Goal: Task Accomplishment & Management: Manage account settings

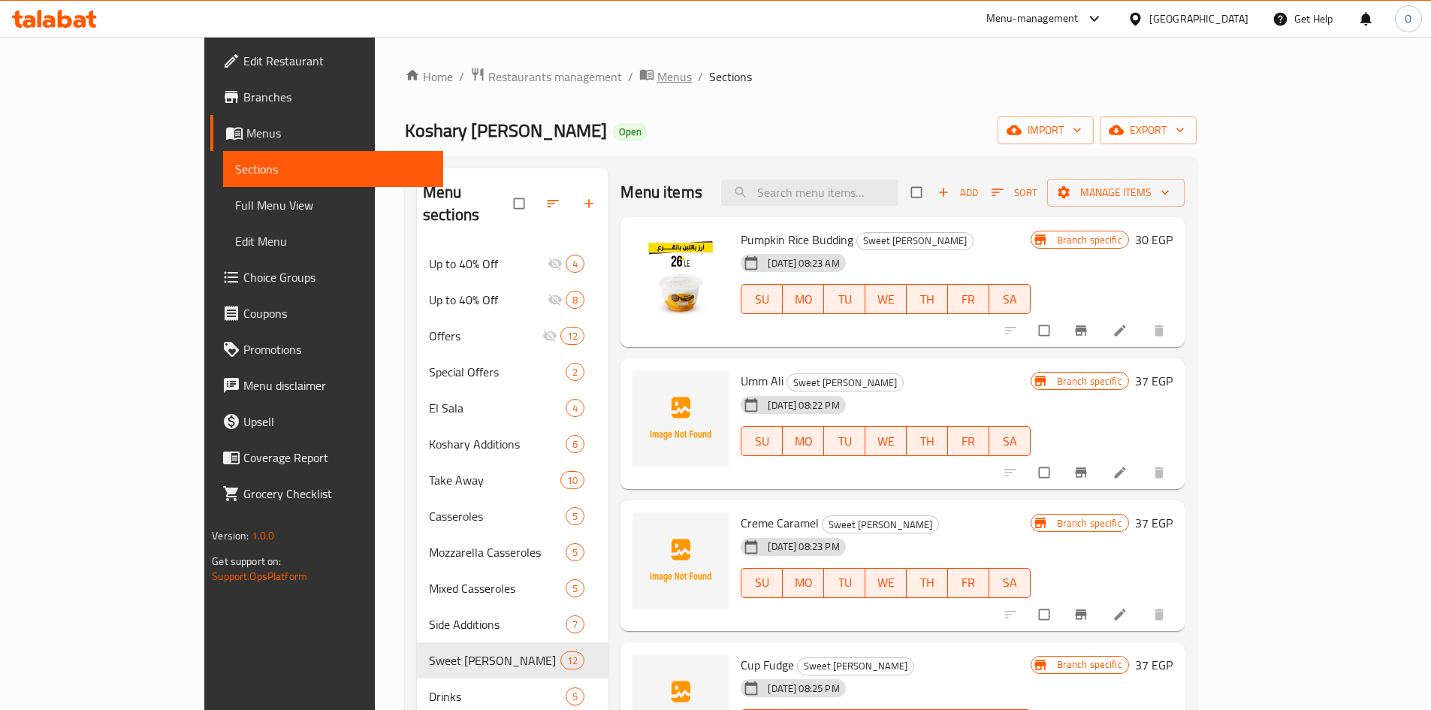
click at [657, 74] on span "Menus" at bounding box center [674, 77] width 35 height 18
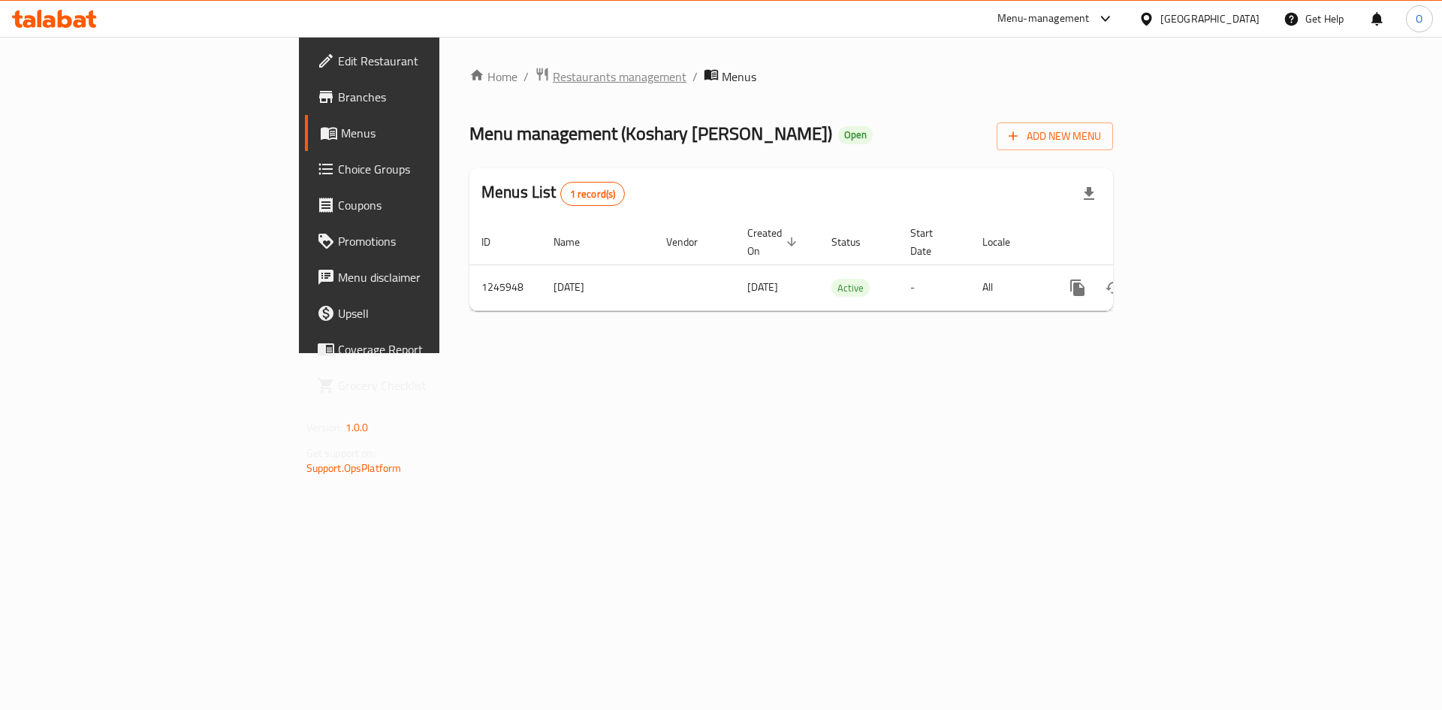
click at [553, 72] on span "Restaurants management" at bounding box center [620, 77] width 134 height 18
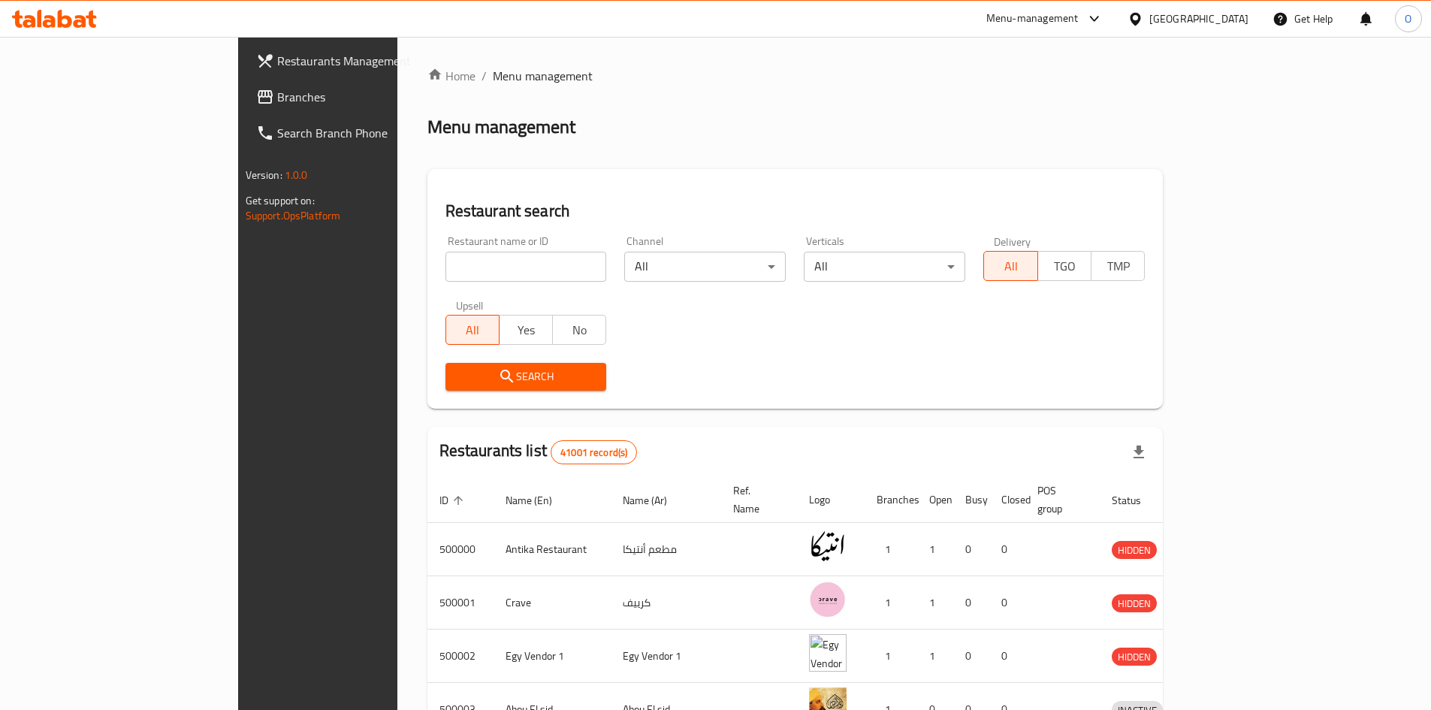
click at [1229, 19] on div "[GEOGRAPHIC_DATA]" at bounding box center [1198, 19] width 99 height 17
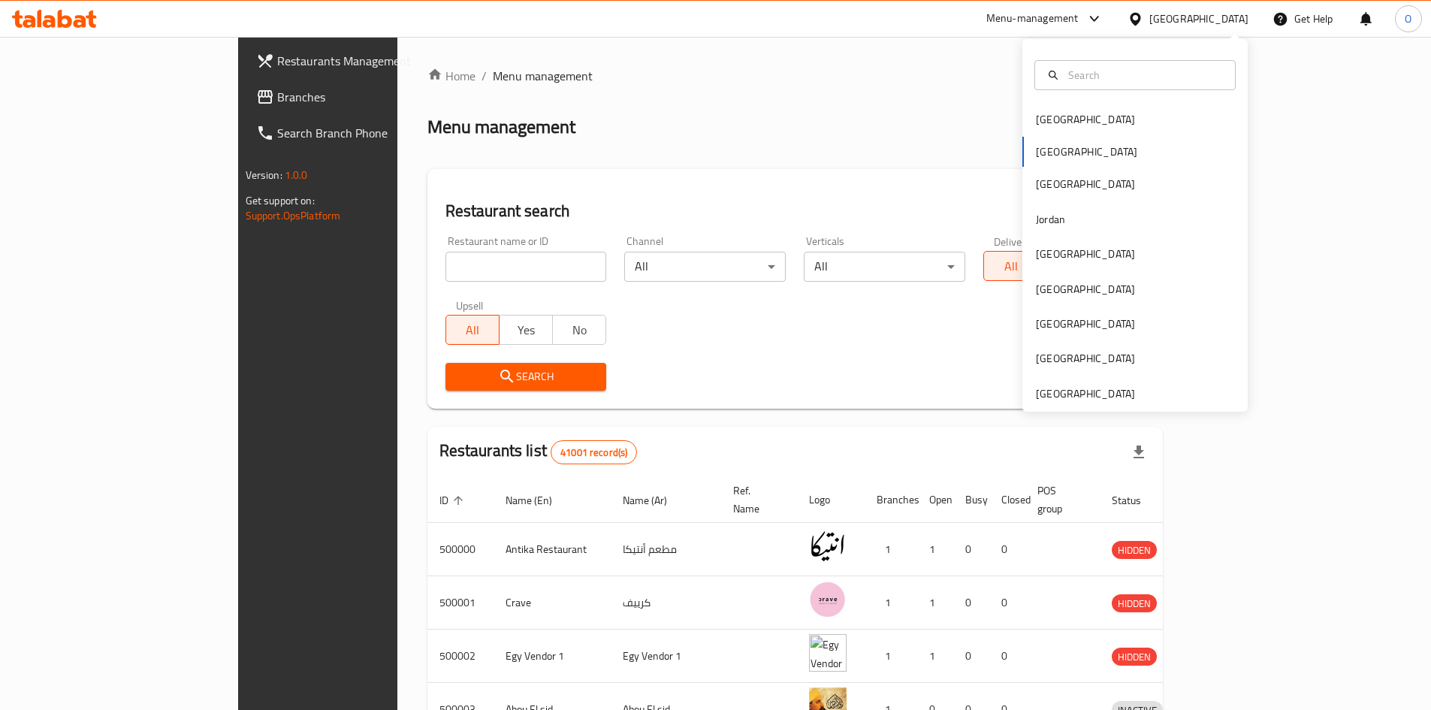
click at [1046, 403] on div "[GEOGRAPHIC_DATA] [GEOGRAPHIC_DATA] [GEOGRAPHIC_DATA] [GEOGRAPHIC_DATA] [GEOGRA…" at bounding box center [1134, 225] width 225 height 372
click at [1045, 394] on div "[GEOGRAPHIC_DATA]" at bounding box center [1085, 393] width 99 height 17
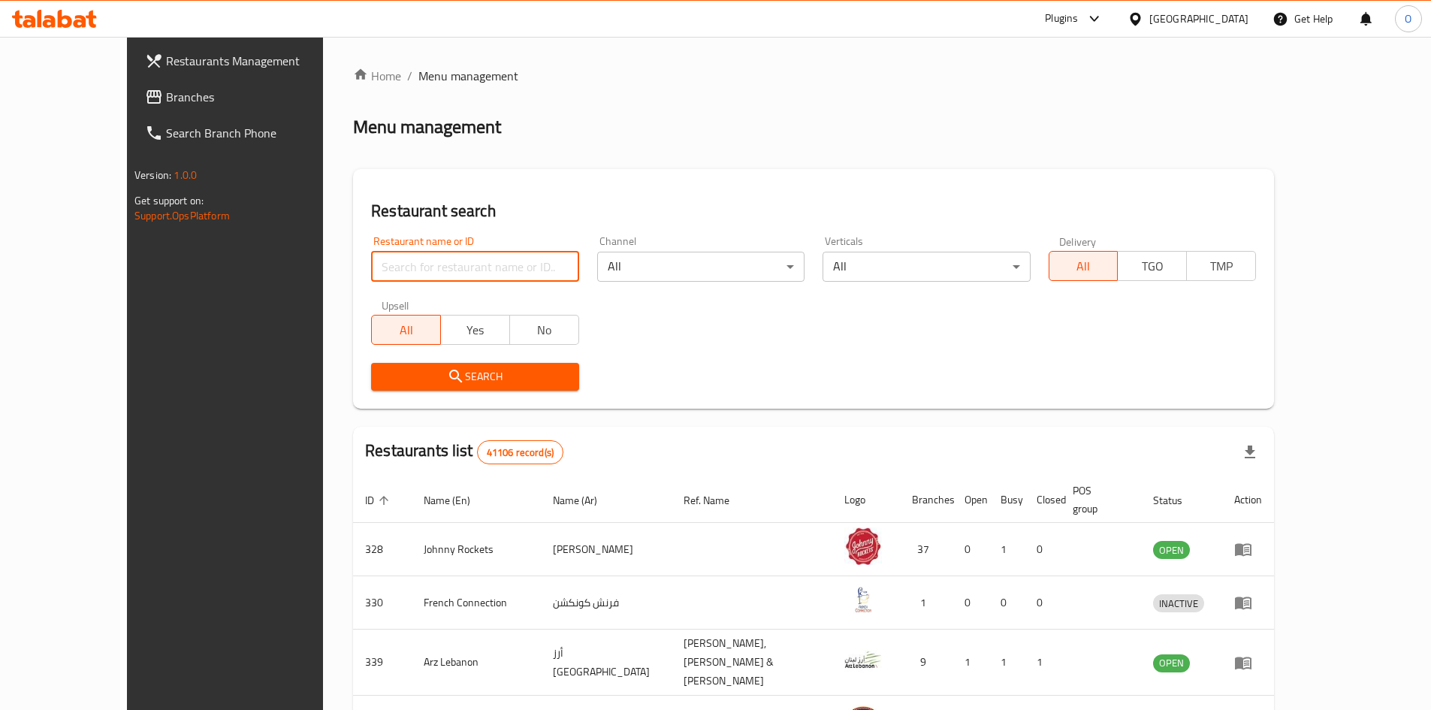
paste input "WOKIES"
type input "WOKIES"
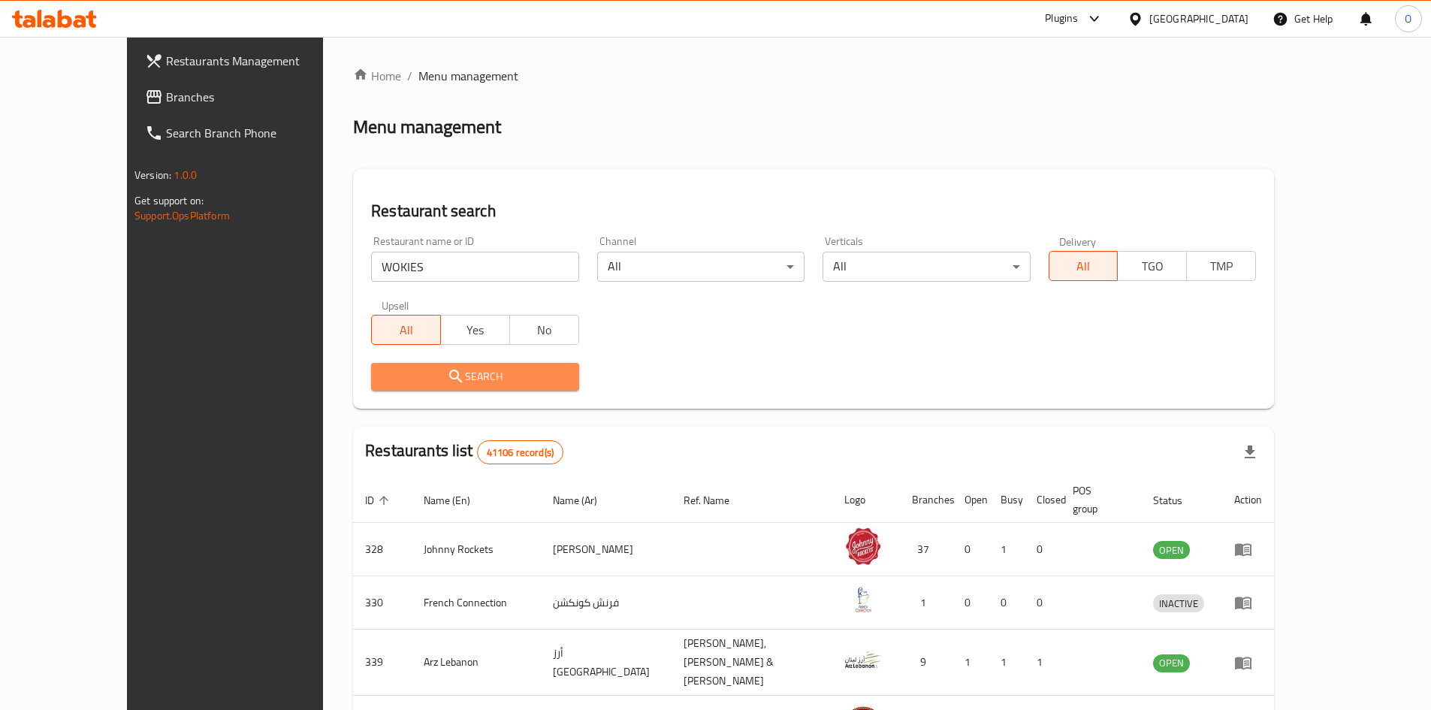
click at [451, 380] on span "Search" at bounding box center [474, 376] width 183 height 19
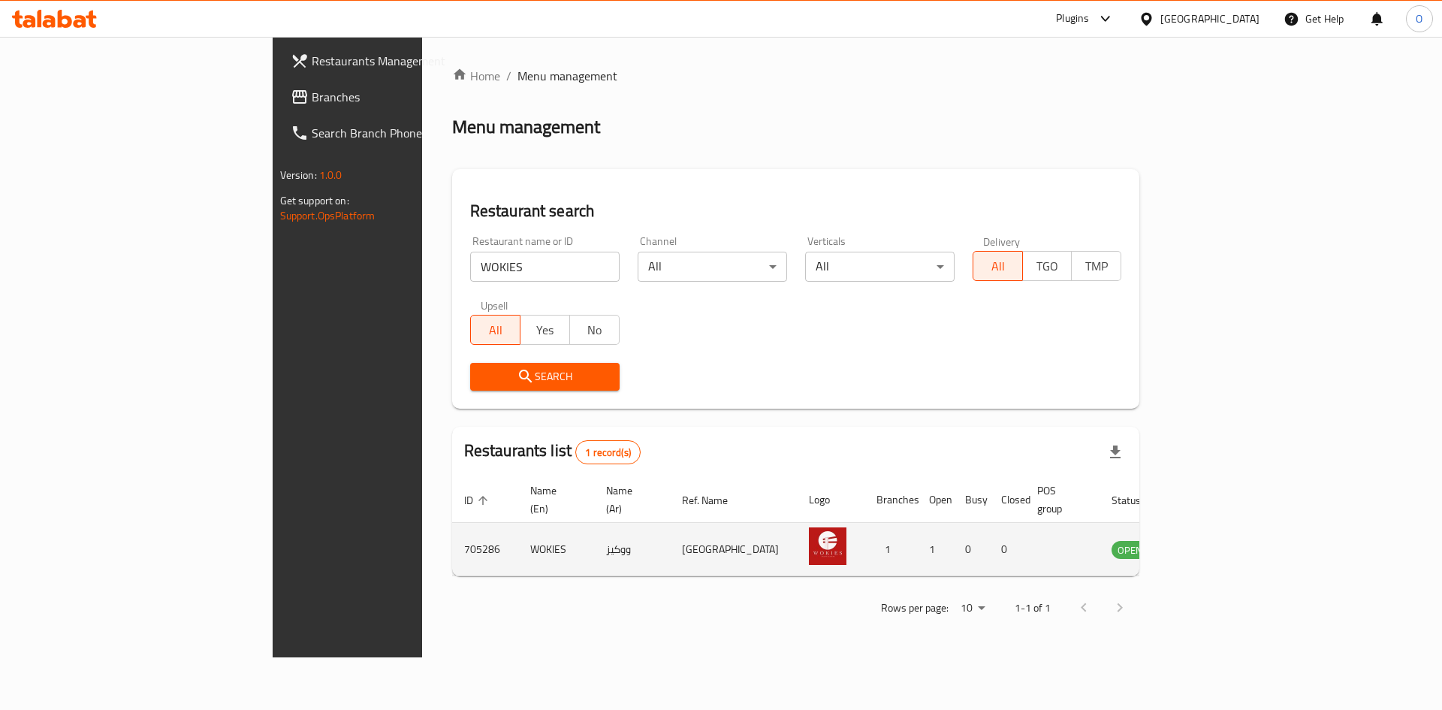
click at [1208, 540] on icon "enhanced table" at bounding box center [1199, 549] width 18 height 18
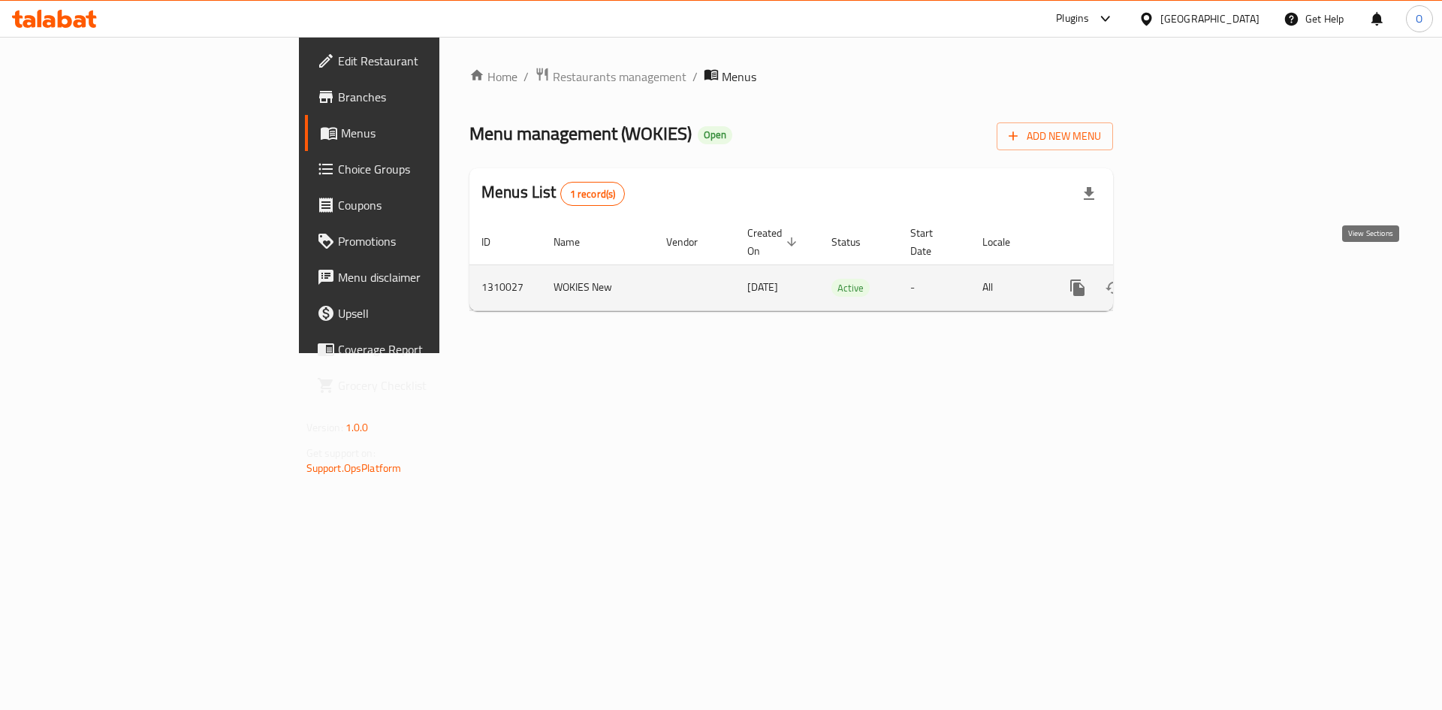
click at [1195, 279] on icon "enhanced table" at bounding box center [1186, 288] width 18 height 18
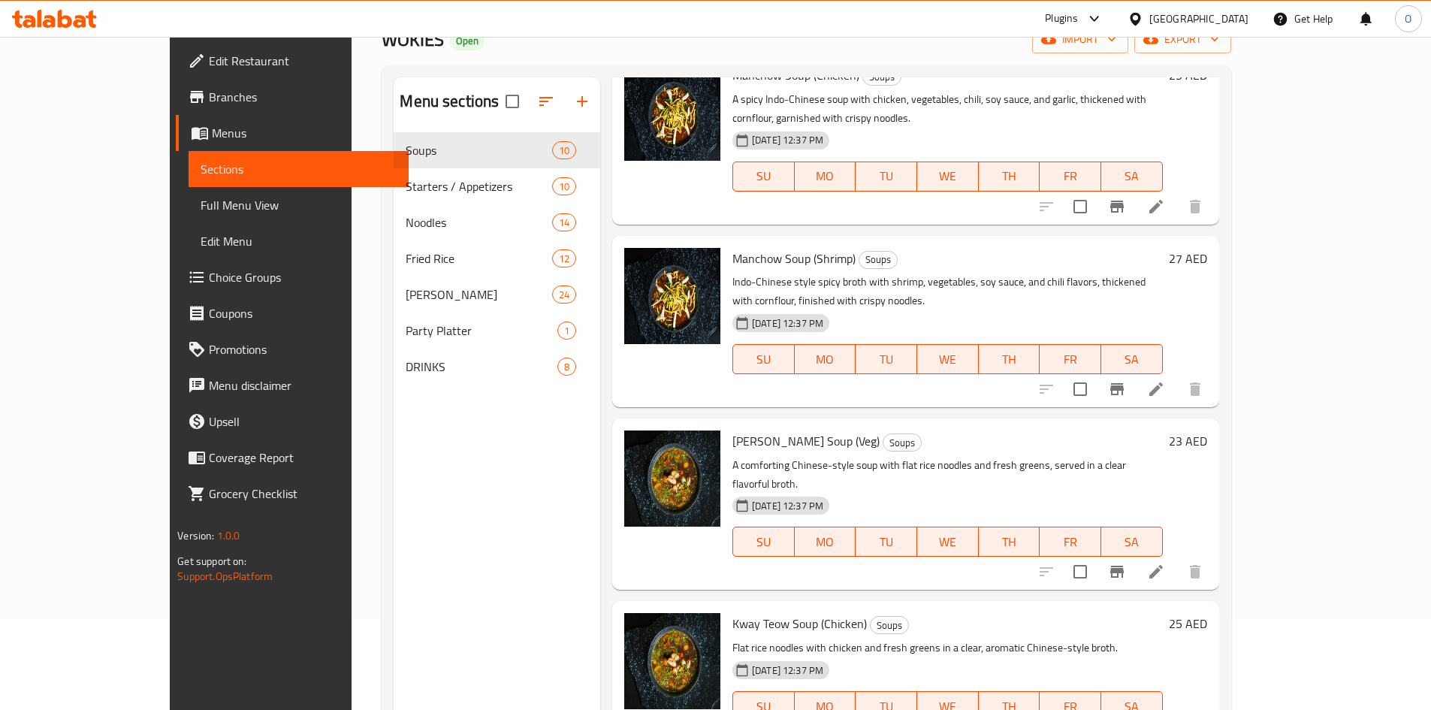
scroll to position [60, 0]
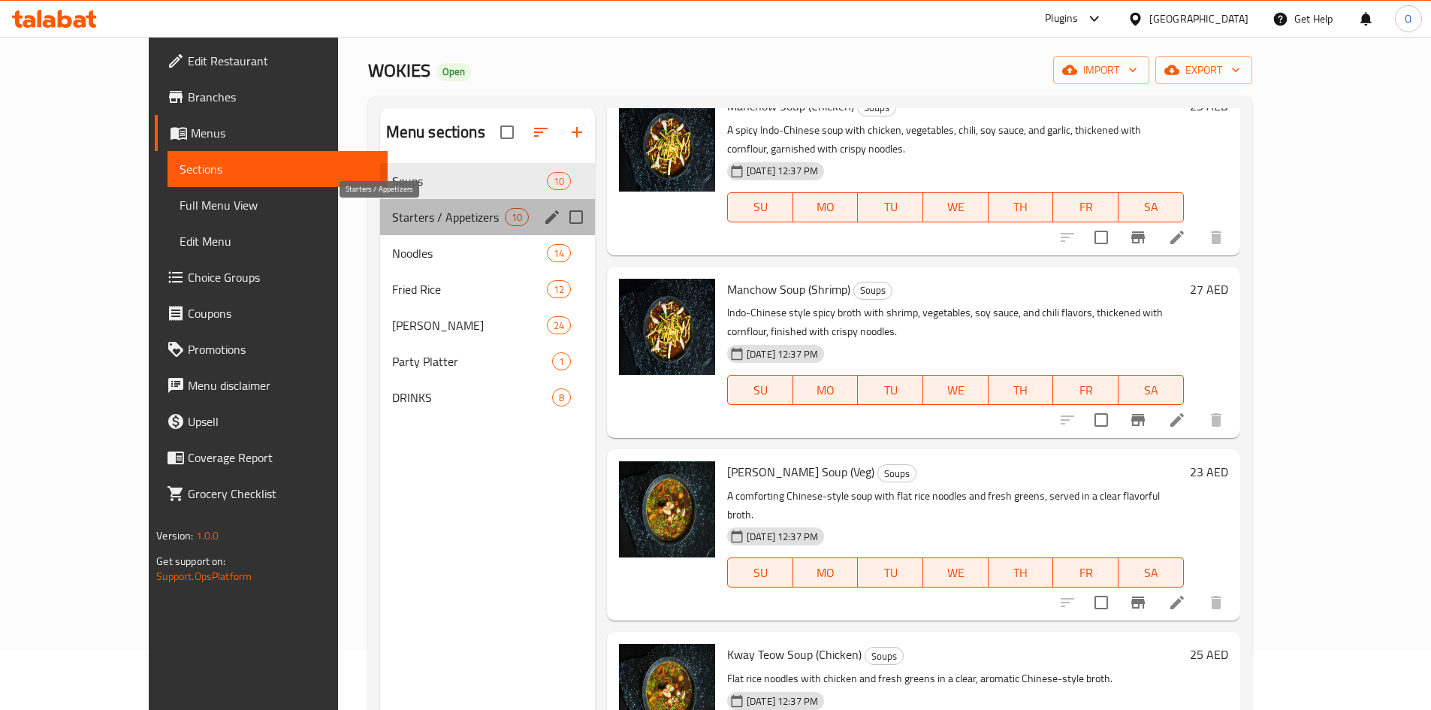
drag, startPoint x: 463, startPoint y: 219, endPoint x: 482, endPoint y: 234, distance: 24.0
click at [466, 222] on span "Starters / Appetizers" at bounding box center [448, 217] width 113 height 18
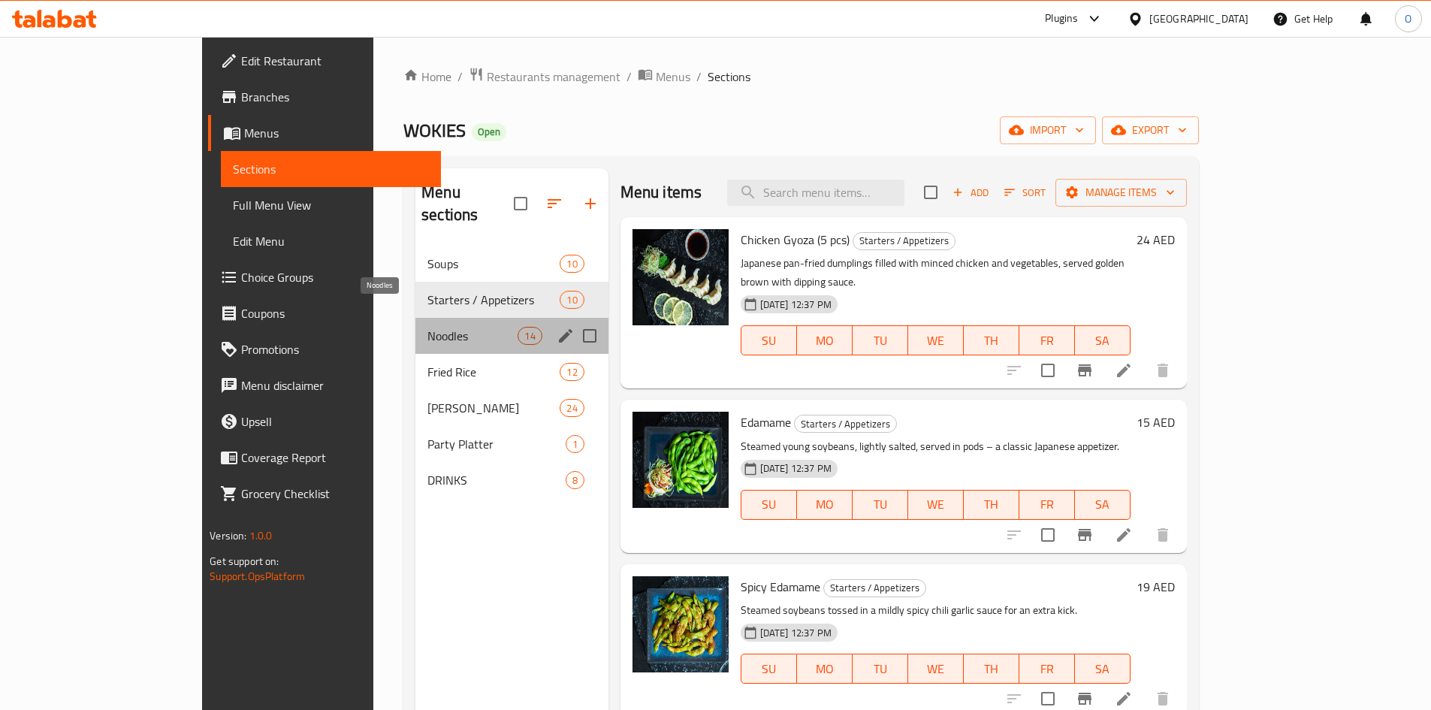
click at [427, 327] on span "Noodles" at bounding box center [472, 336] width 90 height 18
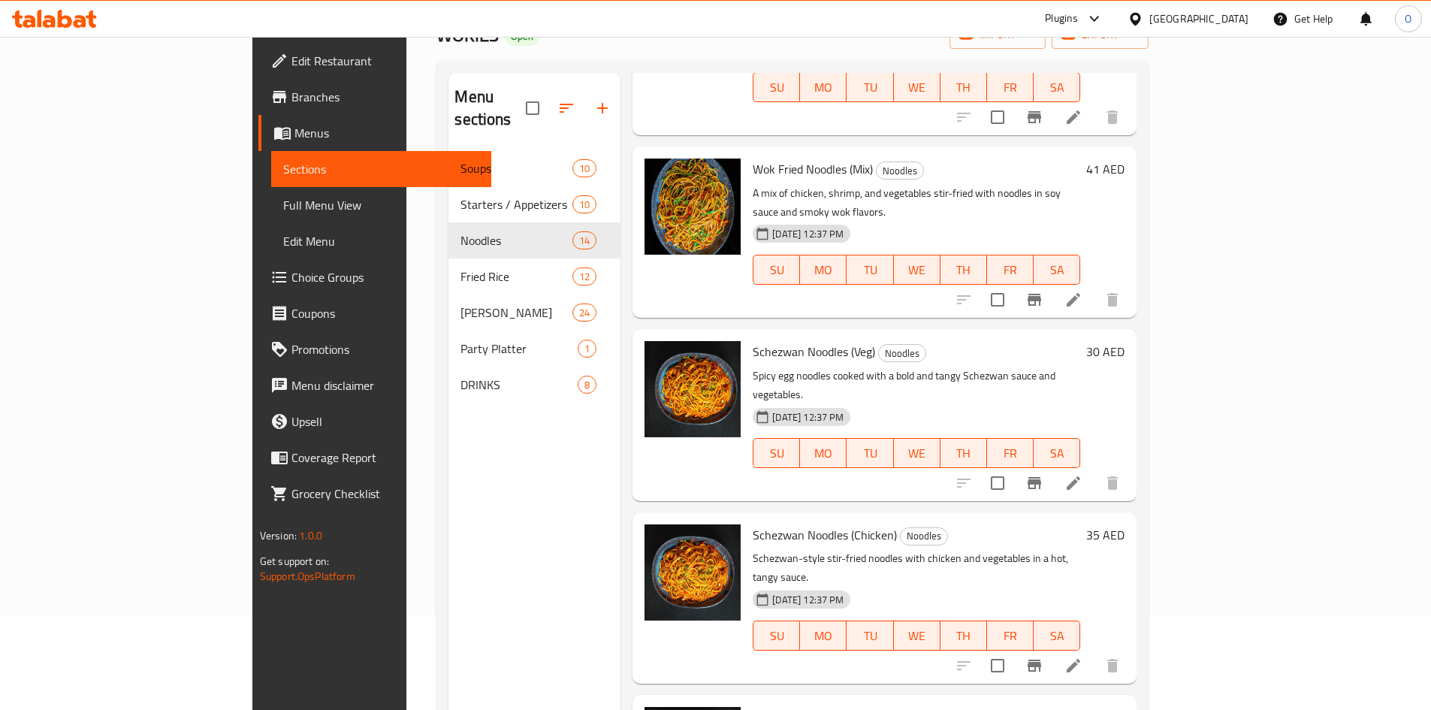
scroll to position [210, 0]
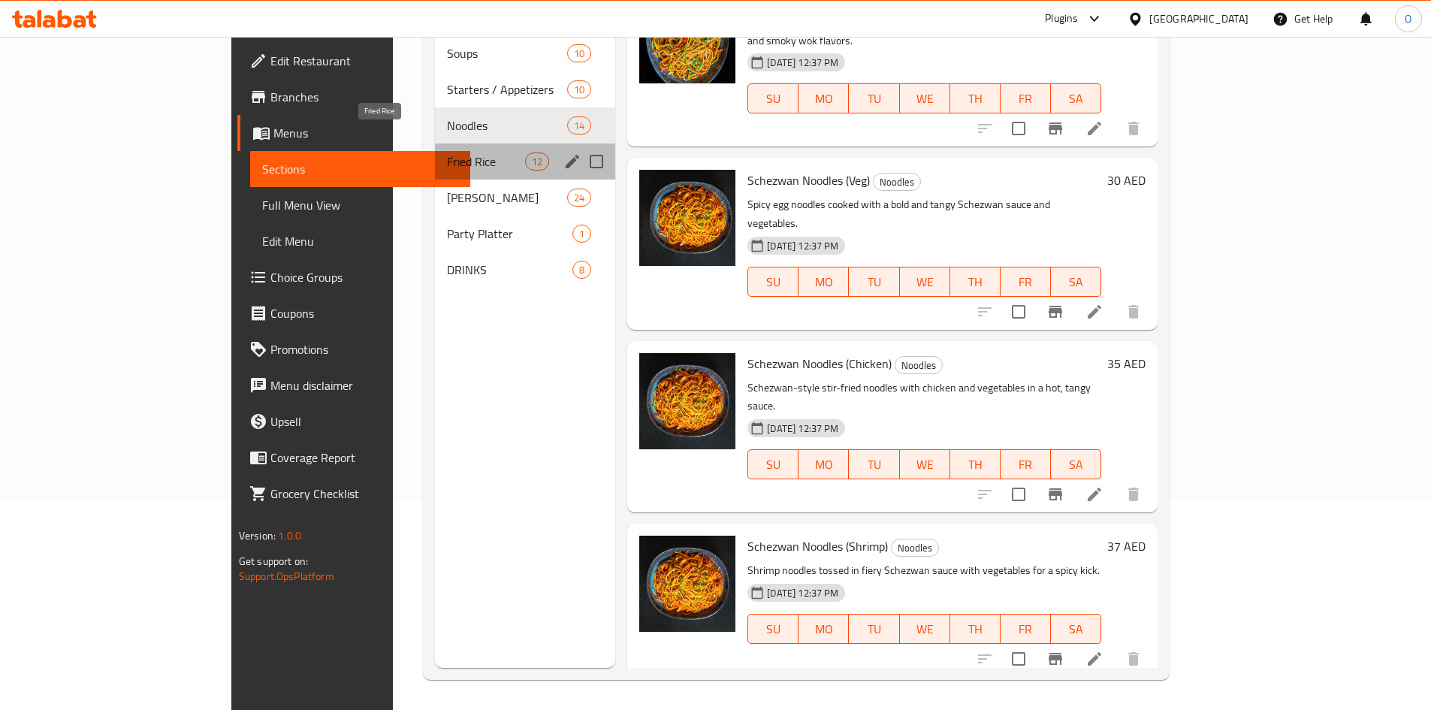
click at [466, 152] on span "Fried Rice" at bounding box center [486, 161] width 78 height 18
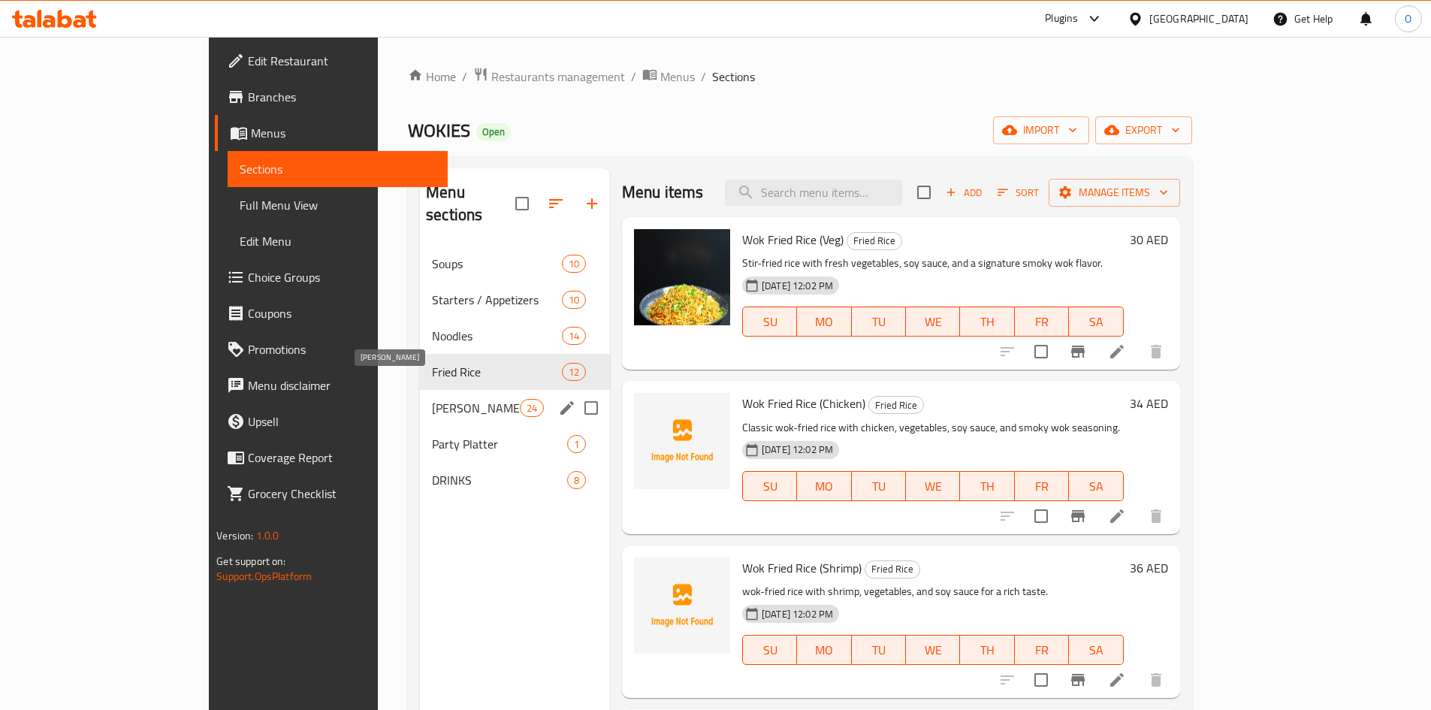
click at [432, 399] on span "[PERSON_NAME]" at bounding box center [476, 408] width 88 height 18
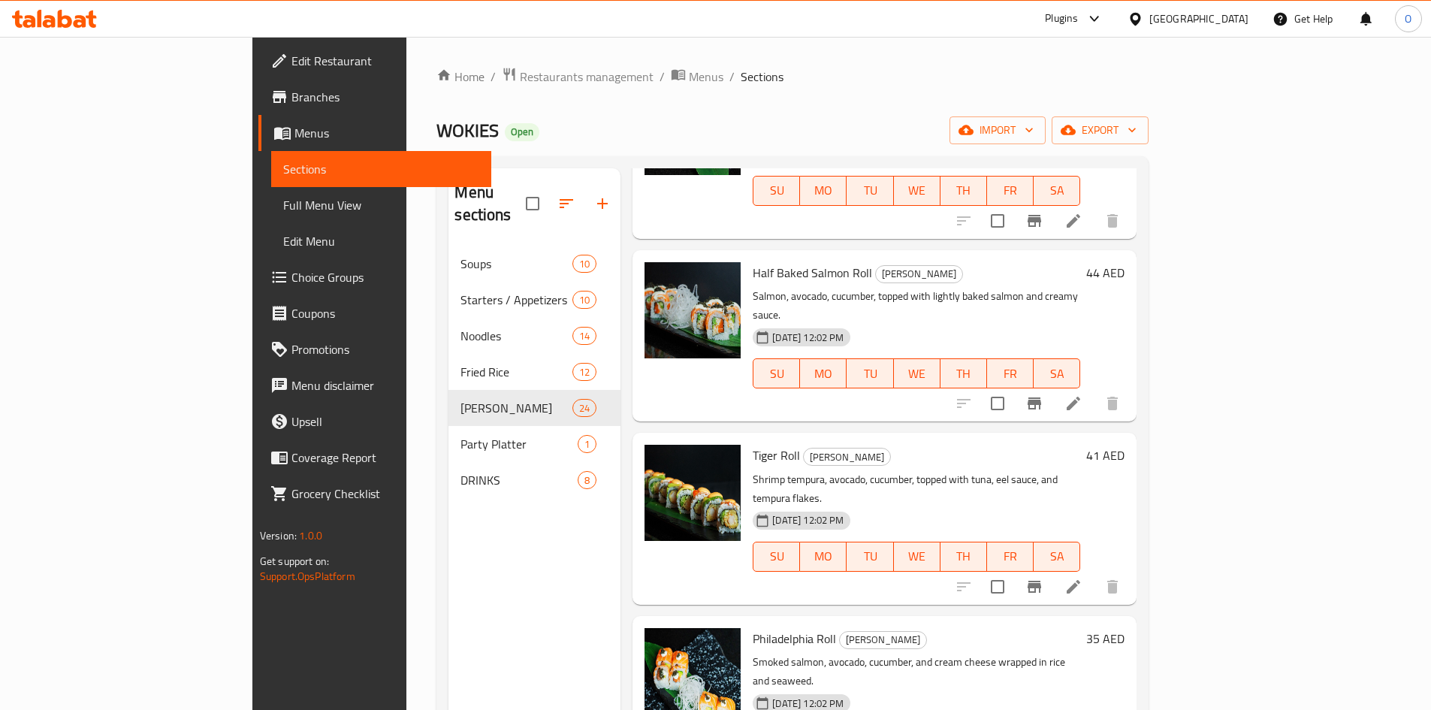
scroll to position [3265, 0]
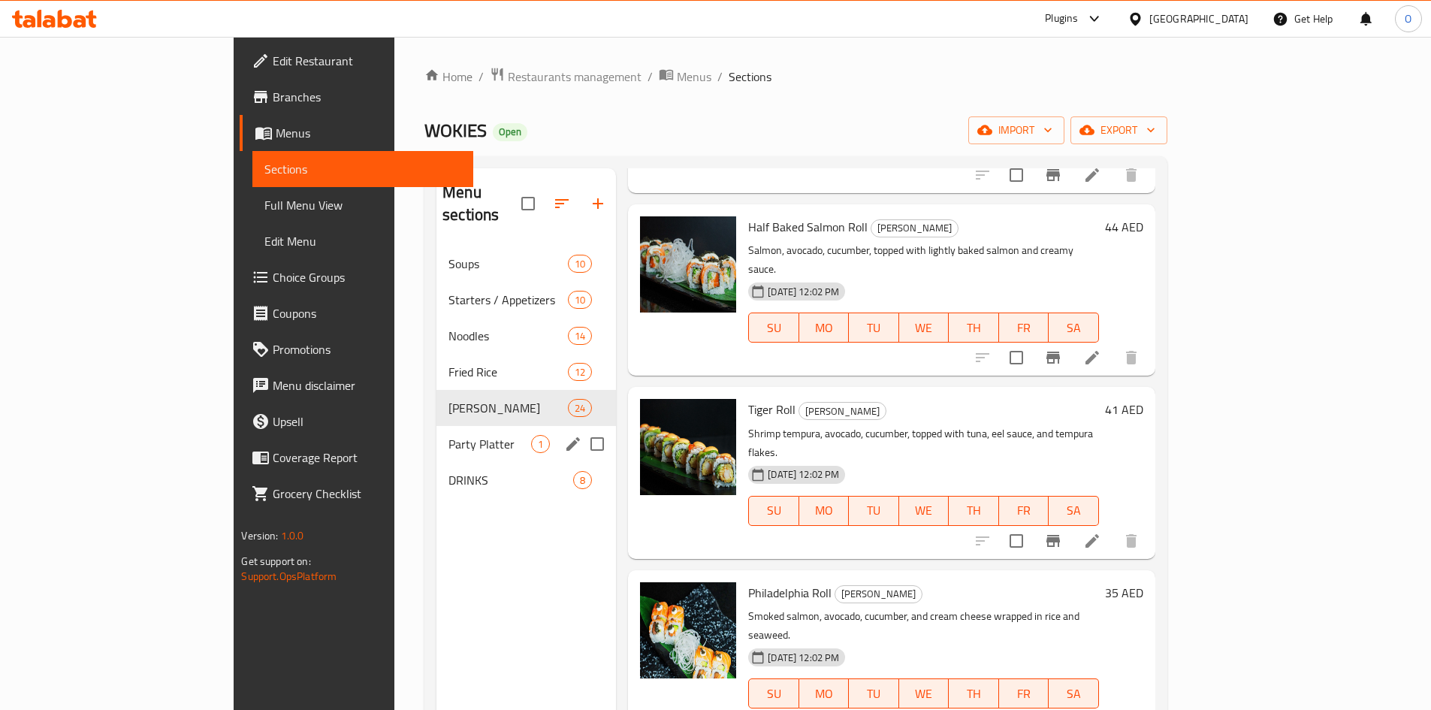
click at [532, 437] on span "1" at bounding box center [540, 444] width 17 height 14
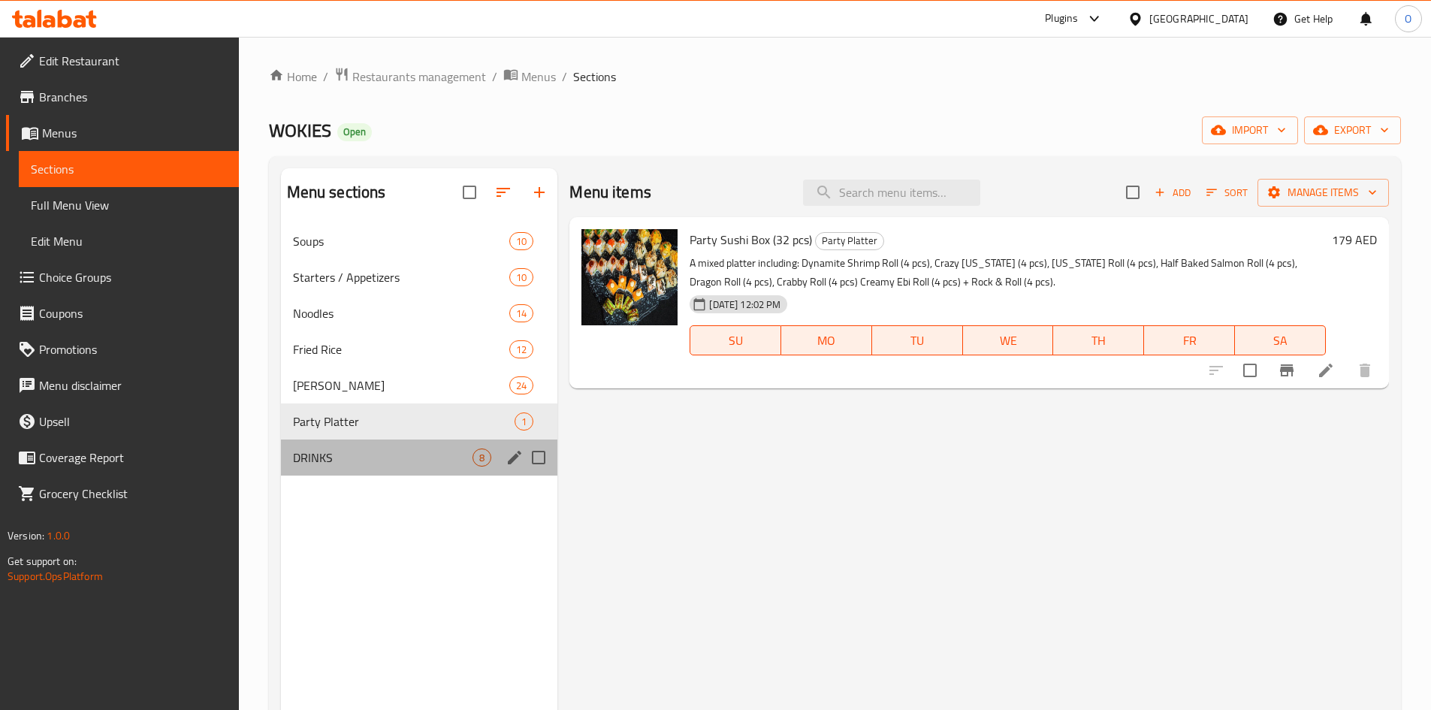
click at [421, 442] on div "DRINKS 8" at bounding box center [419, 457] width 277 height 36
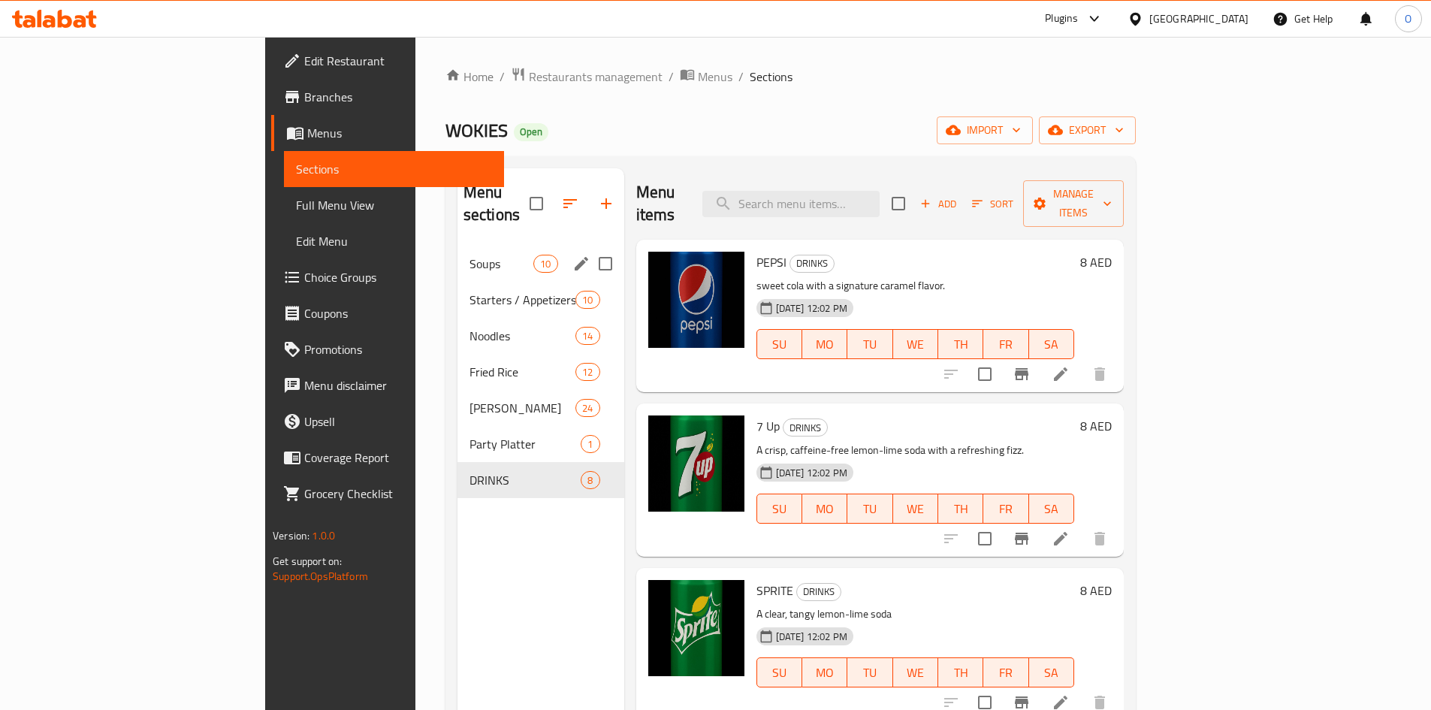
click at [457, 258] on div "Soups 10" at bounding box center [540, 264] width 167 height 36
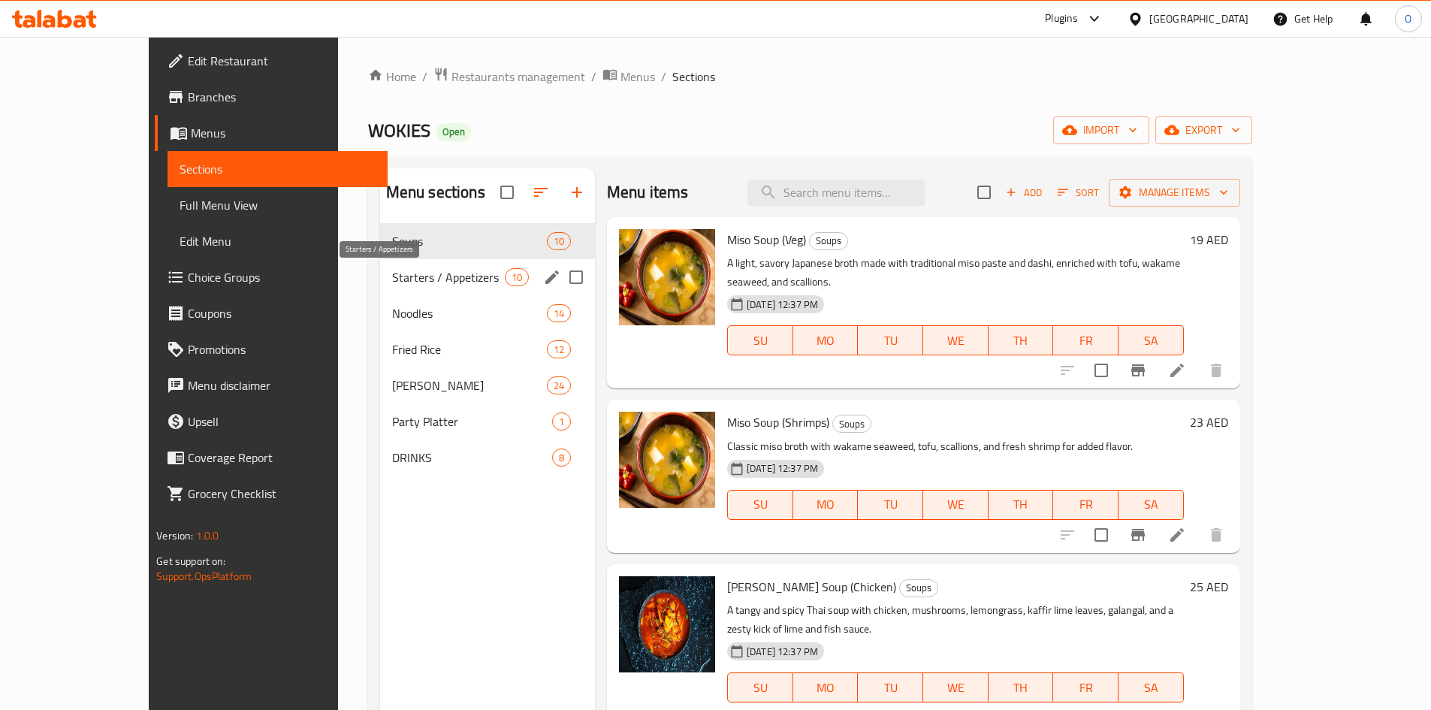
click at [392, 276] on span "Starters / Appetizers" at bounding box center [448, 277] width 113 height 18
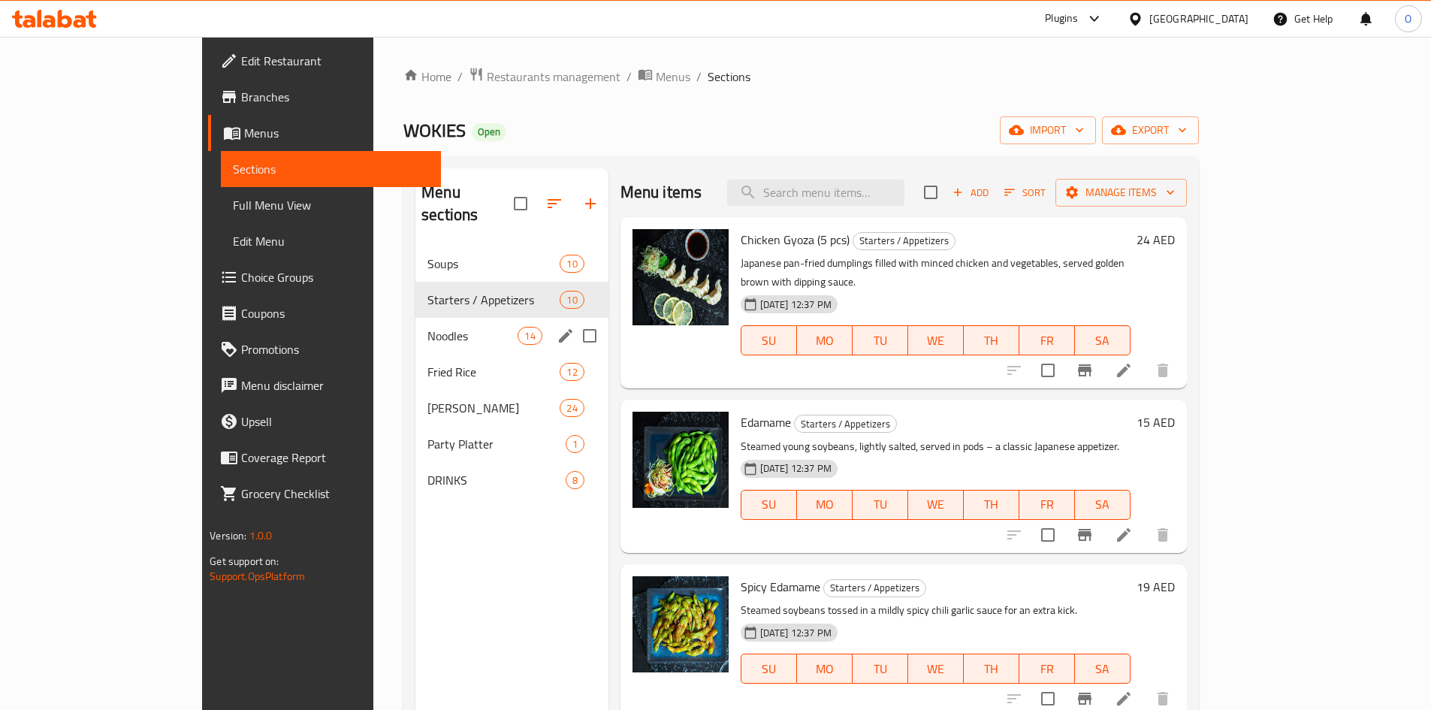
click at [415, 325] on div "Noodles 14" at bounding box center [511, 336] width 193 height 36
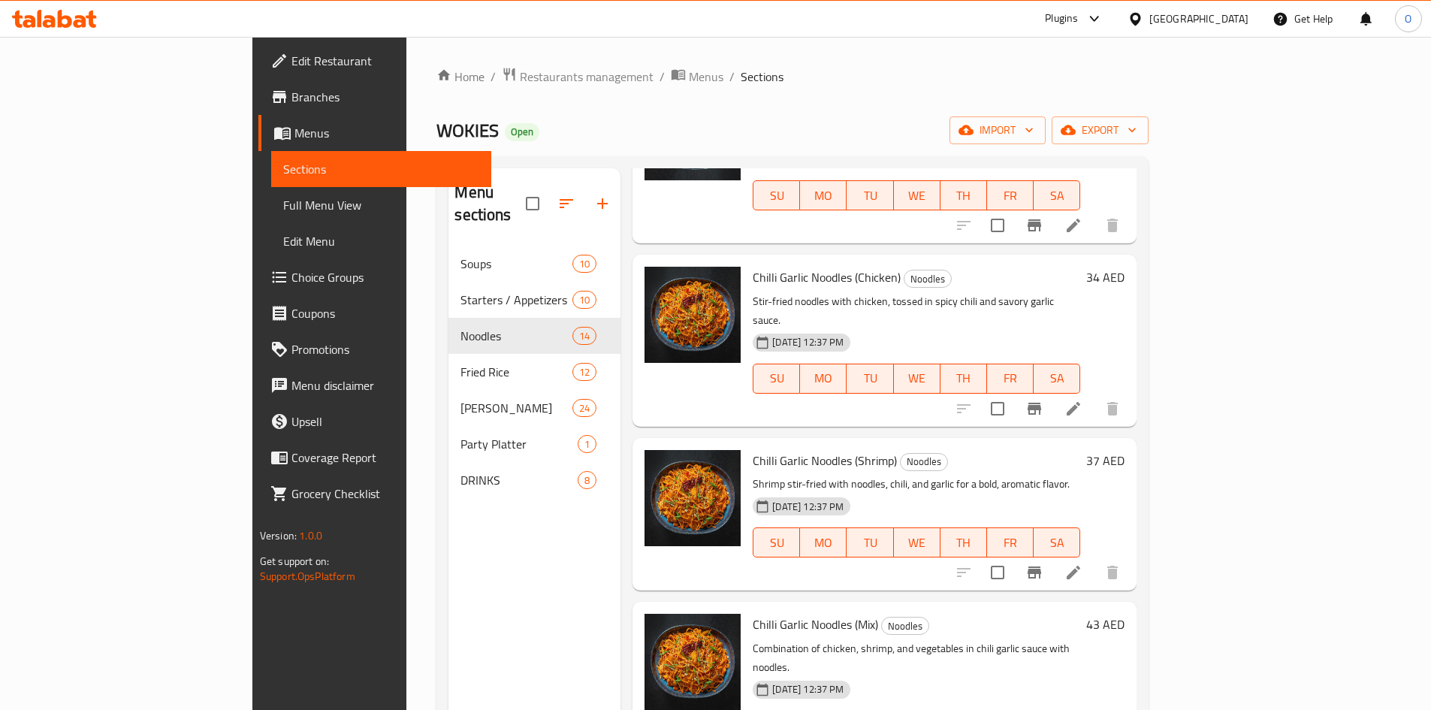
scroll to position [498, 0]
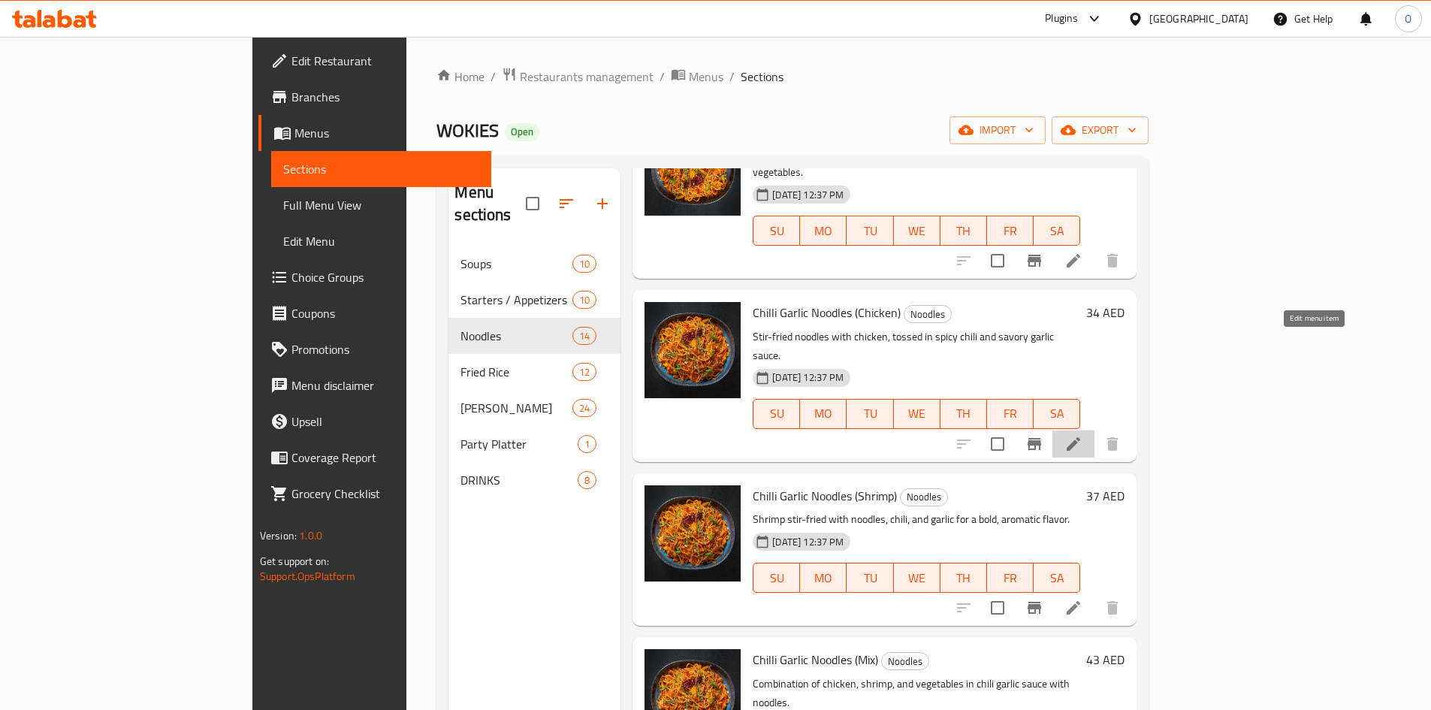
click at [1082, 435] on icon at bounding box center [1073, 444] width 18 height 18
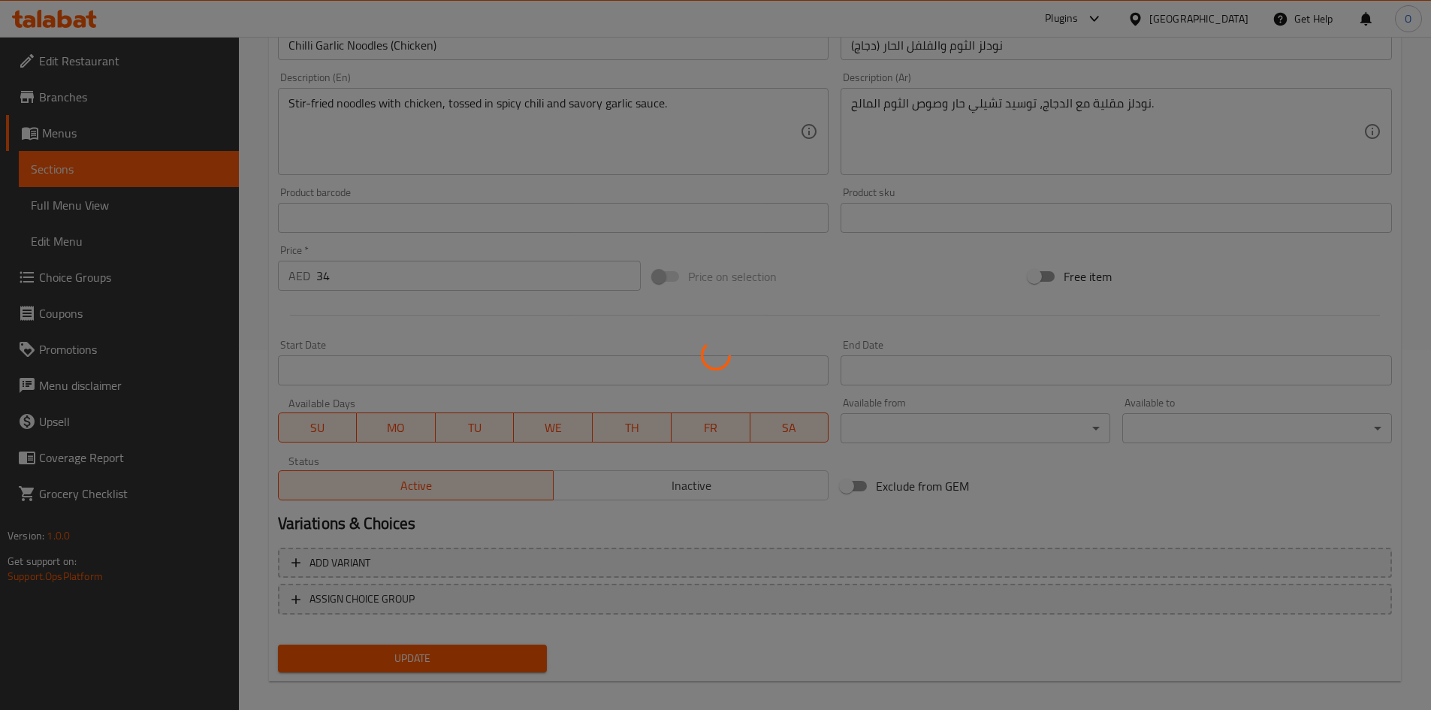
scroll to position [373, 0]
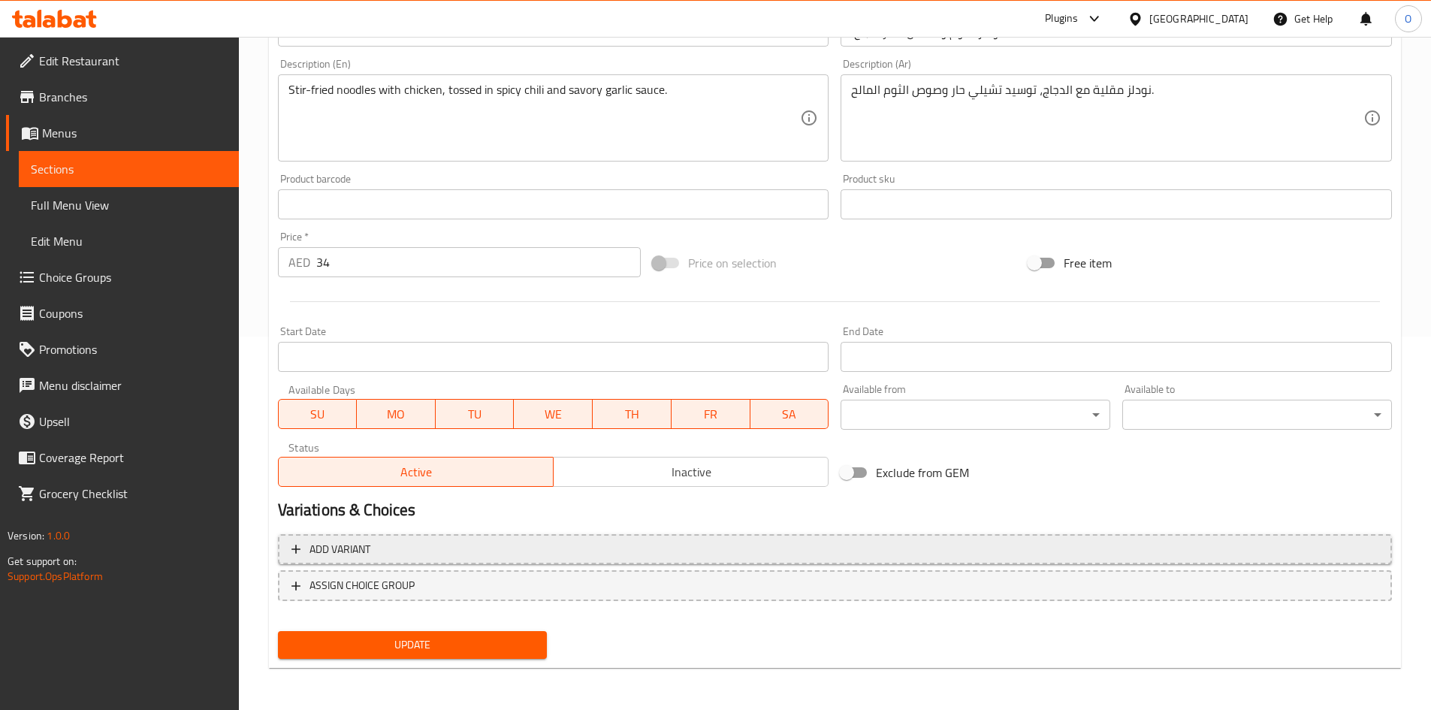
click at [1062, 552] on span "Add variant" at bounding box center [834, 549] width 1087 height 19
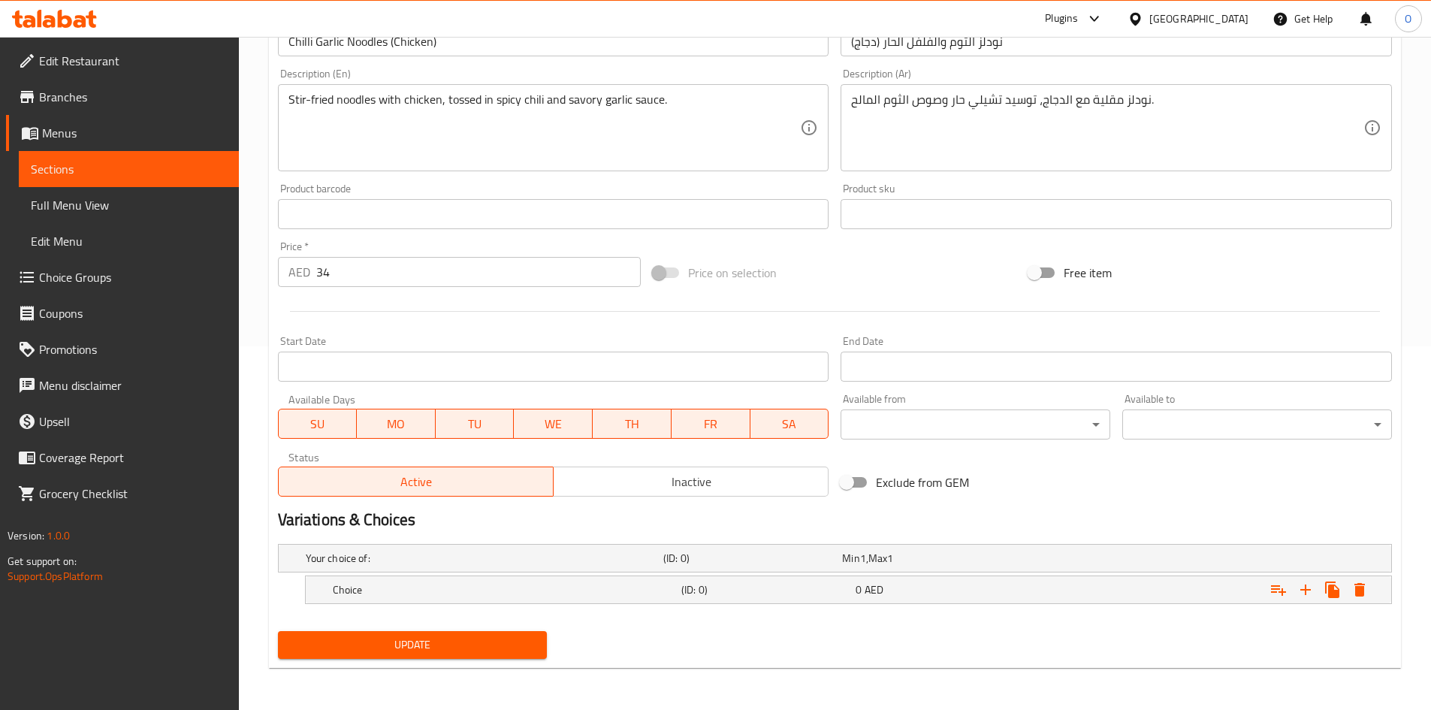
scroll to position [363, 0]
click at [1081, 583] on div "Expand" at bounding box center [1201, 589] width 348 height 33
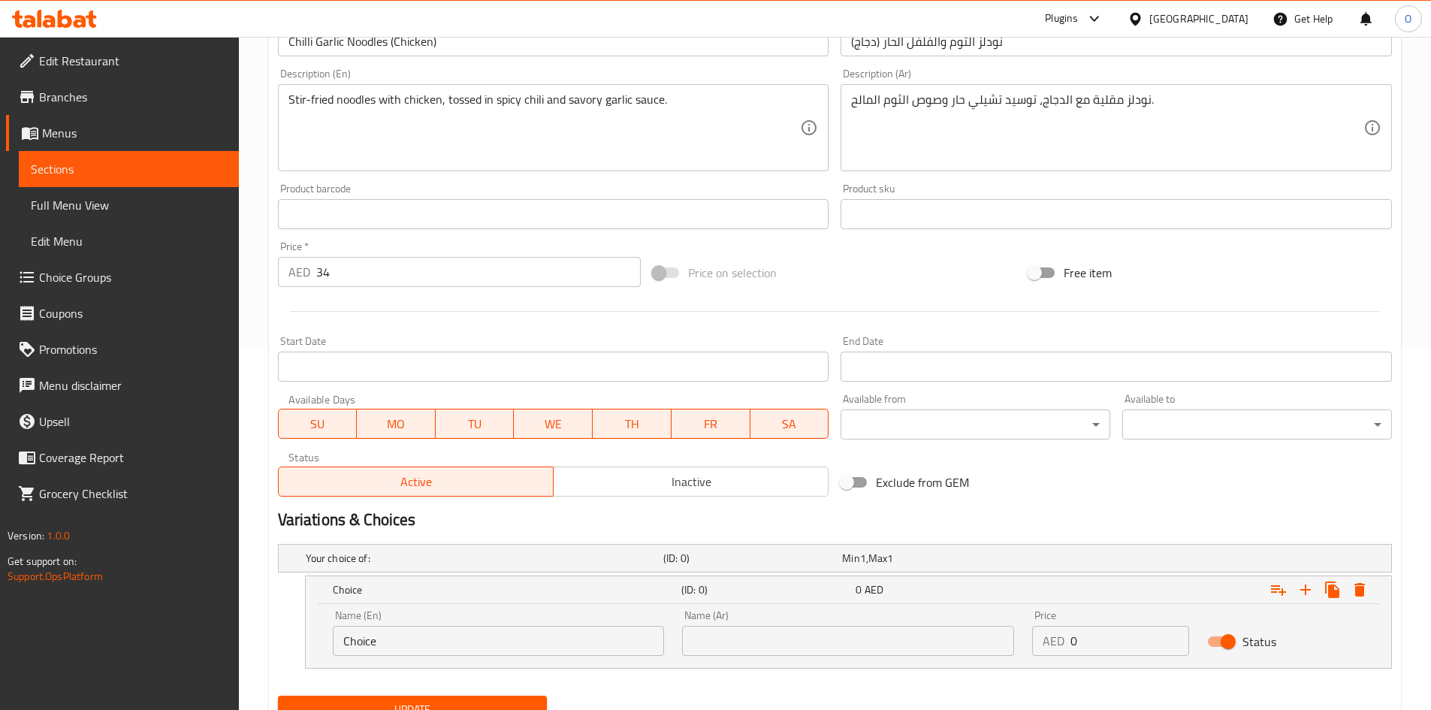
click at [614, 650] on input "Choice" at bounding box center [499, 641] width 332 height 30
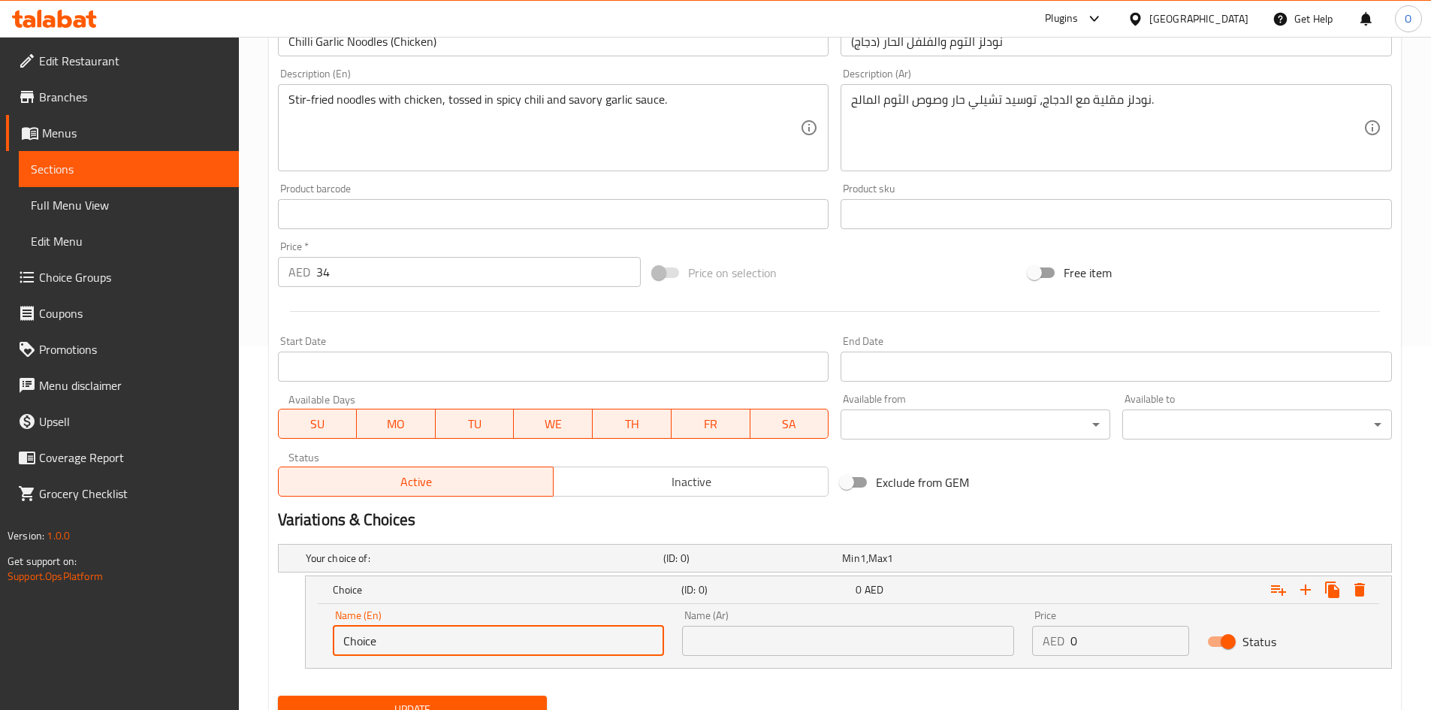
click at [614, 650] on input "Choice" at bounding box center [499, 641] width 332 height 30
click at [615, 649] on input "Choice" at bounding box center [499, 641] width 332 height 30
click at [616, 649] on input "Choice" at bounding box center [499, 641] width 332 height 30
click at [278, 695] on button "Update" at bounding box center [413, 709] width 270 height 28
click at [616, 649] on div "Home / Restaurants management / Menus / Sections / item / update Noodles sectio…" at bounding box center [835, 223] width 1132 height 1041
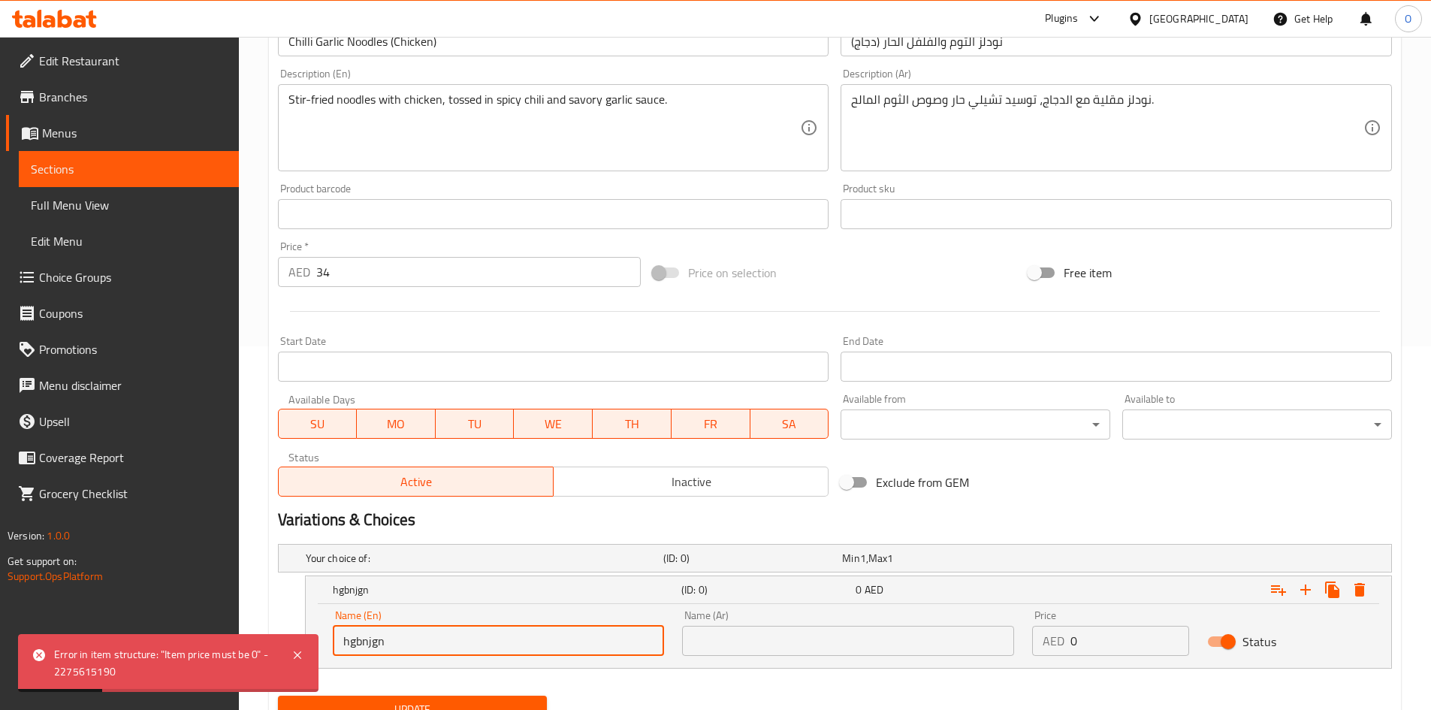
click at [278, 695] on button "Update" at bounding box center [413, 709] width 270 height 28
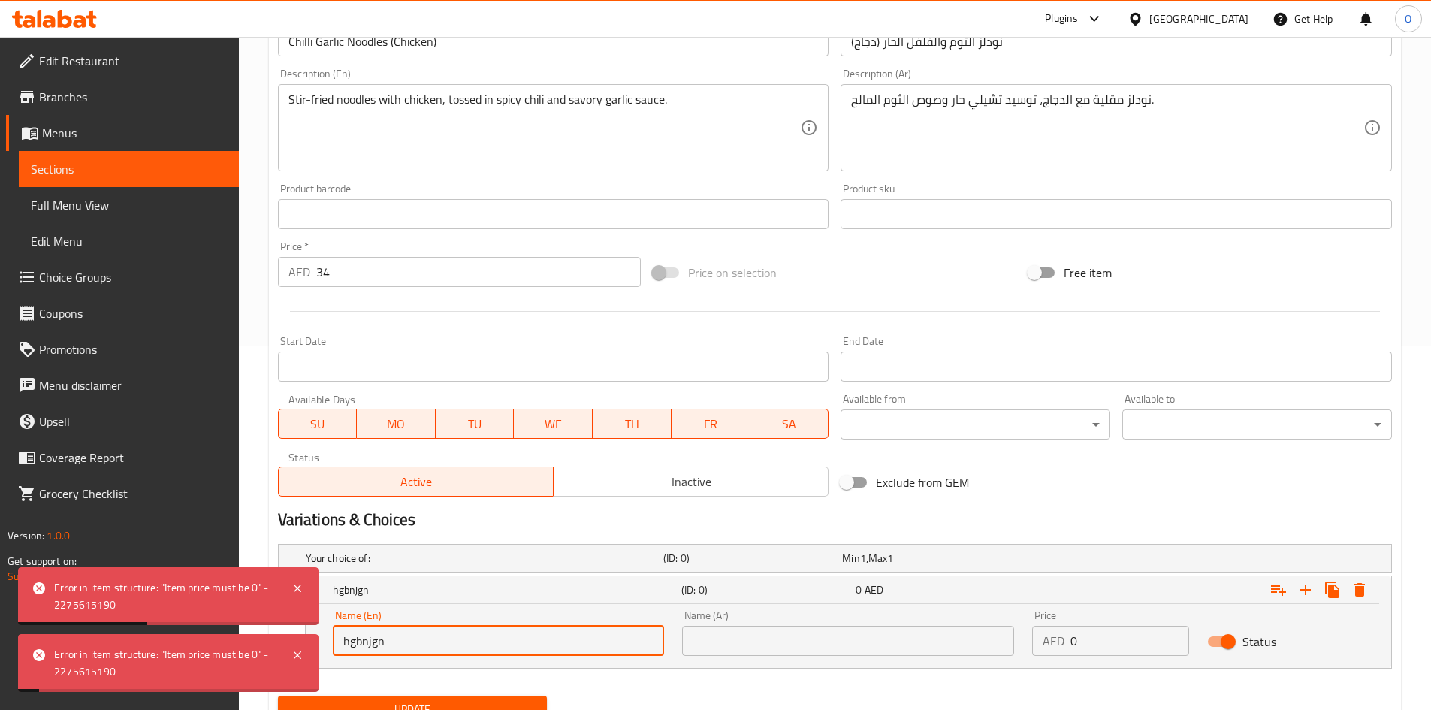
click at [646, 639] on input "hgbnjgn" at bounding box center [499, 641] width 332 height 30
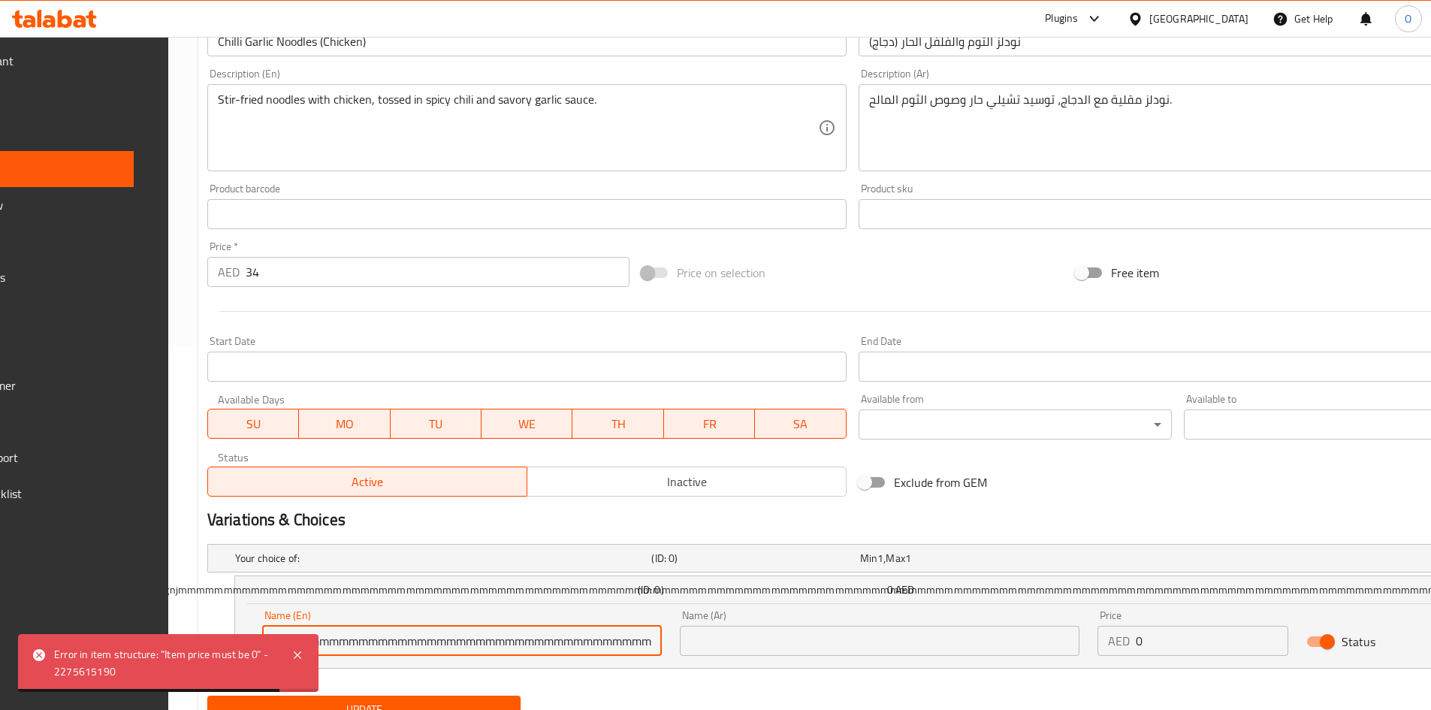
click at [646, 639] on input "hgbnjgnjmmmmmmmmmmmmmmmmmmmmmmmmmmmmmmmmmmmmmmmmmmmmmmmmmmmmmmmmmmmmmmmmmmmmmmm…" at bounding box center [462, 641] width 400 height 30
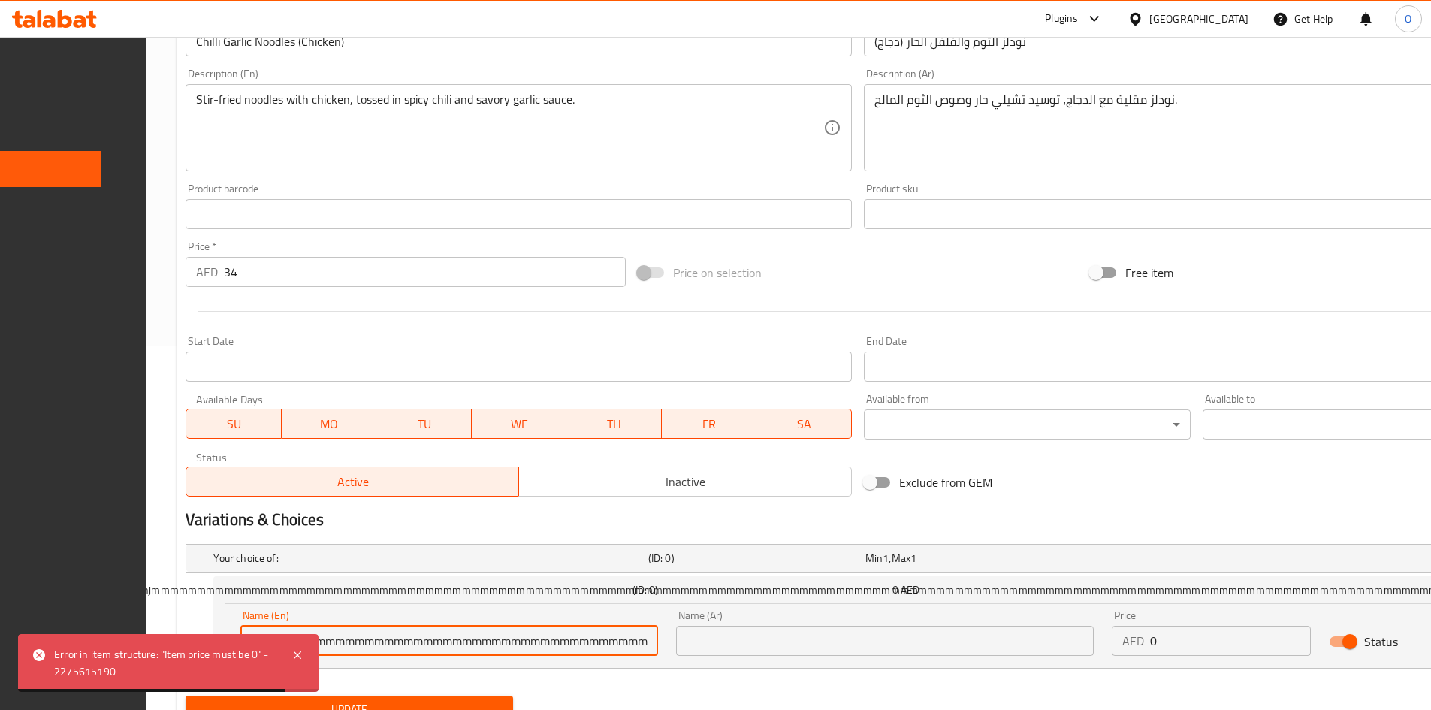
type input "hgbnjgnjmmmmmmmmmmmmmmmmmmmmmmmmmmmmmmmmmmmmmmmmmmmmmmmmmmmmmmmmmmmmmmmmmmmmmmm…"
click at [646, 639] on input "hgbnjgnjmmmmmmmmmmmmmmmmmmmmmmmmmmmmmmmmmmmmmmmmmmmmmmmmmmmmmmmmmmmmmmmmmmmmmmm…" at bounding box center [449, 641] width 418 height 30
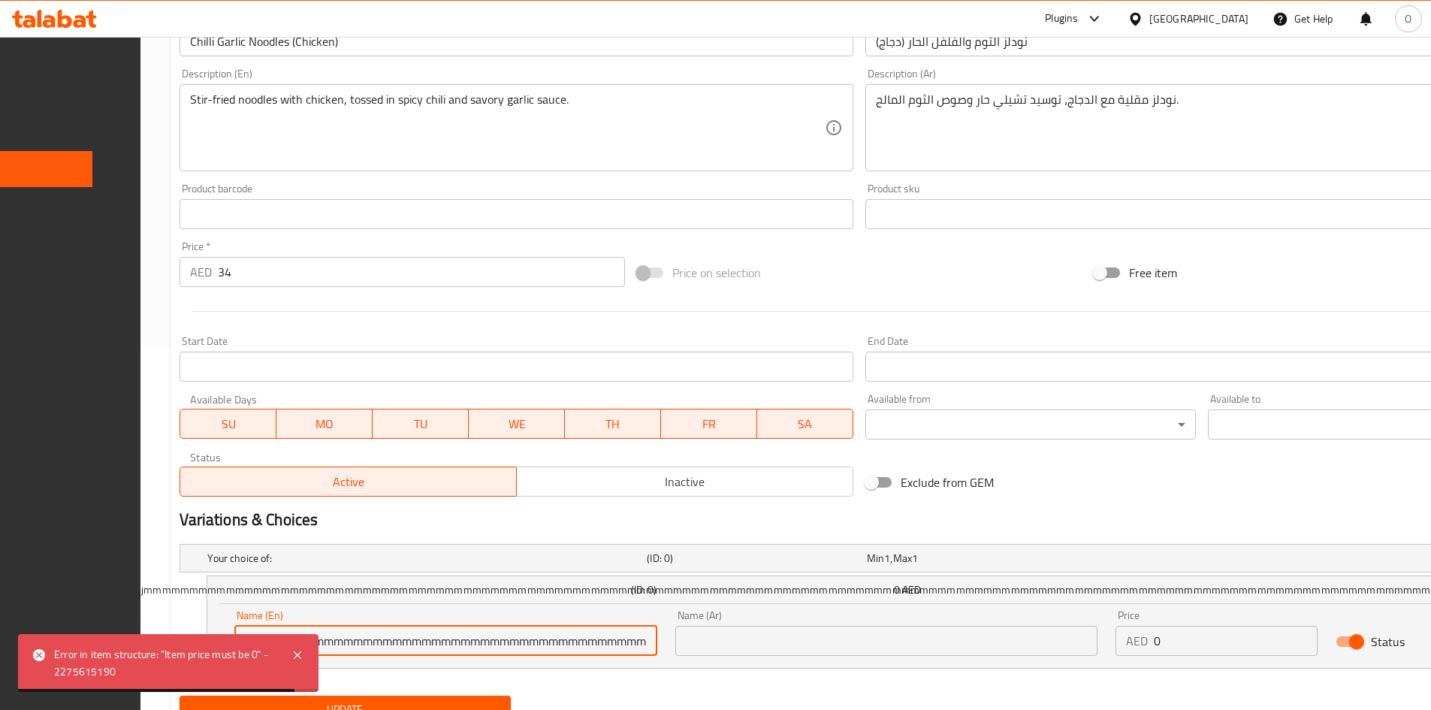
click at [646, 639] on input "hgbnjgnjmmmmmmmmmmmmmmmmmmmmmmmmmmmmmmmmmmmmmmmmmmmmmmmmmmmmmmmmmmmmmmmmmmmmmmm…" at bounding box center [445, 641] width 422 height 30
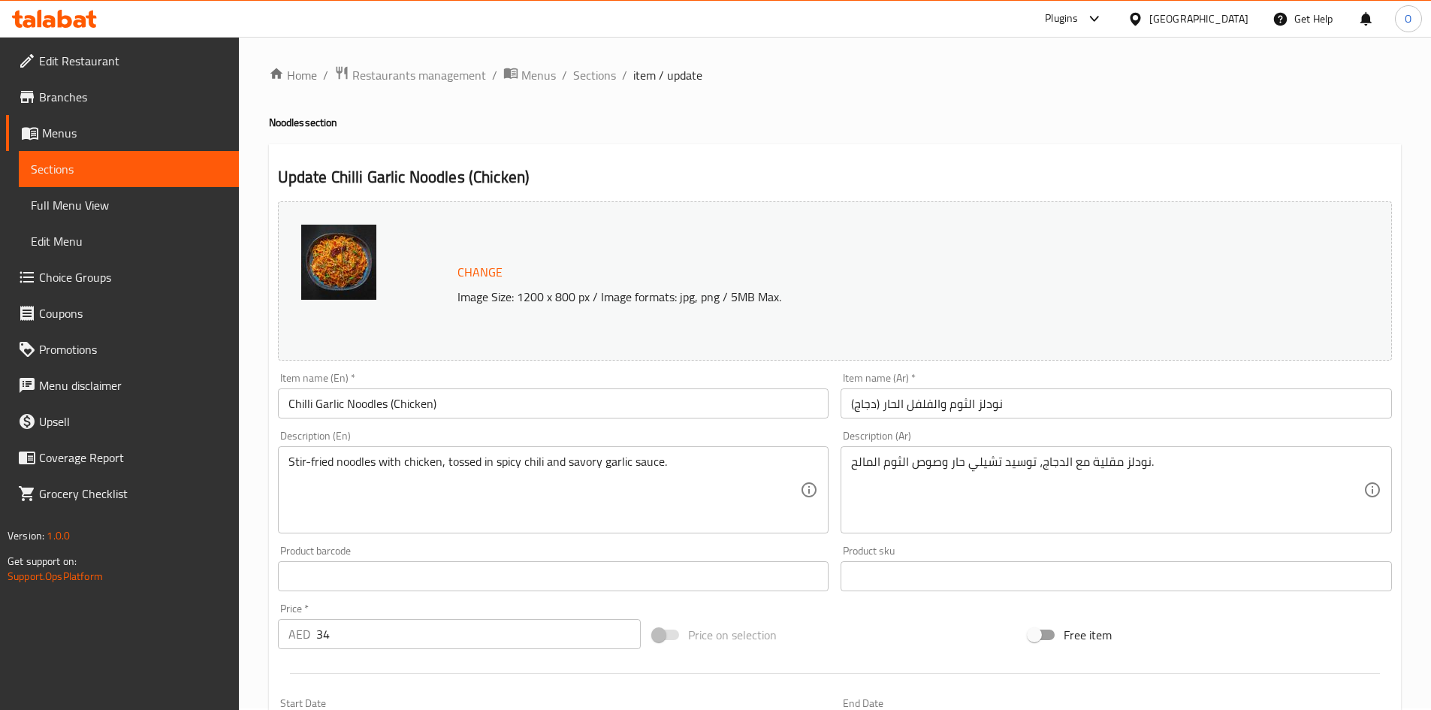
scroll to position [0, 0]
click at [583, 84] on span "Sections" at bounding box center [594, 77] width 43 height 18
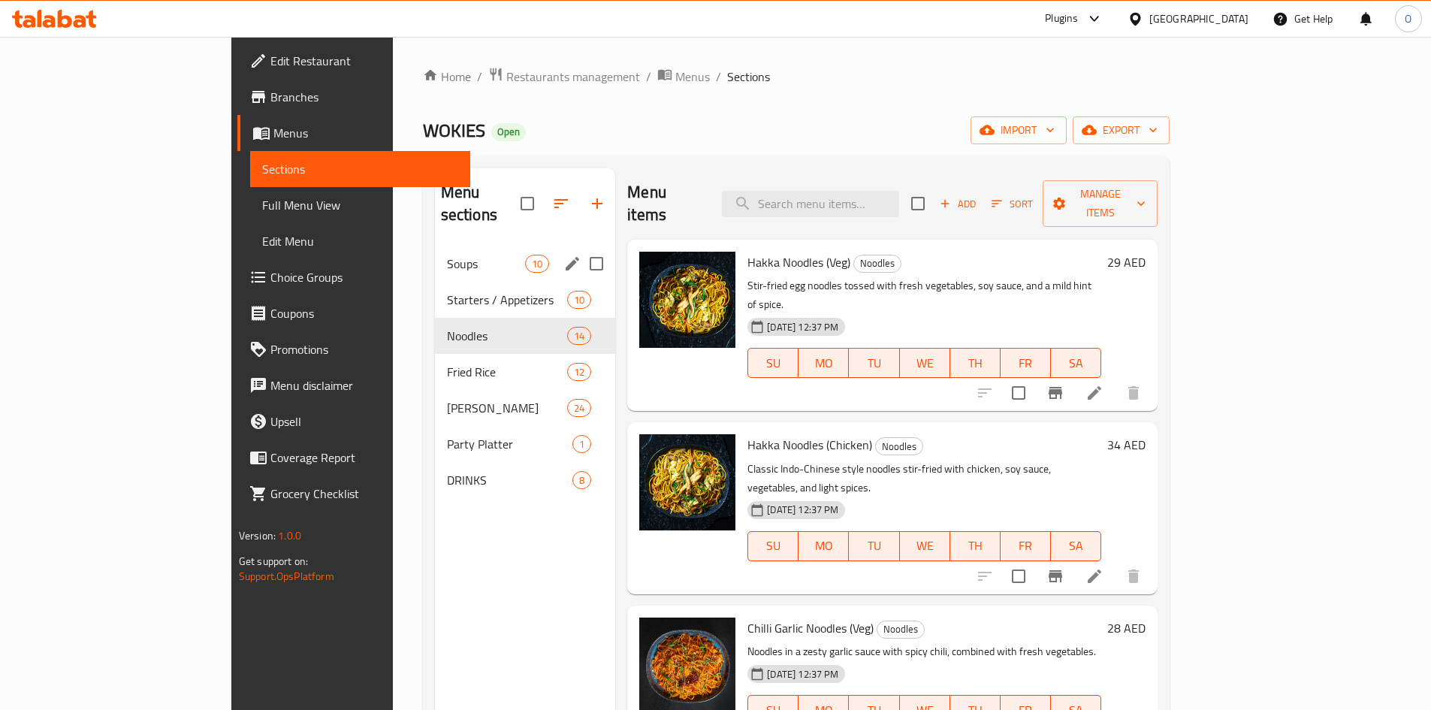
click at [435, 246] on div "Soups 10" at bounding box center [525, 264] width 181 height 36
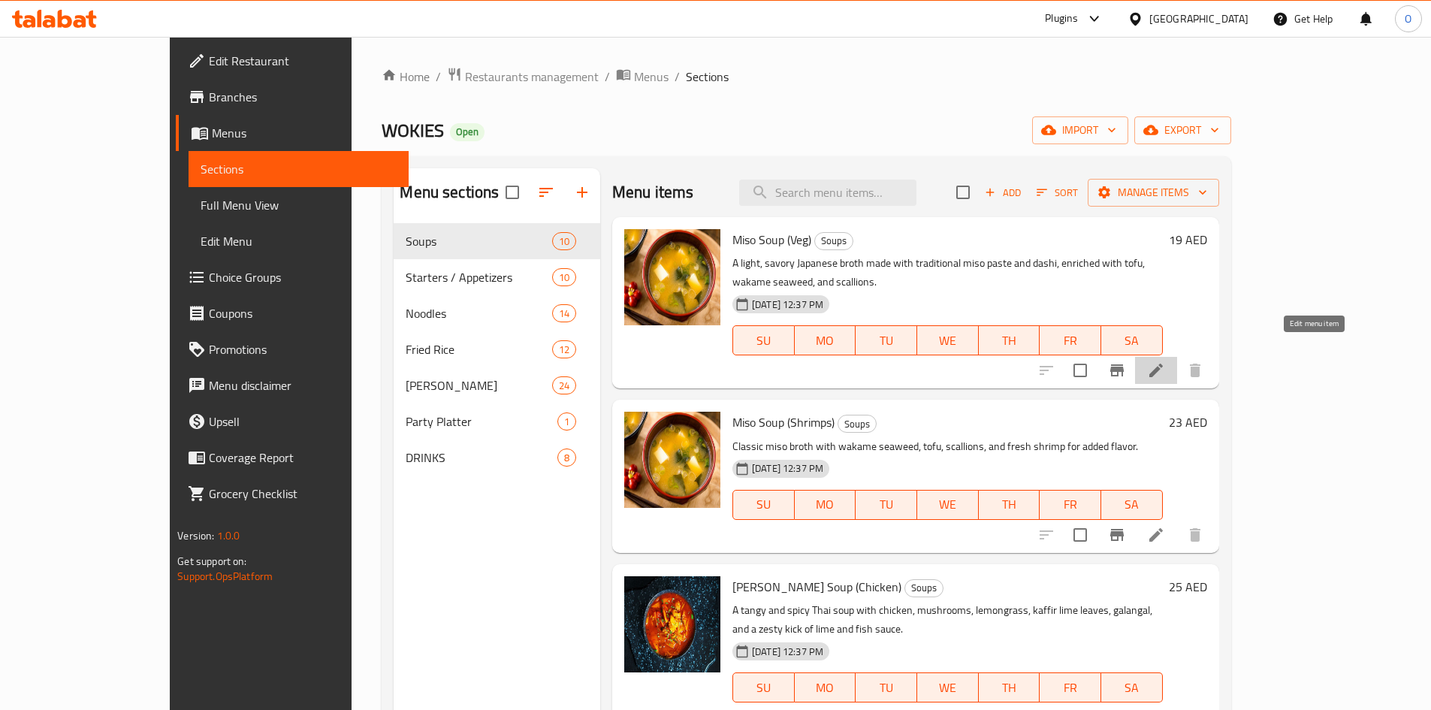
click at [1165, 361] on icon at bounding box center [1156, 370] width 18 height 18
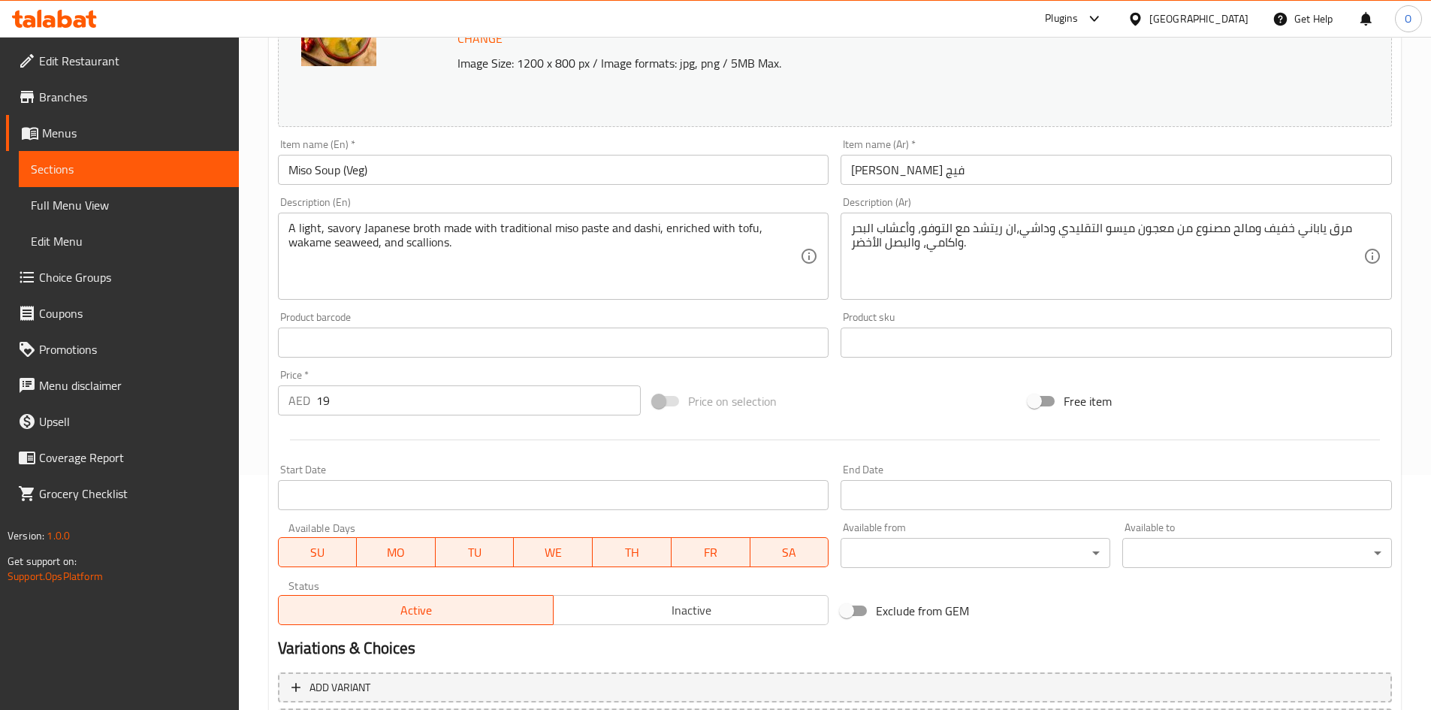
scroll to position [373, 0]
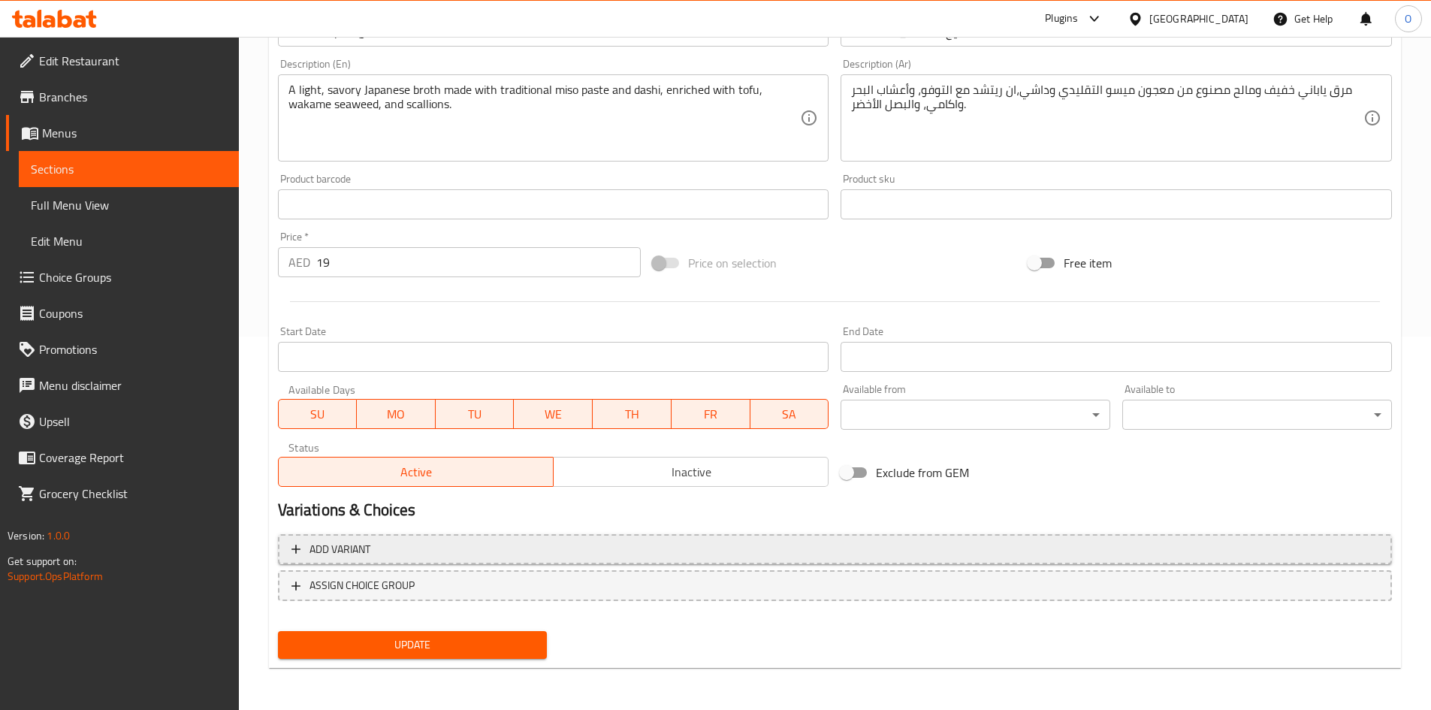
click at [1002, 544] on span "Add variant" at bounding box center [834, 549] width 1087 height 19
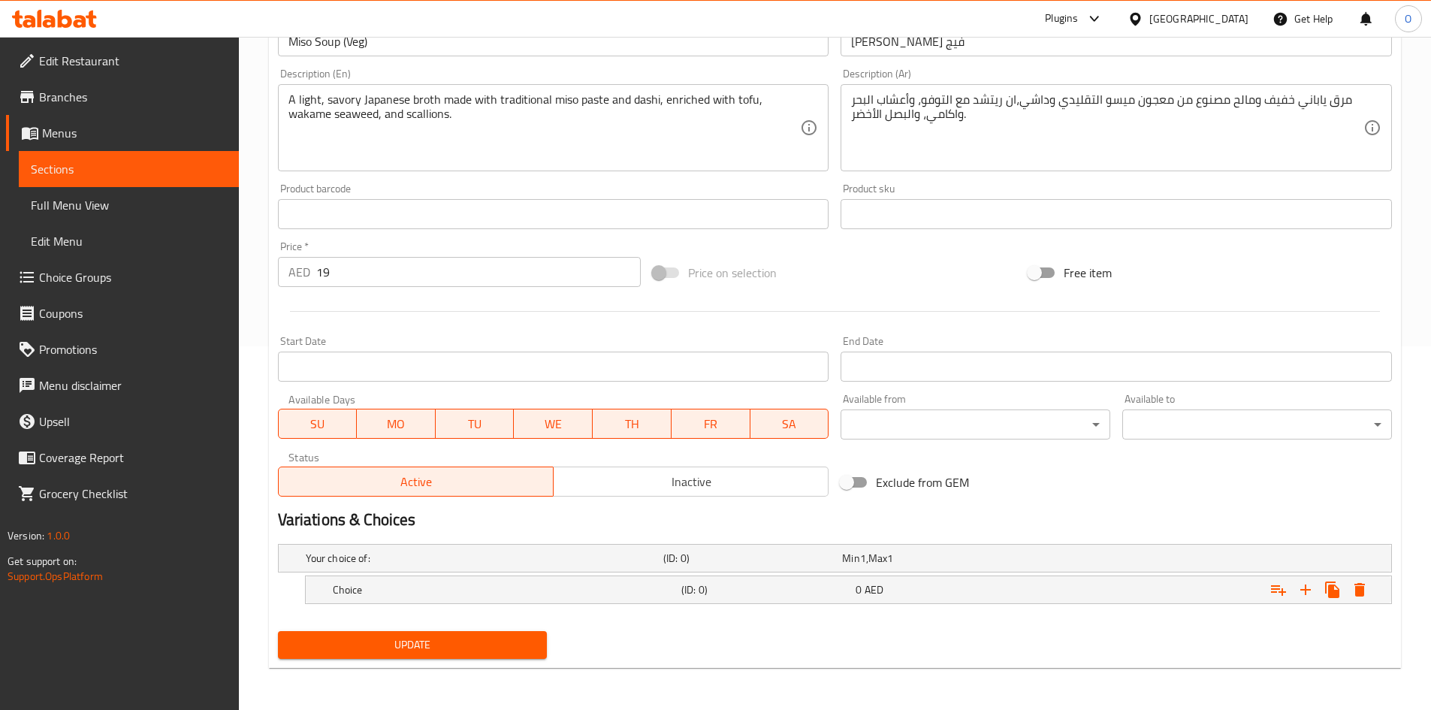
scroll to position [363, 0]
click at [1308, 590] on icon "Expand" at bounding box center [1305, 589] width 18 height 18
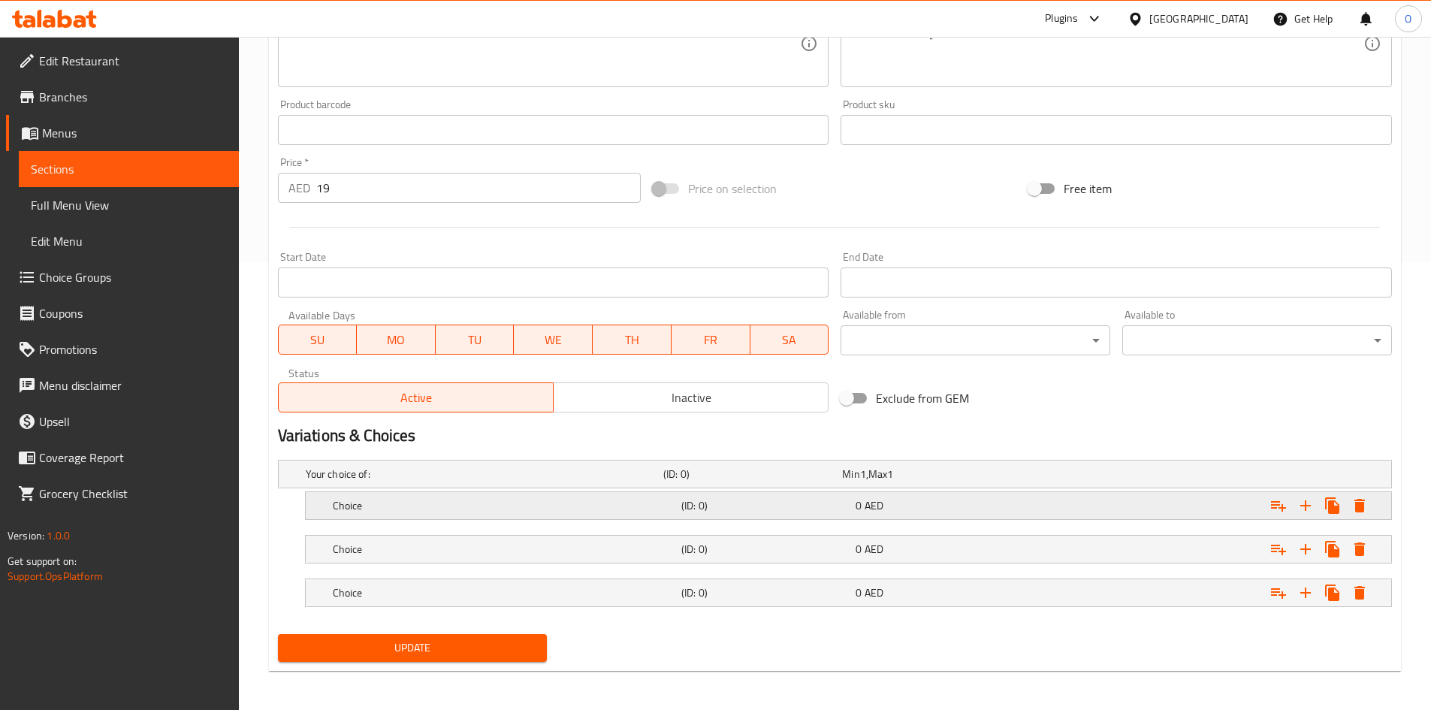
scroll to position [451, 0]
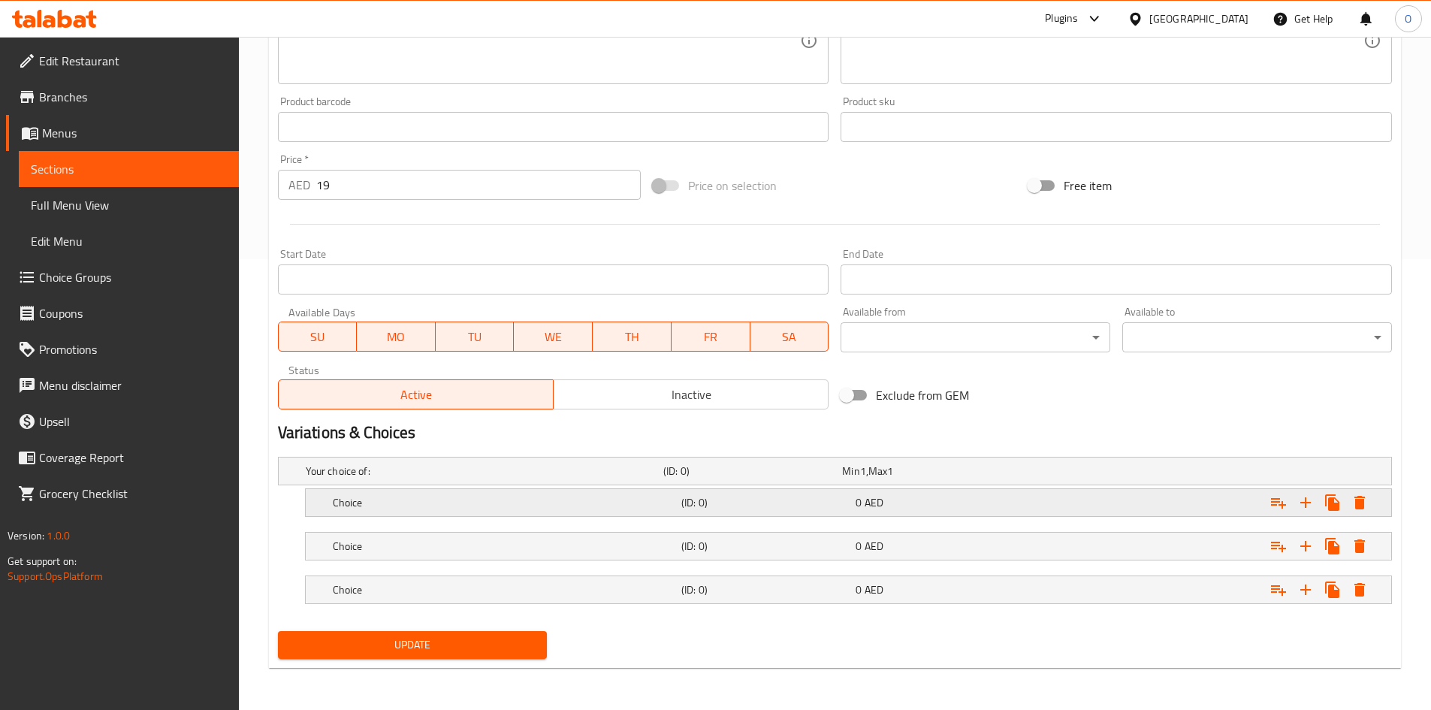
click at [374, 505] on h5 "Choice" at bounding box center [504, 502] width 342 height 15
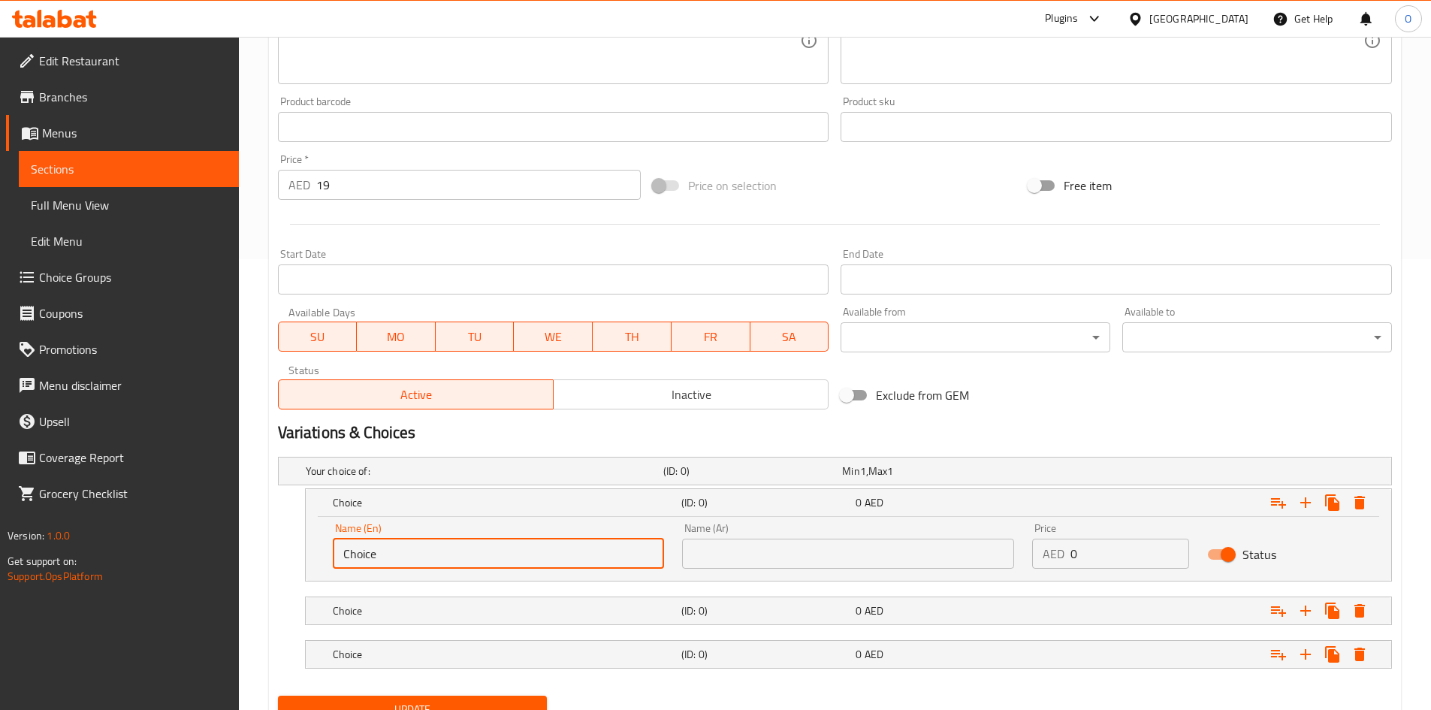
click at [382, 565] on input "Choice" at bounding box center [499, 553] width 332 height 30
click at [383, 564] on input "Choice" at bounding box center [499, 553] width 332 height 30
paste input "Miso Soup (Veg)"
click at [478, 555] on input "Miso Soup (Veg)" at bounding box center [499, 553] width 332 height 30
paste input "A light, savory Japanese broth made with traditional miso paste and dashi, enri…"
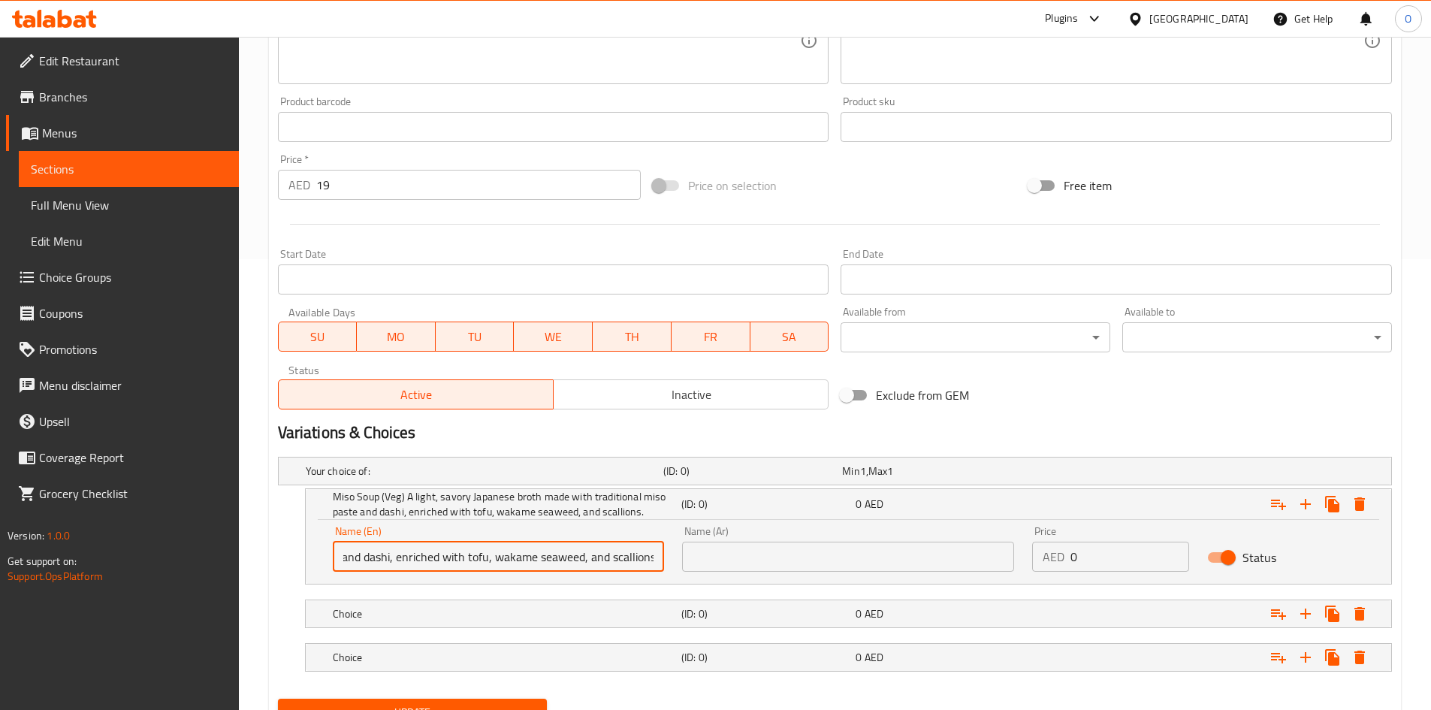
type input "Miso Soup (Veg) A light, savory Japanese broth made with traditional miso paste…"
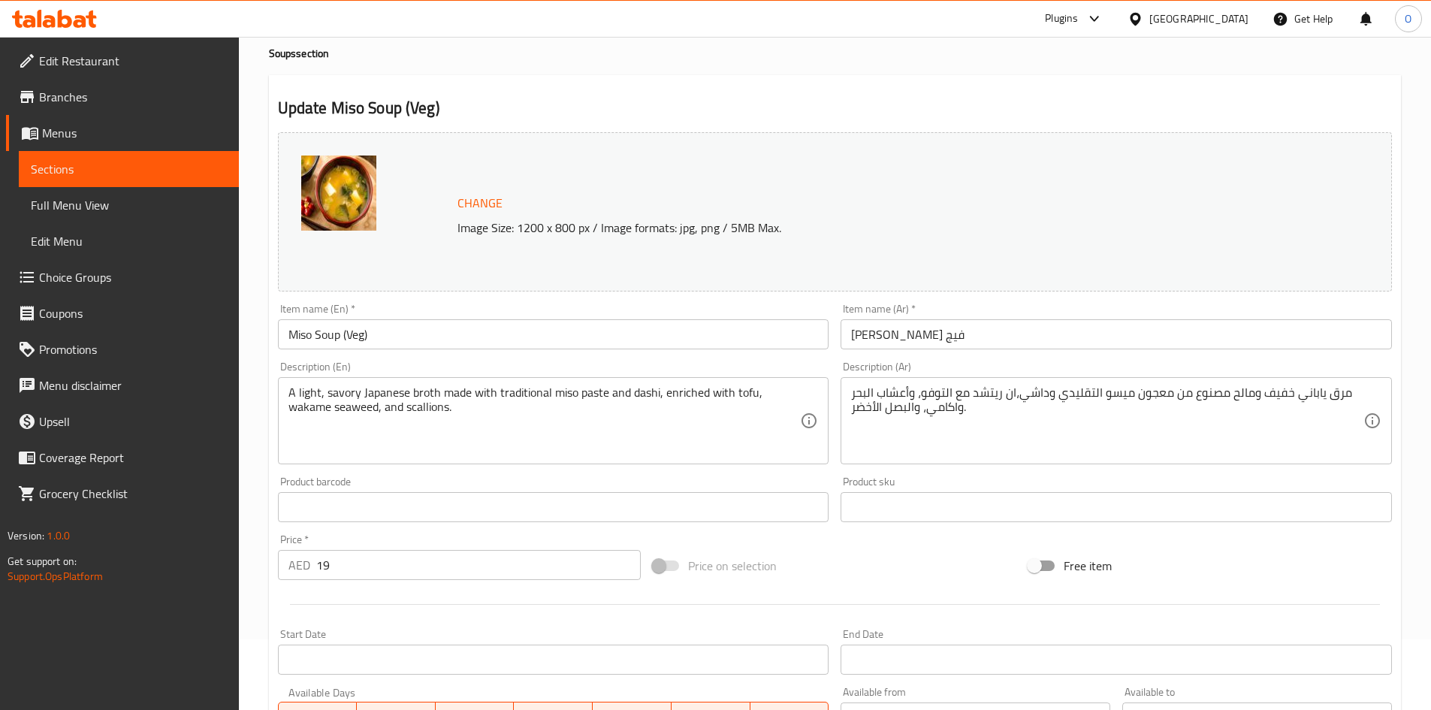
scroll to position [0, 0]
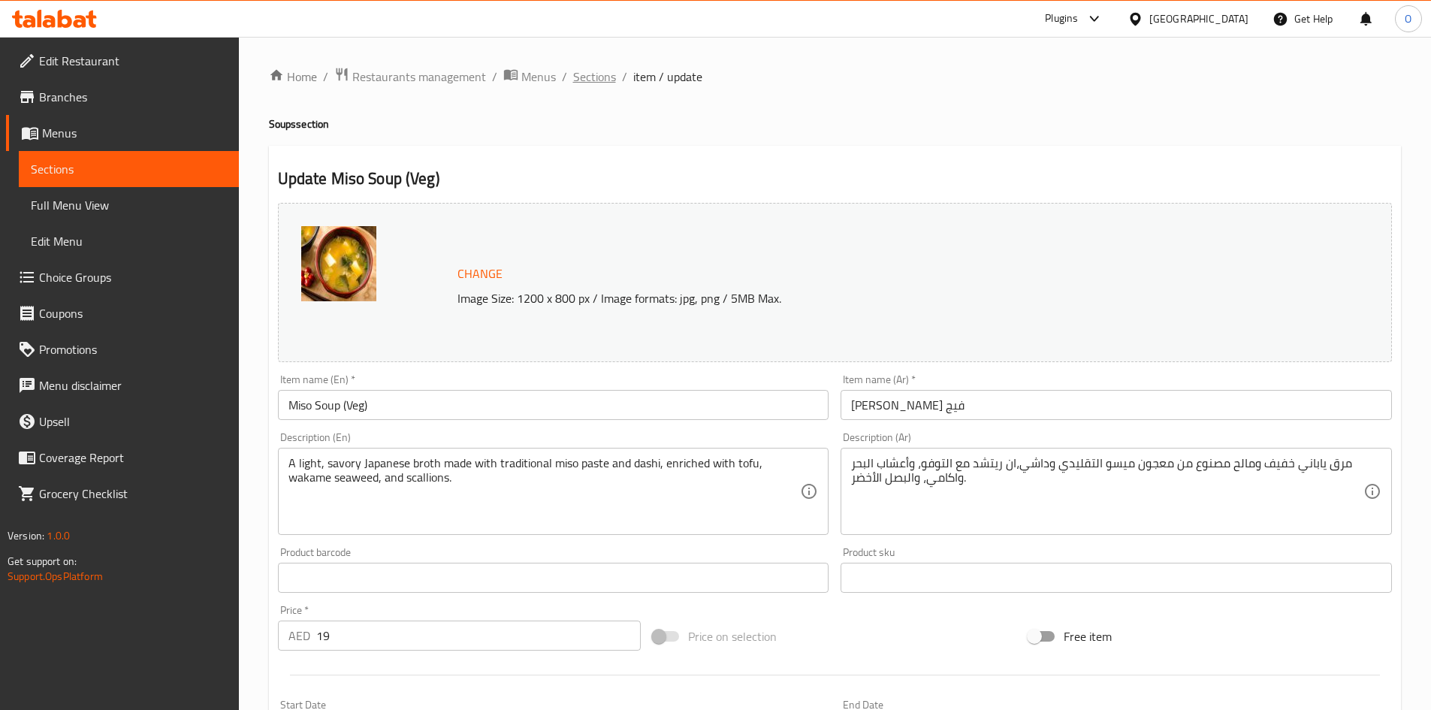
click at [604, 85] on span "Sections" at bounding box center [594, 77] width 43 height 18
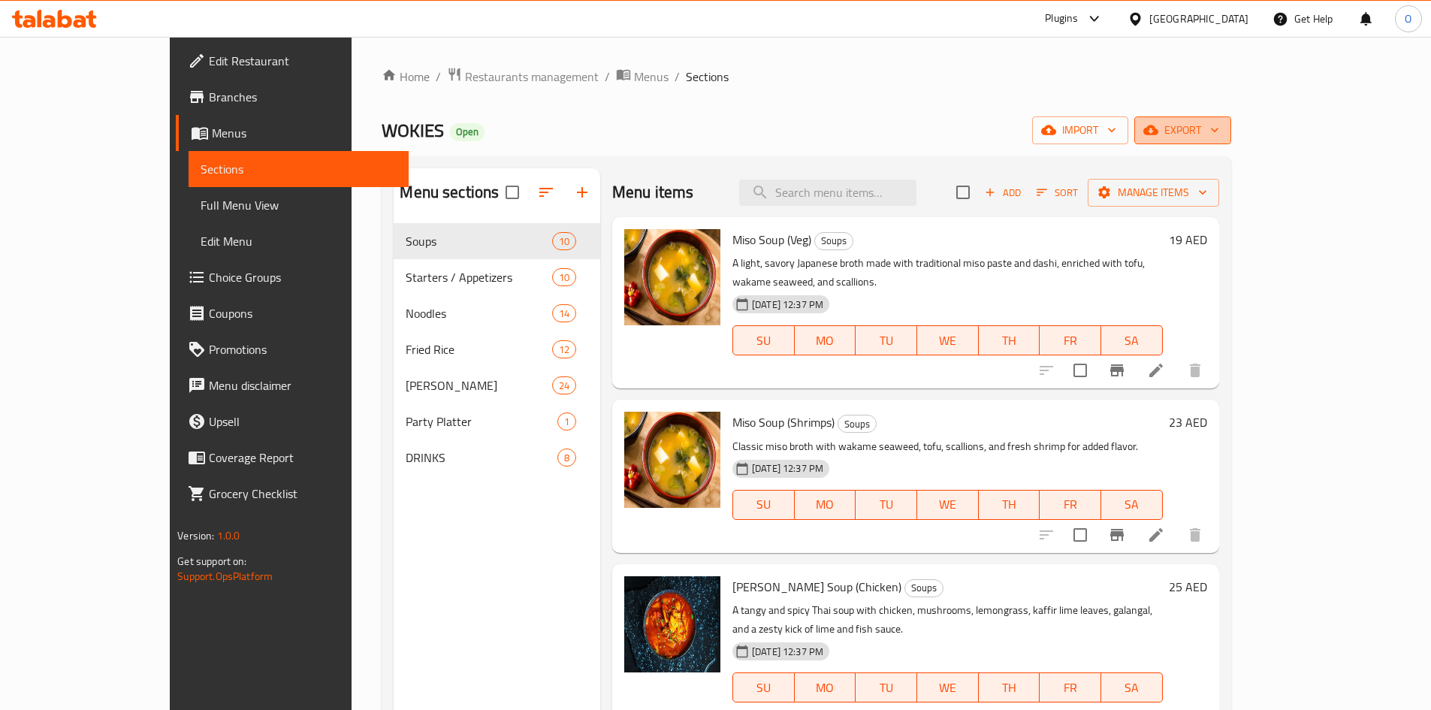
click at [1231, 142] on button "export" at bounding box center [1182, 130] width 97 height 28
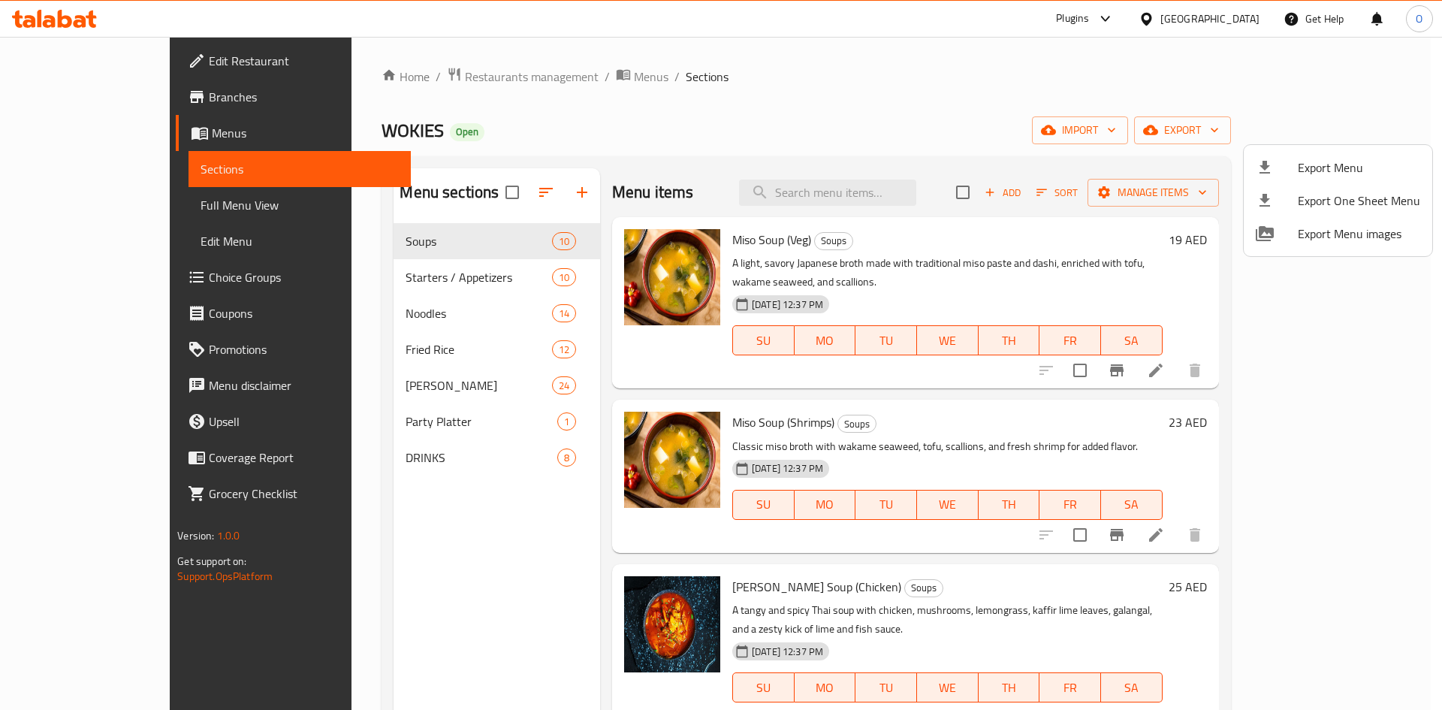
click at [1306, 166] on span "Export Menu" at bounding box center [1359, 167] width 122 height 18
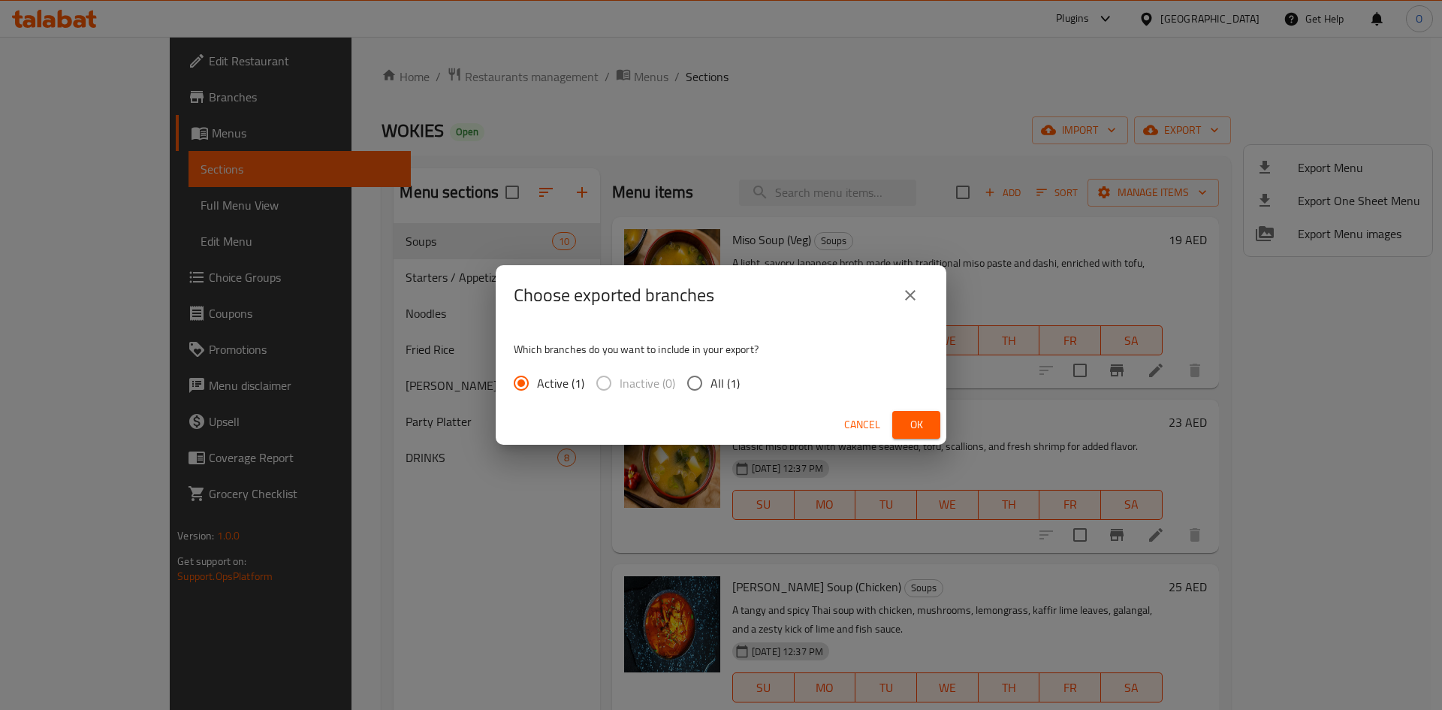
click at [938, 428] on button "Ok" at bounding box center [916, 425] width 48 height 28
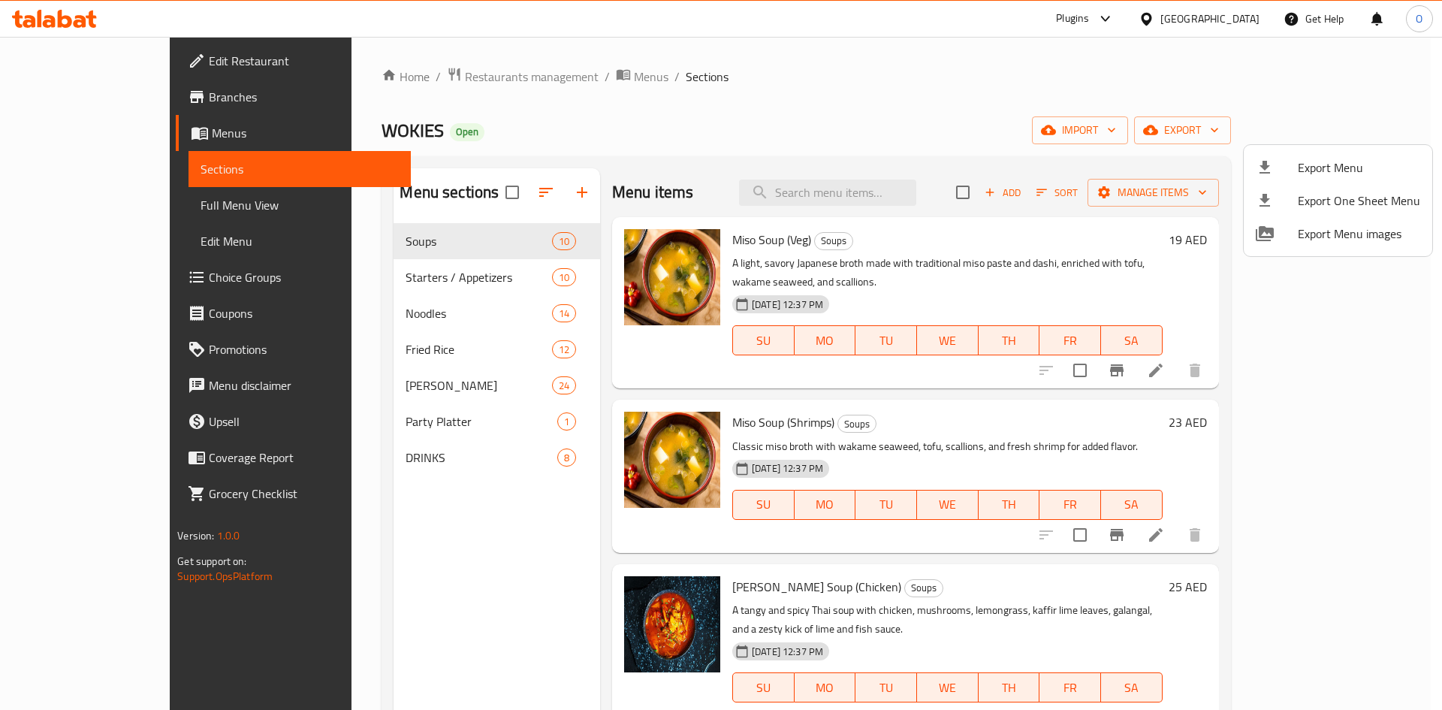
click at [1009, 392] on div at bounding box center [721, 355] width 1442 height 710
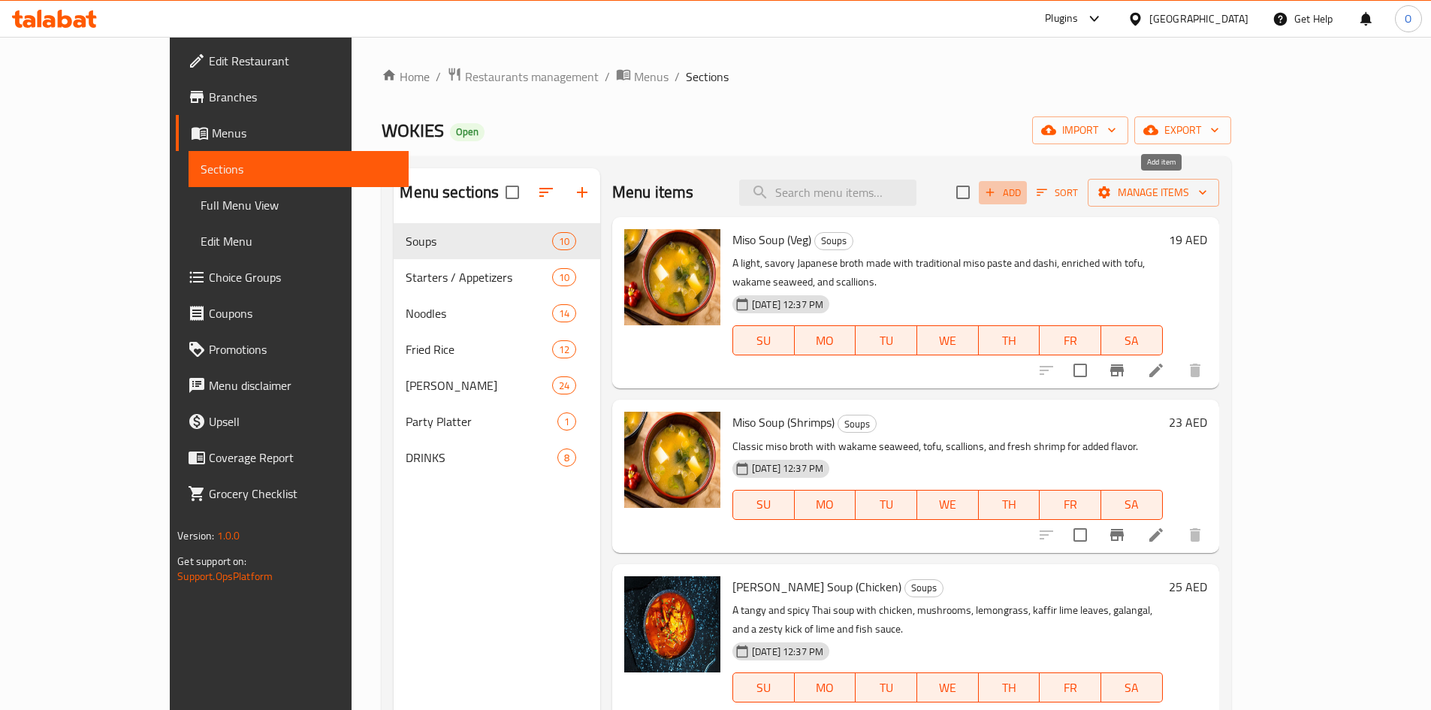
click at [1023, 197] on span "Add" at bounding box center [1002, 192] width 41 height 17
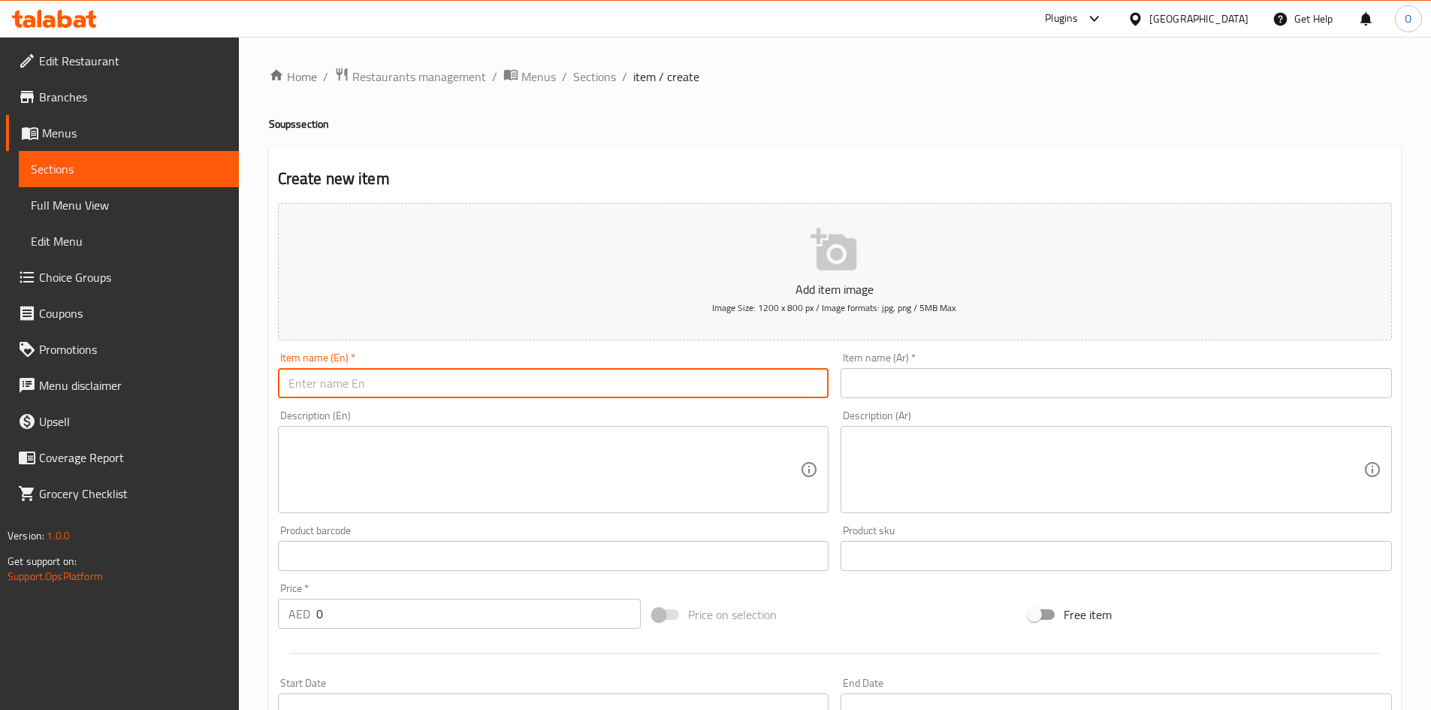
paste input "Miso Soup (Veg)"
drag, startPoint x: 342, startPoint y: 381, endPoint x: 391, endPoint y: 383, distance: 48.9
click at [391, 383] on input "Miso Soup (Veg)" at bounding box center [553, 383] width 551 height 30
click at [389, 383] on input "Miso Soup" at bounding box center [553, 383] width 551 height 30
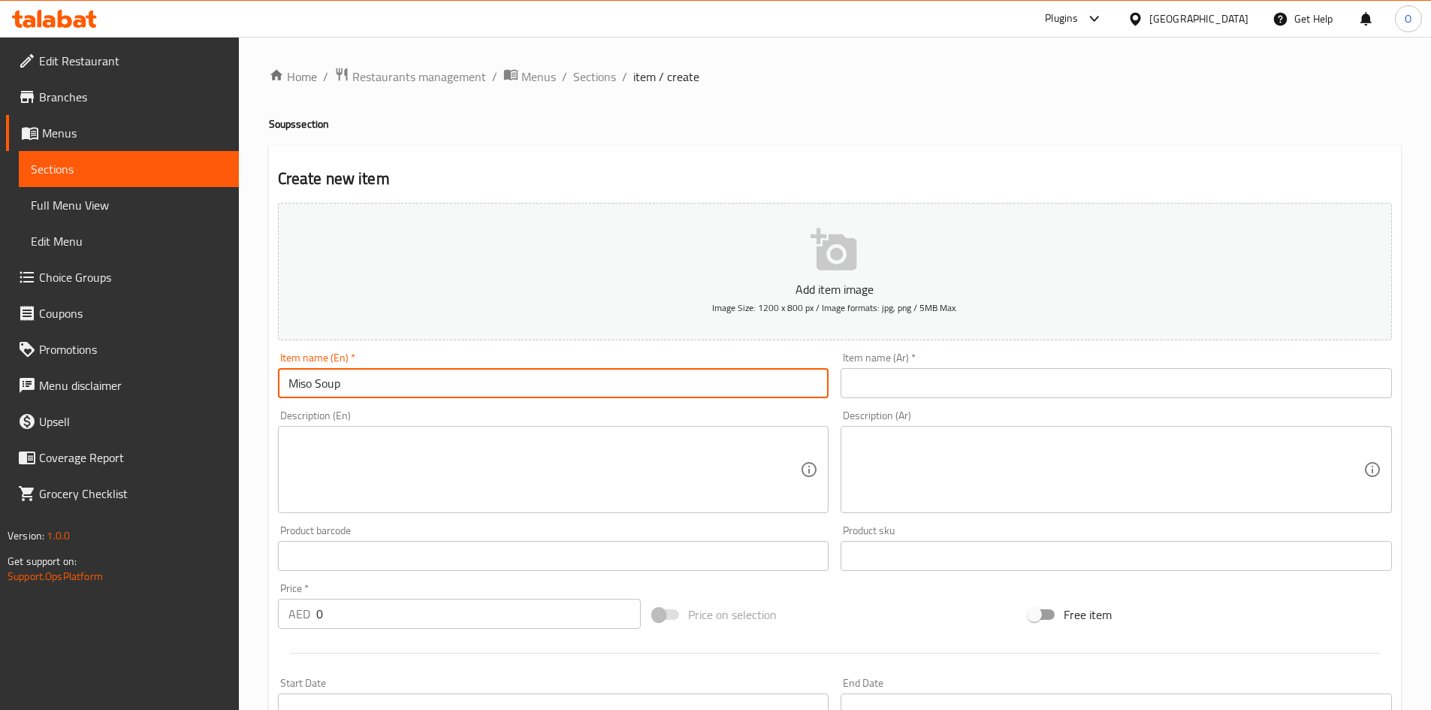
click at [388, 382] on input "Miso Soup" at bounding box center [553, 383] width 551 height 30
type input "Miso Soup"
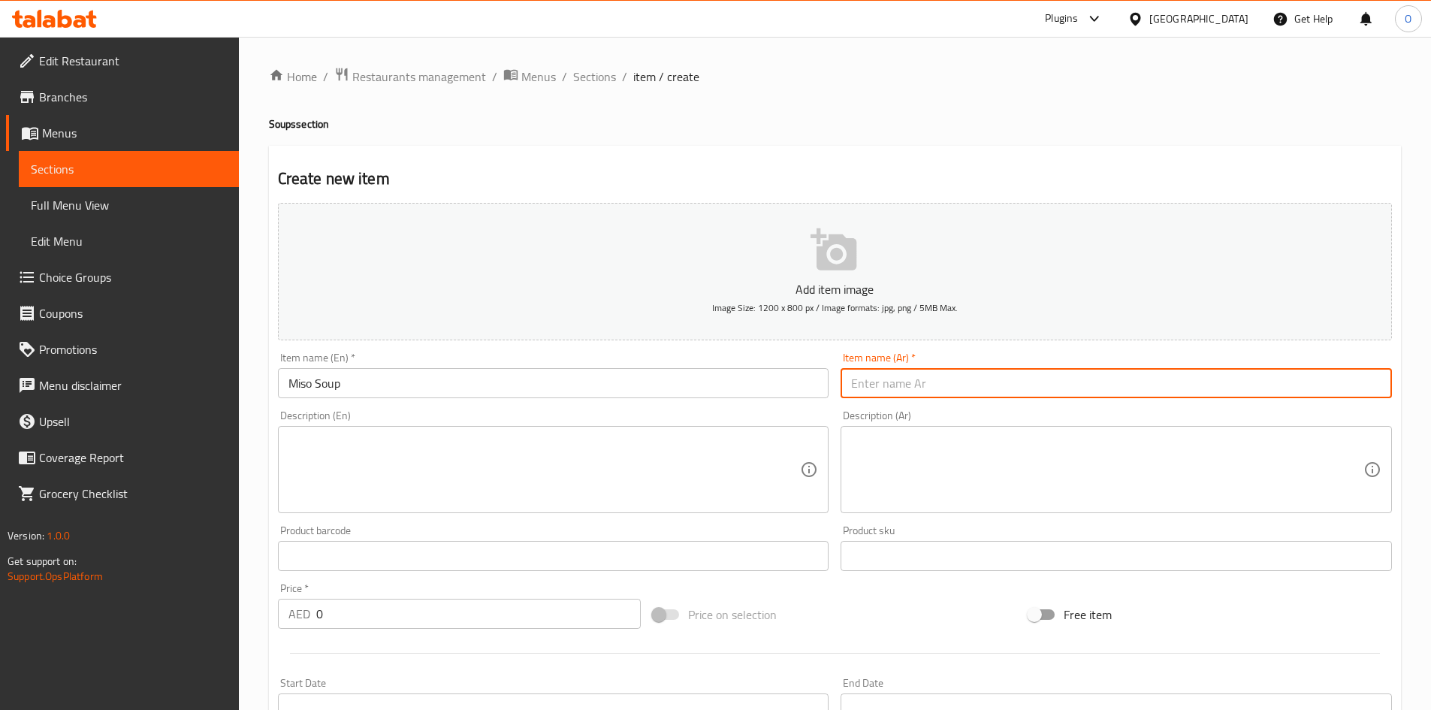
paste input "[PERSON_NAME]"
type input "[PERSON_NAME]"
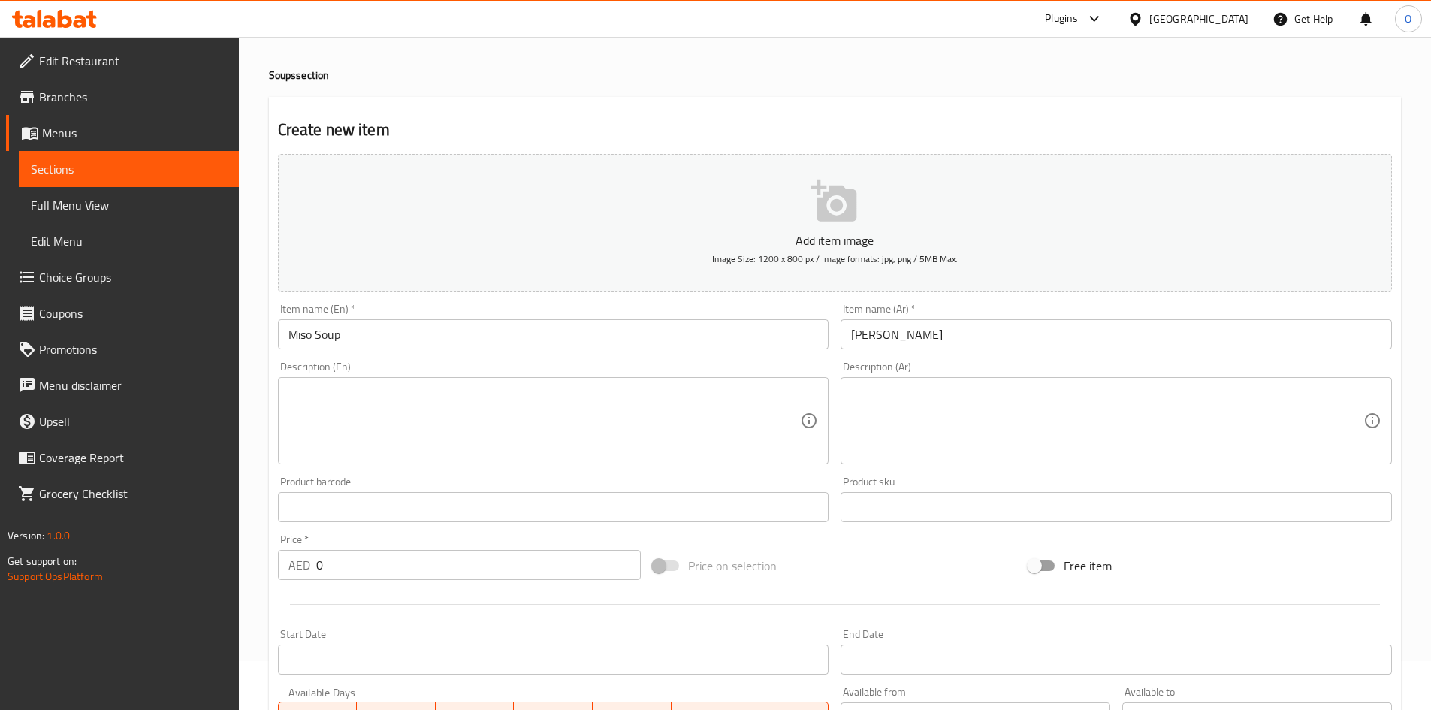
scroll to position [75, 0]
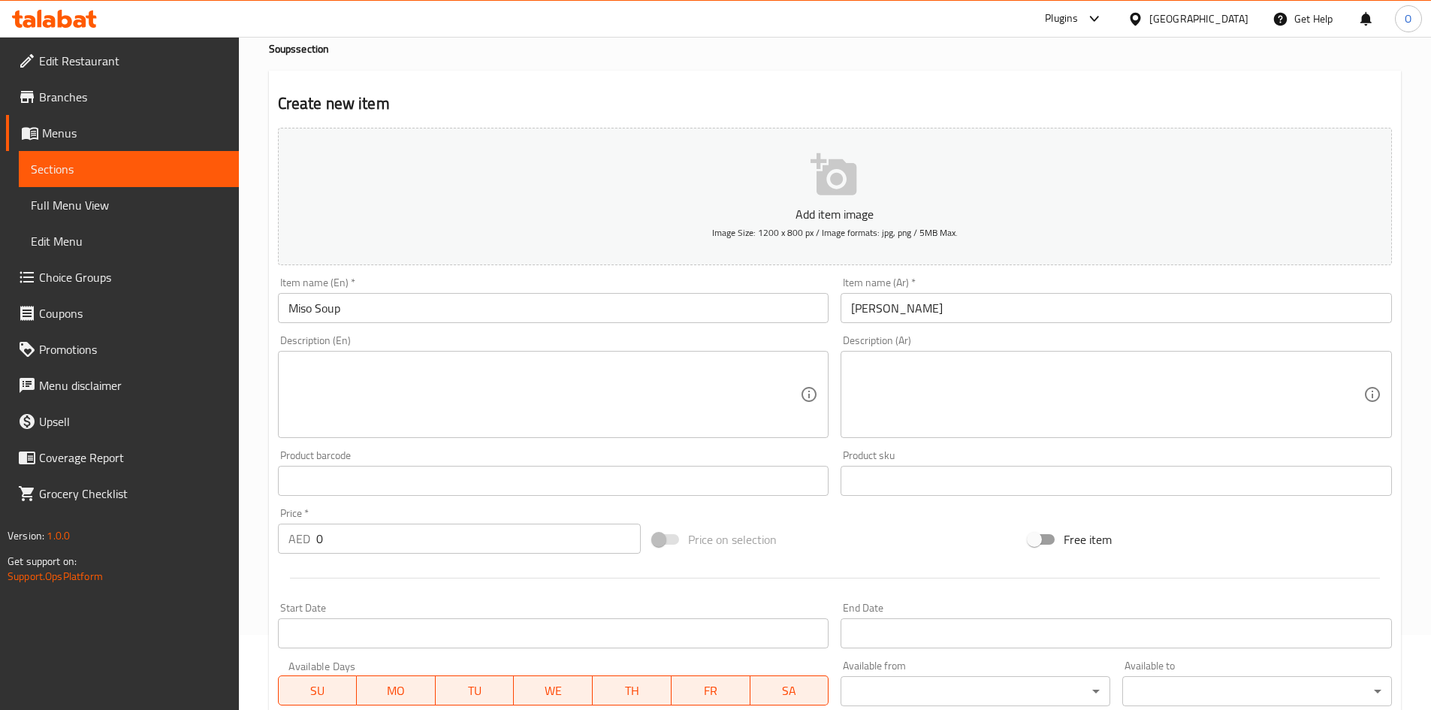
click at [521, 444] on div "Product barcode Product barcode" at bounding box center [553, 473] width 563 height 58
click at [505, 391] on textarea at bounding box center [544, 394] width 512 height 71
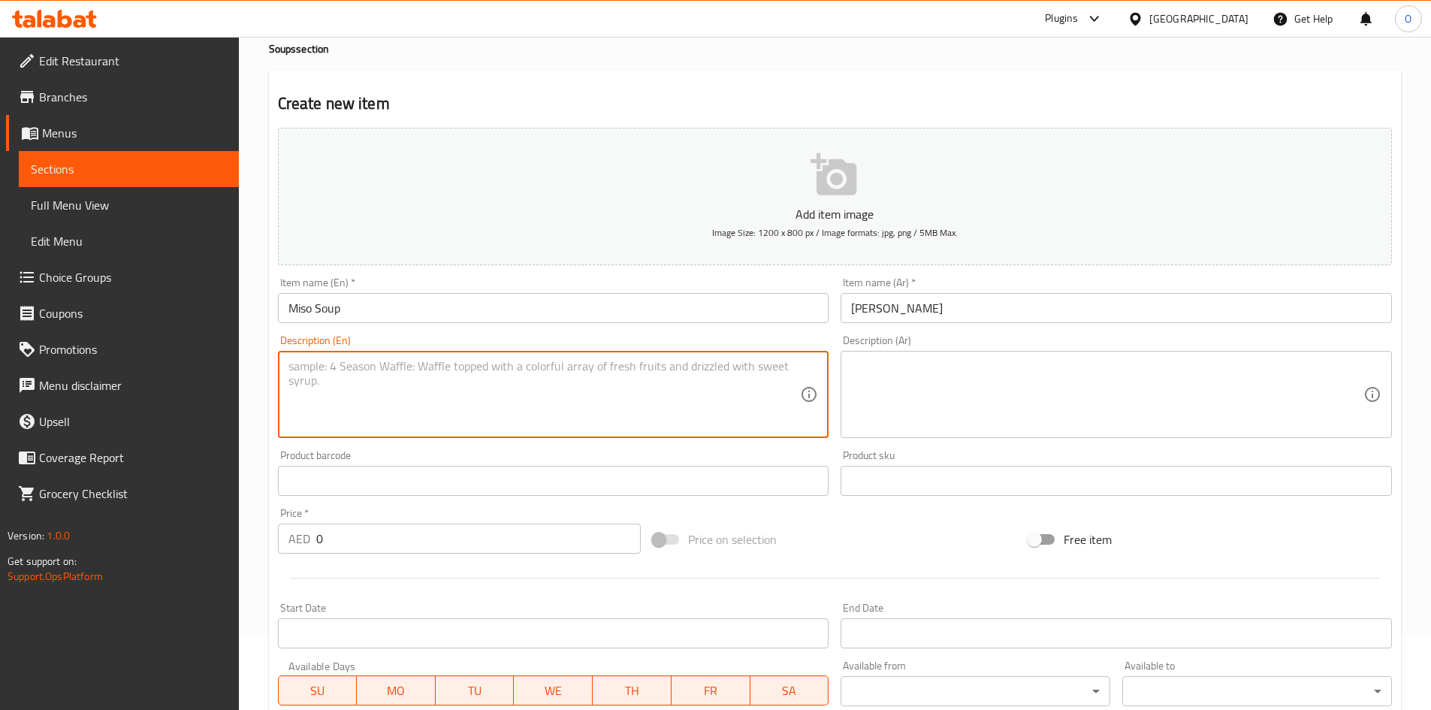
paste textarea "A light, savory Japanese broth made with traditional miso paste and dashi, enri…"
type textarea "A light, savory Japanese broth made with traditional miso paste and dashi, enri…"
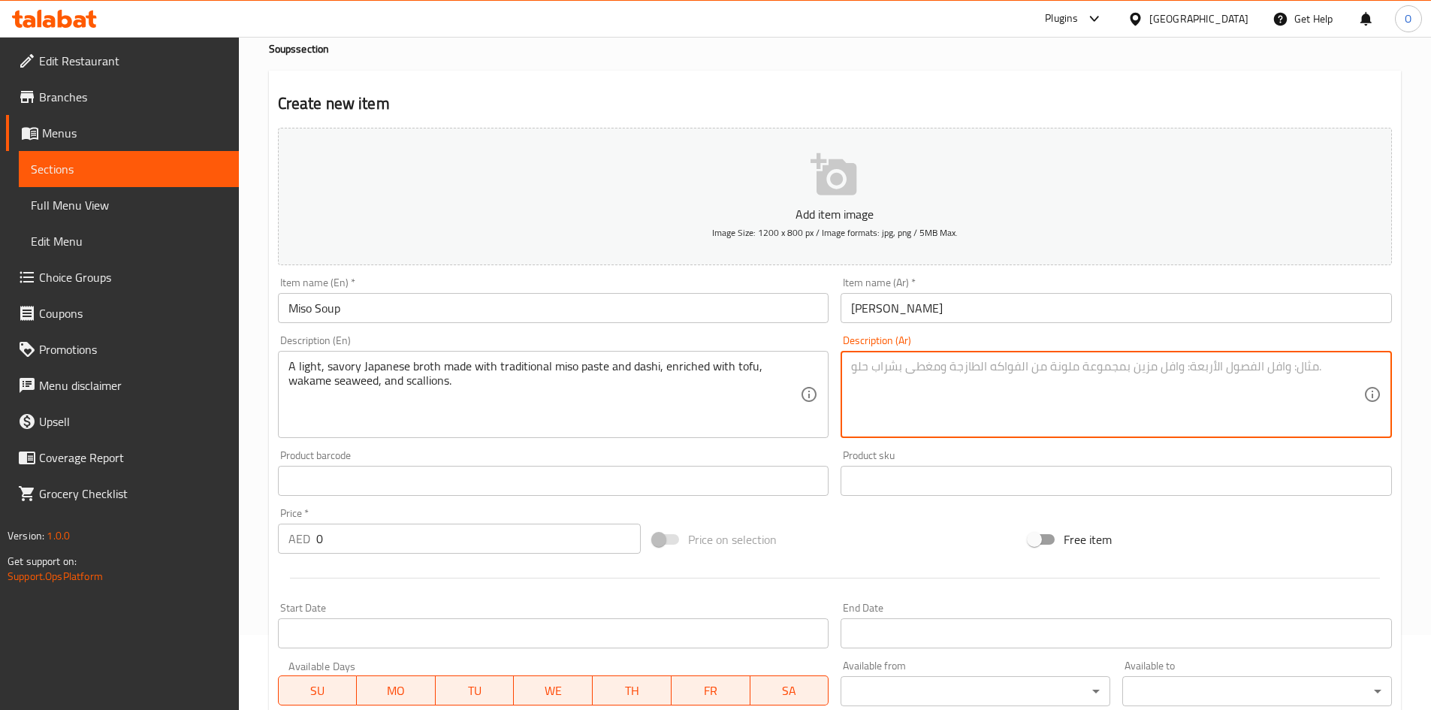
paste textarea "مرق ياباني خفيف ولذيذ مصنوع من معجون ميسو التقليدي ومرق داشي، مضاف إليه التوفو،…"
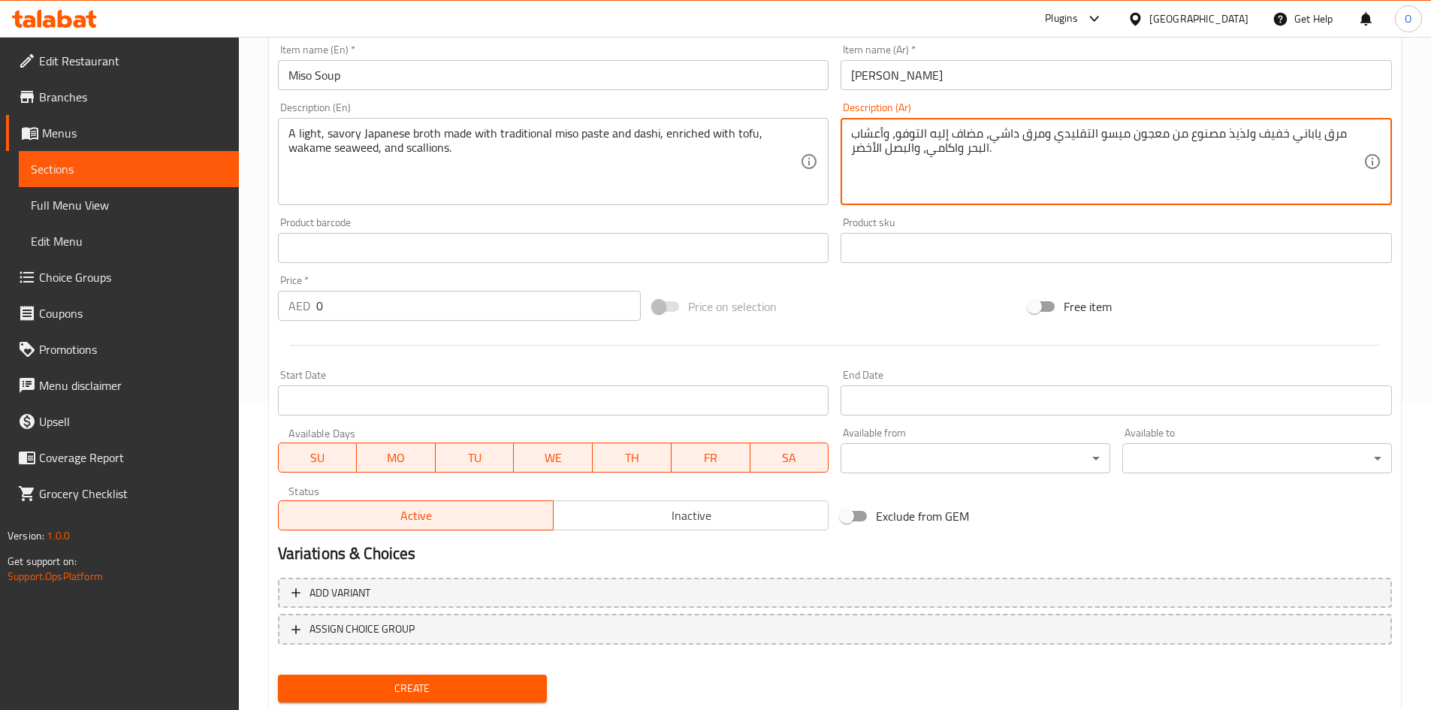
scroll to position [351, 0]
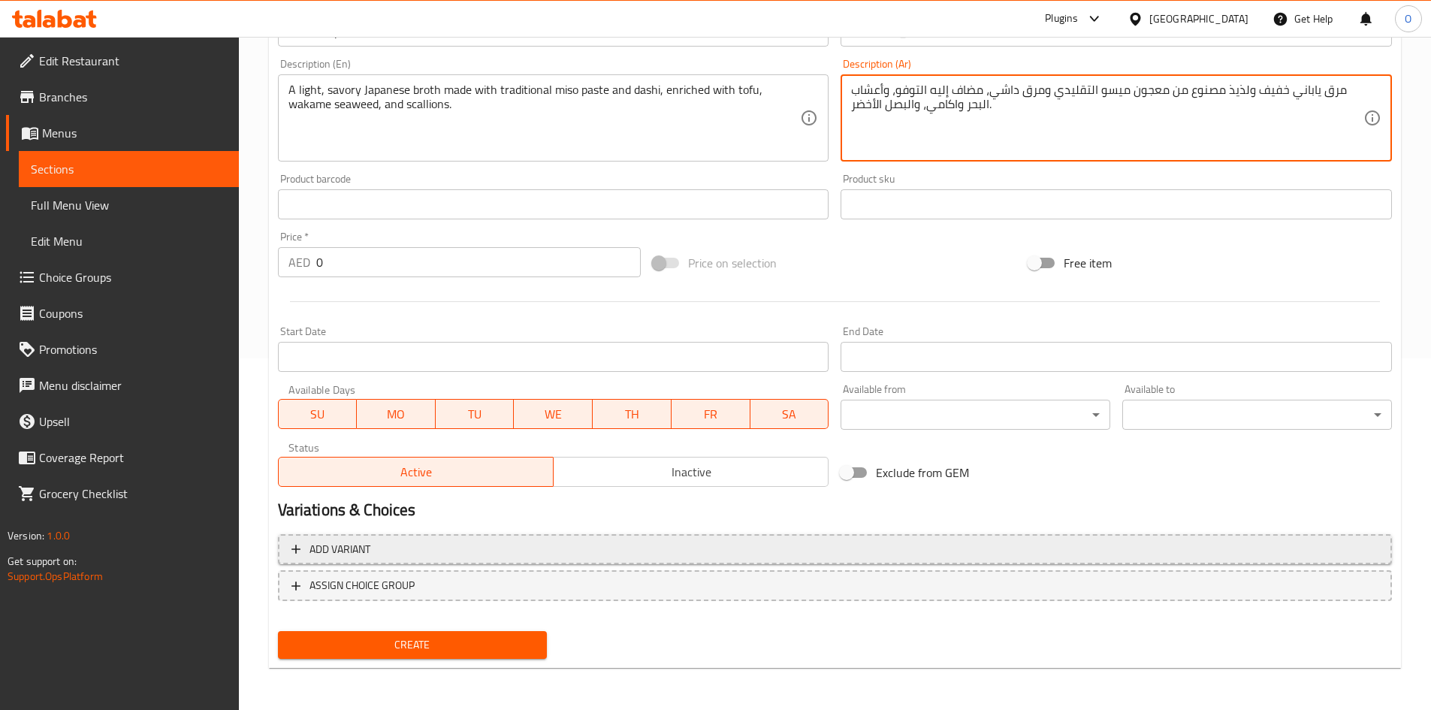
type textarea "مرق ياباني خفيف ولذيذ مصنوع من معجون ميسو التقليدي ومرق داشي، مضاف إليه التوفو،…"
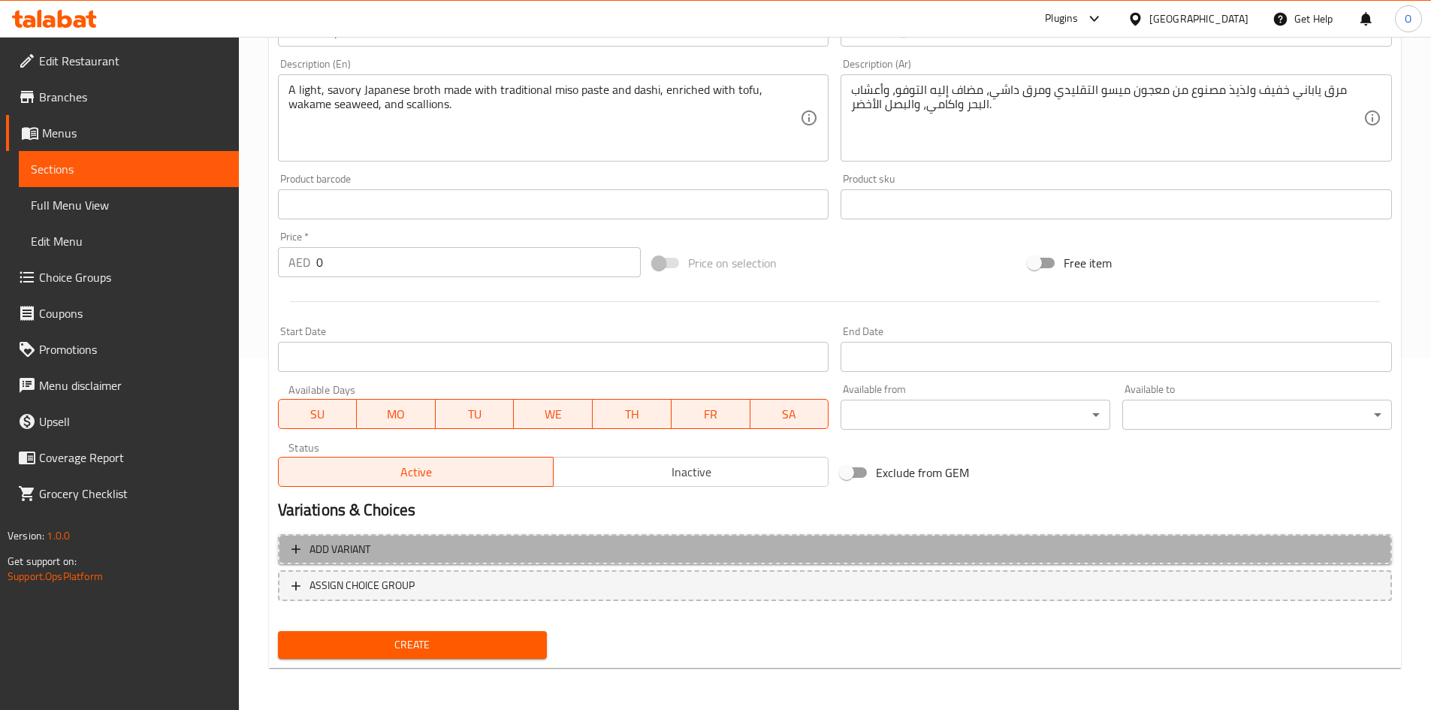
click at [751, 555] on span "Add variant" at bounding box center [834, 549] width 1087 height 19
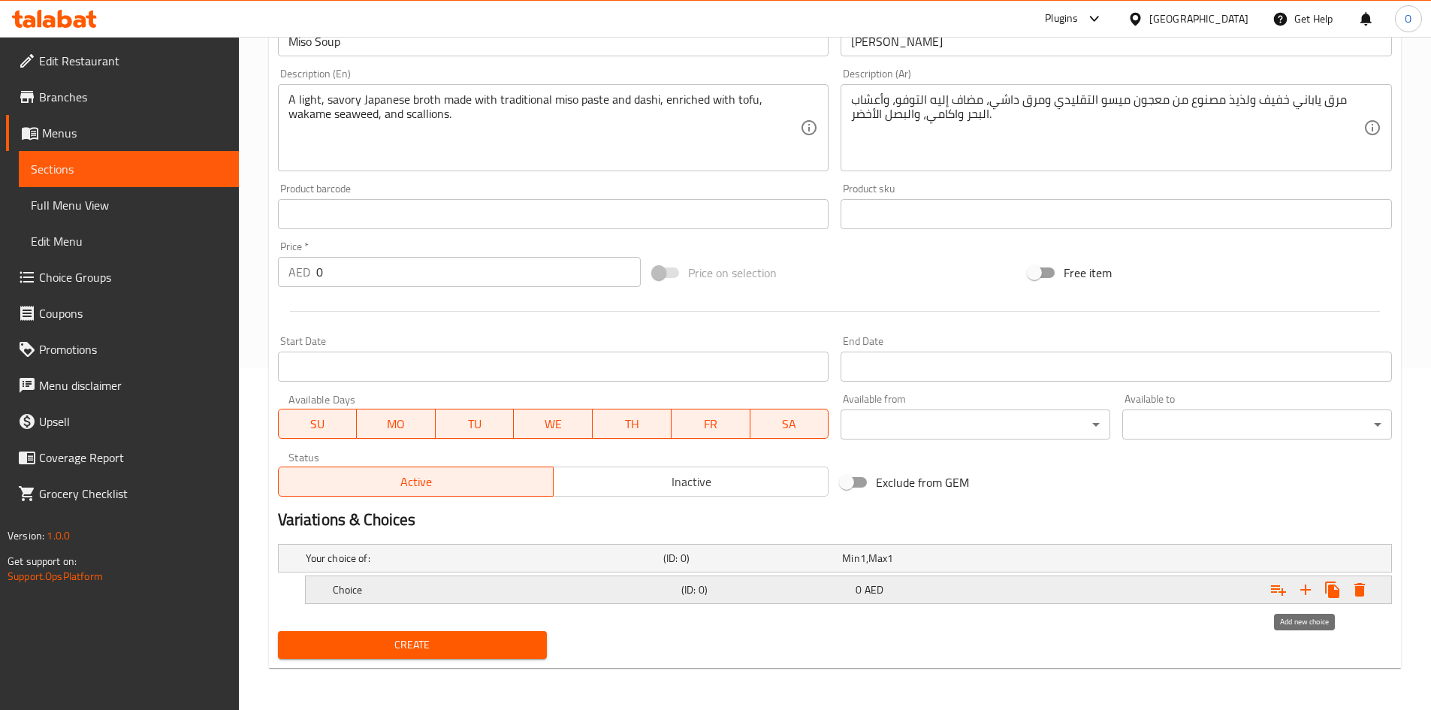
click at [1306, 592] on icon "Expand" at bounding box center [1305, 589] width 11 height 11
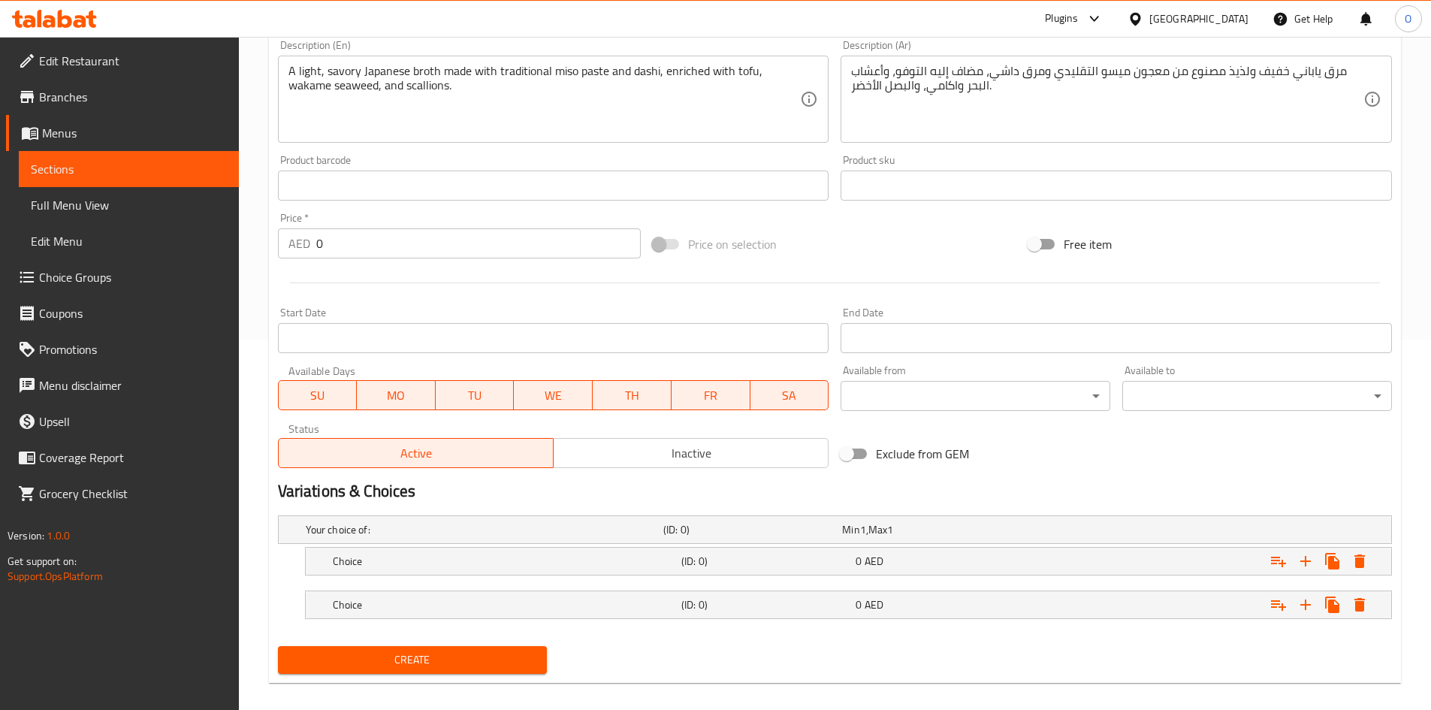
scroll to position [385, 0]
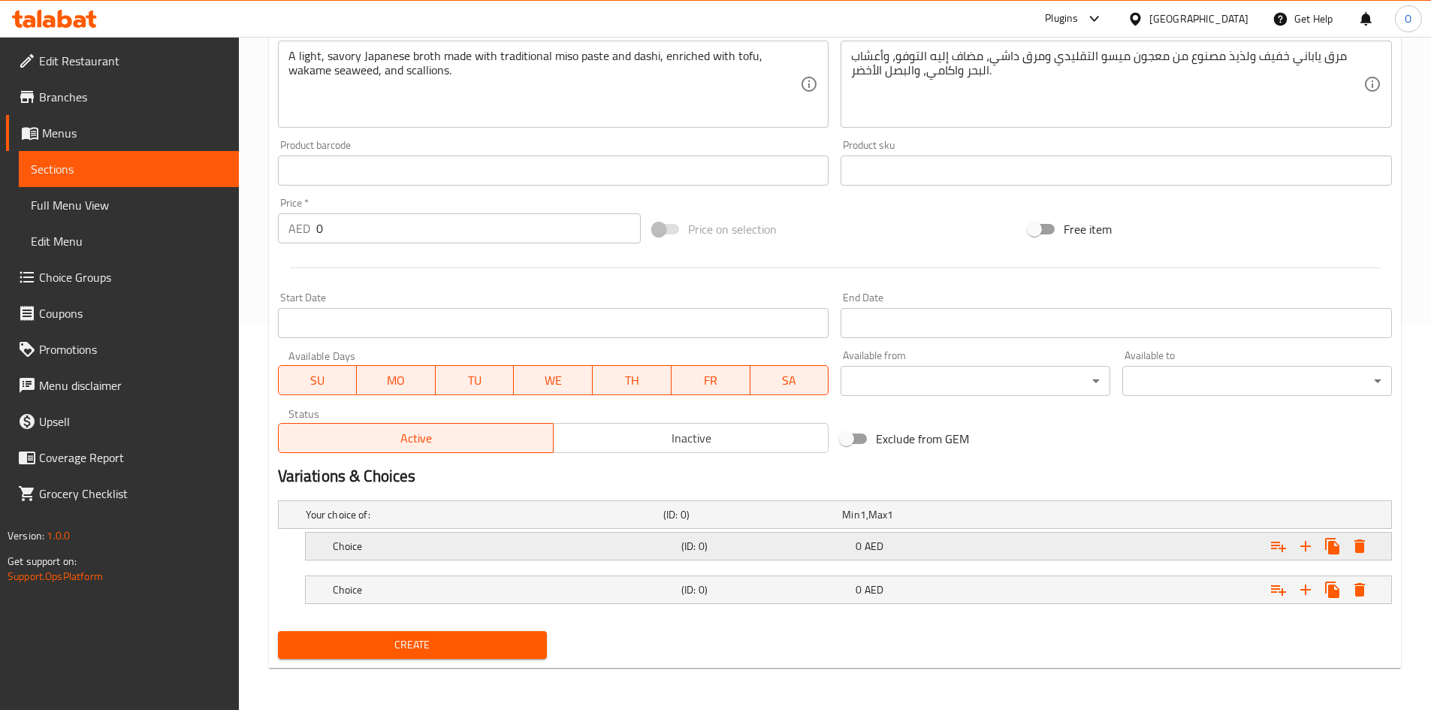
click at [568, 545] on h5 "Choice" at bounding box center [504, 545] width 342 height 15
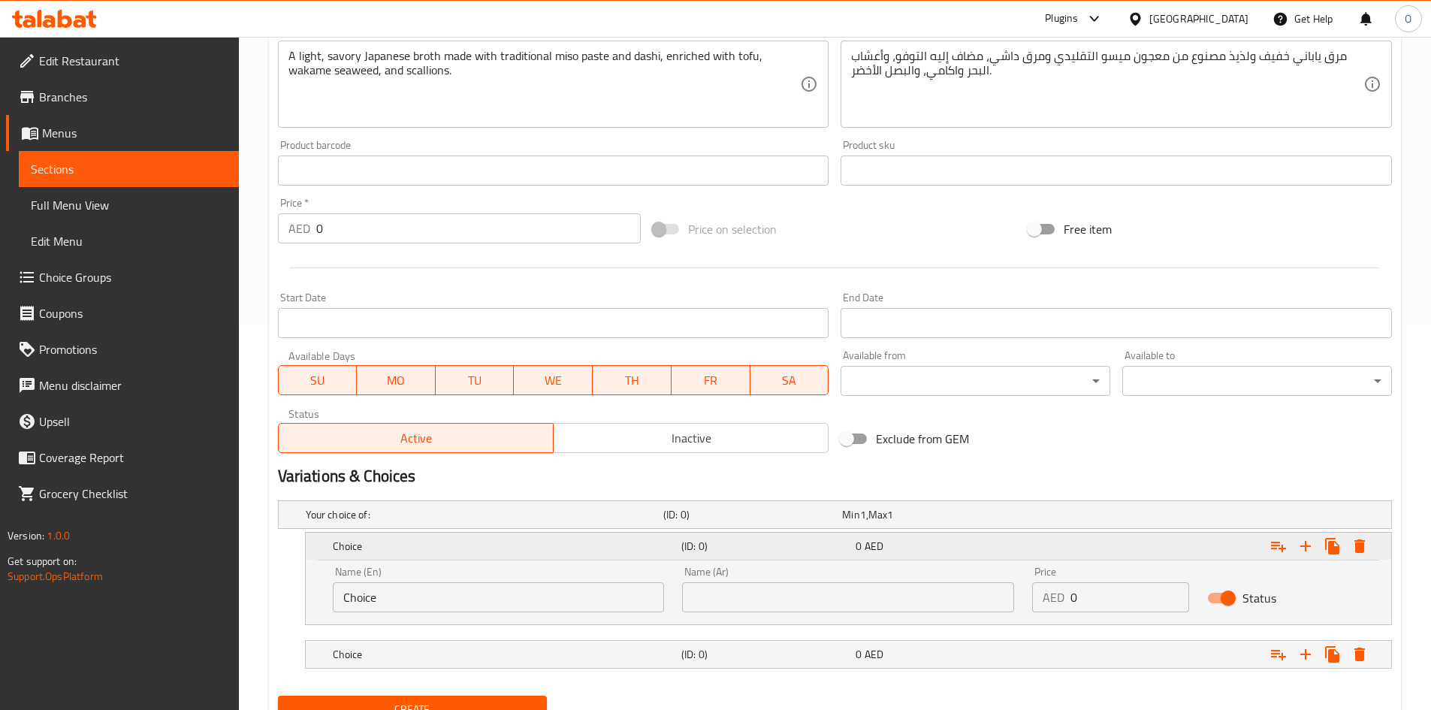
scroll to position [450, 0]
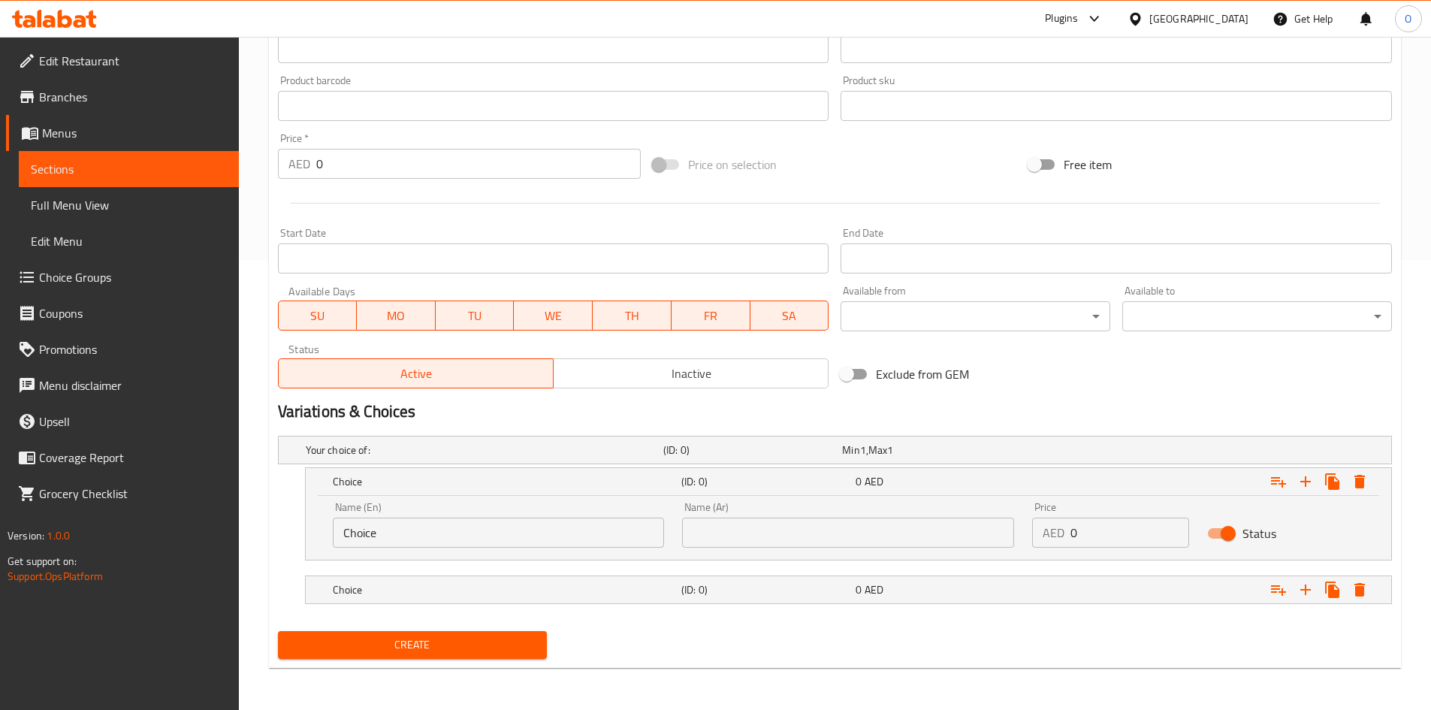
click at [445, 524] on input "Choice" at bounding box center [499, 532] width 332 height 30
paste input "Miso Soup (Veg)"
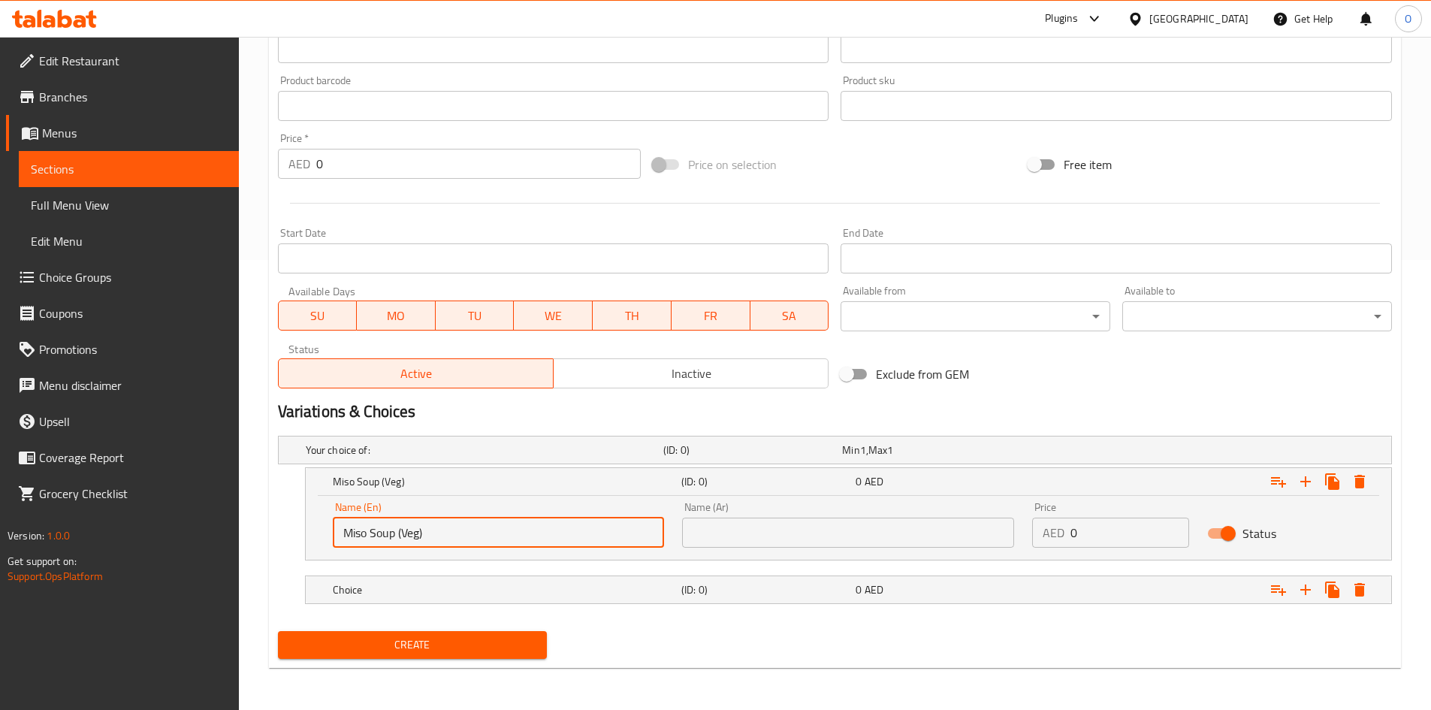
type input "Miso Soup (Veg)"
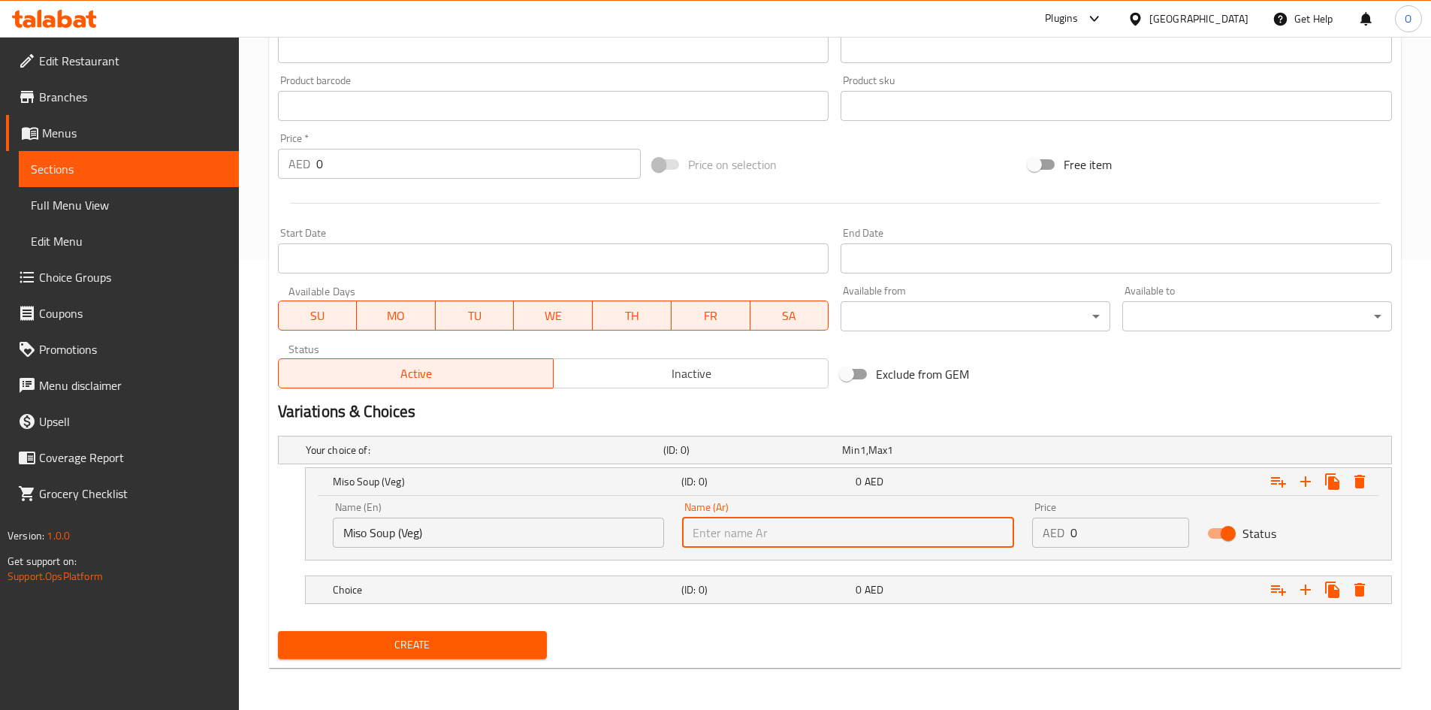
paste input "[PERSON_NAME] (نباتي)"
type input "[PERSON_NAME] (نباتي)"
click at [610, 592] on h5 "Choice" at bounding box center [504, 589] width 342 height 15
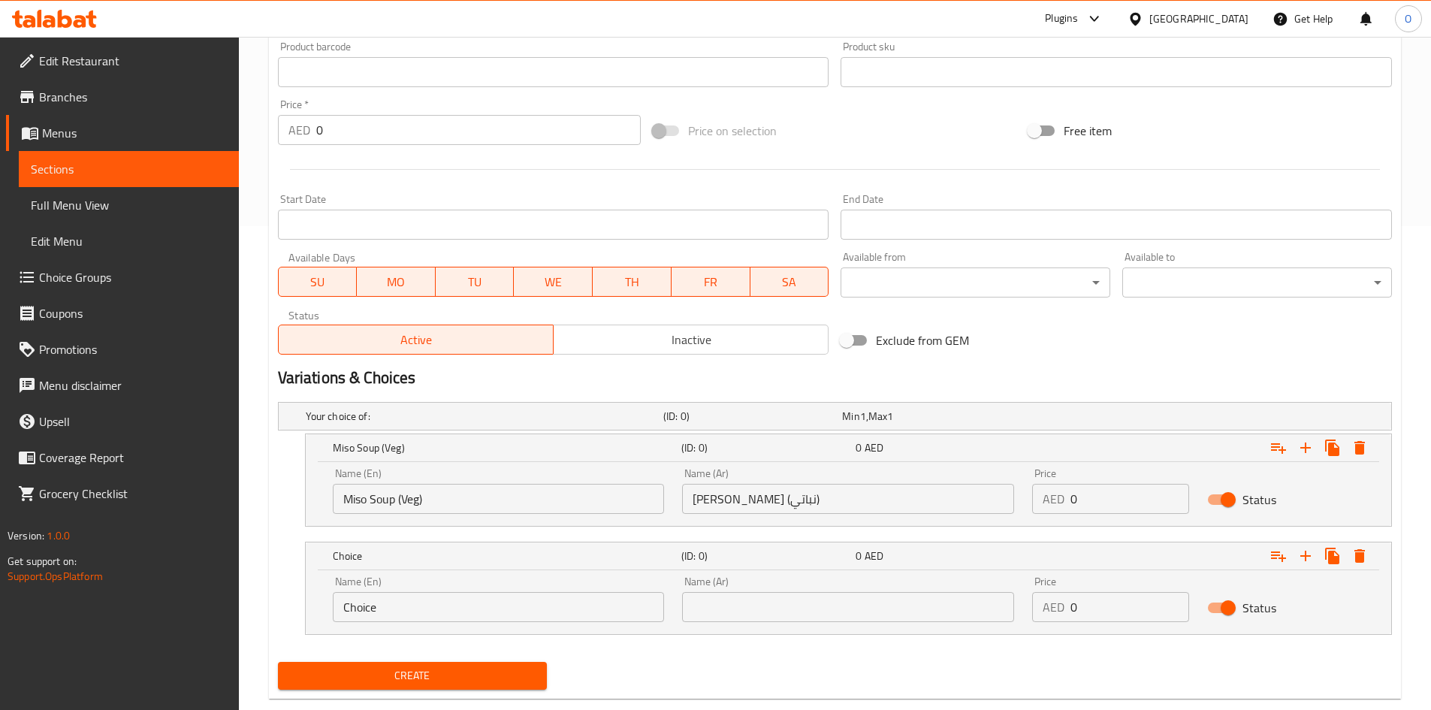
scroll to position [514, 0]
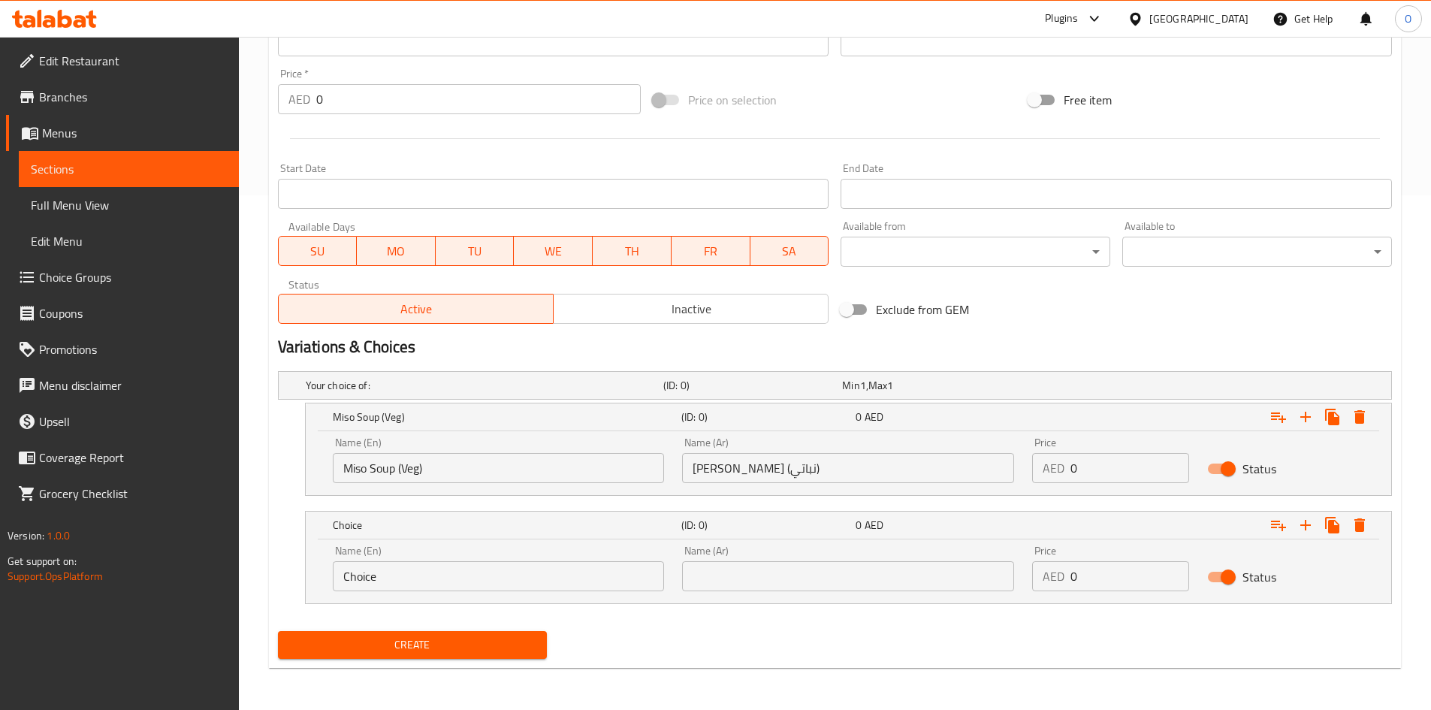
click at [523, 585] on input "Choice" at bounding box center [499, 576] width 332 height 30
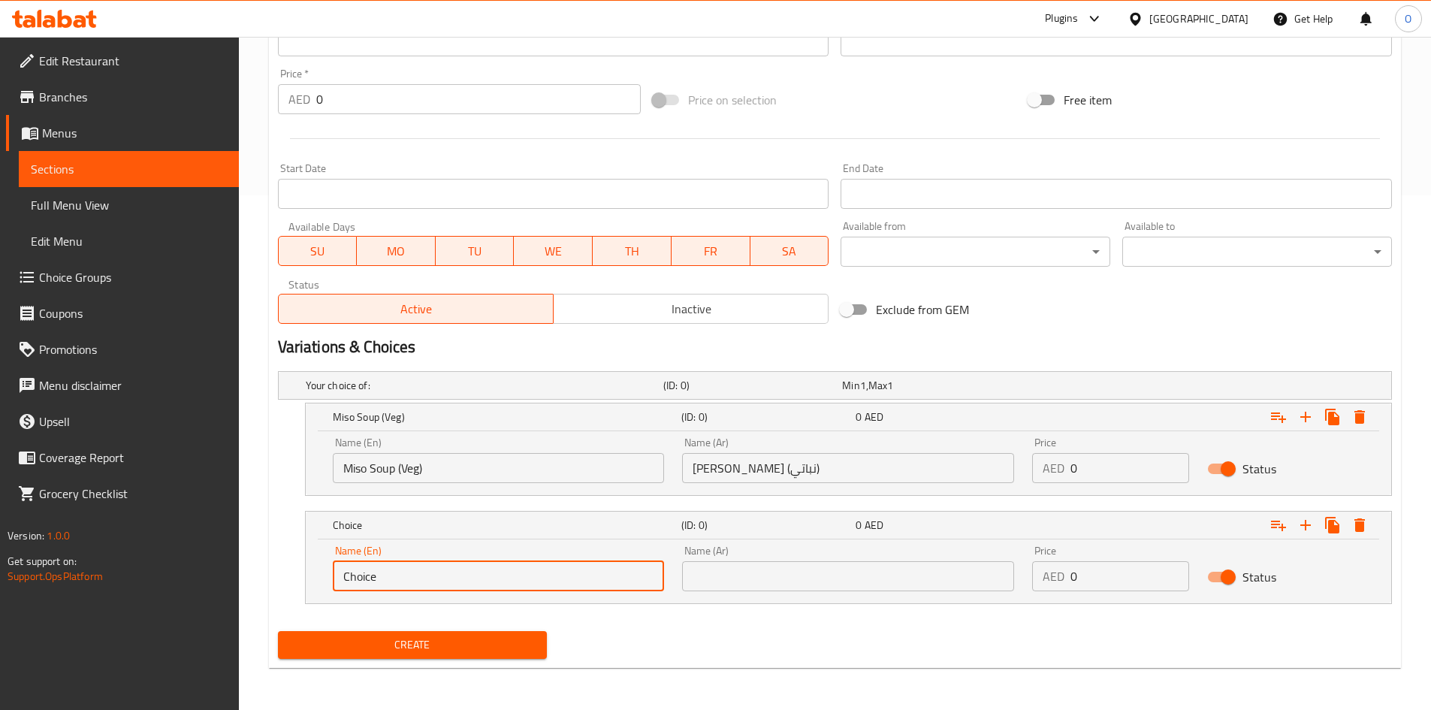
click at [523, 584] on input "Choice" at bounding box center [499, 576] width 332 height 30
paste input "Miso Soup (Shrimps)"
type input "Miso Soup (Shrimps)"
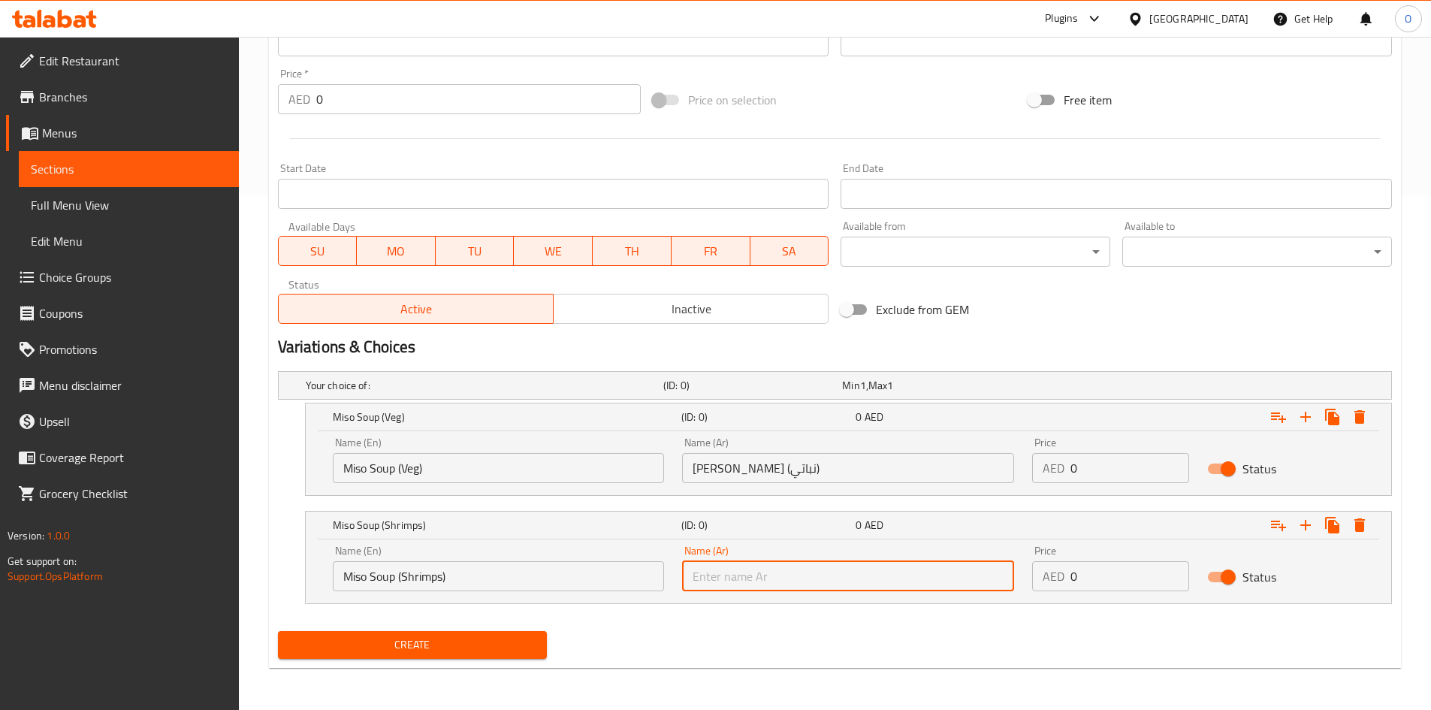
paste input "[PERSON_NAME] (الروبيان)"
type input "[PERSON_NAME] (الروبيان)"
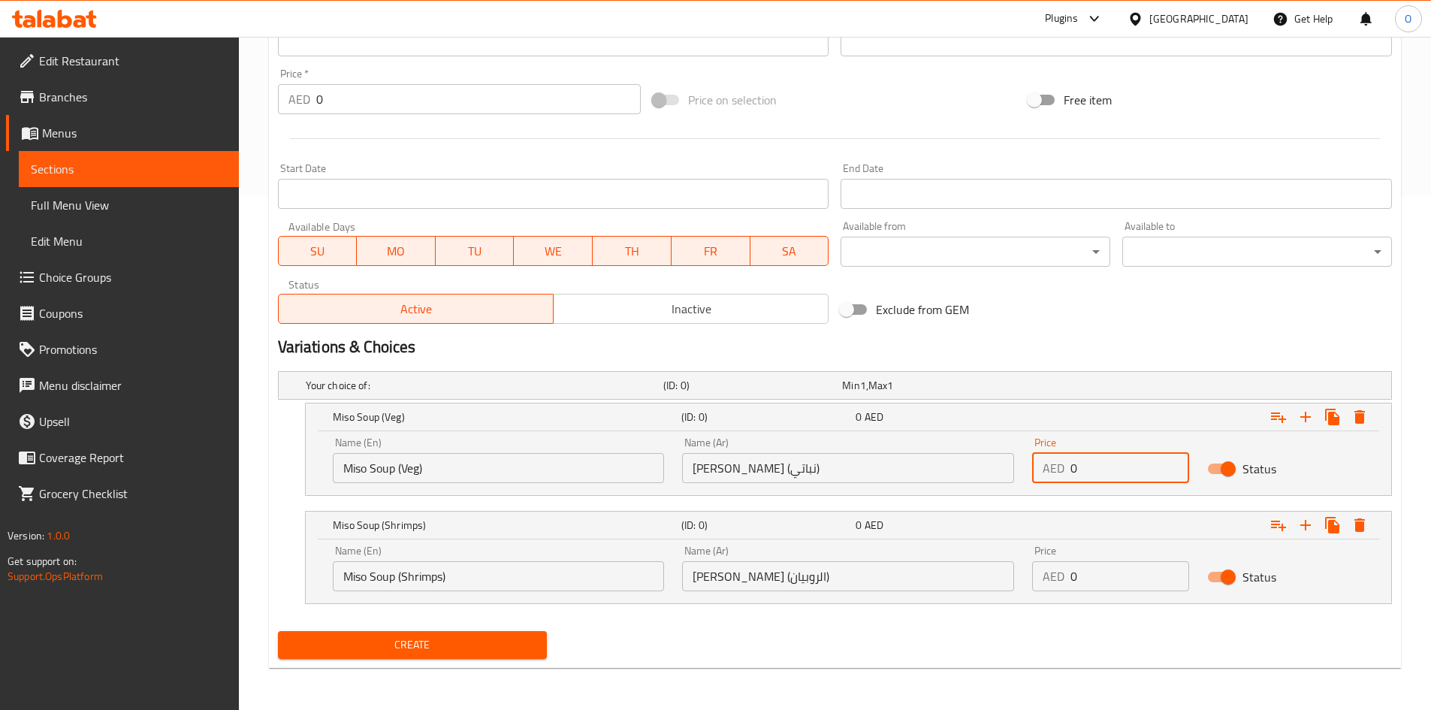
drag, startPoint x: 1082, startPoint y: 476, endPoint x: 1054, endPoint y: 469, distance: 28.6
click at [1054, 469] on div "AED 0 Price" at bounding box center [1110, 468] width 157 height 30
paste input "19"
type input "19"
drag, startPoint x: 1087, startPoint y: 571, endPoint x: 1042, endPoint y: 572, distance: 45.1
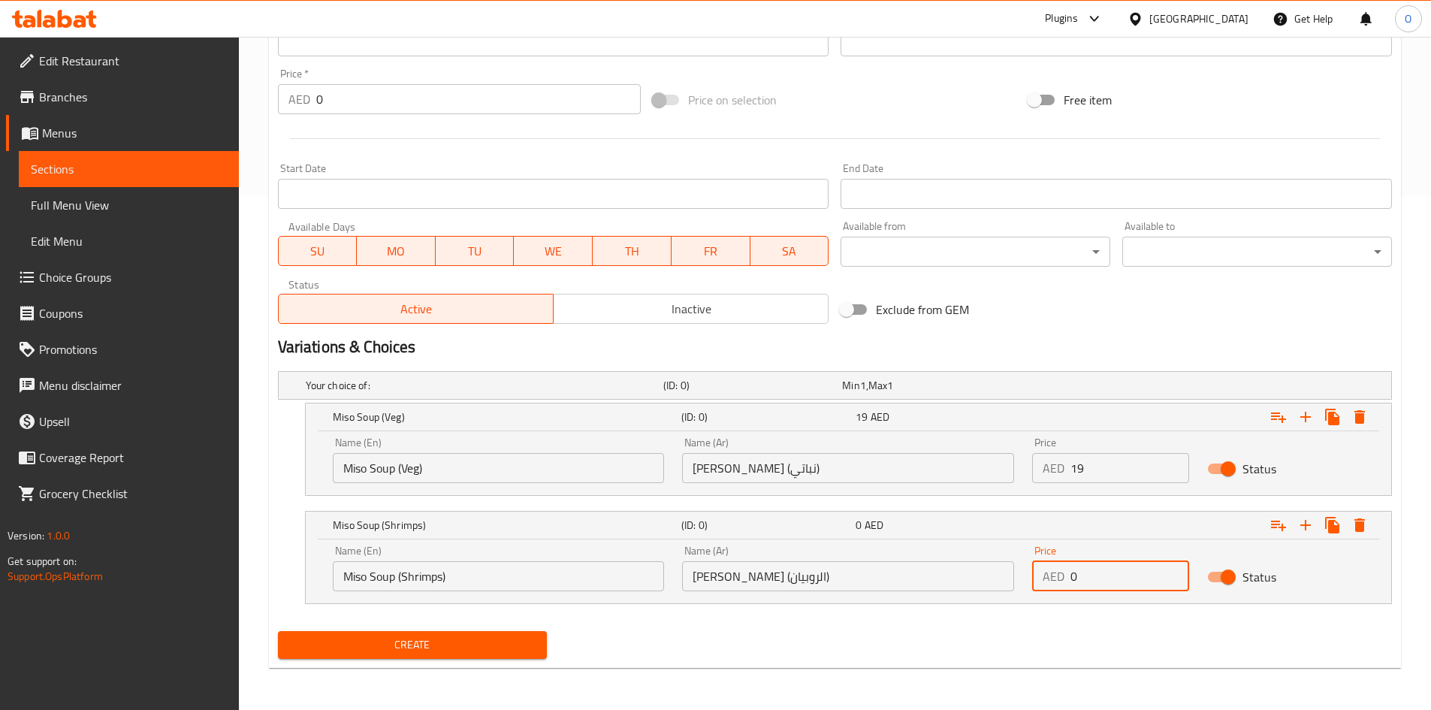
click at [1042, 572] on div "AED 0 Price" at bounding box center [1110, 576] width 157 height 30
paste input "23"
type input "23"
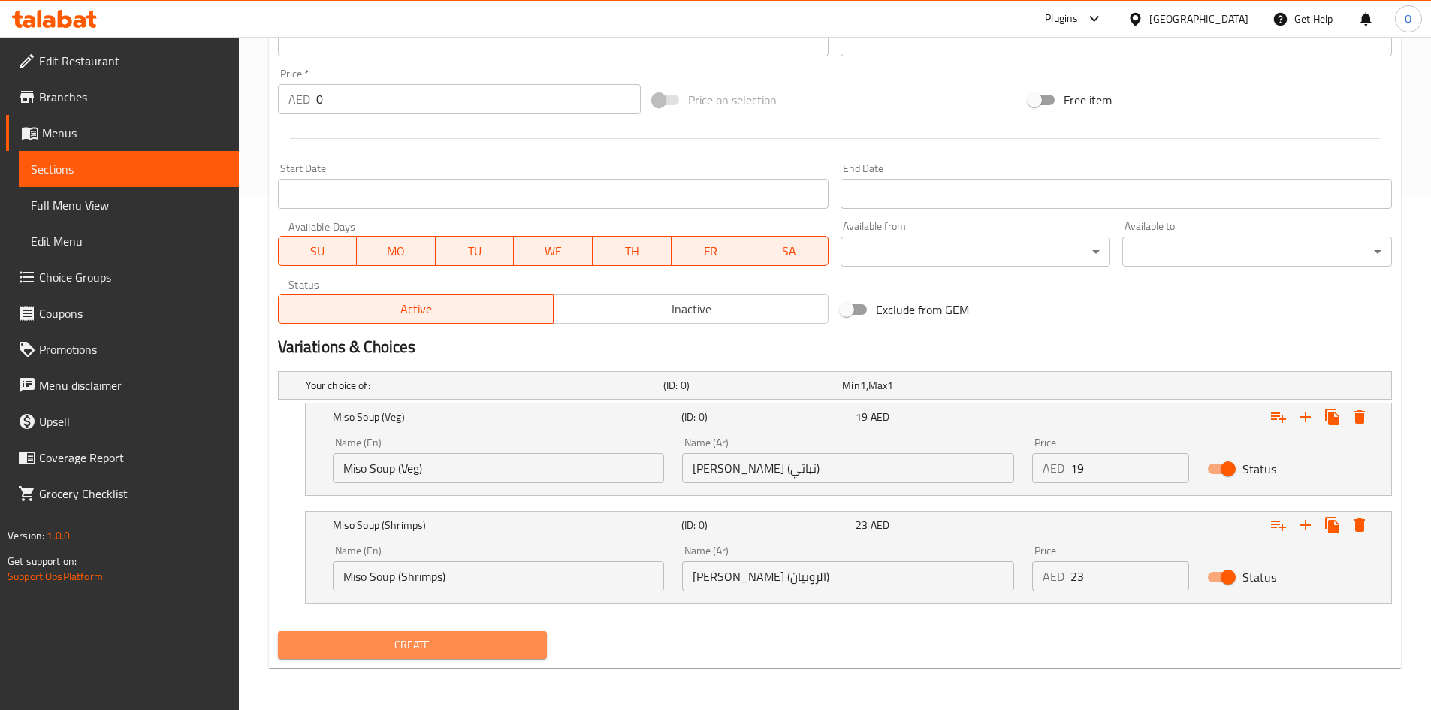
click at [525, 635] on span "Create" at bounding box center [413, 644] width 246 height 19
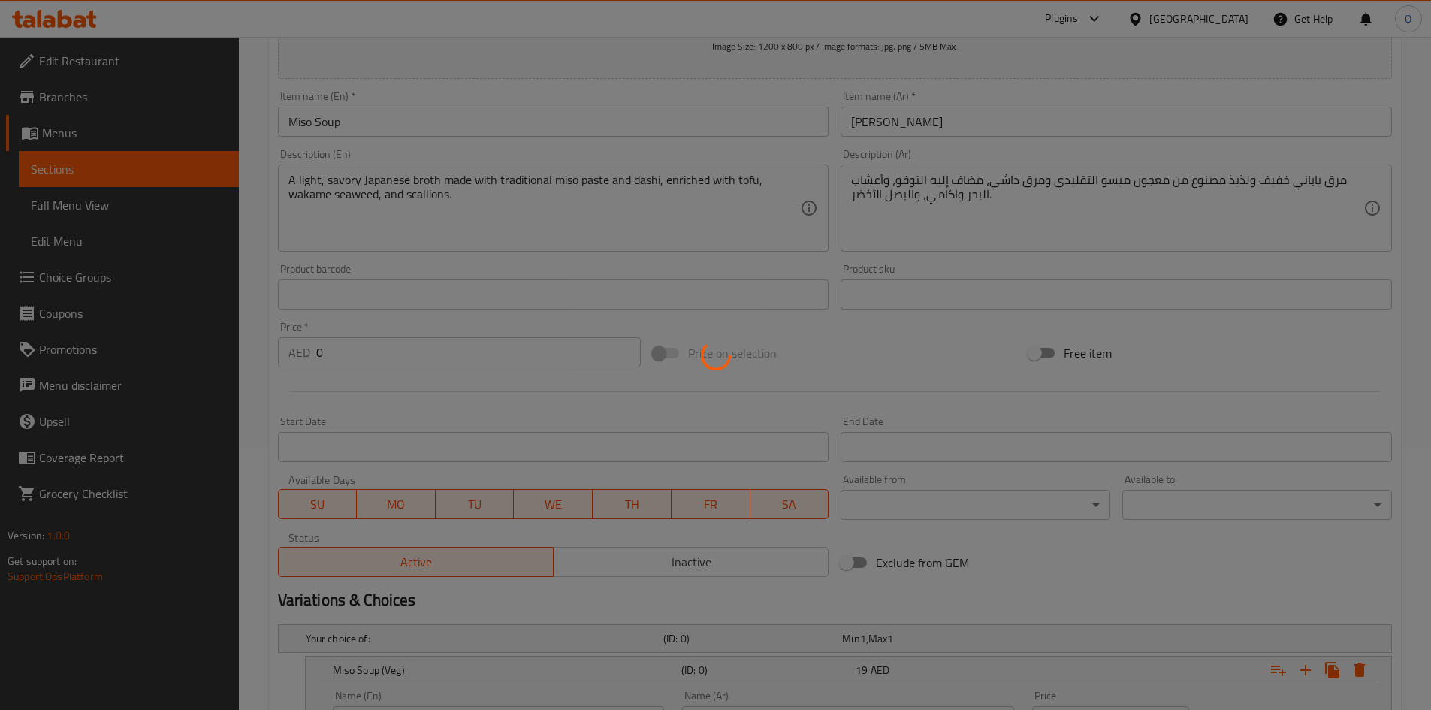
scroll to position [214, 0]
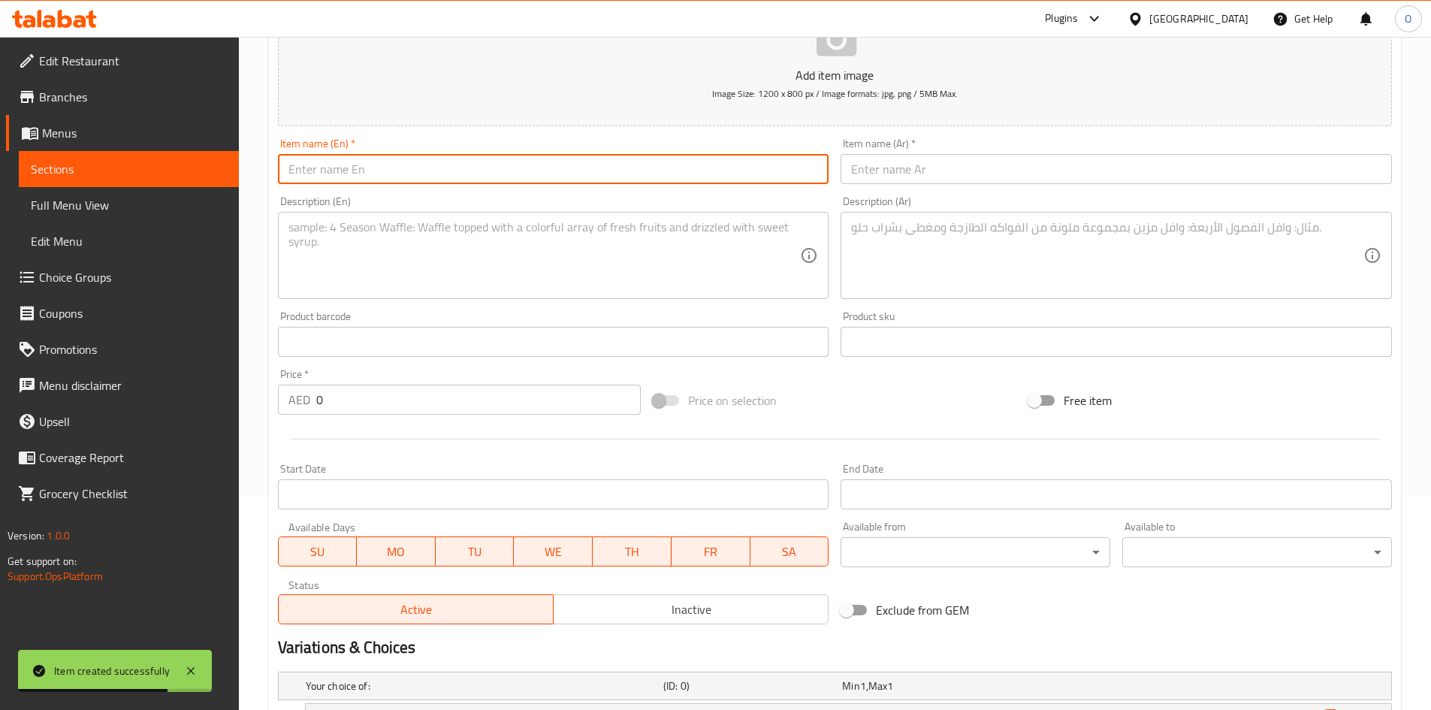
drag, startPoint x: 595, startPoint y: 152, endPoint x: 586, endPoint y: 164, distance: 14.6
click at [586, 164] on input "text" at bounding box center [553, 169] width 551 height 30
paste input "[PERSON_NAME] Soup (Chicken)"
drag, startPoint x: 367, startPoint y: 166, endPoint x: 422, endPoint y: 173, distance: 55.3
click at [422, 173] on input "[PERSON_NAME] Soup (Chicken)" at bounding box center [553, 169] width 551 height 30
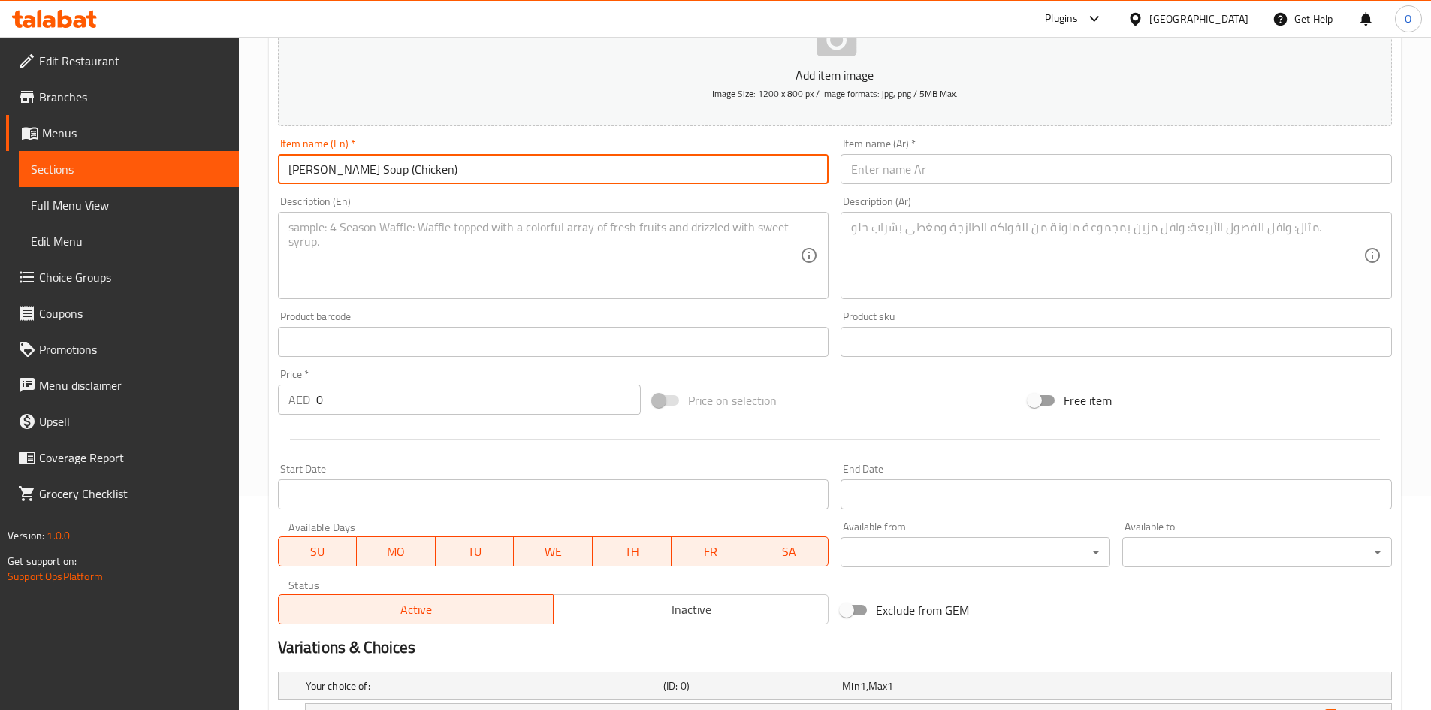
click at [422, 173] on input "[PERSON_NAME] Soup (Chicken)" at bounding box center [553, 169] width 551 height 30
drag, startPoint x: 362, startPoint y: 167, endPoint x: 430, endPoint y: 172, distance: 67.8
click at [430, 172] on input "[PERSON_NAME] Soup (Chicken)" at bounding box center [553, 169] width 551 height 30
click at [426, 169] on input "[PERSON_NAME] Soup" at bounding box center [553, 169] width 551 height 30
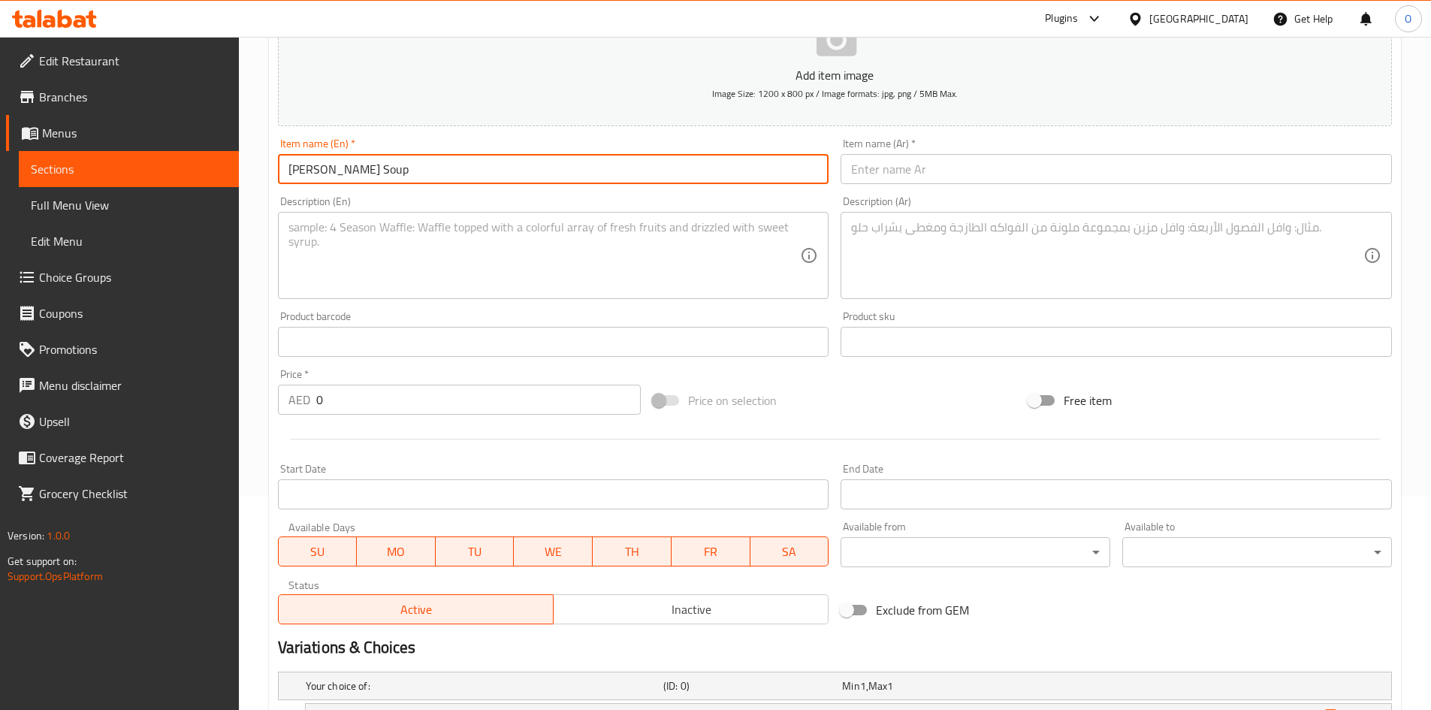
click at [426, 169] on input "[PERSON_NAME] Soup" at bounding box center [553, 169] width 551 height 30
type input "[PERSON_NAME] Soup"
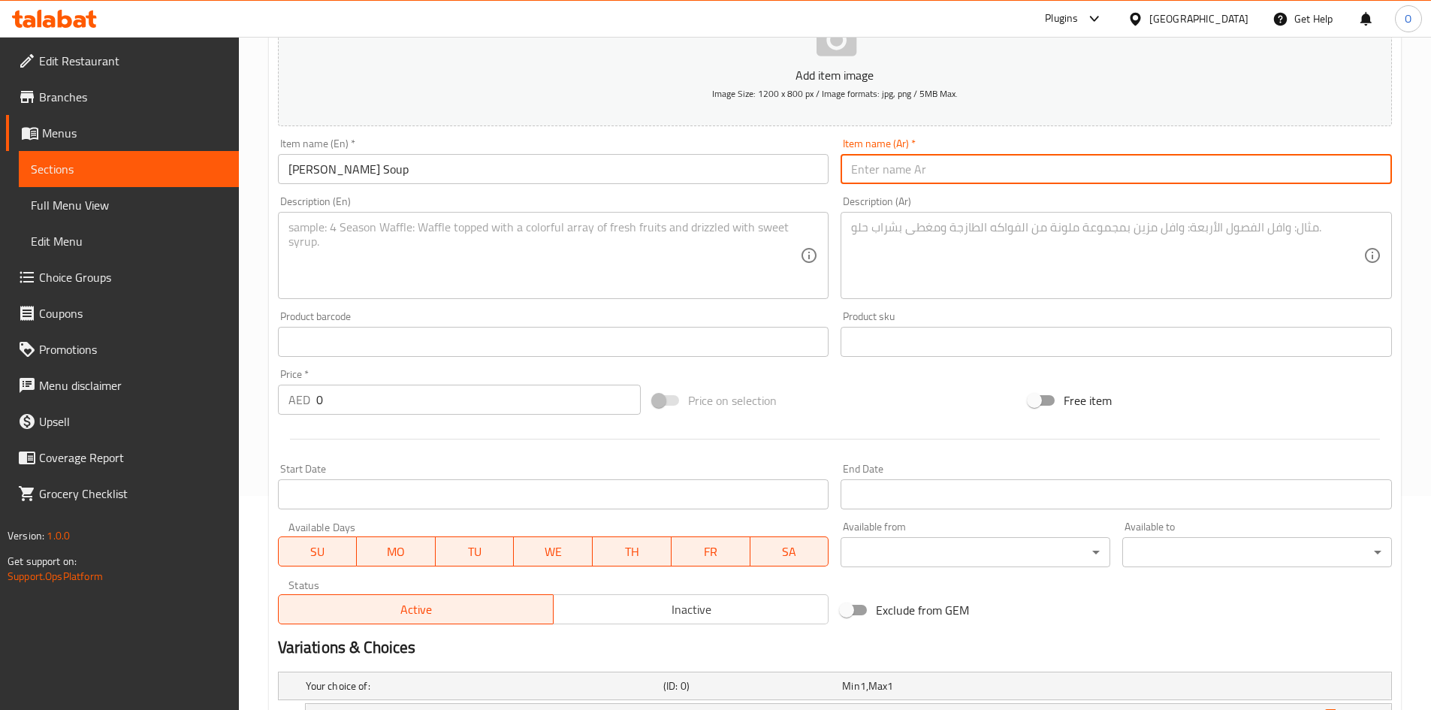
paste input "شوربة توم يوم"
type input "شوربة توم يوم"
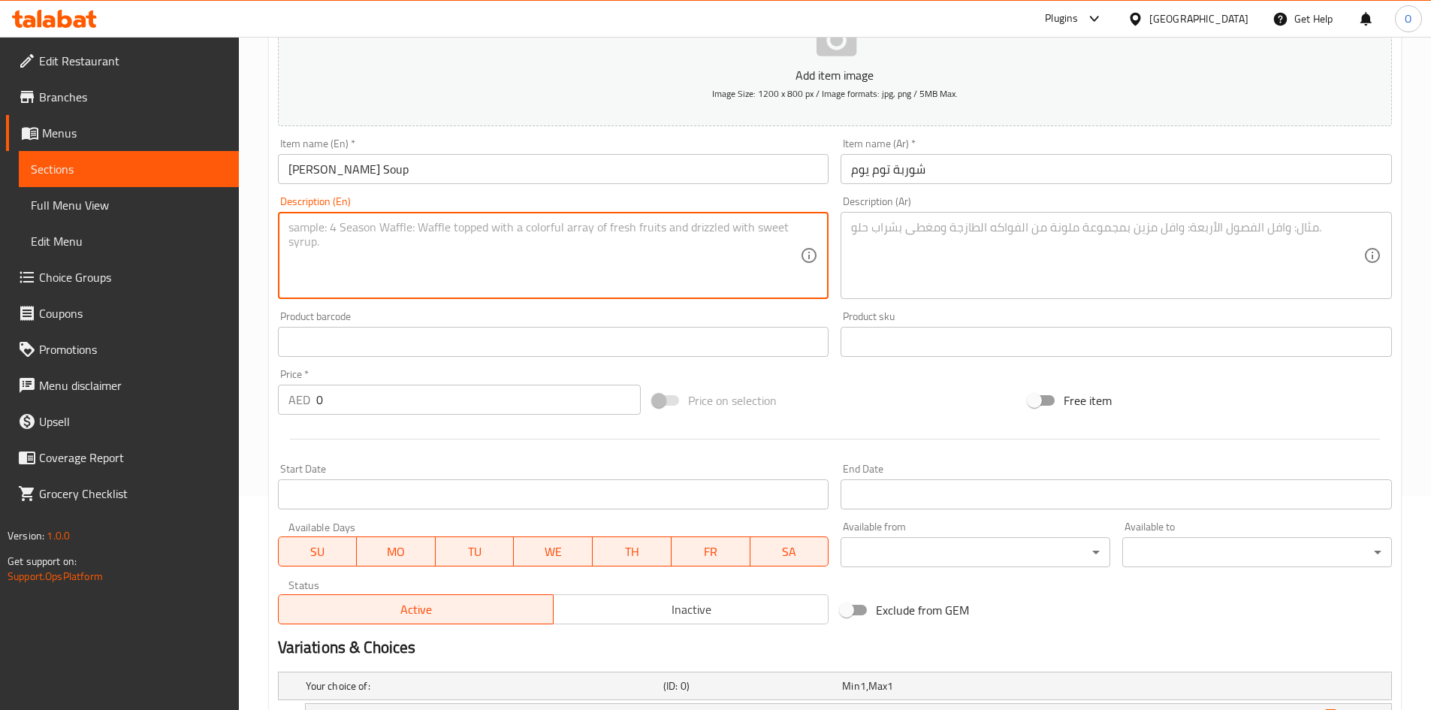
paste textarea "A tangy and spicy Thai soup with your choice of protien, mushrooms, lemongrass,…"
type textarea "A tangy and spicy Thai soup with your choice of protien, mushrooms, lemongrass,…"
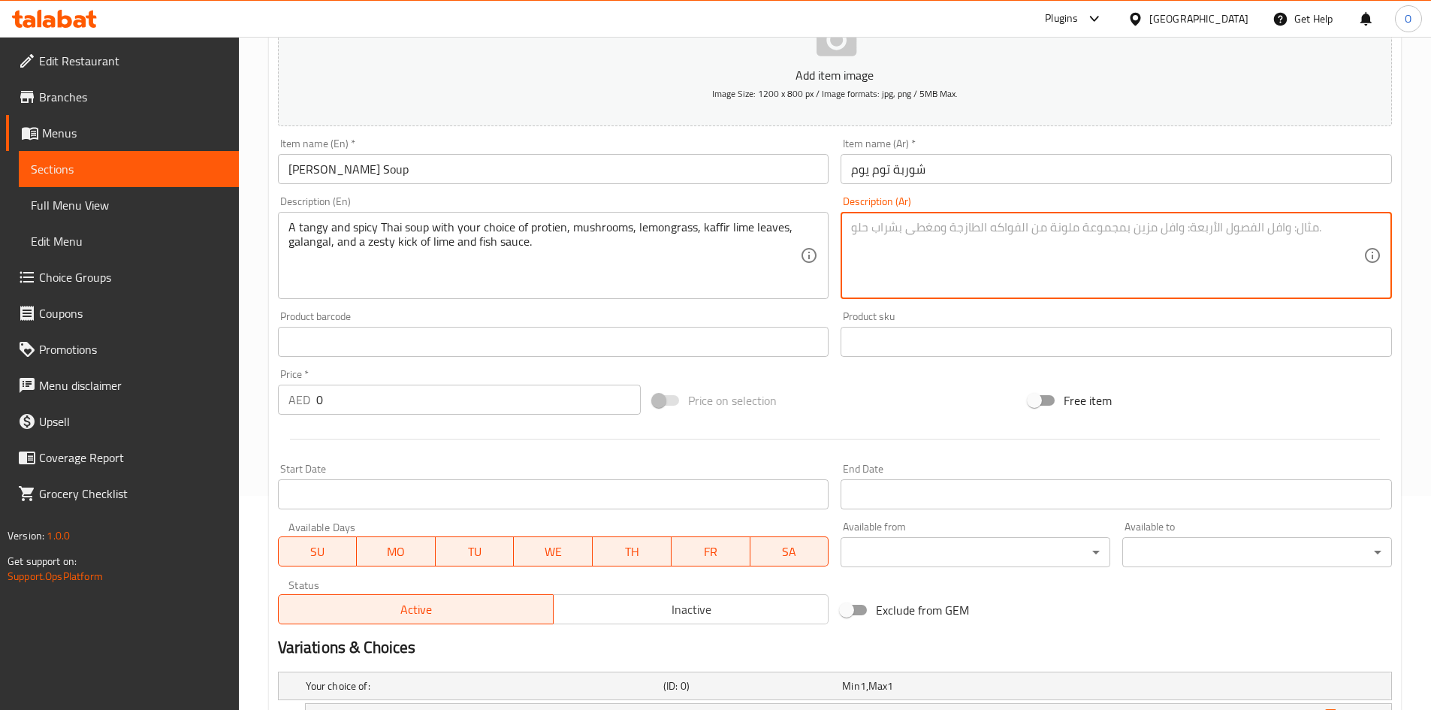
paste textarea "حساء تايلاندي حار ولذيذ مع اختيارك من البروتين والفطر و عشب الليمون وأوراق اللي…"
type textarea "حساء تايلاندي حار ولذيذ مع اختيارك من البروتين والفطر و عشب الليمون وأوراق اللي…"
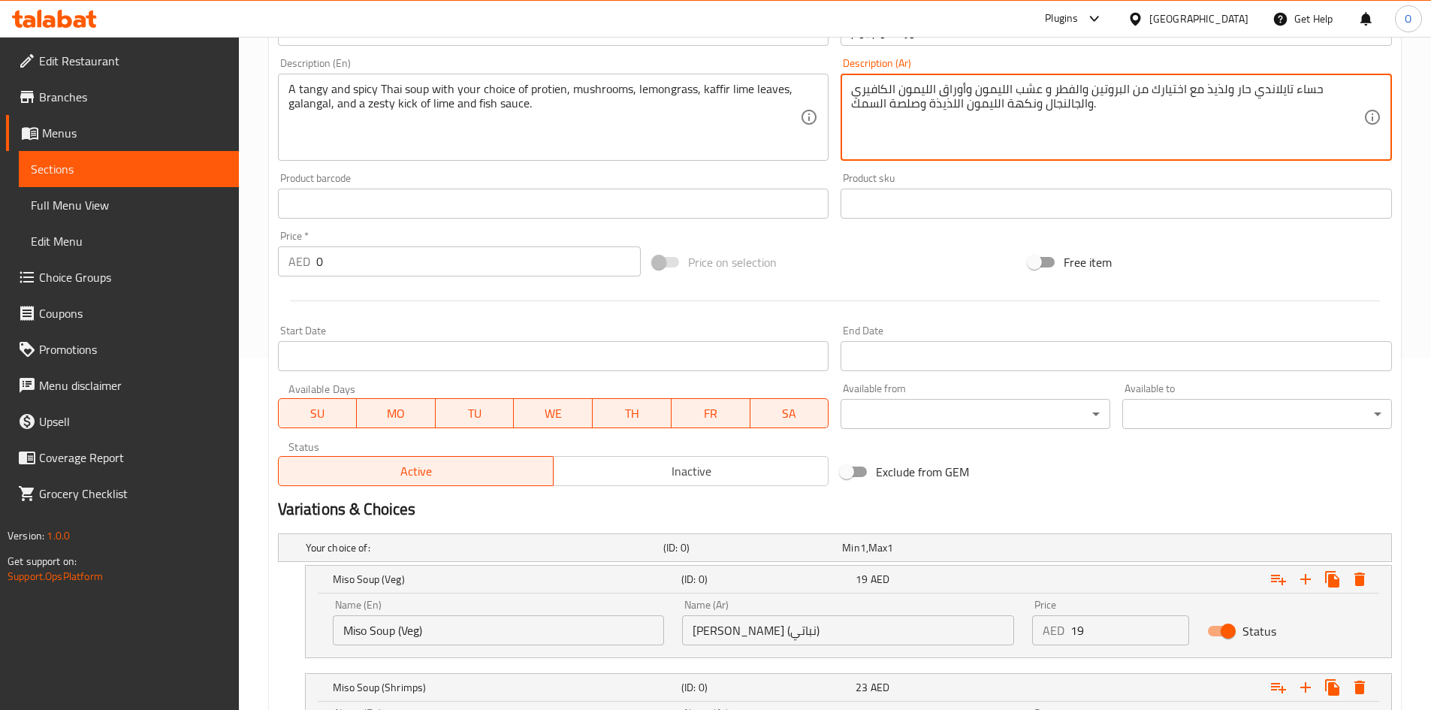
scroll to position [514, 0]
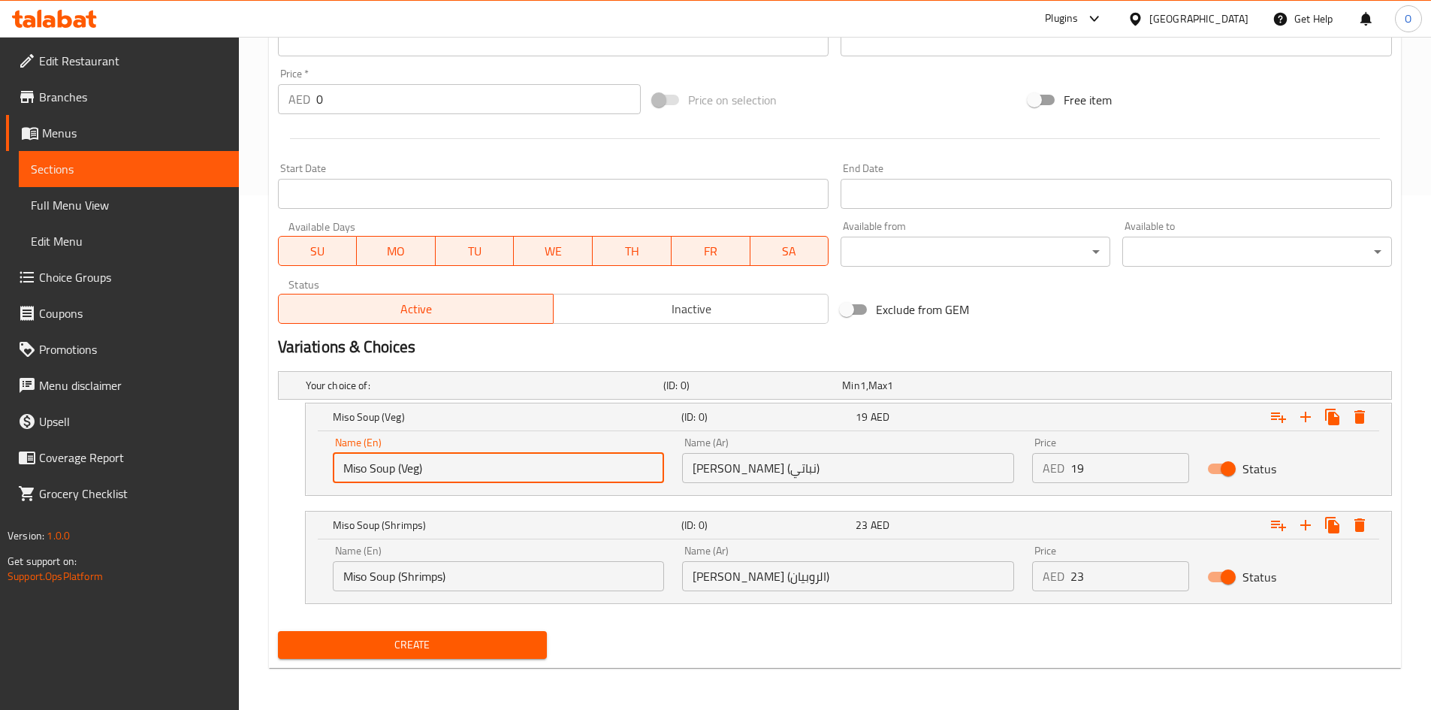
click at [559, 478] on input "Miso Soup (Veg)" at bounding box center [499, 468] width 332 height 30
paste input "Chicken"
type input "Chicken"
click at [448, 571] on input "Miso Soup (Shrimps)" at bounding box center [499, 576] width 332 height 30
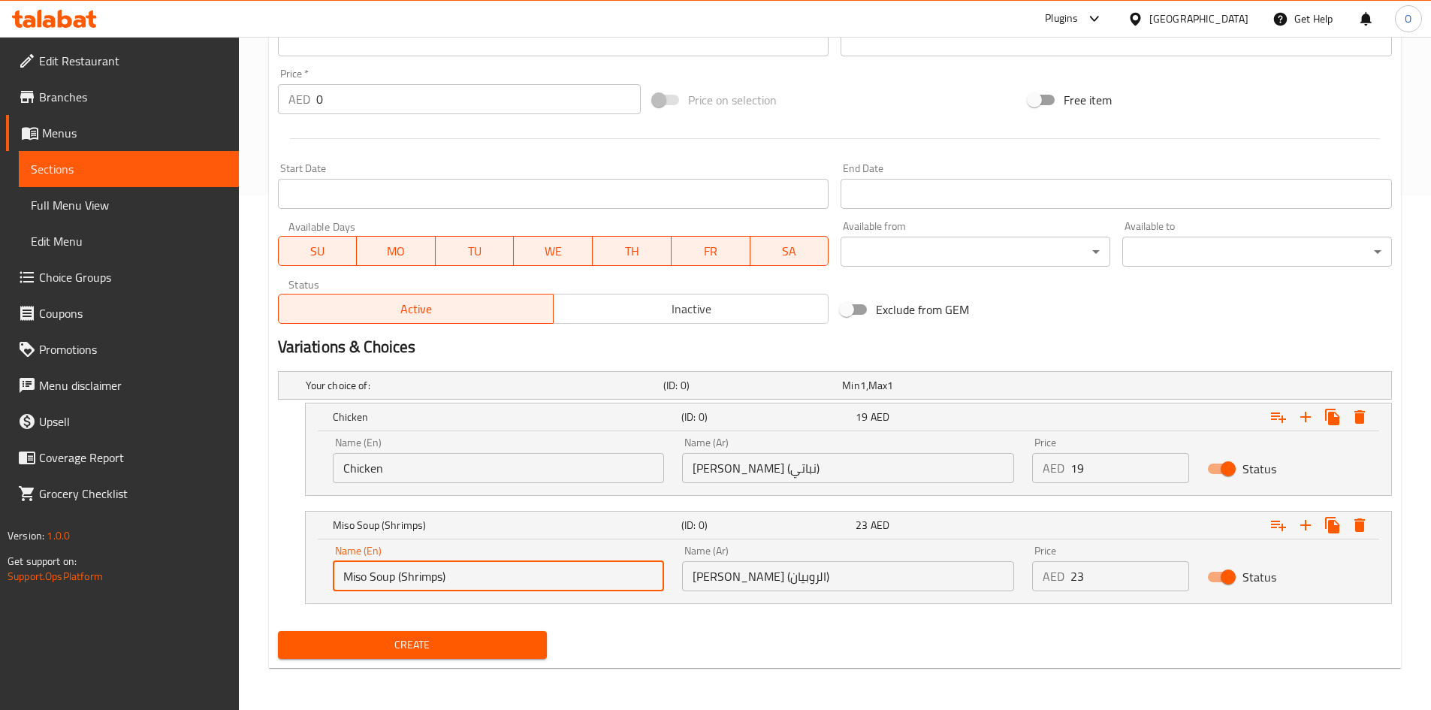
click at [448, 571] on input "Miso Soup (Shrimps)" at bounding box center [499, 576] width 332 height 30
paste input "Seafood"
type input "Seafood"
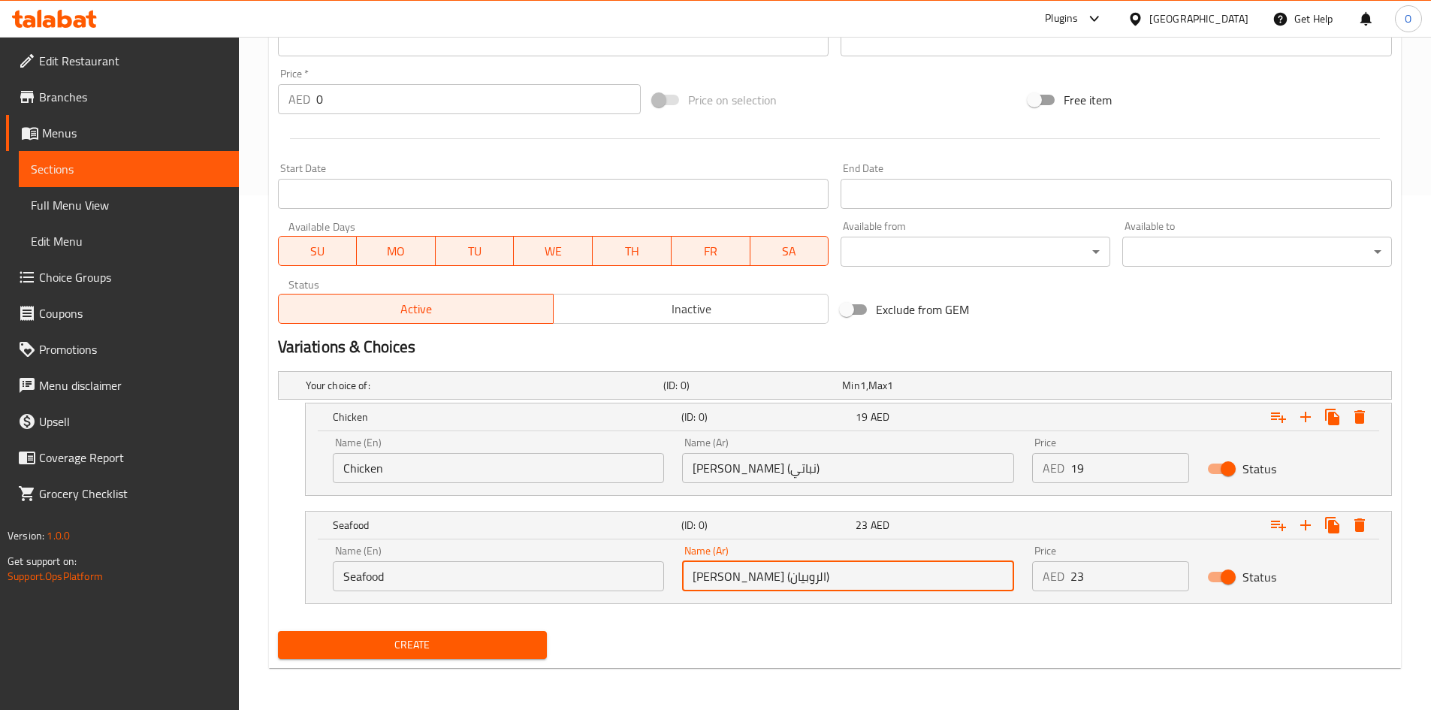
paste input "لمأكولات البحرية"
type input "المأكولات البحرية"
click at [453, 469] on input "Chicken" at bounding box center [499, 468] width 332 height 30
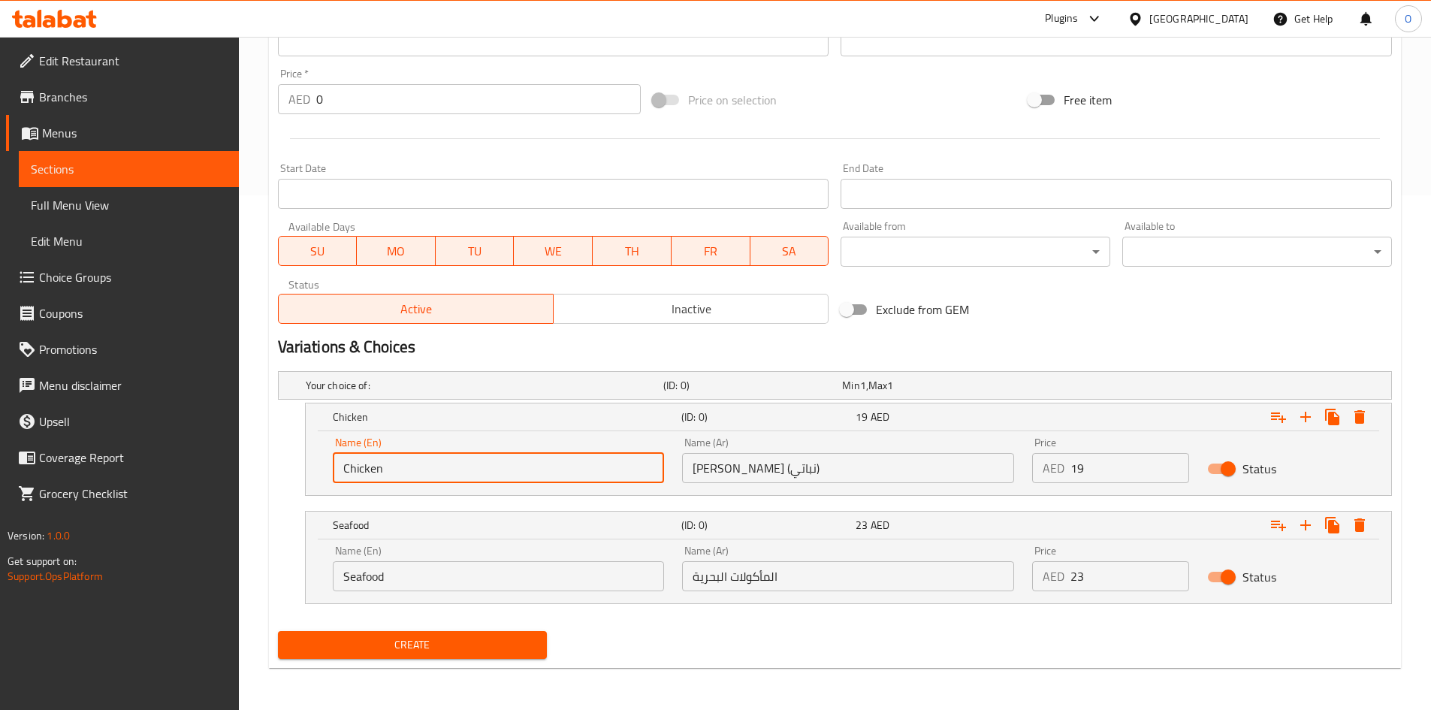
click at [453, 469] on input "Chicken" at bounding box center [499, 468] width 332 height 30
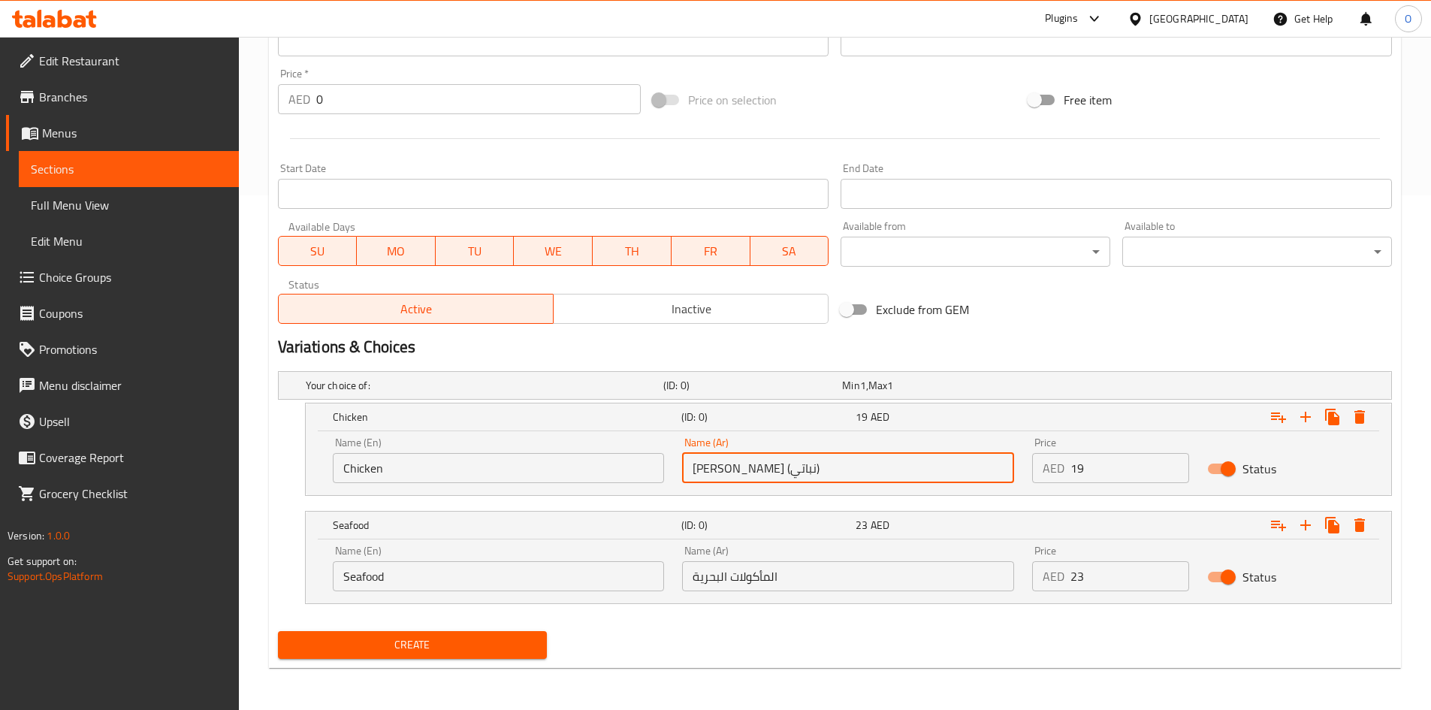
paste input "فرخة"
type input "فرخة"
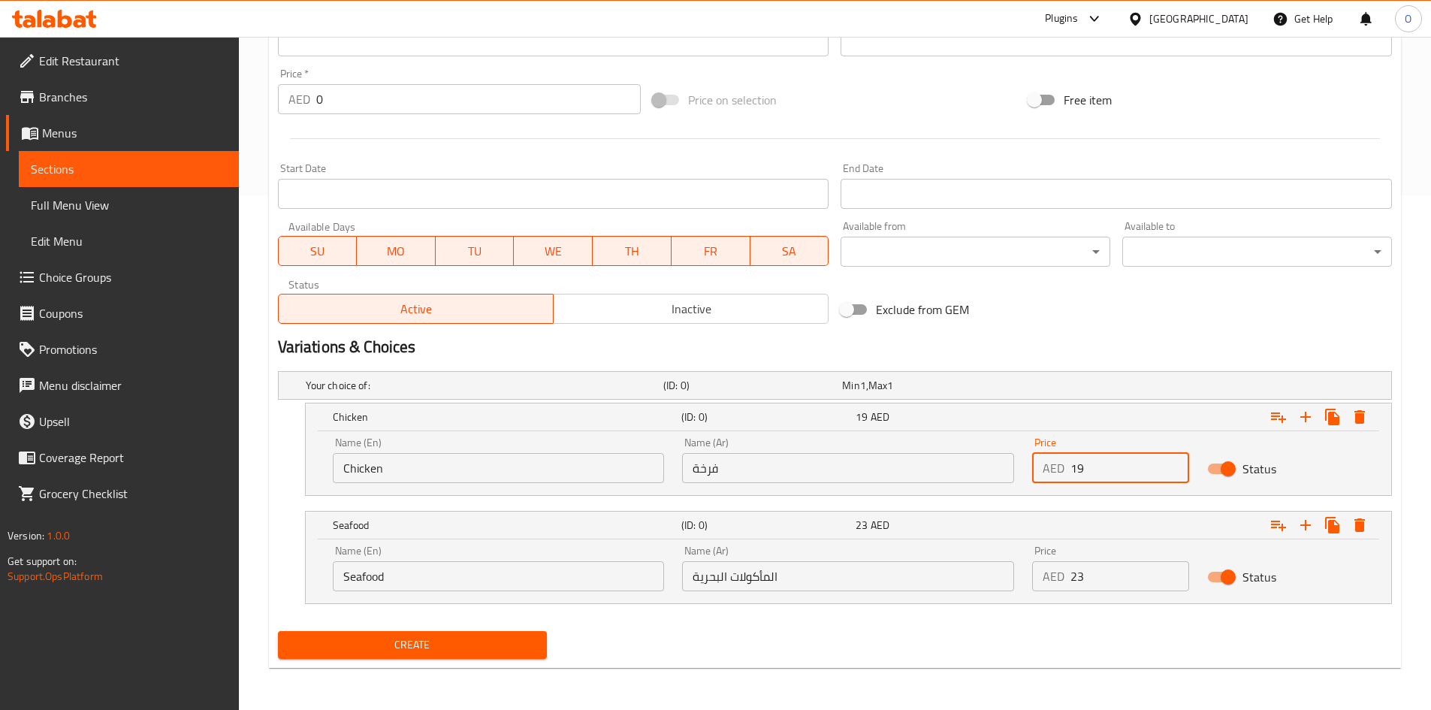
drag, startPoint x: 1077, startPoint y: 463, endPoint x: 1050, endPoint y: 466, distance: 27.2
click at [1050, 466] on div "AED 19 Price" at bounding box center [1110, 468] width 157 height 30
paste input "25"
type input "25"
drag, startPoint x: 1095, startPoint y: 574, endPoint x: 1057, endPoint y: 578, distance: 38.6
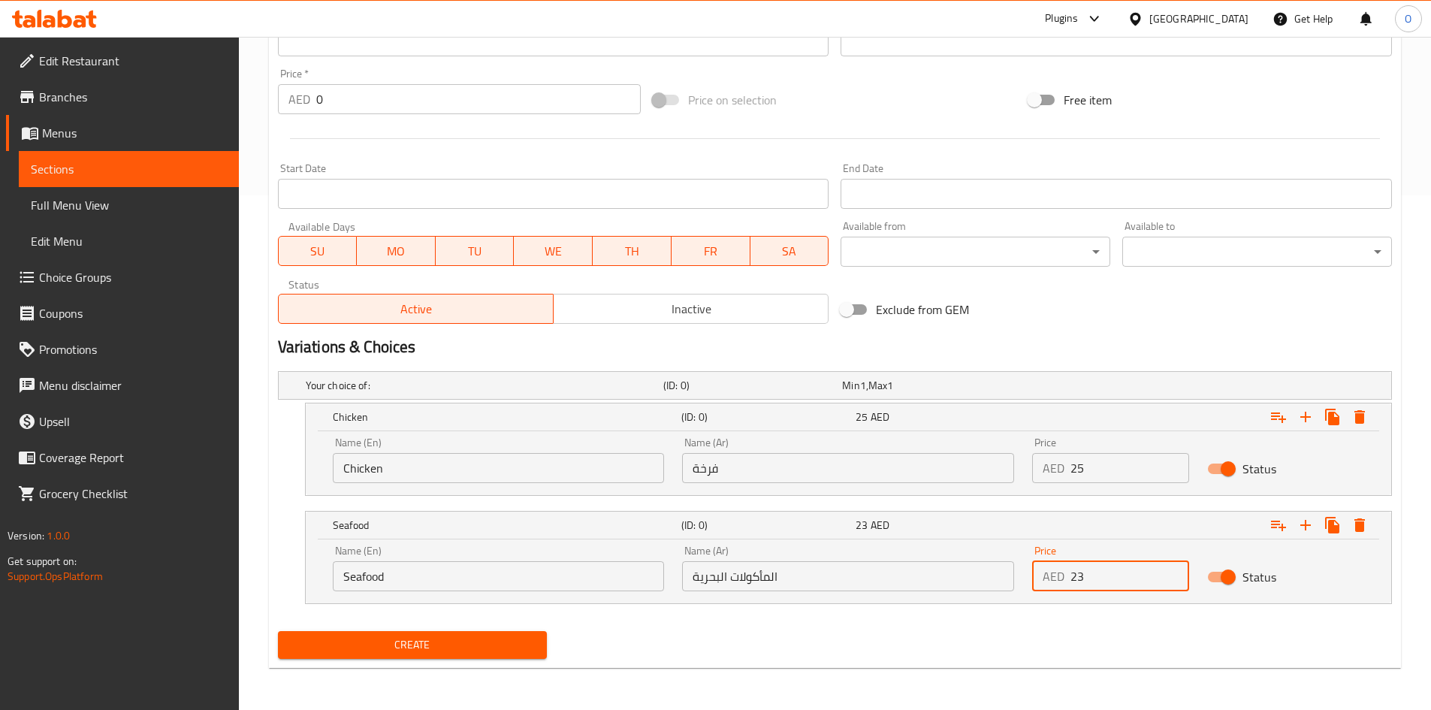
click at [1057, 578] on div "AED 23 Price" at bounding box center [1110, 576] width 157 height 30
paste input "7"
type input "27"
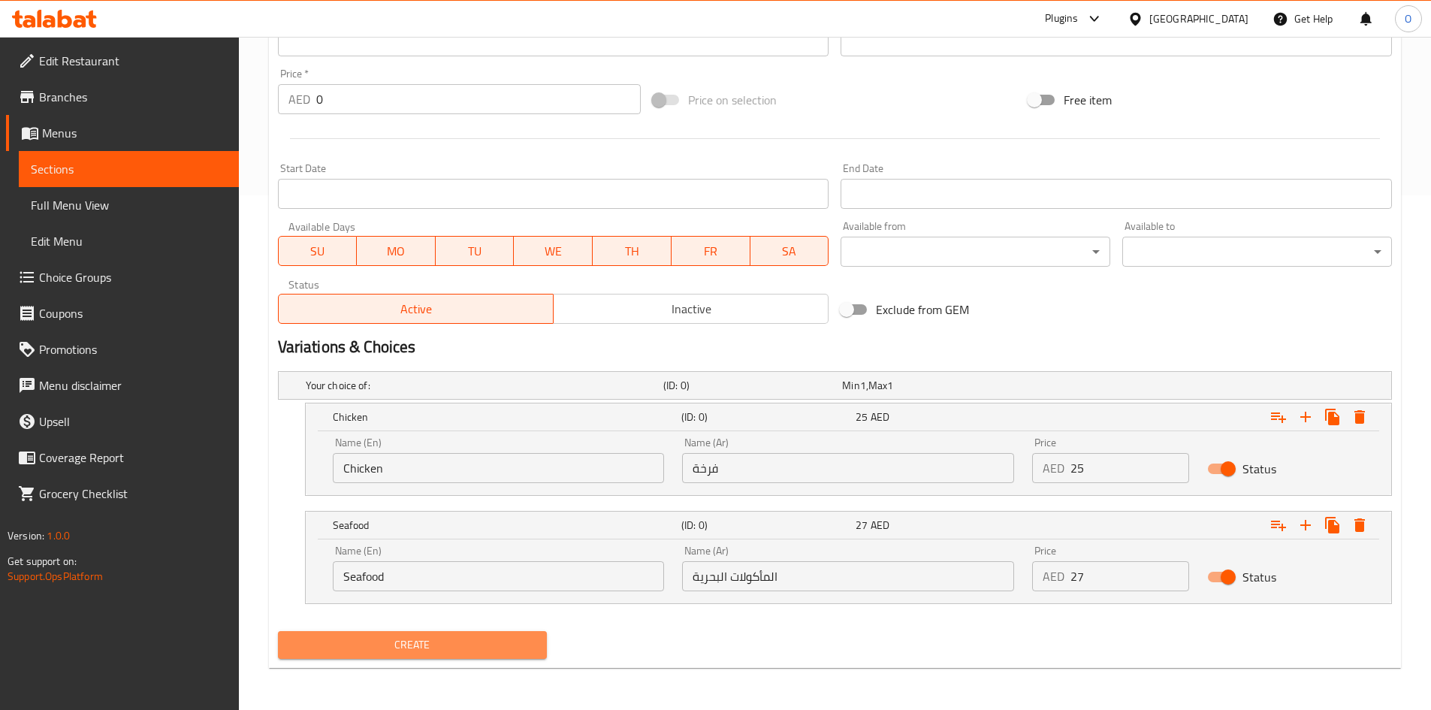
click at [387, 643] on span "Create" at bounding box center [413, 644] width 246 height 19
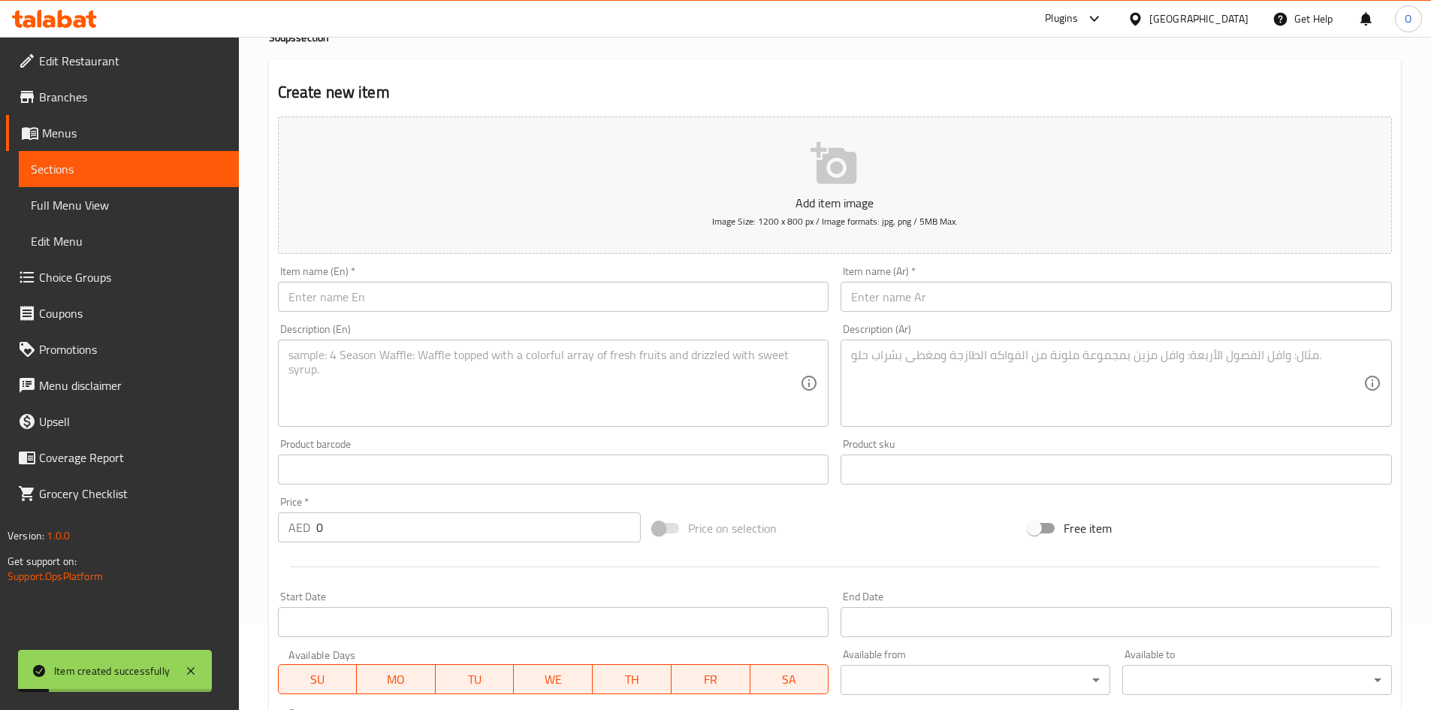
scroll to position [0, 0]
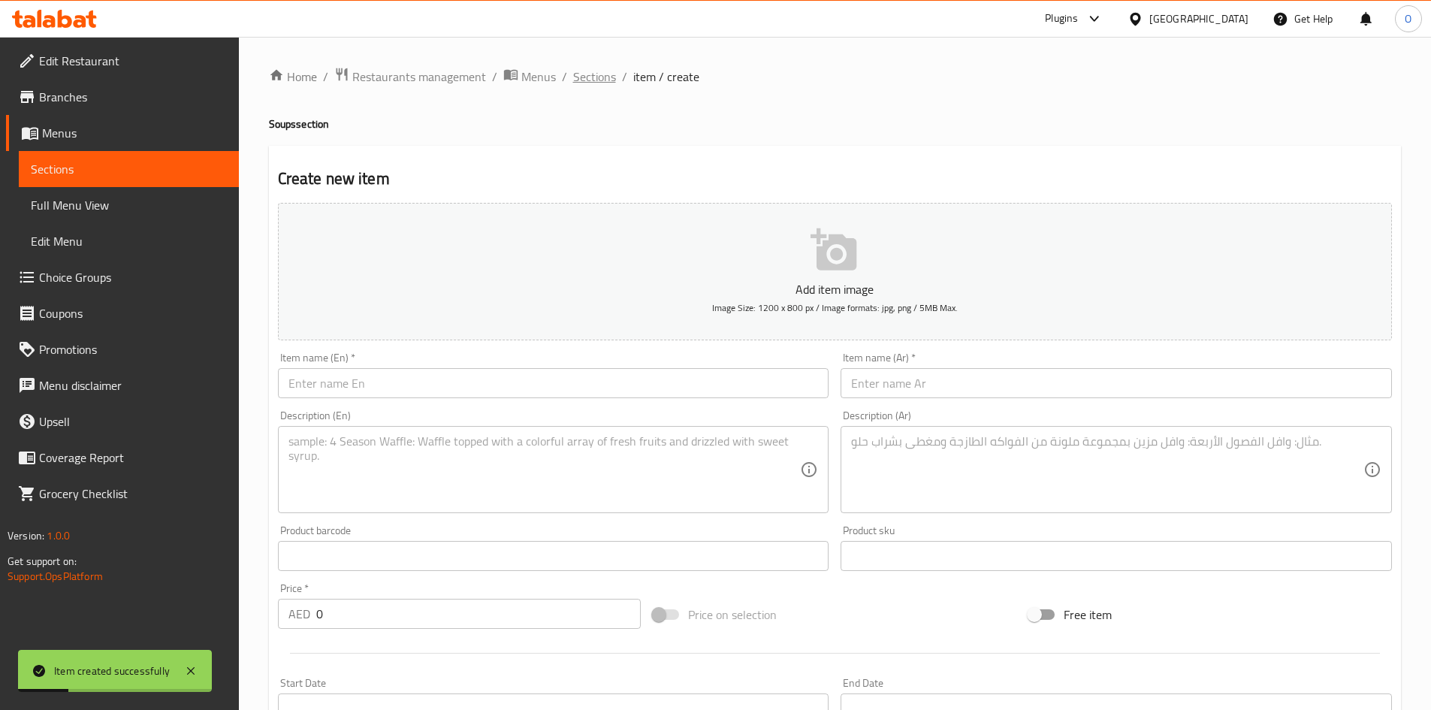
click at [598, 78] on span "Sections" at bounding box center [594, 77] width 43 height 18
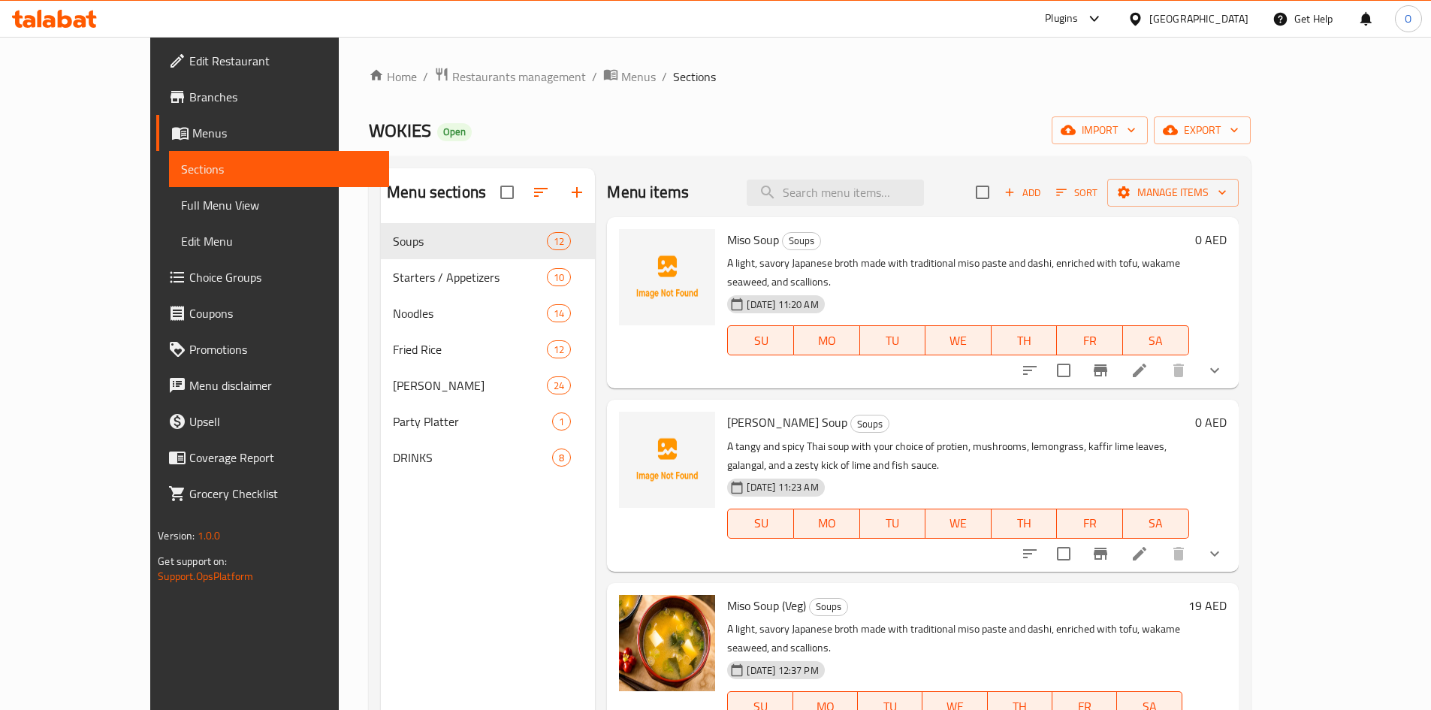
click at [1148, 544] on icon at bounding box center [1139, 553] width 18 height 18
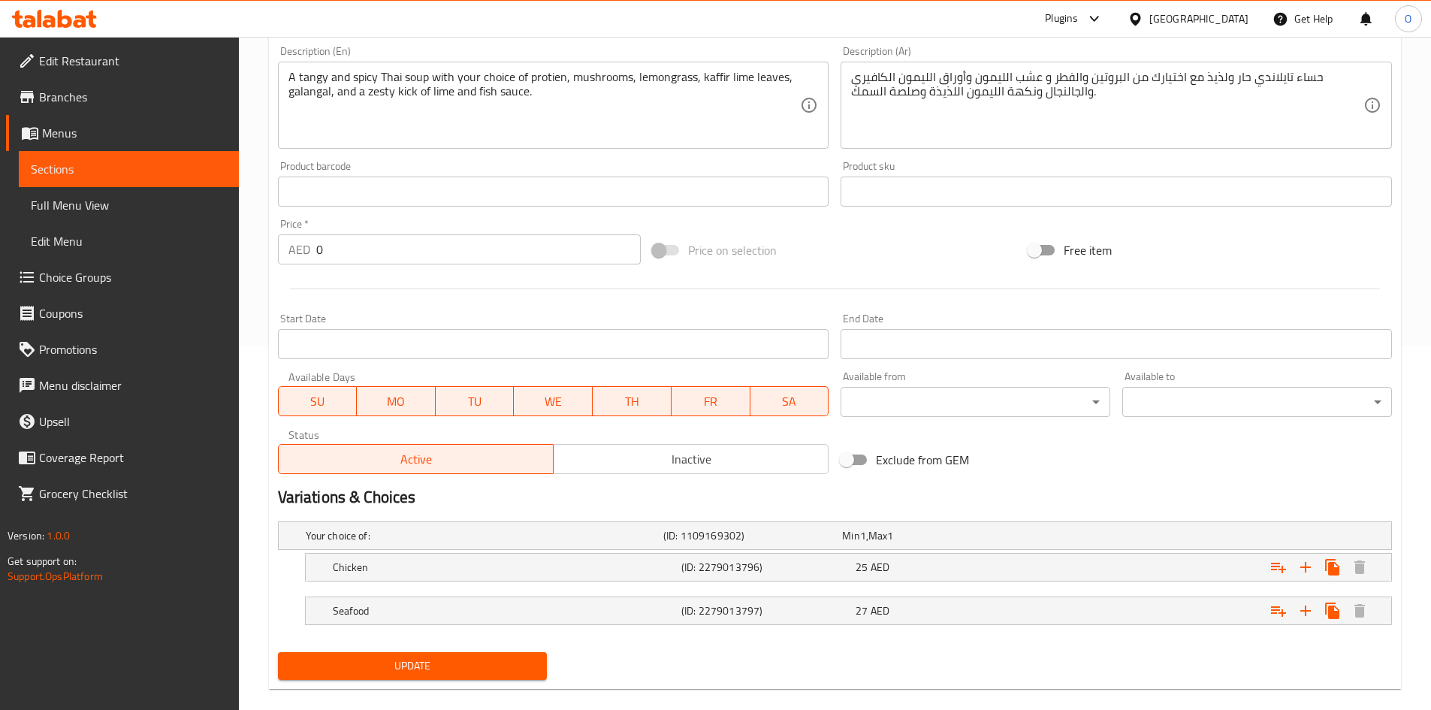
scroll to position [385, 0]
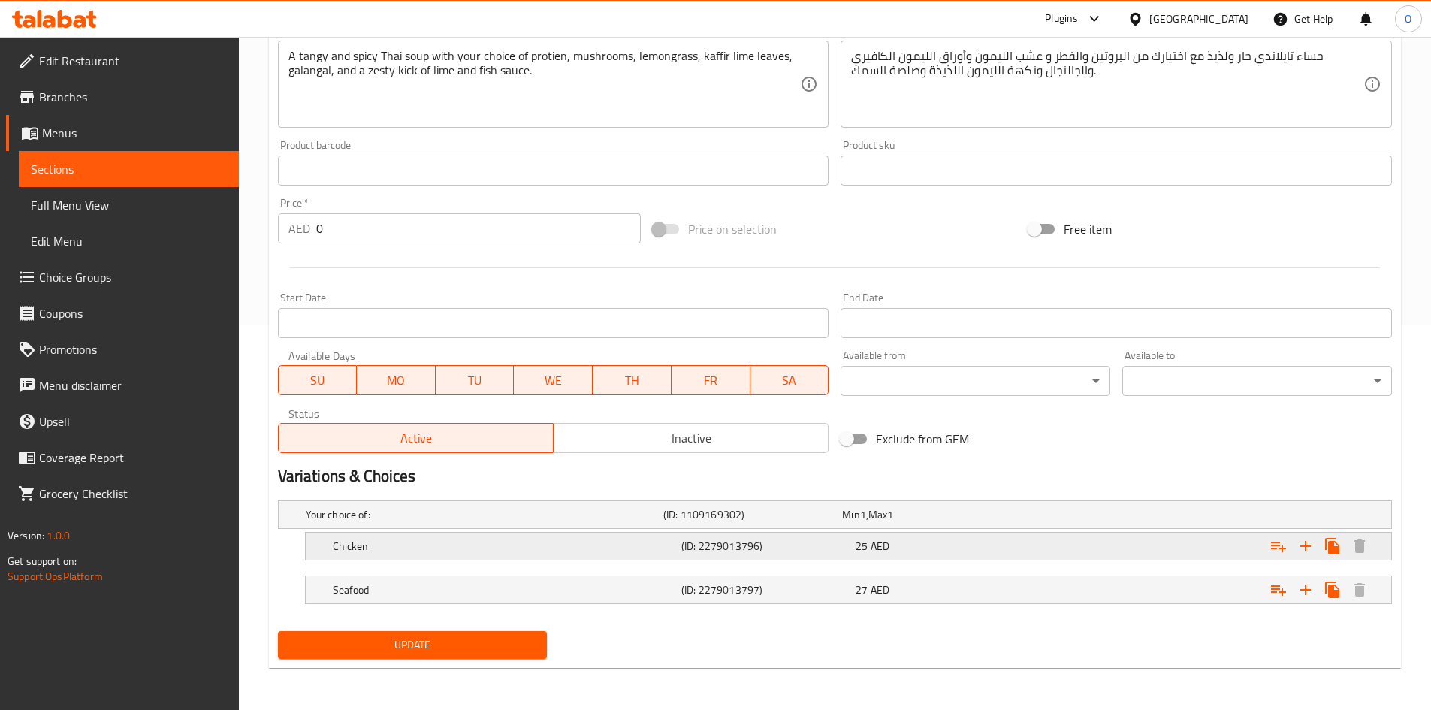
click at [891, 544] on div "25 AED" at bounding box center [939, 545] width 168 height 15
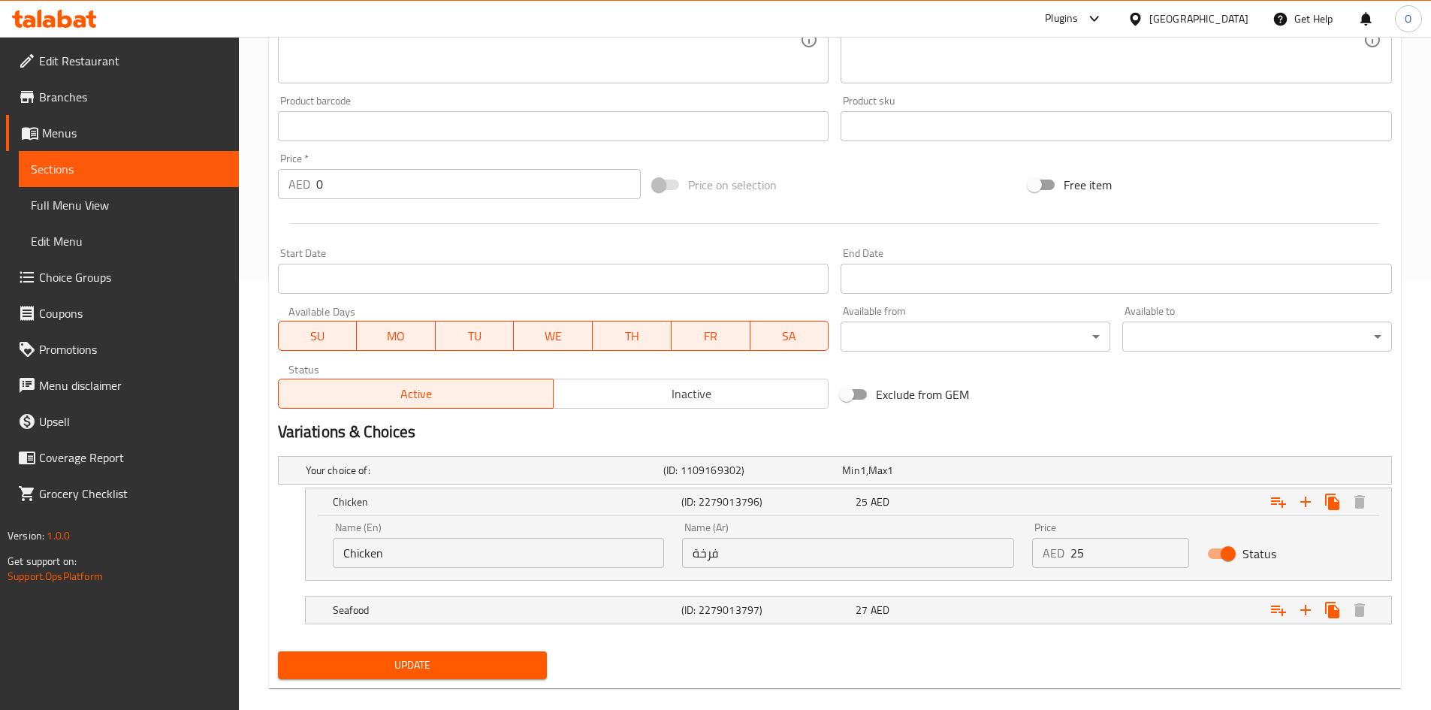
scroll to position [450, 0]
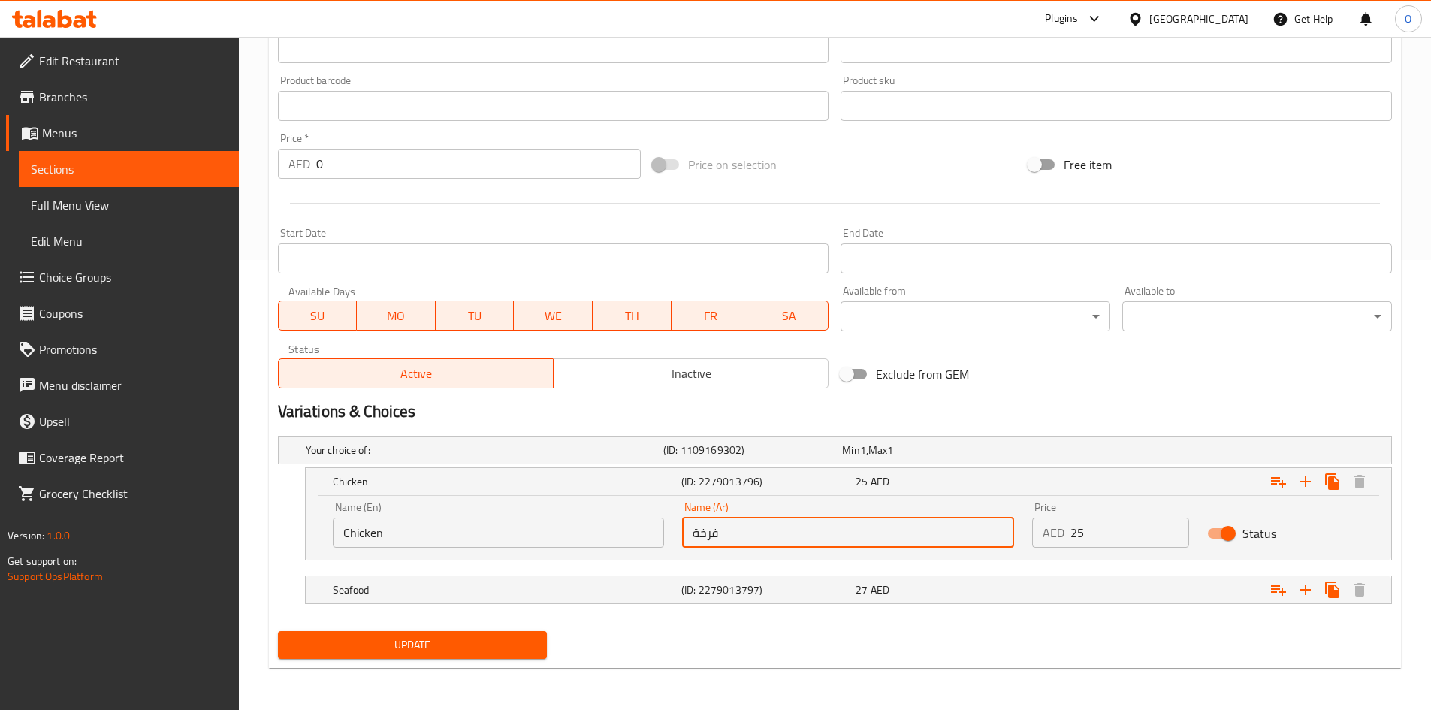
click at [882, 535] on input "فرخة" at bounding box center [848, 532] width 332 height 30
type input "]"
type input "دجاج"
click at [456, 640] on span "Update" at bounding box center [413, 644] width 246 height 19
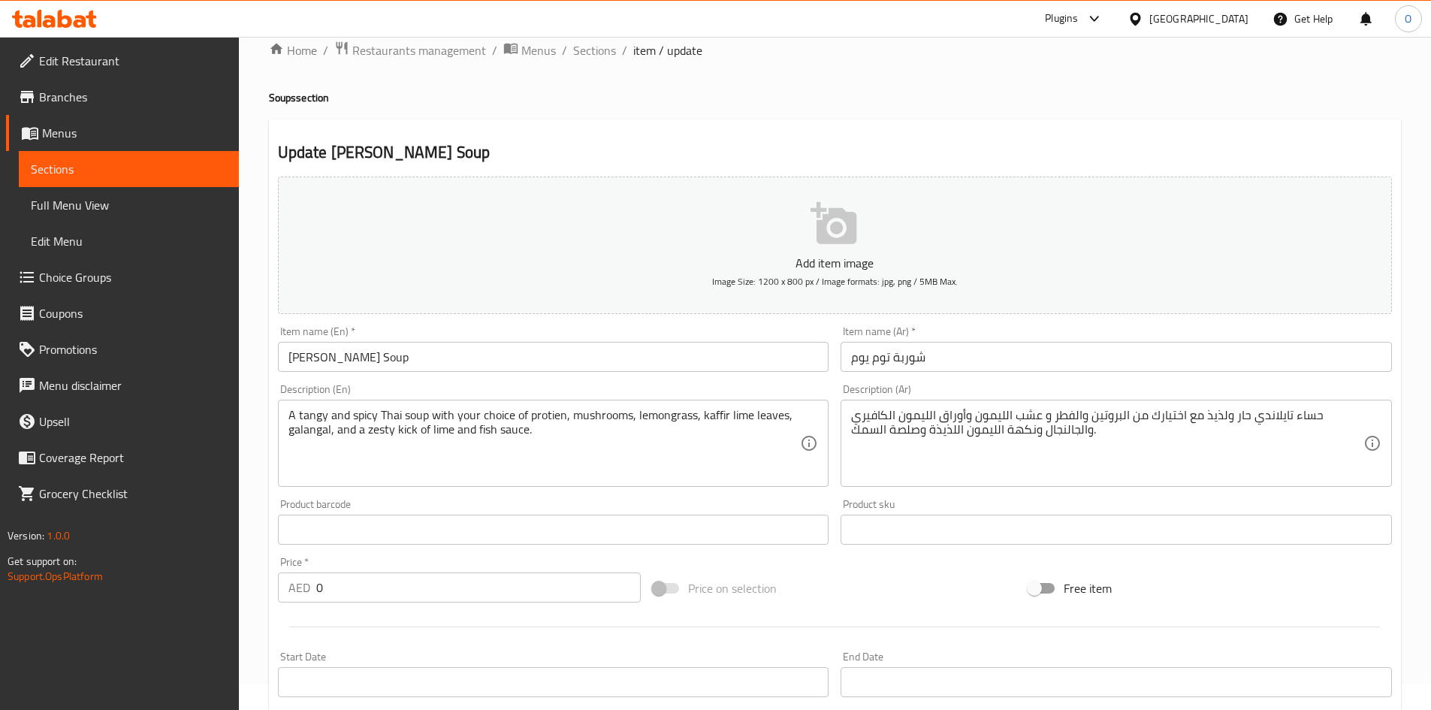
scroll to position [0, 0]
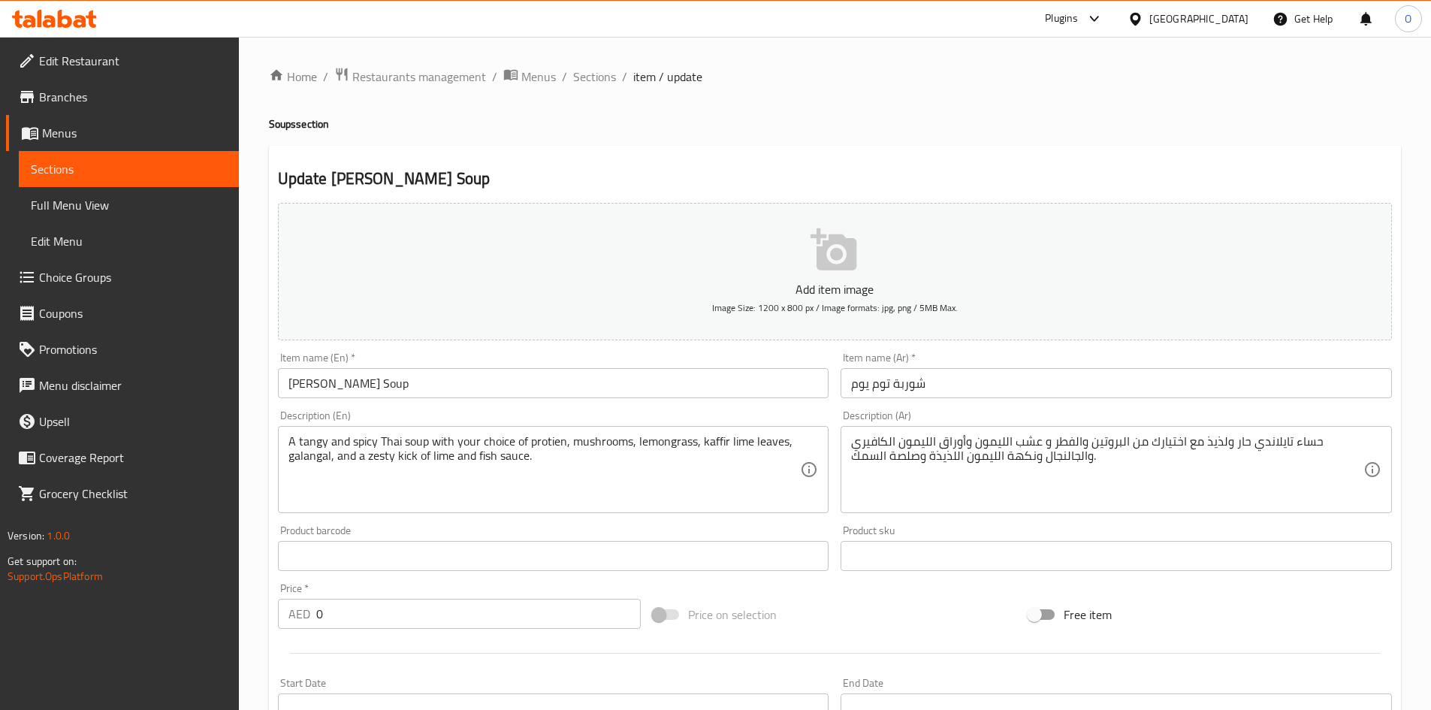
drag, startPoint x: 607, startPoint y: 71, endPoint x: 599, endPoint y: 98, distance: 28.1
click at [607, 71] on span "Sections" at bounding box center [594, 77] width 43 height 18
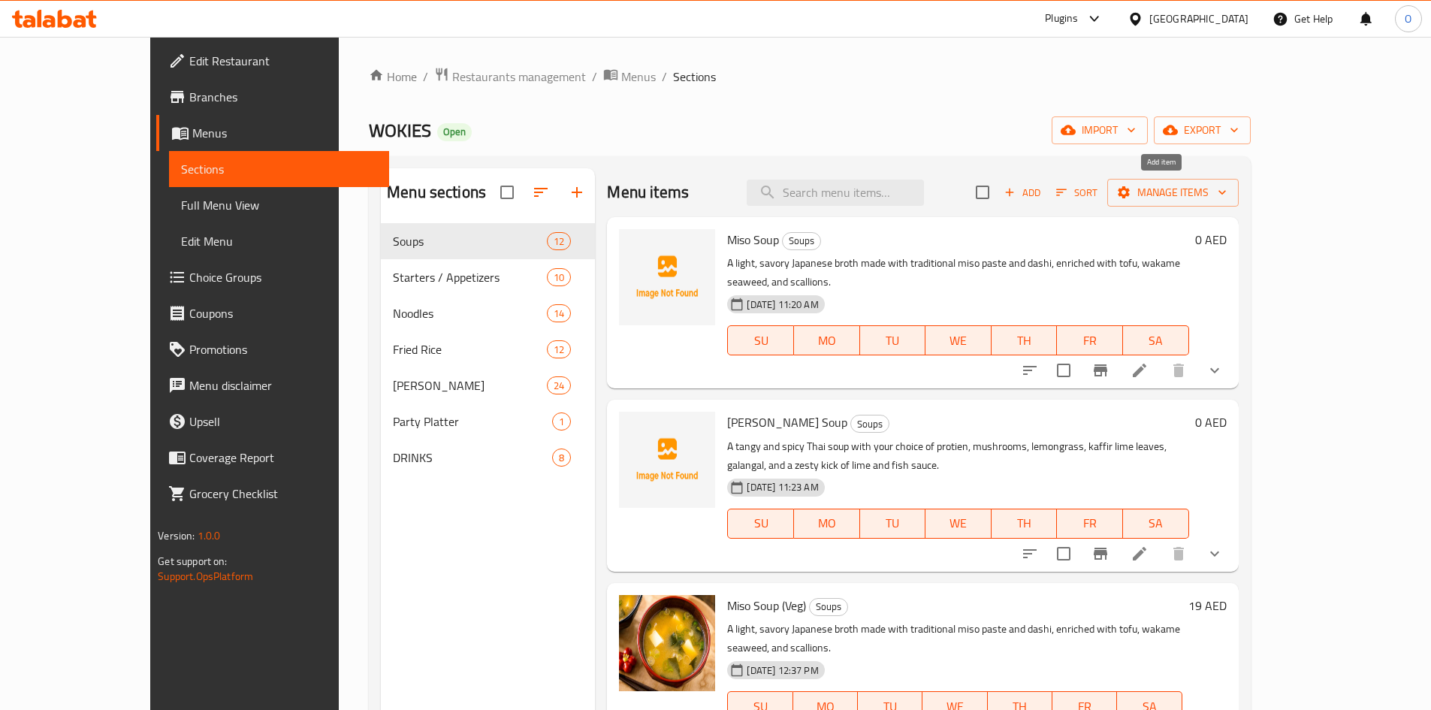
click at [1016, 197] on icon "button" at bounding box center [1010, 192] width 14 height 14
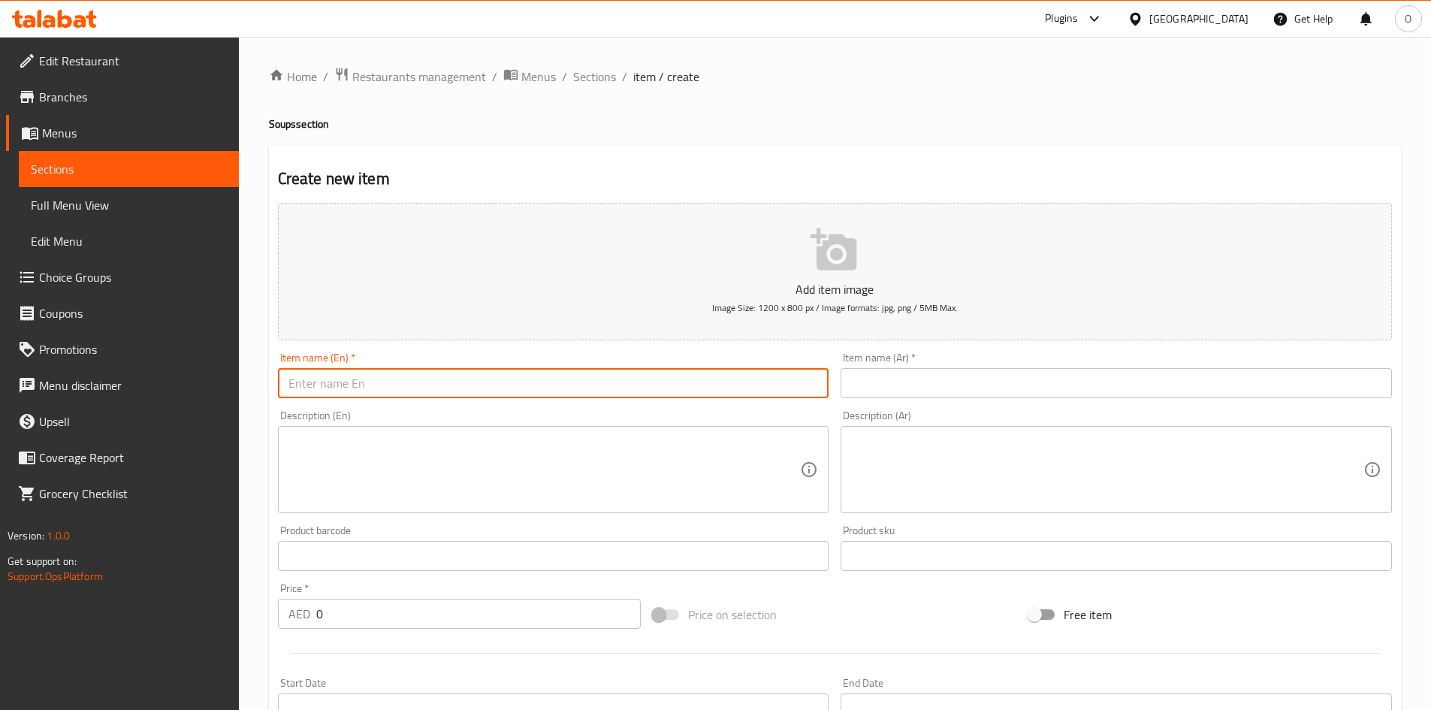
paste input "Manchow Soup (Veg)"
drag, startPoint x: 367, startPoint y: 384, endPoint x: 478, endPoint y: 378, distance: 110.6
click at [478, 378] on input "Manchow Soup (Veg)" at bounding box center [553, 383] width 551 height 30
click at [477, 378] on input "Manchow Soup" at bounding box center [553, 383] width 551 height 30
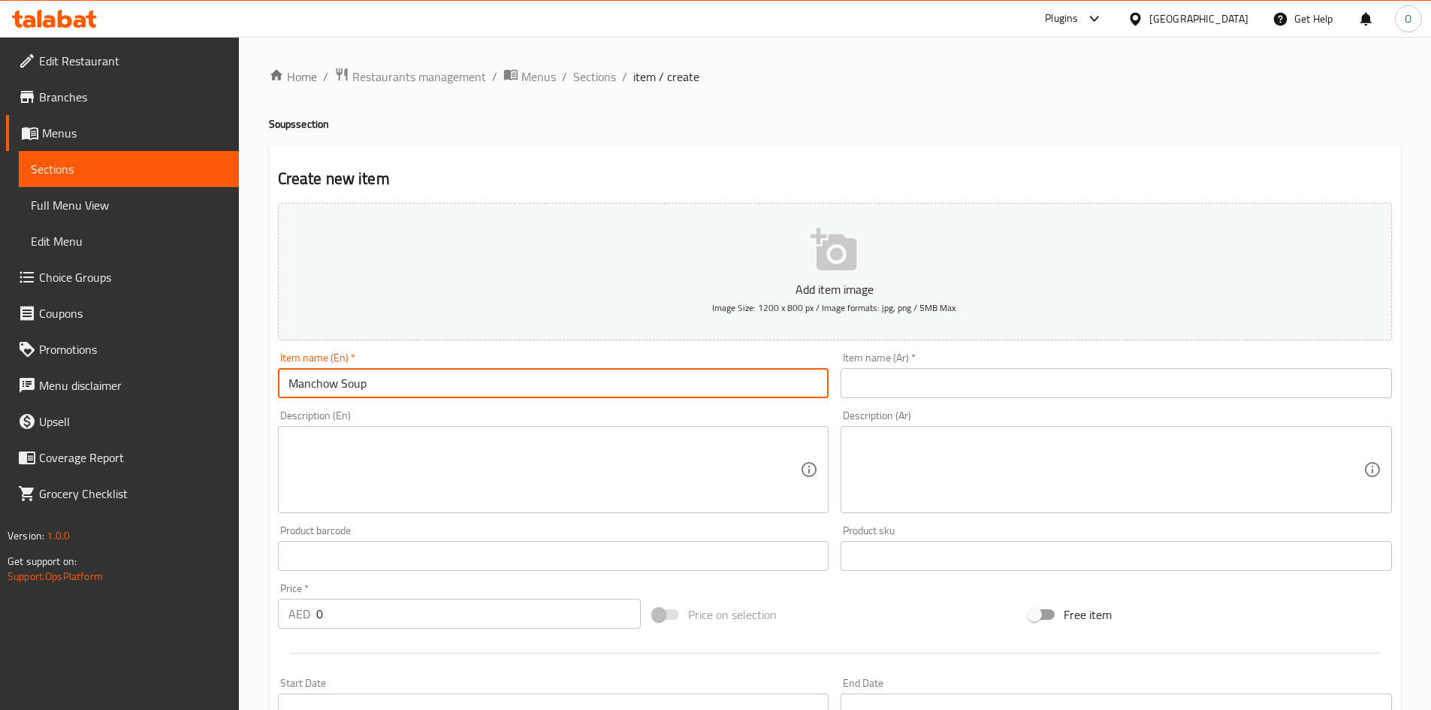
click at [476, 377] on input "Manchow Soup" at bounding box center [553, 383] width 551 height 30
type input "Manchow Soup"
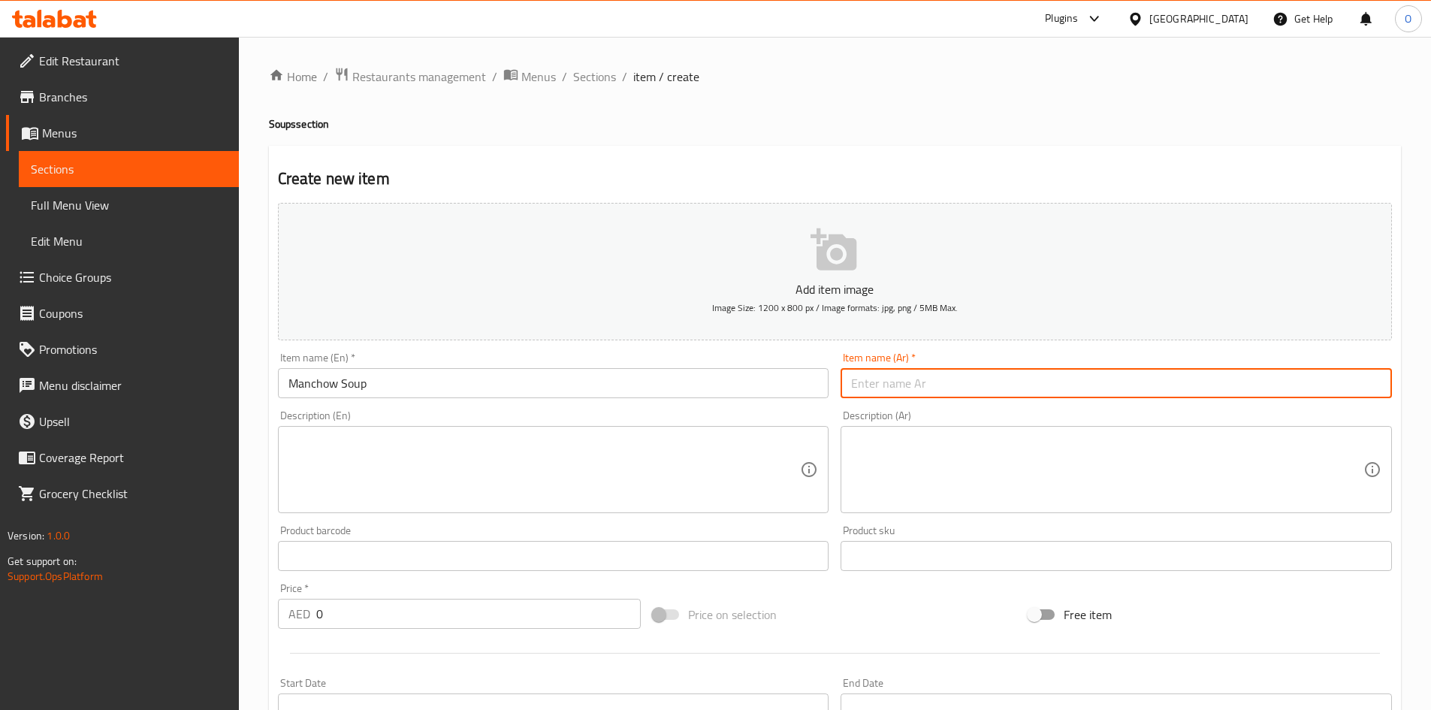
paste input "[PERSON_NAME]"
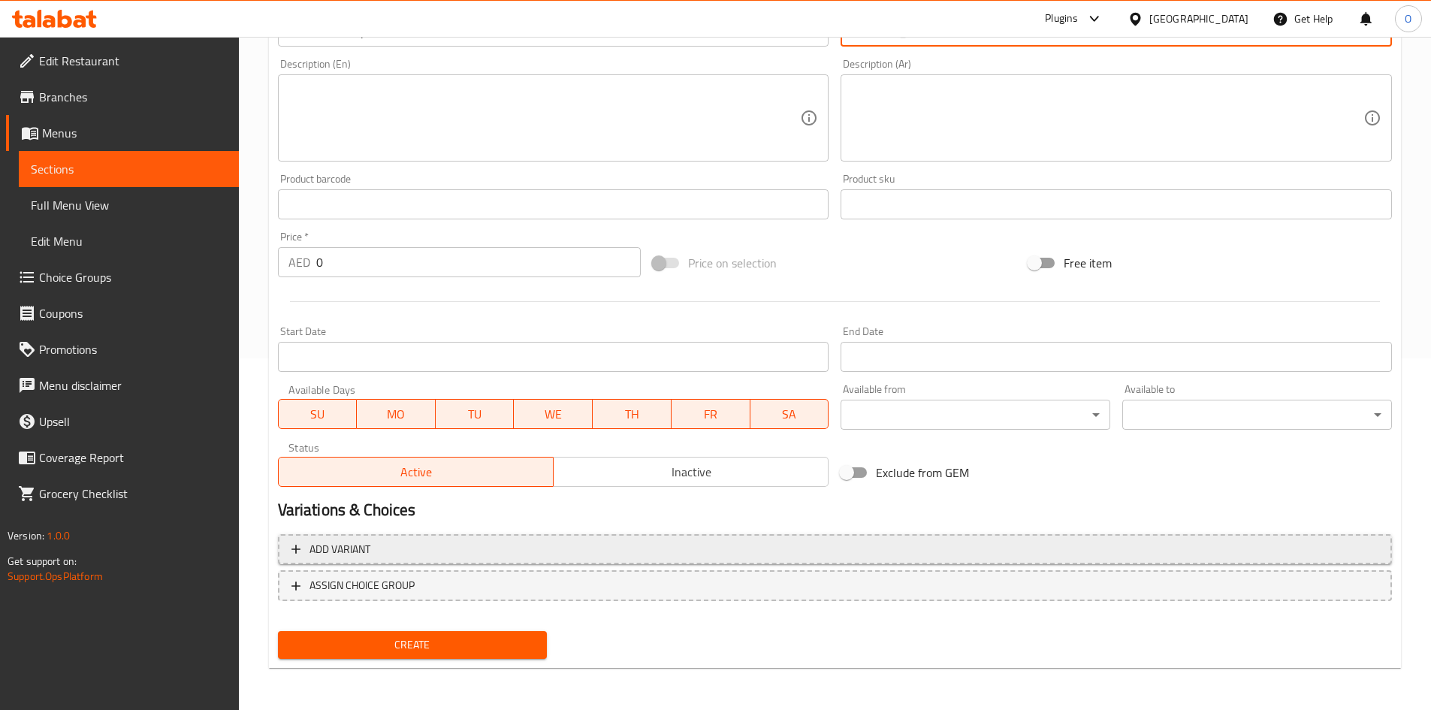
type input "[PERSON_NAME]"
click at [876, 546] on span "Add variant" at bounding box center [834, 549] width 1087 height 19
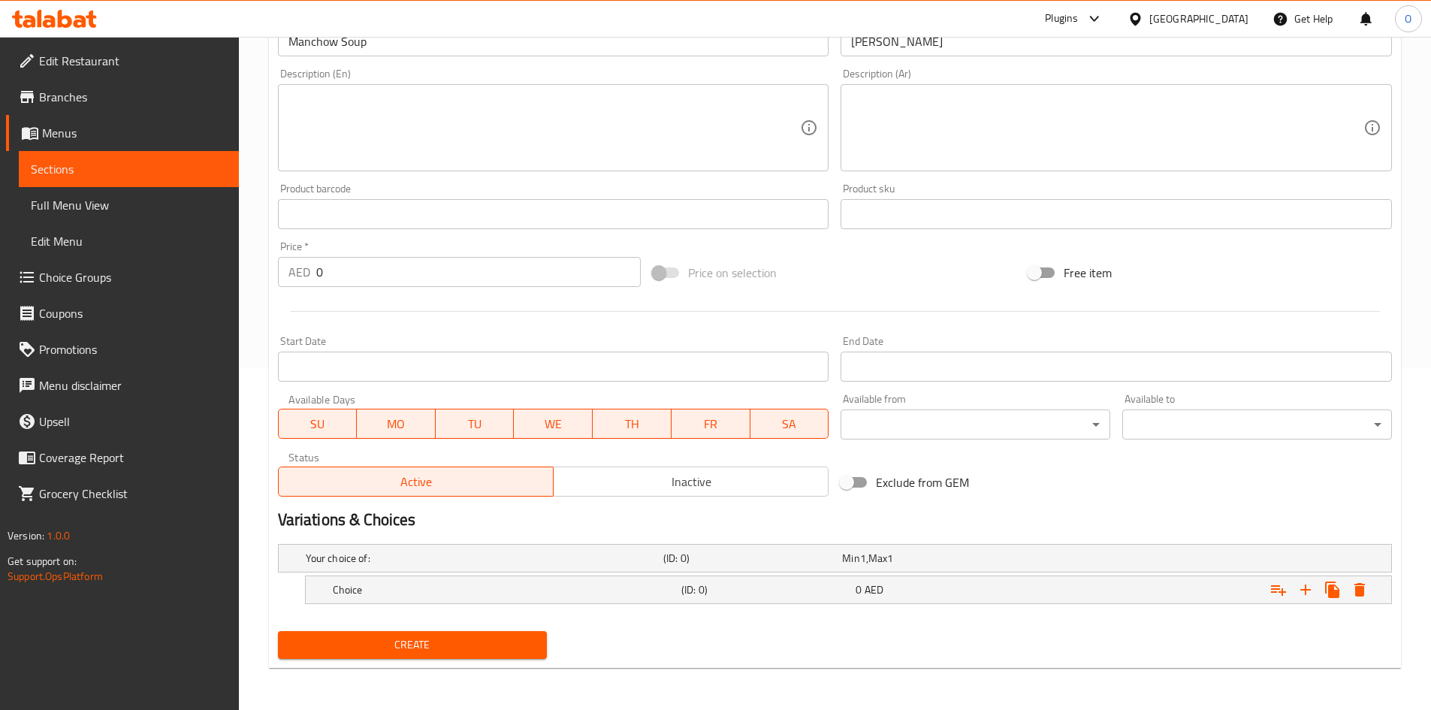
scroll to position [342, 0]
click at [1301, 590] on icon "Expand" at bounding box center [1305, 589] width 18 height 18
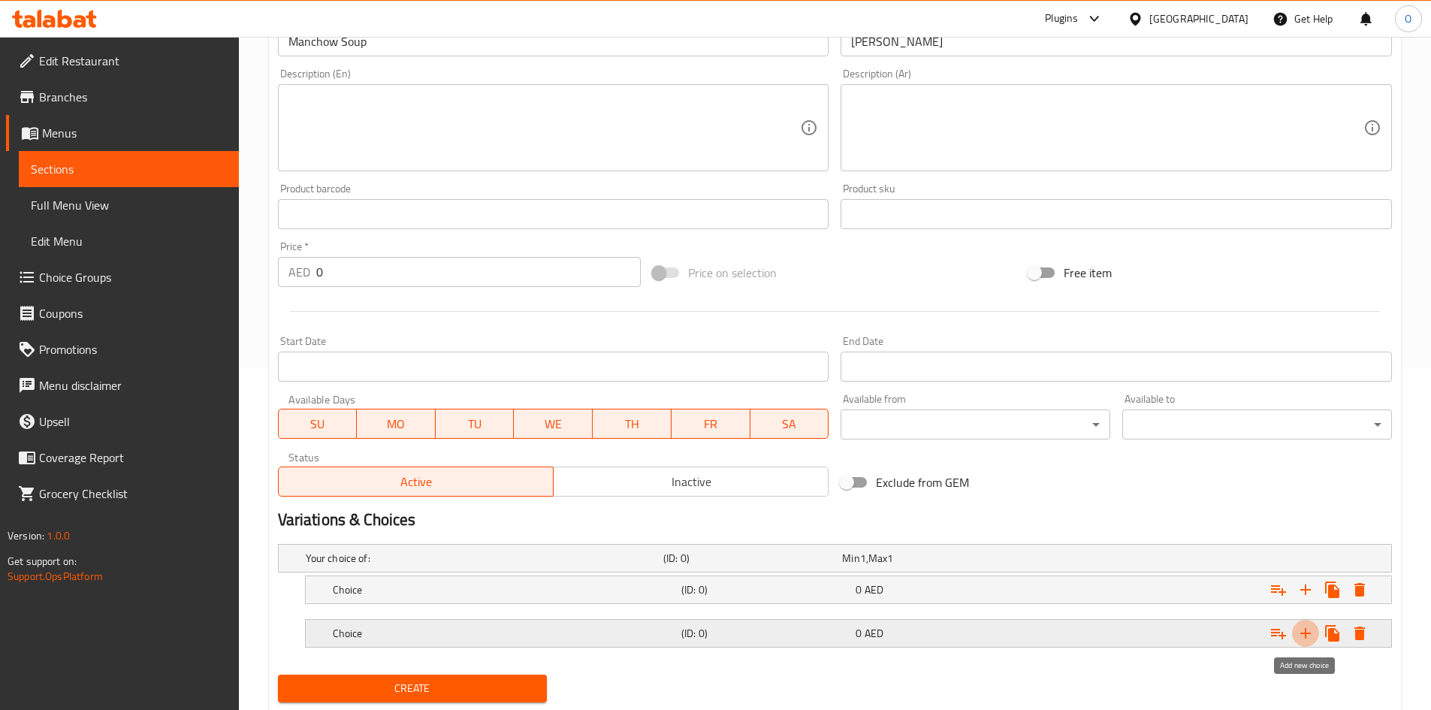
click at [1301, 635] on icon "Expand" at bounding box center [1305, 633] width 18 height 18
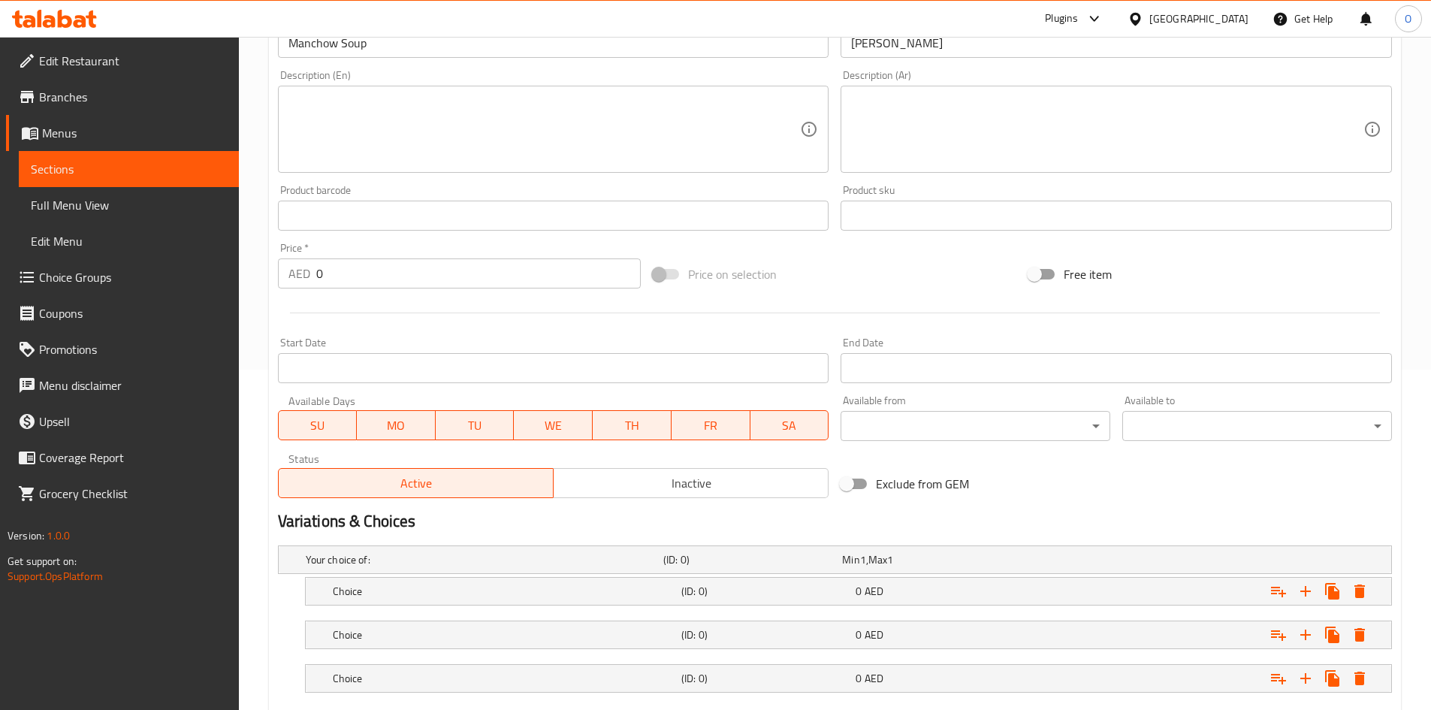
scroll to position [204, 0]
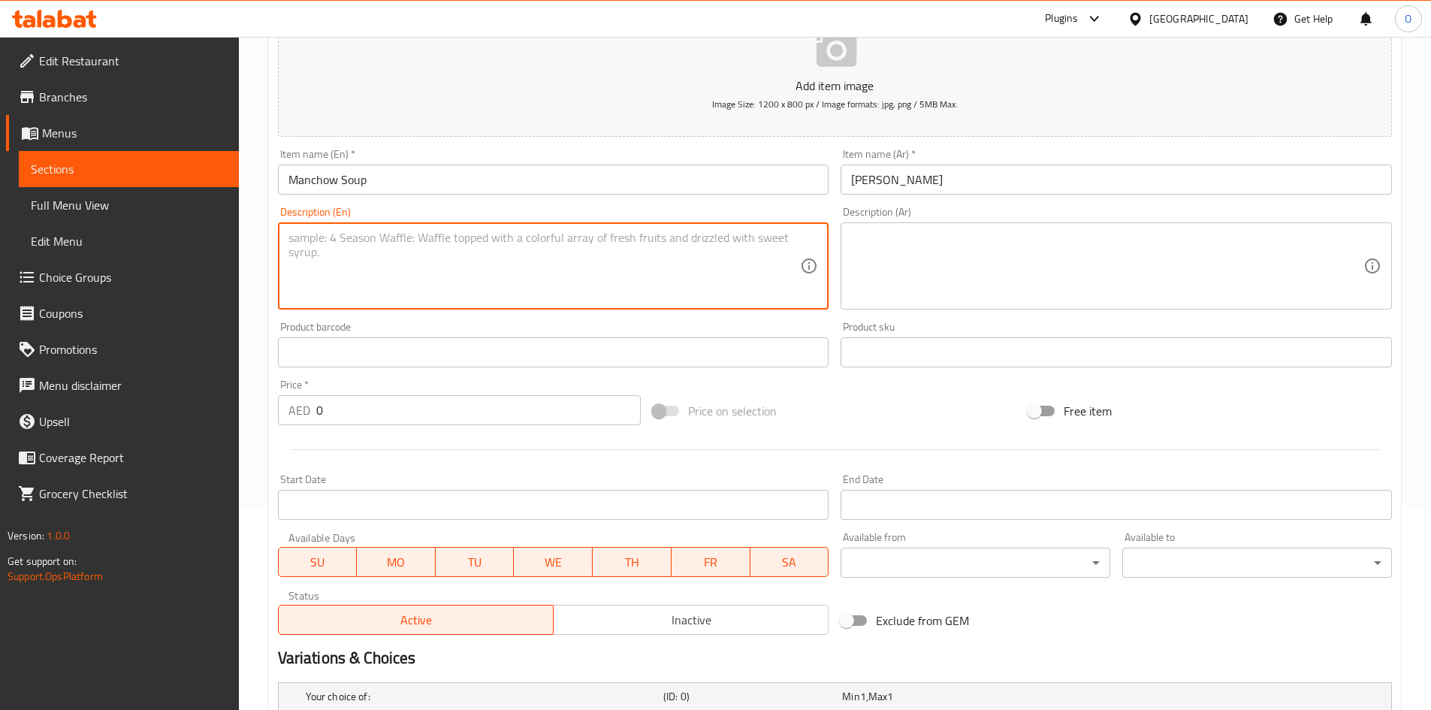
paste textarea "A hot and spicy Indo-Chinese soup with your choice of protien, soy sauce, chili…"
type textarea "A hot and spicy Indo-Chinese soup with your choice of protien, soy sauce, chili…"
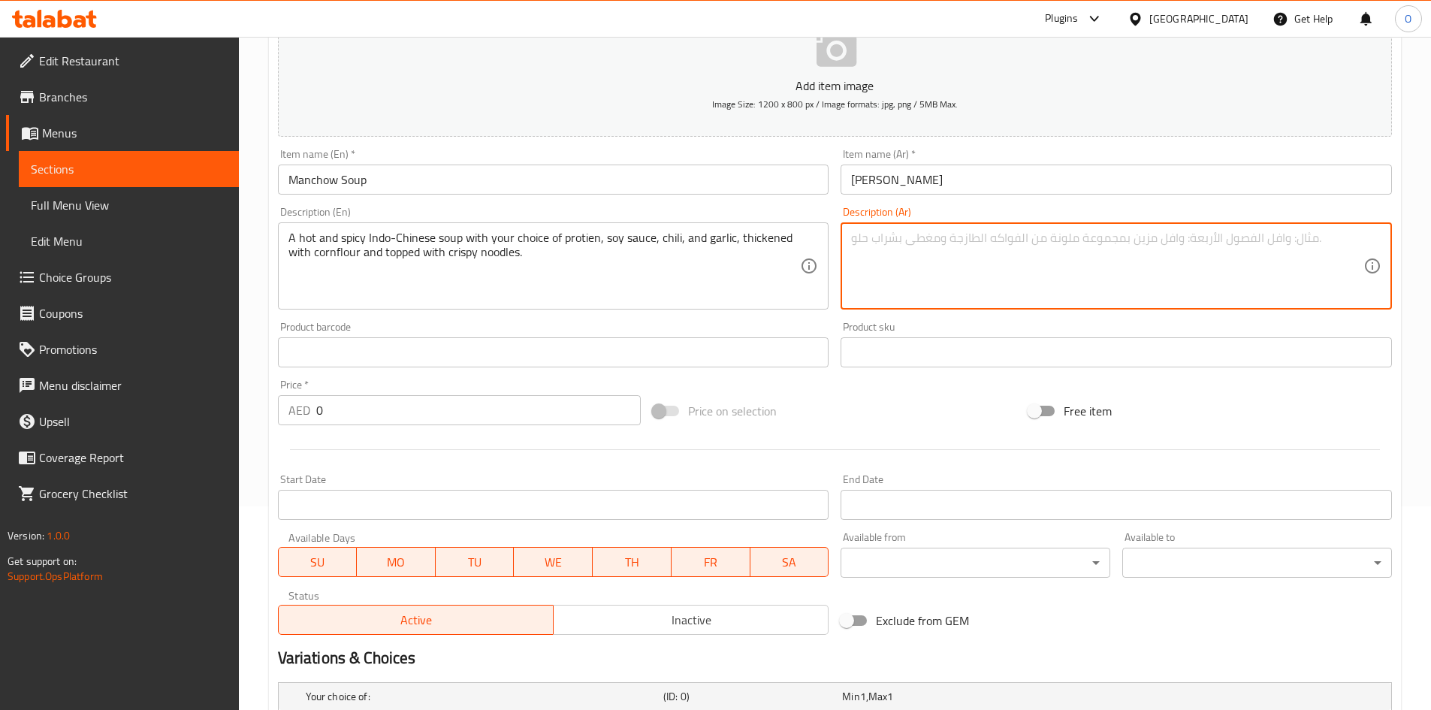
paste textarea "حساء هندي صيني حار وحار مع اختيارك من البروتين وصلصة الصويا والفلفل الحار والثو…"
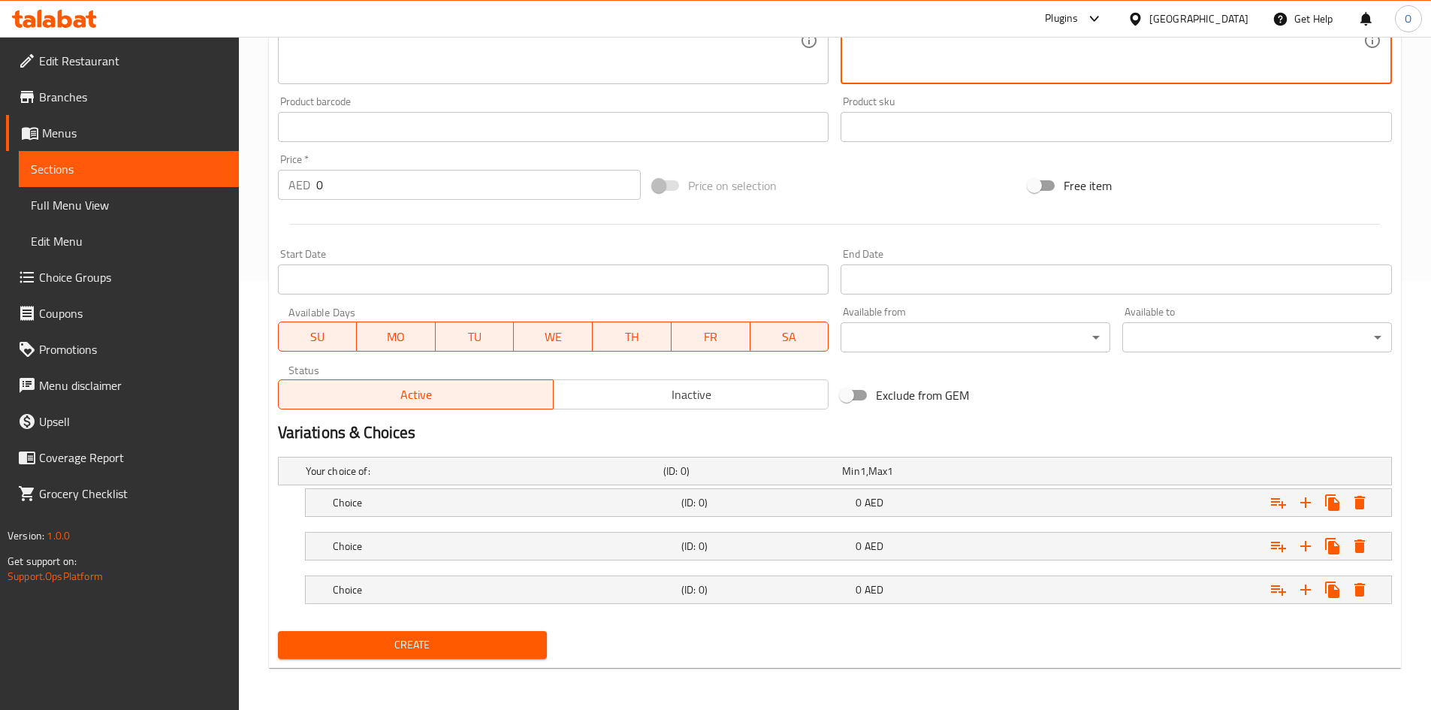
type textarea "حساء هندي صيني حار وحار مع اختيارك من البروتين وصلصة الصويا والفلفل الحار والثو…"
click at [437, 505] on h5 "Choice" at bounding box center [504, 502] width 342 height 15
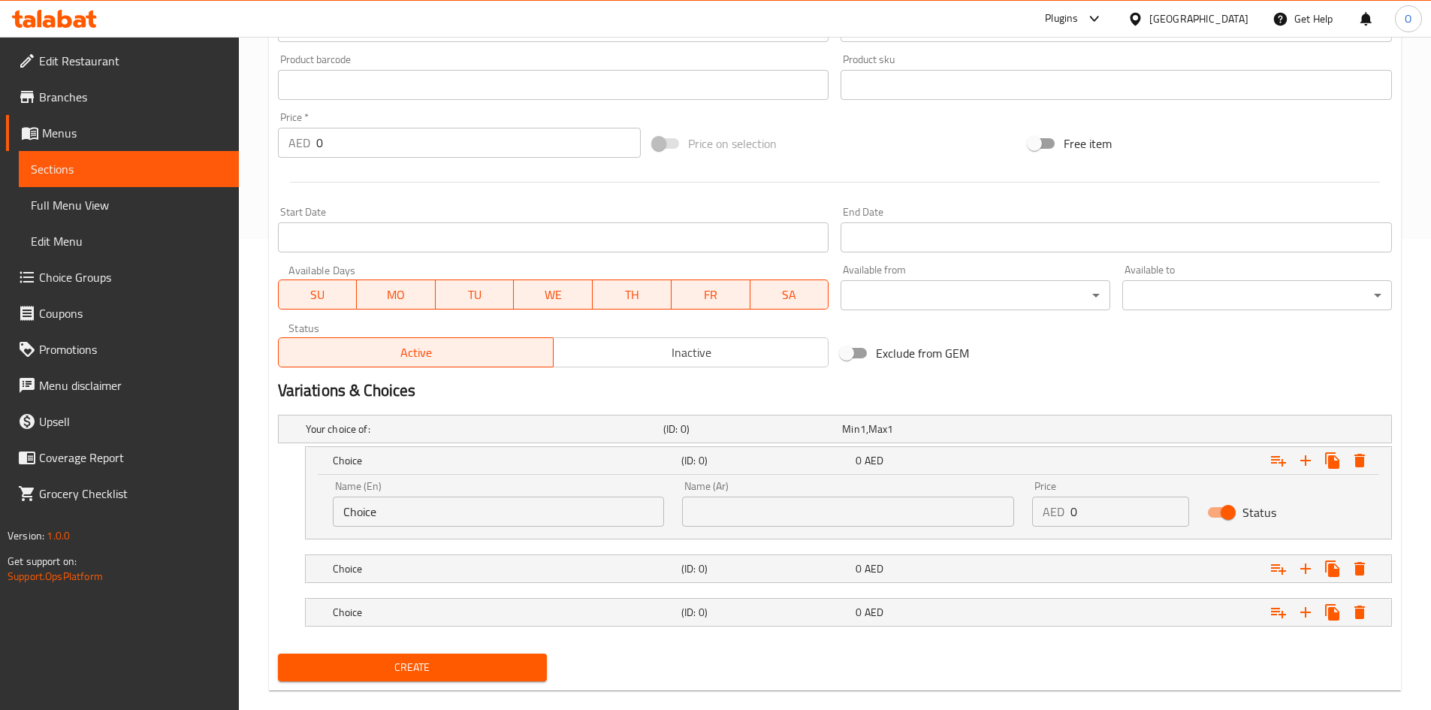
scroll to position [493, 0]
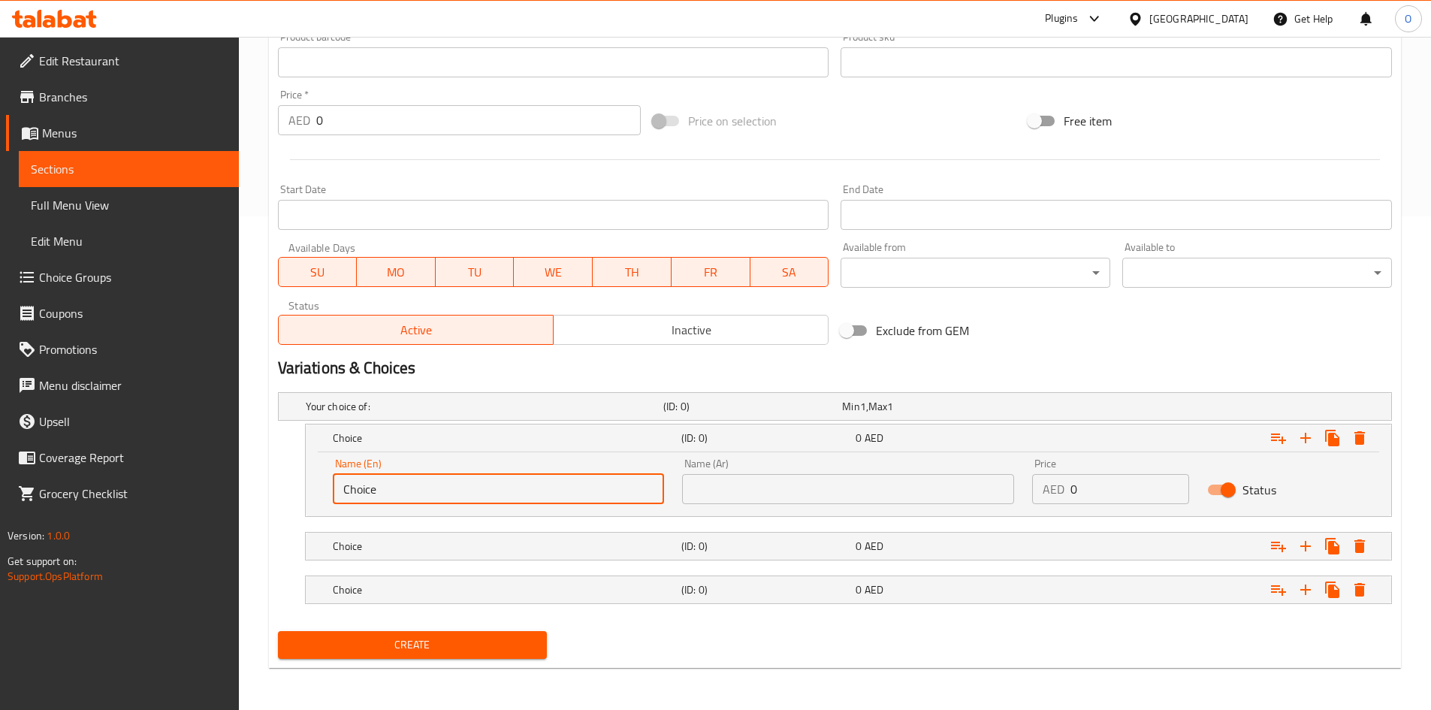
click at [429, 485] on input "Choice" at bounding box center [499, 489] width 332 height 30
click at [429, 486] on input "Choice" at bounding box center [499, 489] width 332 height 30
paste input "Veg"
type input "Veg"
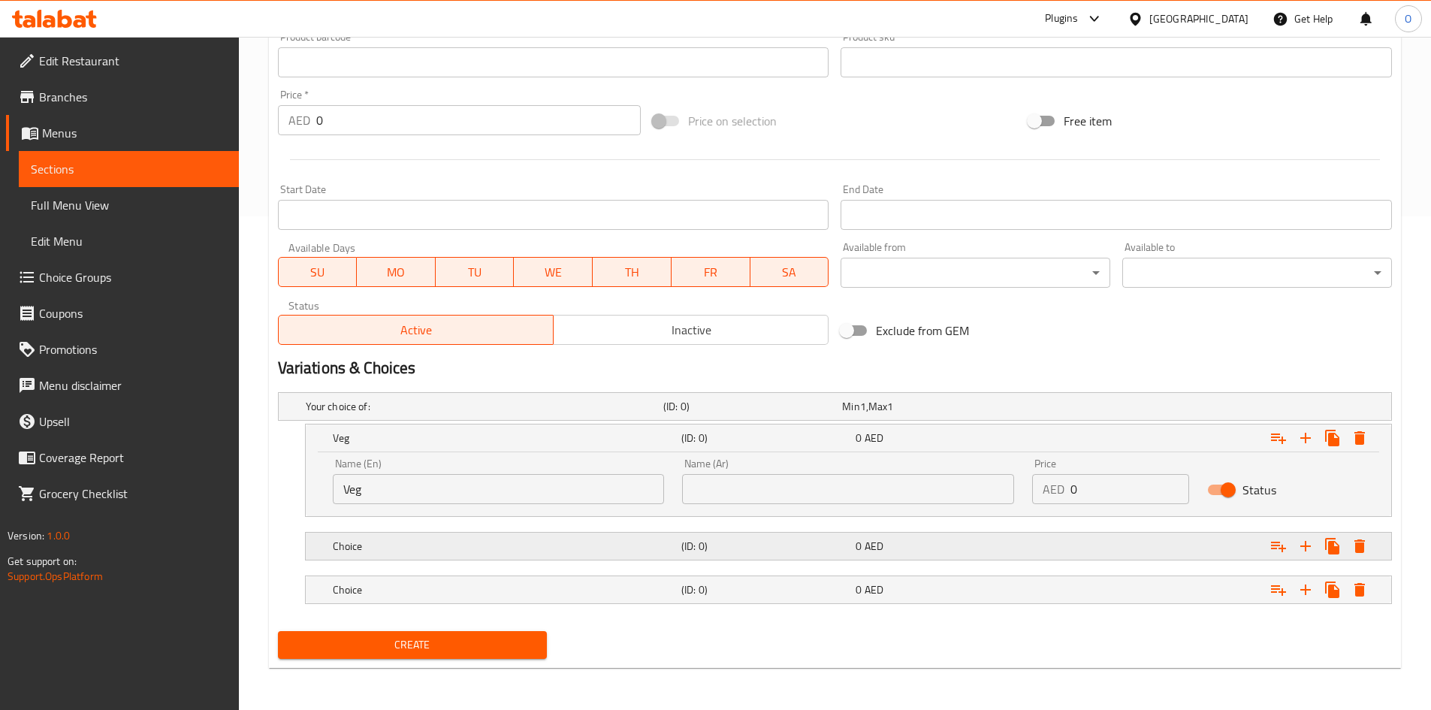
click at [664, 542] on h5 "Choice" at bounding box center [504, 545] width 342 height 15
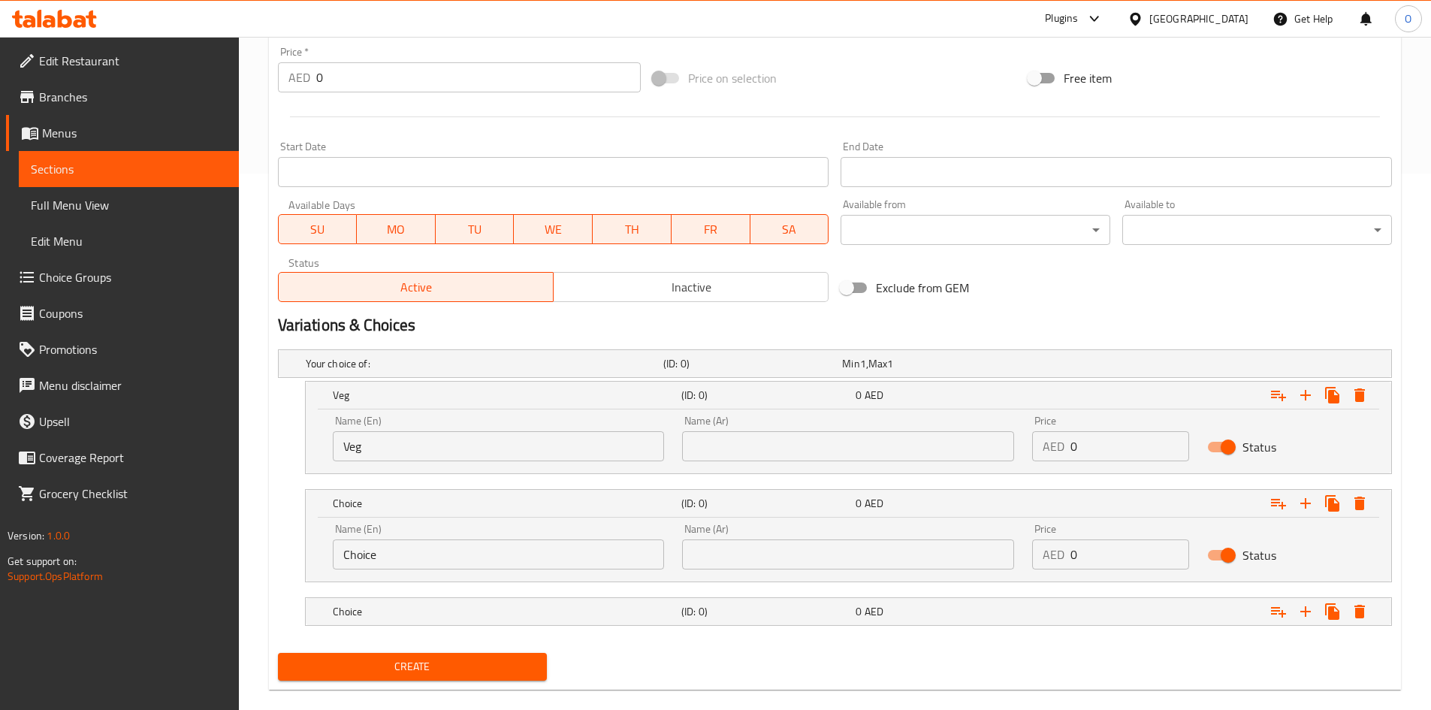
scroll to position [558, 0]
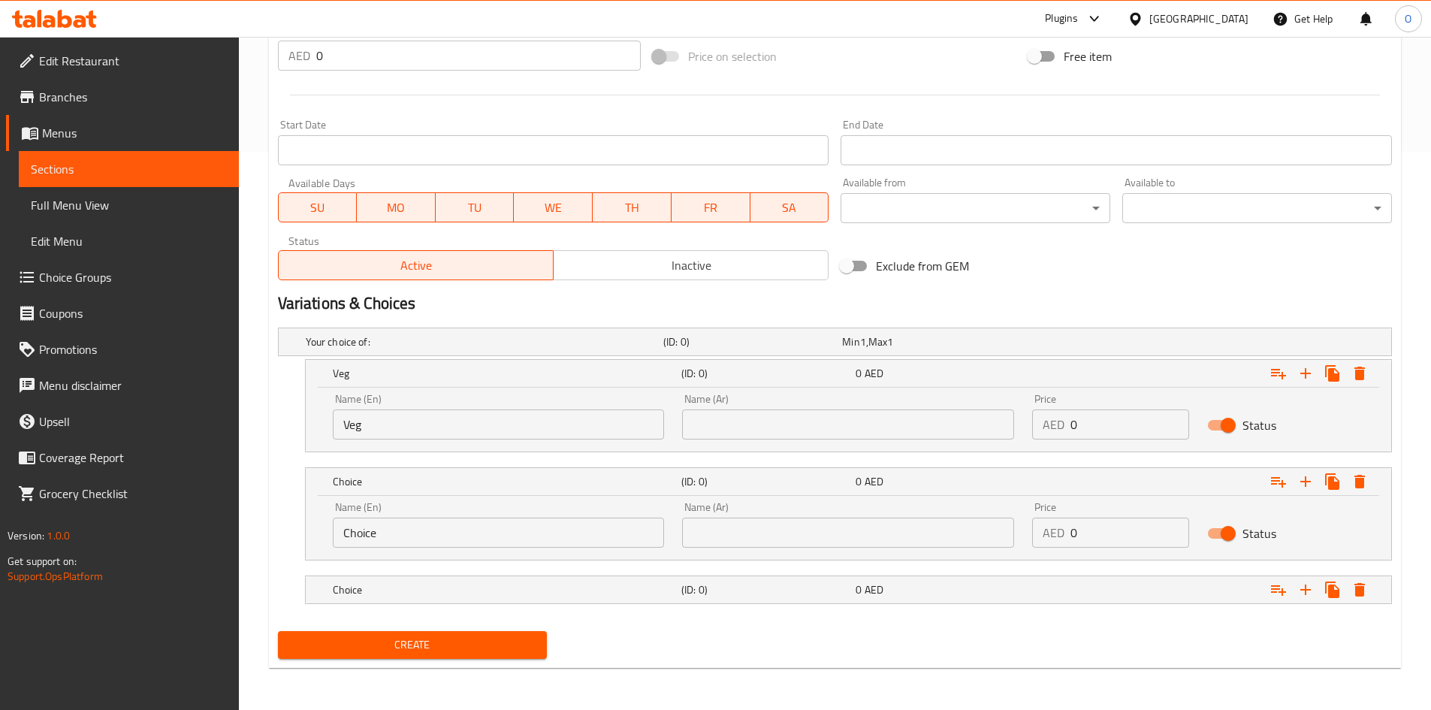
click at [486, 537] on input "Choice" at bounding box center [499, 532] width 332 height 30
click at [486, 535] on input "Choice" at bounding box center [499, 532] width 332 height 30
paste input "icken"
type input "Chicken"
click at [625, 589] on h5 "Choice" at bounding box center [504, 589] width 342 height 15
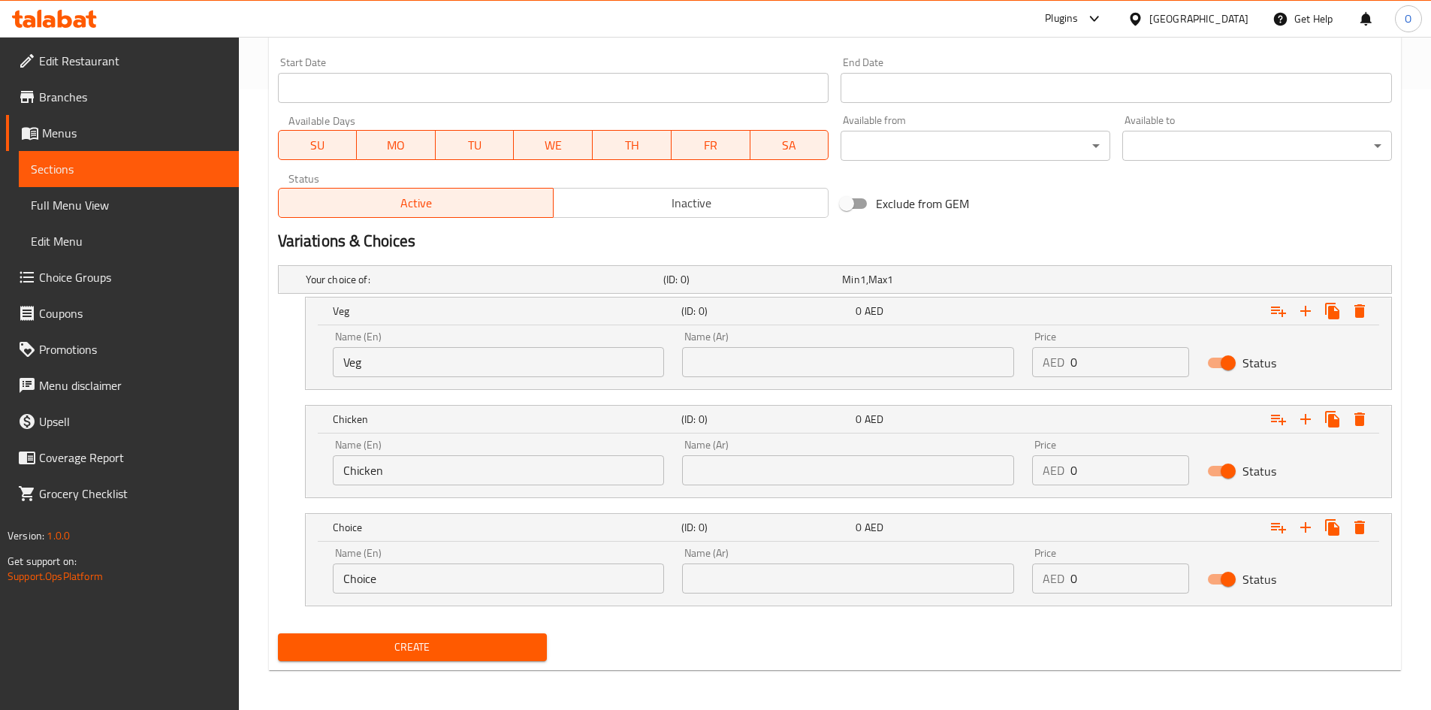
scroll to position [623, 0]
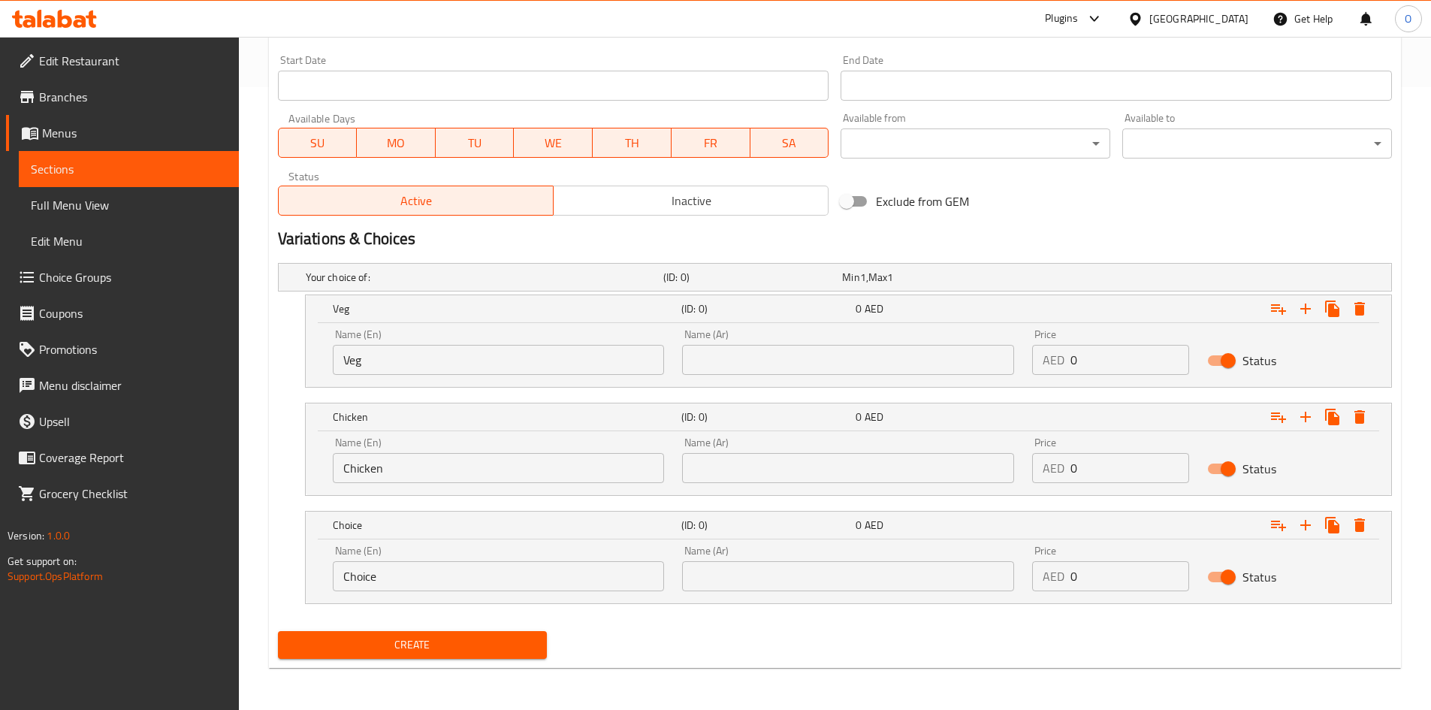
click at [507, 583] on input "Choice" at bounding box center [499, 576] width 332 height 30
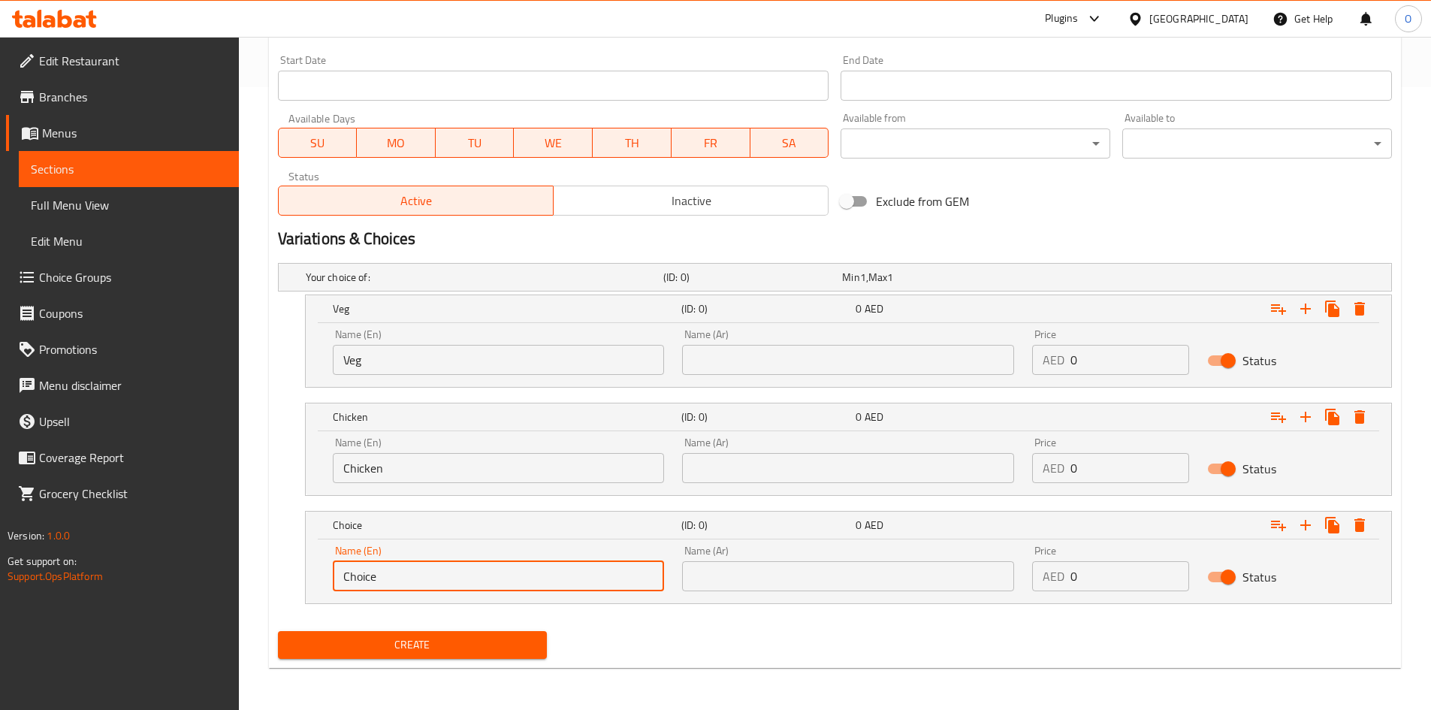
click at [507, 583] on input "Choice" at bounding box center [499, 576] width 332 height 30
paste input "Shrimp"
type input "Shrimp"
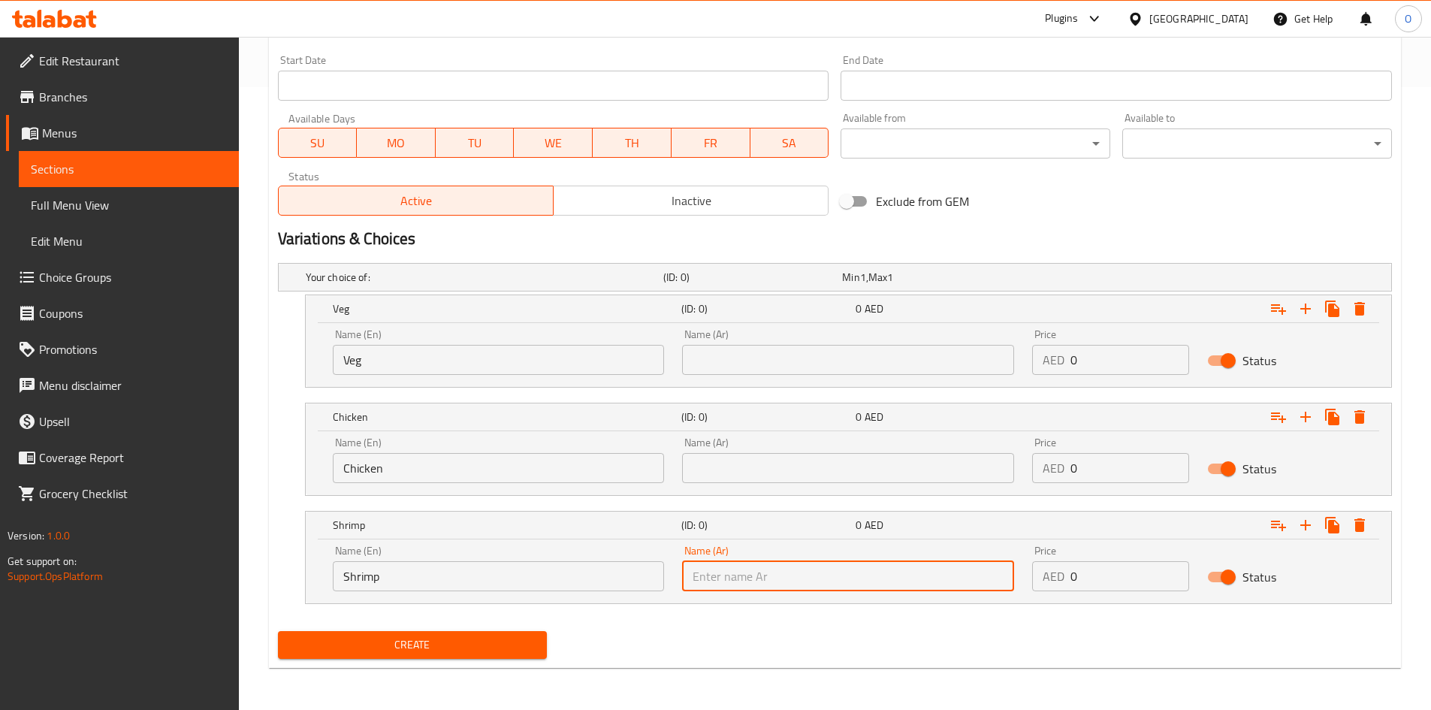
click at [735, 570] on input "text" at bounding box center [848, 576] width 332 height 30
paste input "روبيان"
type input "روبيان"
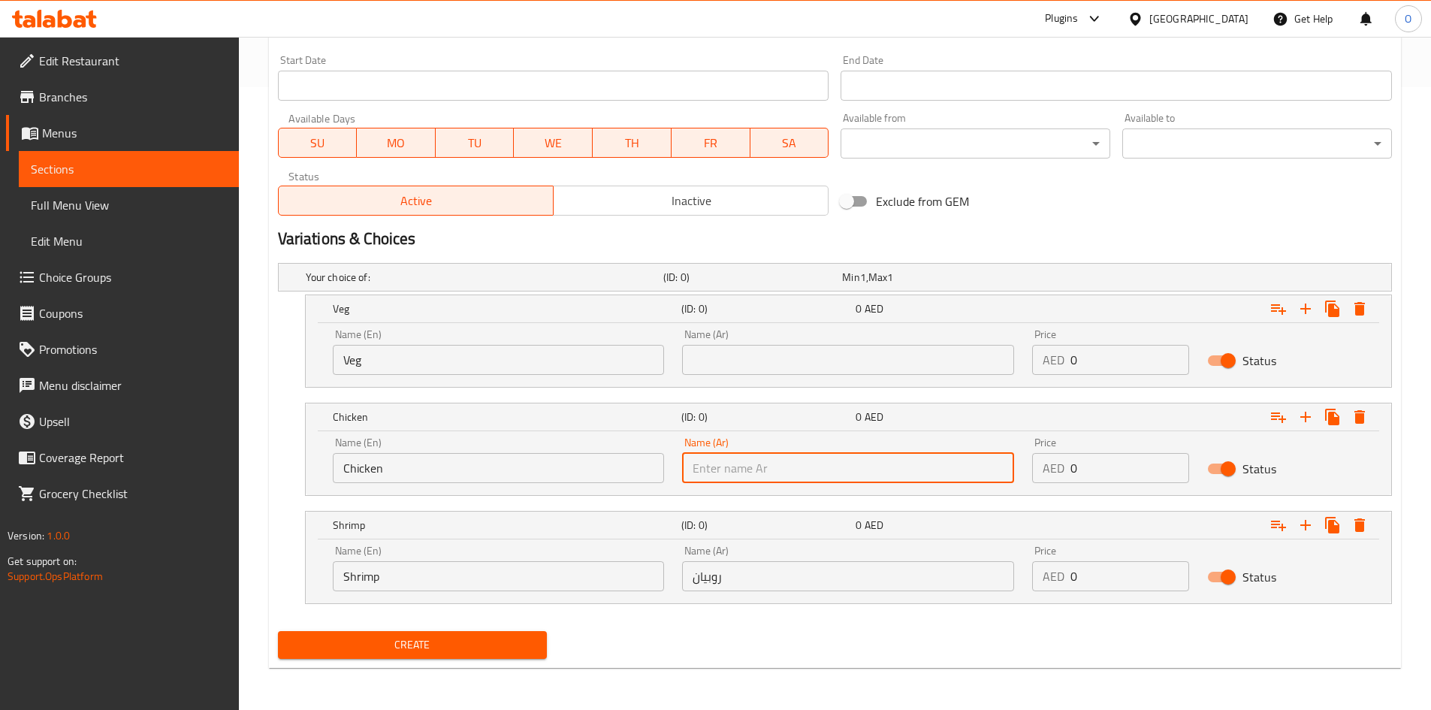
paste input "دجاج"
type input "دجاج"
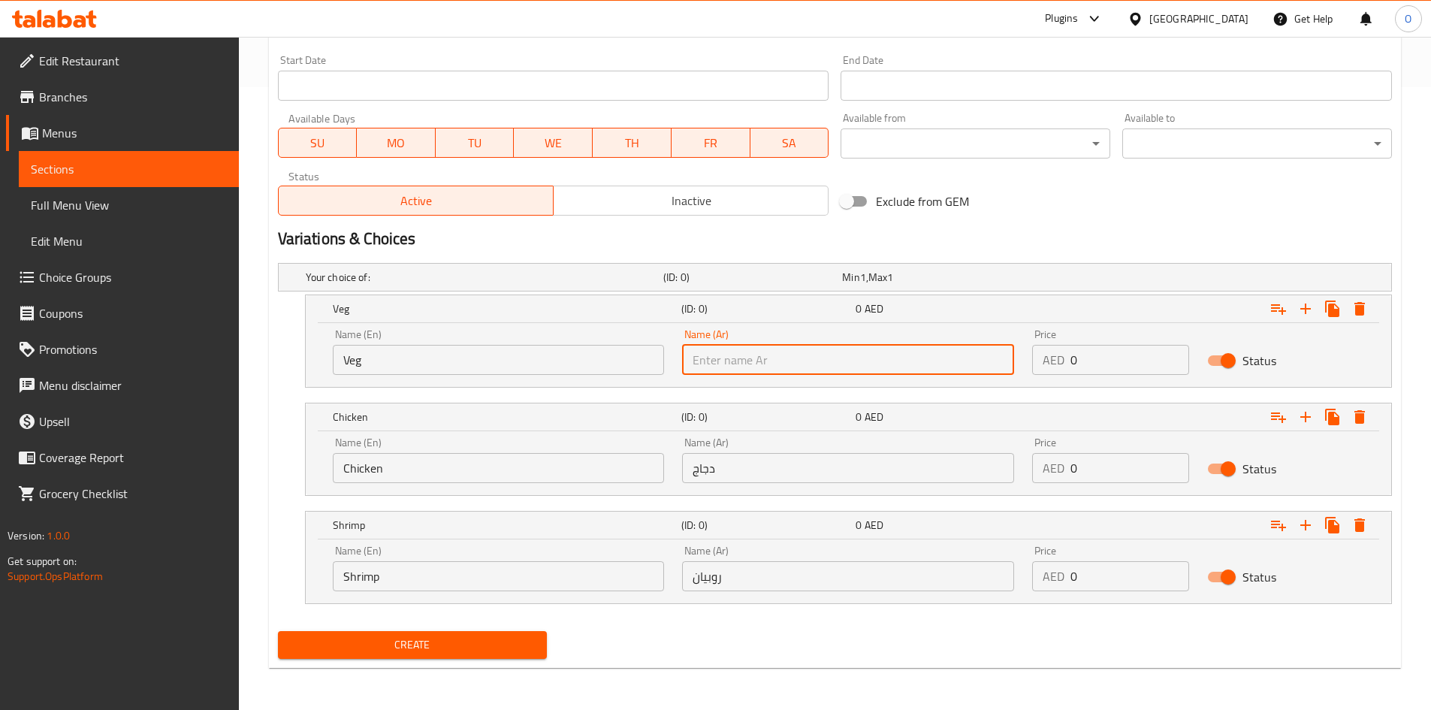
paste input "خضار"
type input "خضار"
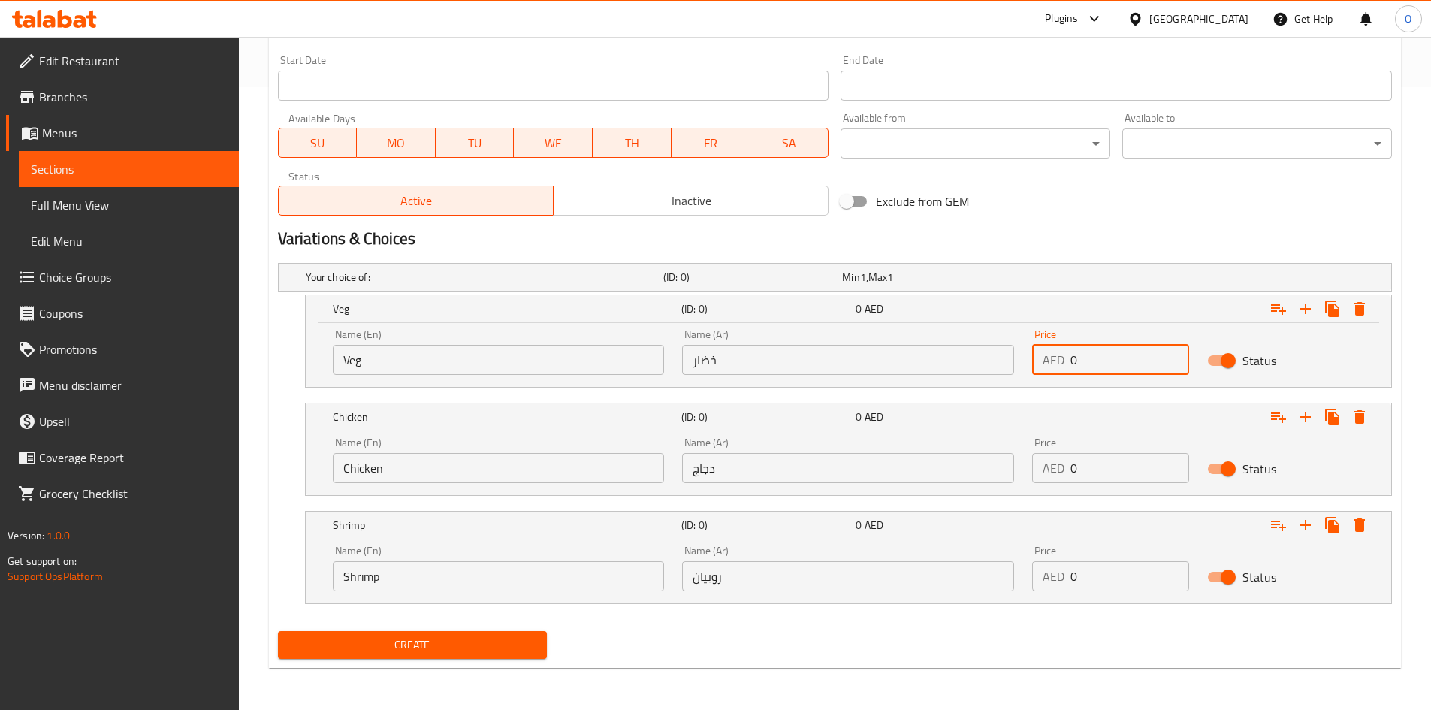
drag, startPoint x: 1083, startPoint y: 366, endPoint x: 1071, endPoint y: 360, distance: 13.1
click at [1066, 360] on div "AED 0 Price" at bounding box center [1110, 360] width 157 height 30
paste input "23"
type input "23"
click at [1070, 469] on input "0" at bounding box center [1129, 468] width 119 height 30
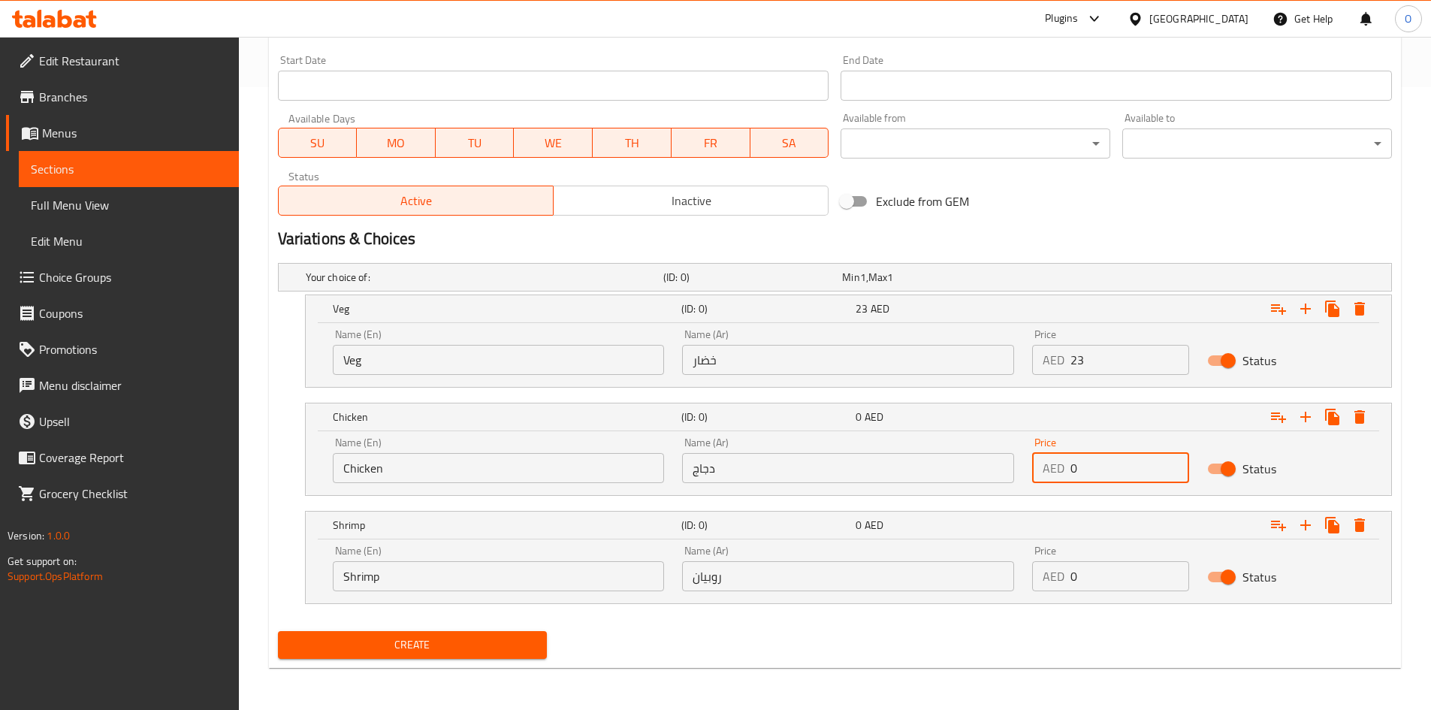
paste input "25"
type input "25"
drag, startPoint x: 1083, startPoint y: 565, endPoint x: 1060, endPoint y: 565, distance: 22.5
click at [1060, 565] on div "AED 0 Price" at bounding box center [1110, 576] width 157 height 30
paste input "27"
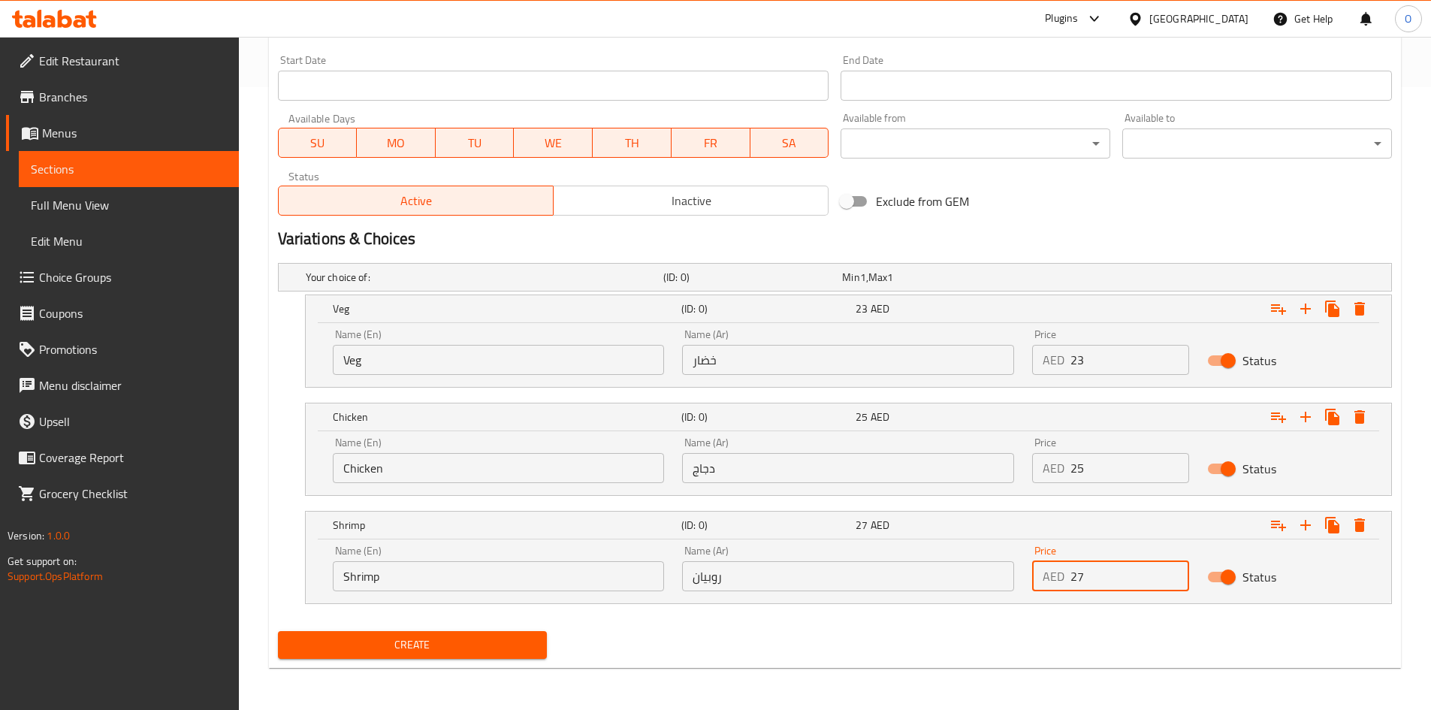
type input "27"
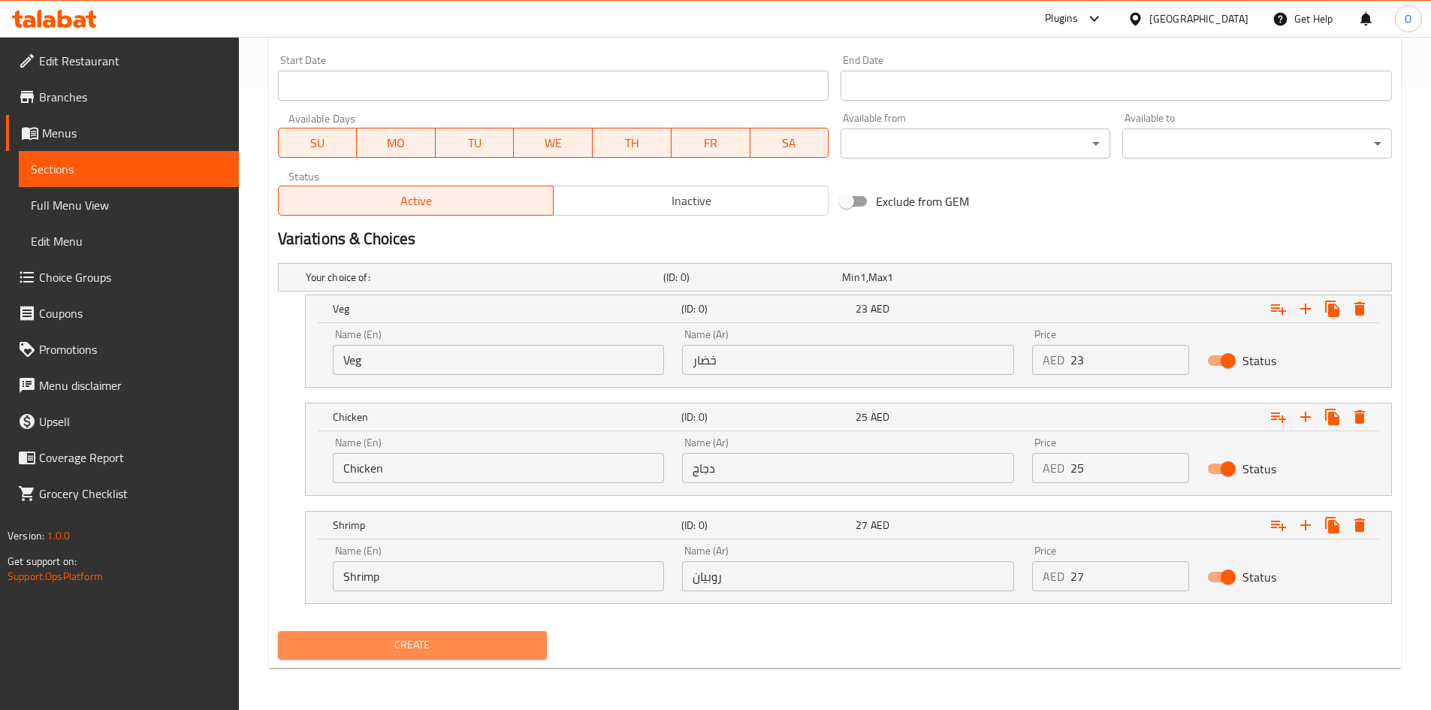
click at [487, 641] on span "Create" at bounding box center [413, 644] width 246 height 19
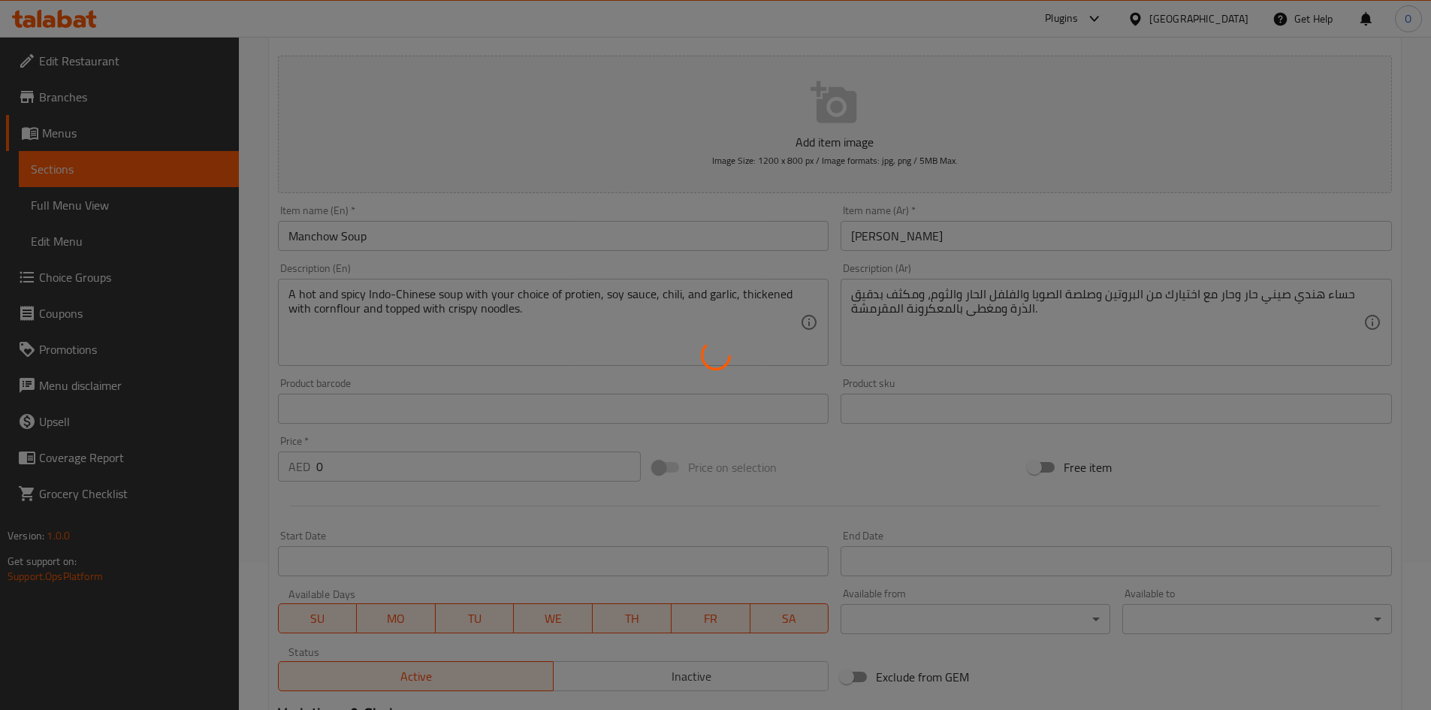
scroll to position [0, 0]
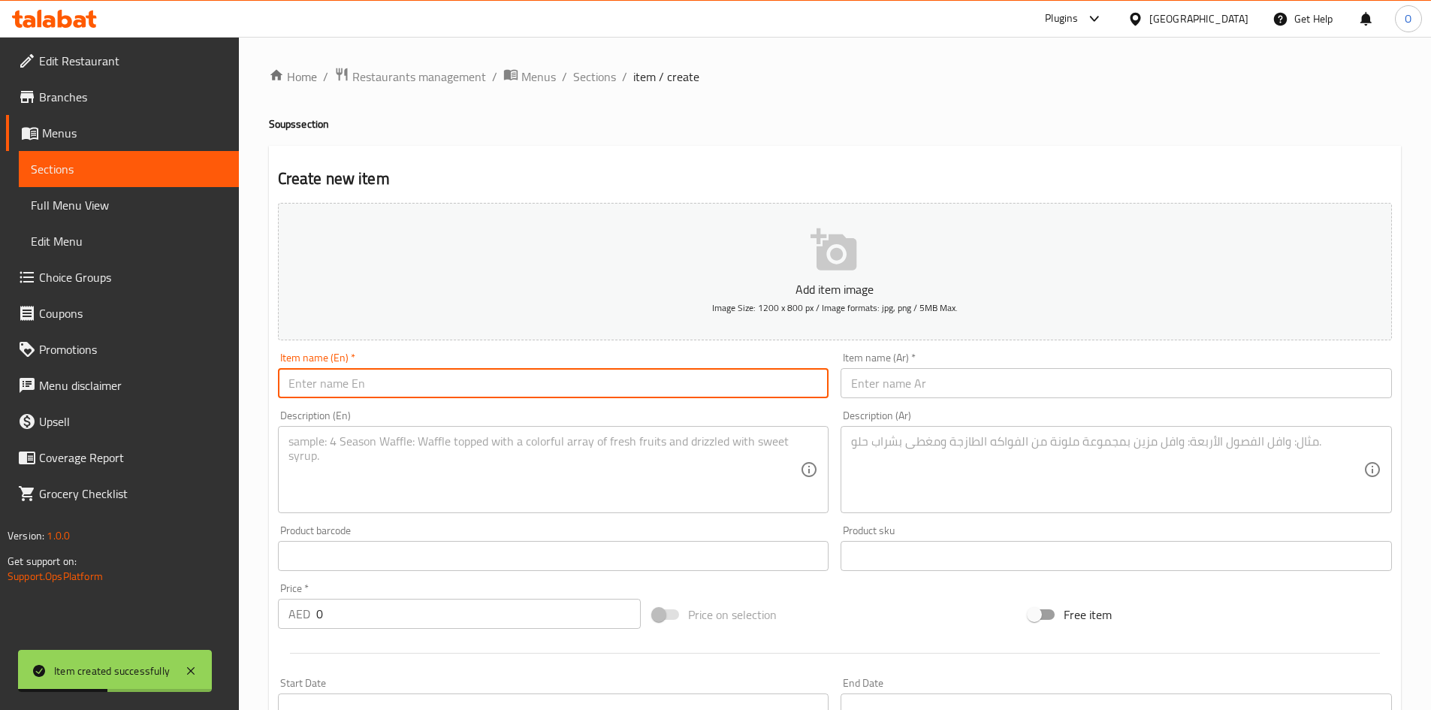
paste input "[PERSON_NAME] Soup (Veg)"
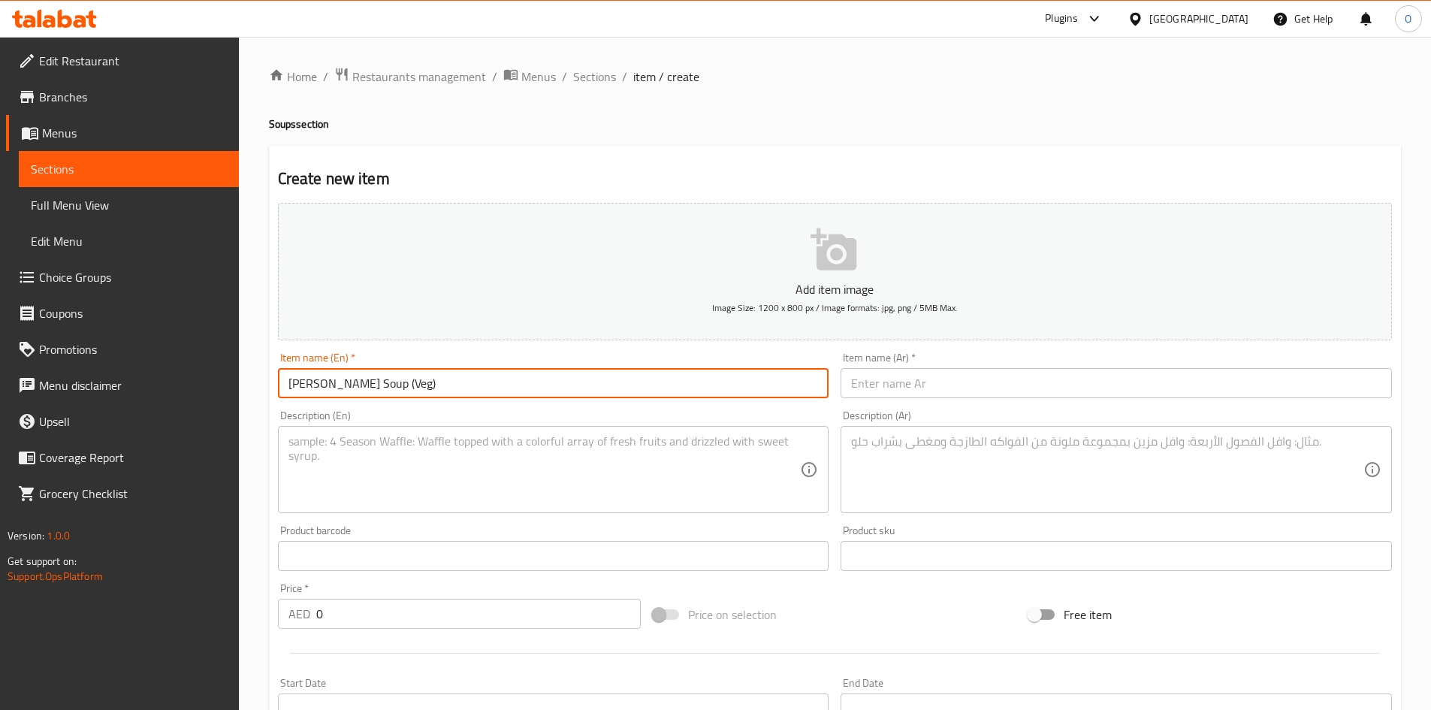
drag, startPoint x: 376, startPoint y: 381, endPoint x: 411, endPoint y: 390, distance: 35.5
click at [411, 390] on input "[PERSON_NAME] Soup (Veg)" at bounding box center [553, 383] width 551 height 30
click at [409, 390] on input "[PERSON_NAME] Soup" at bounding box center [553, 383] width 551 height 30
click at [409, 389] on input "[PERSON_NAME] Soup" at bounding box center [553, 383] width 551 height 30
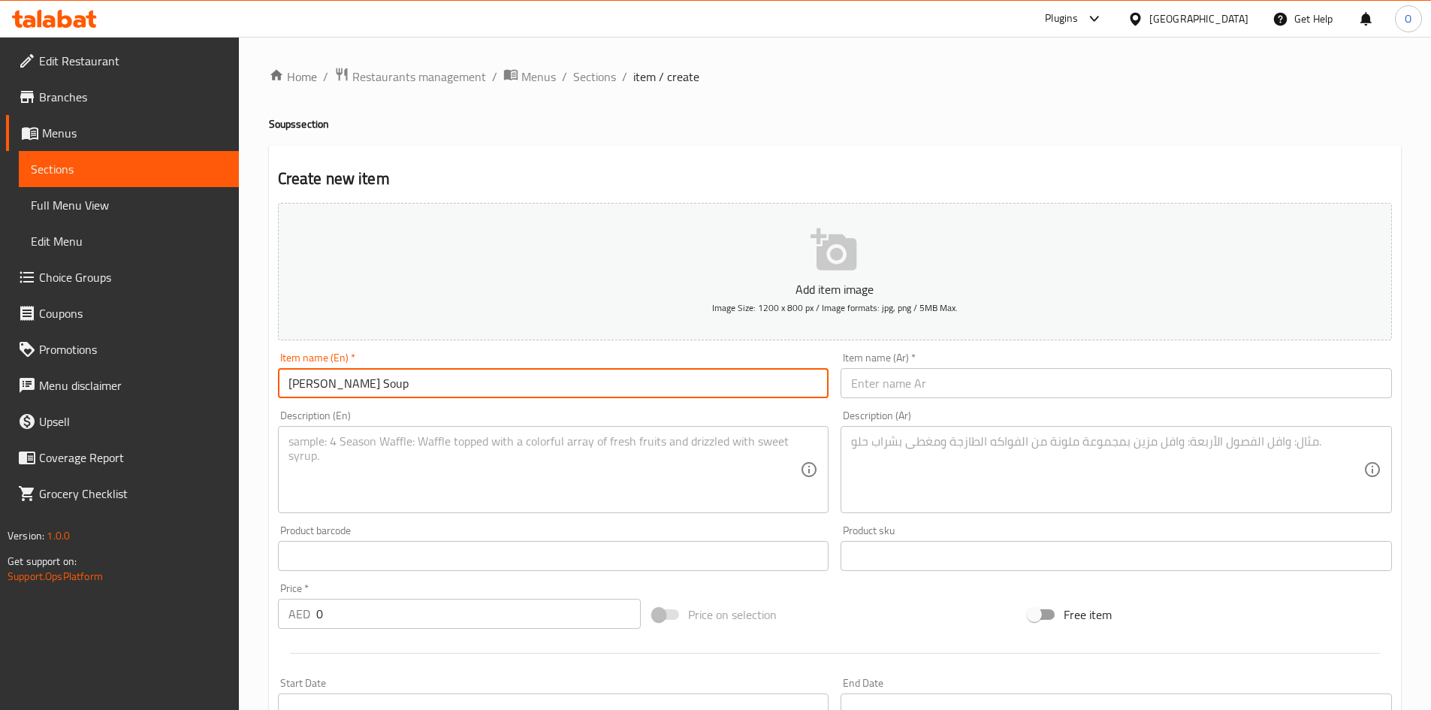
type input "[PERSON_NAME] Soup"
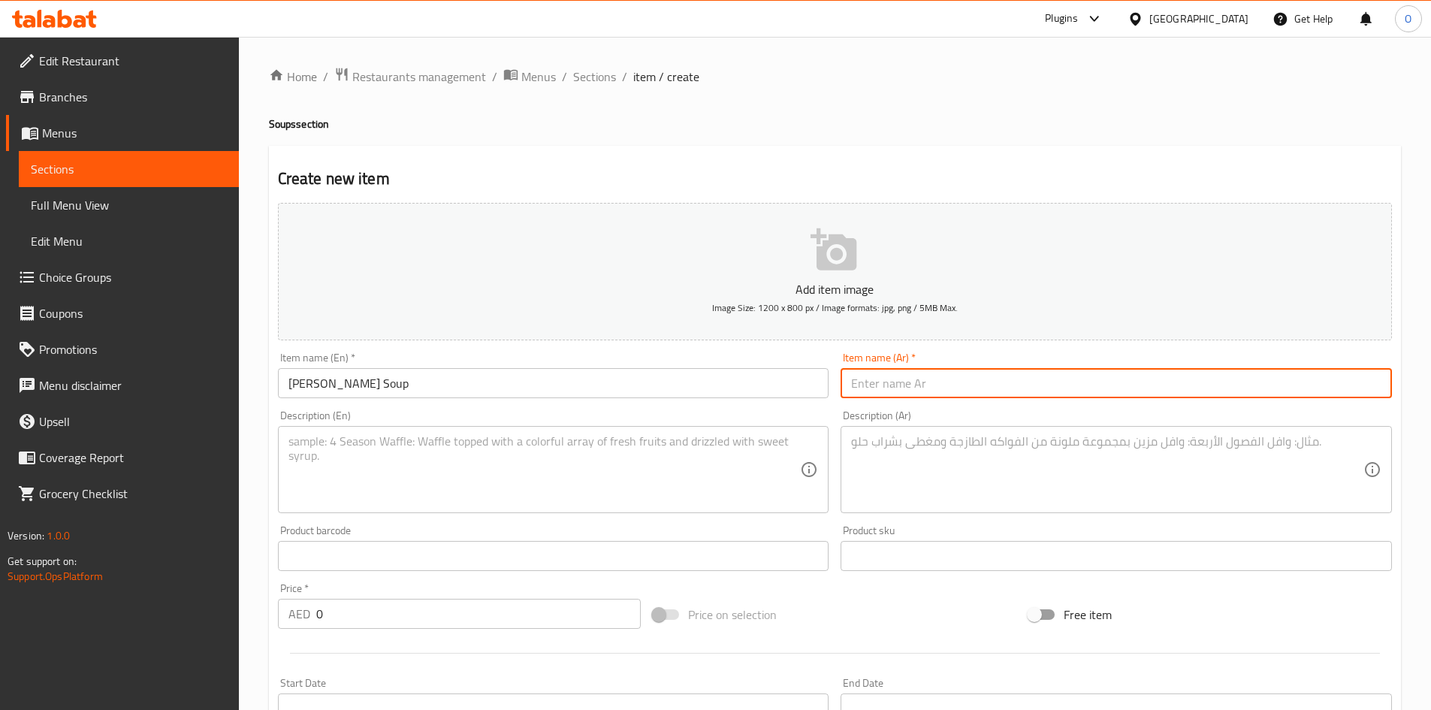
paste input "حساء كواي تيو"
type input "حساء كواي تيو"
click at [598, 447] on textarea at bounding box center [544, 469] width 512 height 71
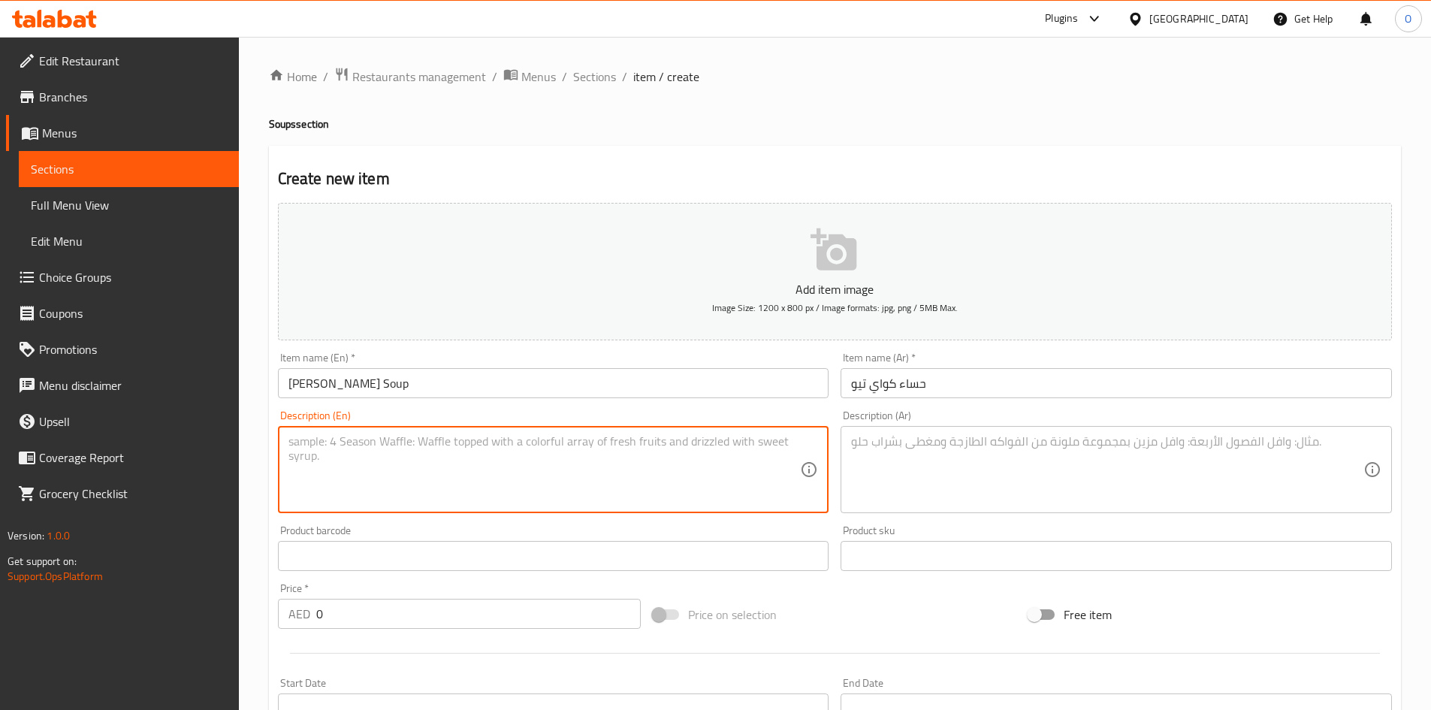
paste textarea "A comforting Chinese-style soup with flat rice noodles and fresh greens, served…"
type textarea "A comforting Chinese-style soup with flat rice noodles and fresh greens, served…"
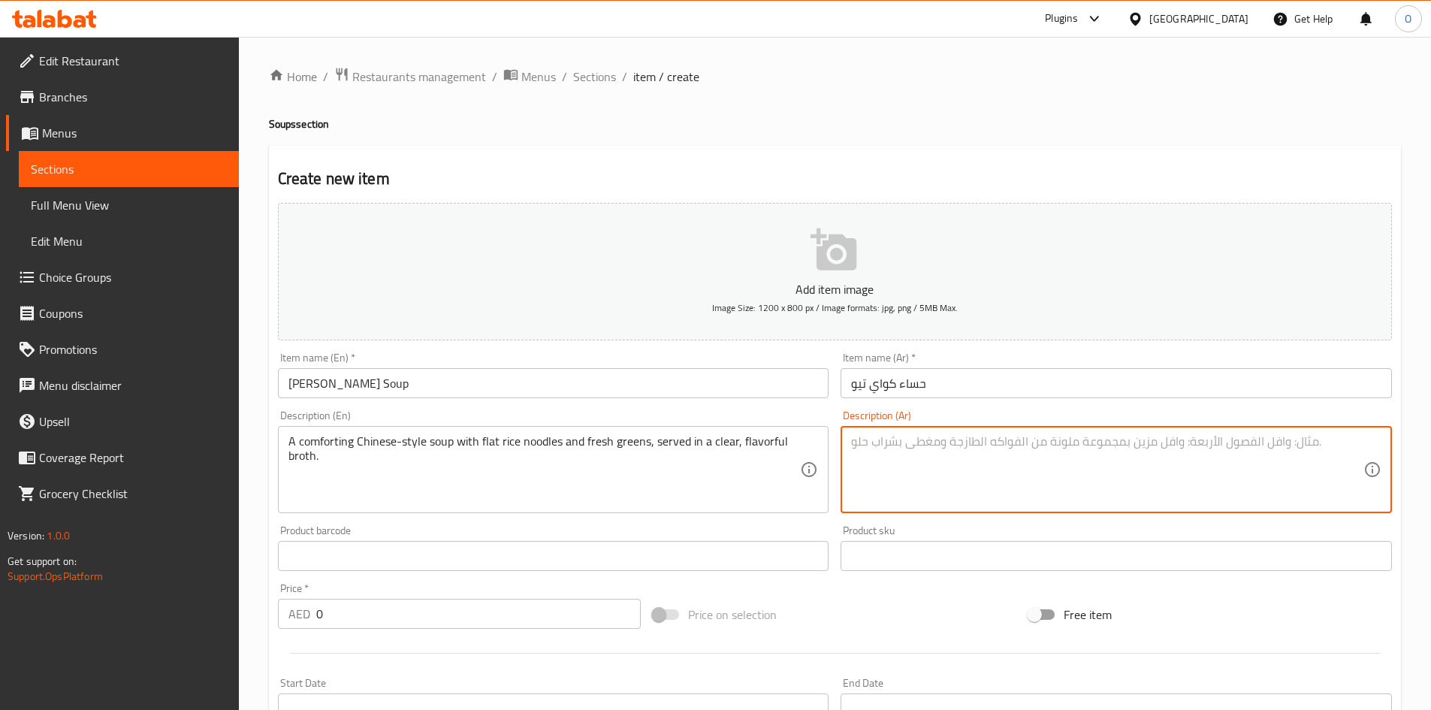
paste textarea "حساء صيني لذيذ مع معكرونة الأرز المسطحة والخضروات الطازجة، يقدم في مرق صافٍ ولذ…"
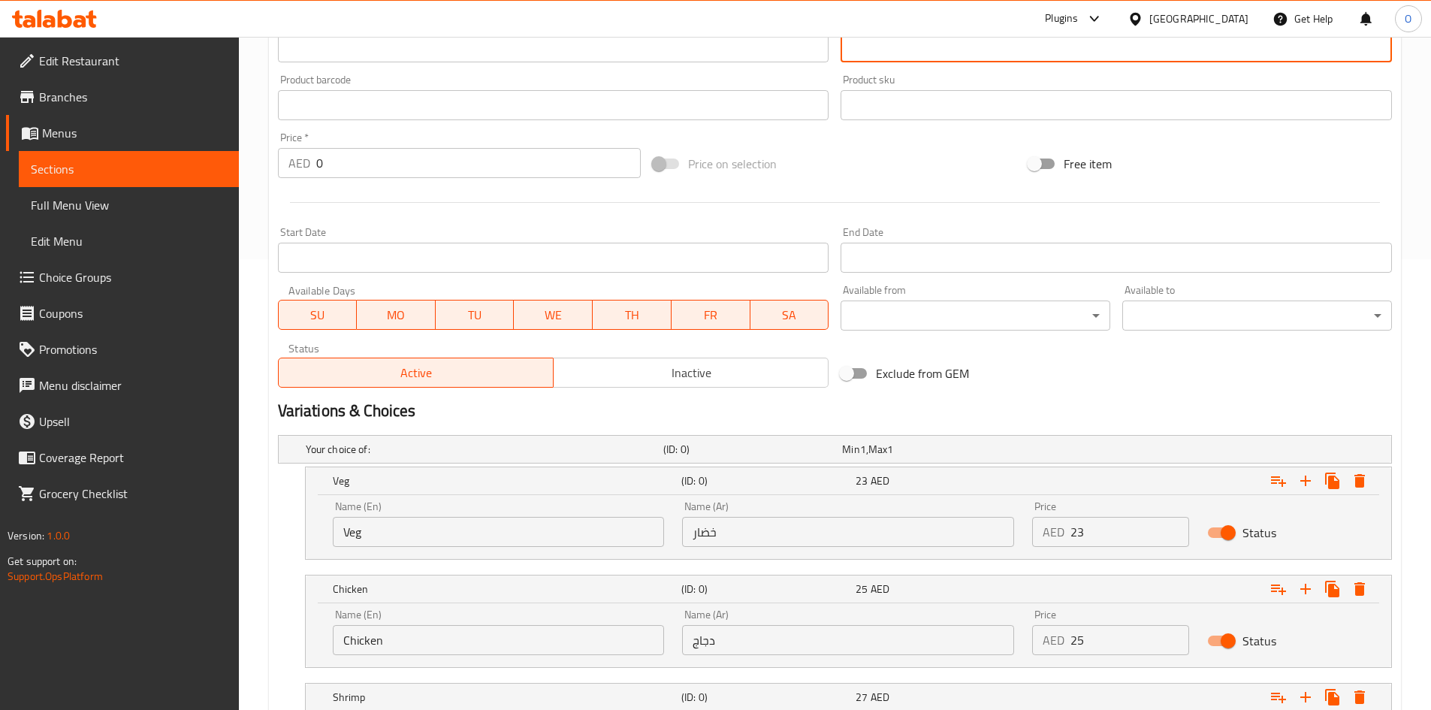
scroll to position [526, 0]
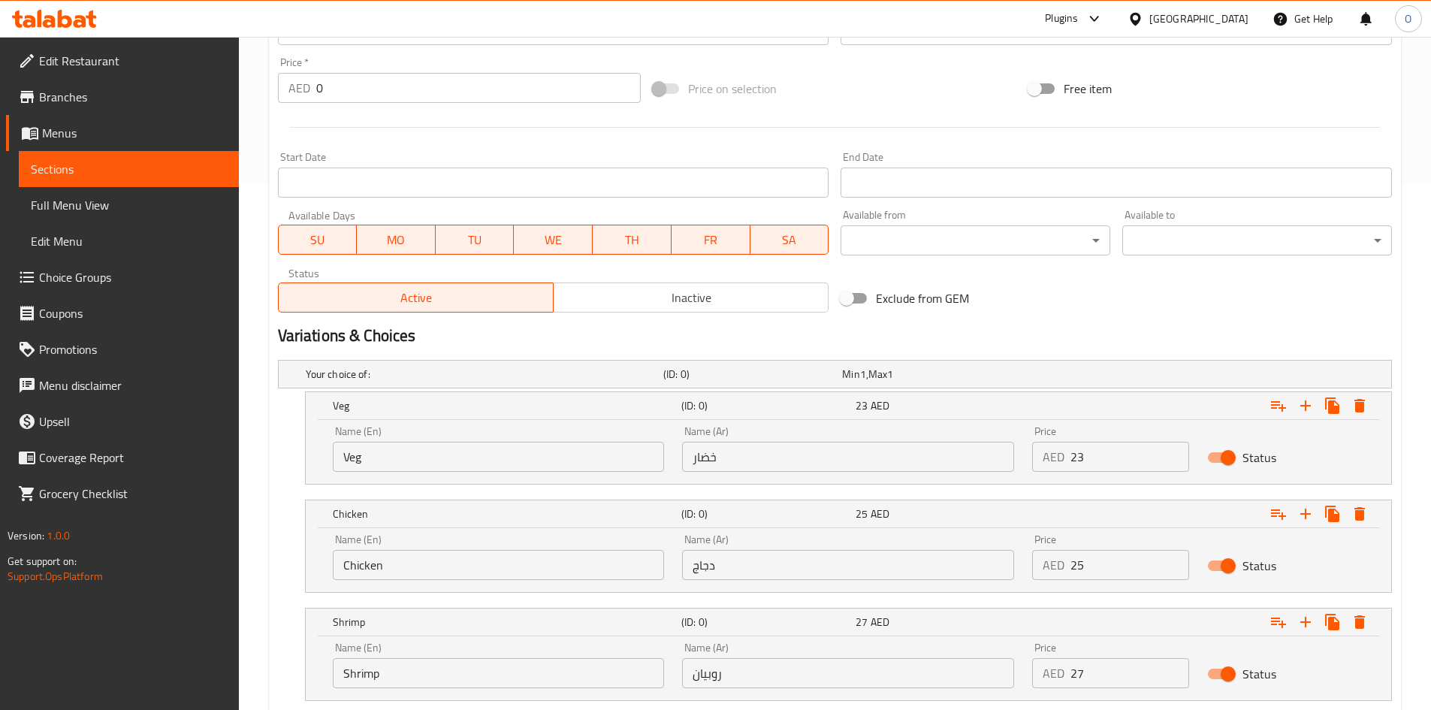
type textarea "حساء صيني لذيذ مع معكرونة الأرز المسطحة والخضروات الطازجة، يقدم في مرق صافٍ ولذ…"
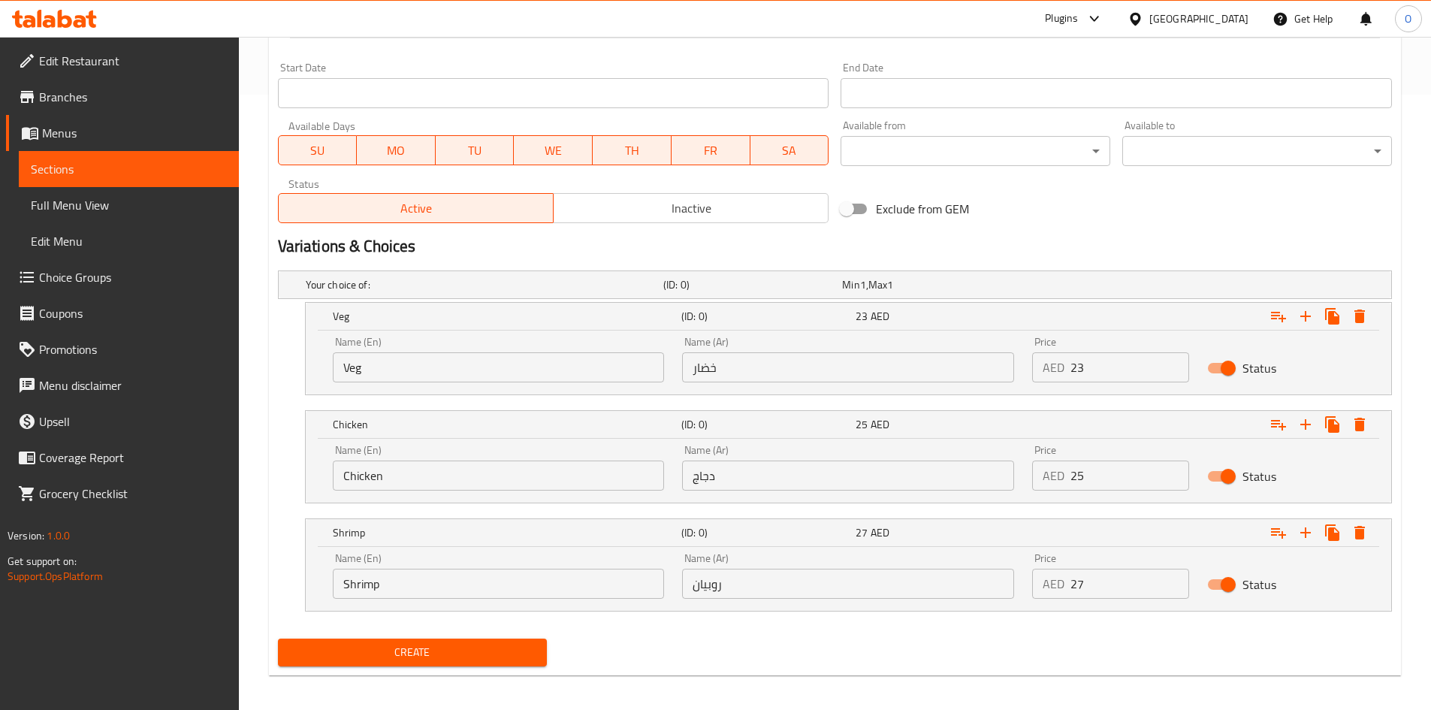
scroll to position [623, 0]
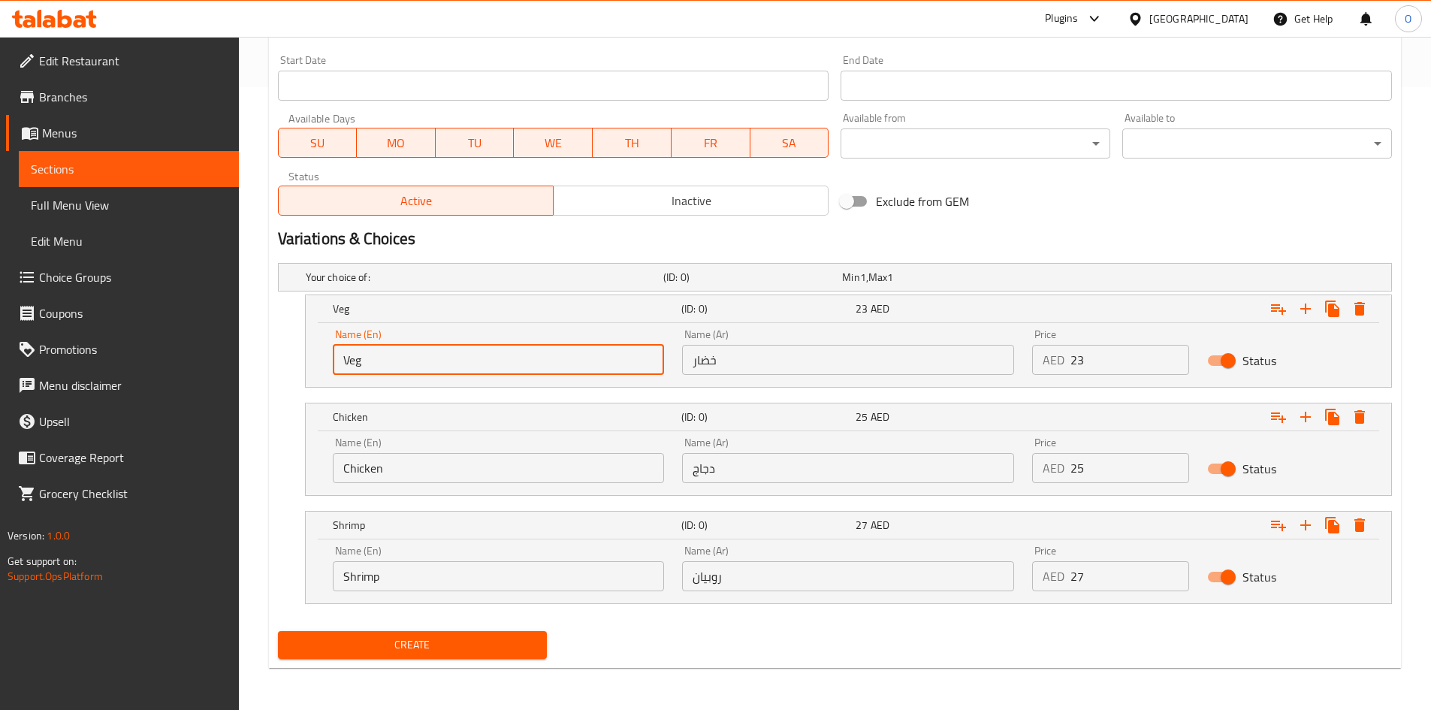
click at [398, 353] on input "Veg" at bounding box center [499, 360] width 332 height 30
paste input "text"
type input "Veg"
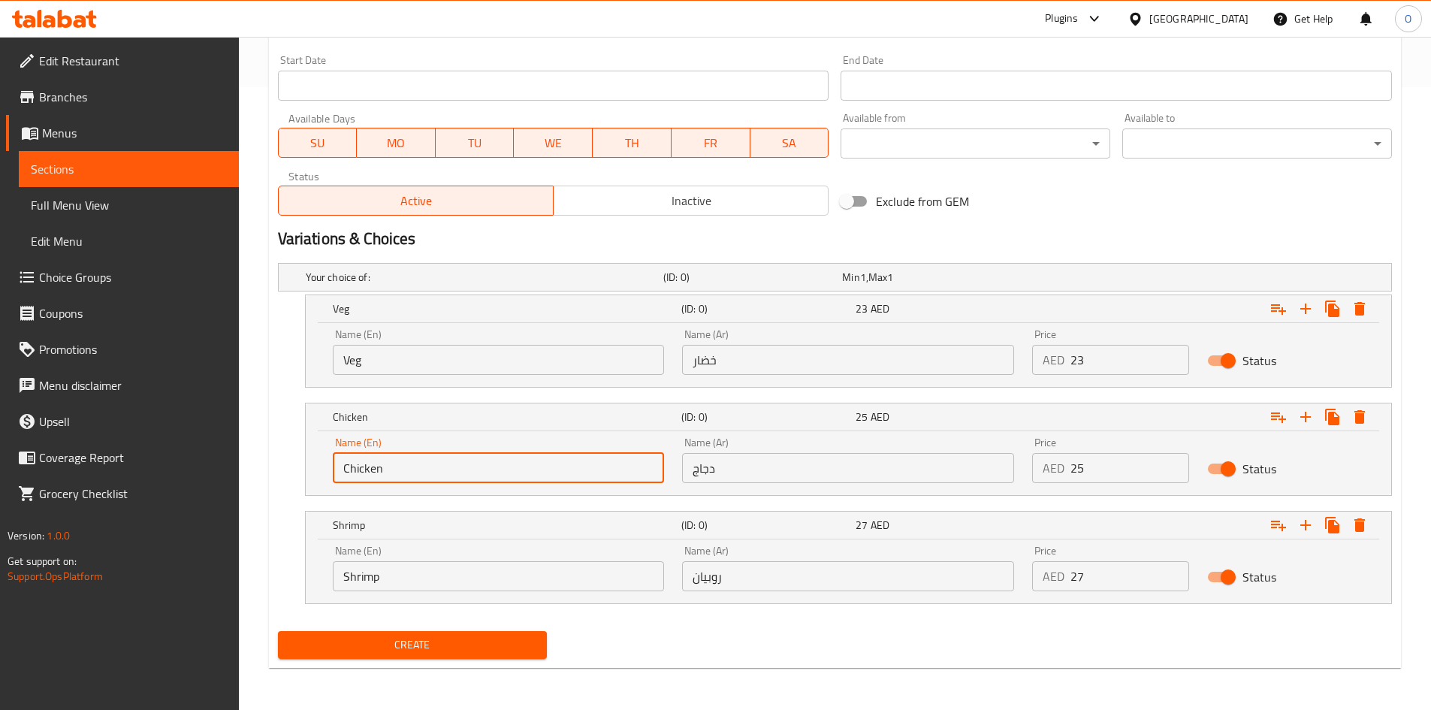
click at [390, 471] on input "Chicken" at bounding box center [499, 468] width 332 height 30
click at [391, 470] on input "Chicken" at bounding box center [499, 468] width 332 height 30
paste input "text"
type input "Chicken"
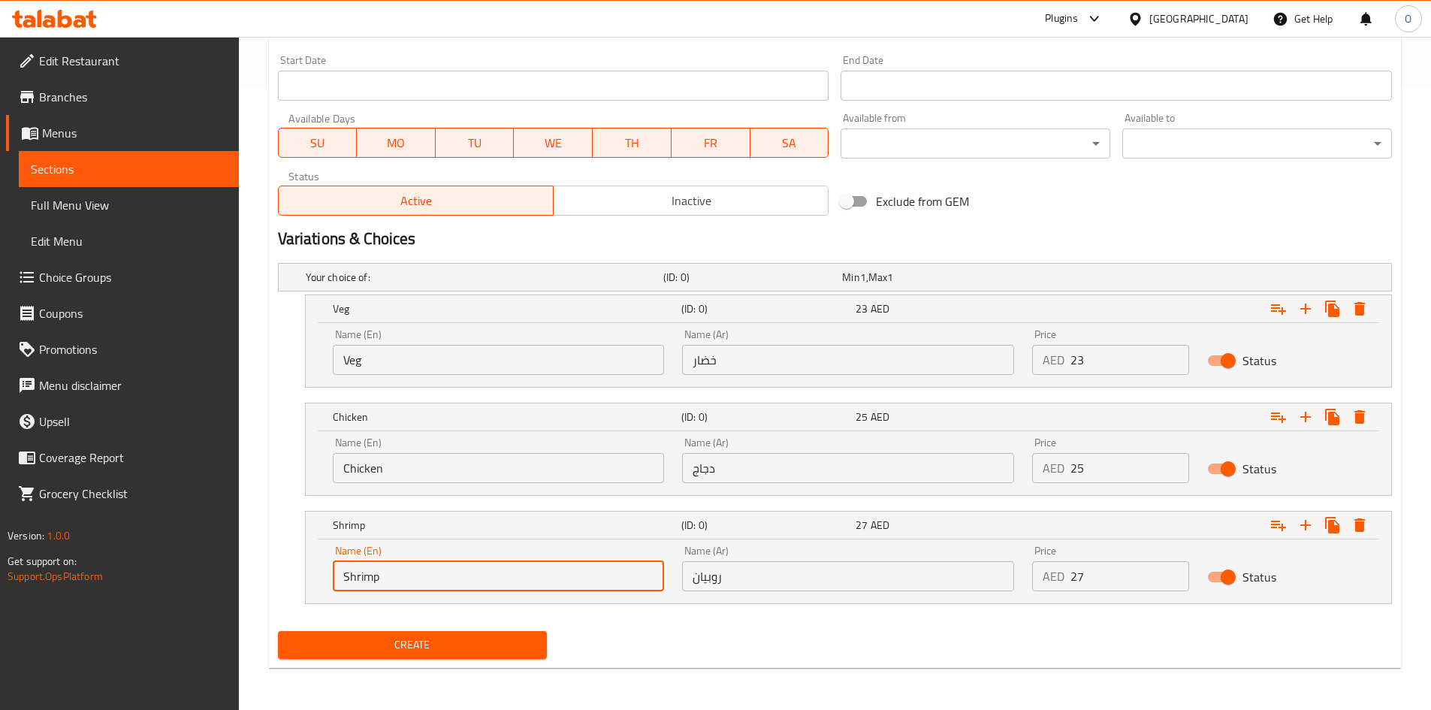
click at [381, 580] on input "Shrimp" at bounding box center [499, 576] width 332 height 30
paste input "eafood"
type input "Seafood"
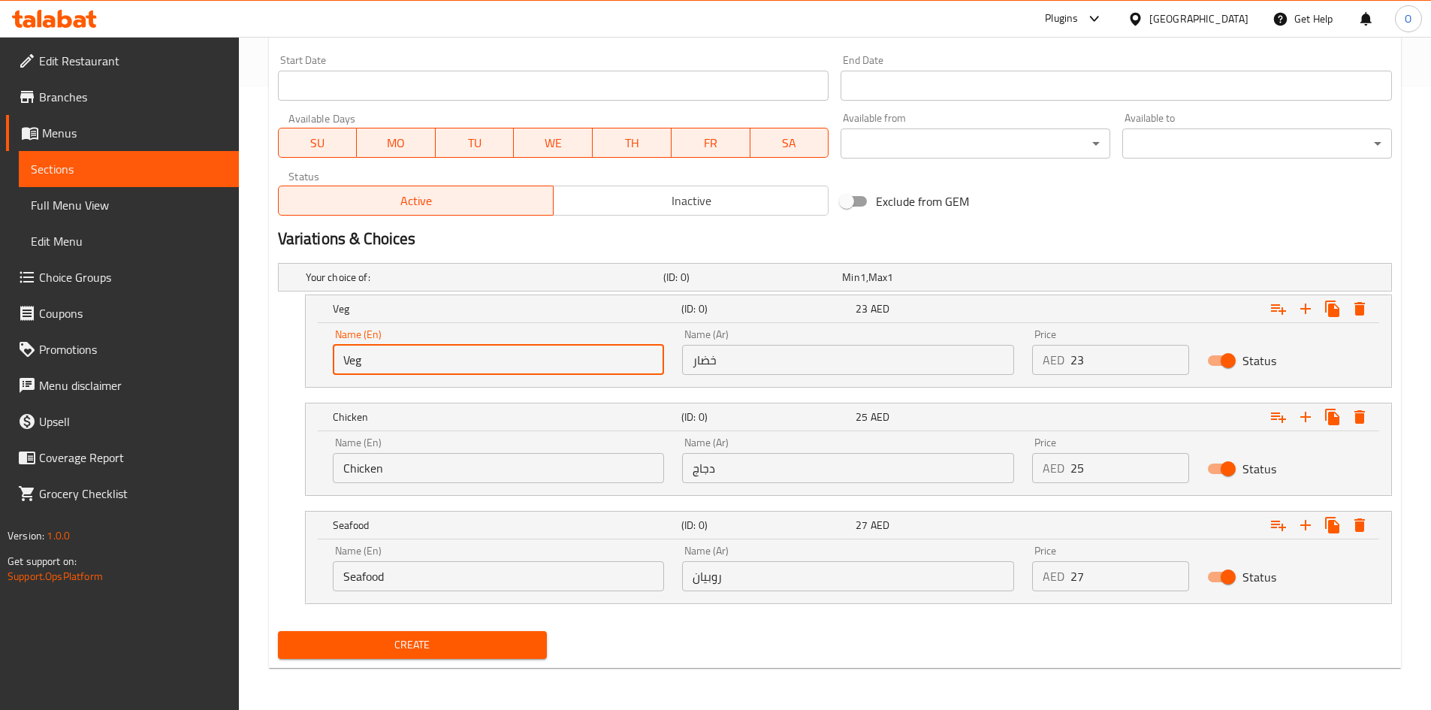
click at [421, 360] on input "Veg" at bounding box center [499, 360] width 332 height 30
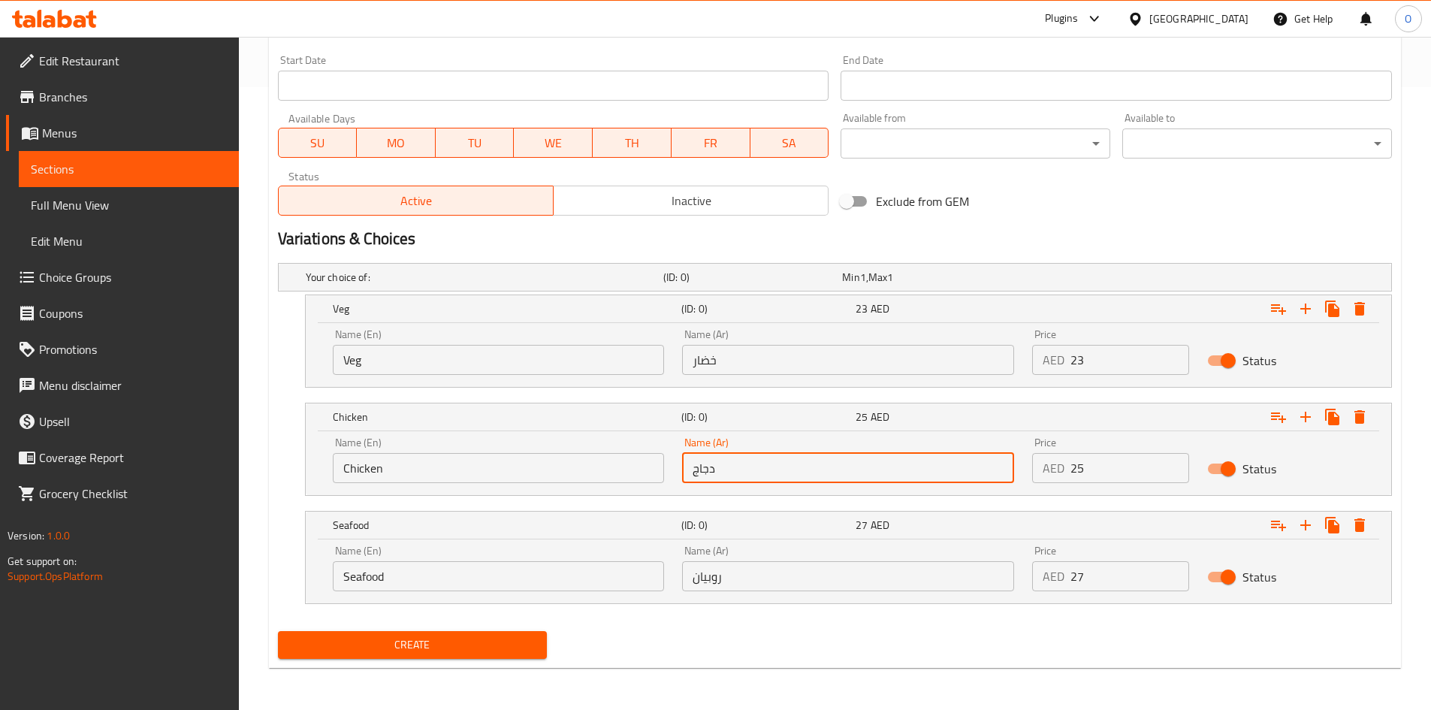
paste input "text"
type input "دجاج"
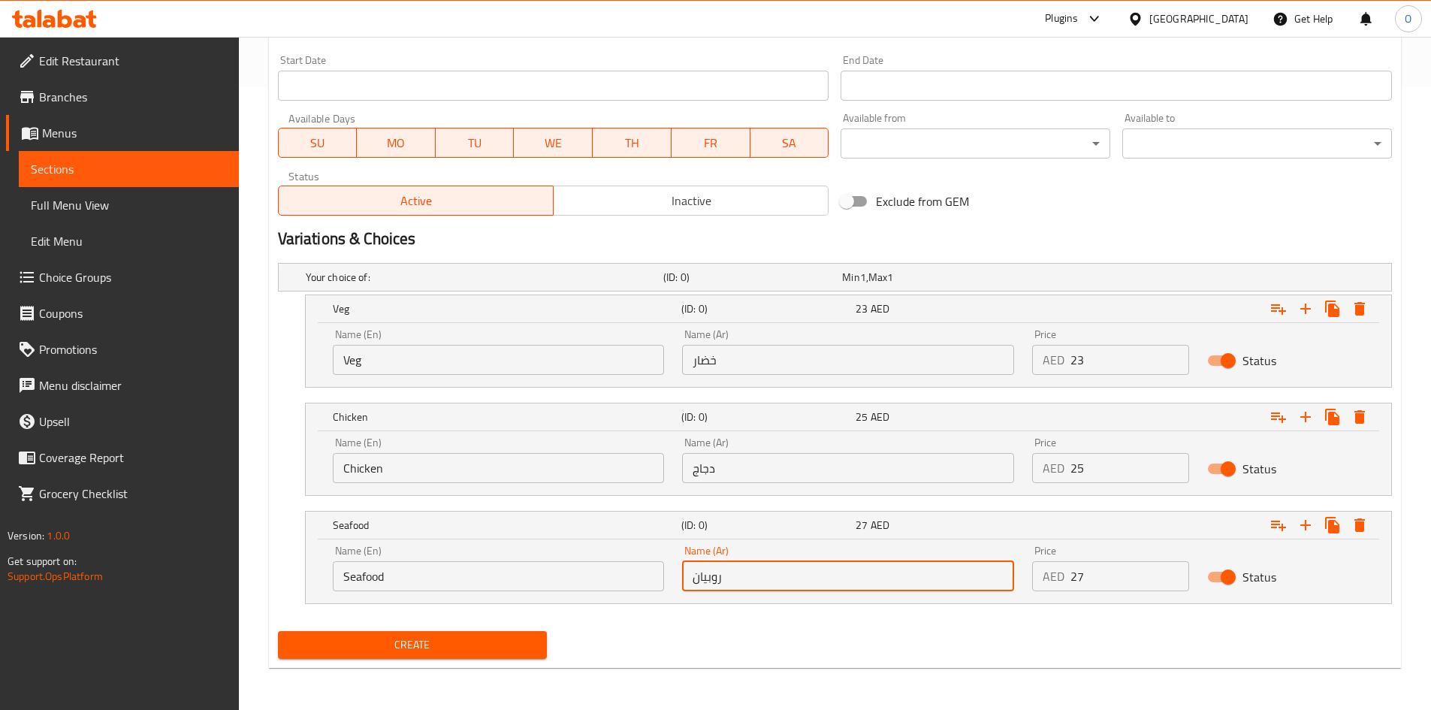
paste input "مأكولات بحرية"
type input "مأكولات بحرية"
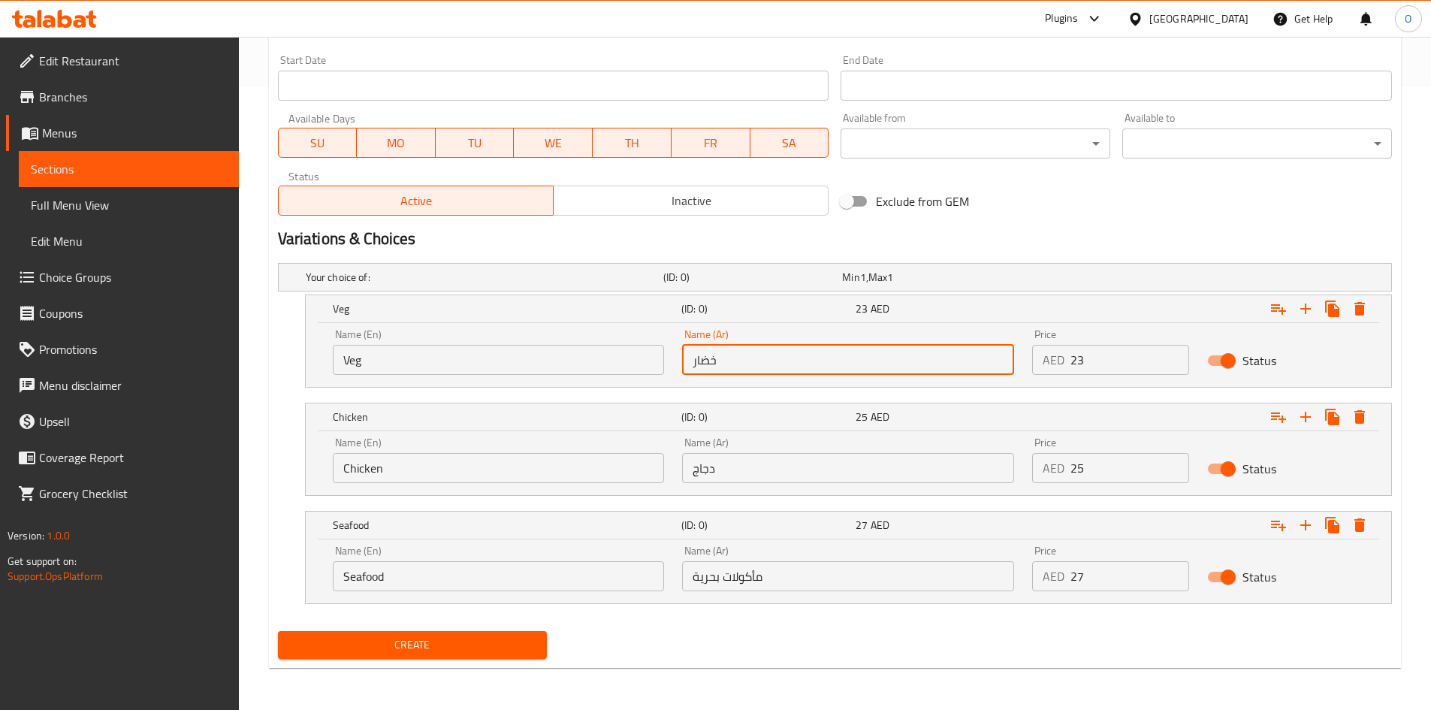
paste input "text"
type input "خضار"
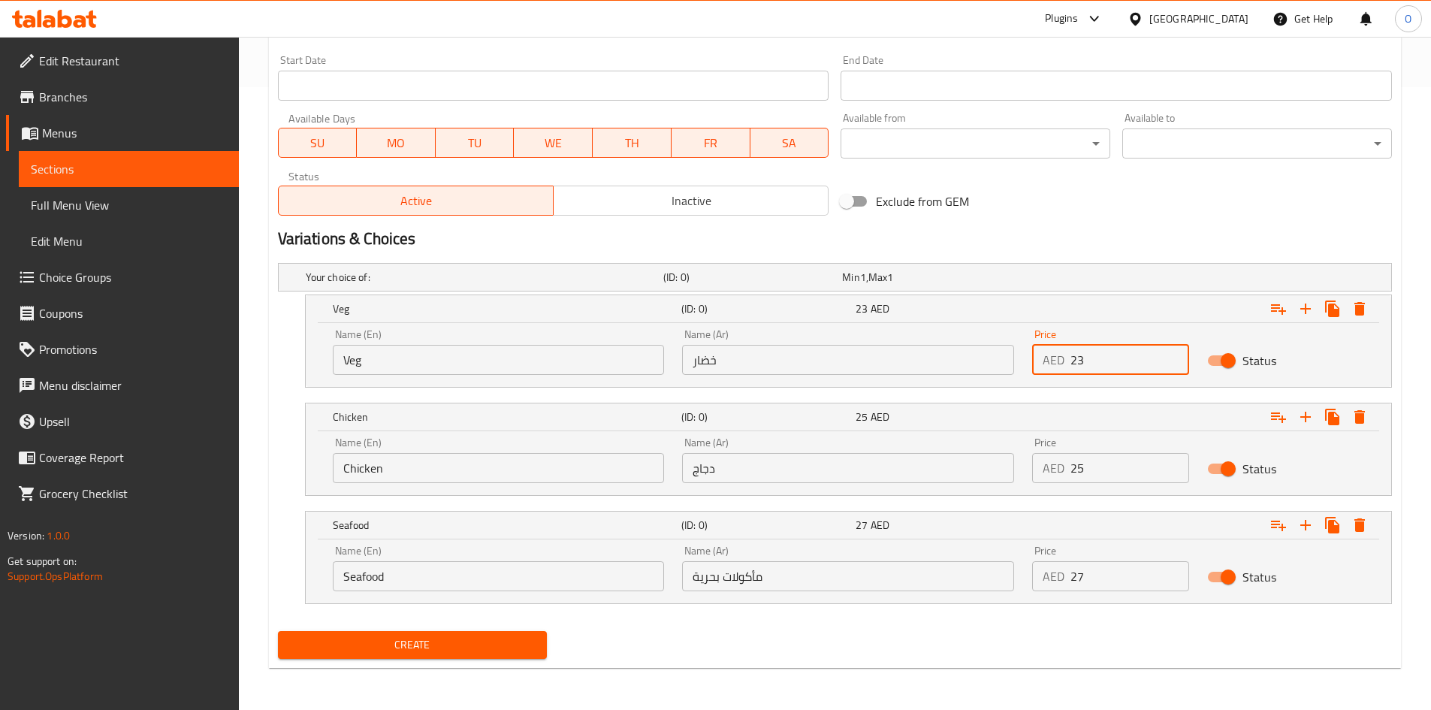
click at [1075, 365] on input "23" at bounding box center [1129, 360] width 119 height 30
drag, startPoint x: 1097, startPoint y: 360, endPoint x: 1069, endPoint y: 353, distance: 28.8
click at [1070, 353] on input "23" at bounding box center [1129, 360] width 119 height 30
paste input "number"
type input "23"
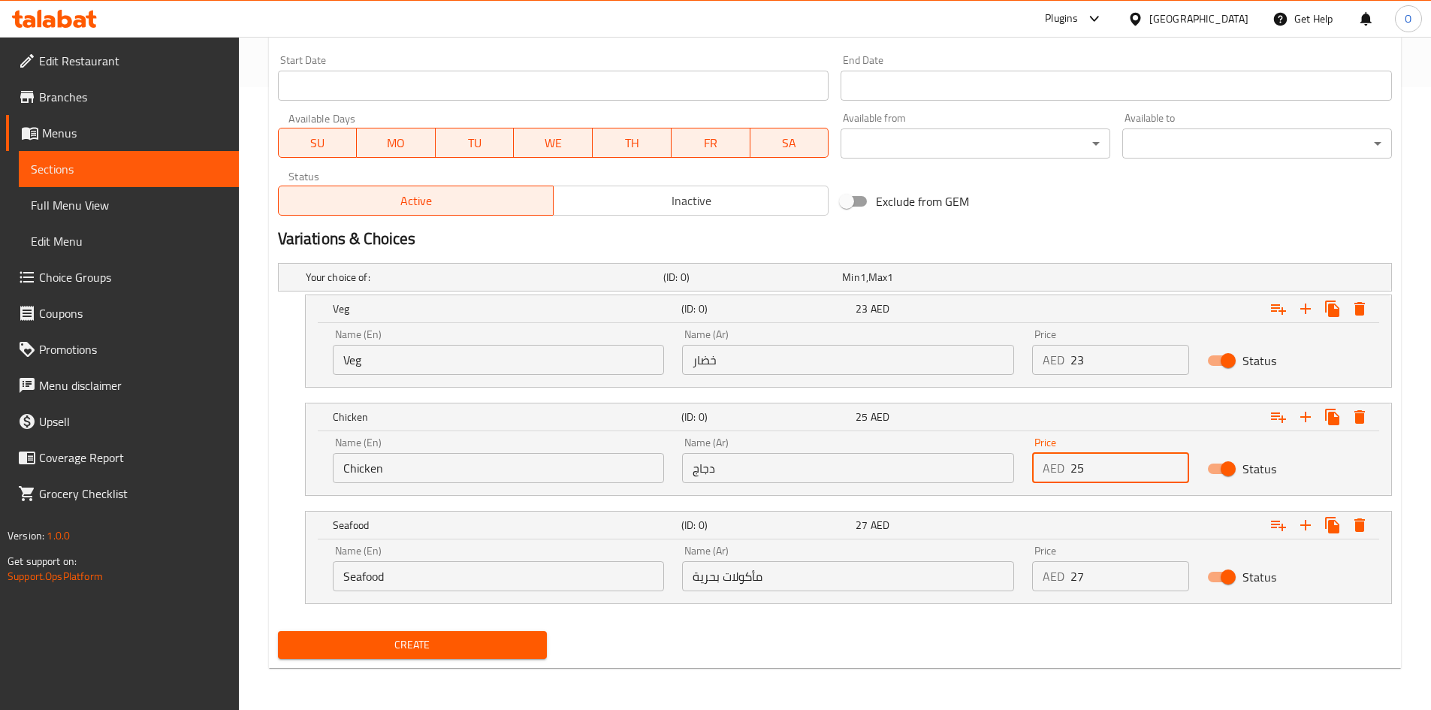
drag, startPoint x: 1089, startPoint y: 471, endPoint x: 1062, endPoint y: 470, distance: 27.0
click at [1062, 470] on div "AED 25 Price" at bounding box center [1110, 468] width 157 height 30
paste input "number"
type input "25"
drag, startPoint x: 1085, startPoint y: 581, endPoint x: 1051, endPoint y: 570, distance: 35.6
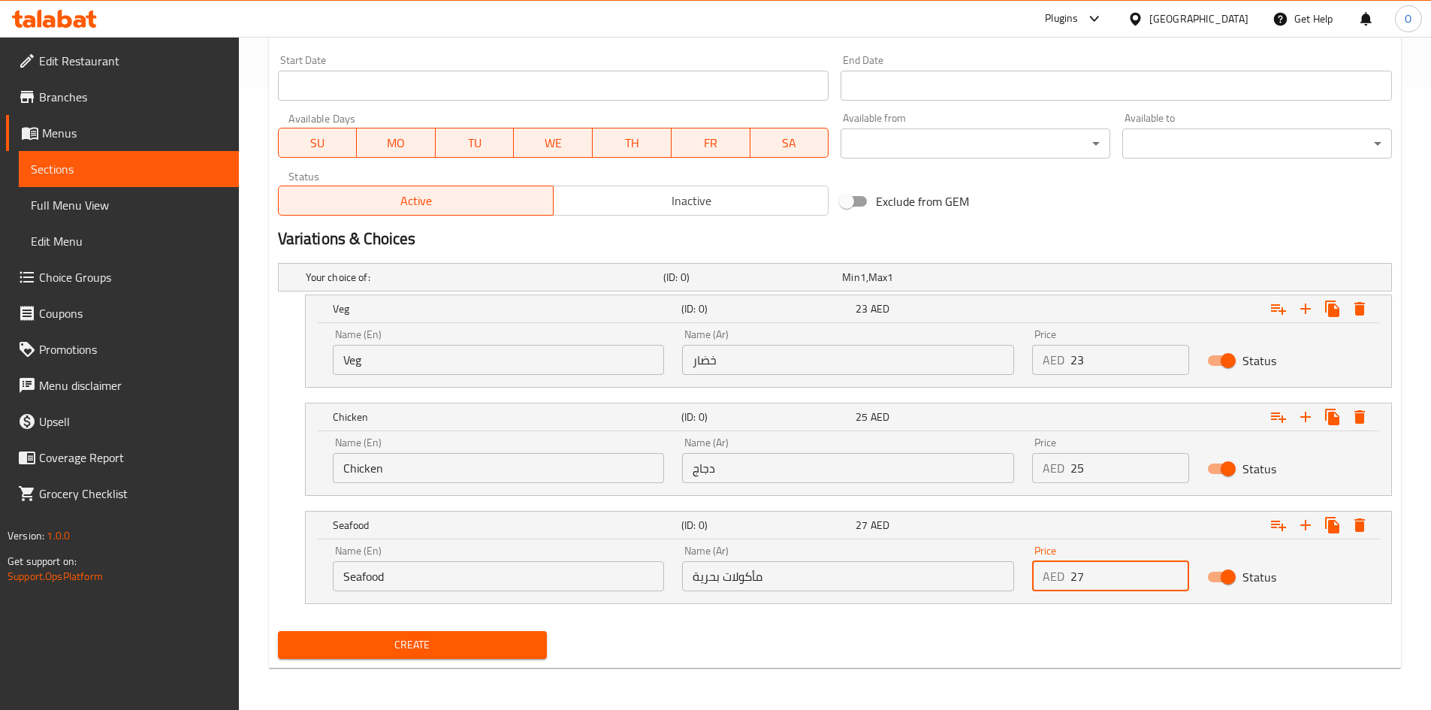
click at [1051, 570] on div "AED 27 Price" at bounding box center [1110, 576] width 157 height 30
paste input "number"
type input "27"
click at [329, 651] on span "Create" at bounding box center [413, 644] width 246 height 19
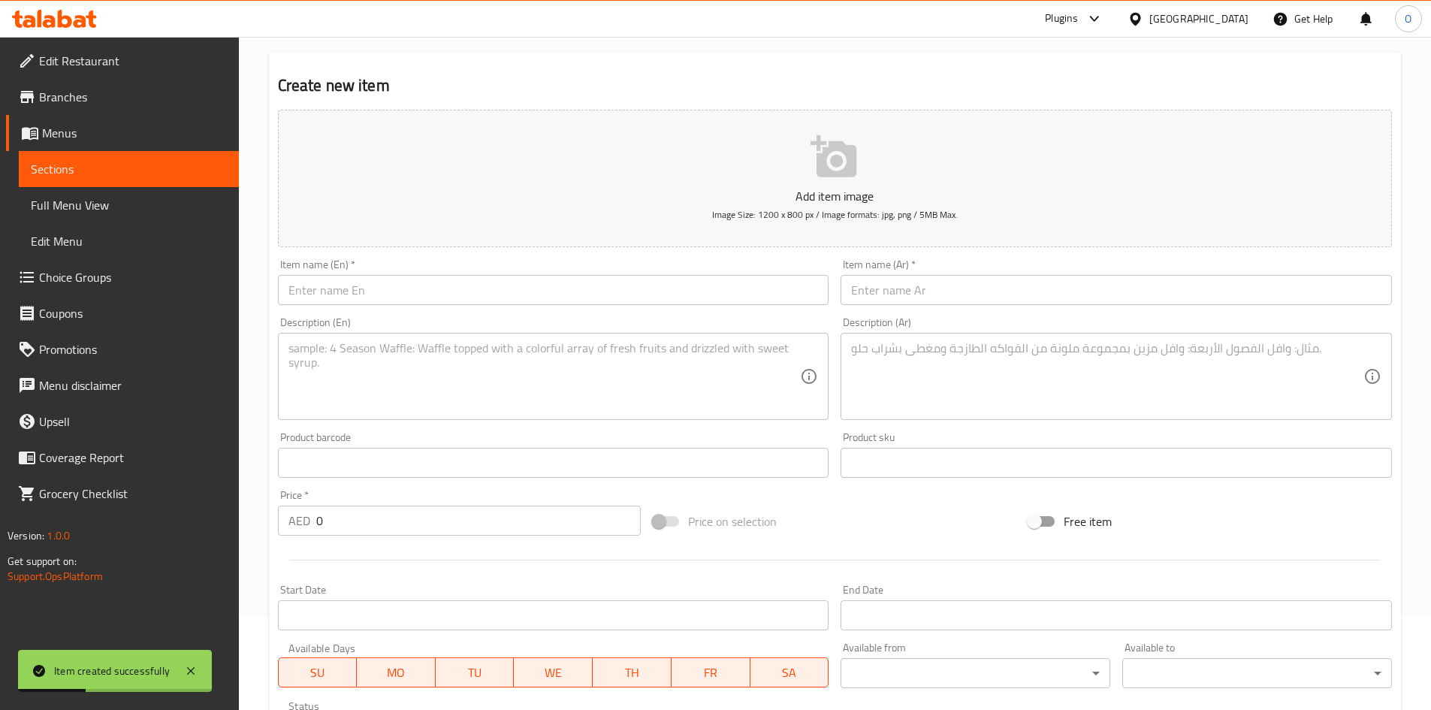
scroll to position [0, 0]
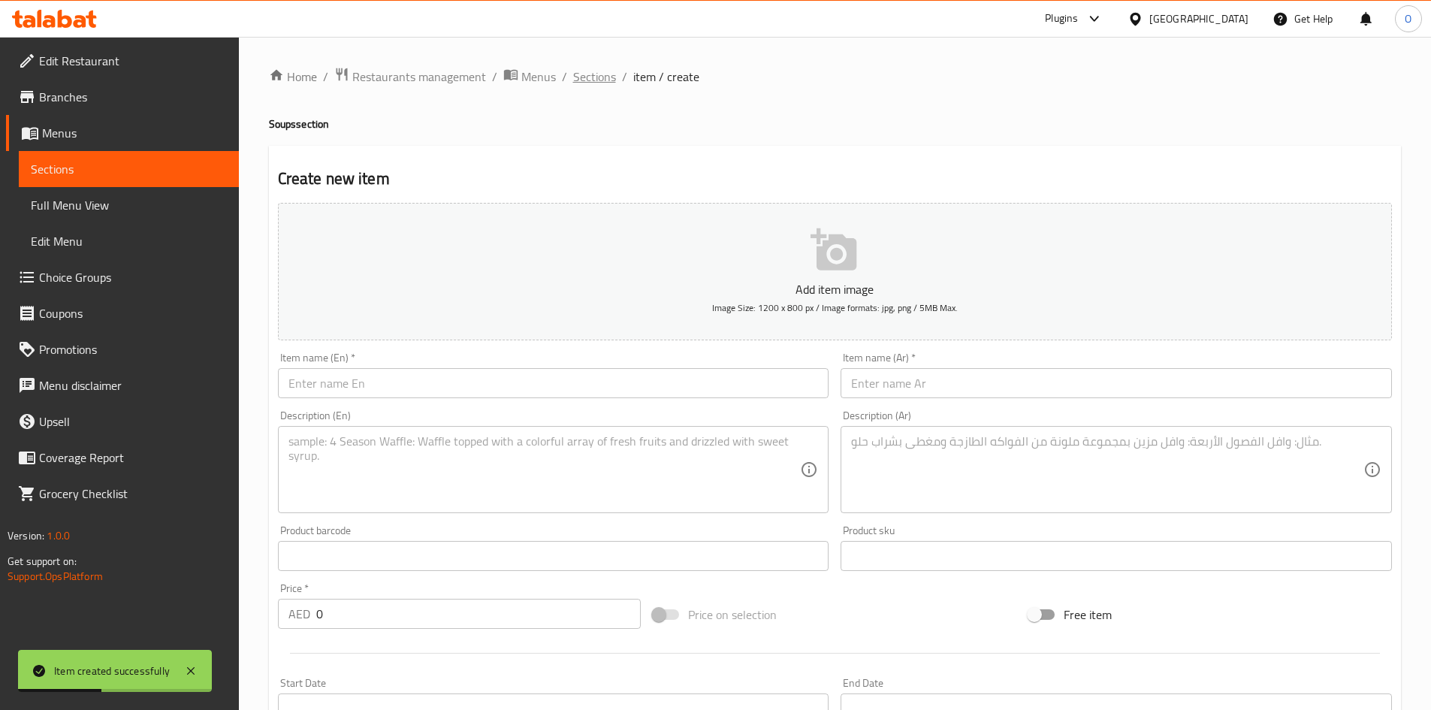
click at [590, 84] on span "Sections" at bounding box center [594, 77] width 43 height 18
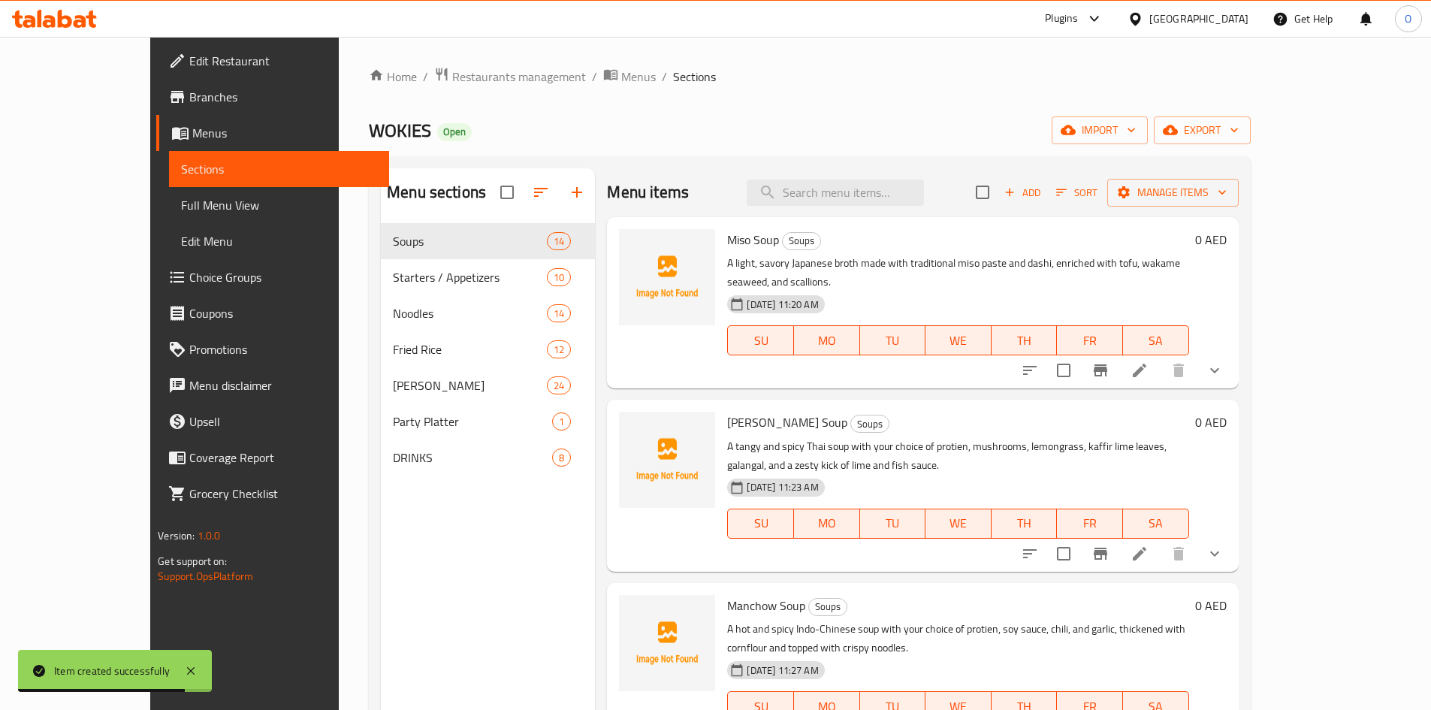
click at [767, 131] on div "WOKIES Open import export" at bounding box center [810, 130] width 882 height 28
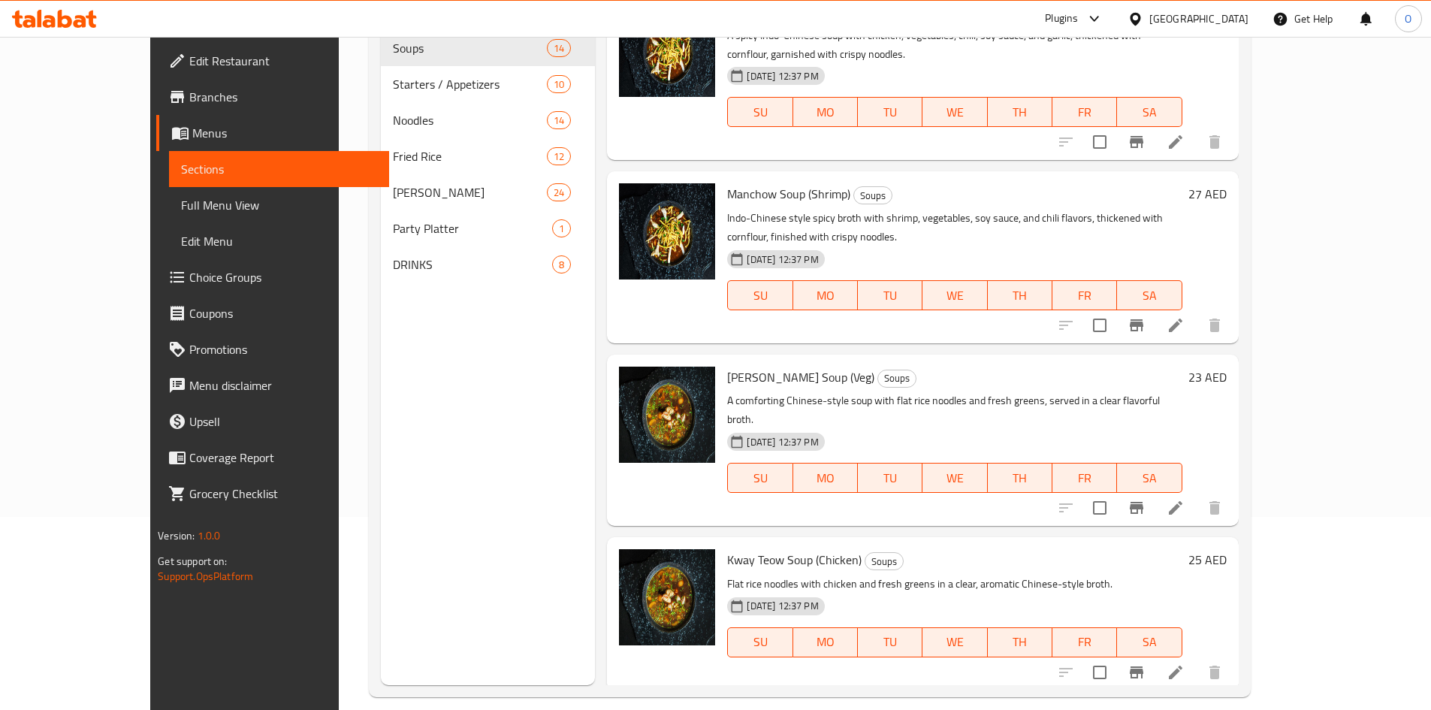
scroll to position [210, 0]
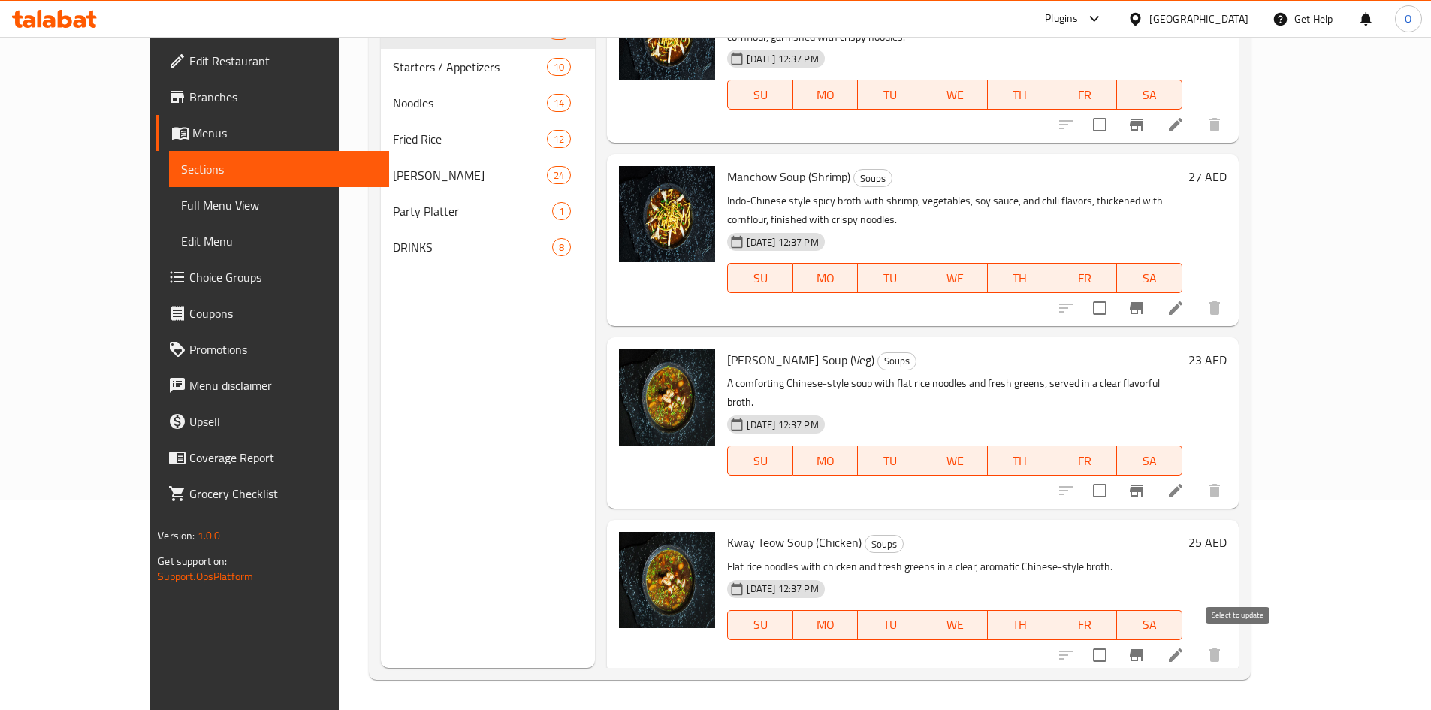
checkbox input "true"
click at [1115, 639] on input "checkbox" at bounding box center [1100, 655] width 32 height 32
checkbox input "true"
click at [1115, 475] on input "checkbox" at bounding box center [1100, 491] width 32 height 32
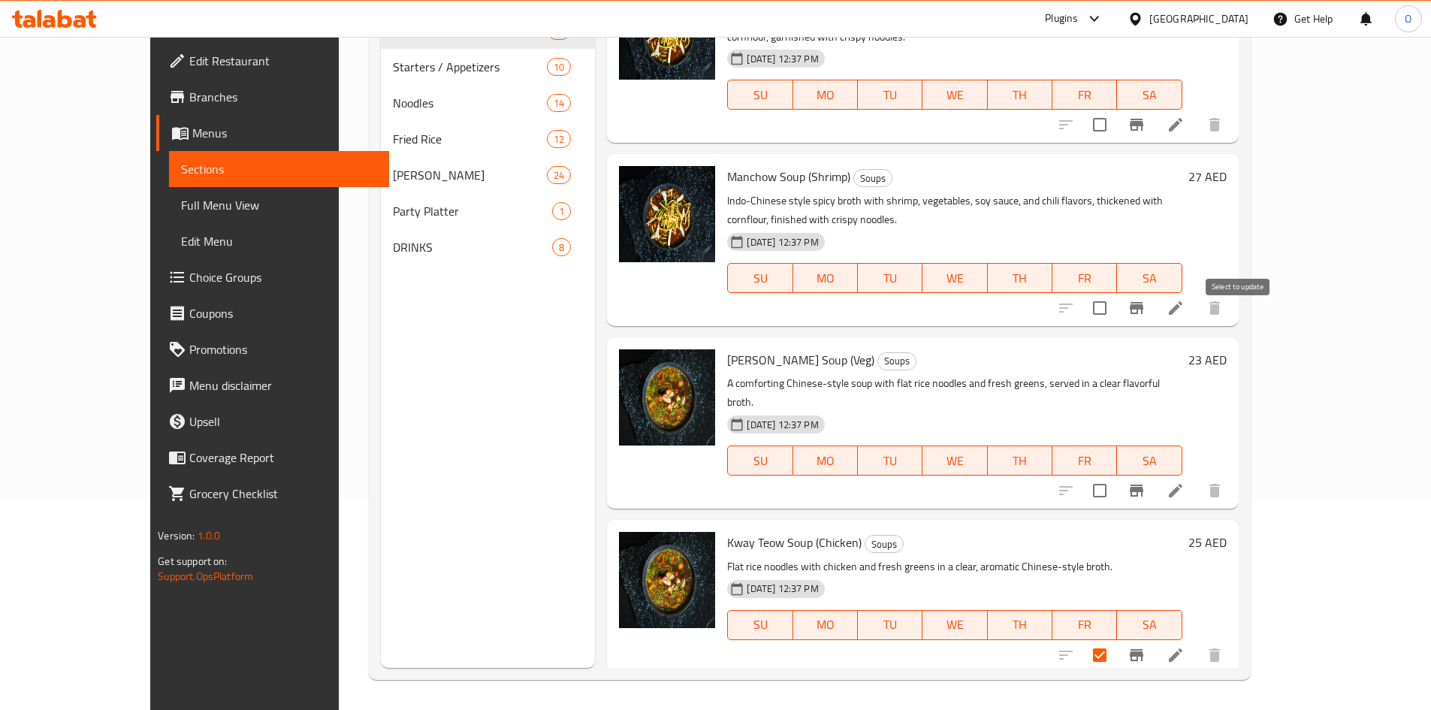
checkbox input "true"
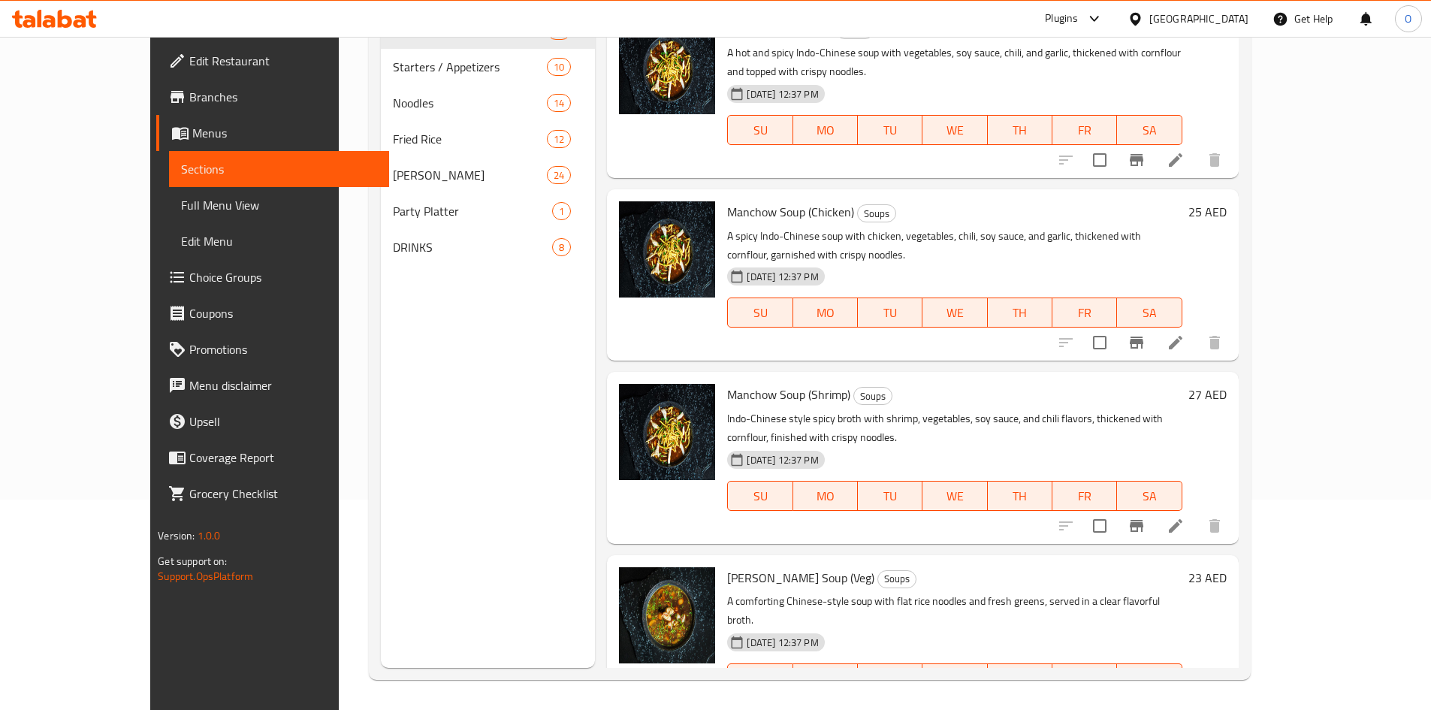
scroll to position [1437, 0]
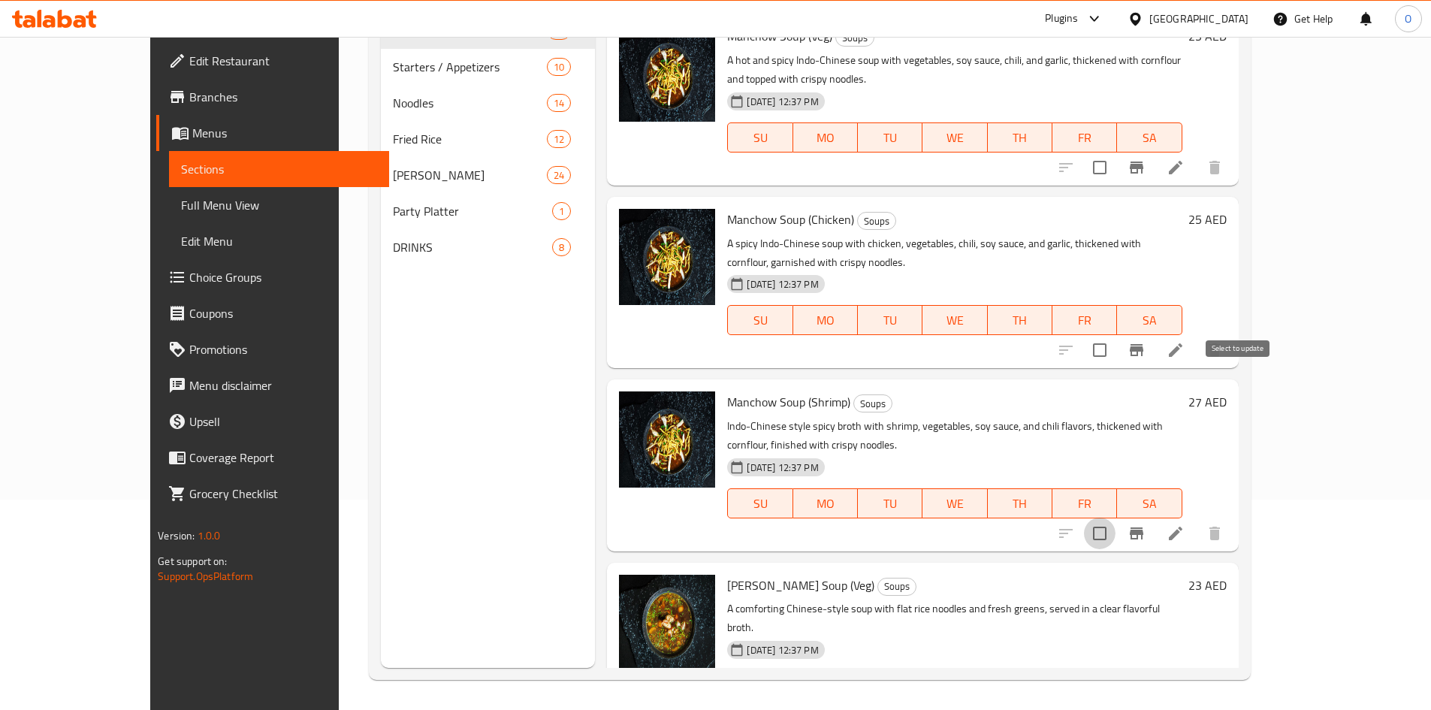
click at [1115, 517] on input "checkbox" at bounding box center [1100, 533] width 32 height 32
checkbox input "true"
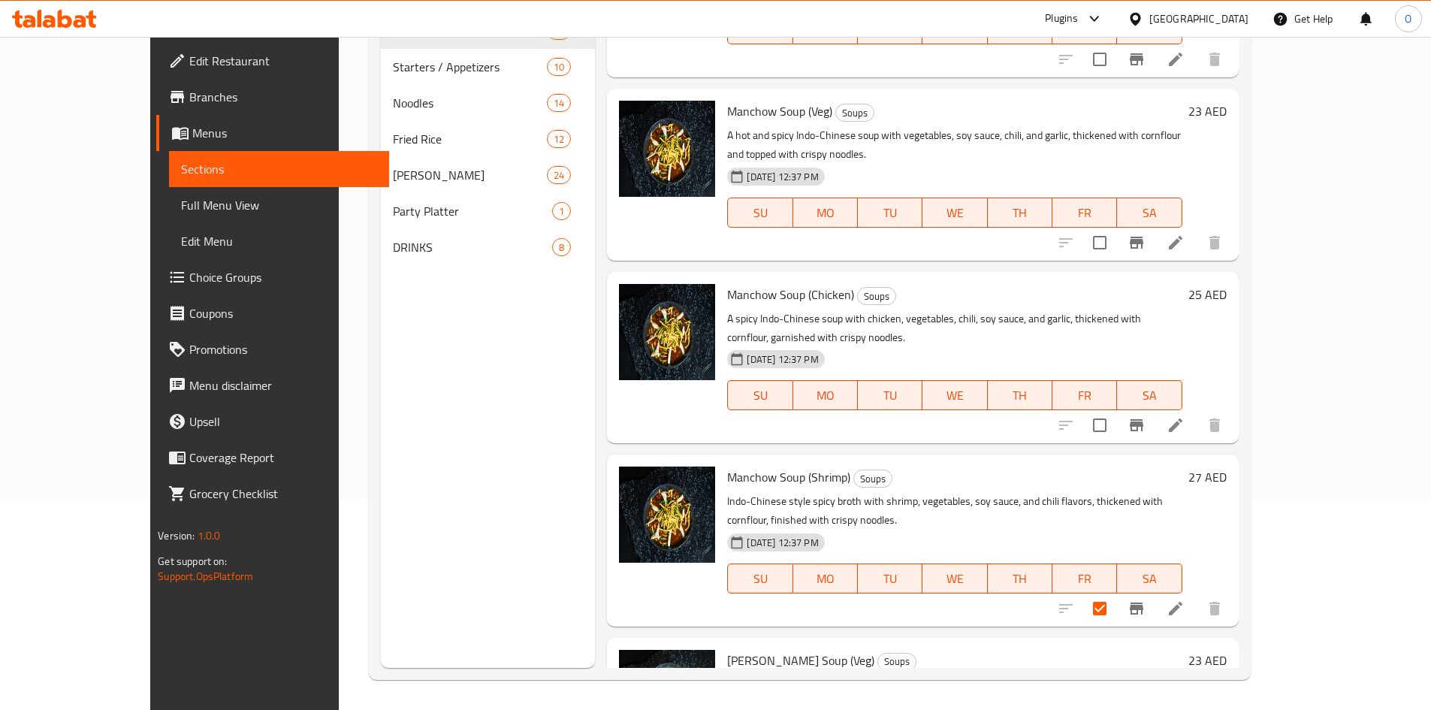
scroll to position [1211, 0]
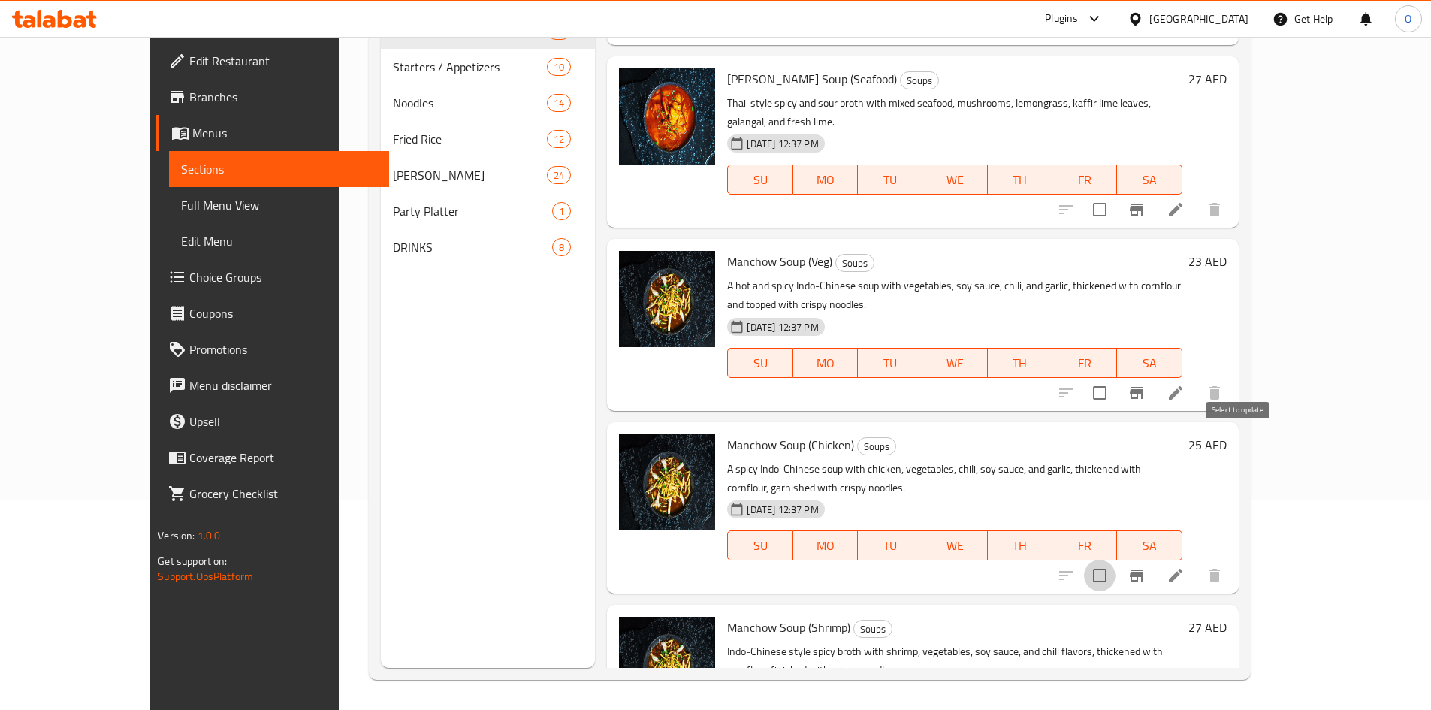
click at [1115, 559] on input "checkbox" at bounding box center [1100, 575] width 32 height 32
checkbox input "true"
click at [1115, 377] on input "checkbox" at bounding box center [1100, 393] width 32 height 32
checkbox input "true"
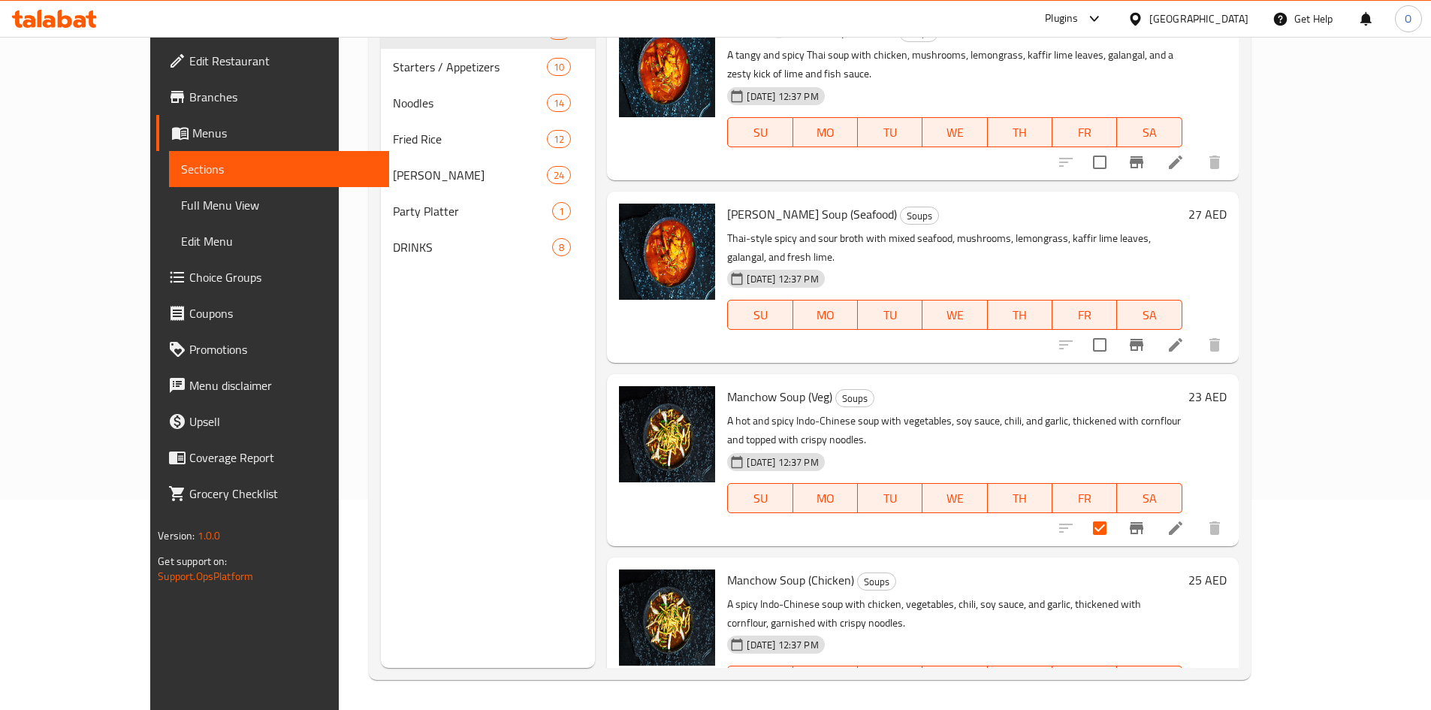
scroll to position [1061, 0]
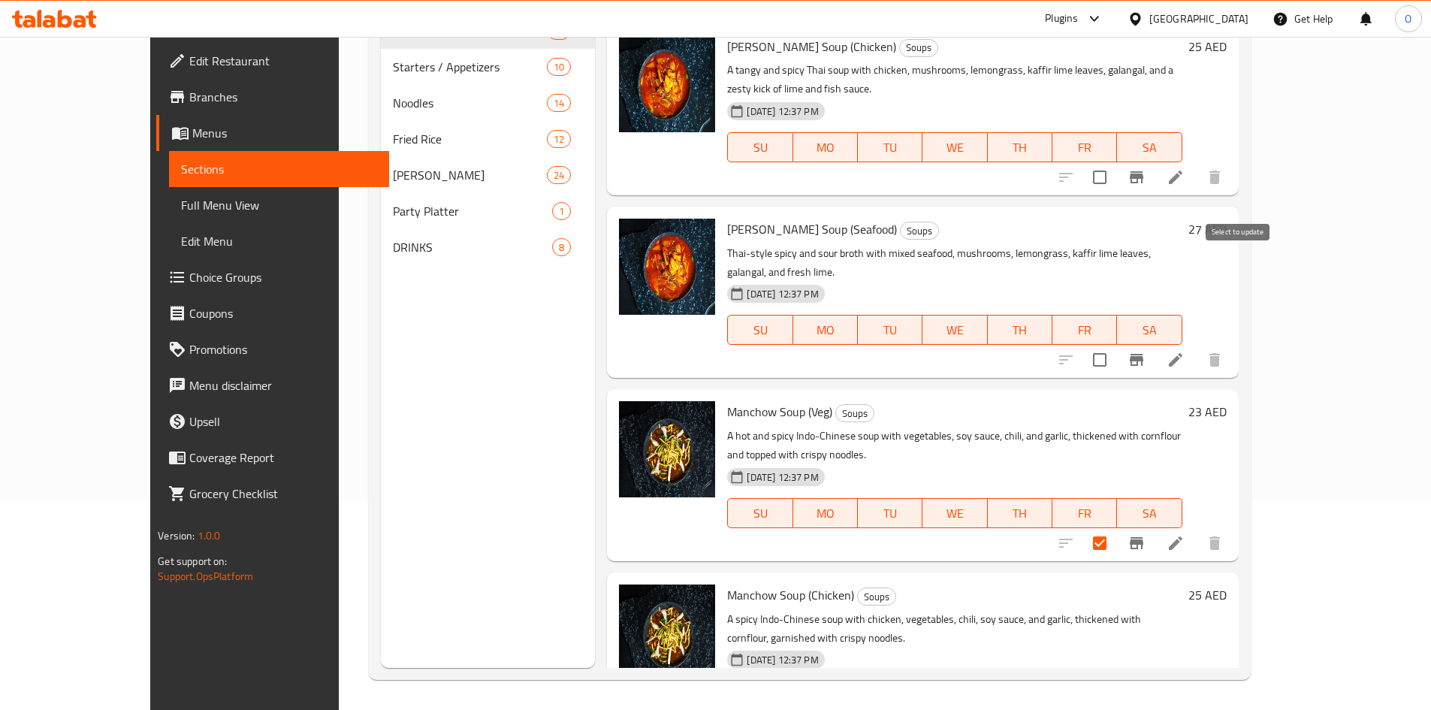
click at [1115, 344] on input "checkbox" at bounding box center [1100, 360] width 32 height 32
checkbox input "true"
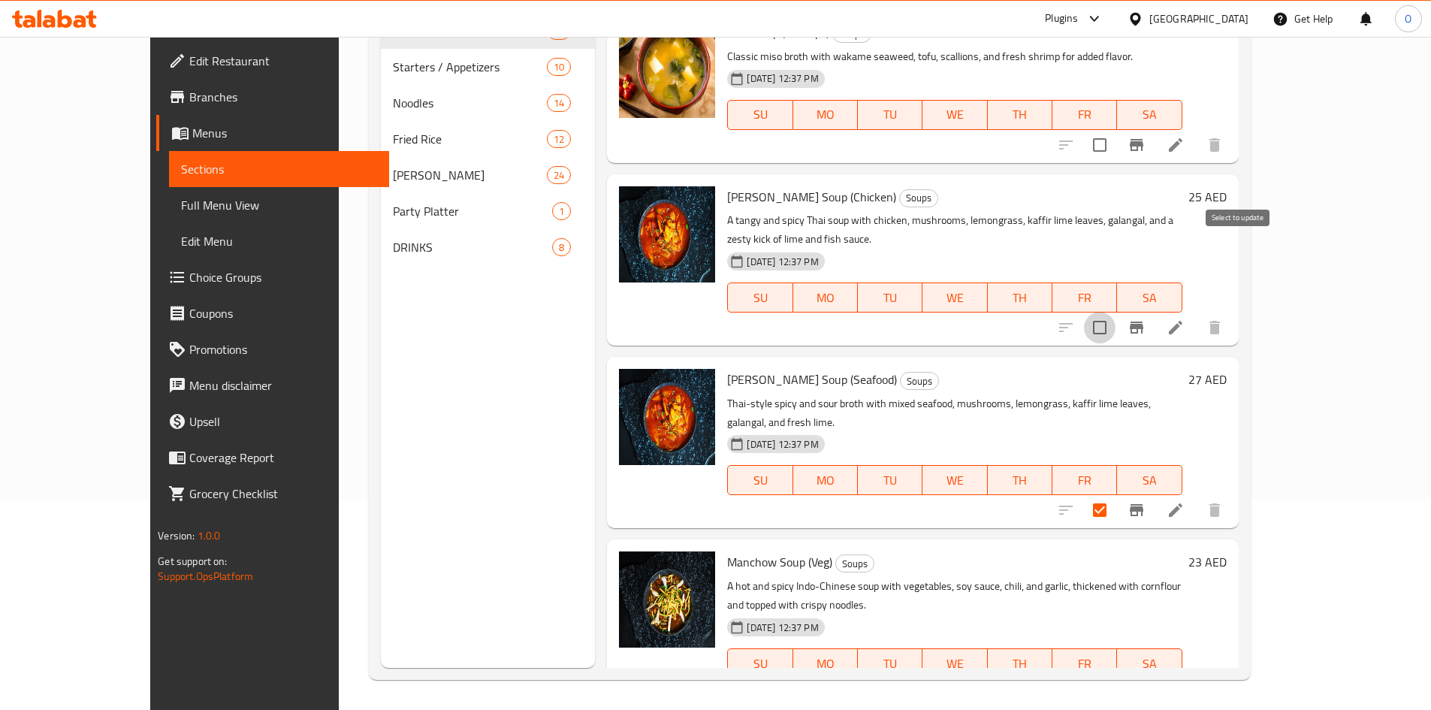
click at [1115, 312] on input "checkbox" at bounding box center [1100, 328] width 32 height 32
checkbox input "true"
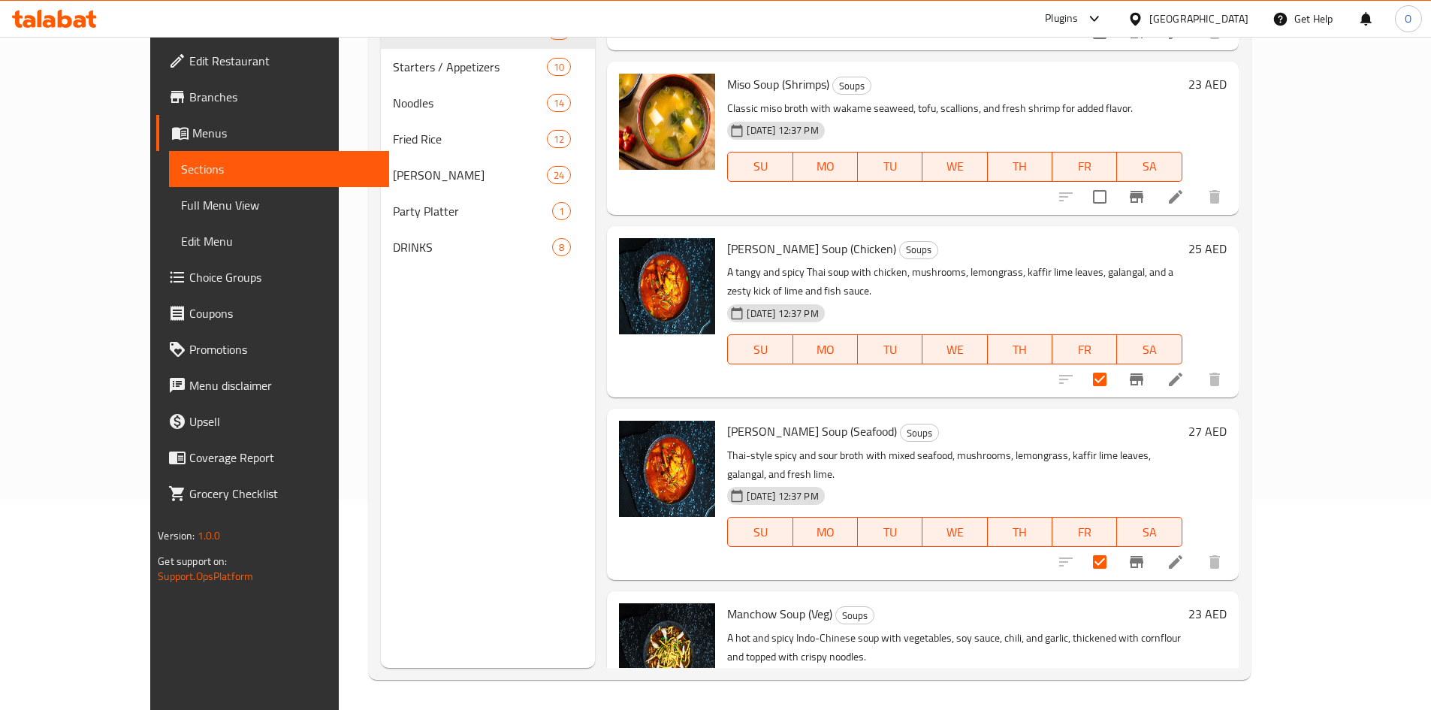
scroll to position [761, 0]
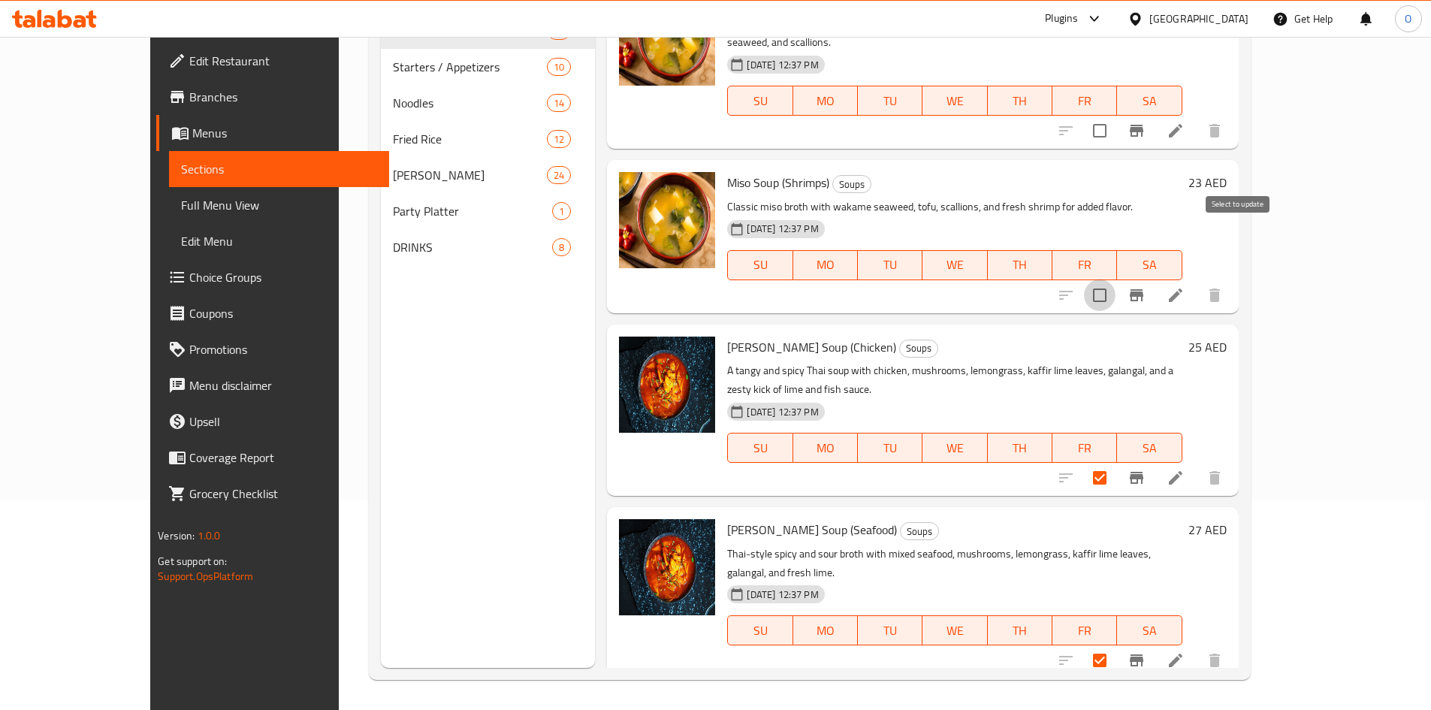
click at [1115, 279] on input "checkbox" at bounding box center [1100, 295] width 32 height 32
checkbox input "true"
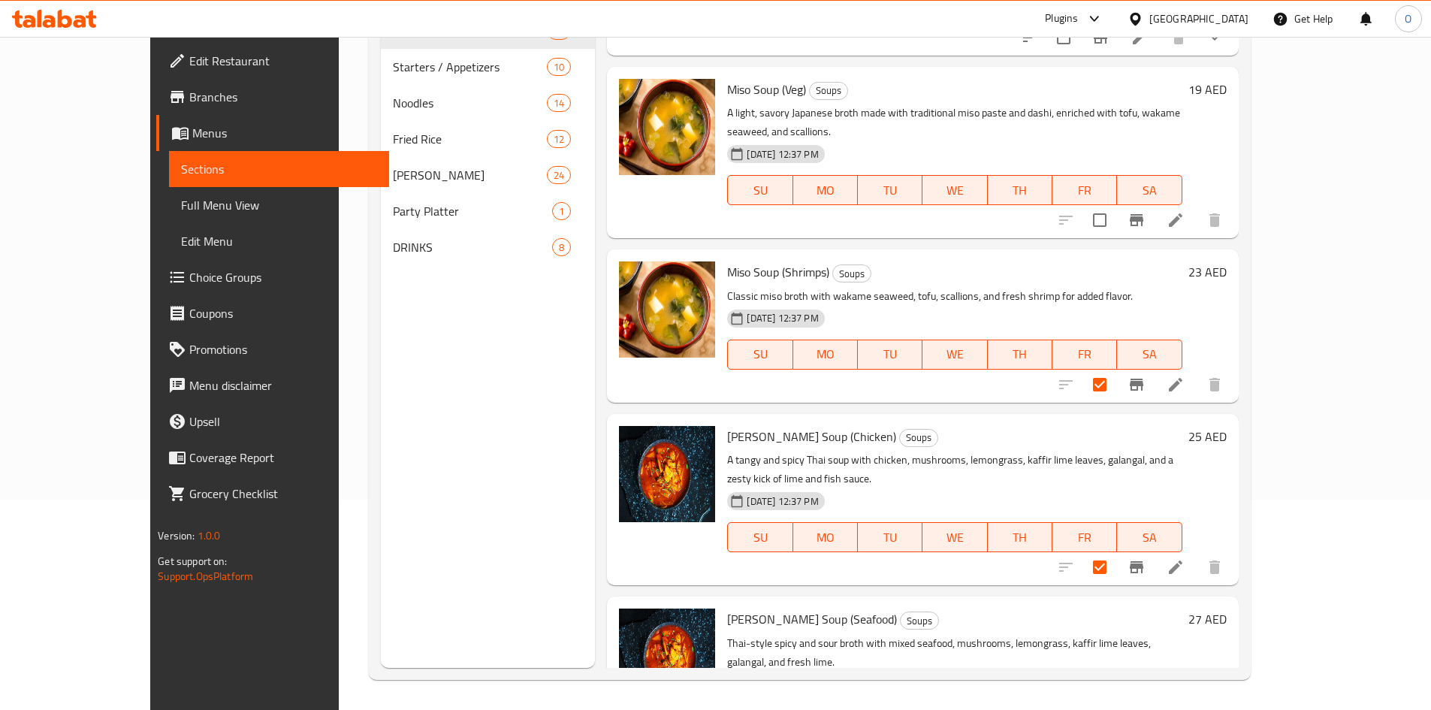
scroll to position [535, 0]
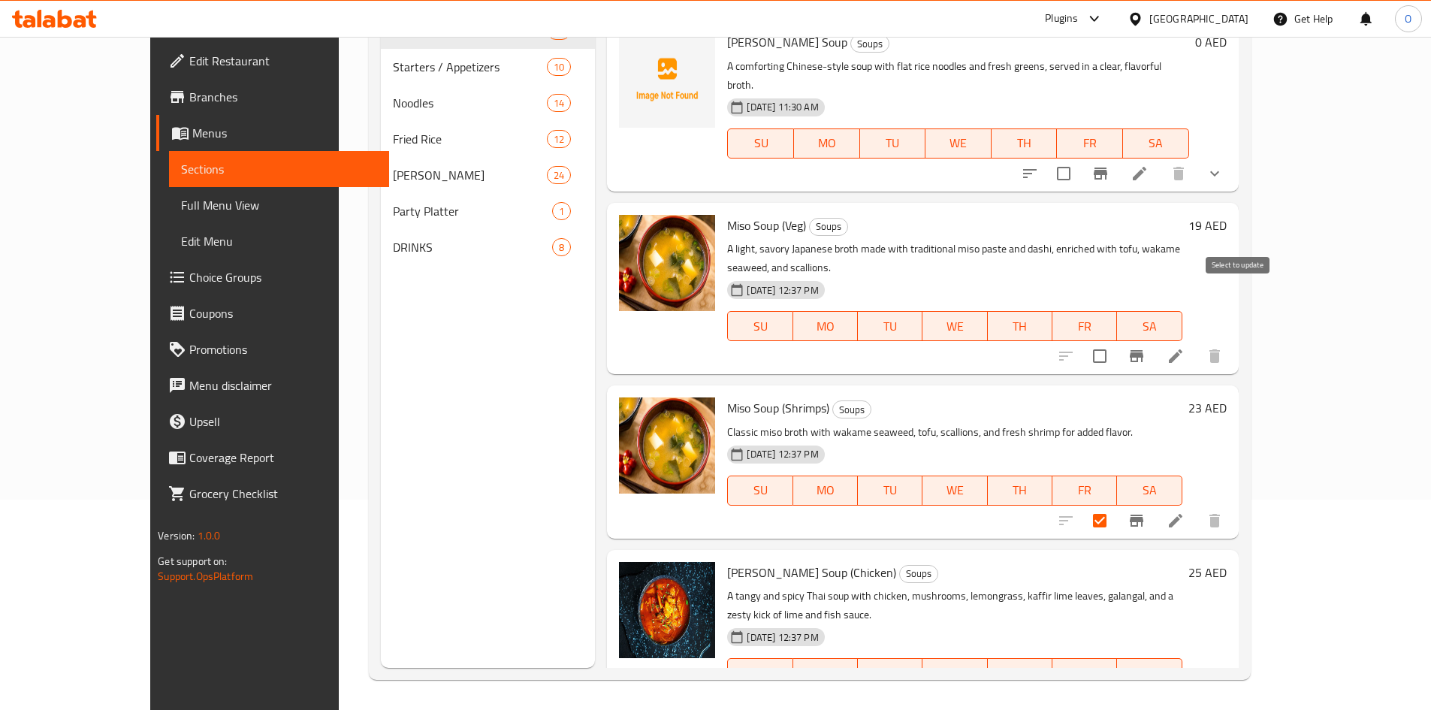
click at [1115, 340] on input "checkbox" at bounding box center [1100, 356] width 32 height 32
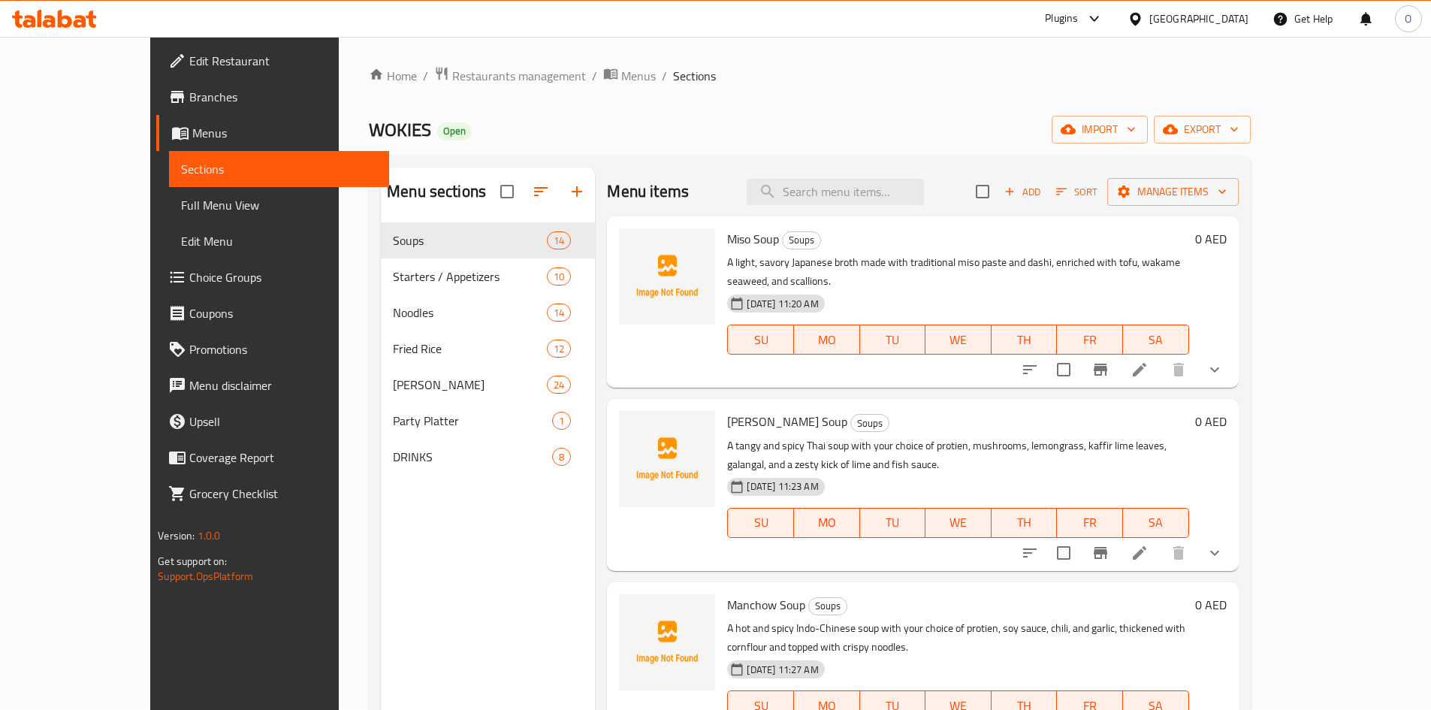
scroll to position [0, 0]
click at [1226, 186] on span "Manage items" at bounding box center [1172, 192] width 107 height 19
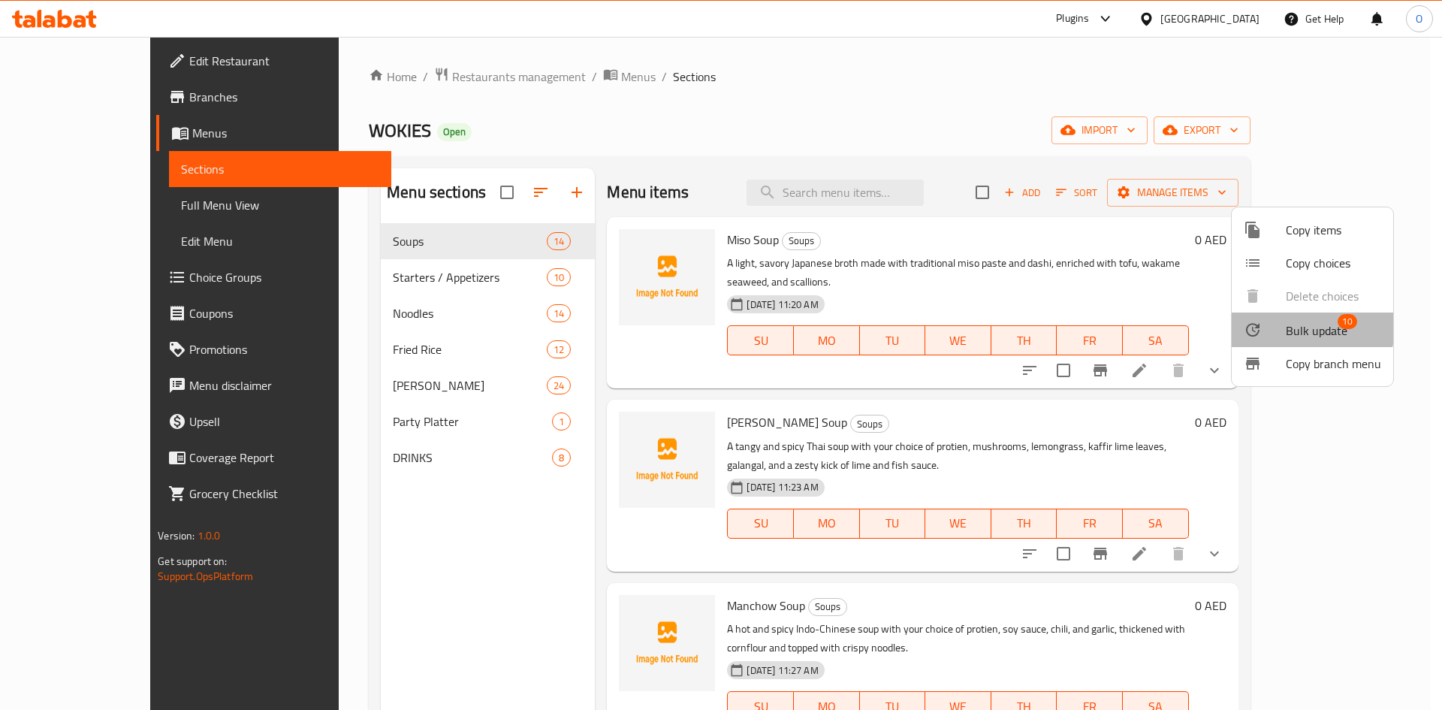
click at [1286, 326] on span "Bulk update" at bounding box center [1317, 330] width 62 height 18
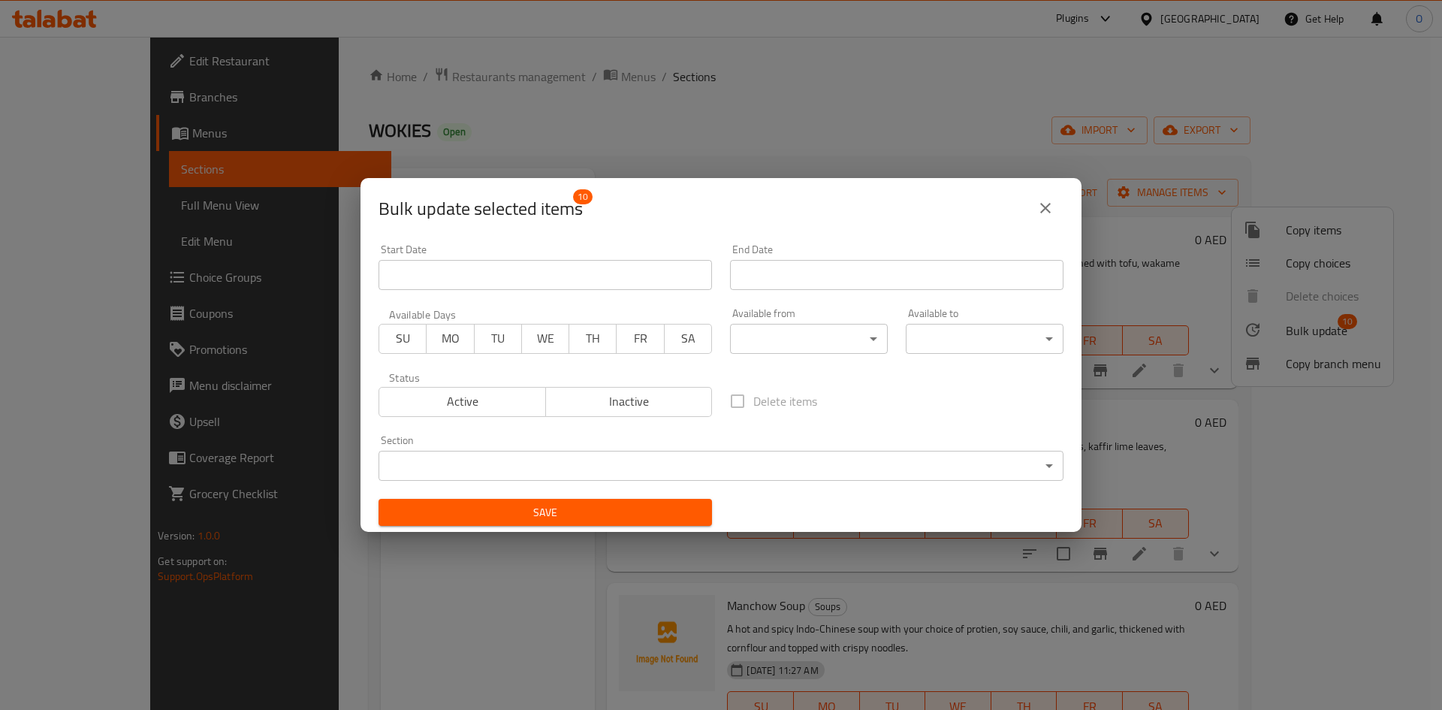
click at [627, 404] on span "Inactive" at bounding box center [629, 401] width 155 height 22
click at [551, 505] on span "Save" at bounding box center [544, 512] width 309 height 19
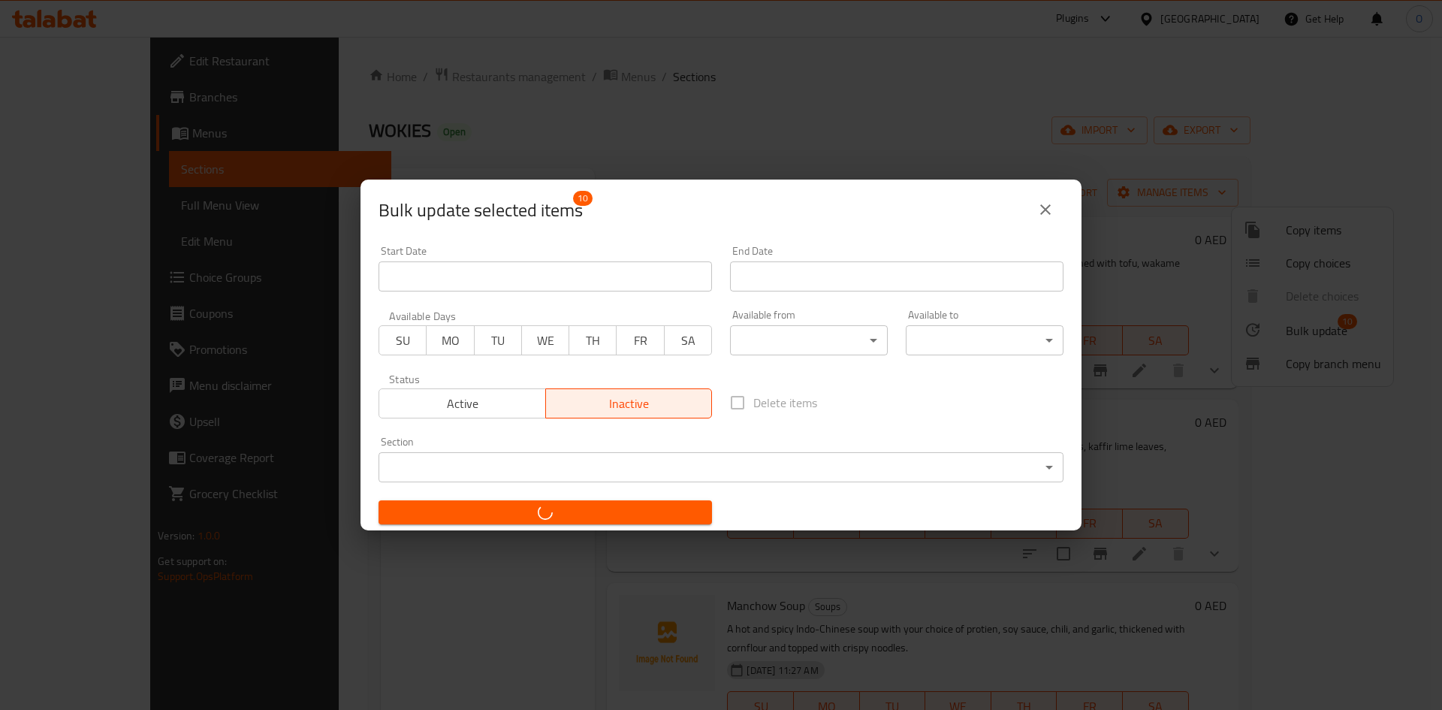
checkbox input "false"
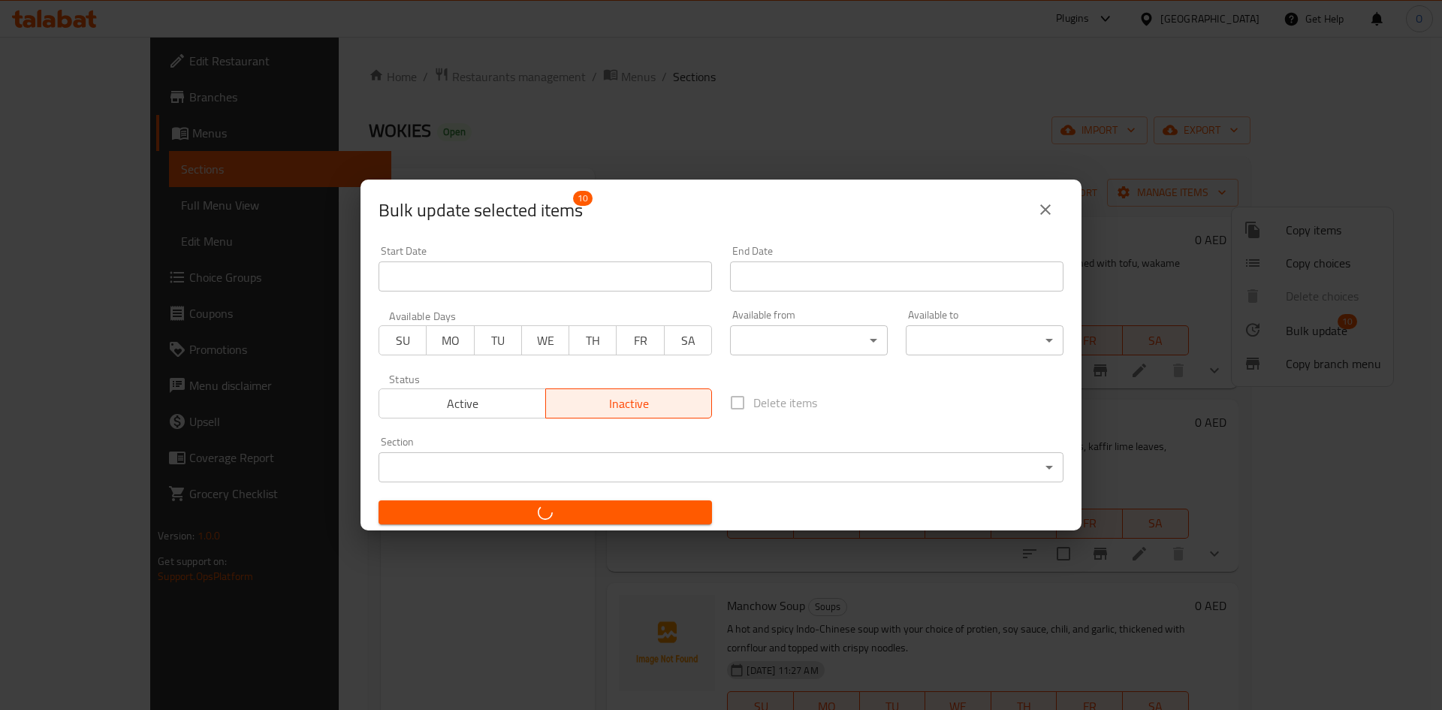
checkbox input "false"
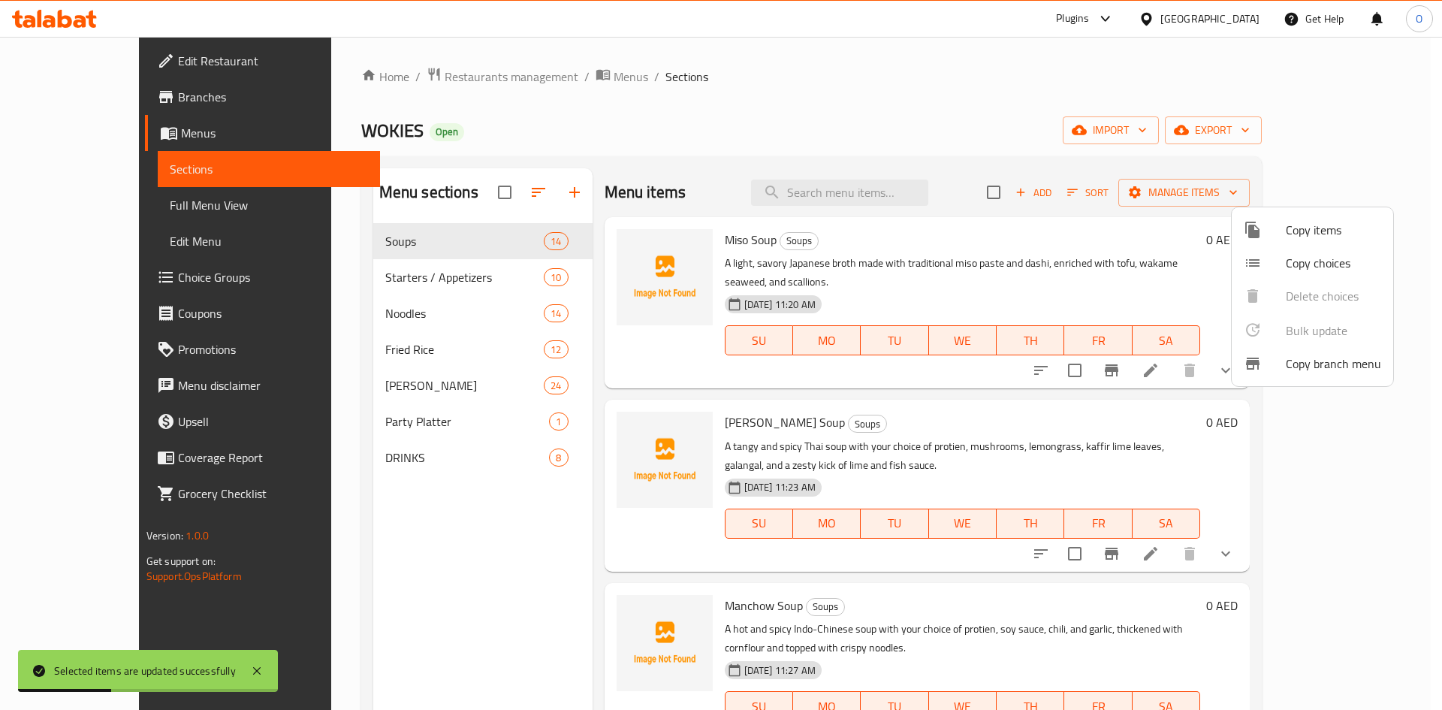
click at [1007, 147] on div at bounding box center [721, 355] width 1442 height 710
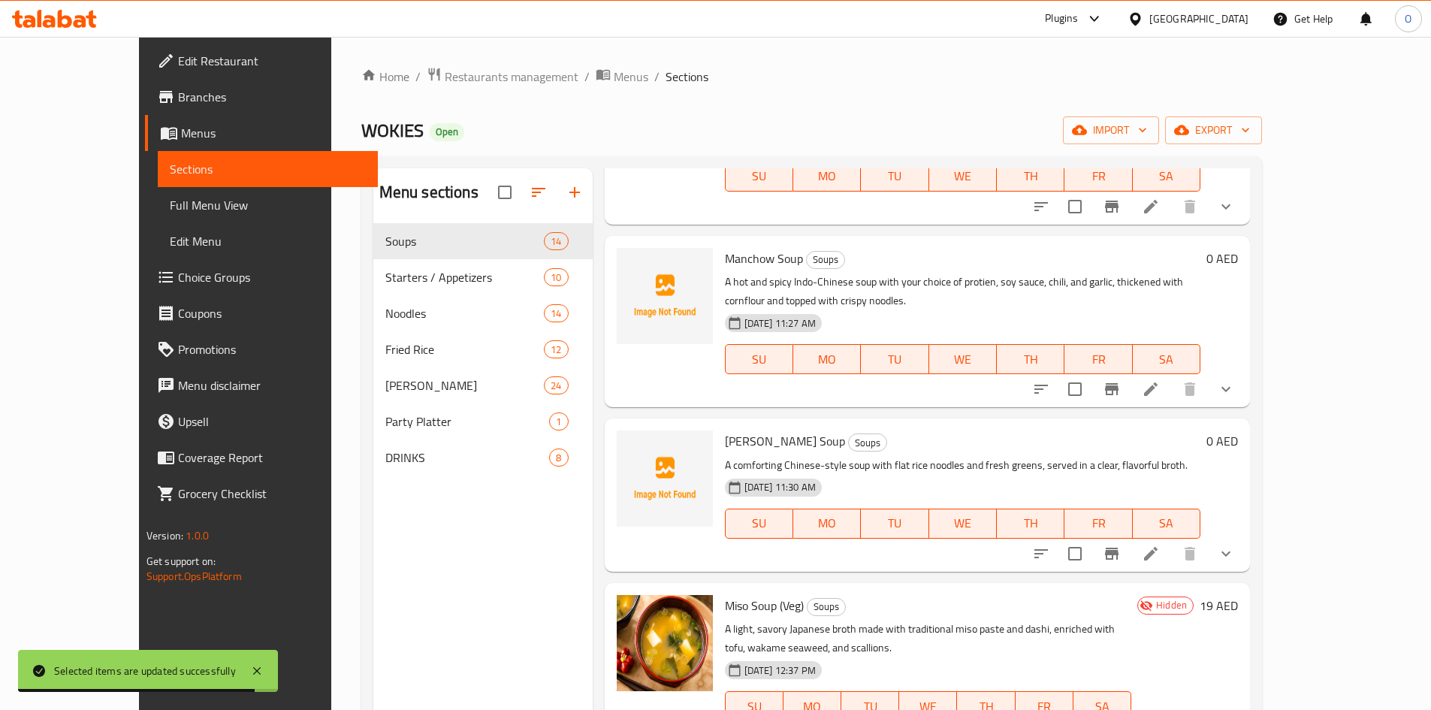
scroll to position [310, 0]
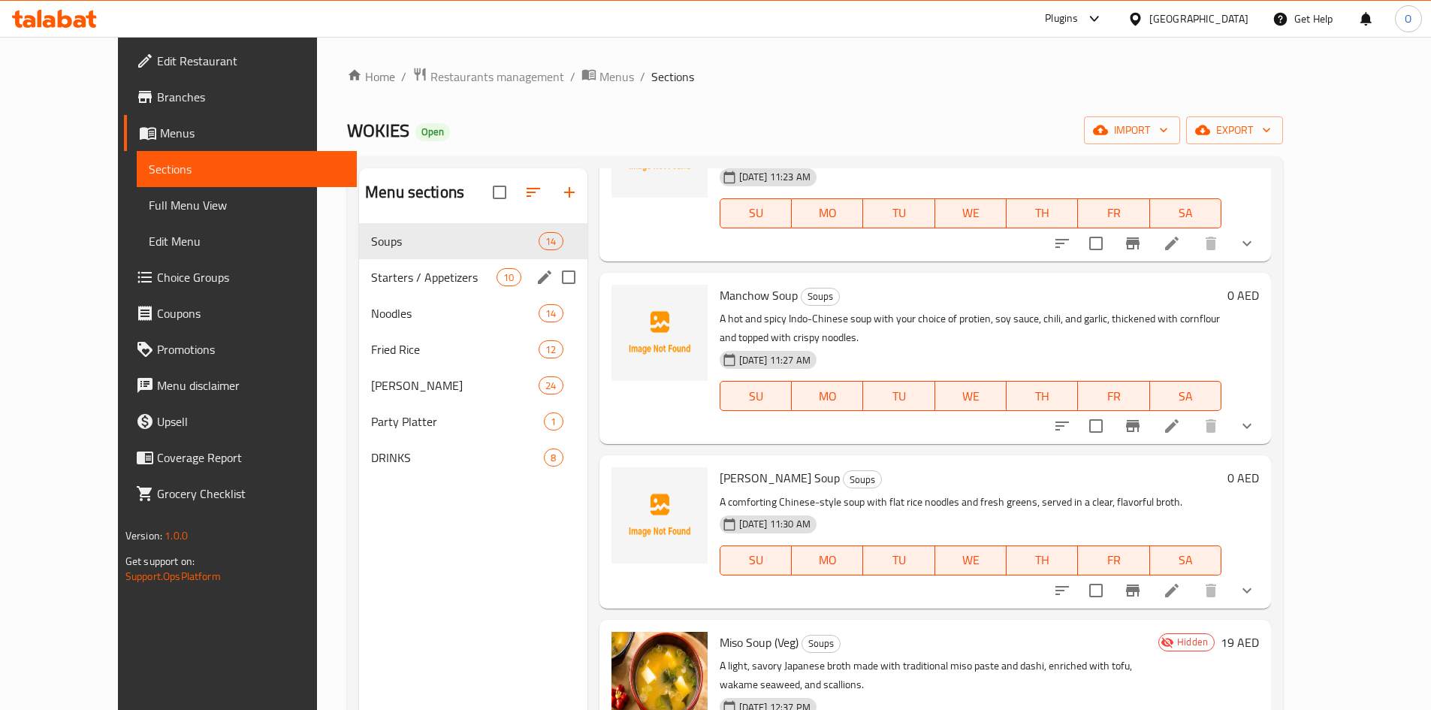
click at [391, 288] on div "Starters / Appetizers 10" at bounding box center [473, 277] width 228 height 36
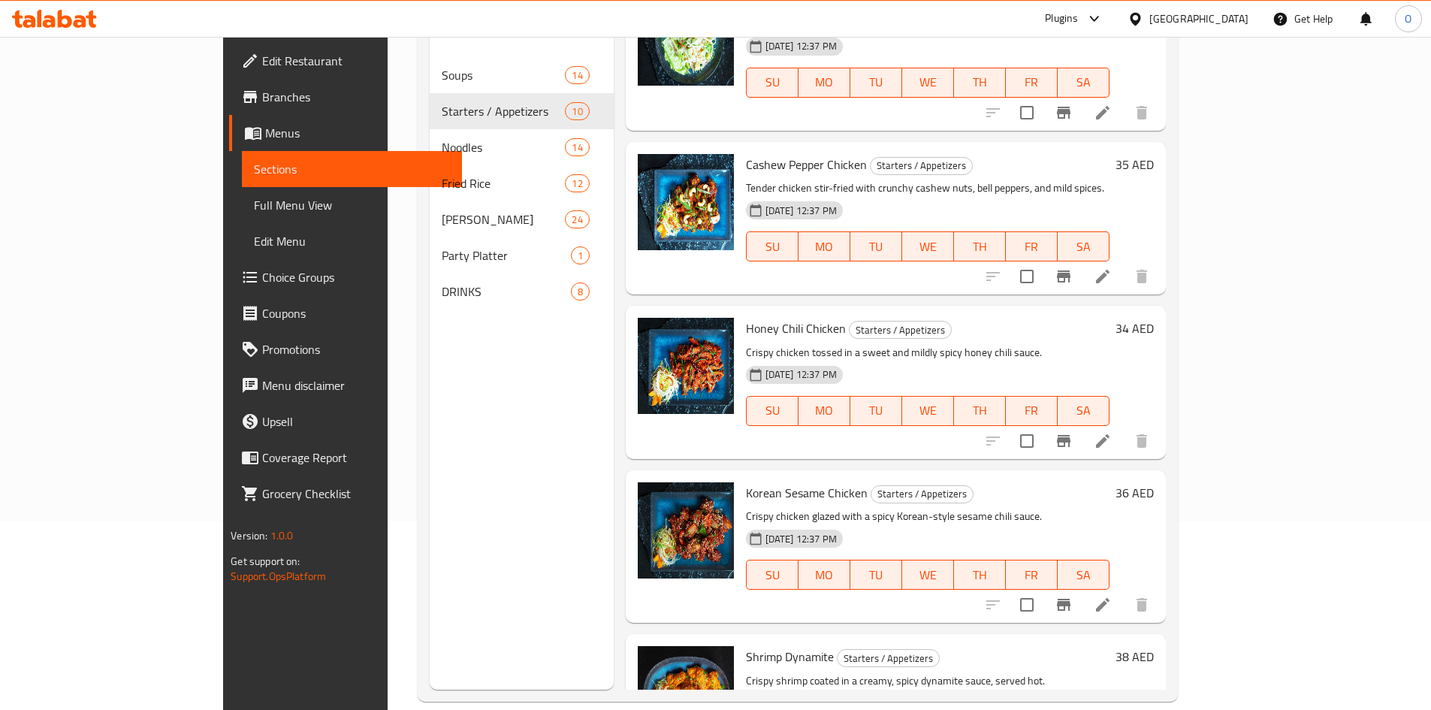
scroll to position [210, 0]
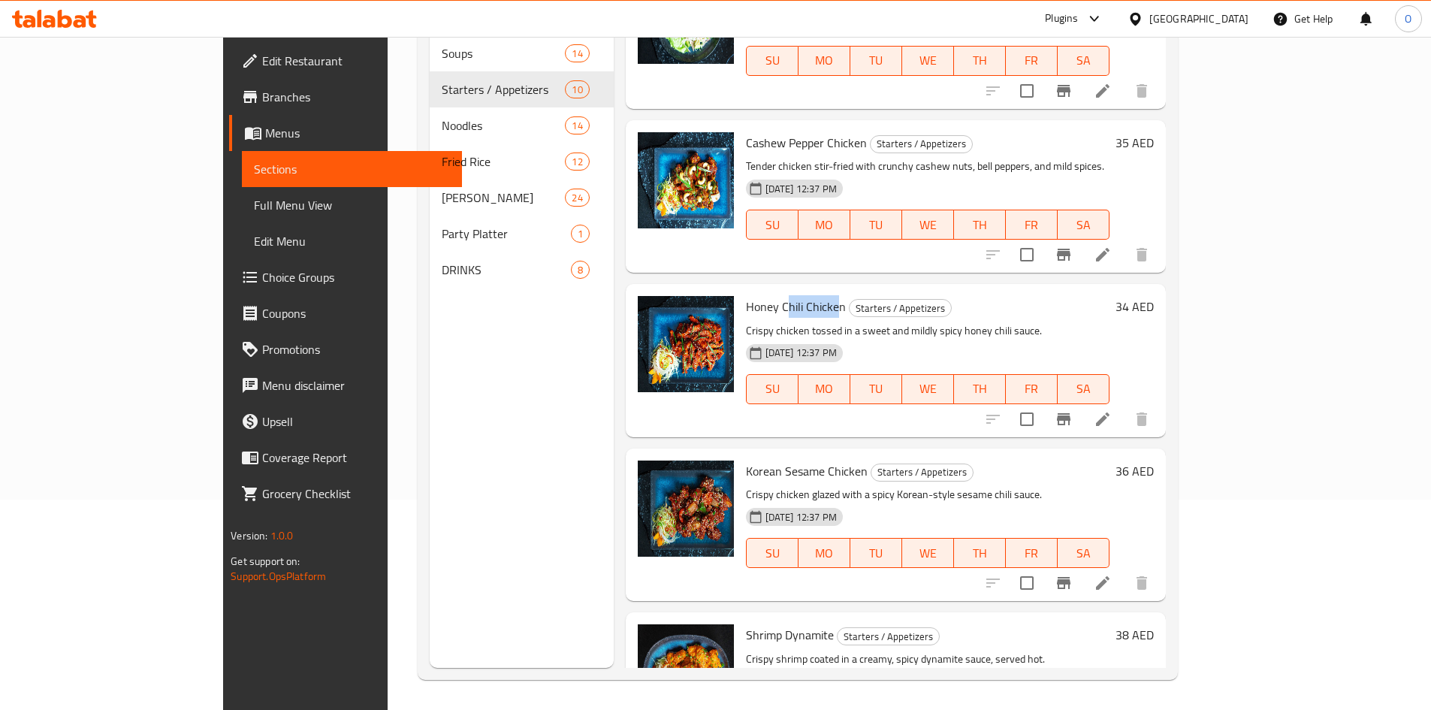
drag, startPoint x: 728, startPoint y: 213, endPoint x: 781, endPoint y: 213, distance: 52.6
click at [781, 295] on span "Honey Chili Chicken" at bounding box center [796, 306] width 100 height 23
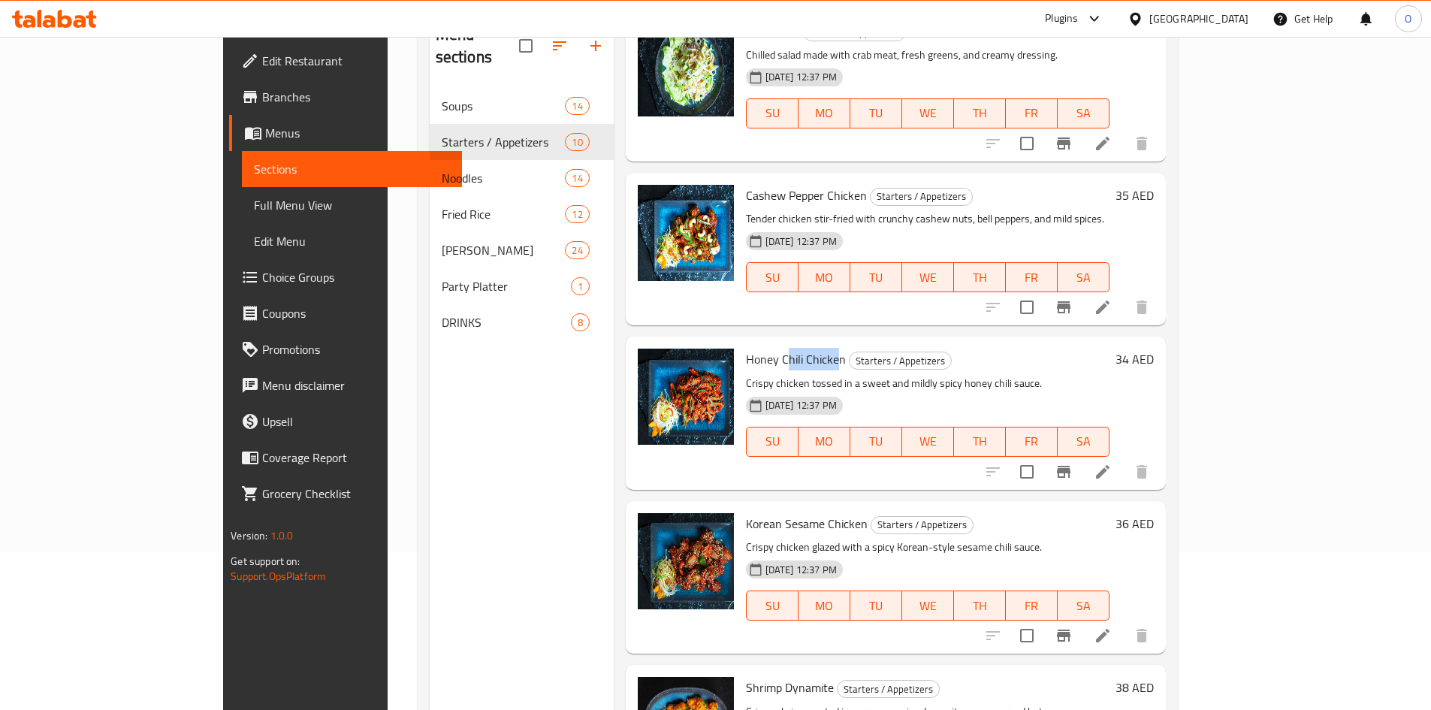
scroll to position [0, 0]
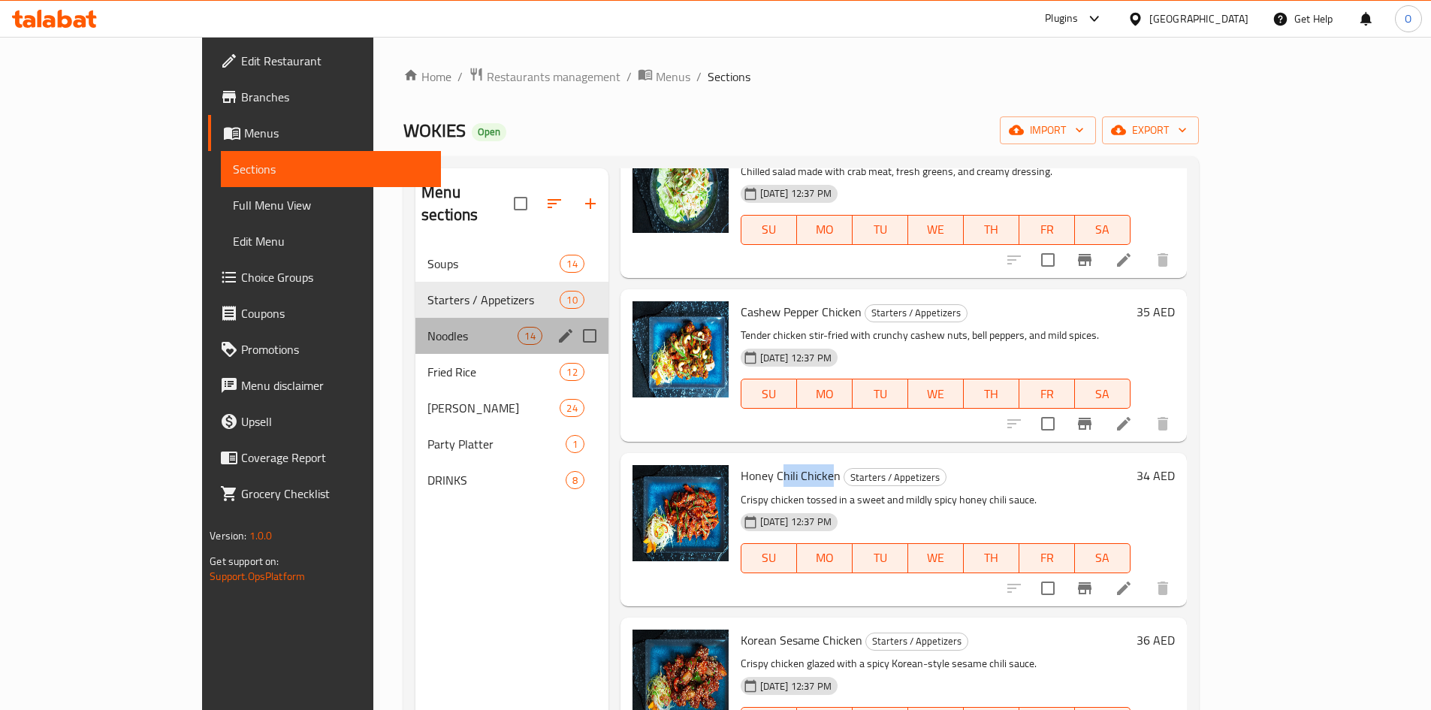
click at [415, 318] on div "Noodles 14" at bounding box center [511, 336] width 193 height 36
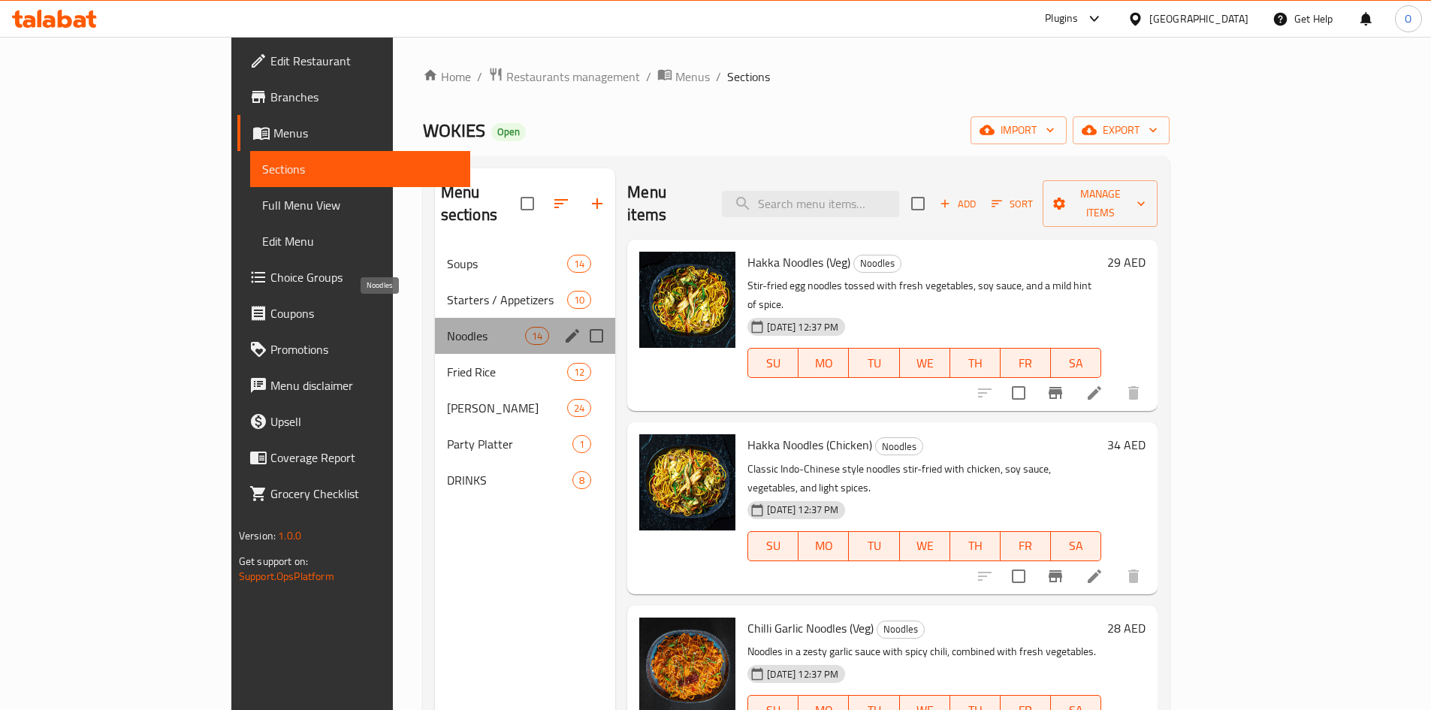
click at [447, 327] on span "Noodles" at bounding box center [486, 336] width 78 height 18
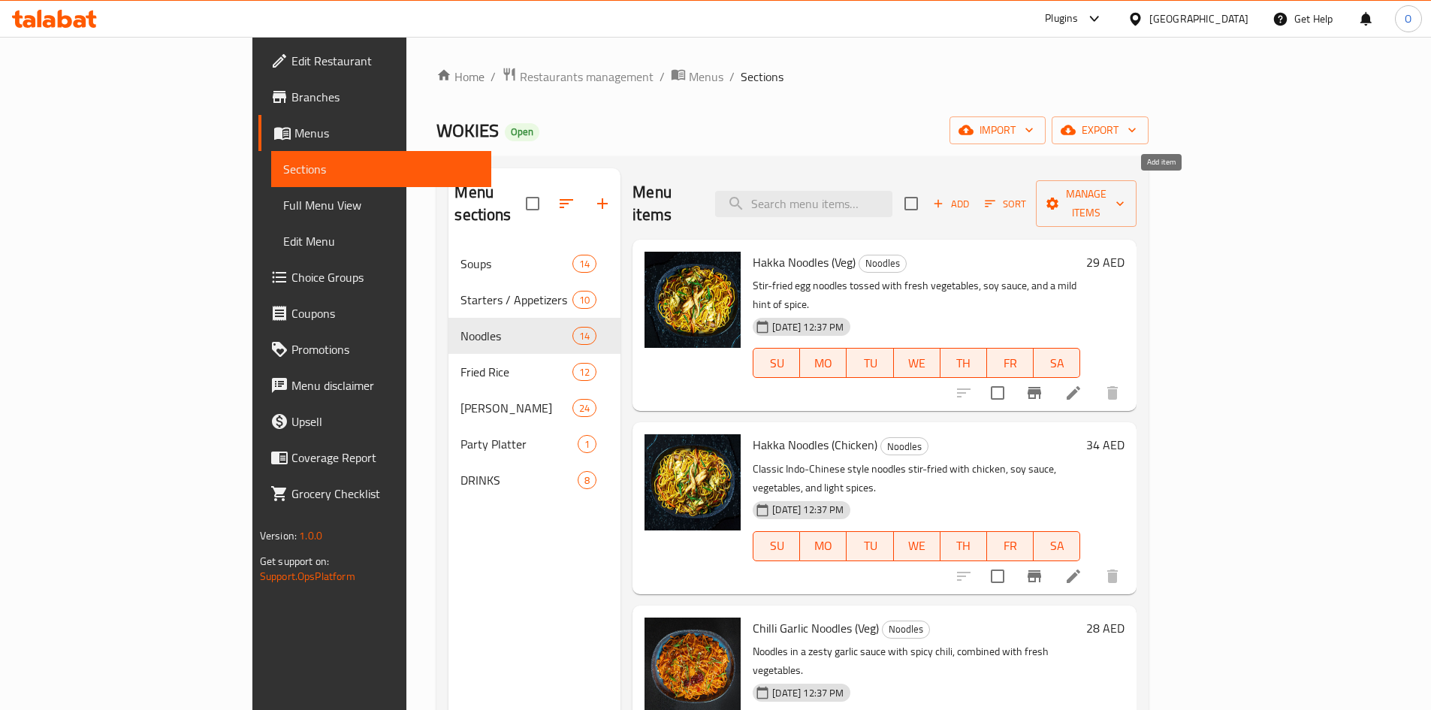
click at [942, 200] on icon "button" at bounding box center [938, 204] width 8 height 8
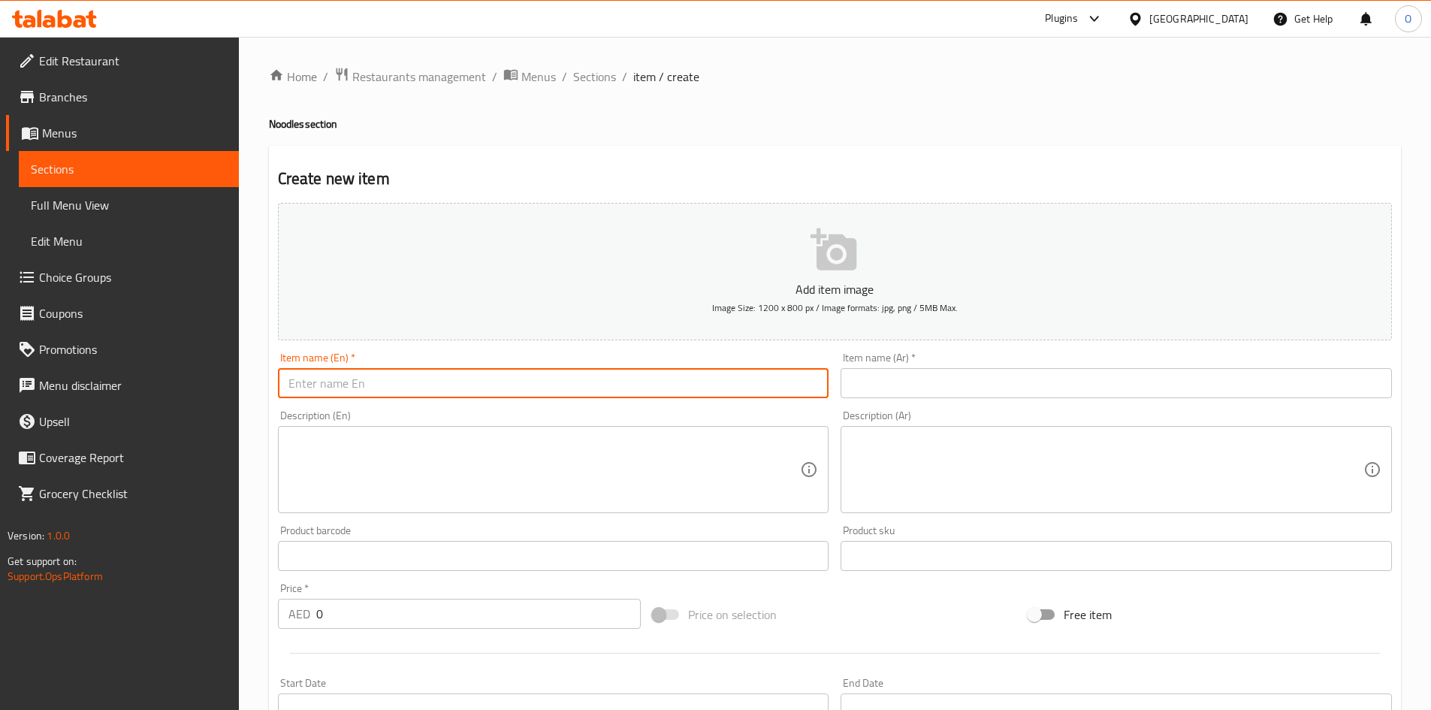
paste input "Hakka Noodles (Veg)"
drag, startPoint x: 363, startPoint y: 381, endPoint x: 410, endPoint y: 383, distance: 47.4
click at [410, 383] on input "Hakka Noodles (Veg)" at bounding box center [553, 383] width 551 height 30
click at [400, 379] on input "Hakka Noodles" at bounding box center [553, 383] width 551 height 30
click at [400, 378] on input "Hakka Noodles" at bounding box center [553, 383] width 551 height 30
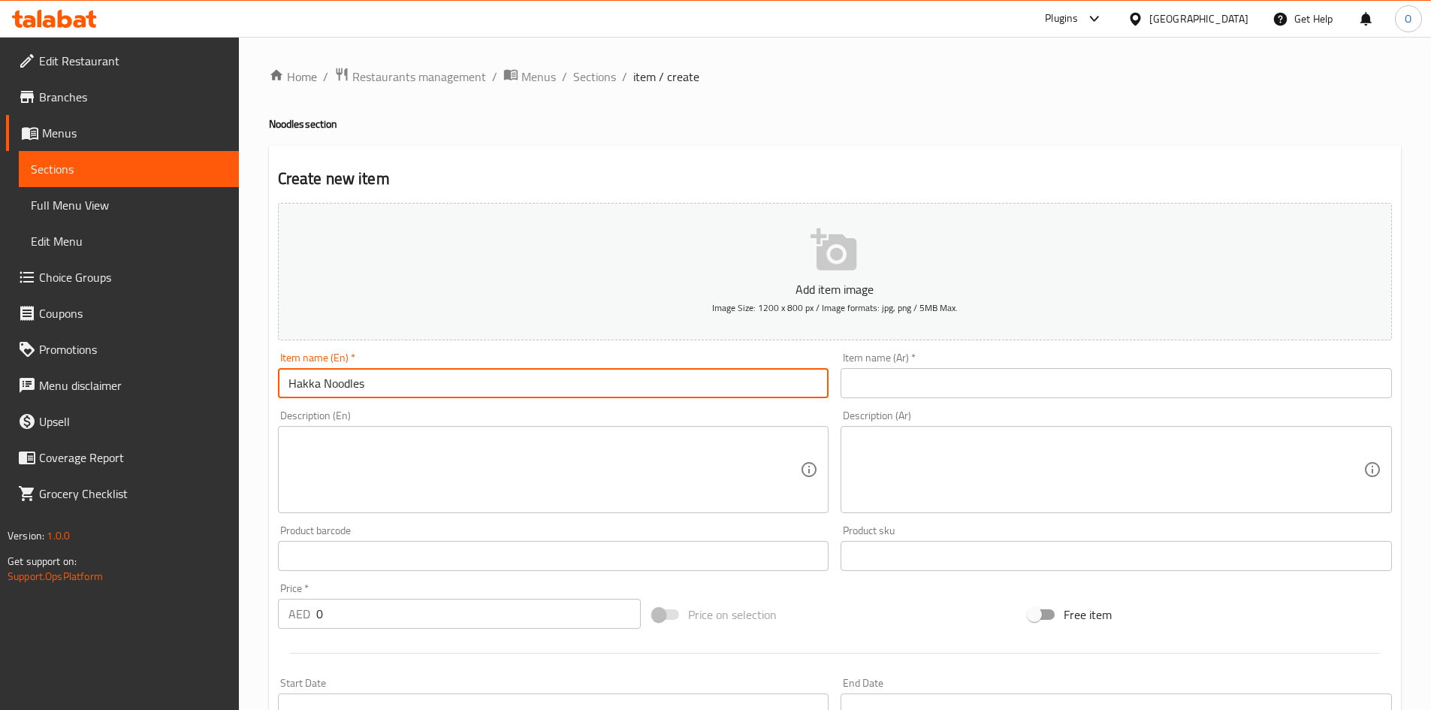
click at [400, 378] on input "Hakka Noodles" at bounding box center [553, 383] width 551 height 30
type input "Hakka Noodles"
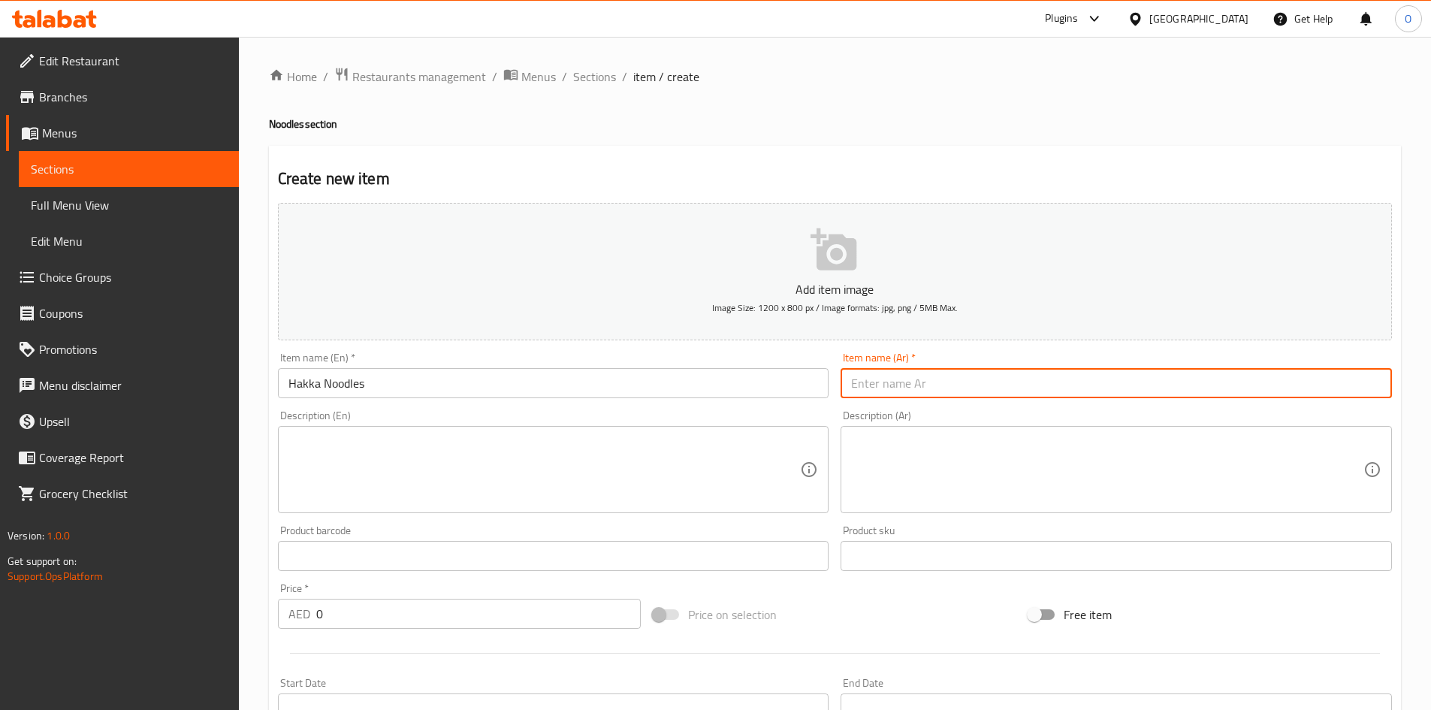
paste input "نودلز هاكا"
type input "نودلز هاكا"
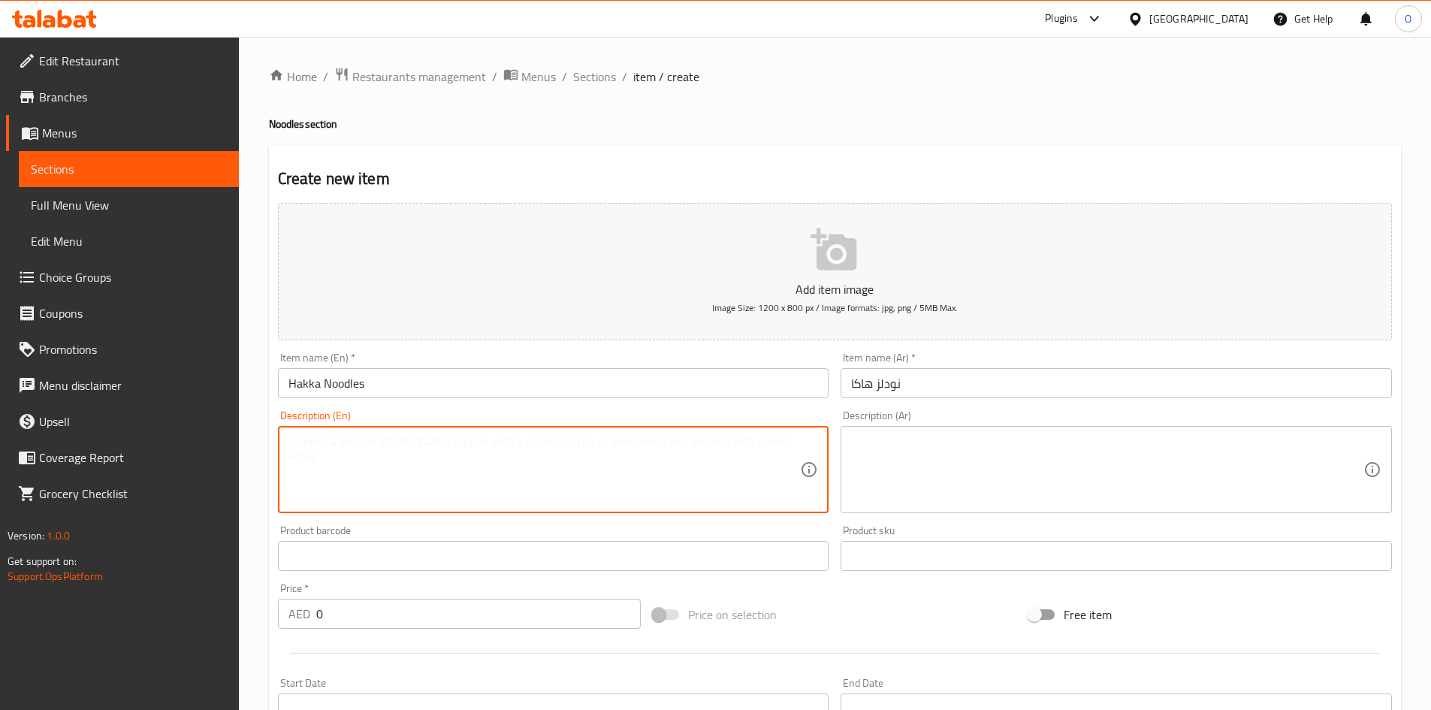
paste textarea "Classic Indo-Chinese style noodles stir-fried with your choice of protein, soy …"
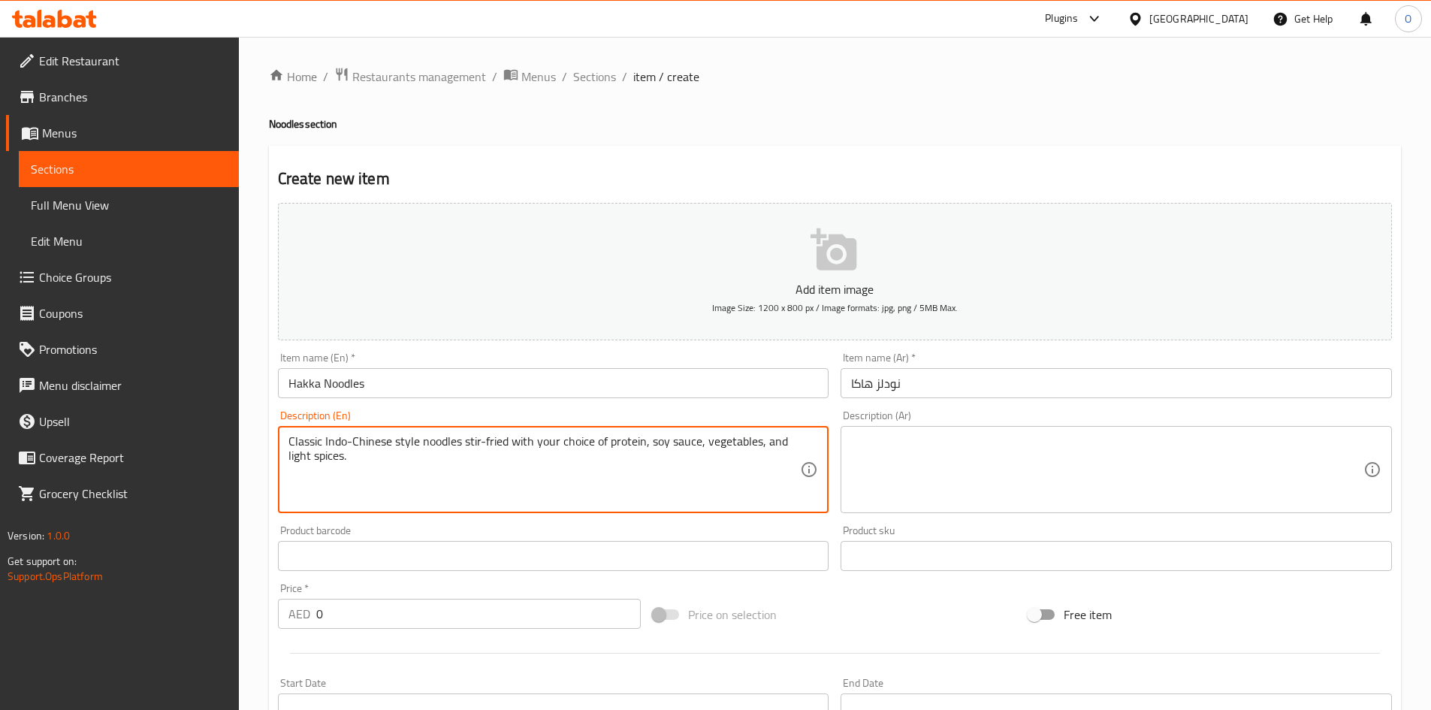
type textarea "Classic Indo-Chinese style noodles stir-fried with your choice of protein, soy …"
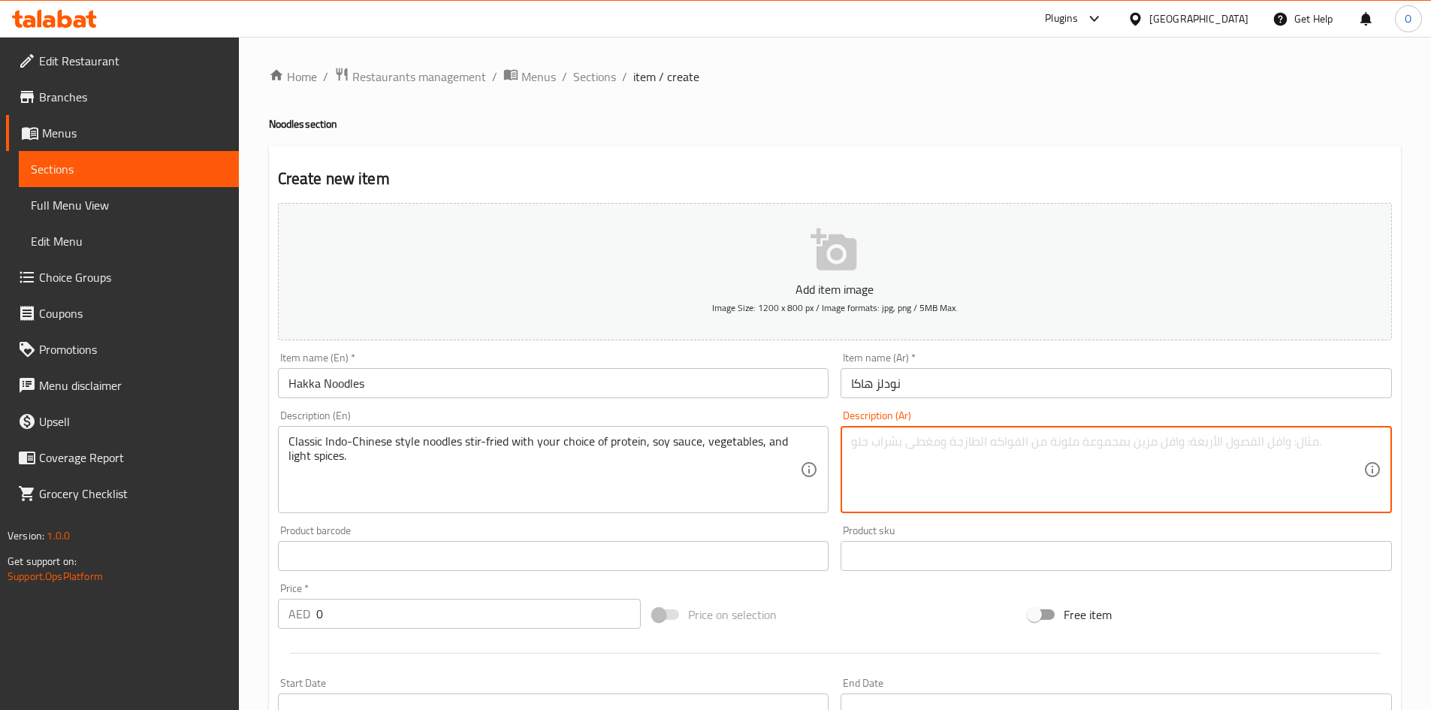
paste textarea "معكرونة على الطريقة الهندية الصينية الكلاسيكية مقلية مع اختيارك من البروتين وصل…"
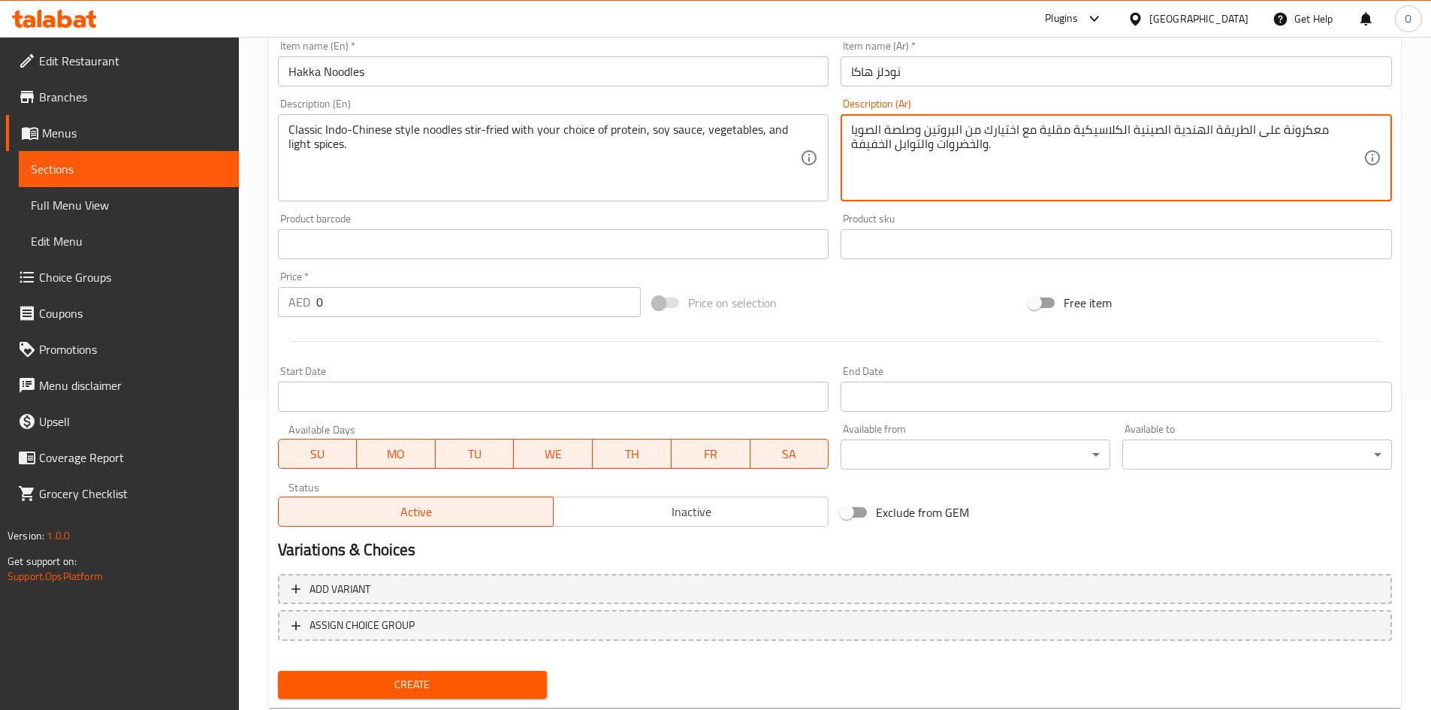
scroll to position [351, 0]
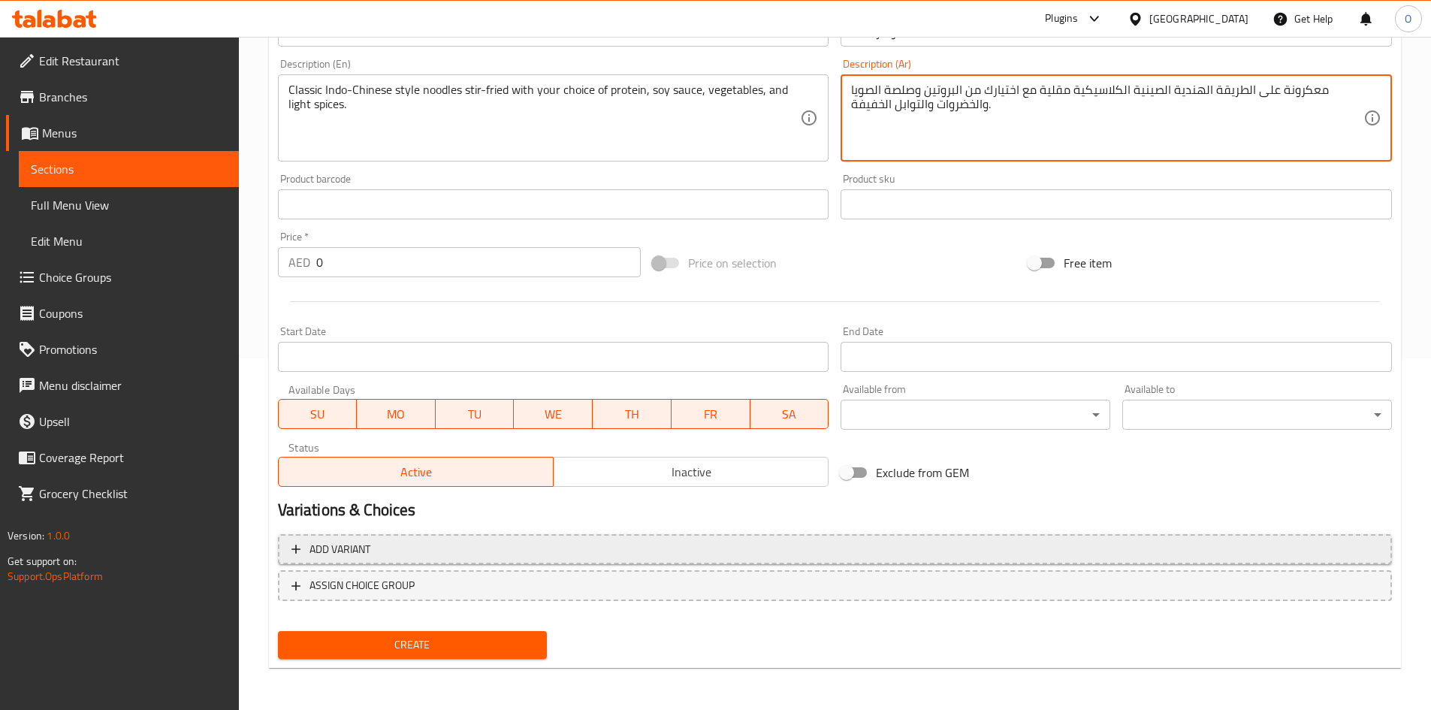
type textarea "معكرونة على الطريقة الهندية الصينية الكلاسيكية مقلية مع اختيارك من البروتين وصل…"
click at [557, 546] on span "Add variant" at bounding box center [834, 549] width 1087 height 19
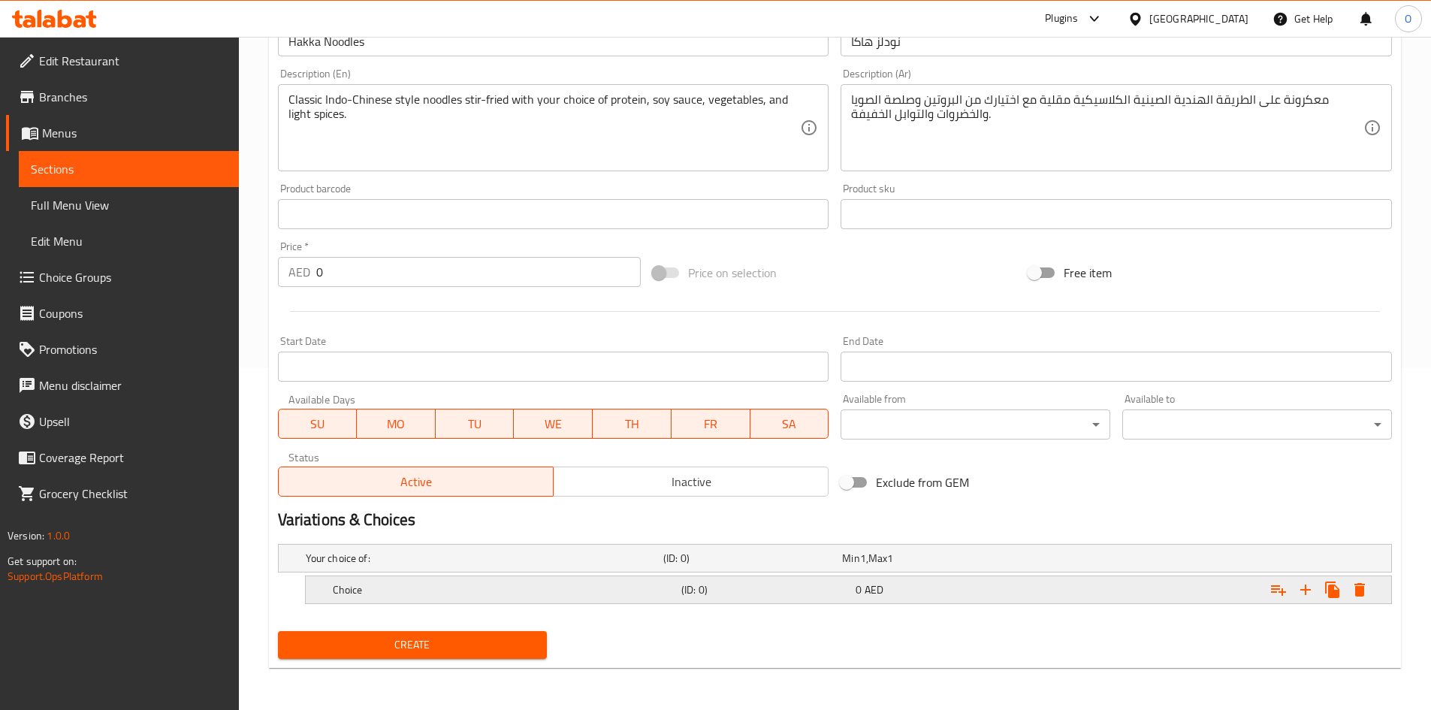
scroll to position [342, 0]
click at [1306, 594] on icon "Expand" at bounding box center [1305, 589] width 11 height 11
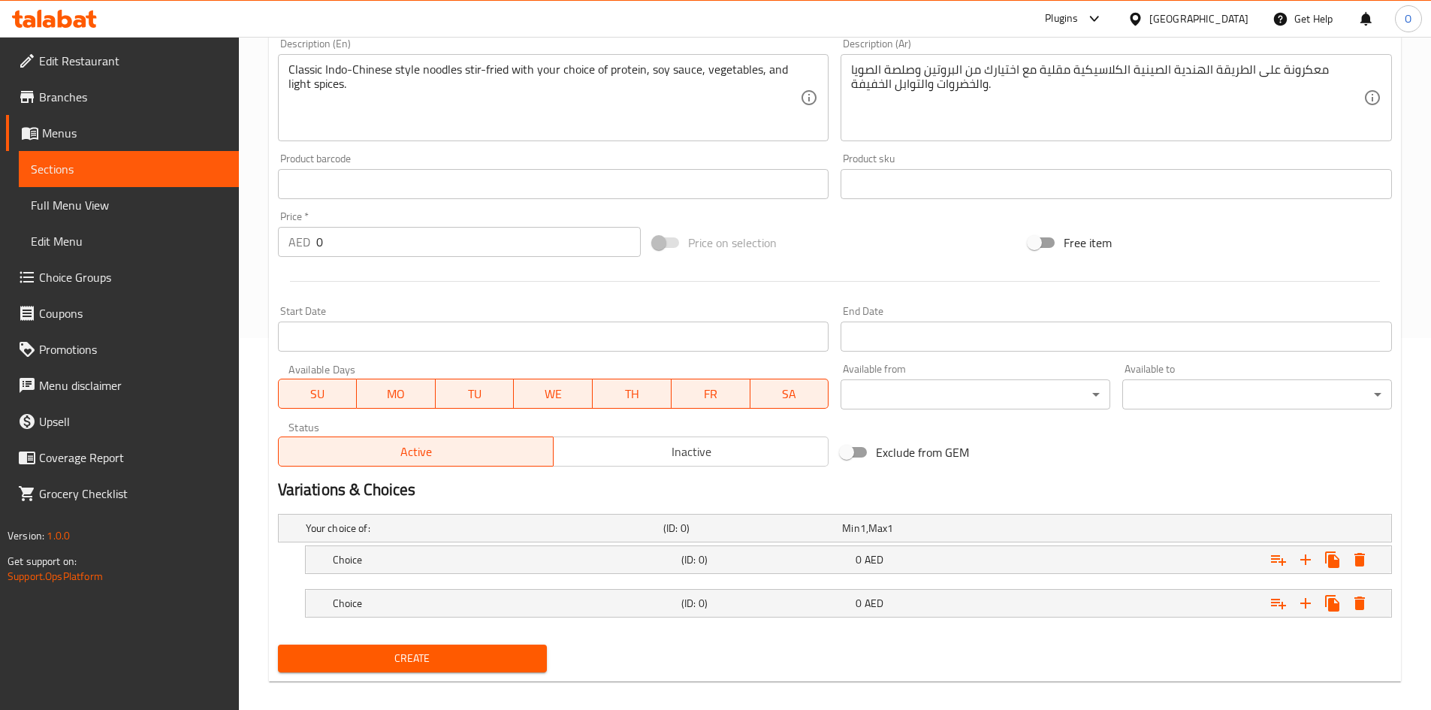
scroll to position [385, 0]
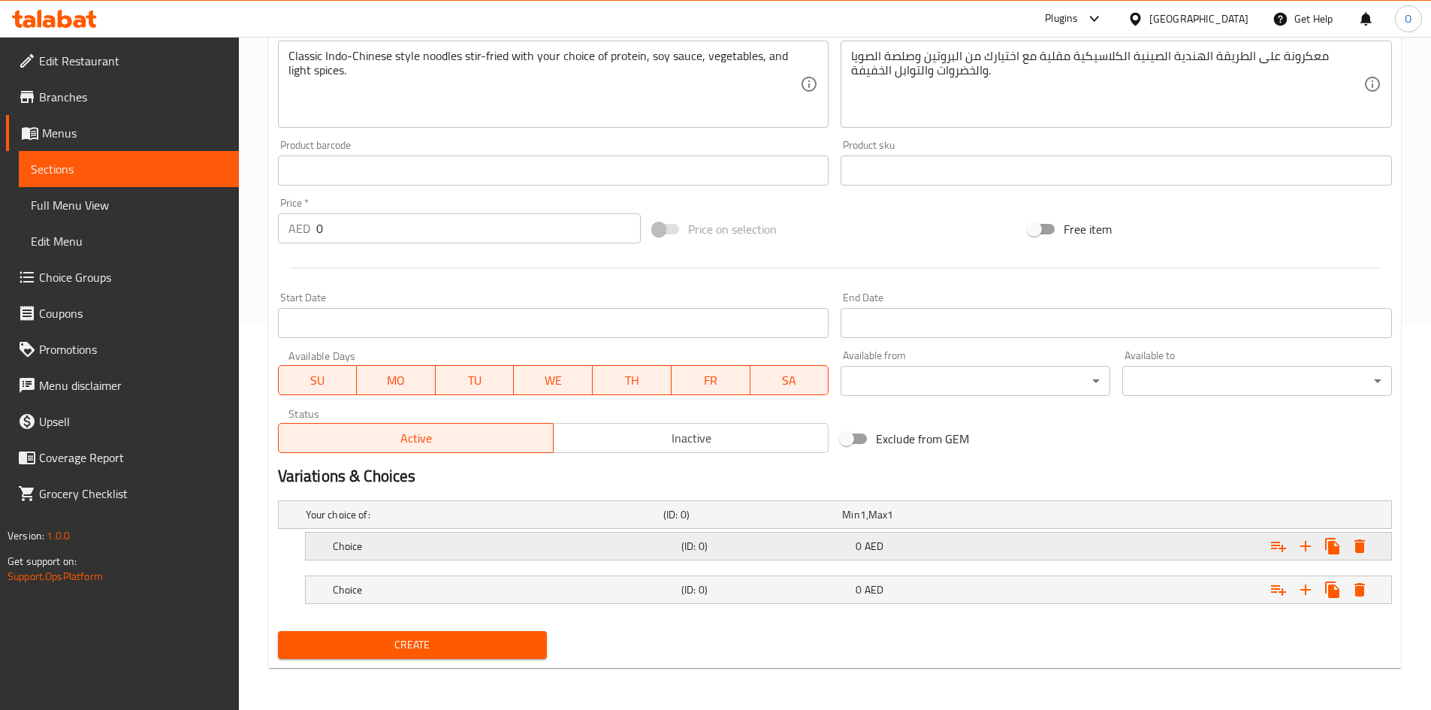
click at [467, 543] on h5 "Choice" at bounding box center [504, 545] width 342 height 15
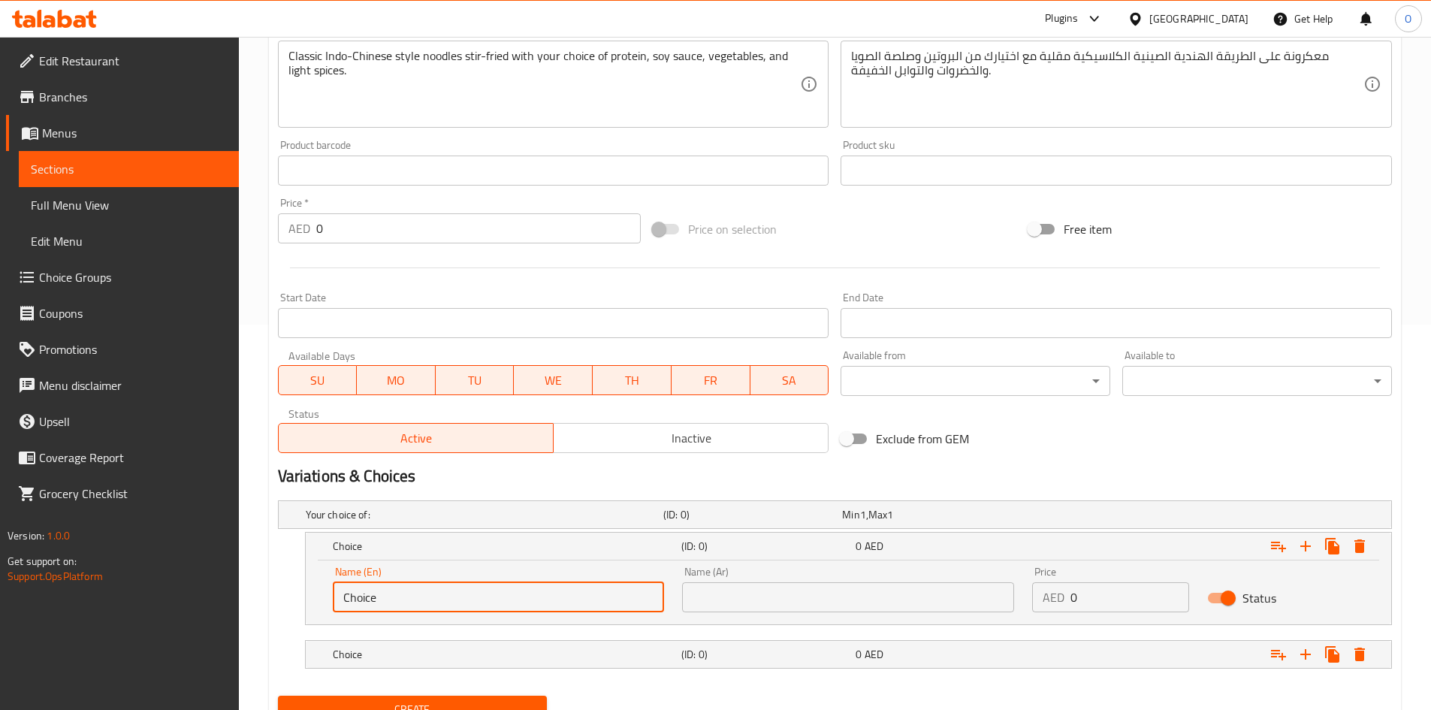
drag, startPoint x: 467, startPoint y: 543, endPoint x: 407, endPoint y: 600, distance: 82.9
click at [407, 600] on input "Choice" at bounding box center [499, 597] width 332 height 30
paste input "Hakka Noodles (Veg)"
click at [419, 594] on input "Hakka Noodles (Veg)" at bounding box center [499, 597] width 332 height 30
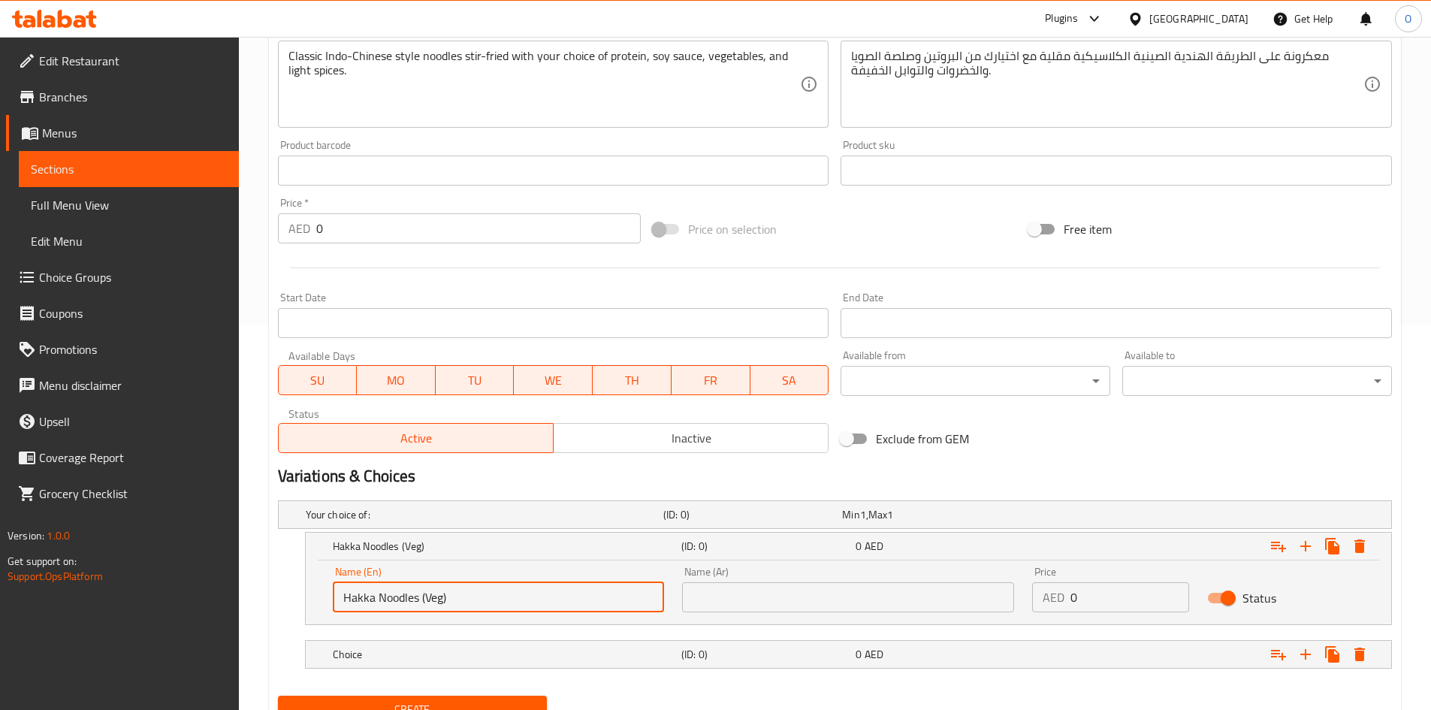
drag, startPoint x: 419, startPoint y: 596, endPoint x: 334, endPoint y: 595, distance: 84.9
click at [334, 595] on input "Hakka Noodles (Veg)" at bounding box center [499, 597] width 332 height 30
click at [348, 597] on input "(Veg)" at bounding box center [499, 597] width 332 height 30
click at [342, 601] on input "(Veg)" at bounding box center [499, 597] width 332 height 30
click at [345, 595] on input "(Veg)" at bounding box center [499, 597] width 332 height 30
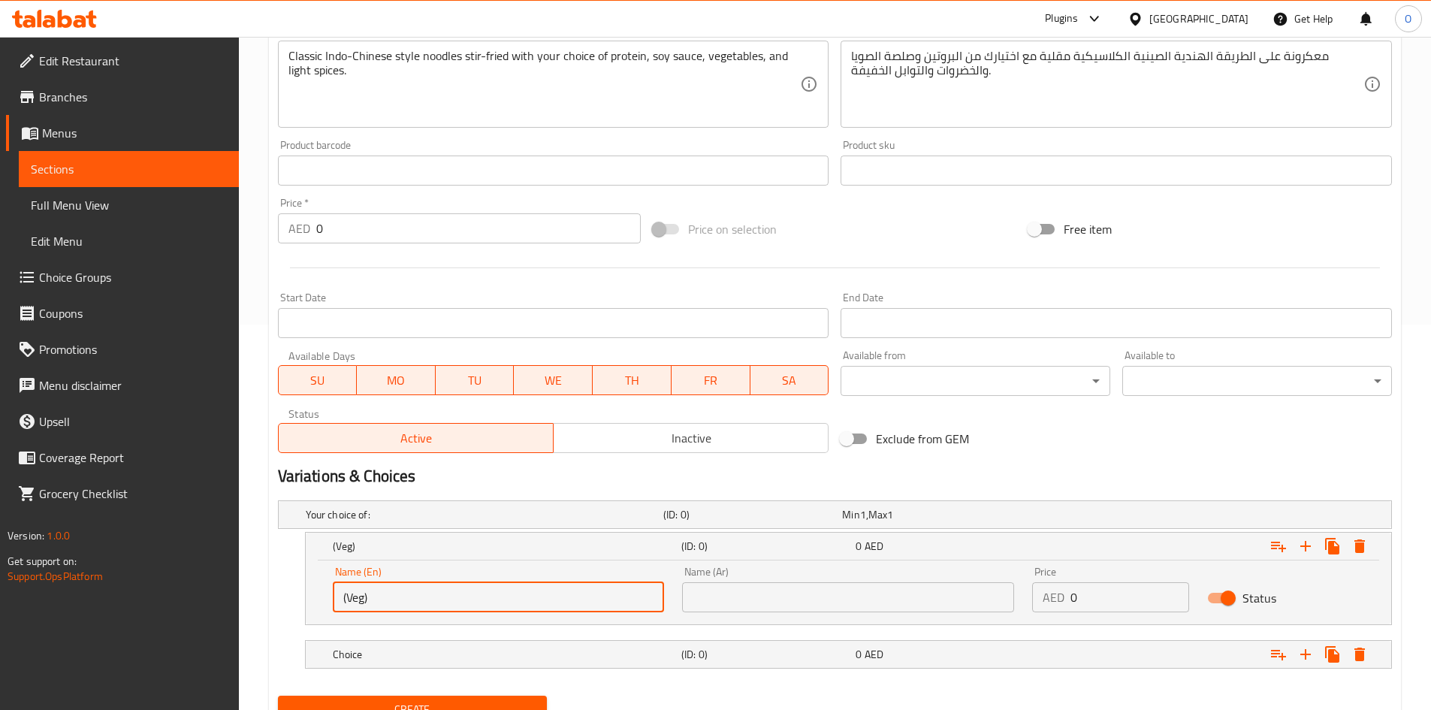
type input "(Veg)"
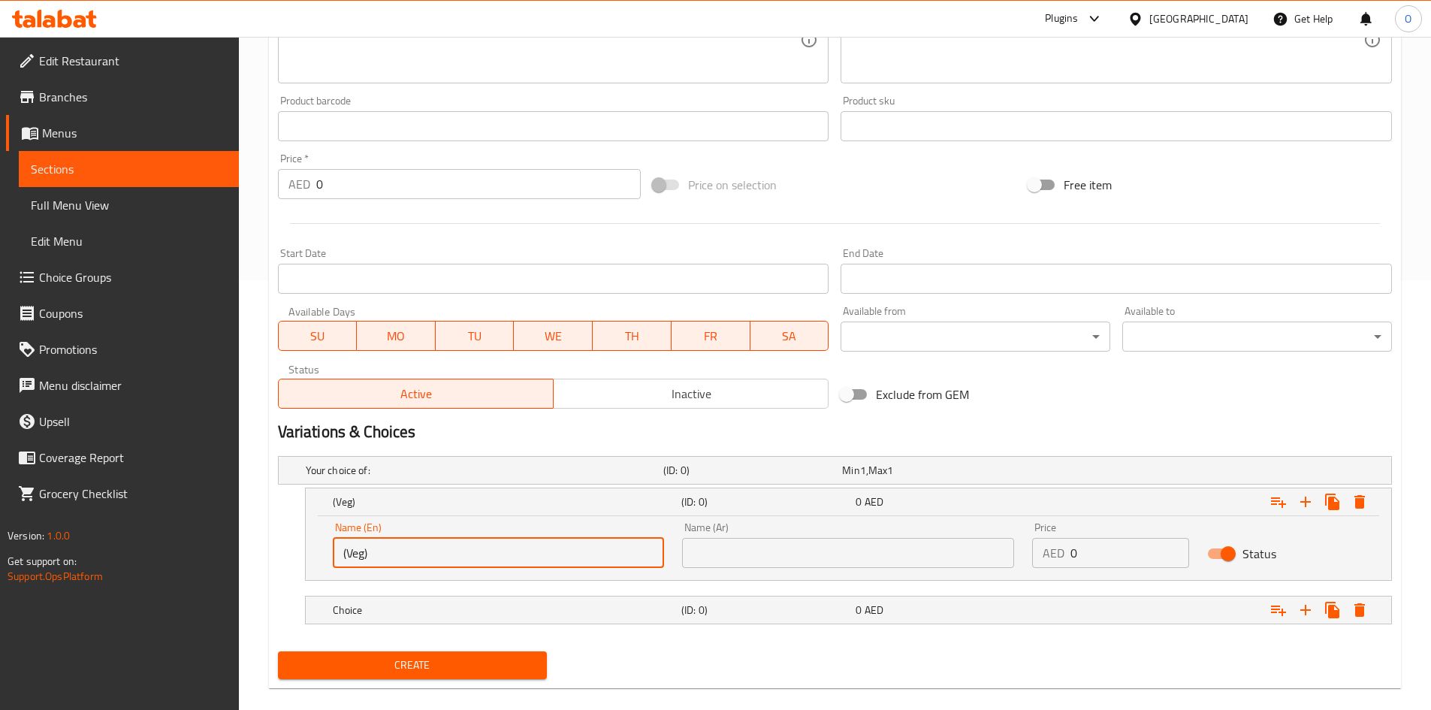
scroll to position [450, 0]
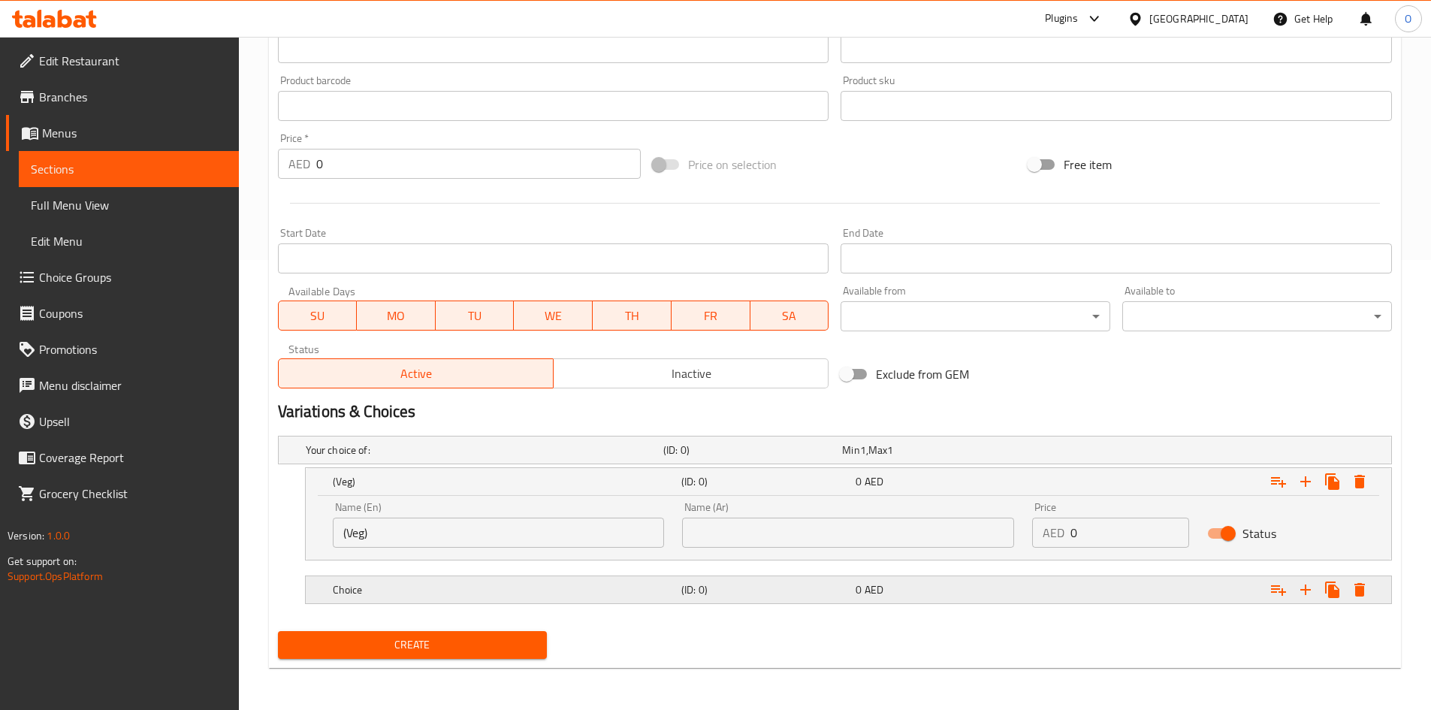
click at [403, 574] on div "Choice (ID: 0) 0 AED" at bounding box center [853, 589] width 1046 height 33
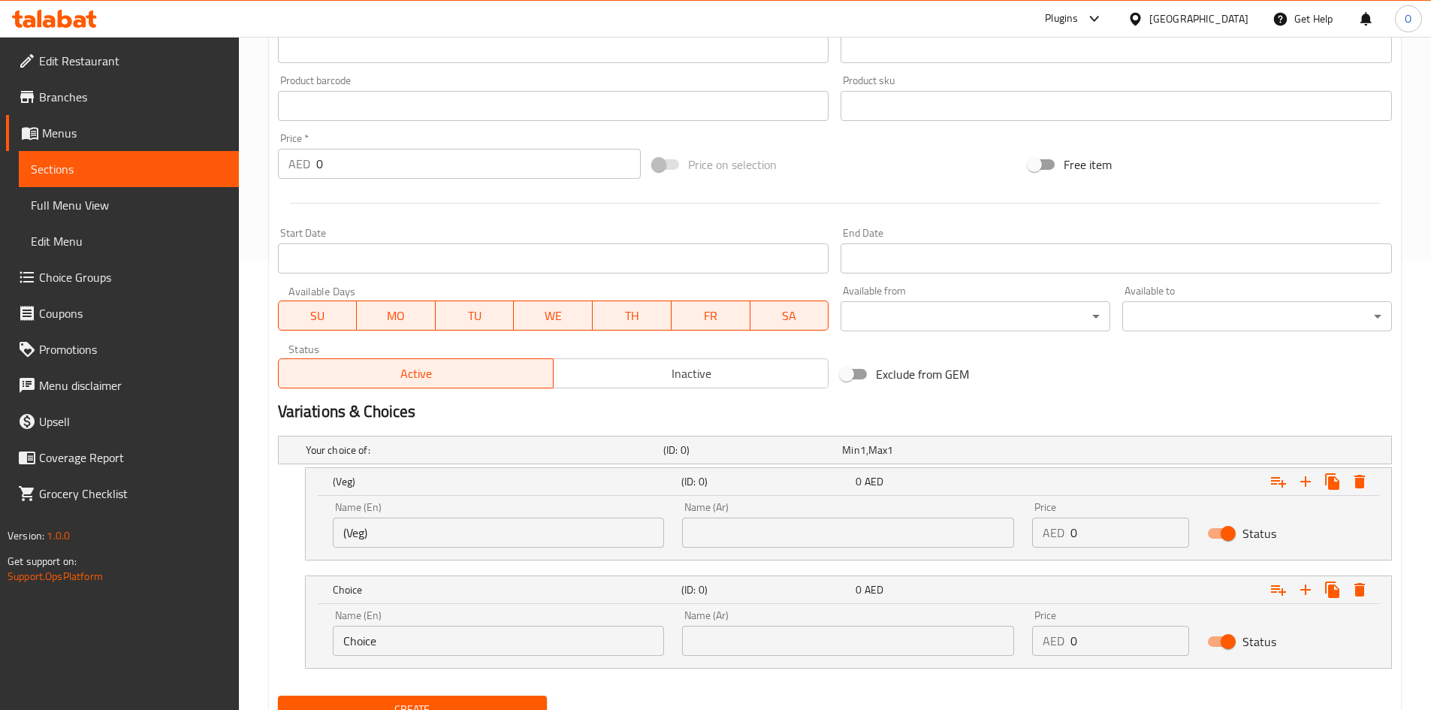
click at [398, 645] on input "Choice" at bounding box center [499, 641] width 332 height 30
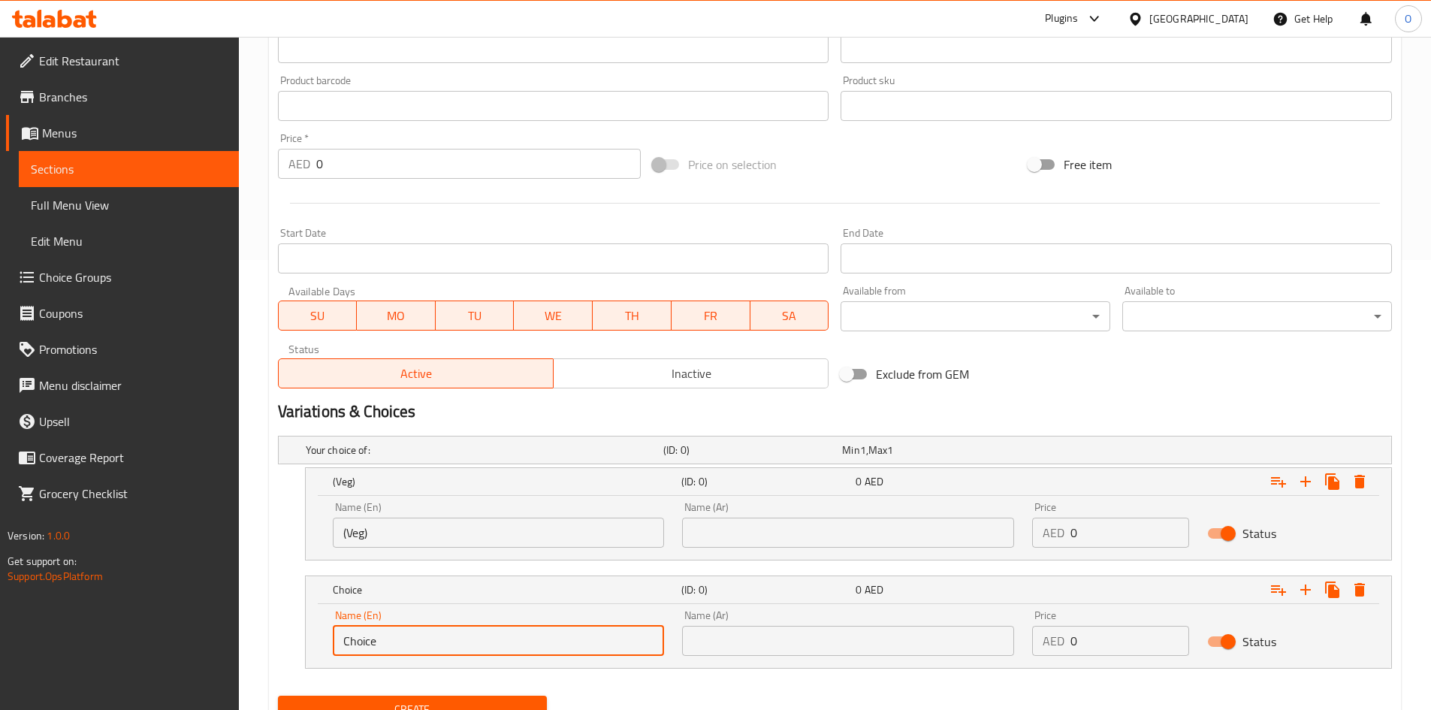
click at [398, 645] on input "Choice" at bounding box center [499, 641] width 332 height 30
paste input "Hakka Noodles (Chicken)"
type input "Hakka Noodles (Chicken)"
click at [378, 532] on input "(Veg)" at bounding box center [499, 532] width 332 height 30
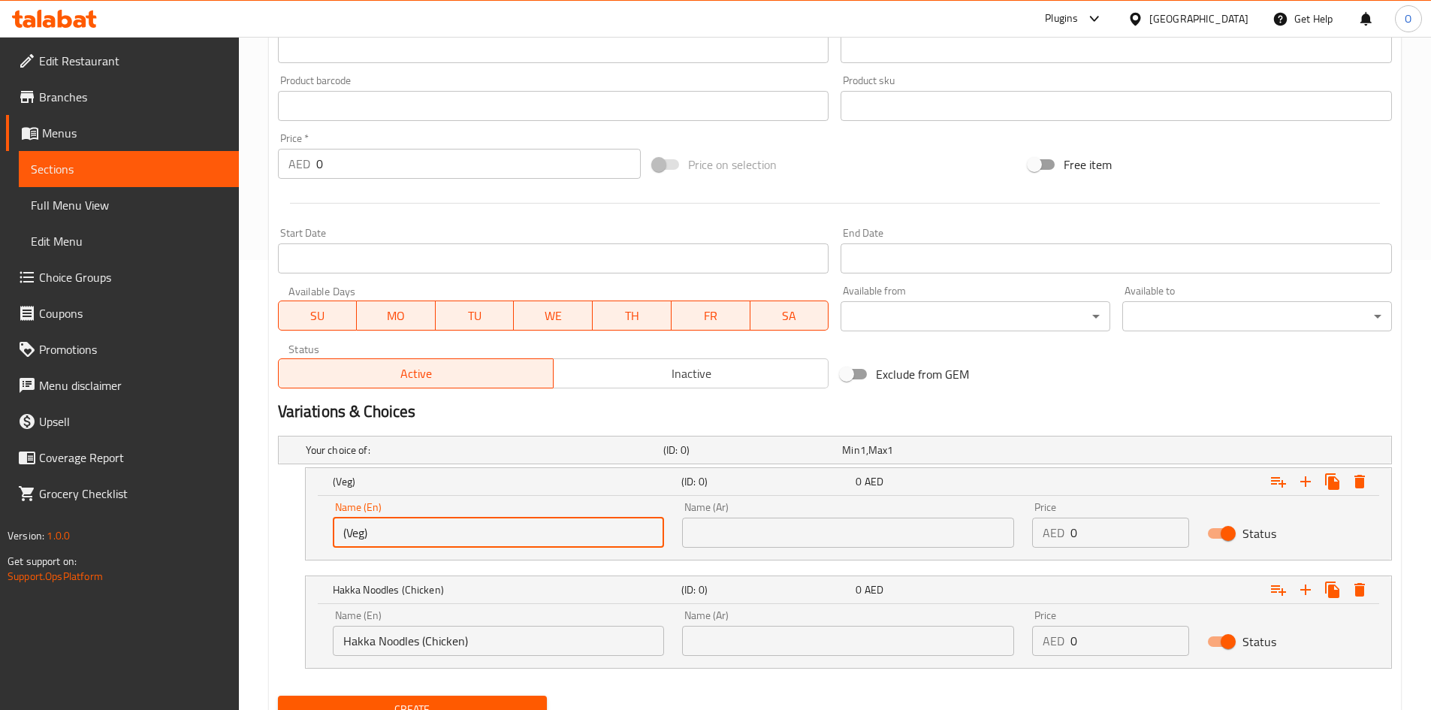
click at [379, 529] on input "(Veg)" at bounding box center [499, 532] width 332 height 30
drag, startPoint x: 379, startPoint y: 528, endPoint x: 369, endPoint y: 535, distance: 11.9
click at [369, 535] on input "(Veg)" at bounding box center [499, 532] width 332 height 30
click at [369, 533] on input "(Veg)" at bounding box center [499, 532] width 332 height 30
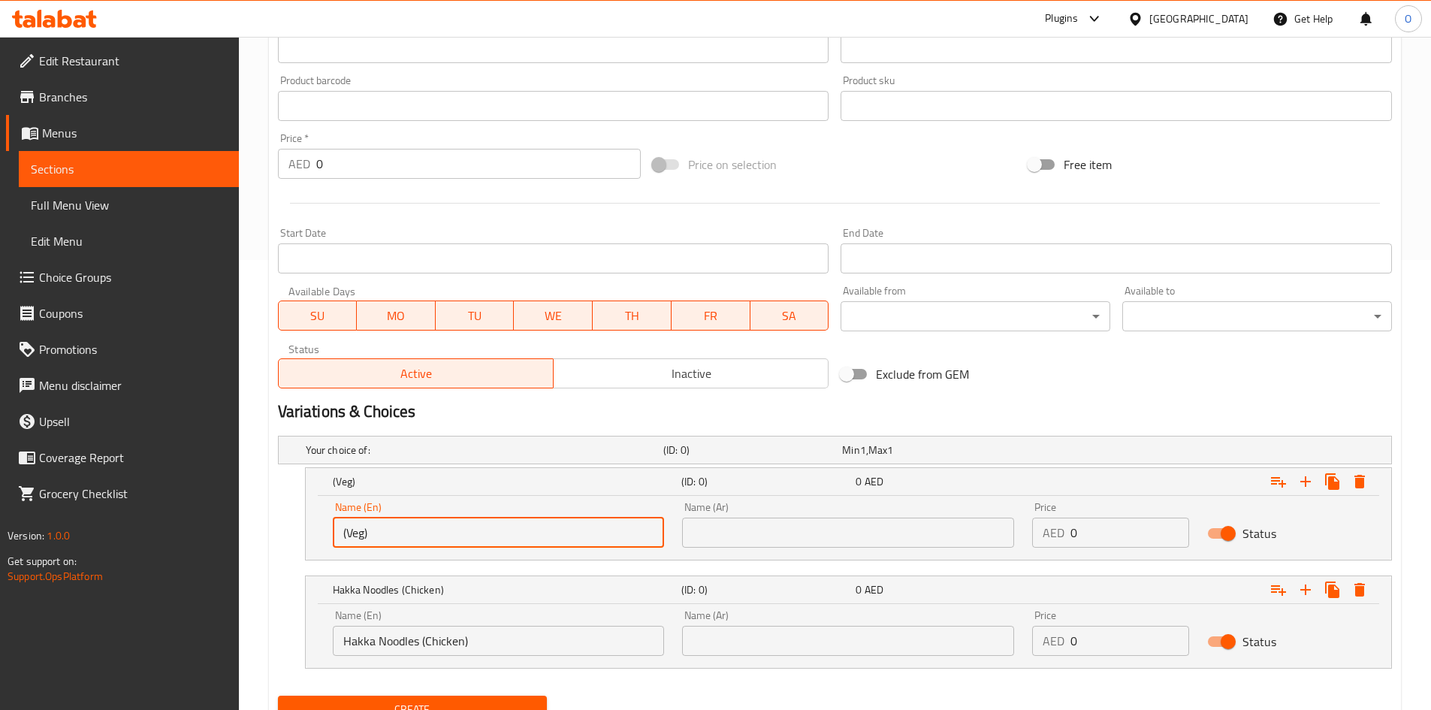
click at [369, 533] on input "(Veg)" at bounding box center [499, 532] width 332 height 30
paste input "Veg"
type input "Veg"
click at [473, 649] on input "Hakka Noodles (Chicken)" at bounding box center [499, 641] width 332 height 30
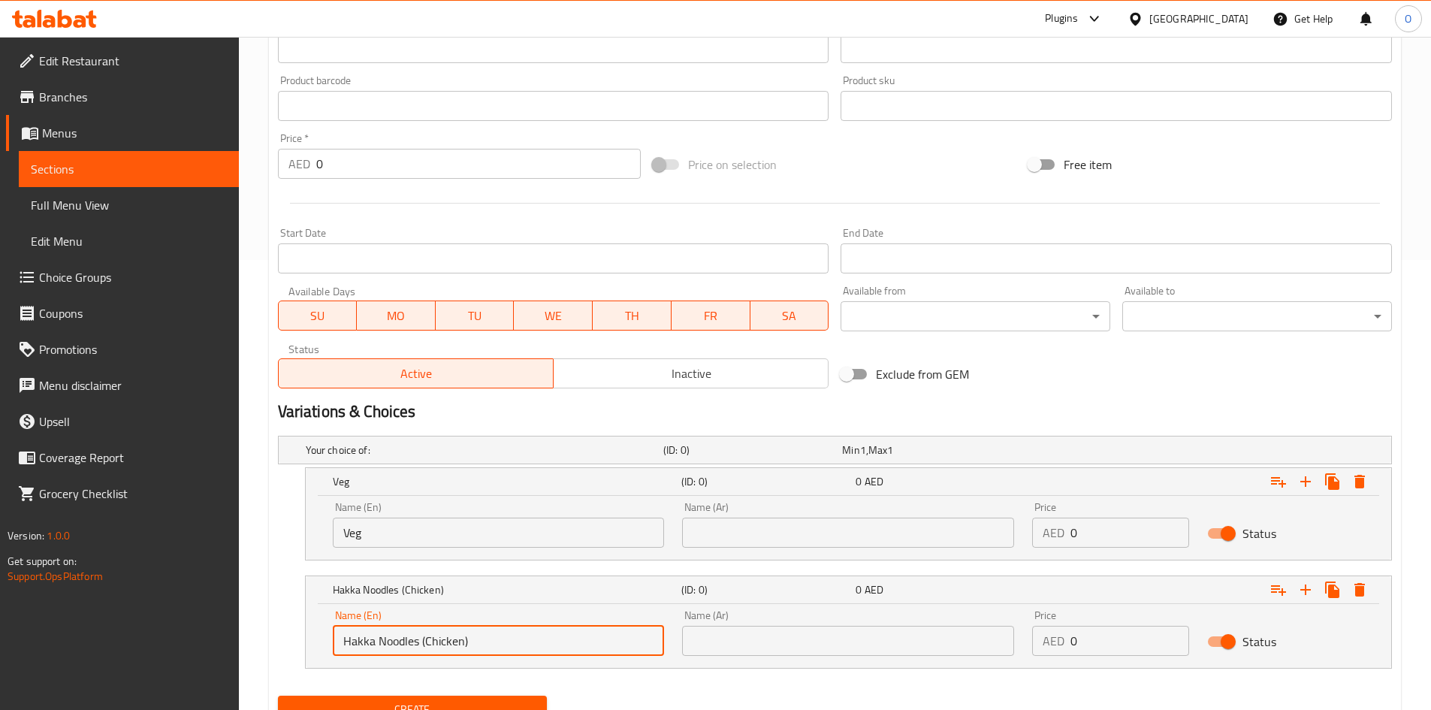
click at [473, 649] on input "Hakka Noodles (Chicken)" at bounding box center [499, 641] width 332 height 30
click at [473, 648] on input "Hakka Noodles (Chicken)" at bounding box center [499, 641] width 332 height 30
paste input "Chicken"
type input "Chicken"
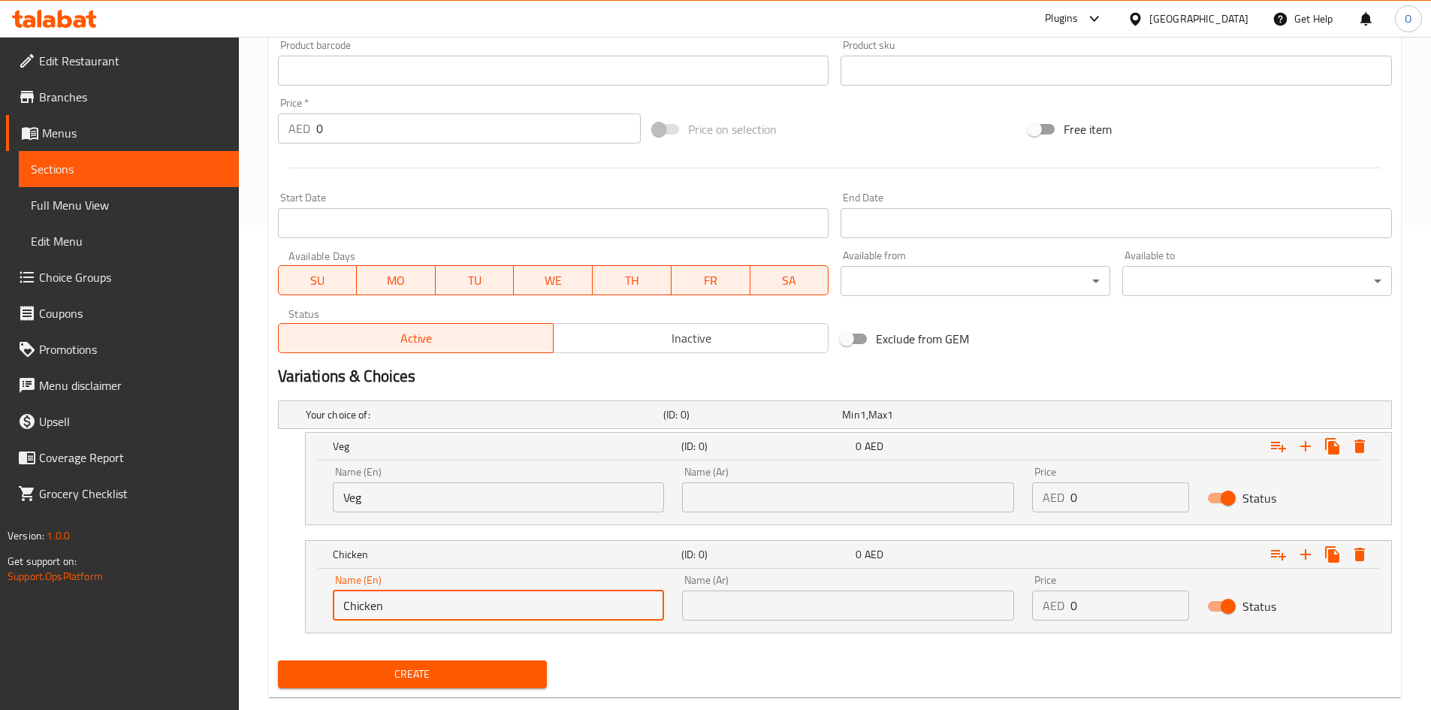
scroll to position [514, 0]
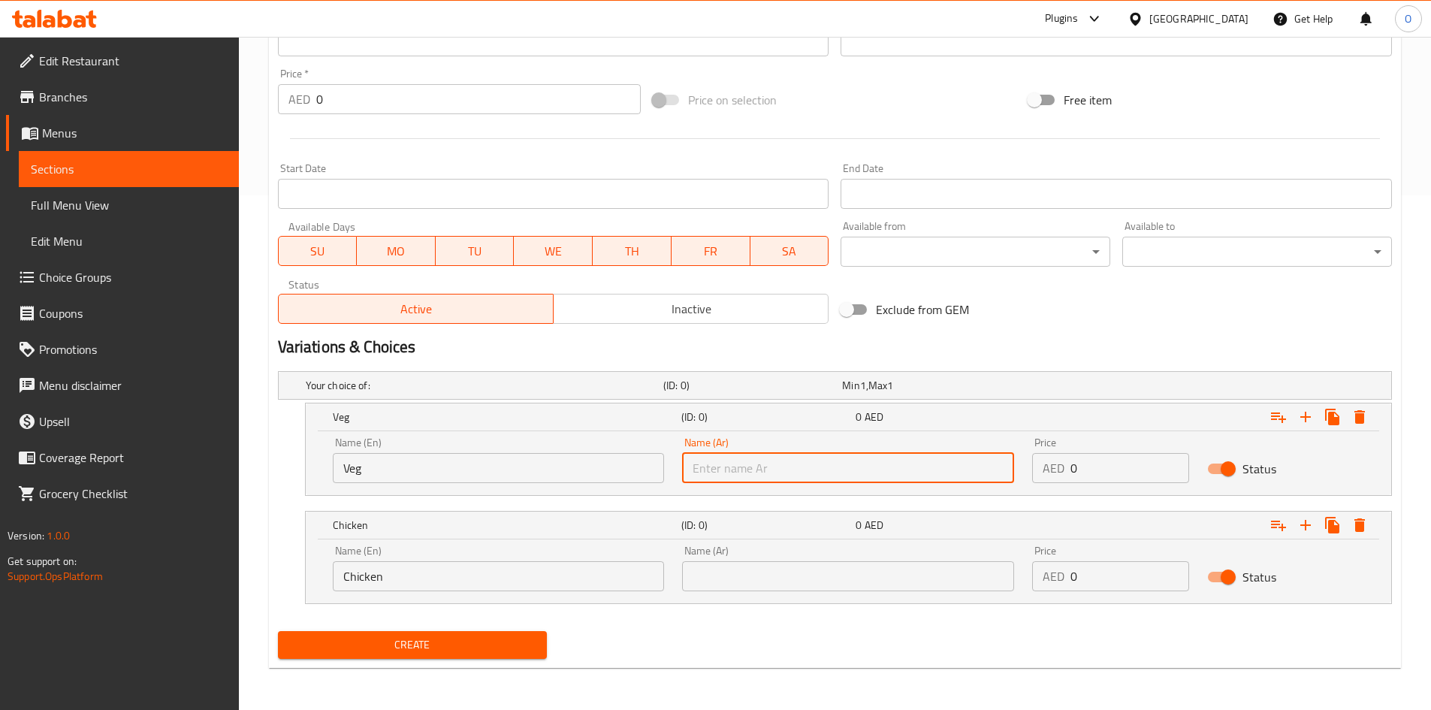
paste input "خضار"
type input "خضار"
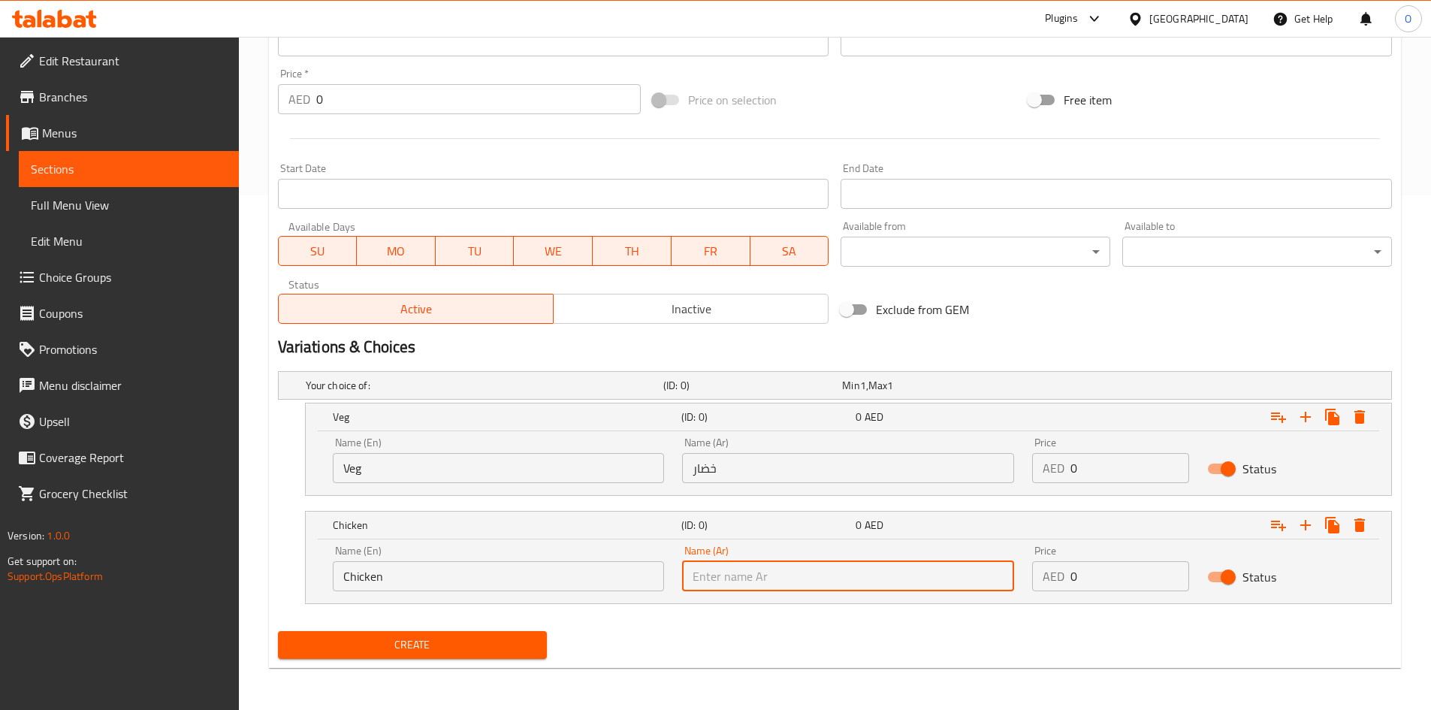
paste input "دجاج"
type input "دجاج"
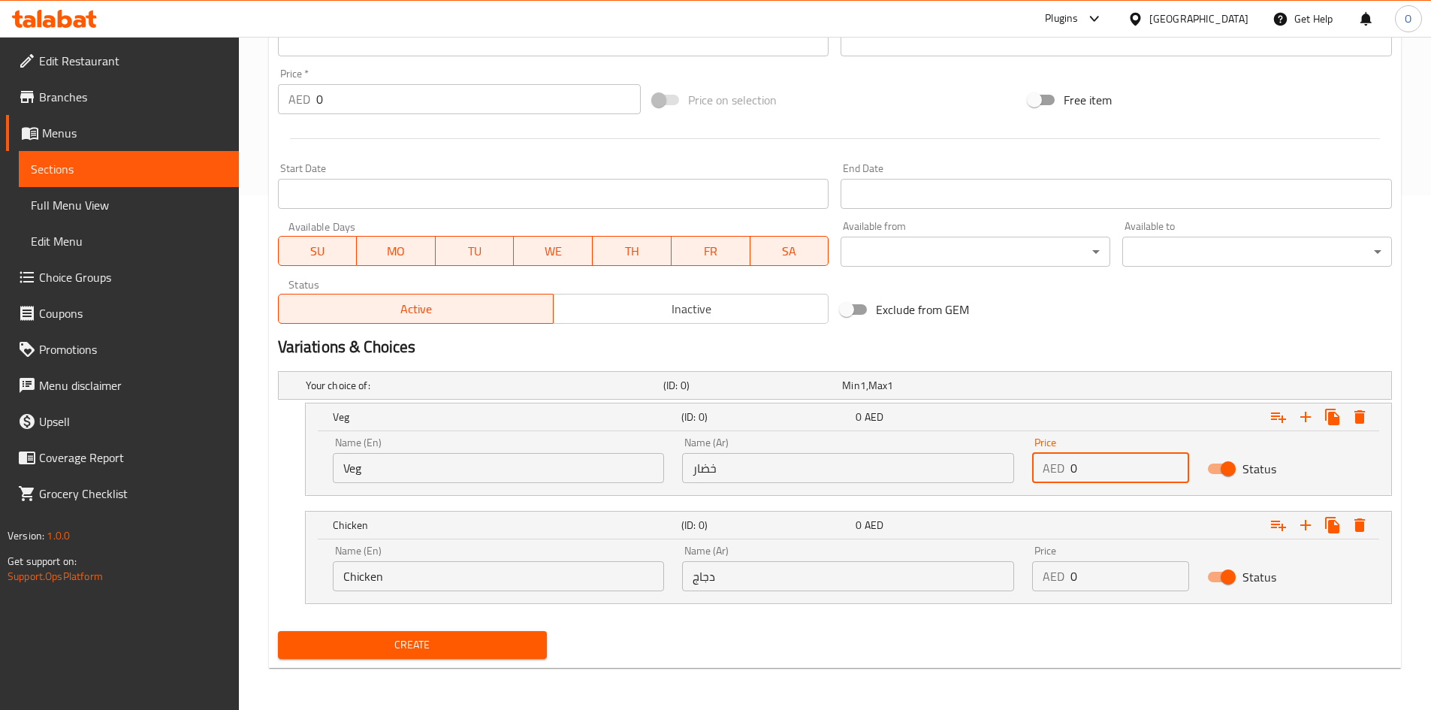
drag, startPoint x: 1081, startPoint y: 463, endPoint x: 1068, endPoint y: 463, distance: 13.5
click at [1068, 463] on div "AED 0 Price" at bounding box center [1110, 468] width 157 height 30
paste input "29"
type input "29"
drag, startPoint x: 1075, startPoint y: 583, endPoint x: 1063, endPoint y: 574, distance: 14.6
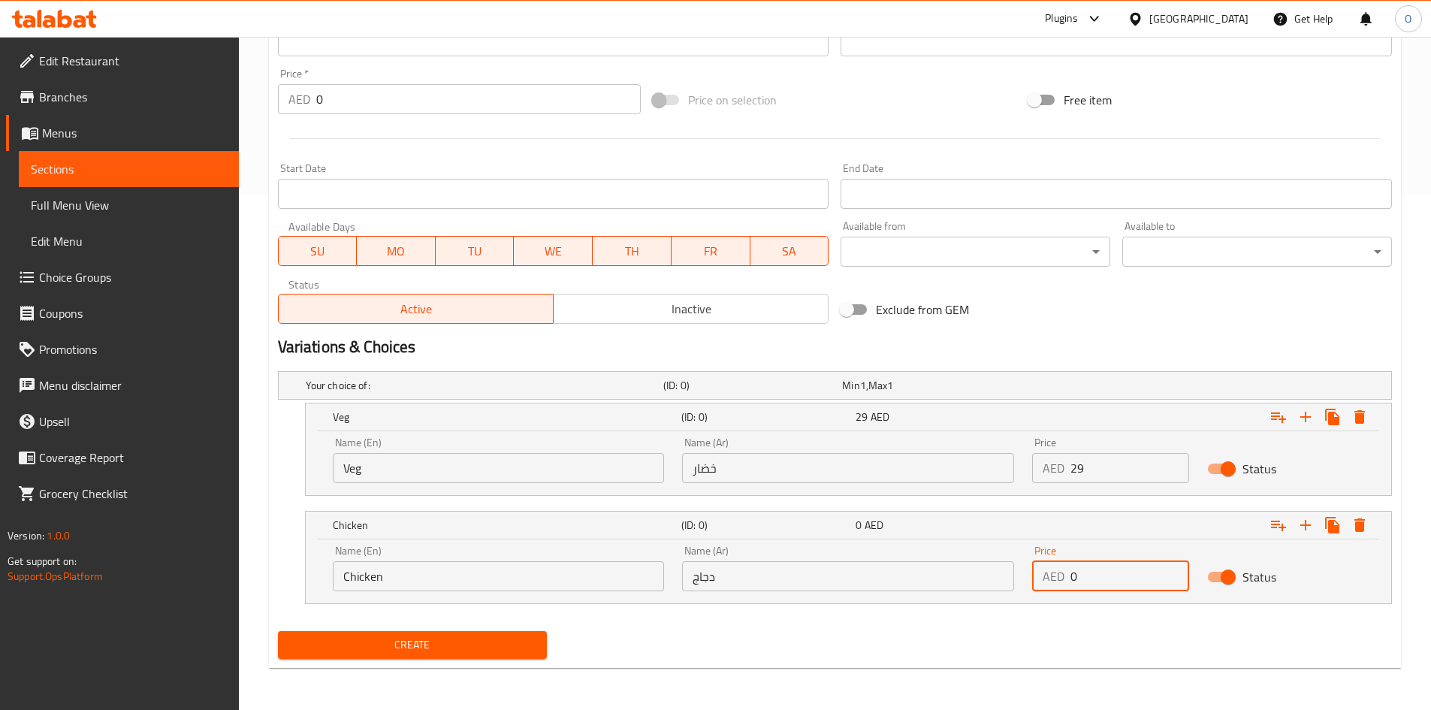
click at [1055, 574] on div "AED 0 Price" at bounding box center [1110, 576] width 157 height 30
paste input "34"
type input "34"
click at [768, 659] on div "Create" at bounding box center [835, 645] width 1126 height 40
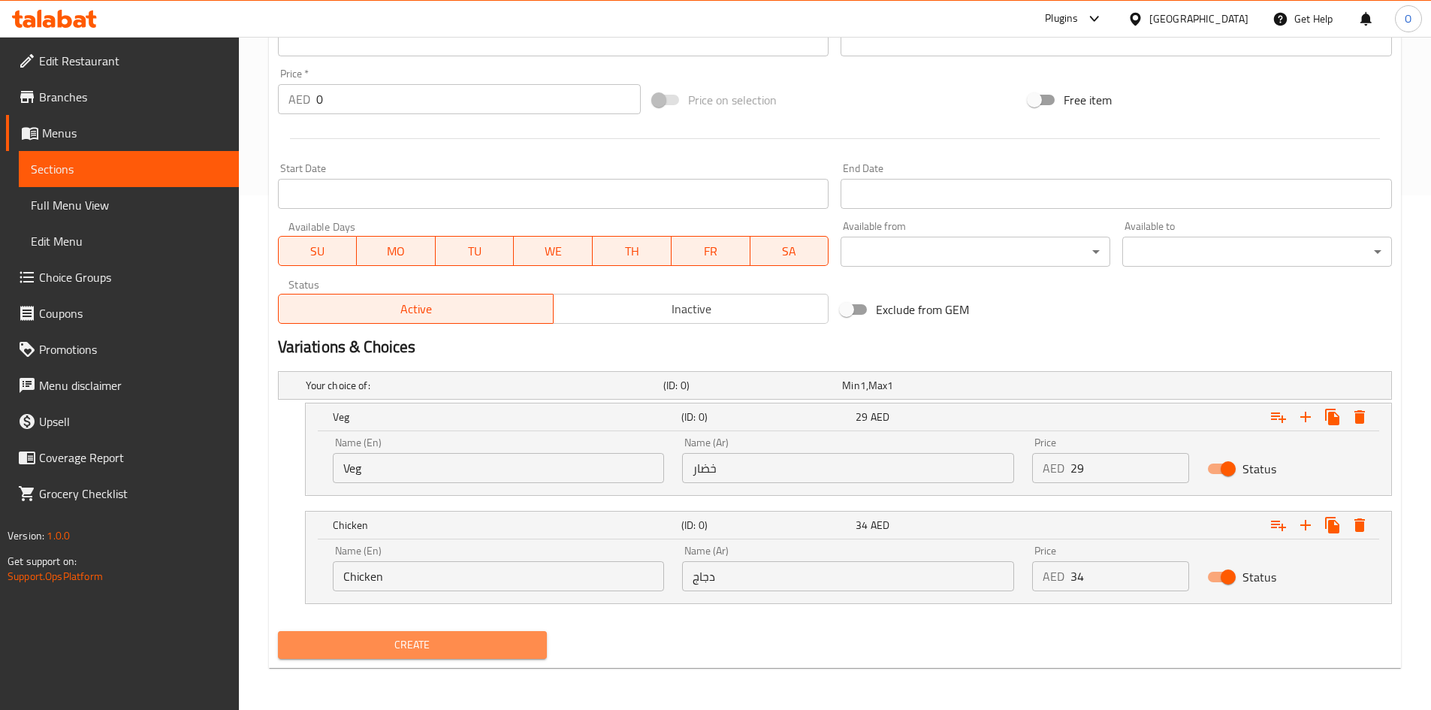
click at [373, 635] on span "Create" at bounding box center [413, 644] width 246 height 19
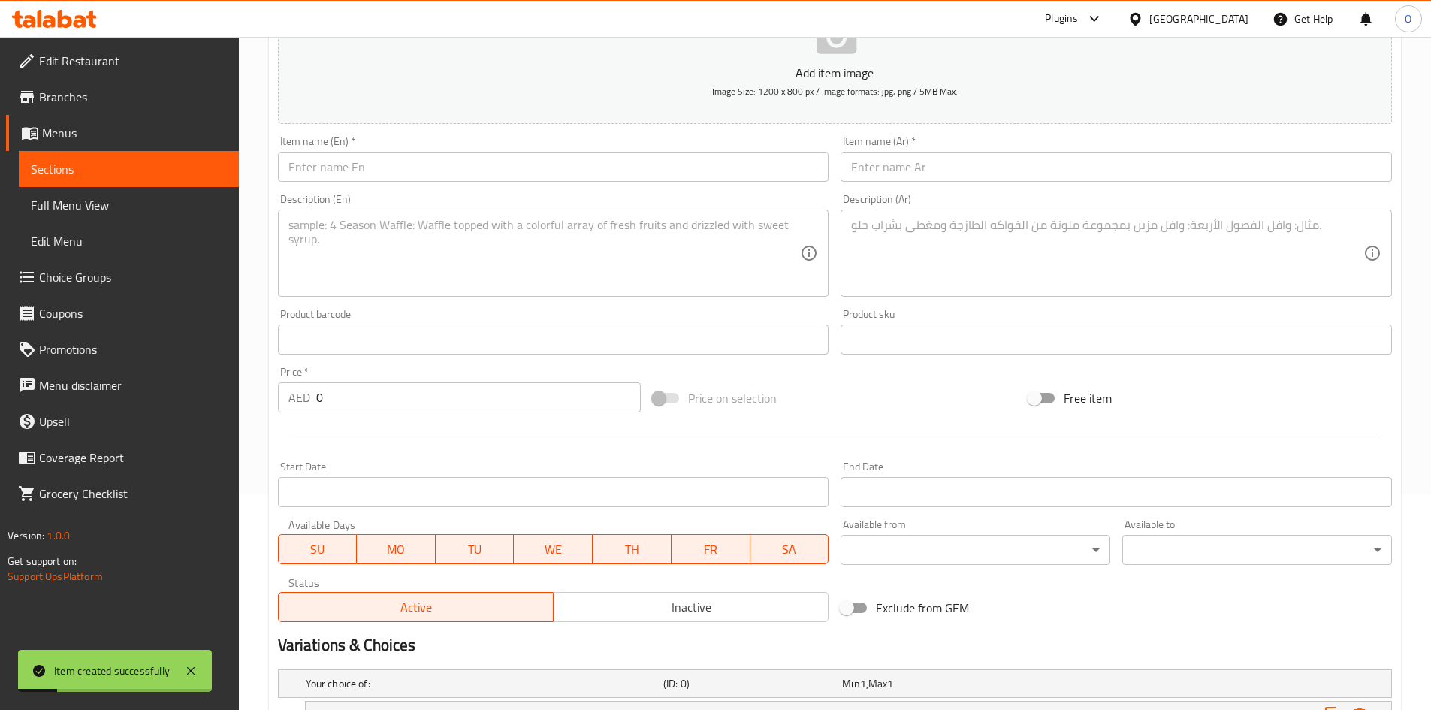
scroll to position [214, 0]
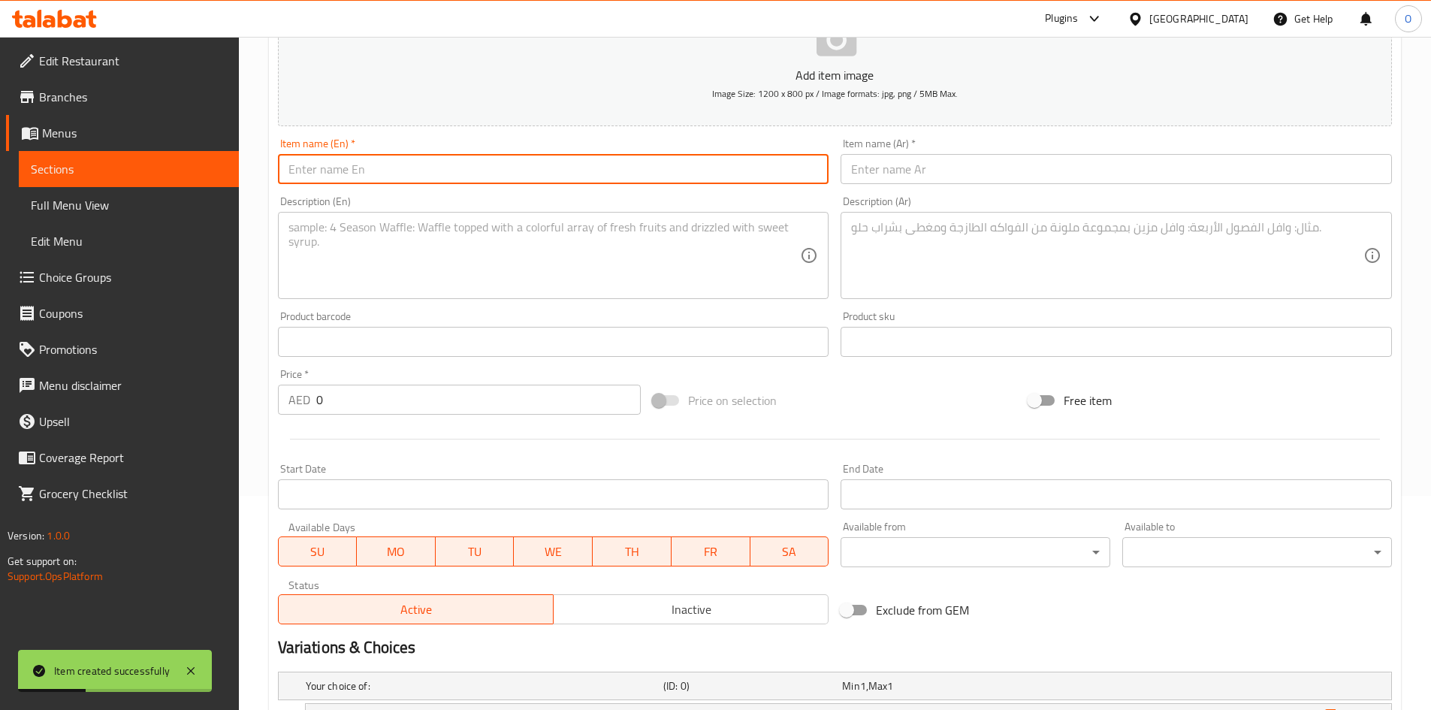
click at [388, 173] on input "text" at bounding box center [553, 169] width 551 height 30
paste input "Chilli Garlic Noodles (Veg)"
drag, startPoint x: 385, startPoint y: 158, endPoint x: 433, endPoint y: 167, distance: 48.9
click at [433, 167] on input "Chilli Garlic Noodles (Veg)" at bounding box center [553, 169] width 551 height 30
click at [417, 158] on input "Chilli Garlic Noodles" at bounding box center [553, 169] width 551 height 30
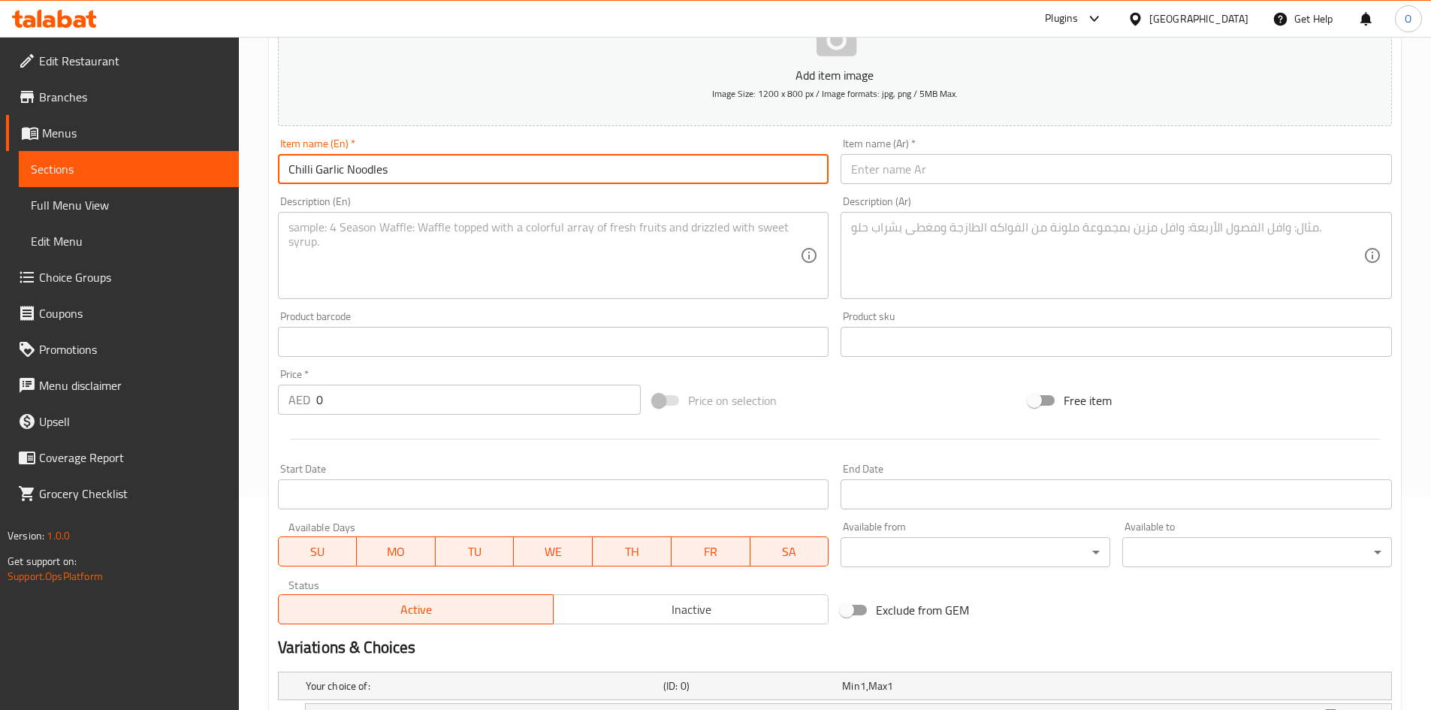
click at [417, 158] on input "Chilli Garlic Noodles" at bounding box center [553, 169] width 551 height 30
click at [417, 157] on input "Chilli Garlic Noodles" at bounding box center [553, 169] width 551 height 30
type input "Chilli Garlic Noodles"
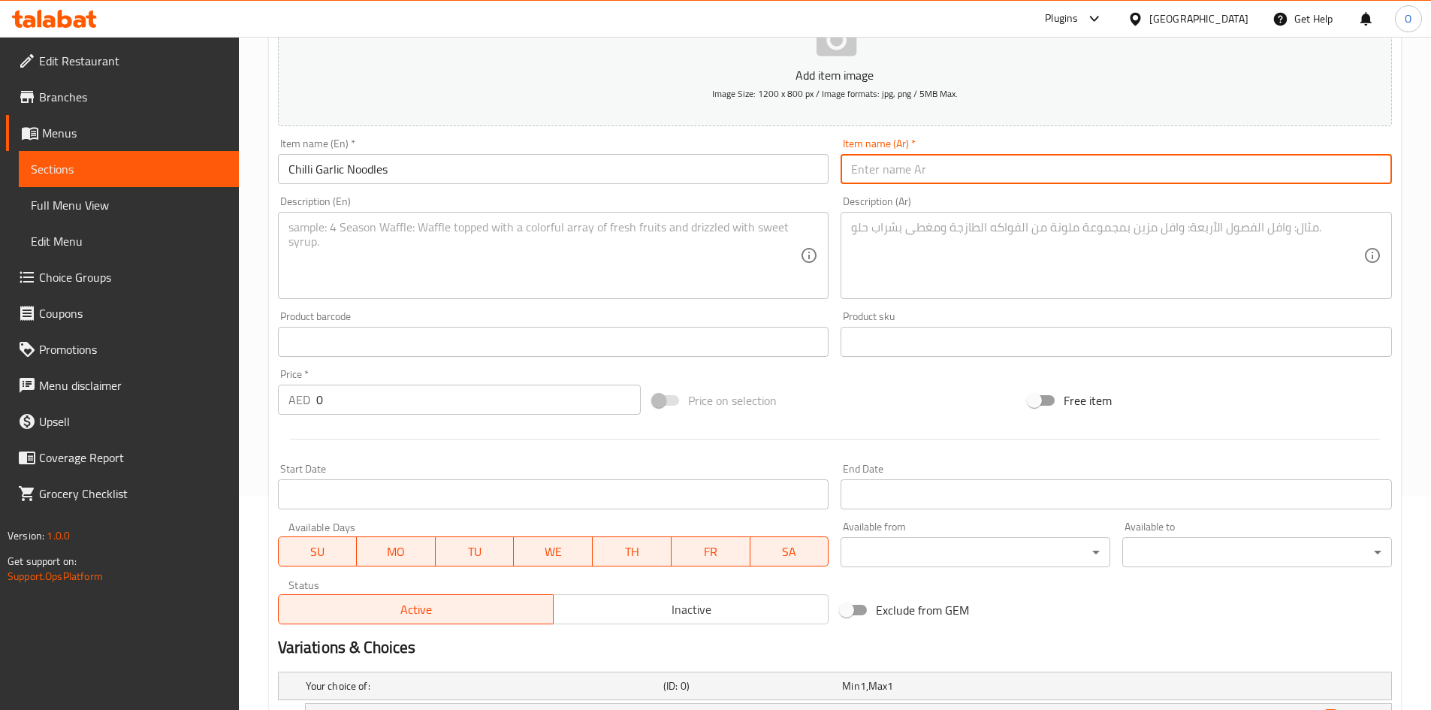
paste input "نودلز الفلفل الحار والثوم"
type input "نودلز الفلفل الحار والثوم"
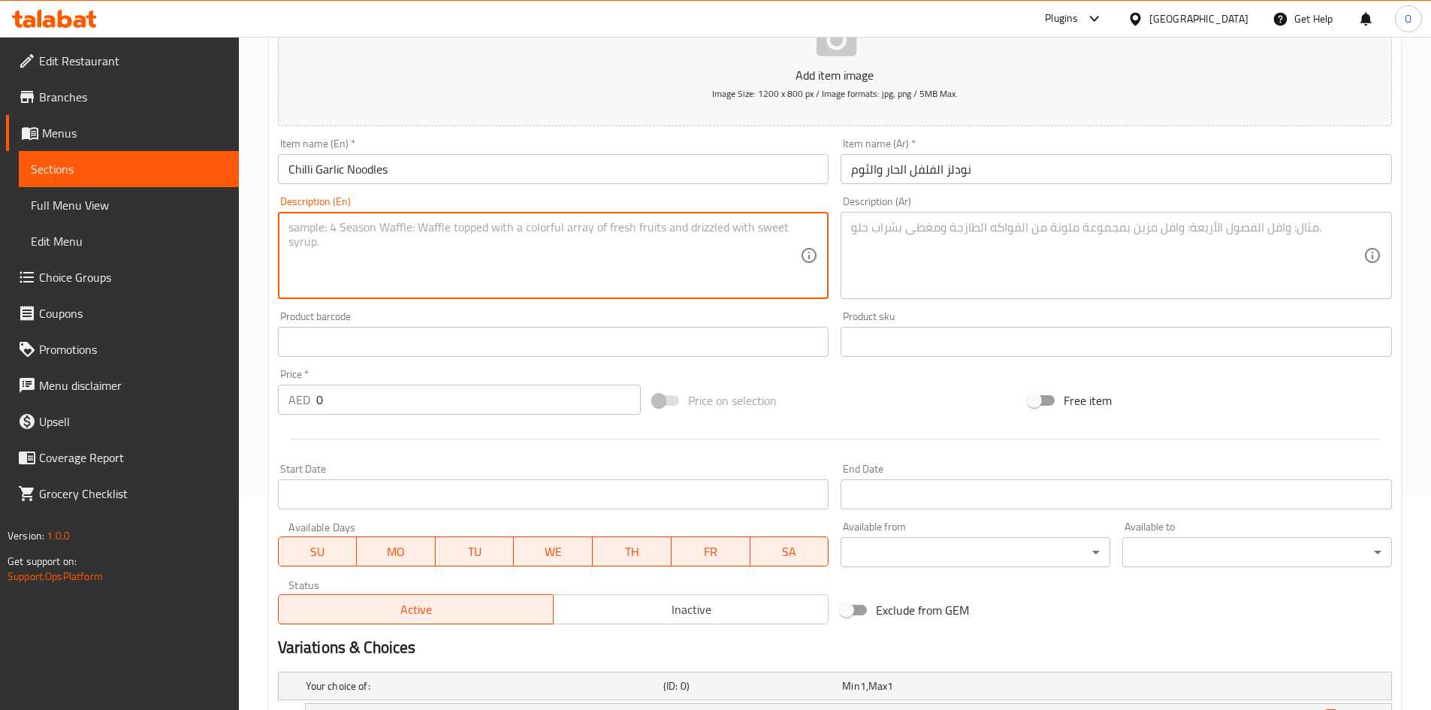
paste textarea "Noodles in a zesty garlic sauce with spicy chili, combined with fresh vegetable…"
type textarea "Noodles in a zesty garlic sauce with spicy chili, combined with fresh vegetable…"
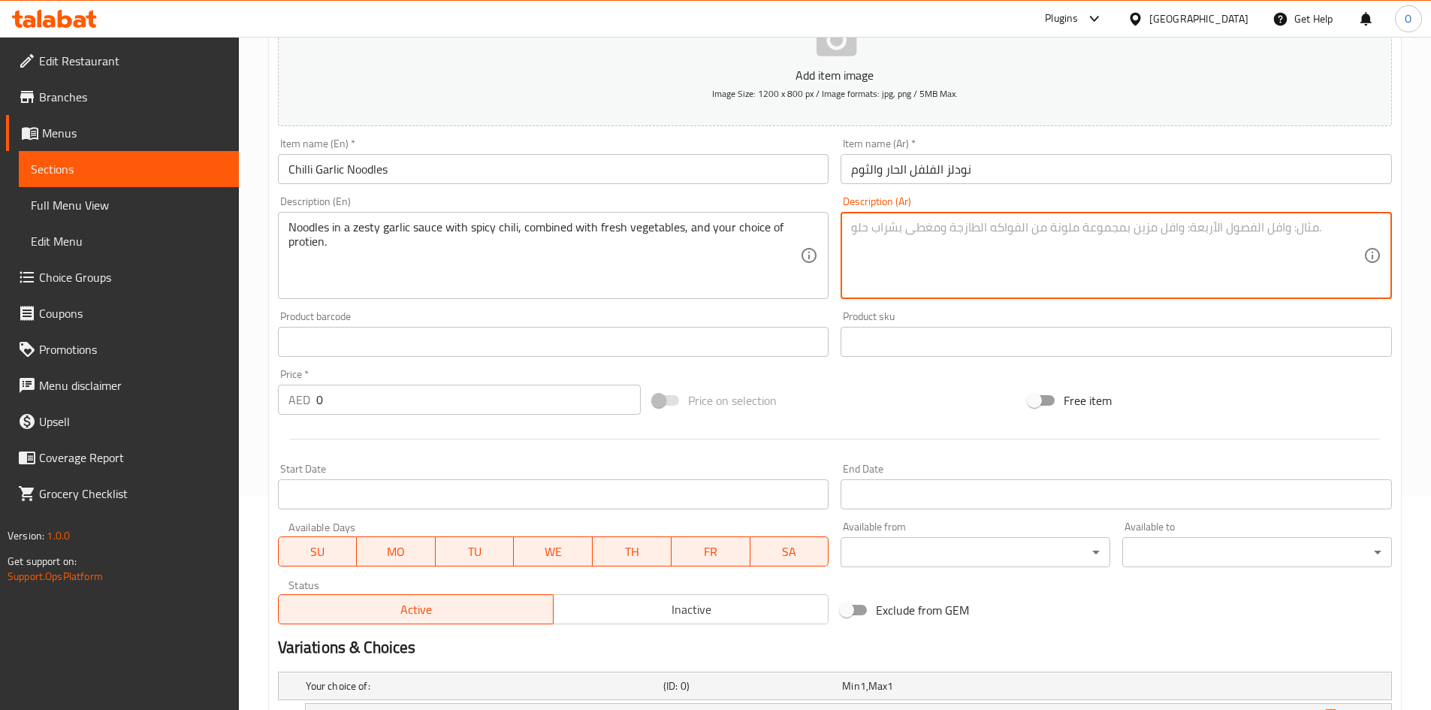
paste textarea "نودلز في صلصة الثوم اللذيذة مع الفلفل الحار، جنبًا إلى جنب مع الخضروات الطازجة …"
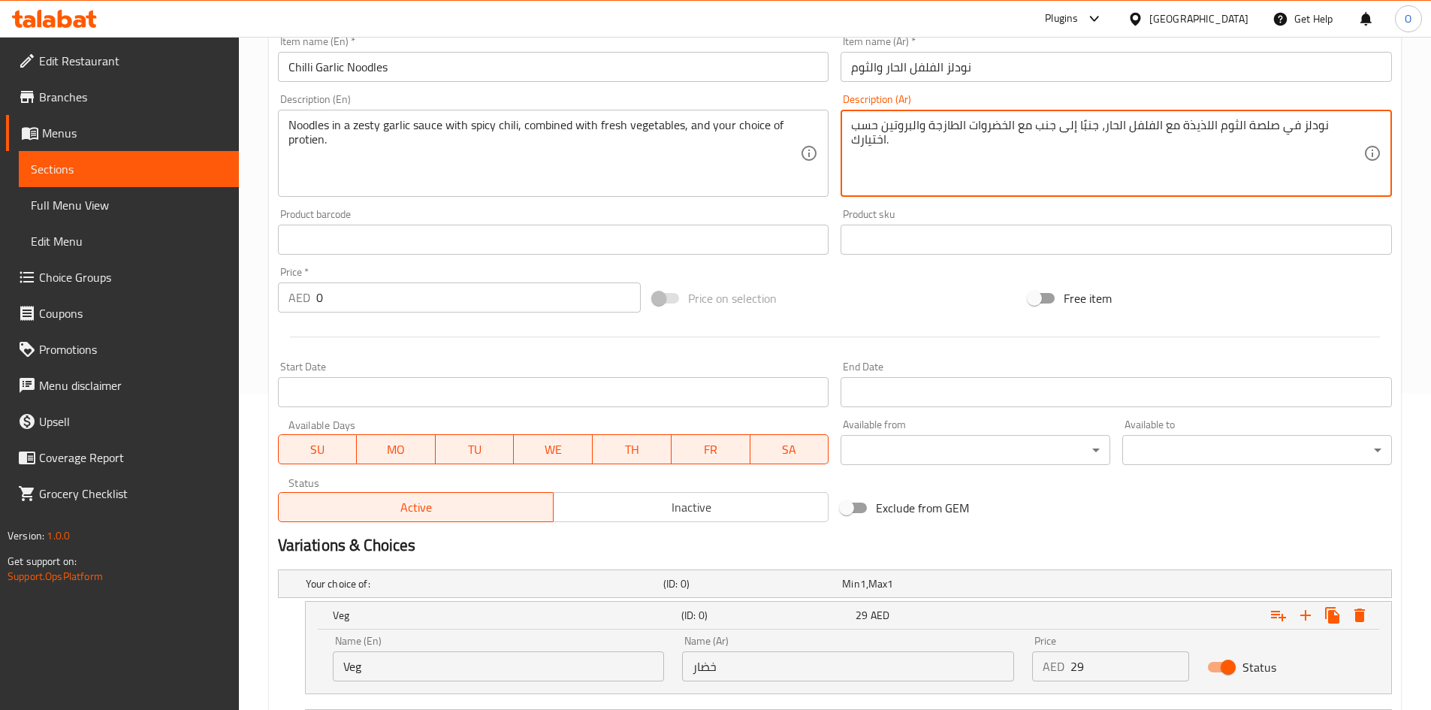
scroll to position [514, 0]
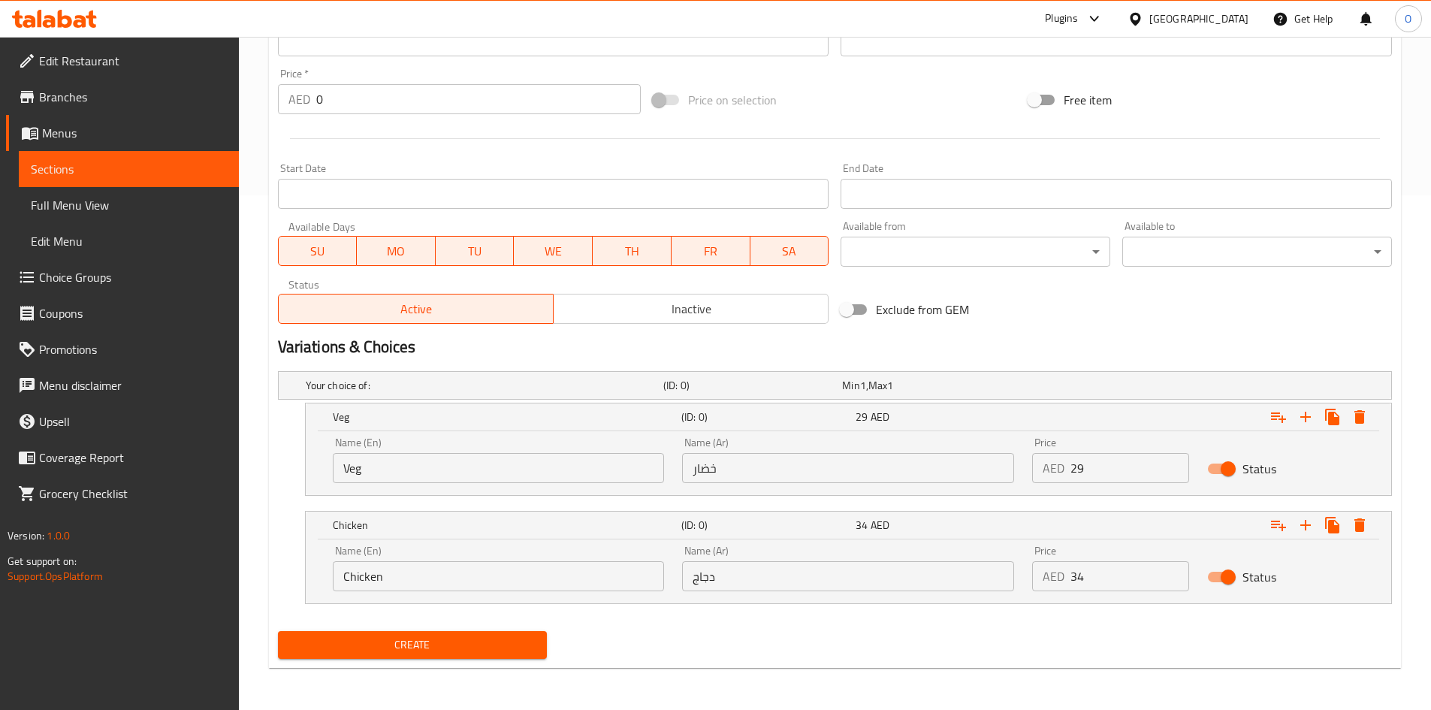
type textarea "نودلز في صلصة الثوم اللذيذة مع الفلفل الحار، جنبًا إلى جنب مع الخضروات الطازجة …"
click at [1299, 526] on icon "Expand" at bounding box center [1305, 525] width 18 height 18
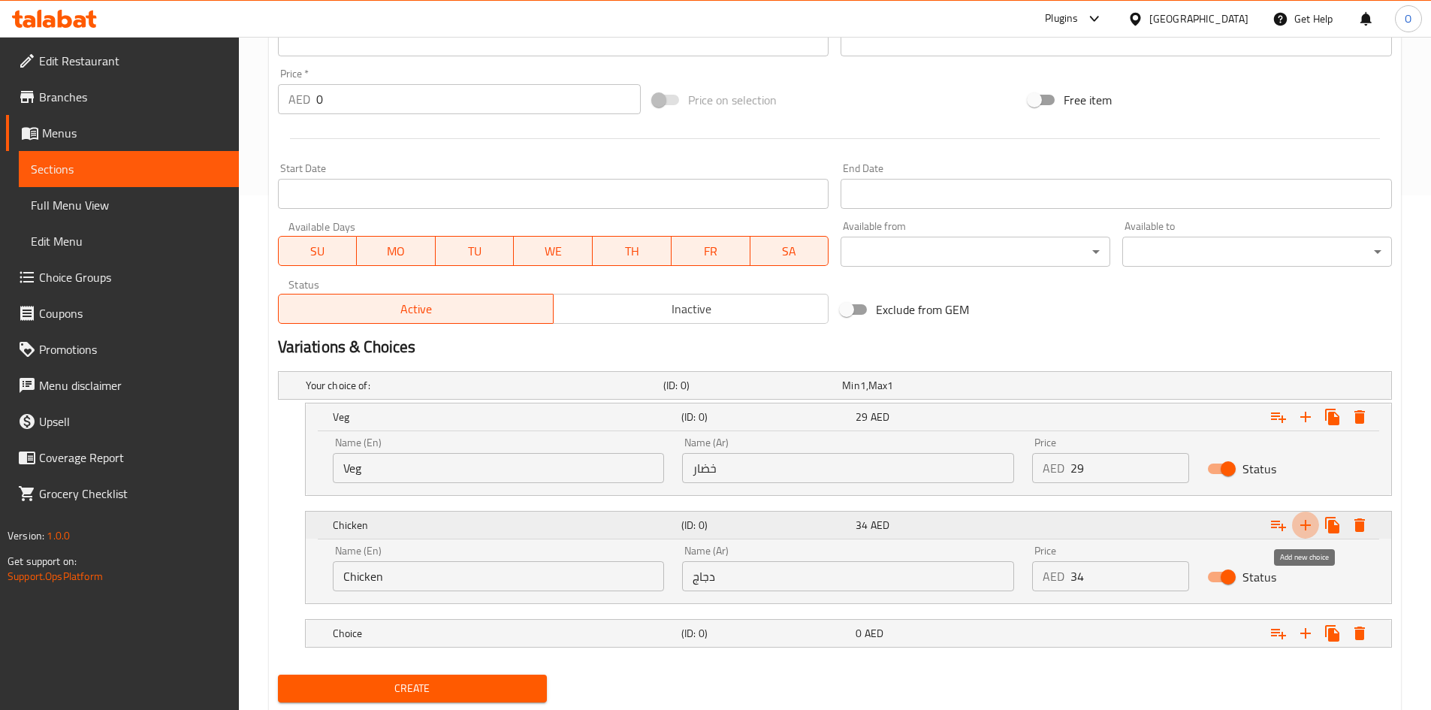
click at [1299, 526] on icon "Expand" at bounding box center [1305, 525] width 18 height 18
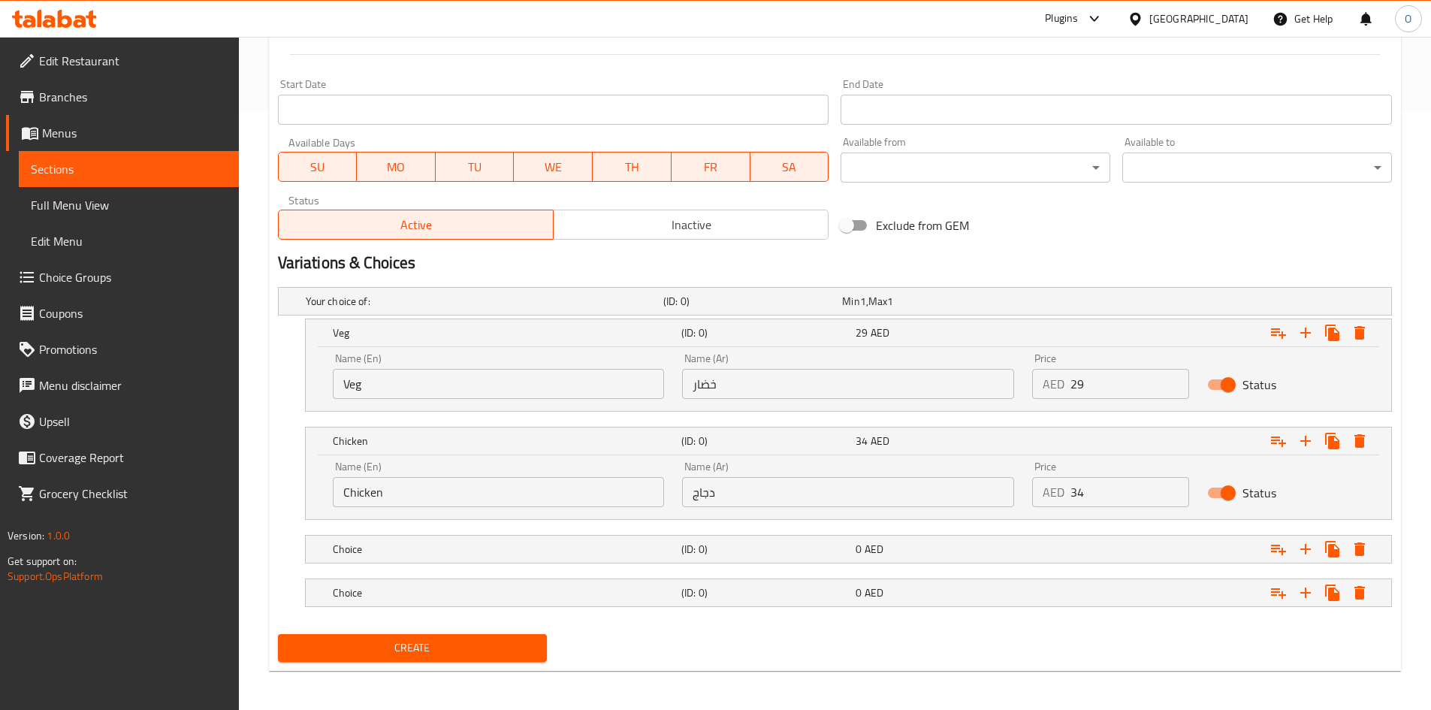
scroll to position [602, 0]
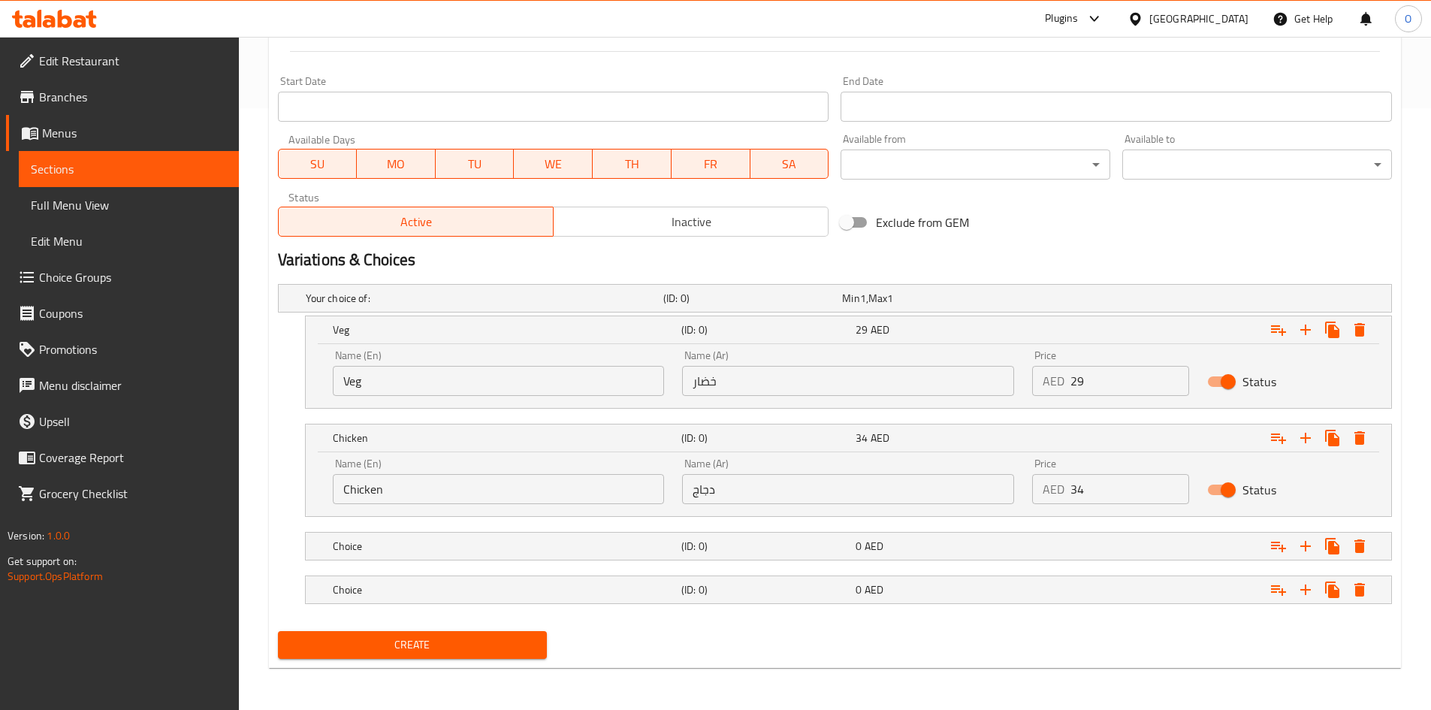
click at [385, 386] on input "Veg" at bounding box center [499, 381] width 332 height 30
click at [385, 384] on input "Veg" at bounding box center [499, 381] width 332 height 30
paste input "text"
type input "Veg"
click at [435, 495] on input "Chicken" at bounding box center [499, 489] width 332 height 30
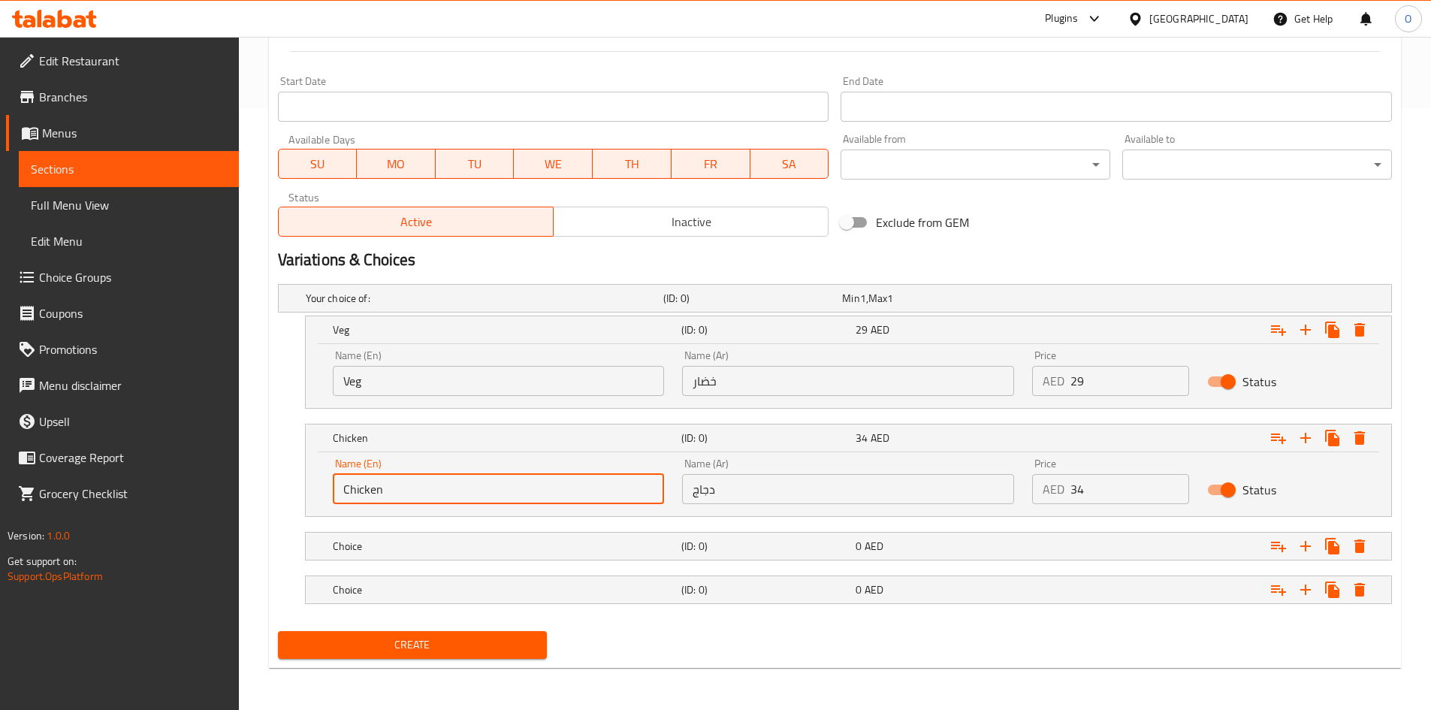
click at [435, 495] on input "Chicken" at bounding box center [499, 489] width 332 height 30
paste input "text"
type input "Chicken"
click at [496, 541] on h5 "Choice" at bounding box center [504, 545] width 342 height 15
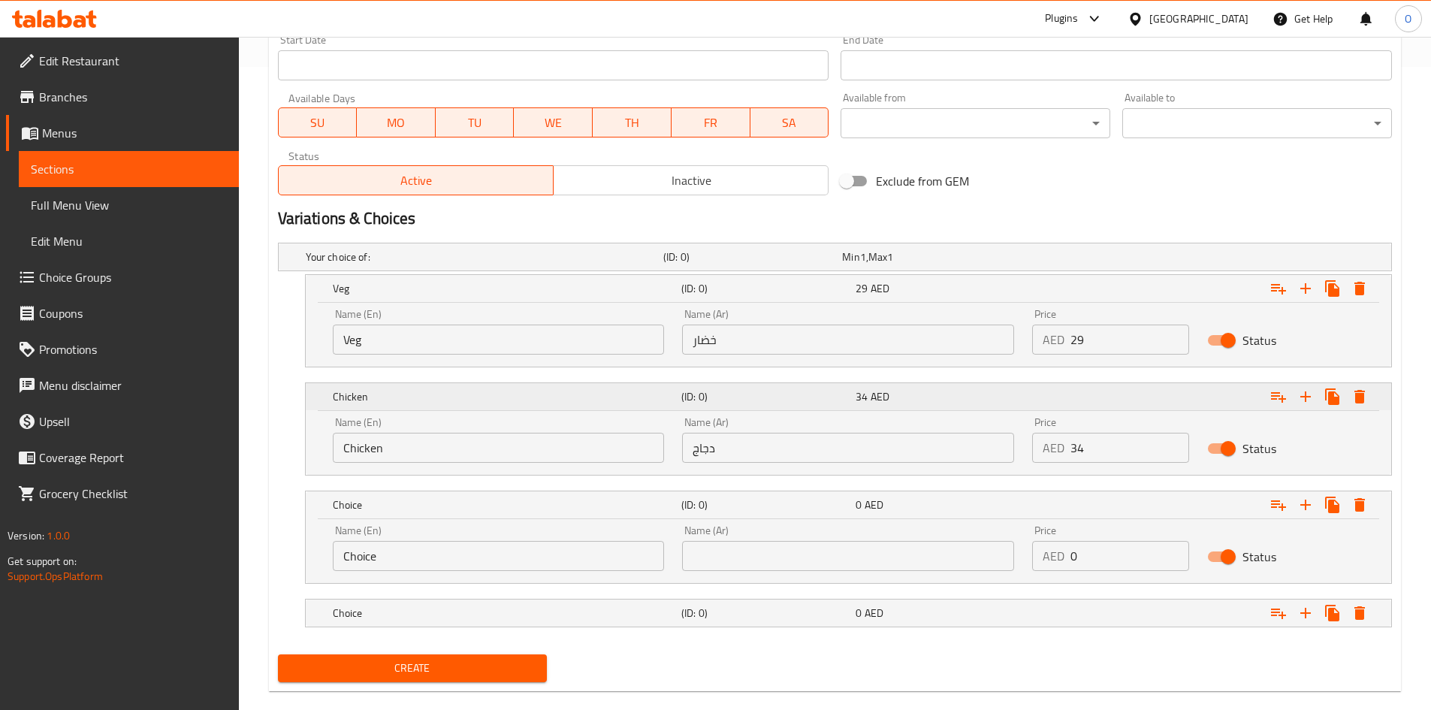
scroll to position [666, 0]
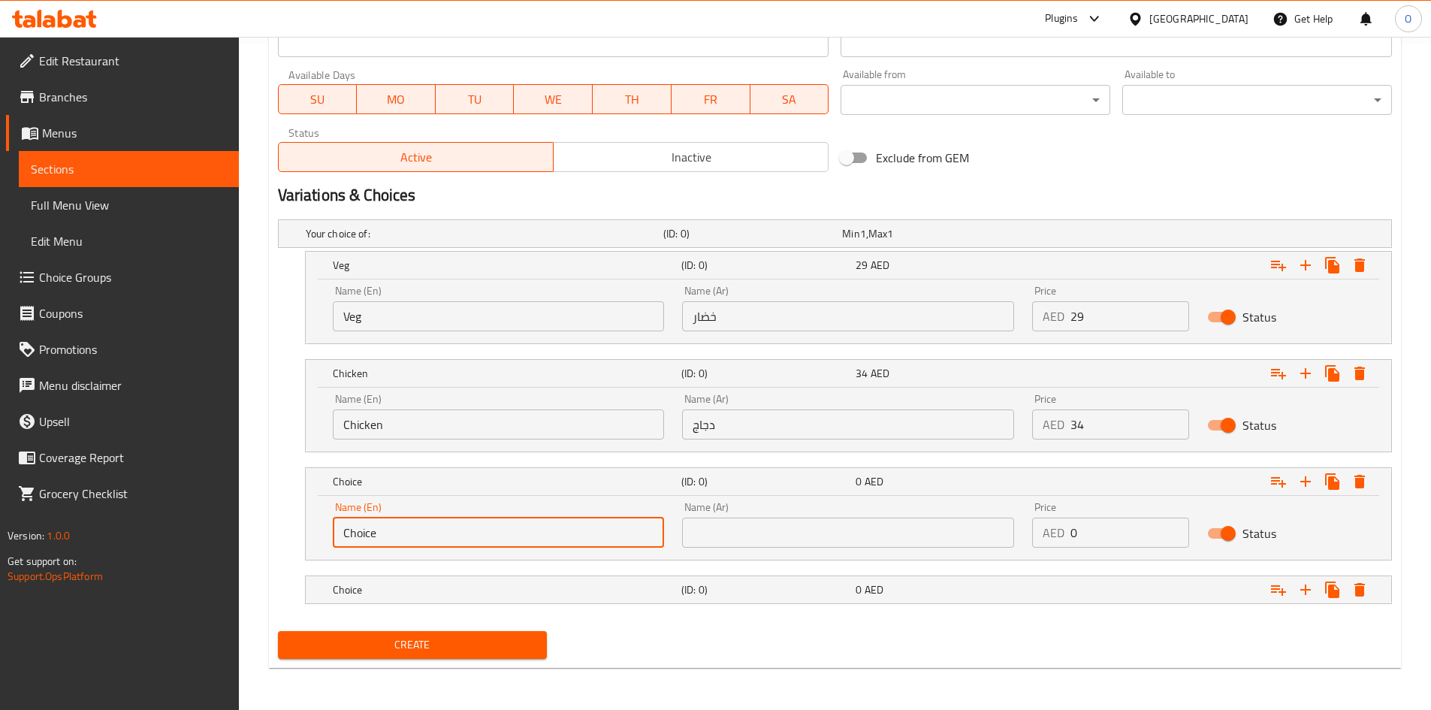
click at [444, 528] on input "Choice" at bounding box center [499, 532] width 332 height 30
paste input "Shrimp"
type input "Shrimp"
click at [406, 586] on h5 "Choice" at bounding box center [504, 589] width 342 height 15
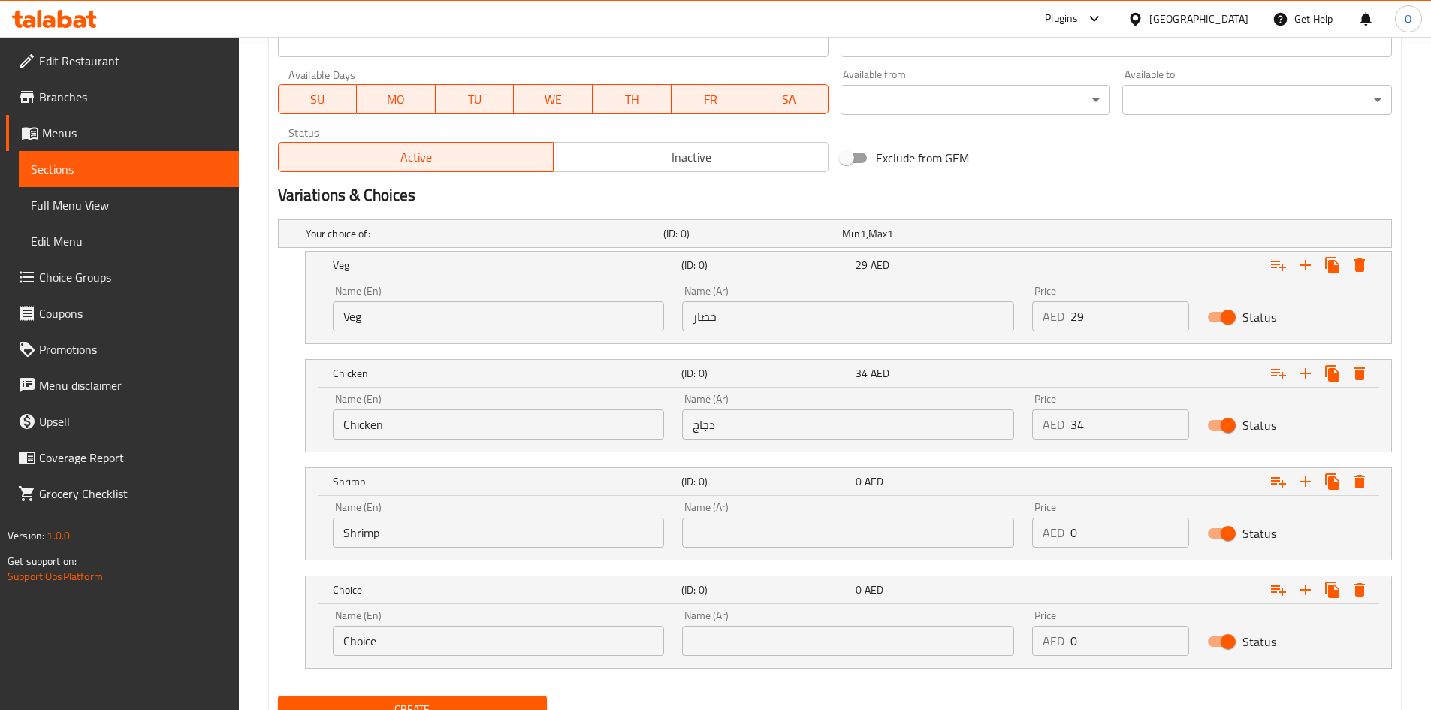
click at [433, 649] on input "Choice" at bounding box center [499, 641] width 332 height 30
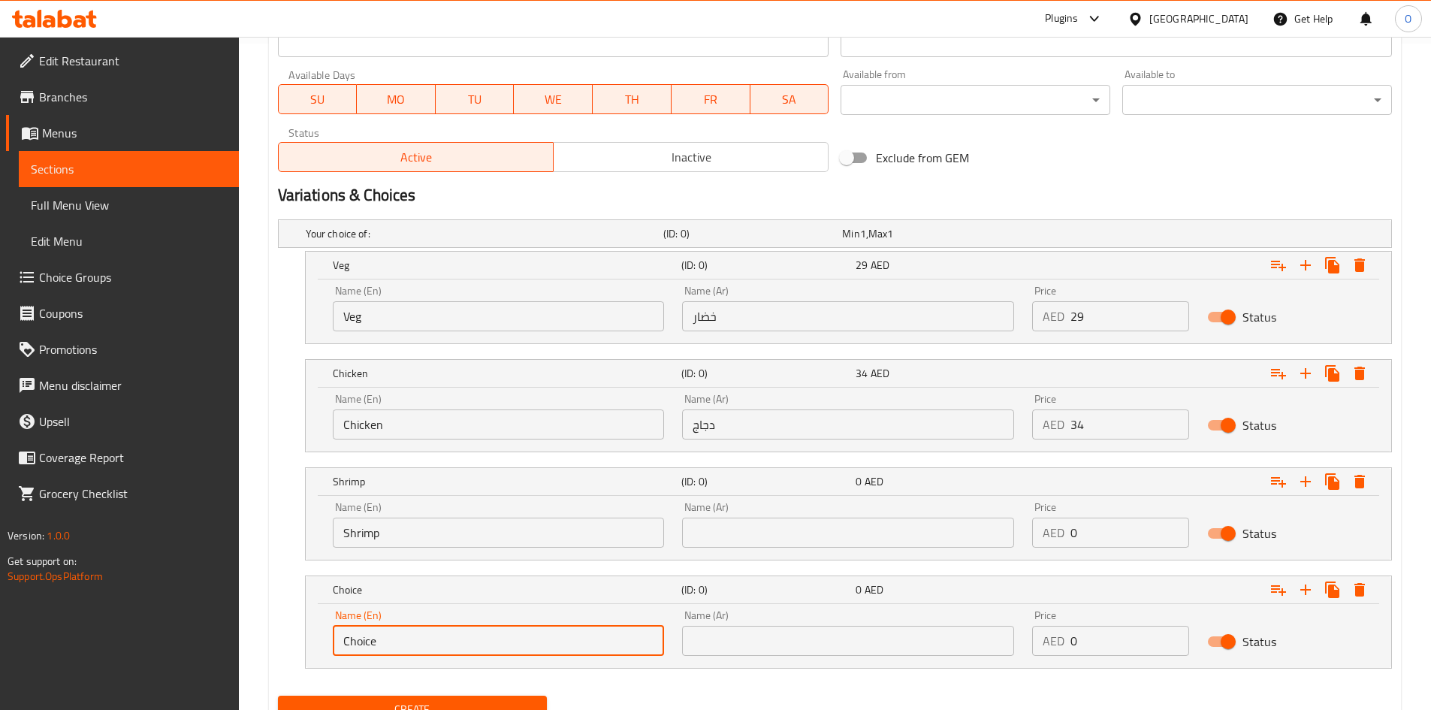
click at [433, 649] on input "Choice" at bounding box center [499, 641] width 332 height 30
paste input "Mix"
type input "Mix"
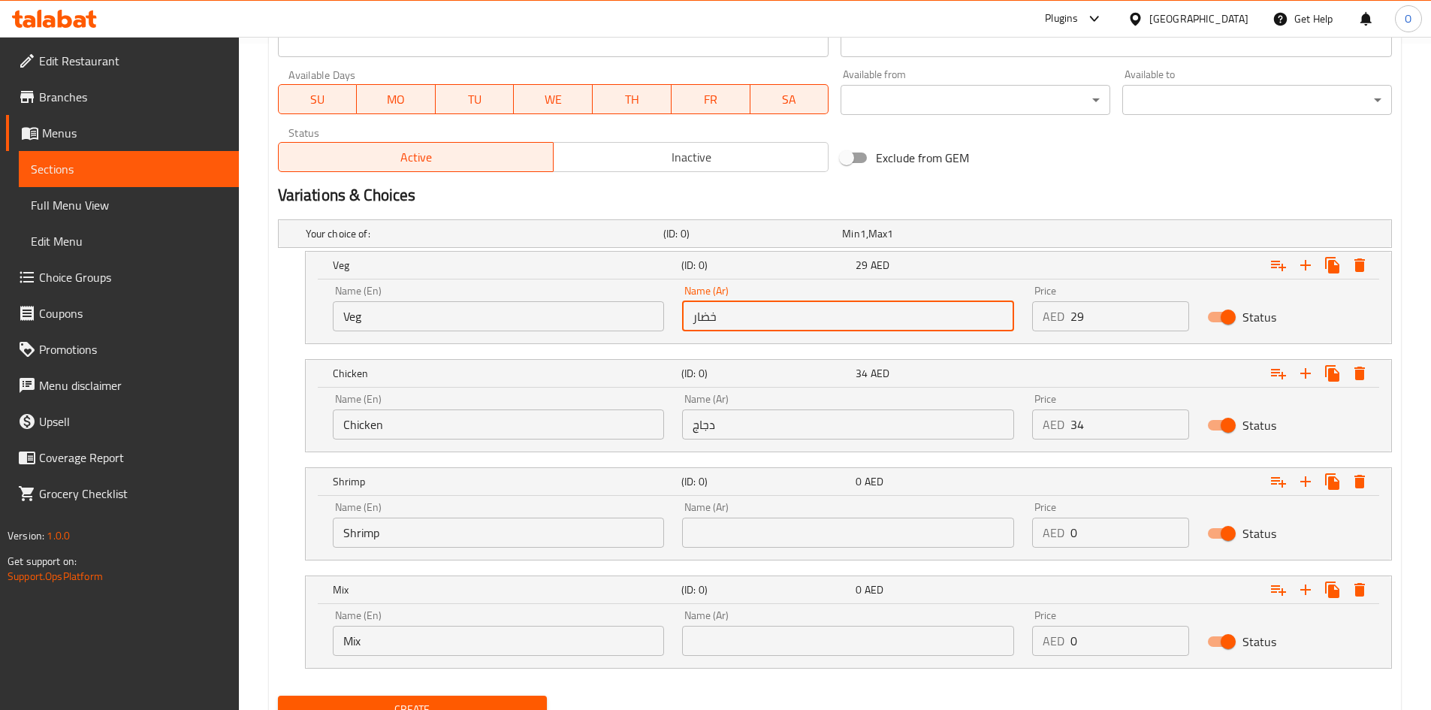
paste input "text"
type input "خضار"
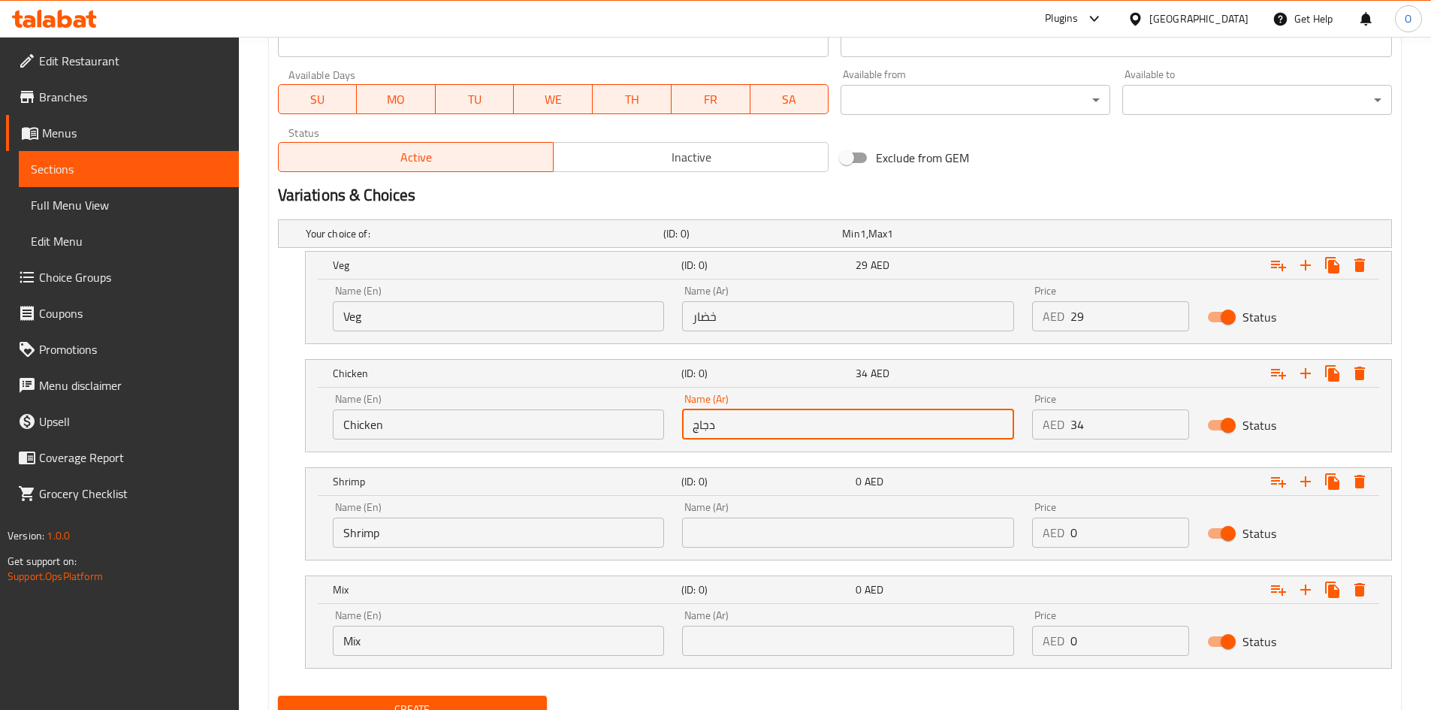
paste input "text"
type input "دجاج"
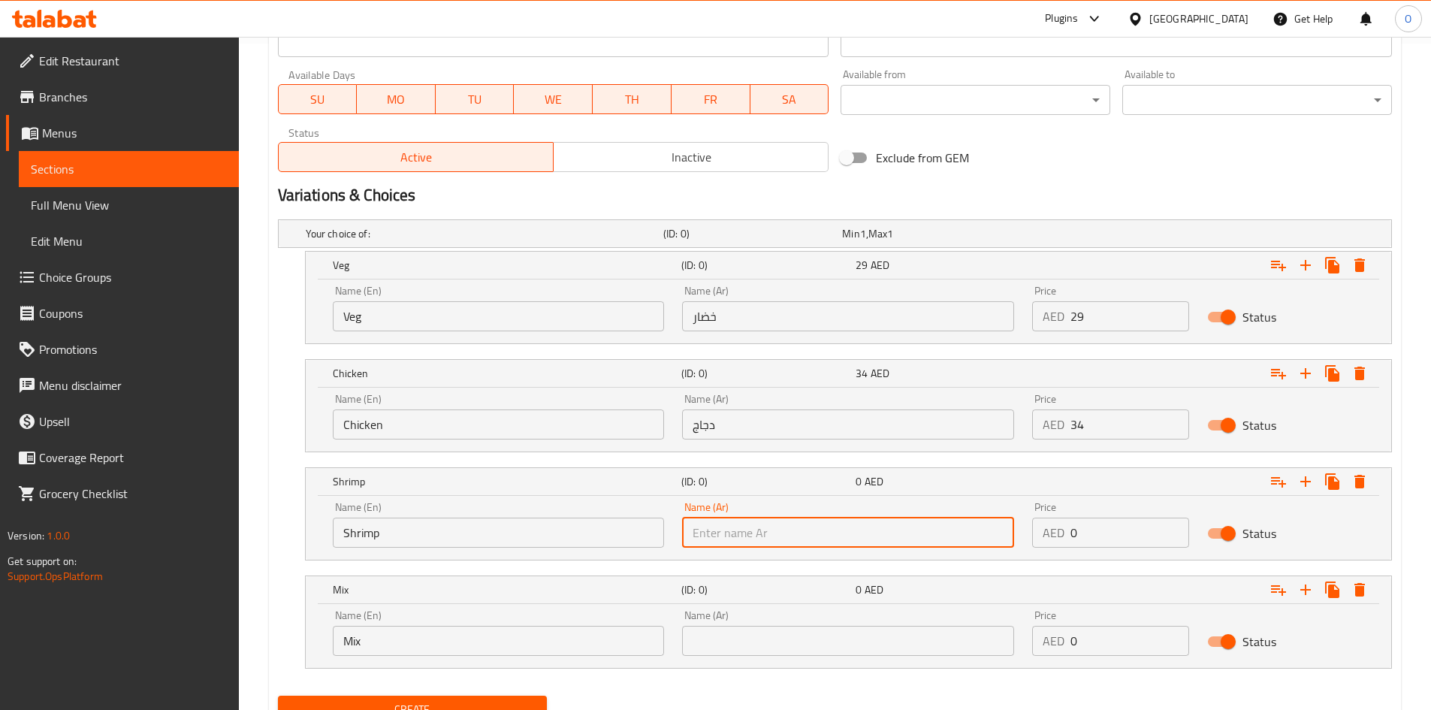
paste input "روبيان"
type input "روبيان"
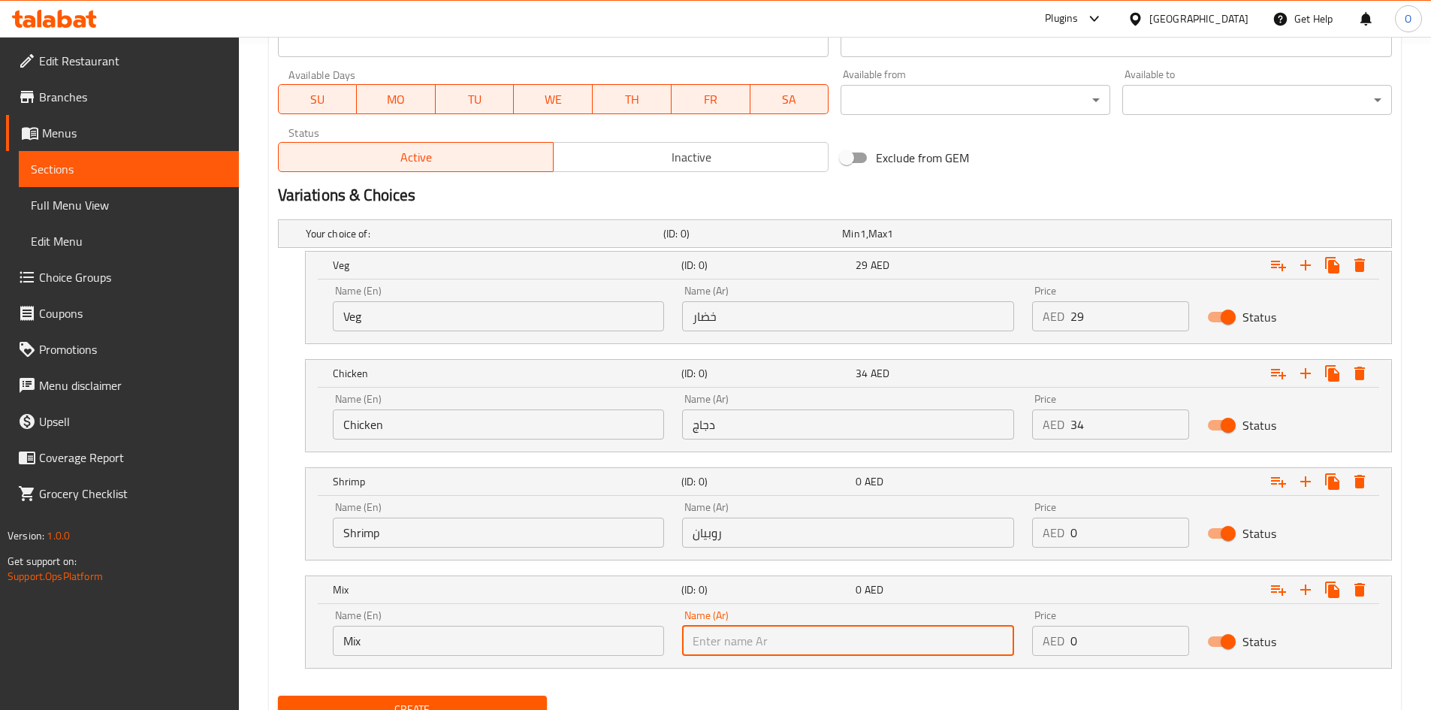
paste input "مزيج"
type input "مزيج"
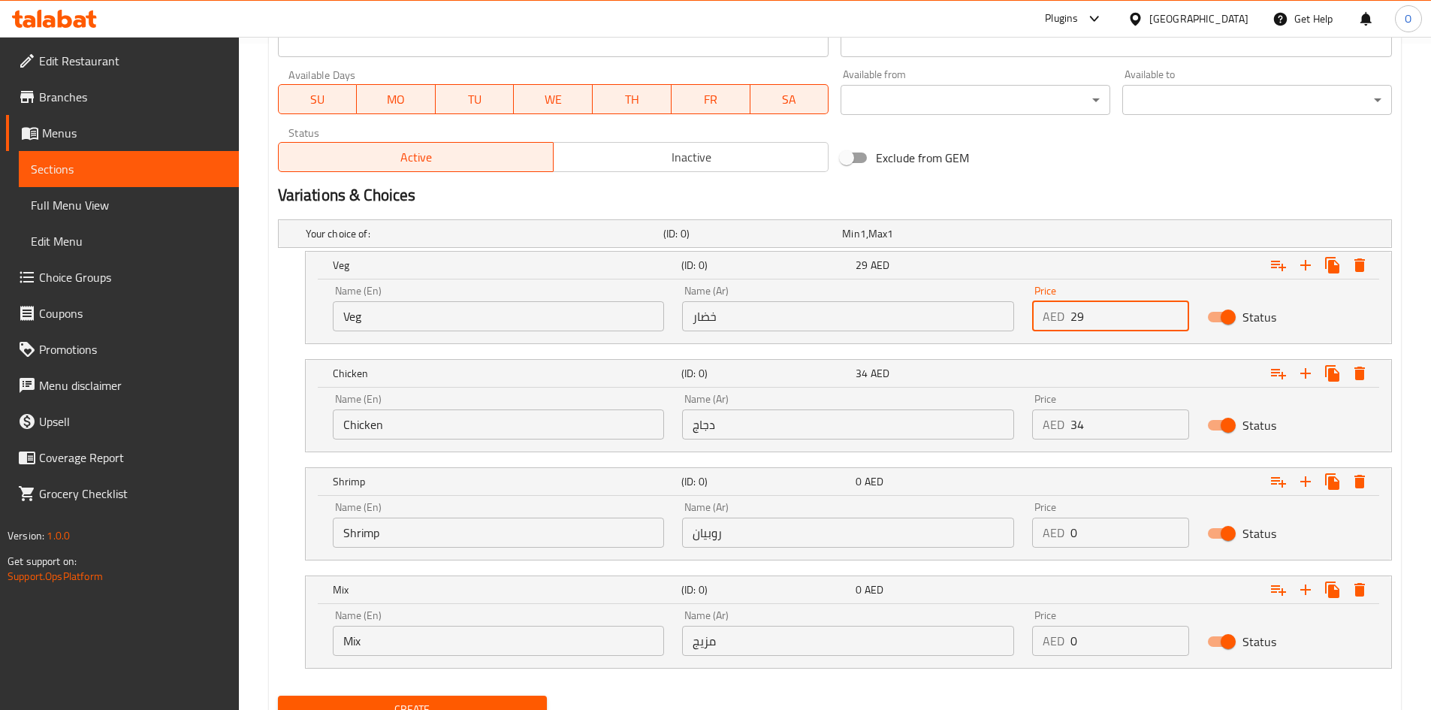
click at [1075, 306] on input "29" at bounding box center [1129, 316] width 119 height 30
drag, startPoint x: 1076, startPoint y: 306, endPoint x: 1056, endPoint y: 308, distance: 20.3
click at [1056, 308] on div "AED 29 Price" at bounding box center [1110, 316] width 157 height 30
paste input "8"
type input "28"
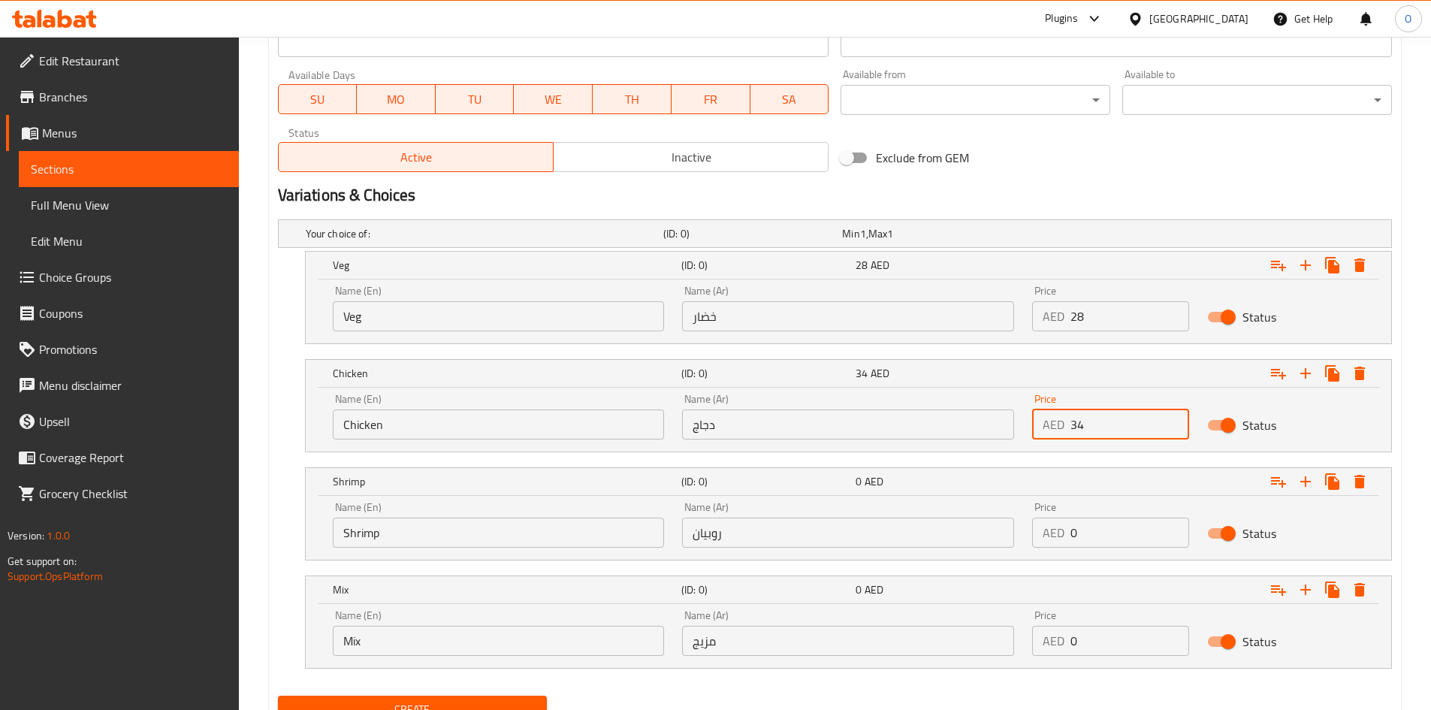
drag, startPoint x: 1087, startPoint y: 427, endPoint x: 1058, endPoint y: 424, distance: 28.7
click at [1058, 424] on div "AED 34 Price" at bounding box center [1110, 424] width 157 height 30
paste input "number"
type input "34"
drag, startPoint x: 1098, startPoint y: 525, endPoint x: 1057, endPoint y: 530, distance: 40.9
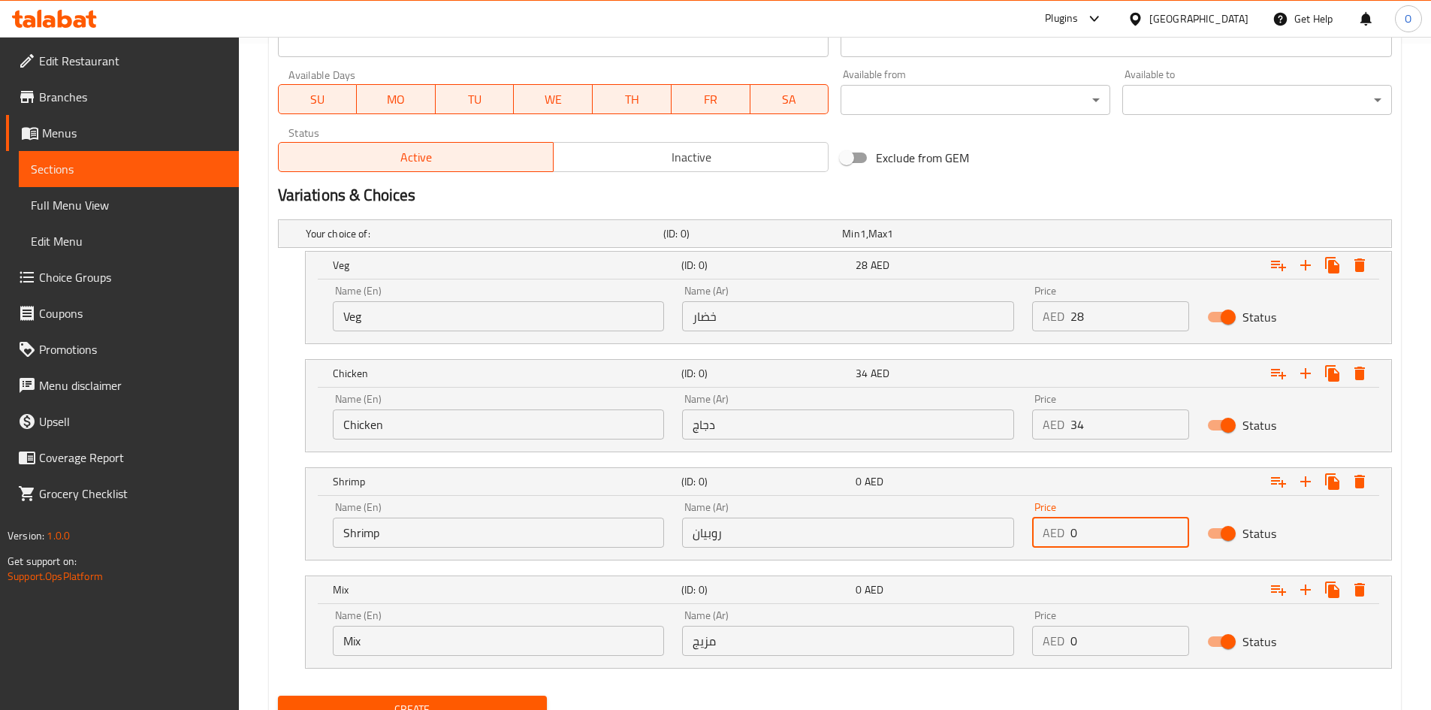
click at [1057, 530] on div "AED 0 Price" at bounding box center [1110, 532] width 157 height 30
paste input "37"
type input "37"
drag, startPoint x: 1058, startPoint y: 647, endPoint x: 1036, endPoint y: 647, distance: 22.5
click at [1036, 647] on div "AED 0 Price" at bounding box center [1110, 641] width 157 height 30
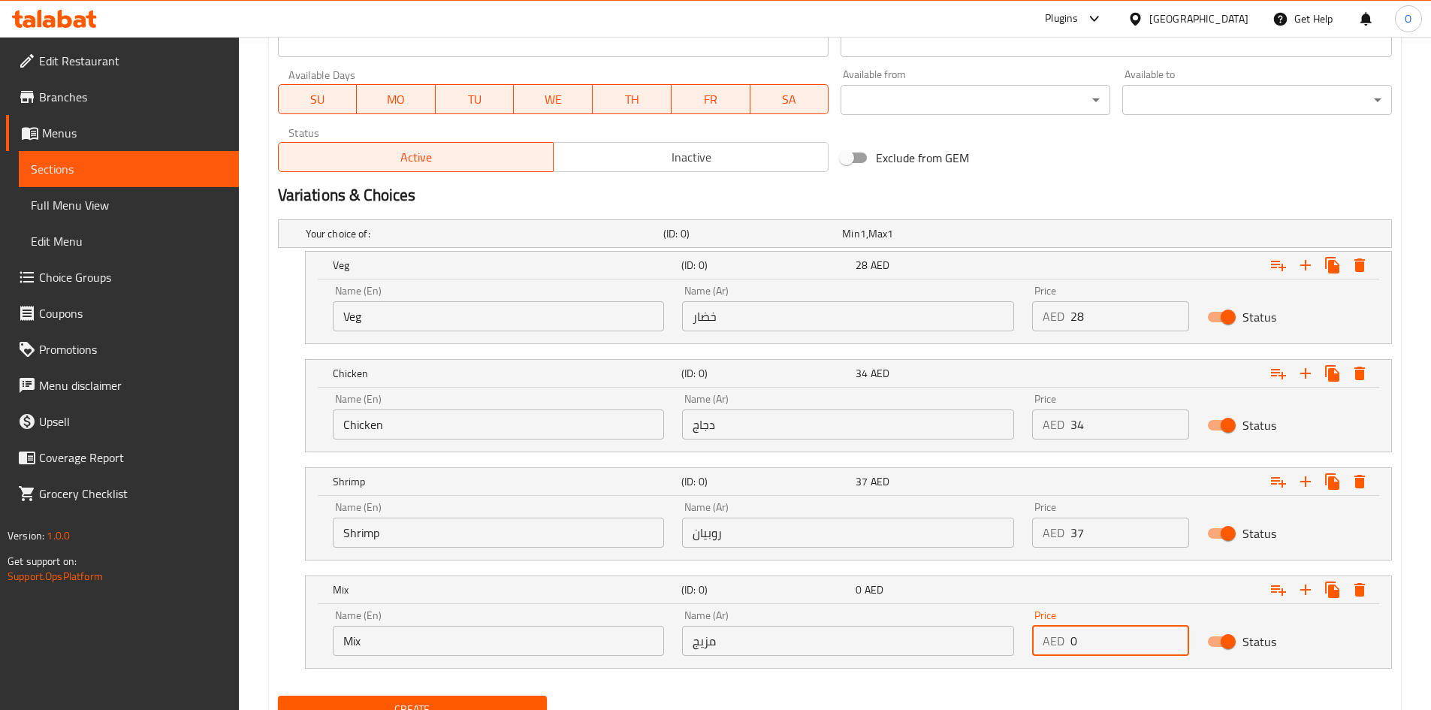
paste input "43"
type input "43"
click at [660, 687] on div "Your choice of: (ID: 0) Min 1 , Max 1 Name (En) Your choice of: Name (En) Name …" at bounding box center [835, 451] width 1126 height 476
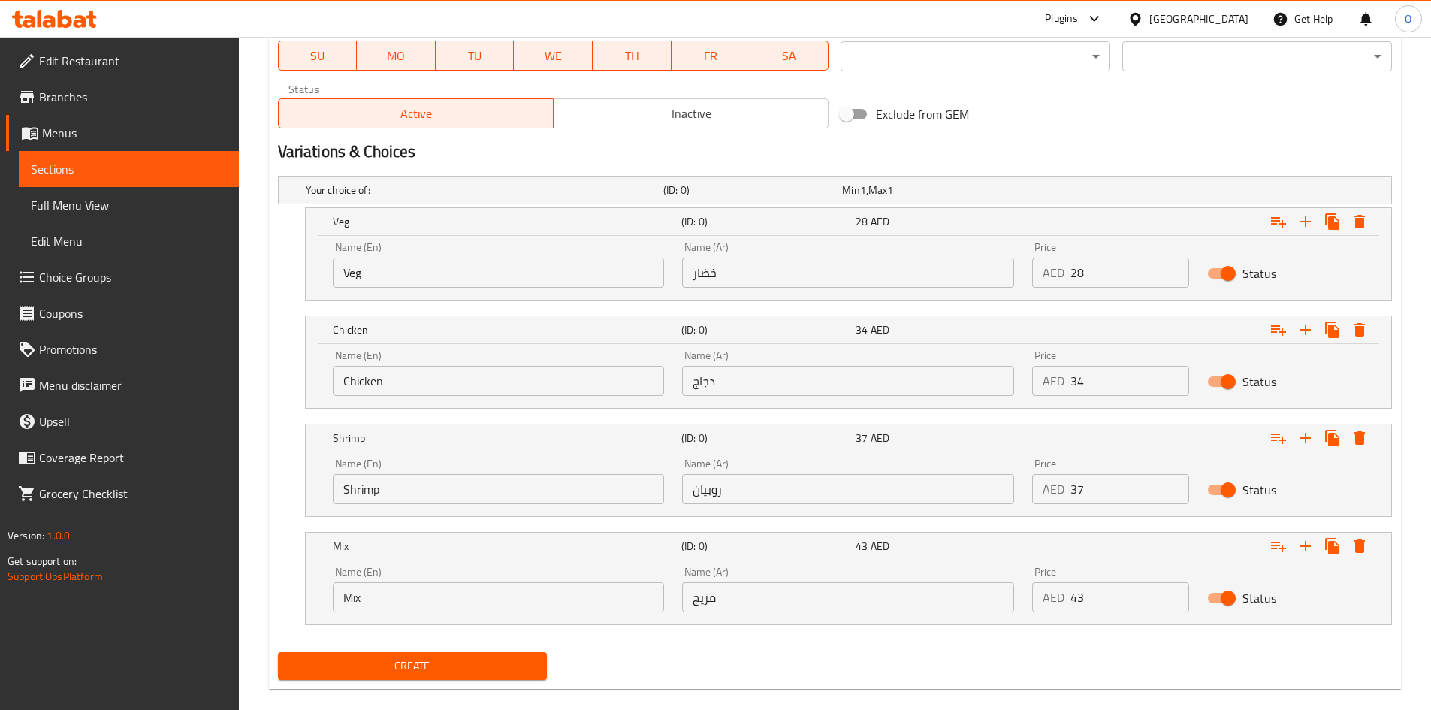
scroll to position [731, 0]
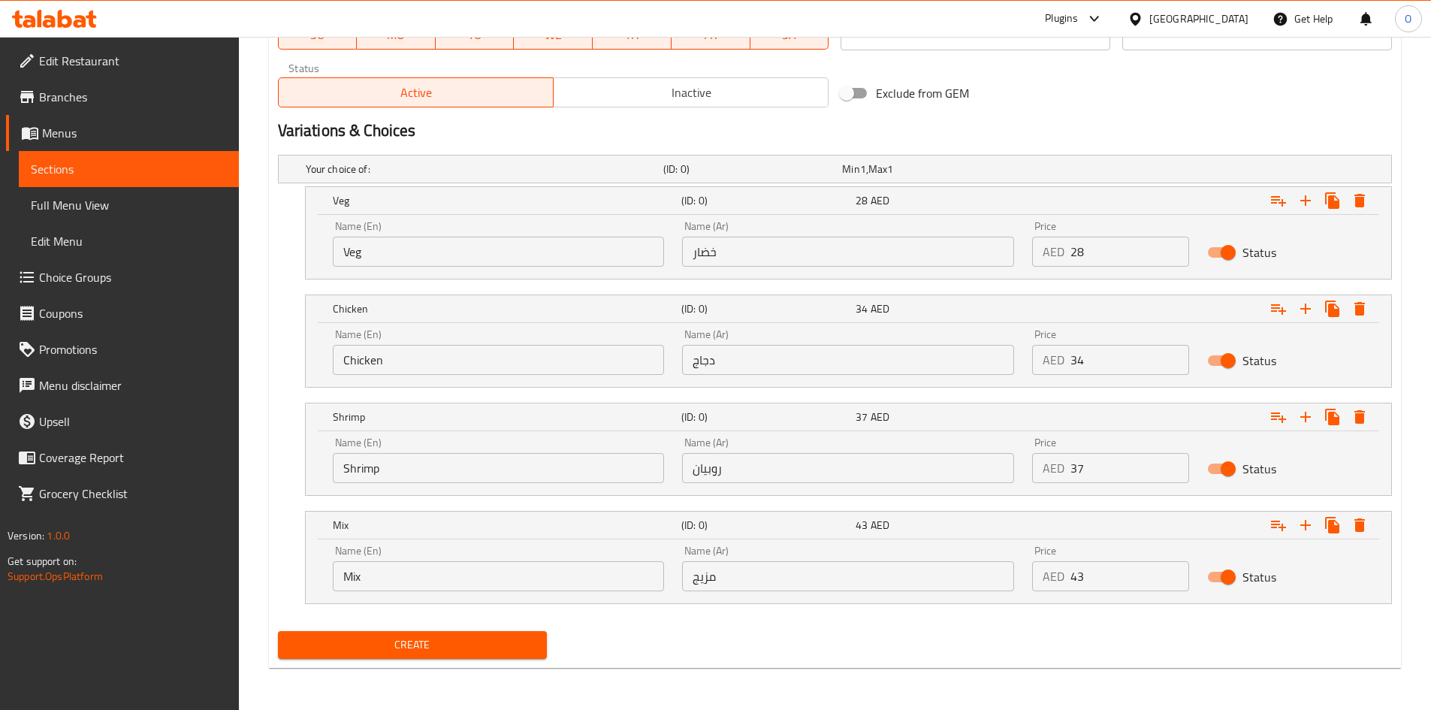
click at [714, 576] on input "مزيج" at bounding box center [848, 576] width 332 height 30
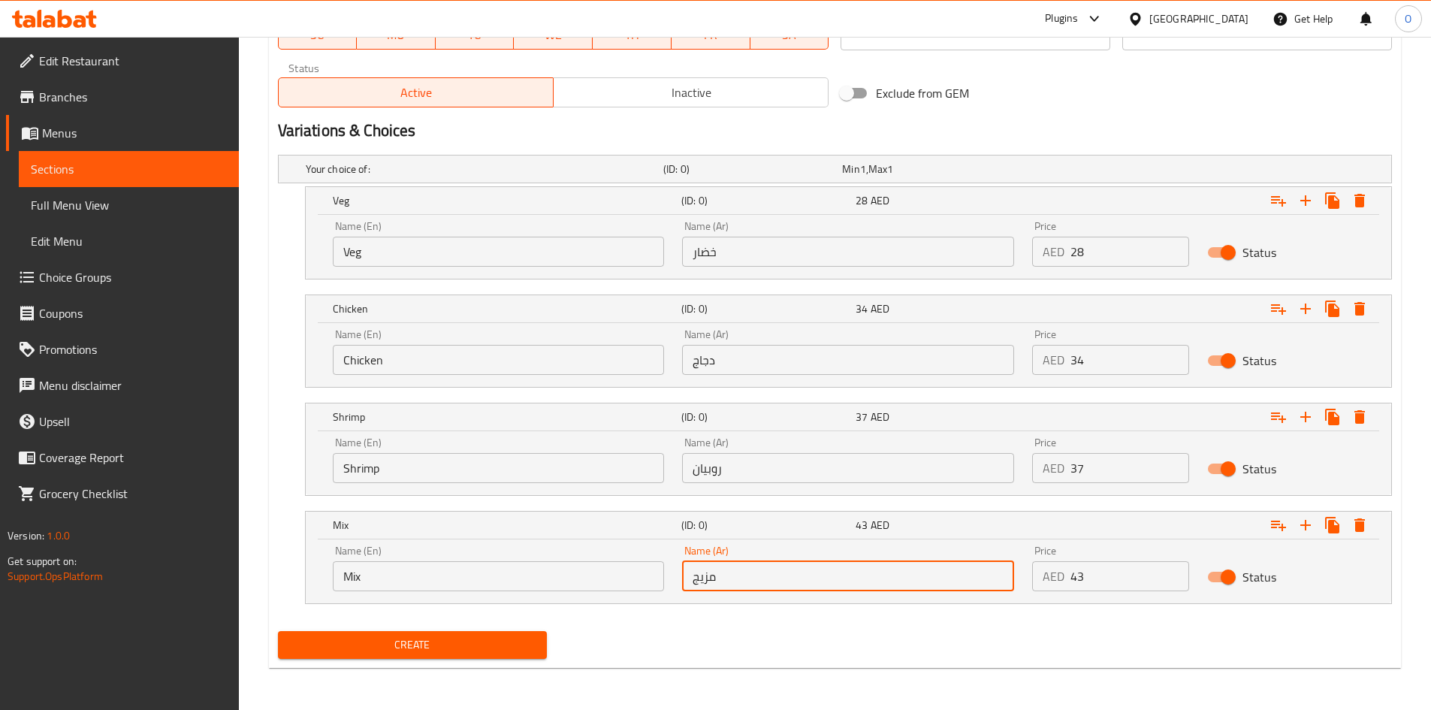
click at [714, 576] on input "مزيج" at bounding box center [848, 576] width 332 height 30
type input "ميكس"
click at [517, 652] on span "Create" at bounding box center [413, 644] width 246 height 19
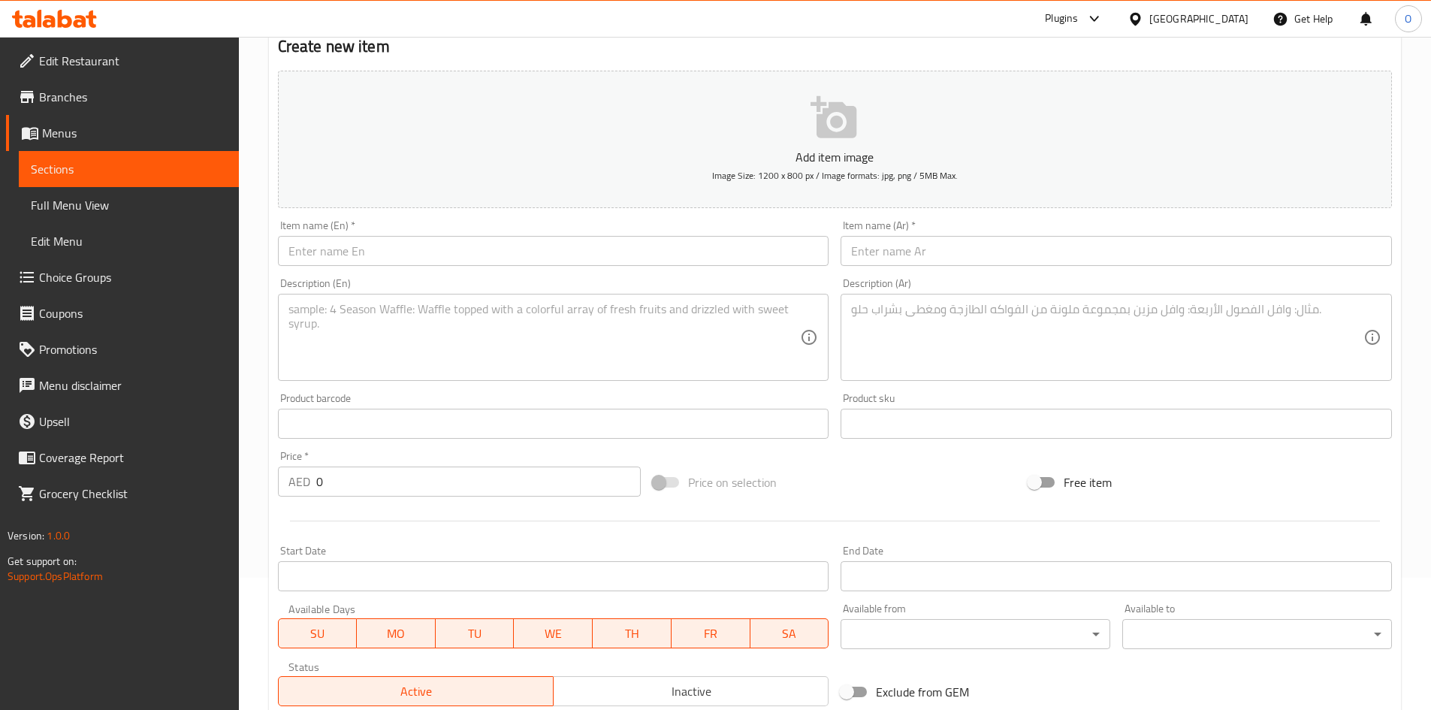
scroll to position [130, 0]
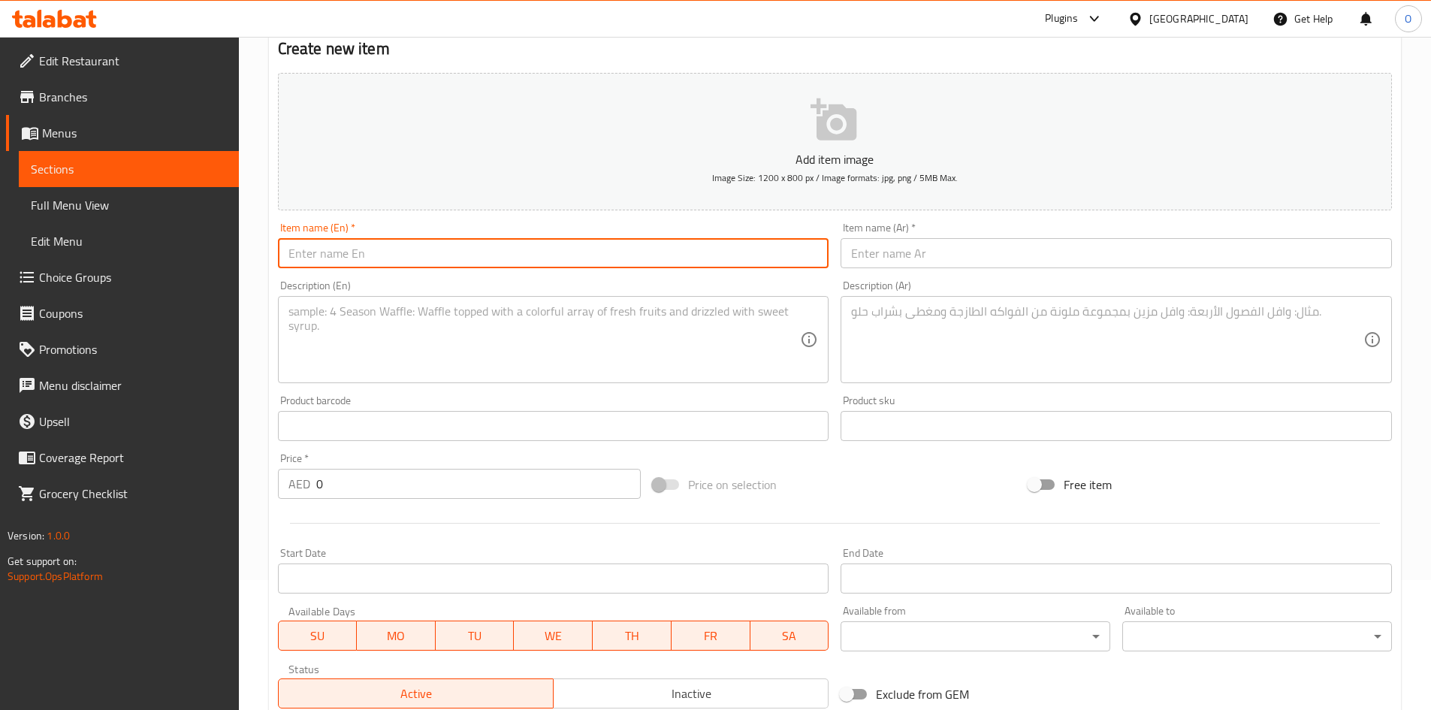
paste input "Wok Fried Noodles (Veg)"
drag, startPoint x: 384, startPoint y: 254, endPoint x: 484, endPoint y: 252, distance: 99.9
click at [484, 252] on input "Wok Fried Noodles (Veg)" at bounding box center [553, 253] width 551 height 30
click at [464, 246] on input "Wok Fried Noodles" at bounding box center [553, 253] width 551 height 30
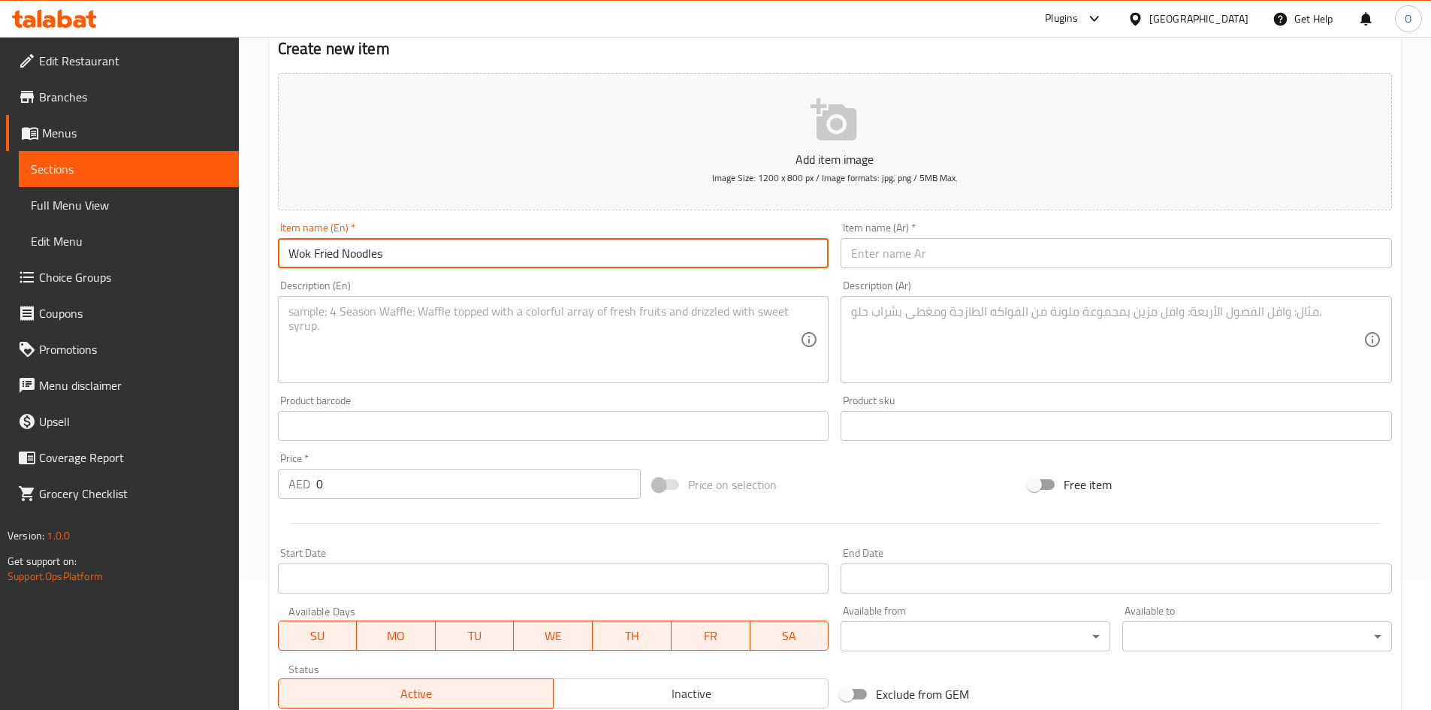
click at [464, 246] on input "Wok Fried Noodles" at bounding box center [553, 253] width 551 height 30
type input "Wok Fried Noodles"
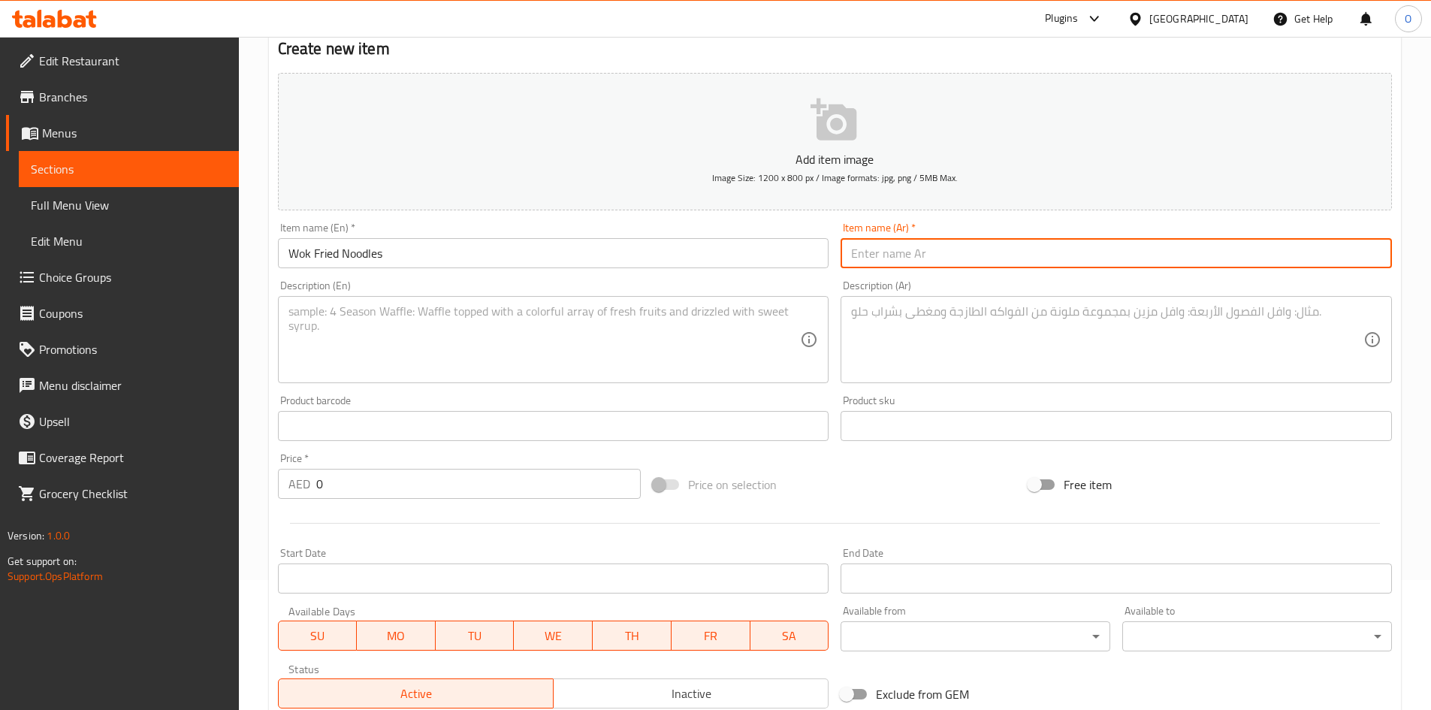
paste input "نودلز مقلية في مقلاة ووك"
type input "نودلز مقلية في مقلاة ووك"
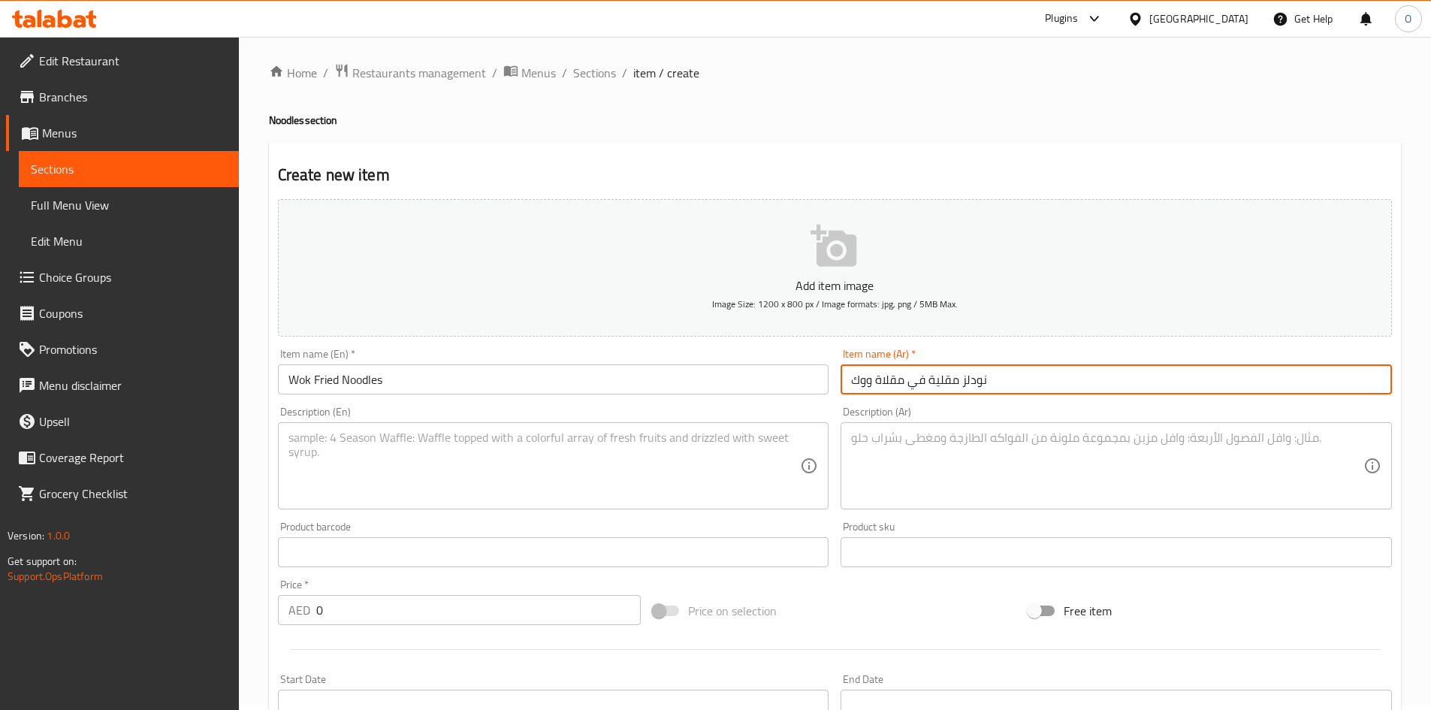
scroll to position [0, 0]
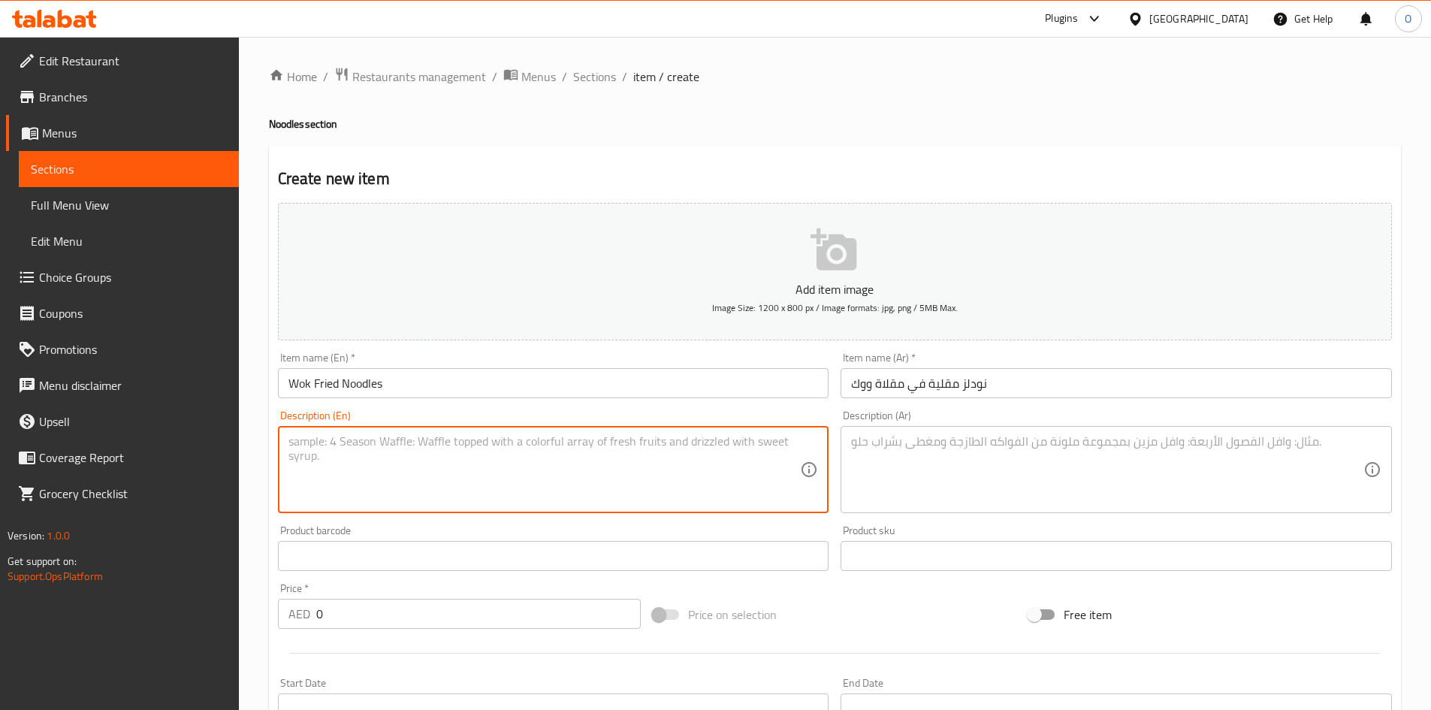
paste textarea "Stir-fried egg noodles with your choice of protein and mixed vegetables, soy sa…"
type textarea "Stir-fried egg noodles with your choice of protein and mixed vegetables, soy sa…"
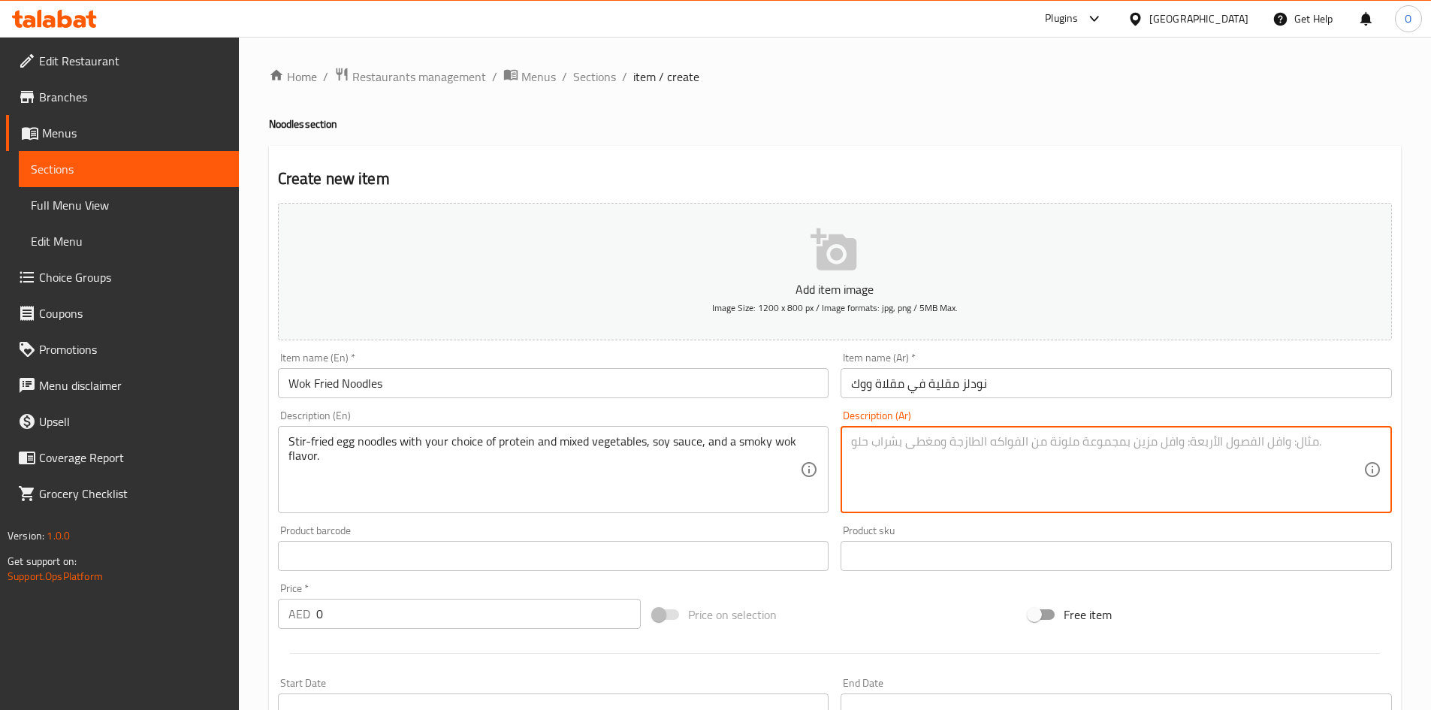
paste textarea "نودلز البيض المقلية مع اختيارك من البروتين والخضروات المختلطة وصلصة الصويا ونكه…"
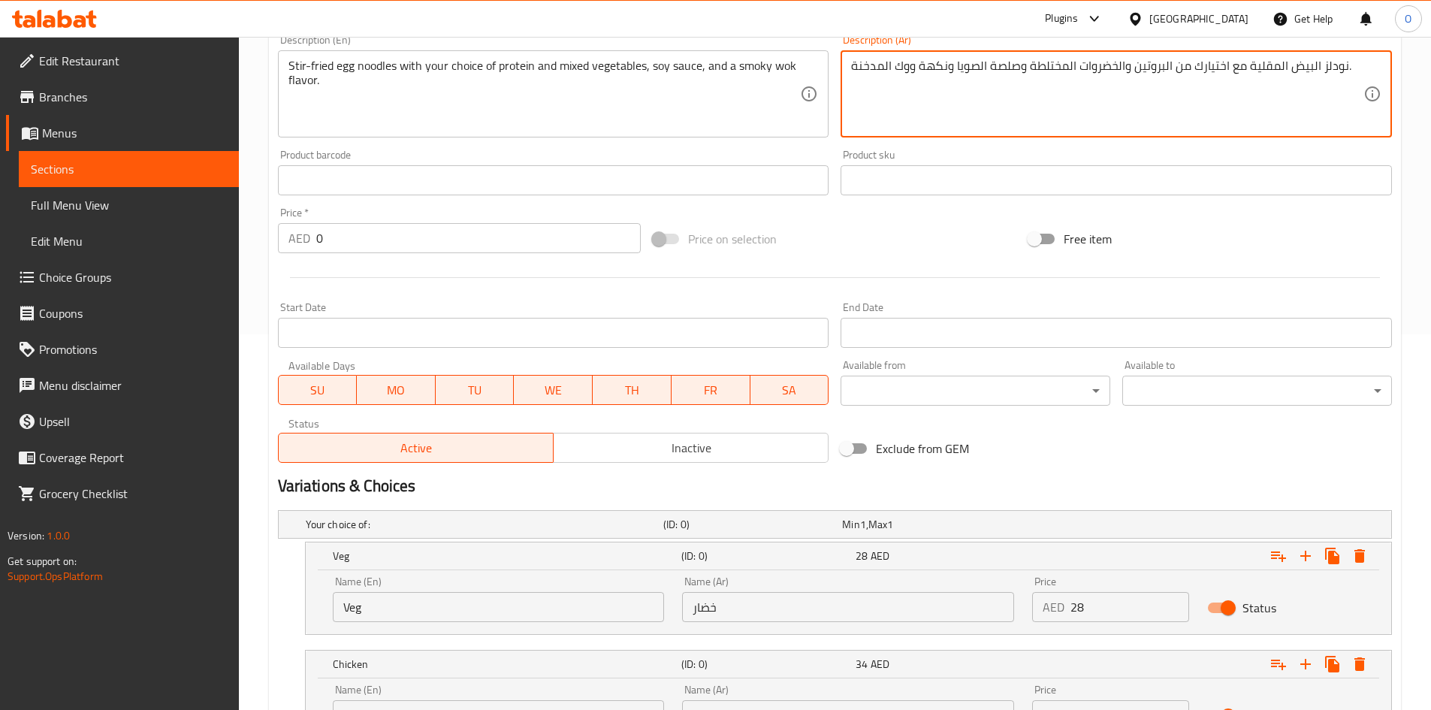
scroll to position [676, 0]
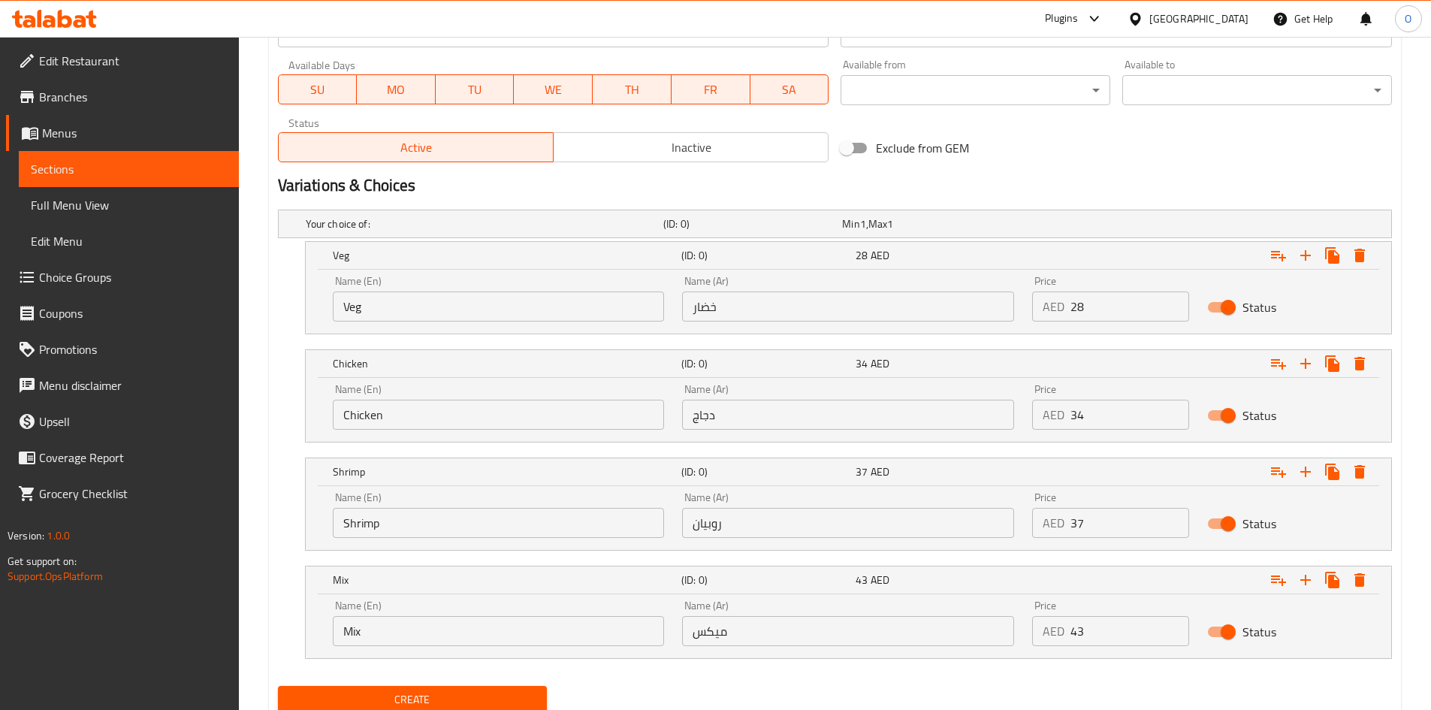
type textarea "نودلز البيض المقلية مع اختيارك من البروتين والخضروات المختلطة وصلصة الصويا ونكه…"
drag, startPoint x: 395, startPoint y: 323, endPoint x: 403, endPoint y: 312, distance: 13.4
click at [396, 323] on div "Name (En) Veg Name (En)" at bounding box center [499, 299] width 350 height 64
click at [405, 310] on input "Veg" at bounding box center [499, 306] width 332 height 30
click at [405, 309] on input "Veg" at bounding box center [499, 306] width 332 height 30
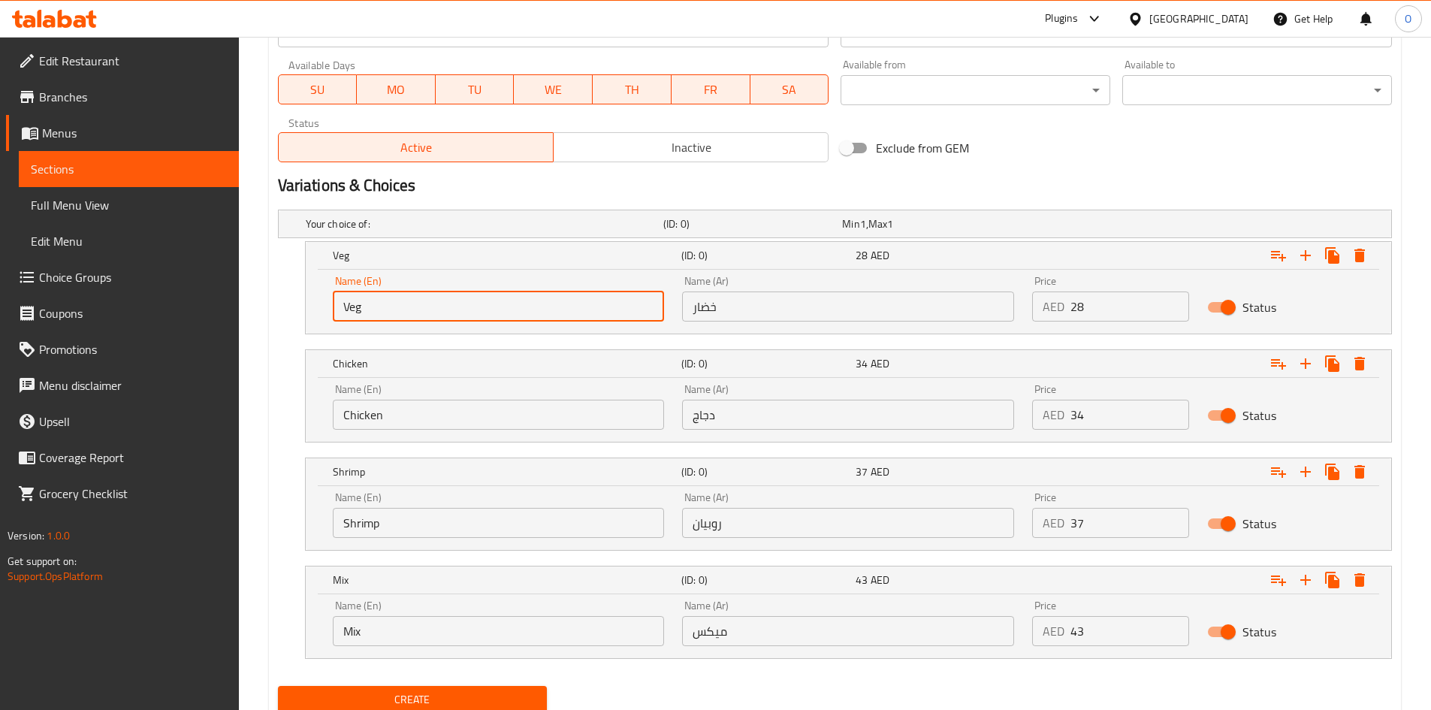
paste input "text"
type input "Veg"
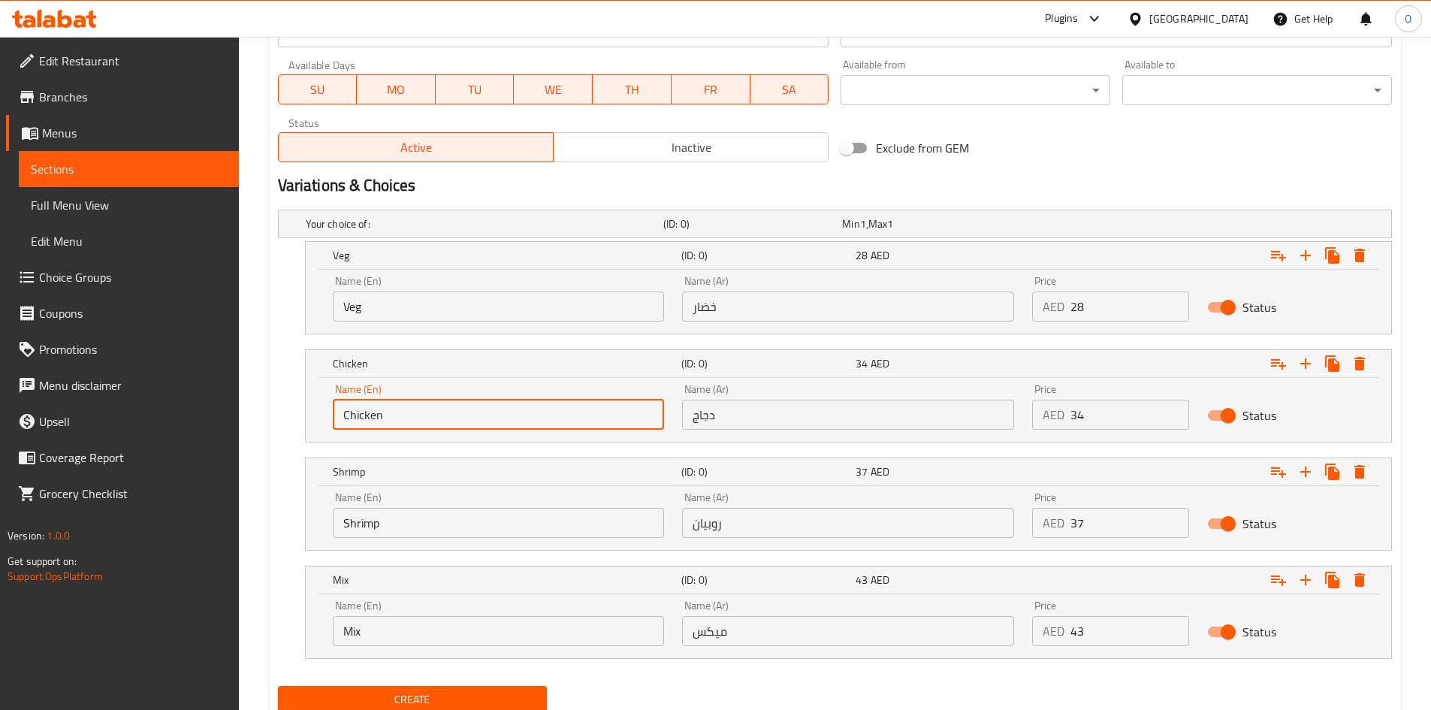
click at [493, 412] on input "Chicken" at bounding box center [499, 415] width 332 height 30
paste input "text"
type input "Chicken"
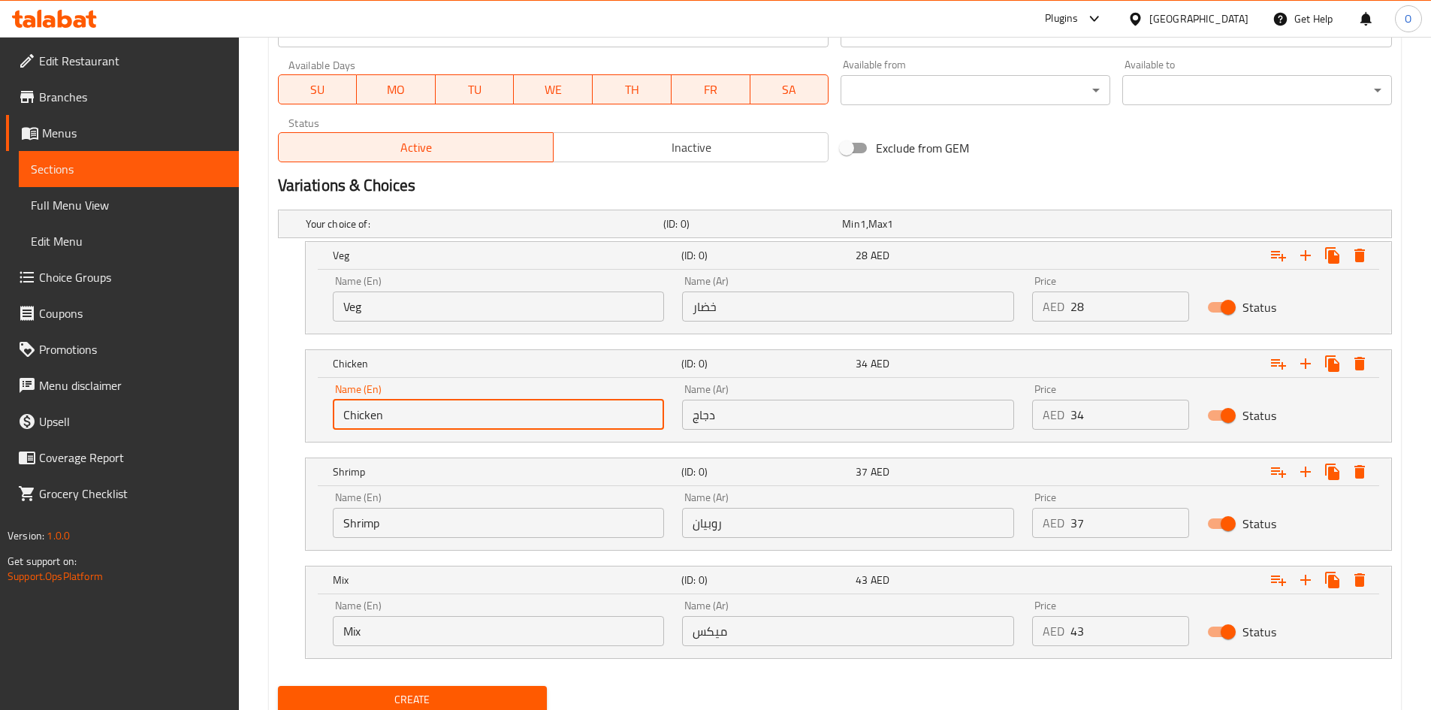
click at [534, 529] on input "Shrimp" at bounding box center [499, 523] width 332 height 30
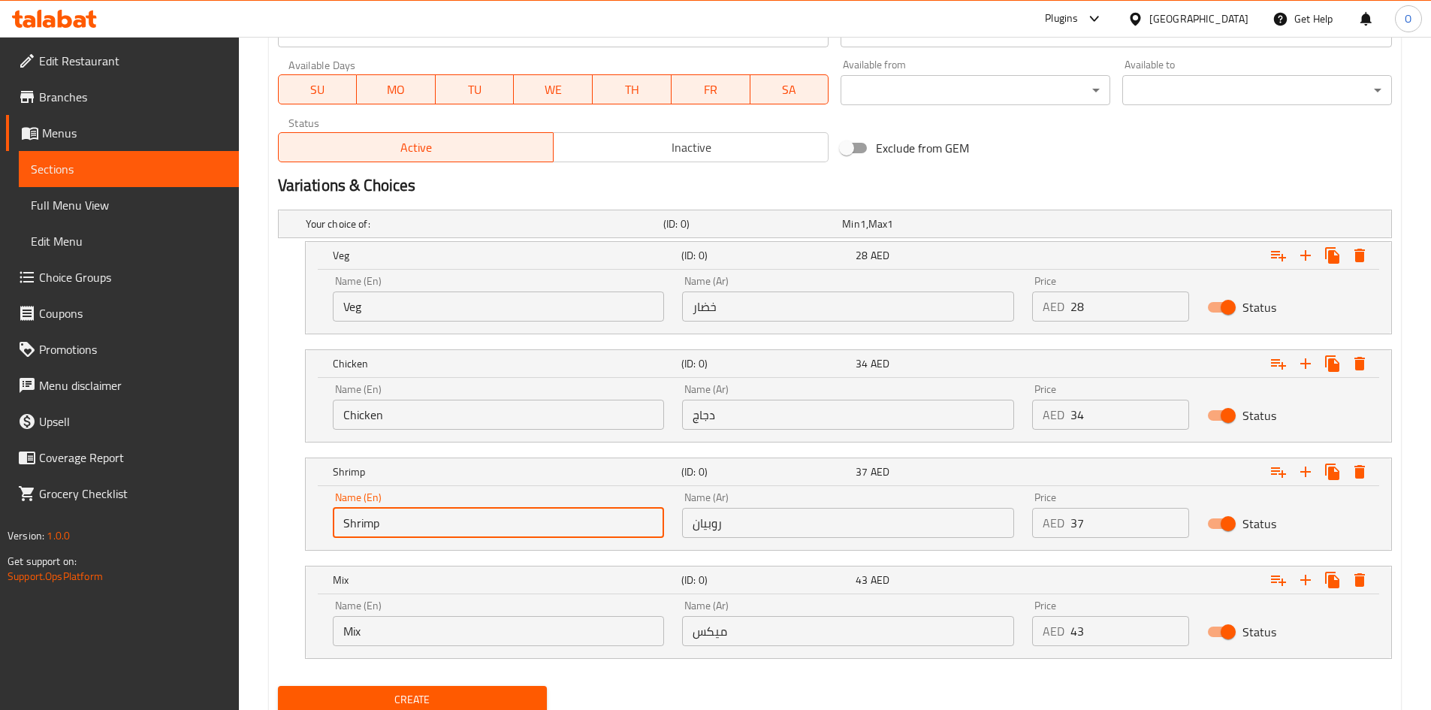
click at [534, 529] on input "Shrimp" at bounding box center [499, 523] width 332 height 30
paste input "text"
type input "Shrimp"
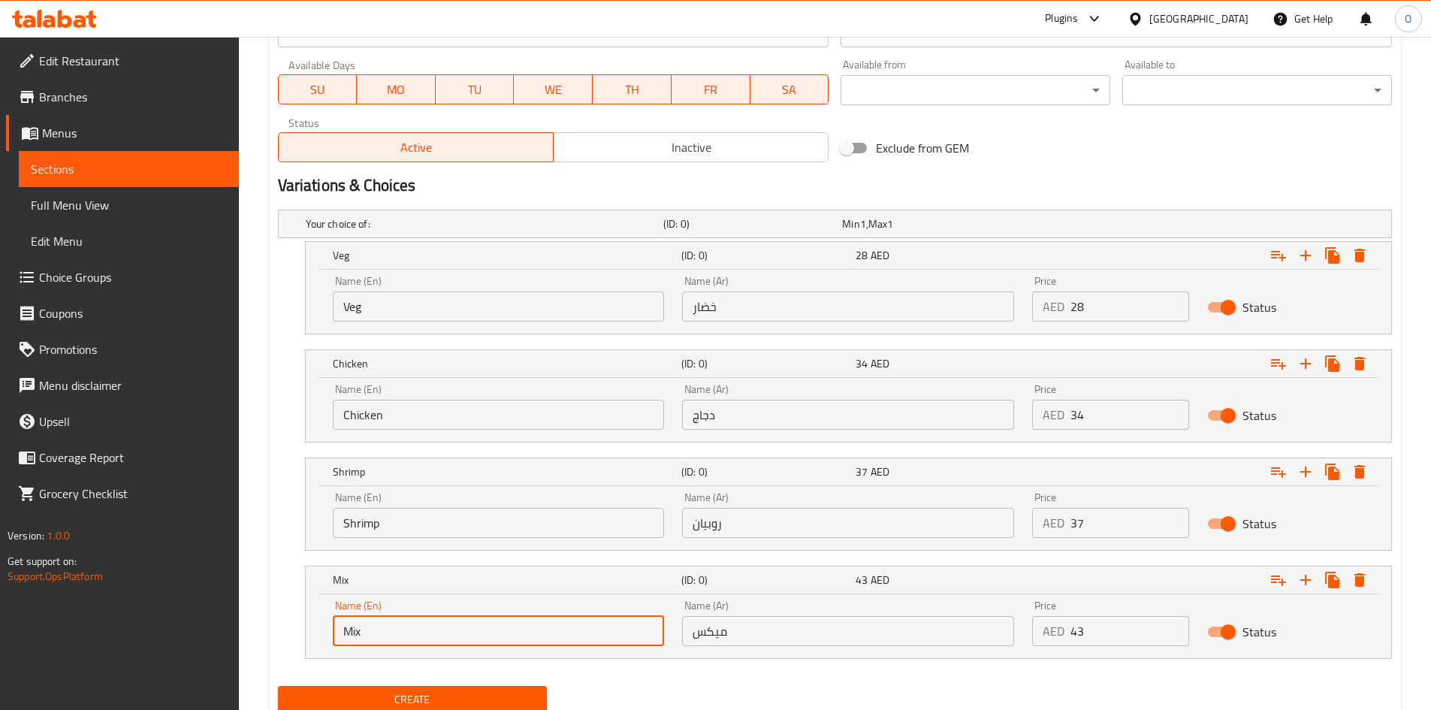
click at [422, 628] on input "Mix" at bounding box center [499, 631] width 332 height 30
paste input "text"
type input "Mix"
click at [812, 308] on input "خضار" at bounding box center [848, 306] width 332 height 30
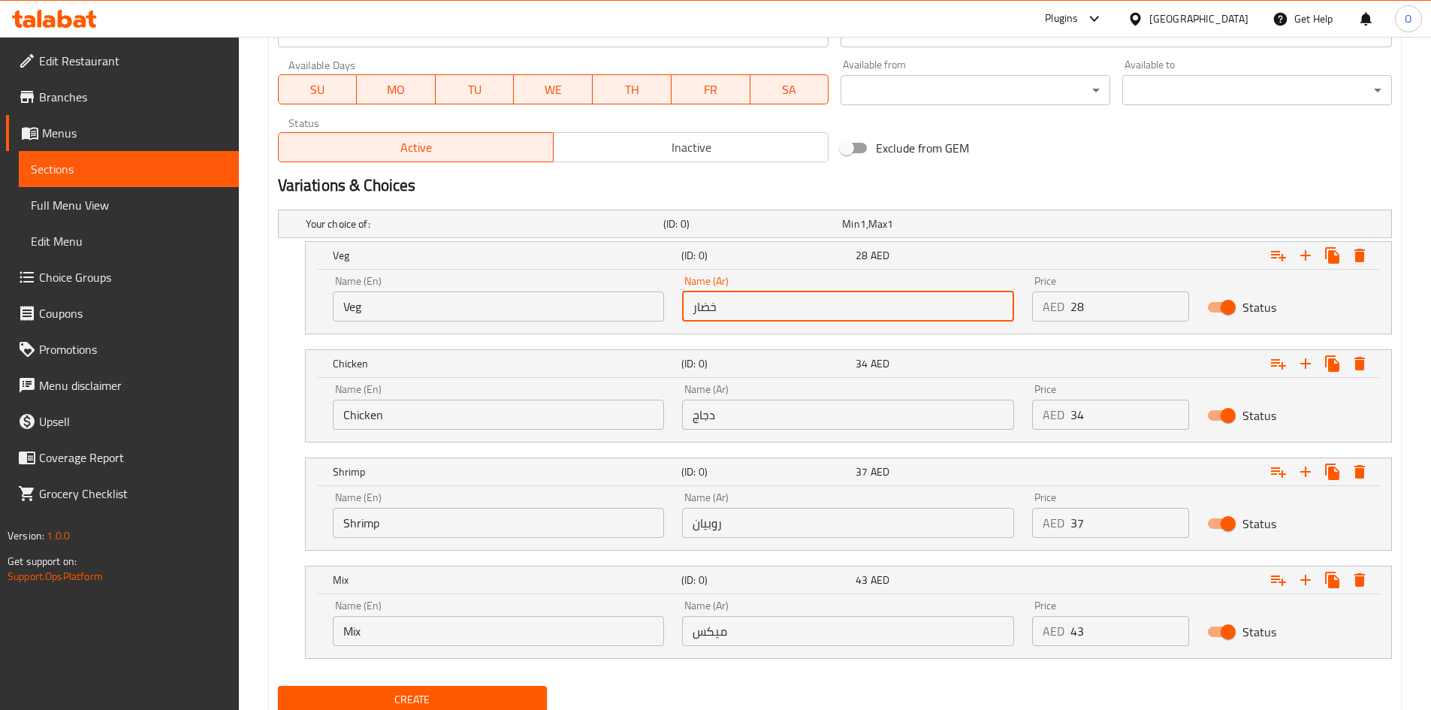
paste input "text"
type input "خضار"
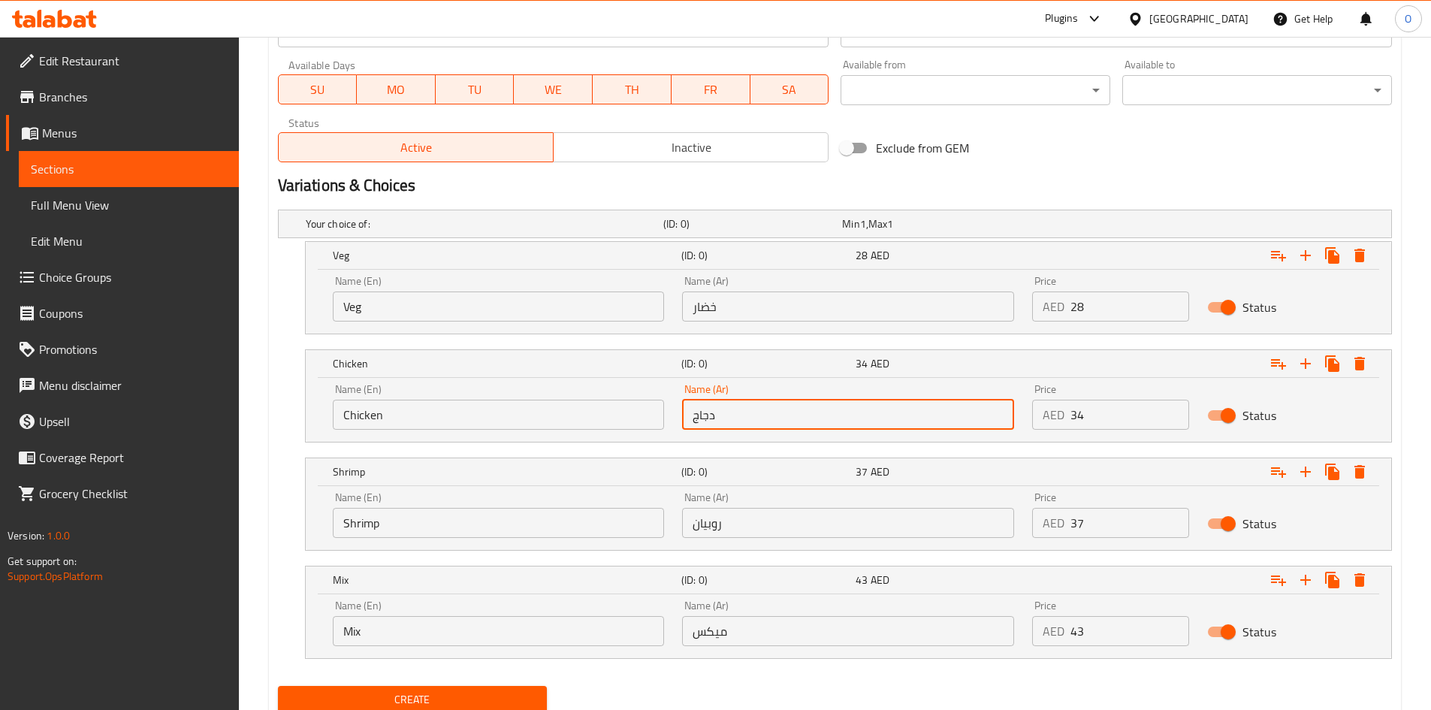
paste input "text"
type input "دجاج"
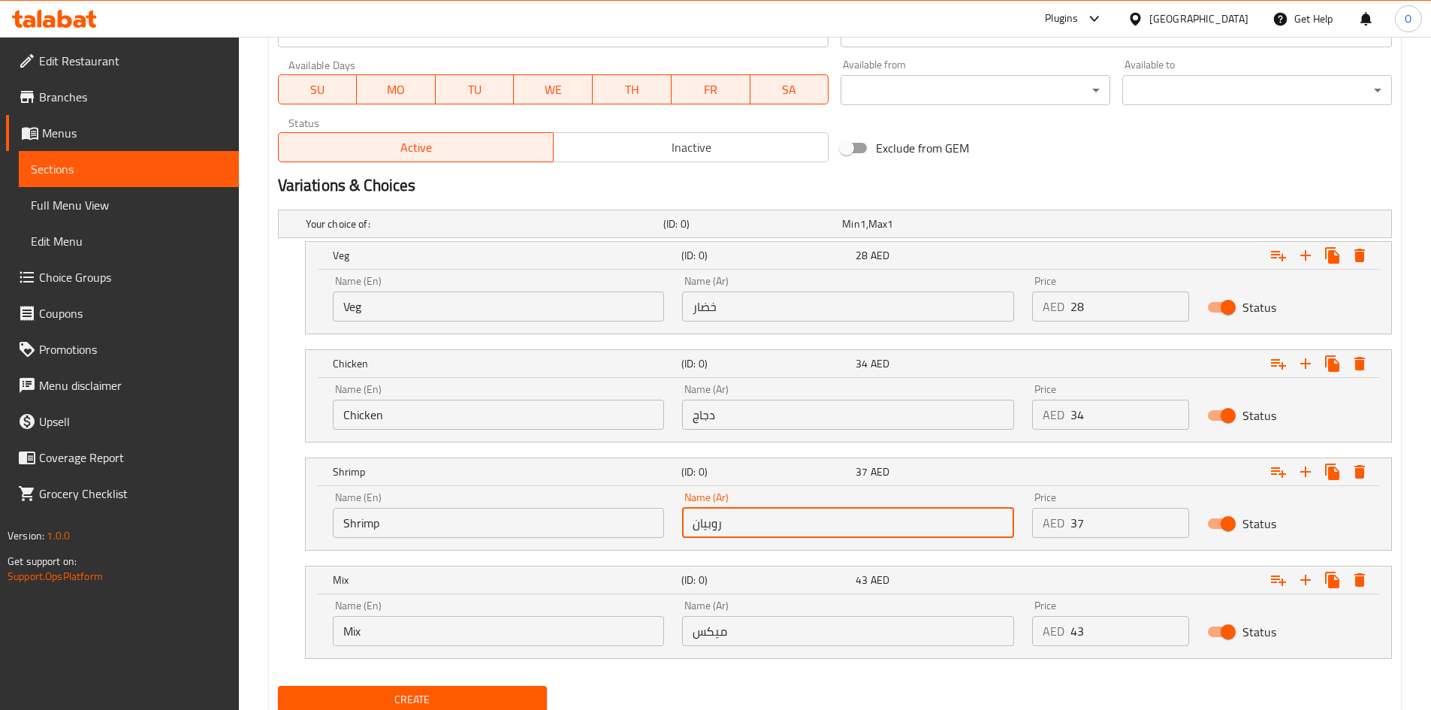
paste input "text"
type input "روبيان"
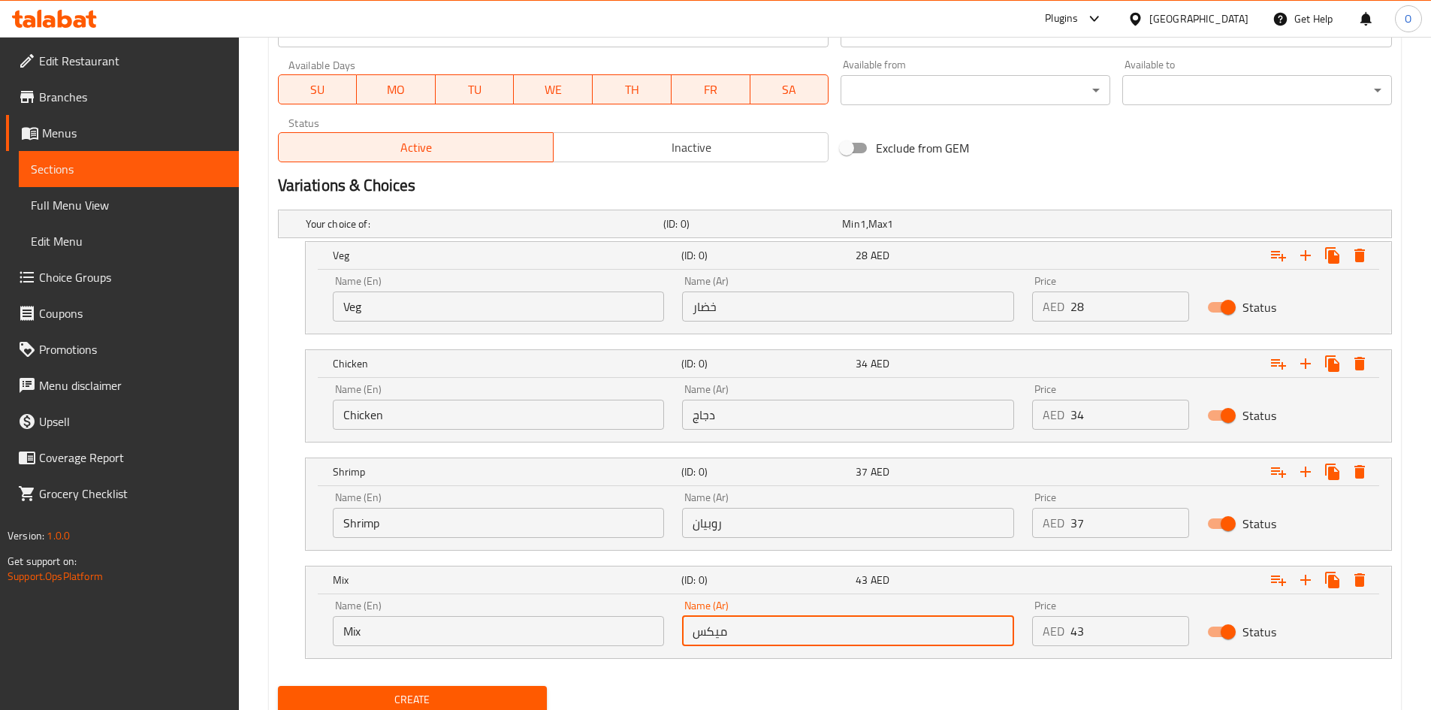
drag, startPoint x: 749, startPoint y: 635, endPoint x: 738, endPoint y: 634, distance: 11.3
click at [749, 635] on input "ميكس" at bounding box center [848, 631] width 332 height 30
type input "ميكس"
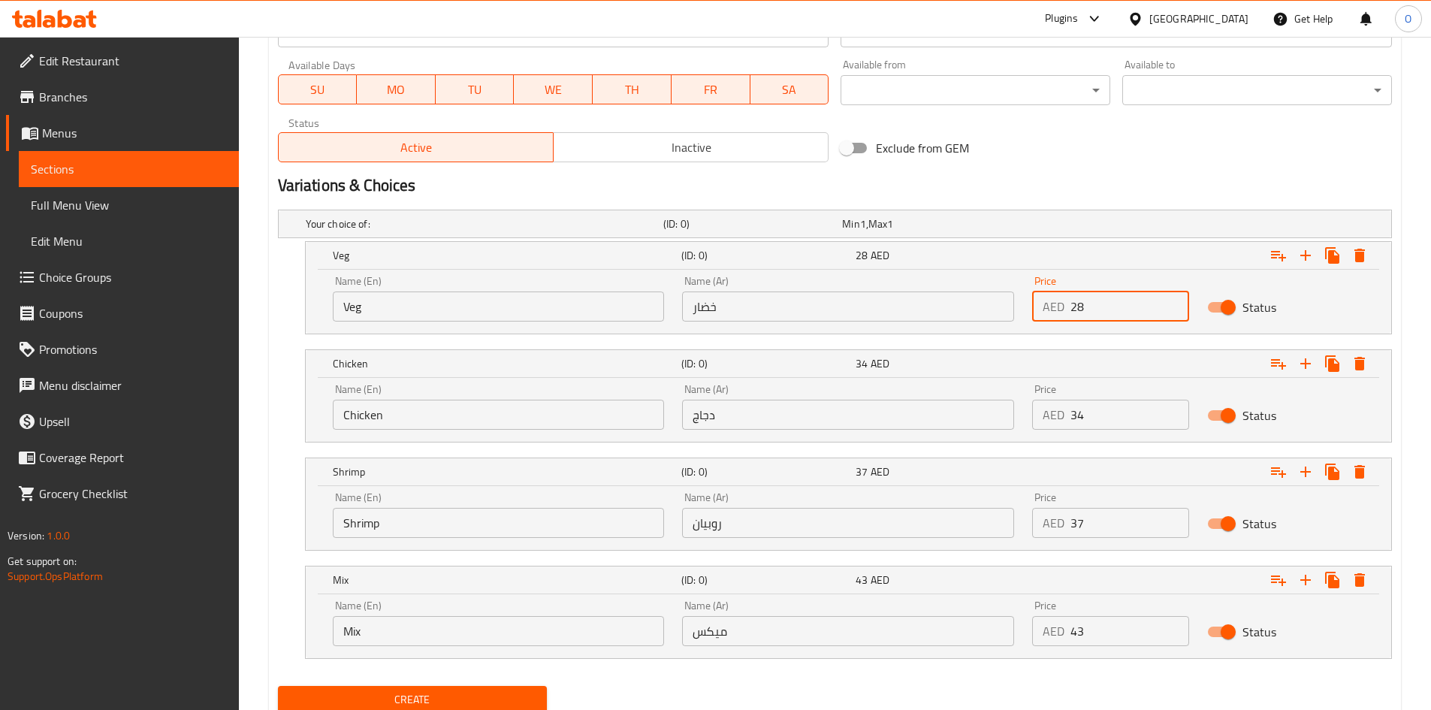
drag, startPoint x: 1079, startPoint y: 301, endPoint x: 1042, endPoint y: 309, distance: 38.3
click at [1042, 309] on div "AED 28 Price" at bounding box center [1110, 306] width 157 height 30
paste input "9"
type input "29"
drag, startPoint x: 1083, startPoint y: 418, endPoint x: 1057, endPoint y: 410, distance: 26.6
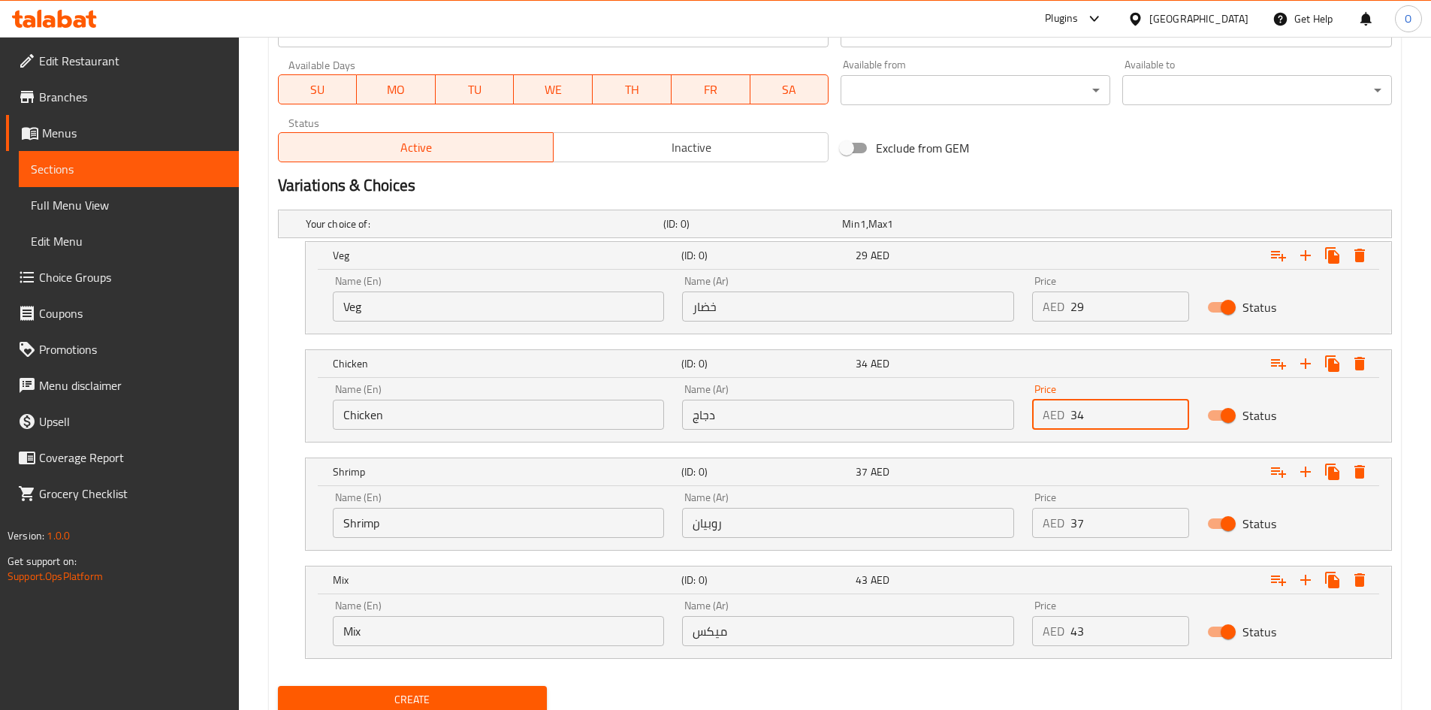
click at [1057, 410] on div "AED 34 Price" at bounding box center [1110, 415] width 157 height 30
paste input "number"
type input "34"
drag, startPoint x: 1092, startPoint y: 517, endPoint x: 1063, endPoint y: 516, distance: 28.6
click at [1063, 516] on div "AED 37 Price" at bounding box center [1110, 523] width 157 height 30
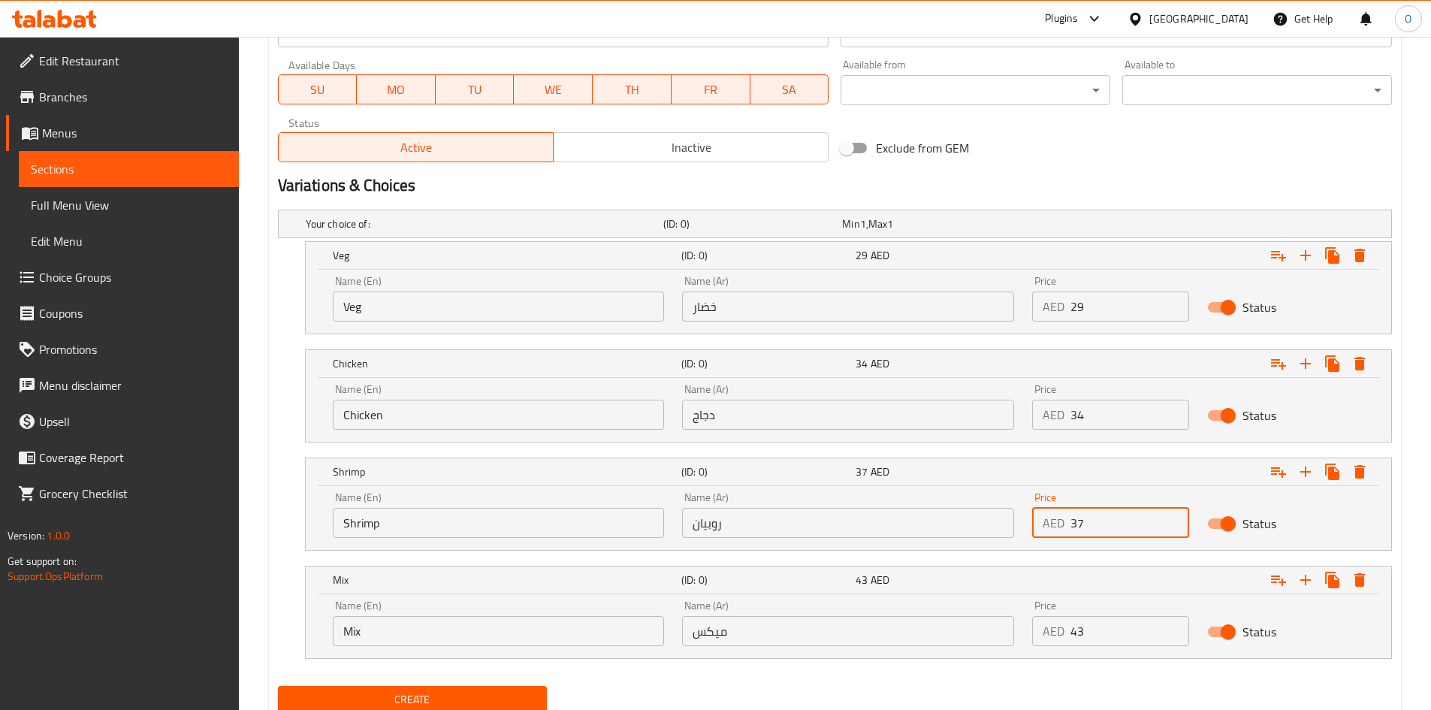
paste input "8"
type input "38"
drag, startPoint x: 1084, startPoint y: 632, endPoint x: 1052, endPoint y: 626, distance: 32.1
click at [1052, 626] on div "AED 43 Price" at bounding box center [1110, 631] width 157 height 30
paste input "1"
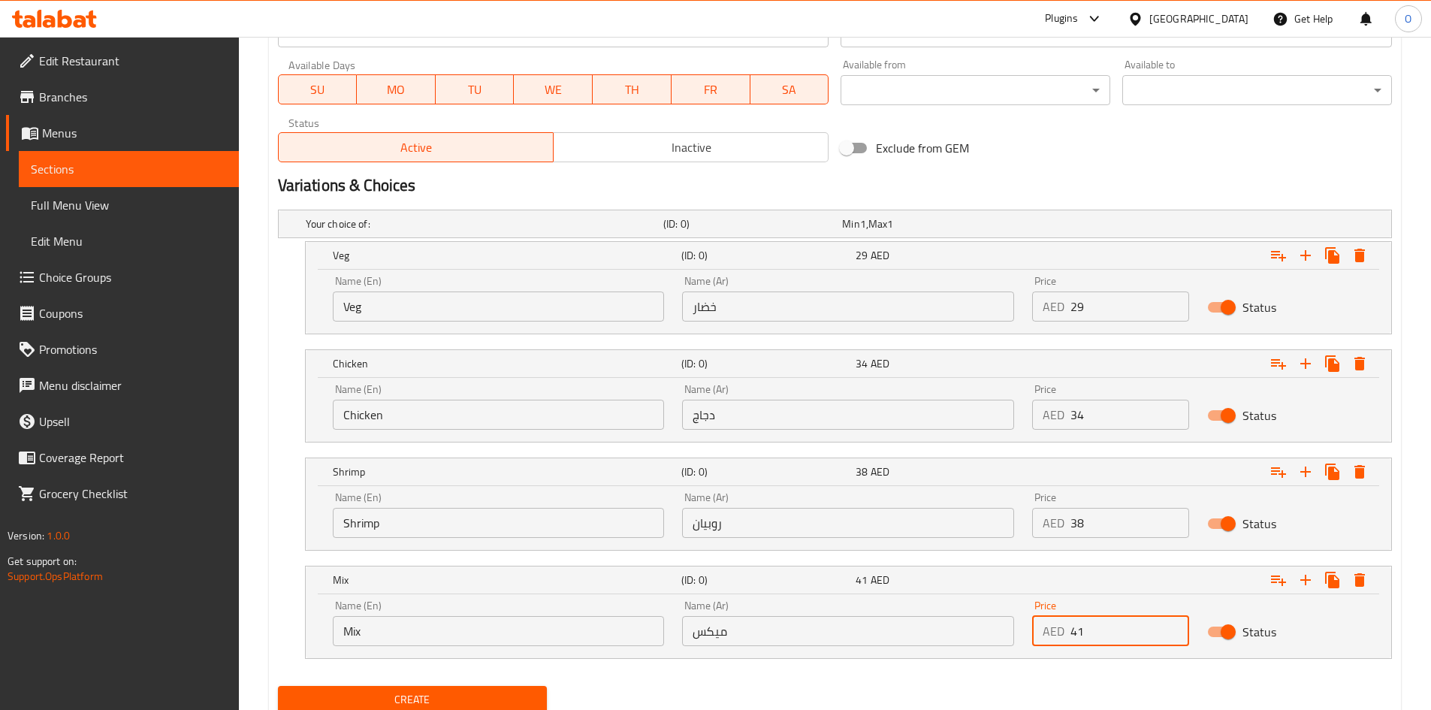
type input "41"
click at [380, 697] on span "Create" at bounding box center [413, 699] width 246 height 19
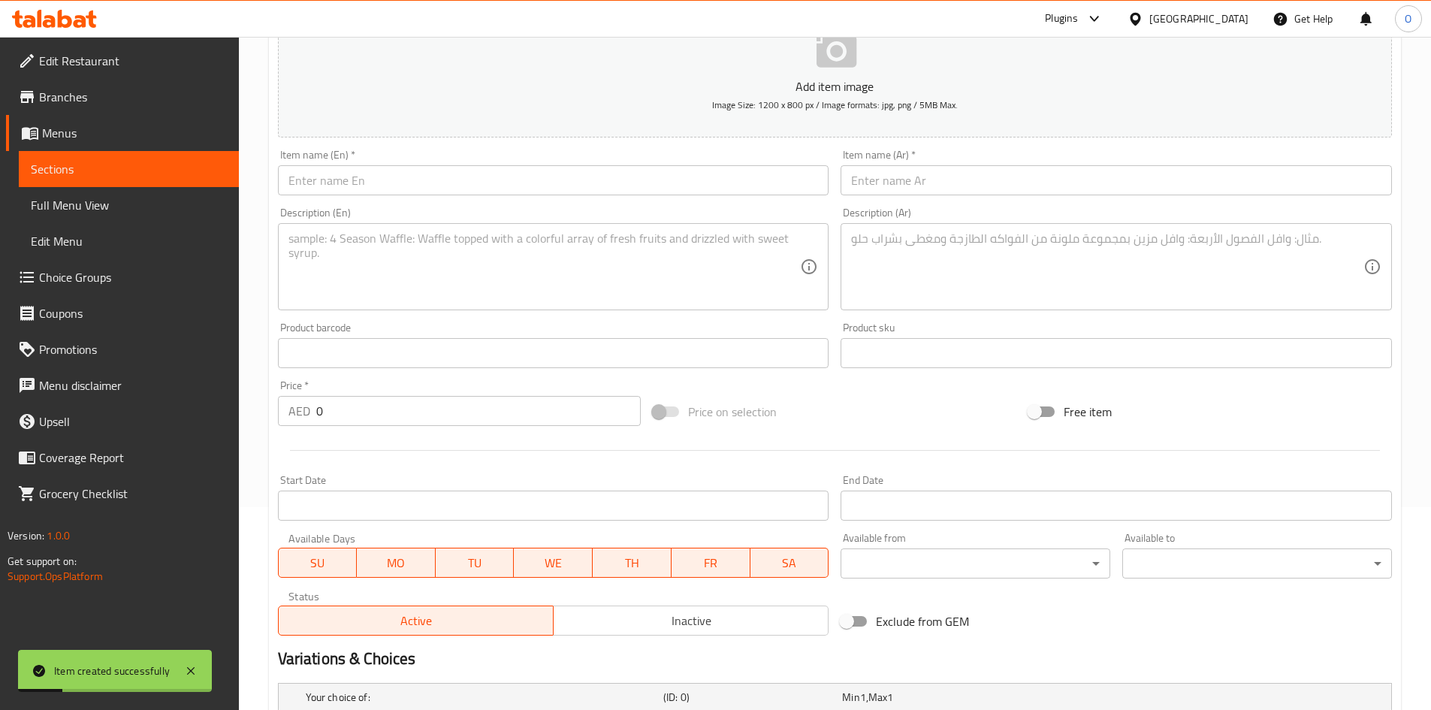
scroll to position [75, 0]
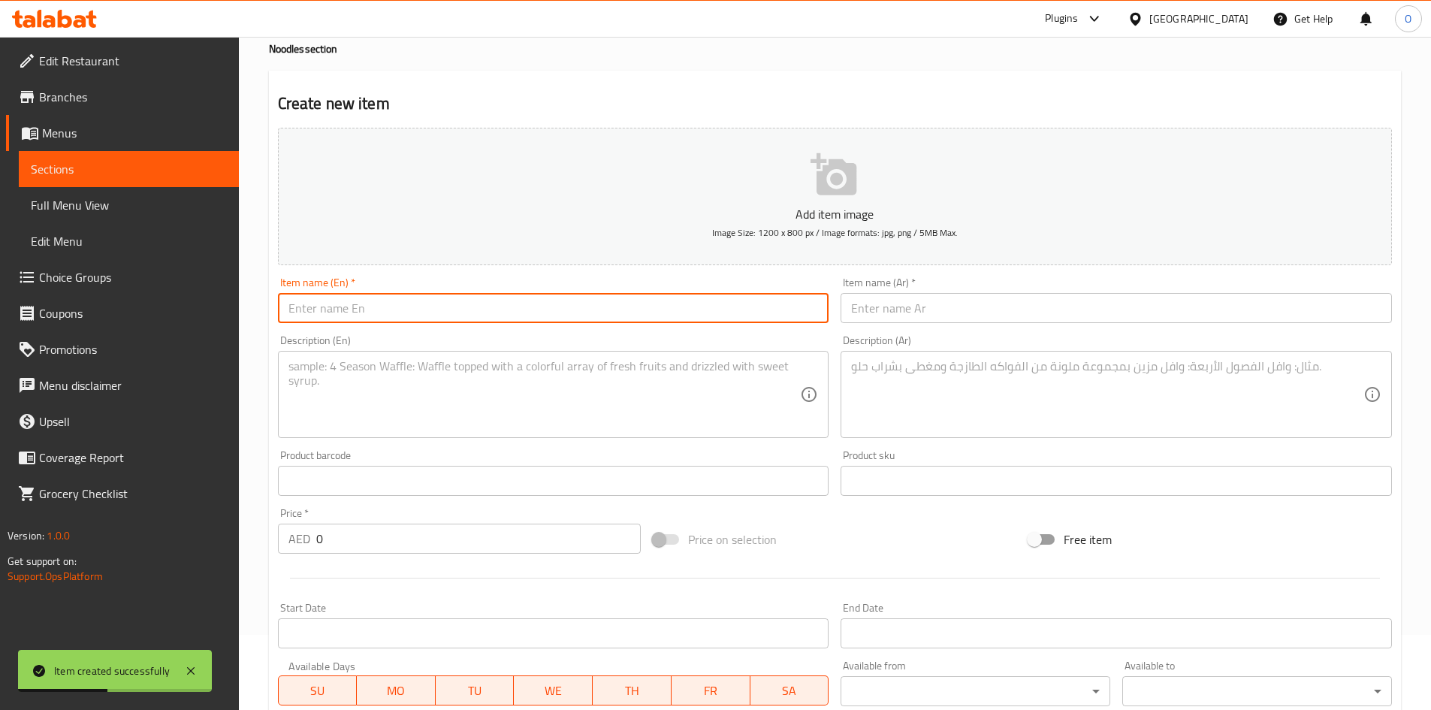
paste input "Schezwan Noodles (Veg)"
drag, startPoint x: 384, startPoint y: 312, endPoint x: 450, endPoint y: 316, distance: 65.4
click at [450, 316] on input "Schezwan Noodles (Veg)" at bounding box center [553, 308] width 551 height 30
click at [451, 318] on input "Schezwan Noodles" at bounding box center [553, 308] width 551 height 30
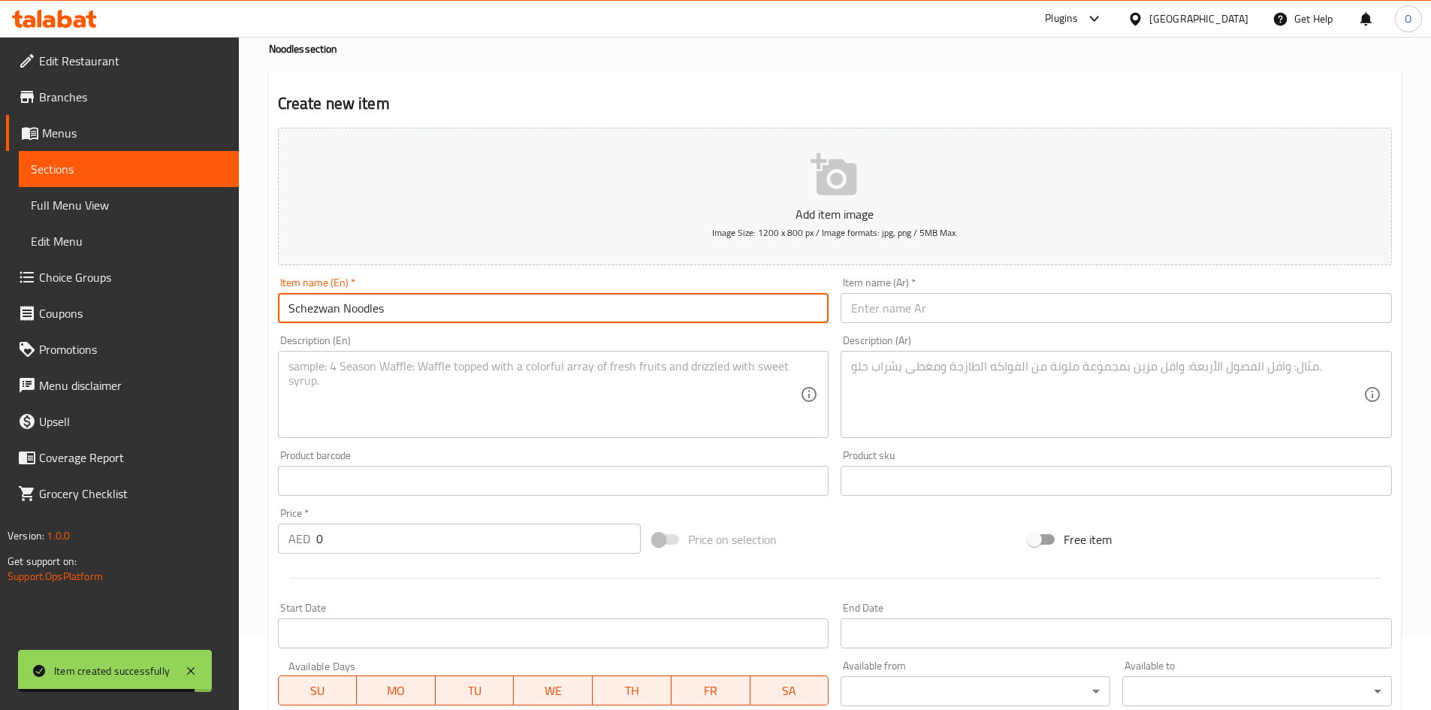
click at [451, 318] on input "Schezwan Noodles" at bounding box center [553, 308] width 551 height 30
type input "Schezwan Noodles"
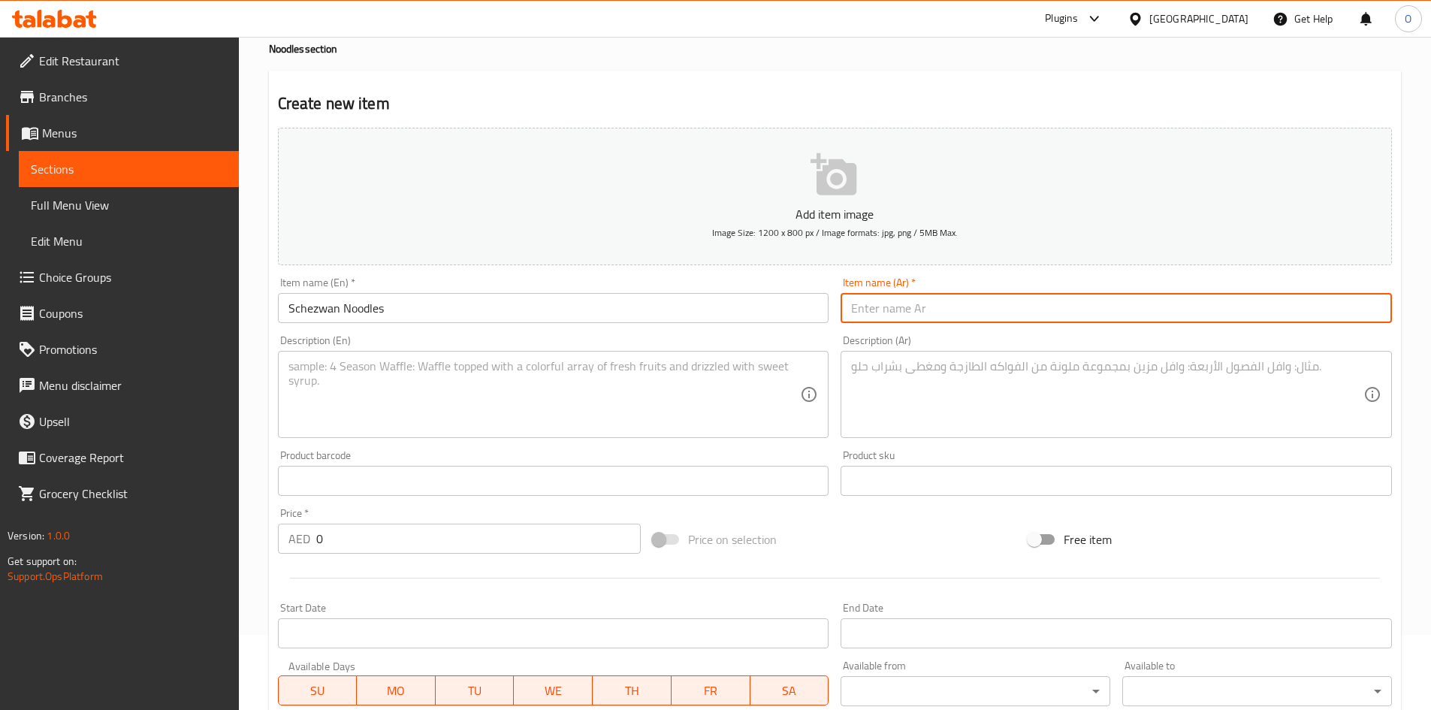
paste input "نودلز شيزوان"
type input "نودلز شيزوان"
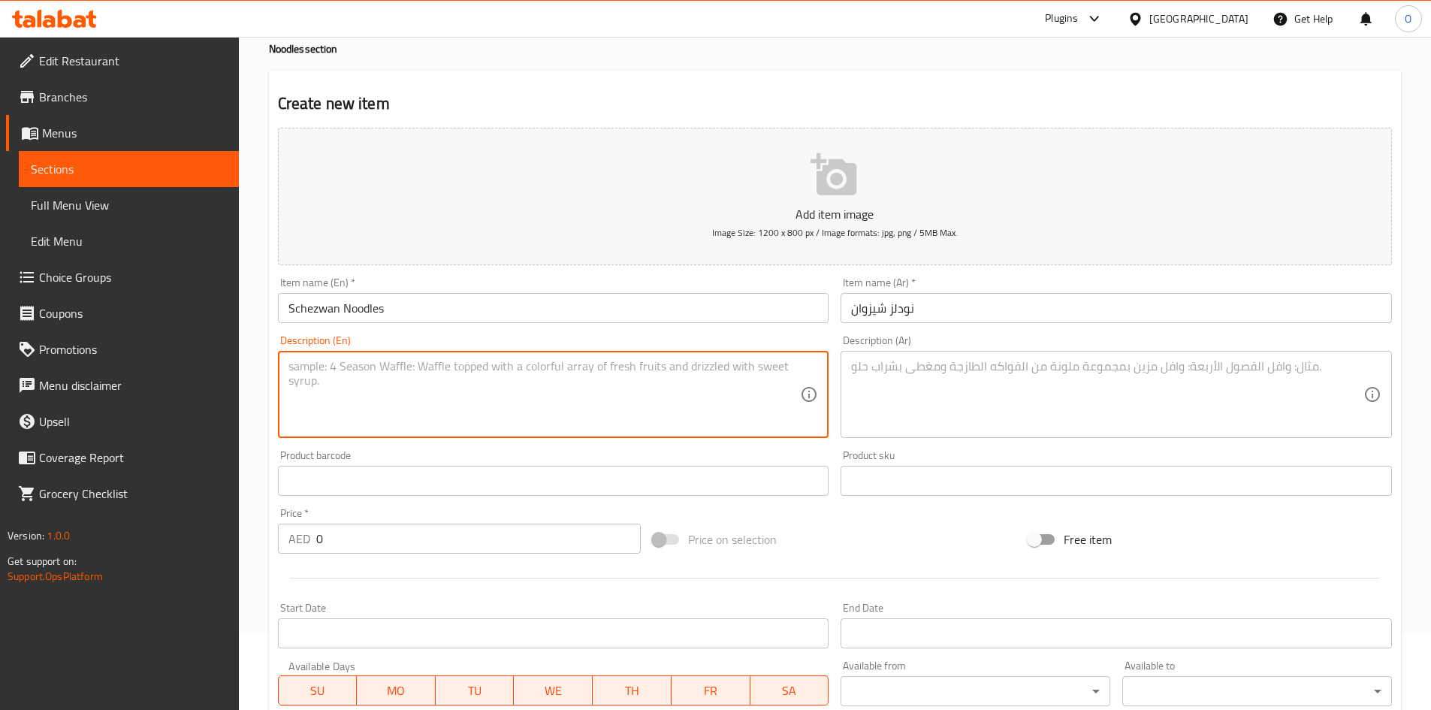
paste textarea "Spicy egg noodles cooked with a bold and tangy Schezwan sauce, vegetables and y…"
type textarea "Spicy egg noodles cooked with a bold and tangy Schezwan sauce, vegetables and y…"
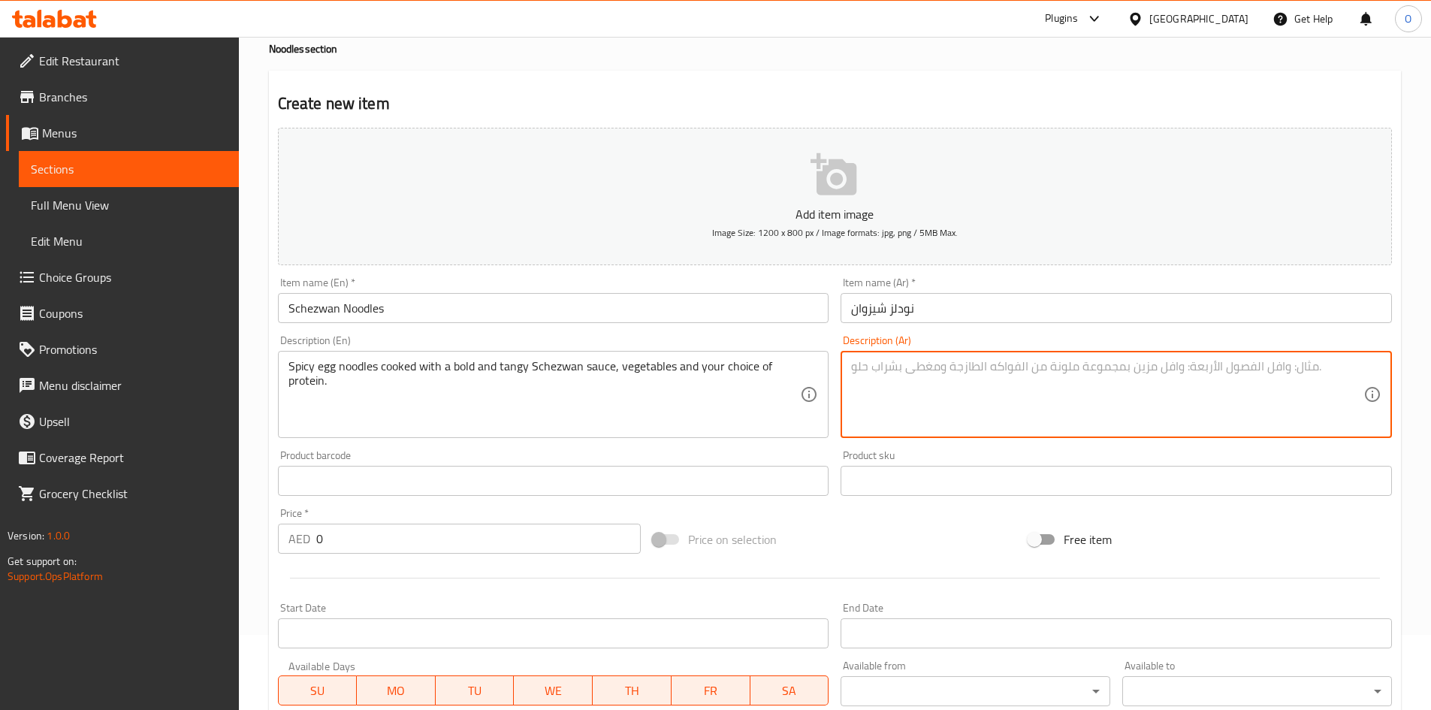
paste textarea "نودلز البيض الحارة المطبوخة مع صلصة شيزوان القوية واللاذعة والخضروات واختيارك م…"
type textarea "نودلز البيض الحارة المطبوخة مع صلصة شيزوان القوية واللاذعة والخضروات واختيارك م…"
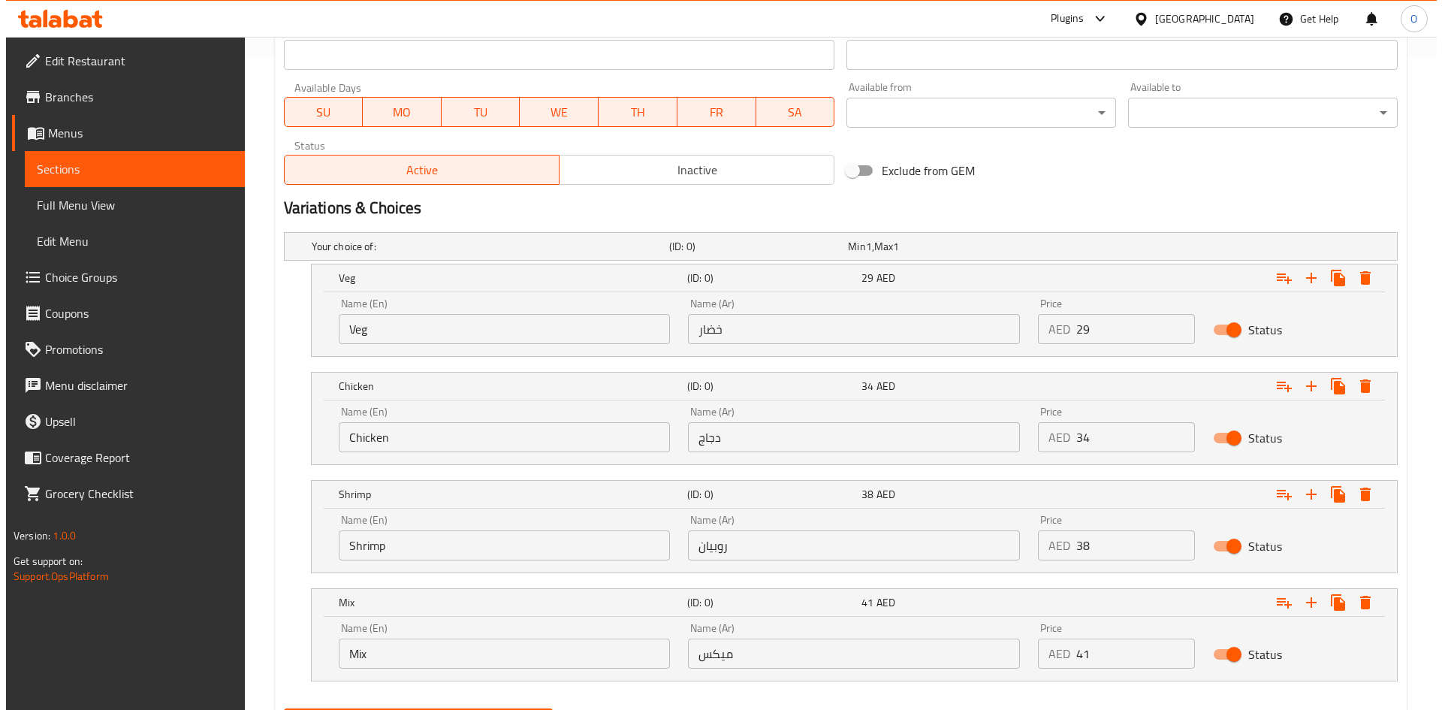
scroll to position [731, 0]
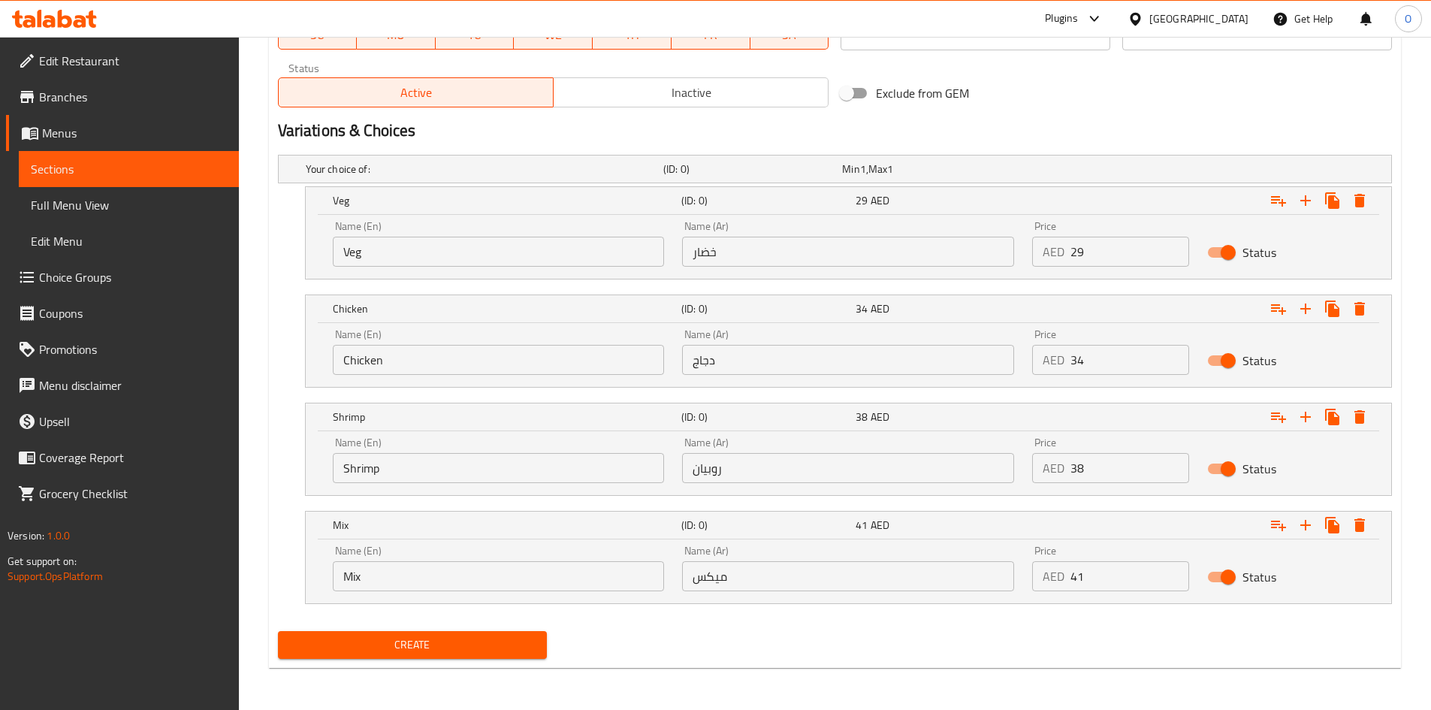
click at [538, 252] on input "Veg" at bounding box center [499, 252] width 332 height 30
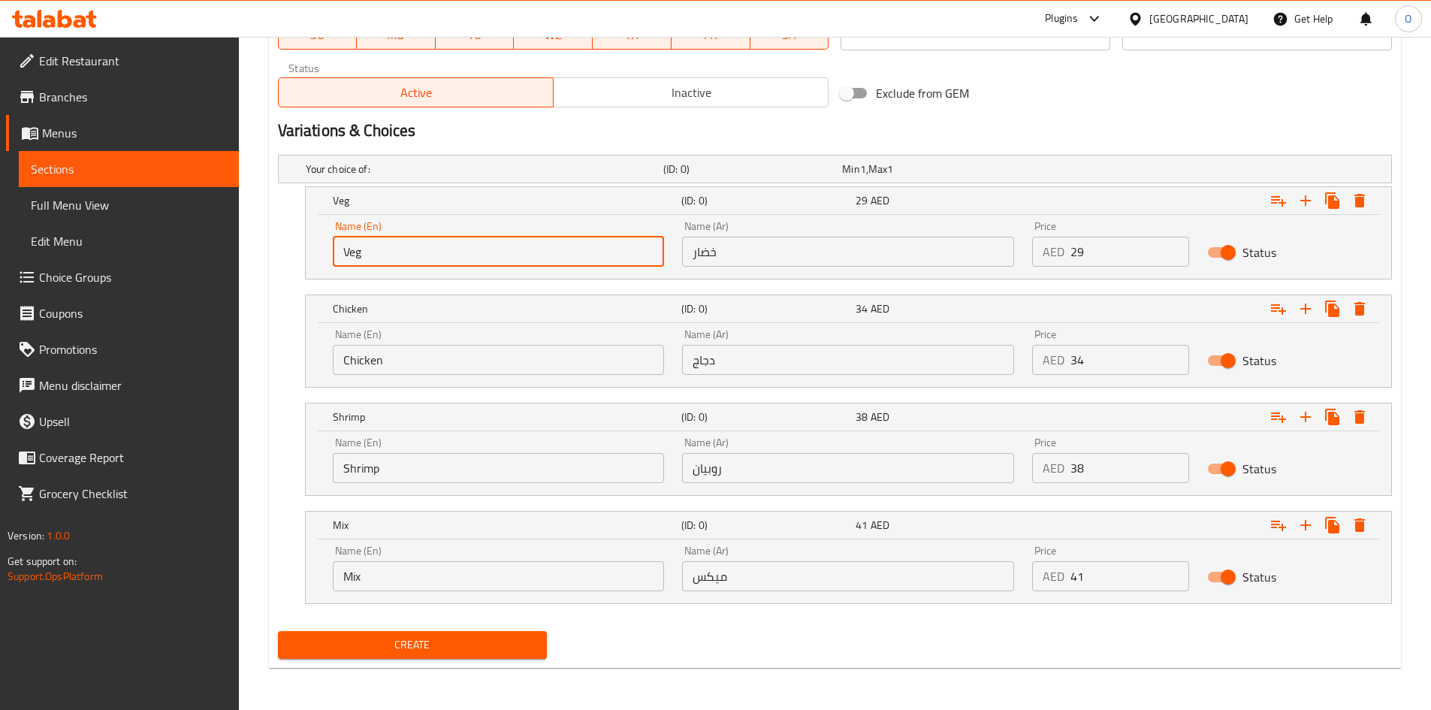
click at [538, 252] on input "Veg" at bounding box center [499, 252] width 332 height 30
paste input "text"
type input "Veg"
click at [390, 358] on input "Chicken" at bounding box center [499, 360] width 332 height 30
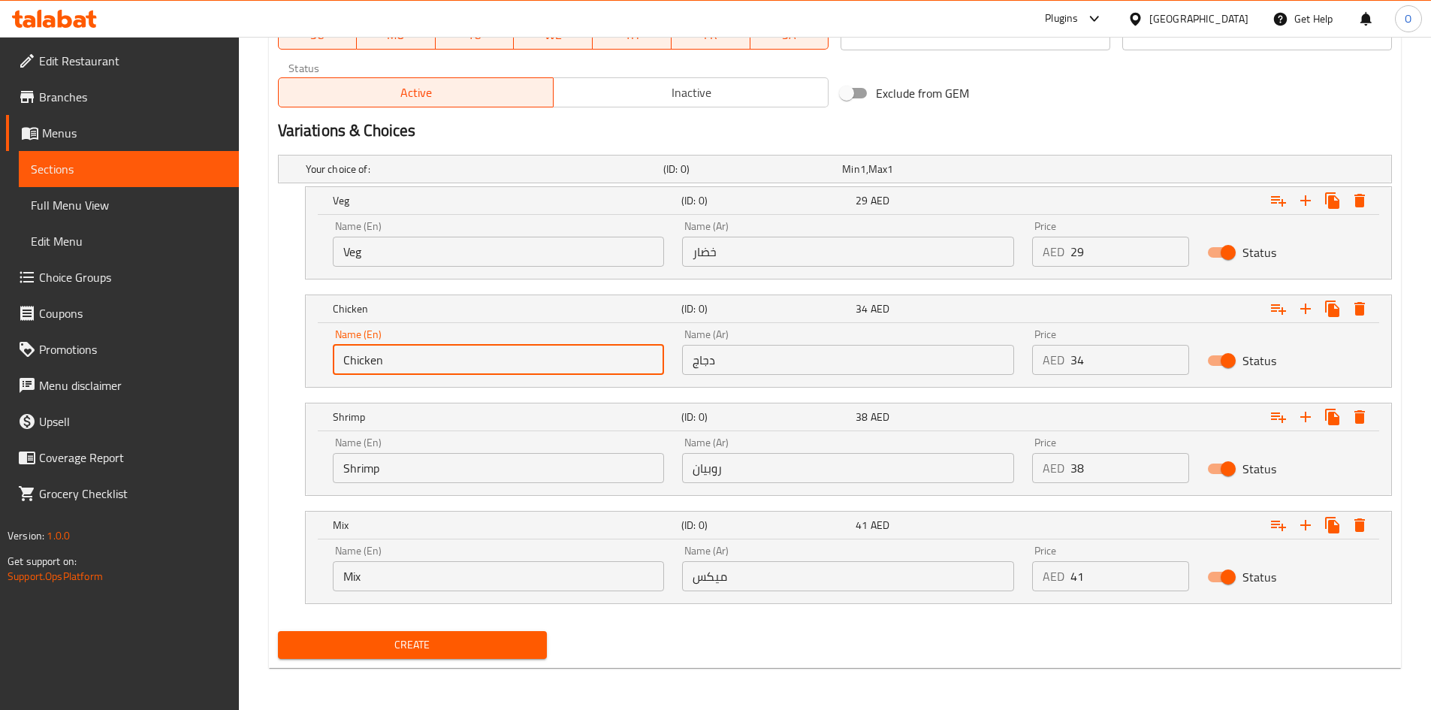
click at [390, 358] on input "Chicken" at bounding box center [499, 360] width 332 height 30
paste input "text"
type input "Chicken"
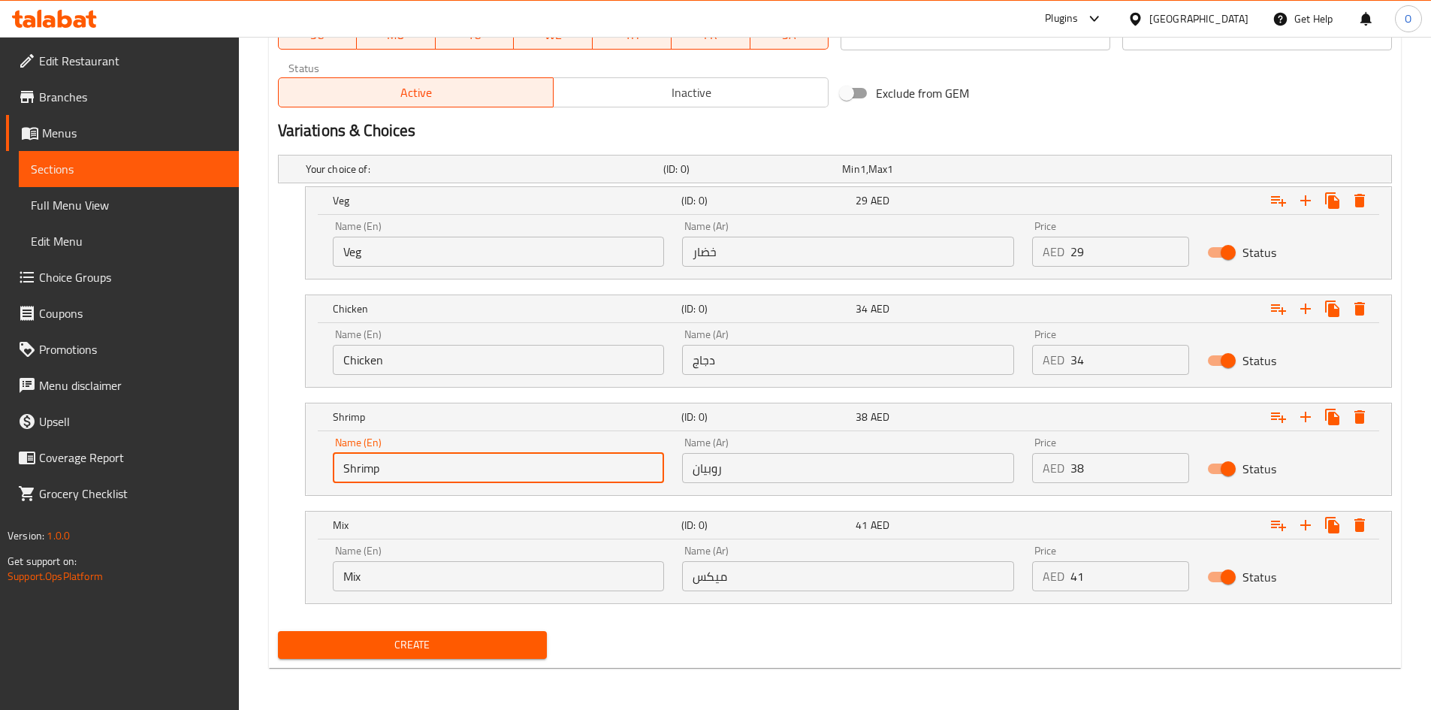
click at [442, 468] on input "Shrimp" at bounding box center [499, 468] width 332 height 30
paste input "text"
type input "Shrimp"
click at [1359, 521] on icon "Expand" at bounding box center [1359, 525] width 11 height 14
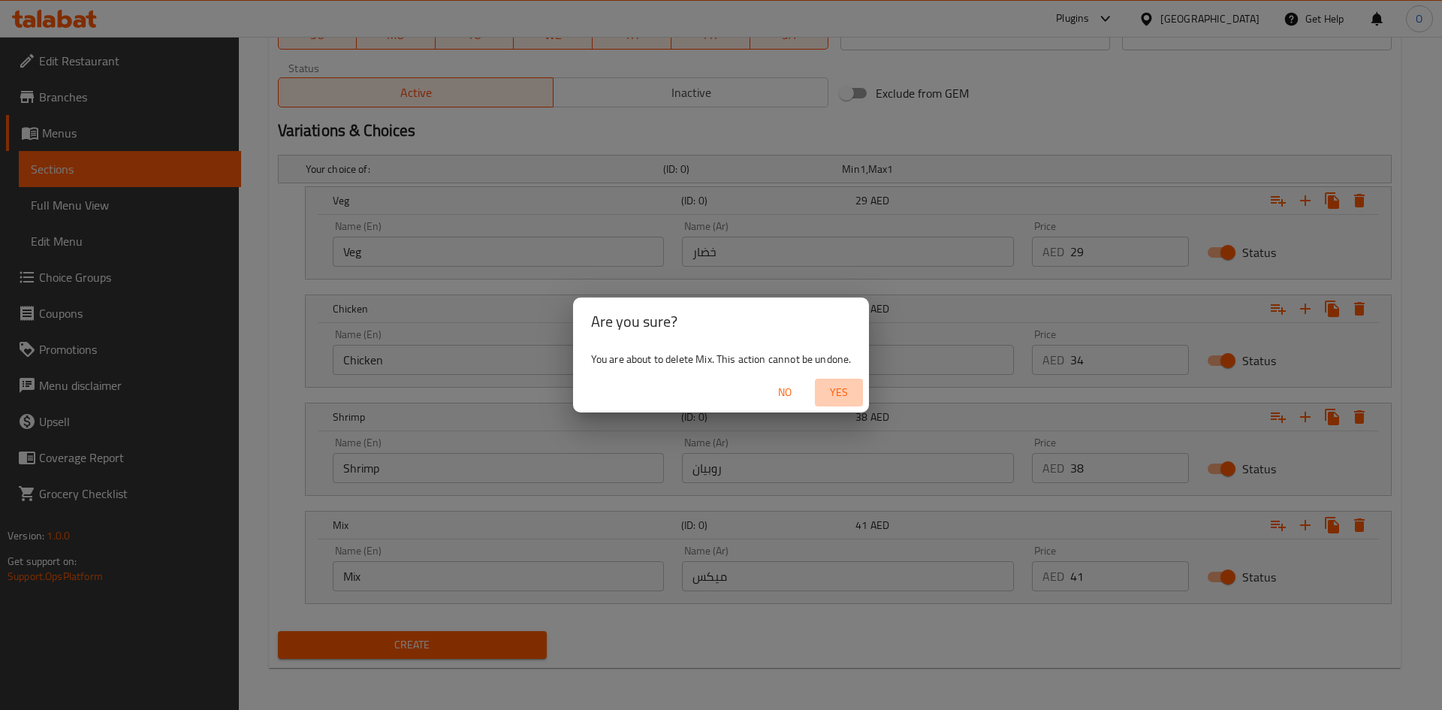
click at [837, 379] on button "Yes" at bounding box center [839, 392] width 48 height 28
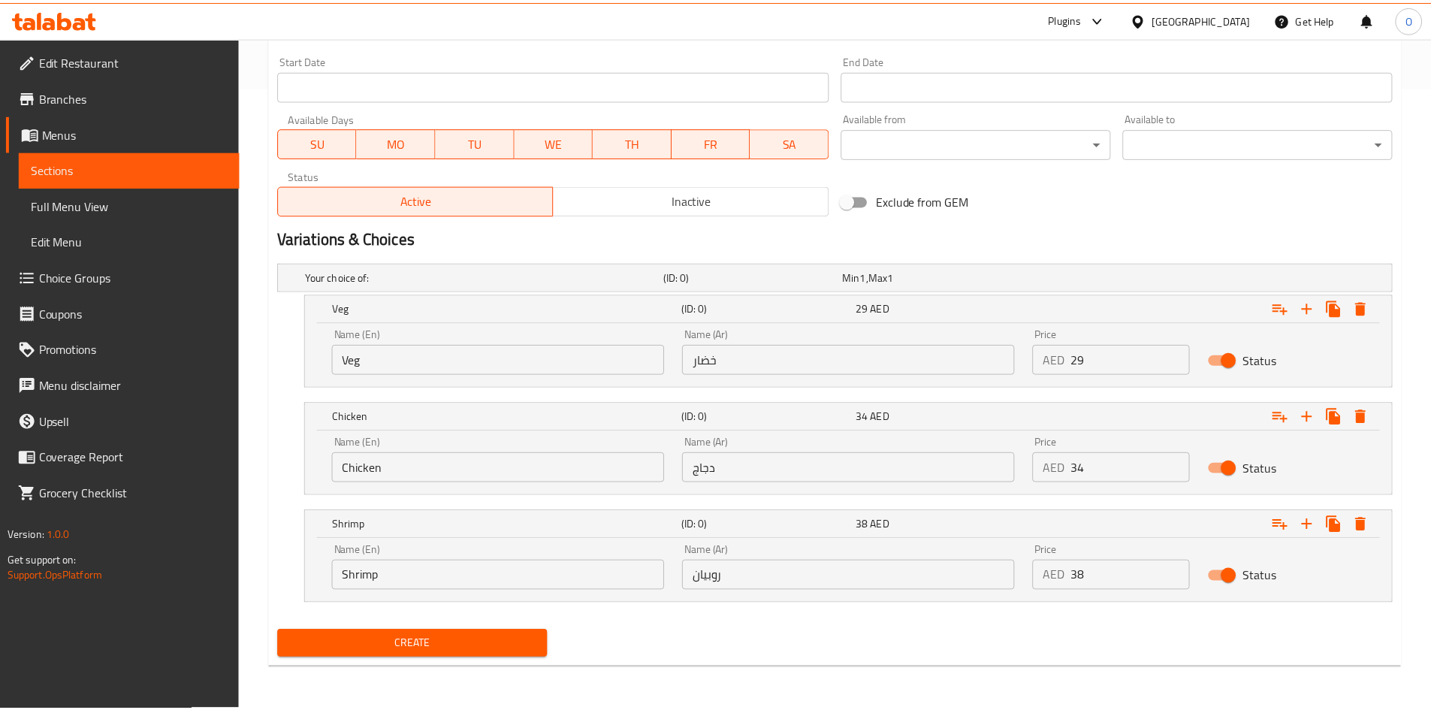
scroll to position [623, 0]
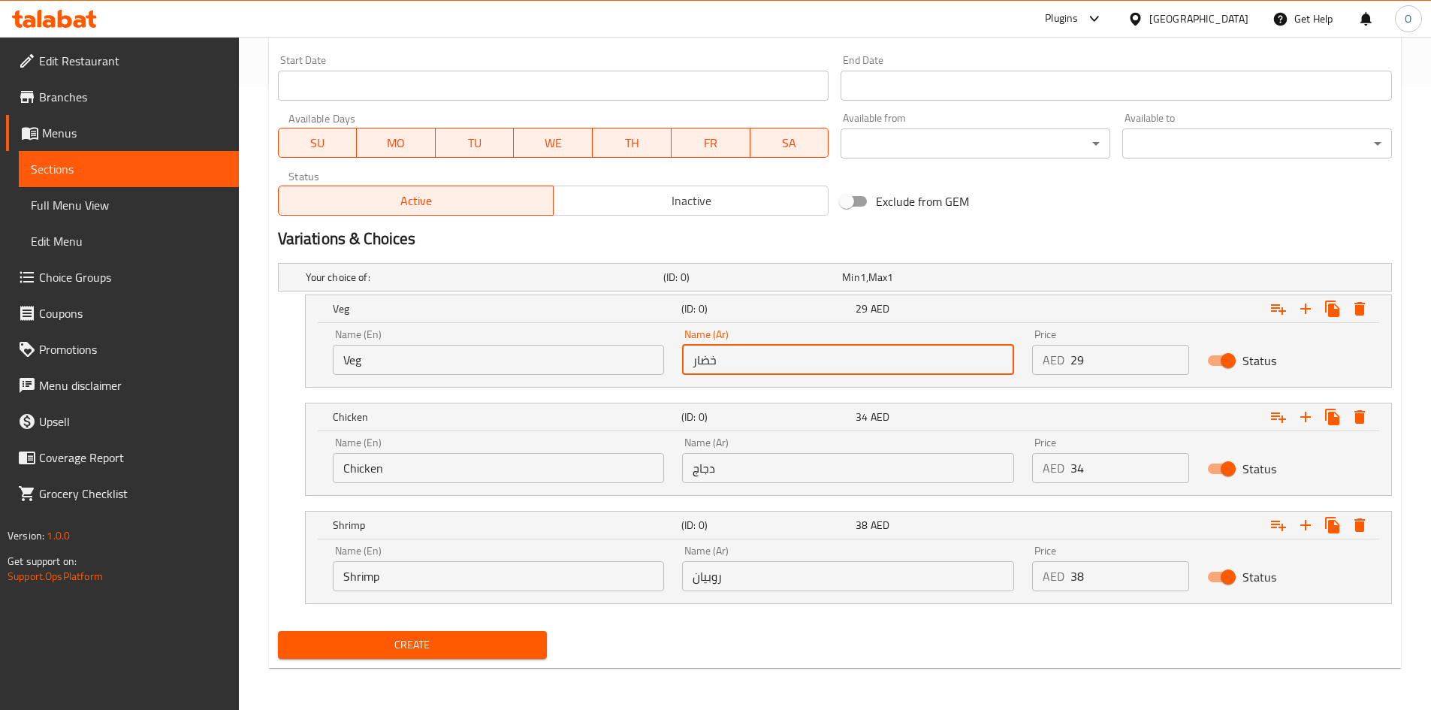
paste input "text"
type input "خضار"
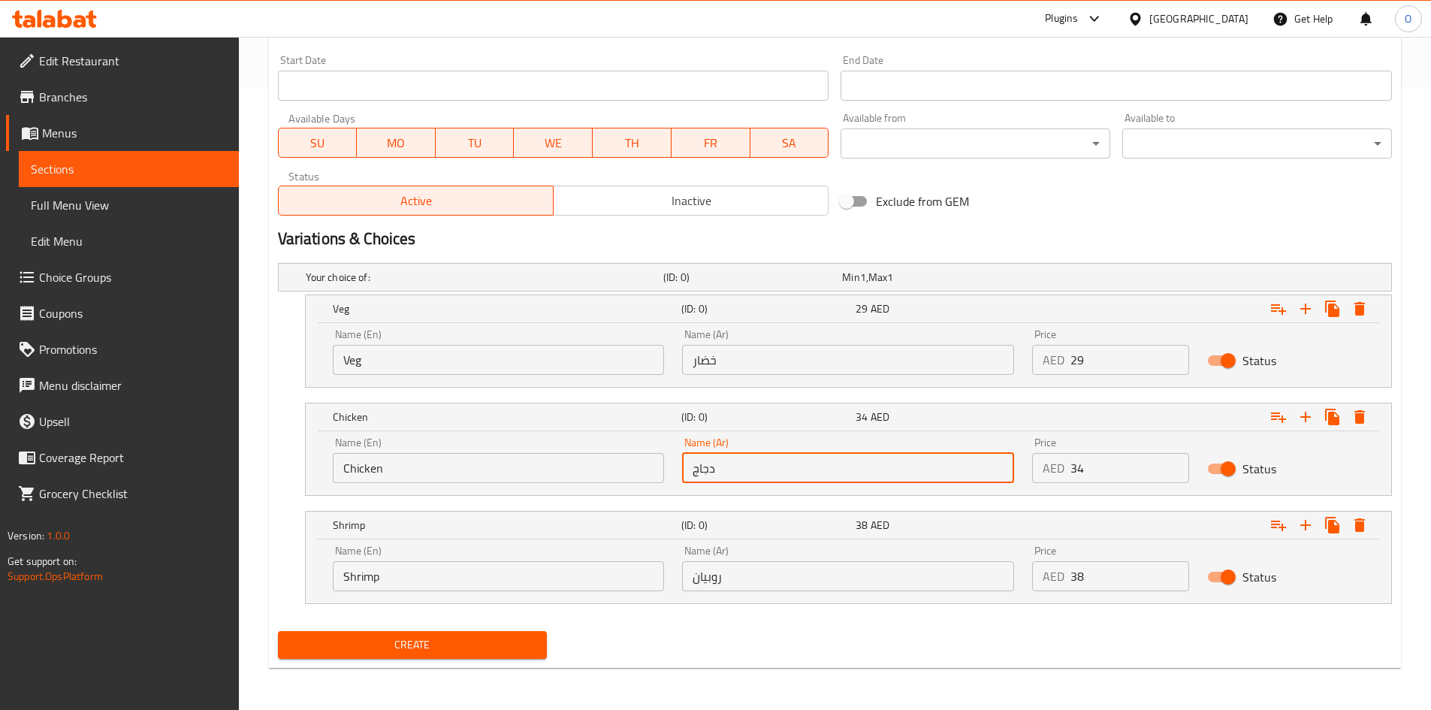
paste
type input "دجاج"
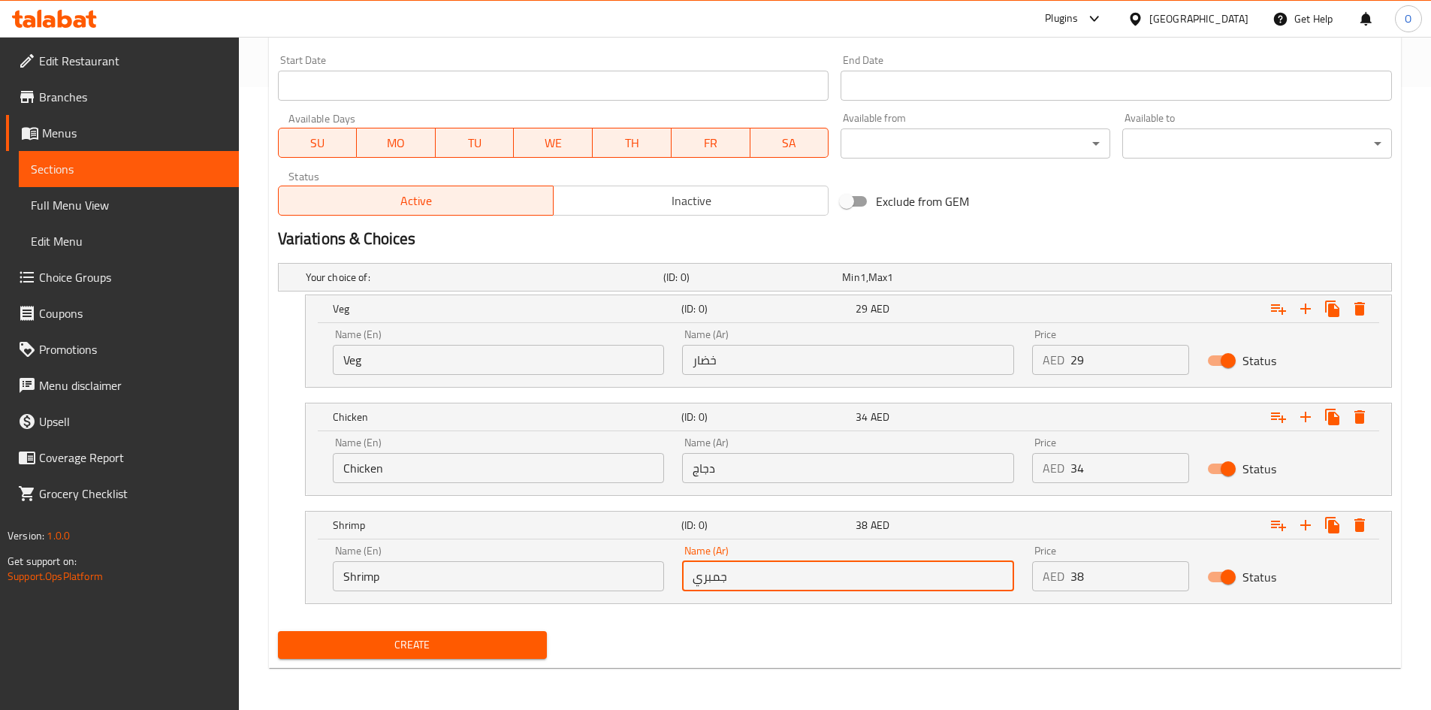
type input "جمبري"
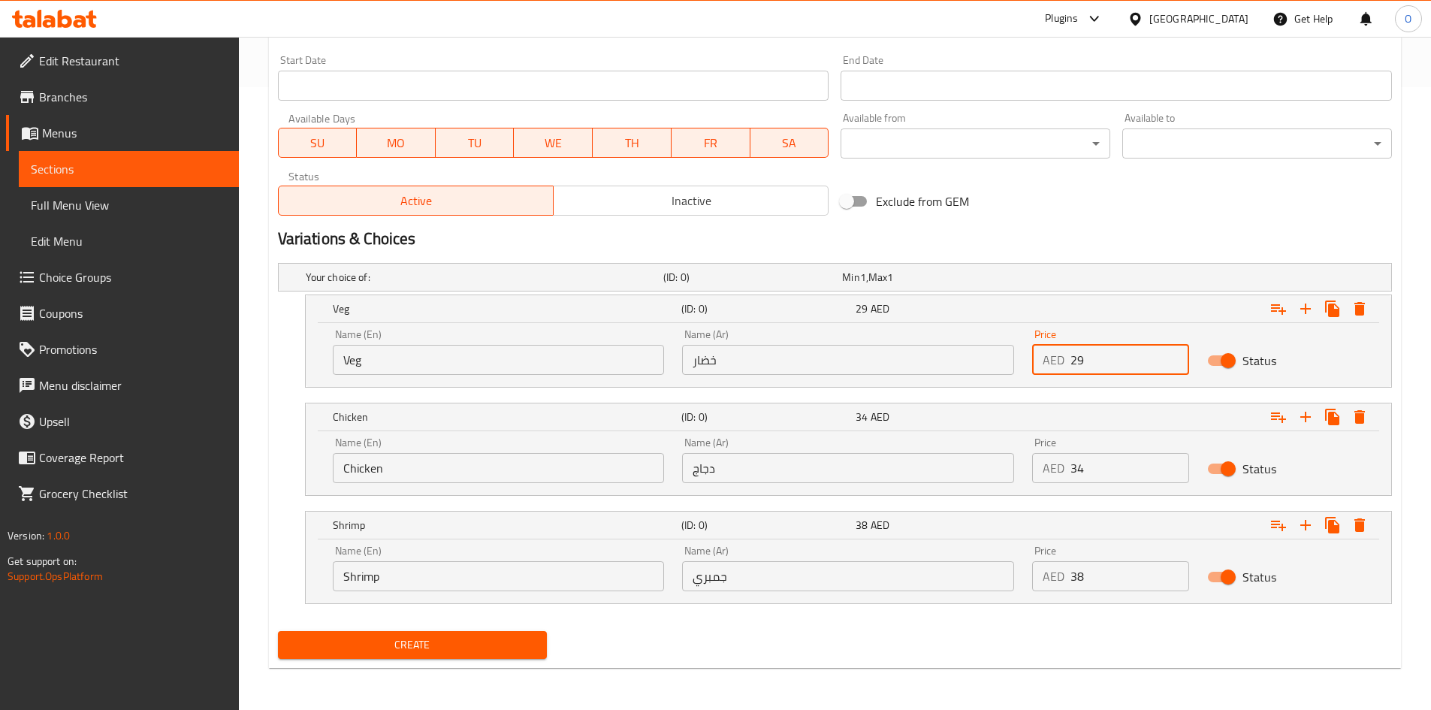
drag, startPoint x: 1084, startPoint y: 356, endPoint x: 1048, endPoint y: 354, distance: 35.4
click at [1048, 354] on div "AED 29 Price" at bounding box center [1110, 360] width 157 height 30
type input "30"
click at [1070, 466] on input "34" at bounding box center [1129, 468] width 119 height 30
type input "35"
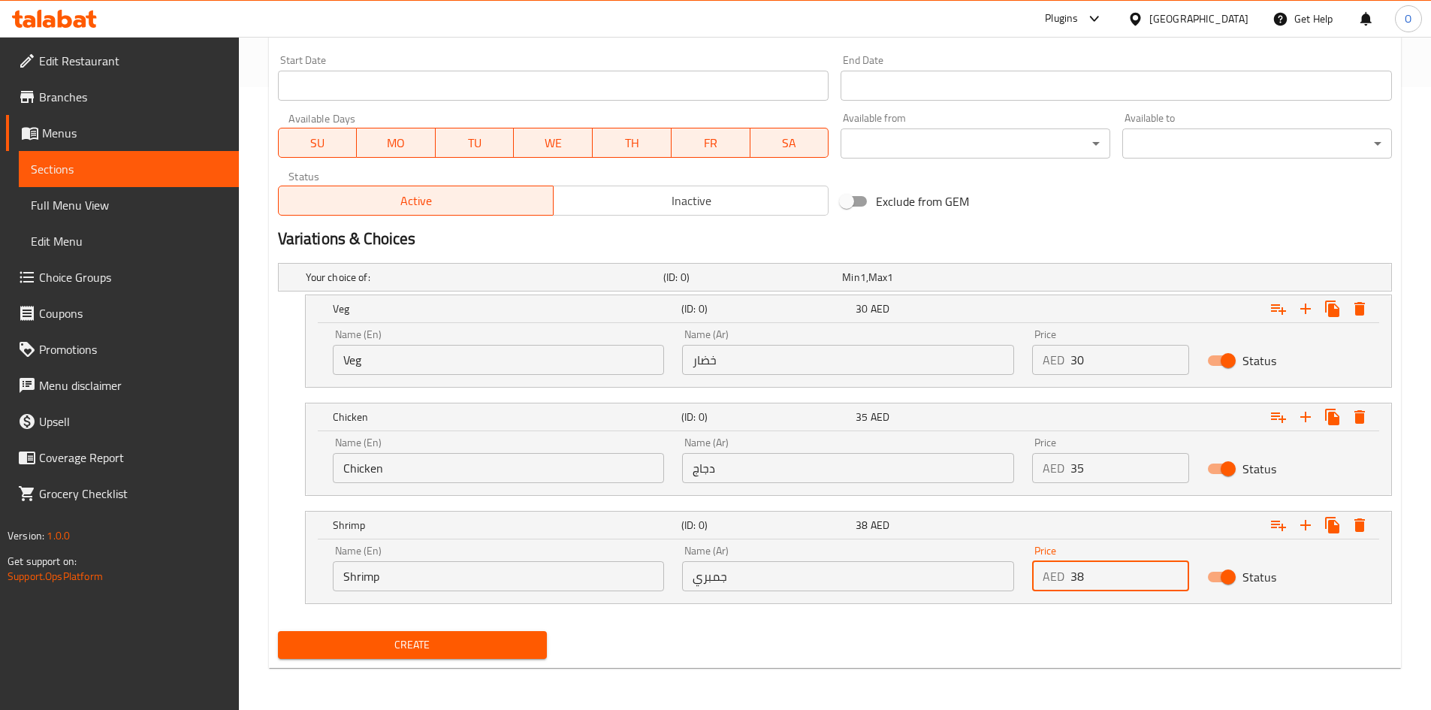
drag, startPoint x: 1074, startPoint y: 582, endPoint x: 1066, endPoint y: 579, distance: 8.1
click at [1066, 579] on div "AED 38 Price" at bounding box center [1110, 576] width 157 height 30
type input "37"
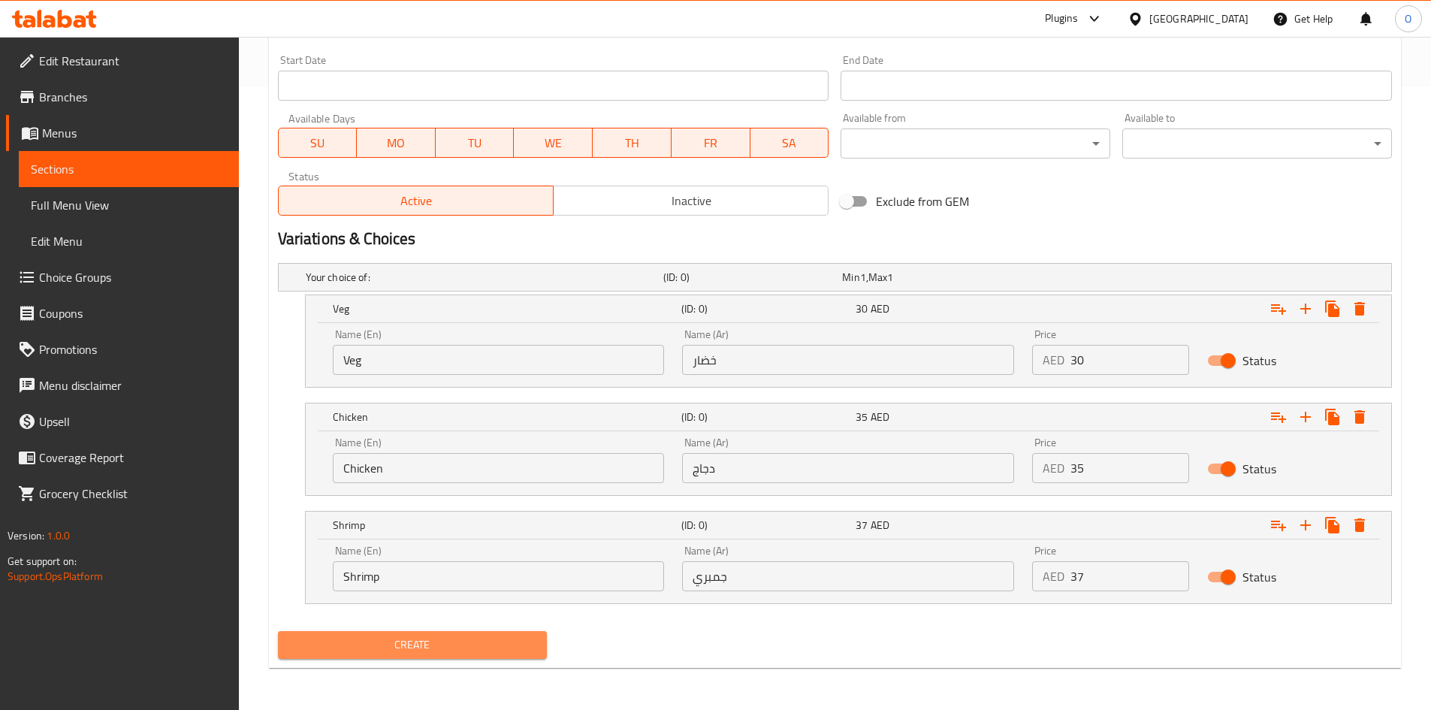
click at [384, 631] on button "Create" at bounding box center [413, 645] width 270 height 28
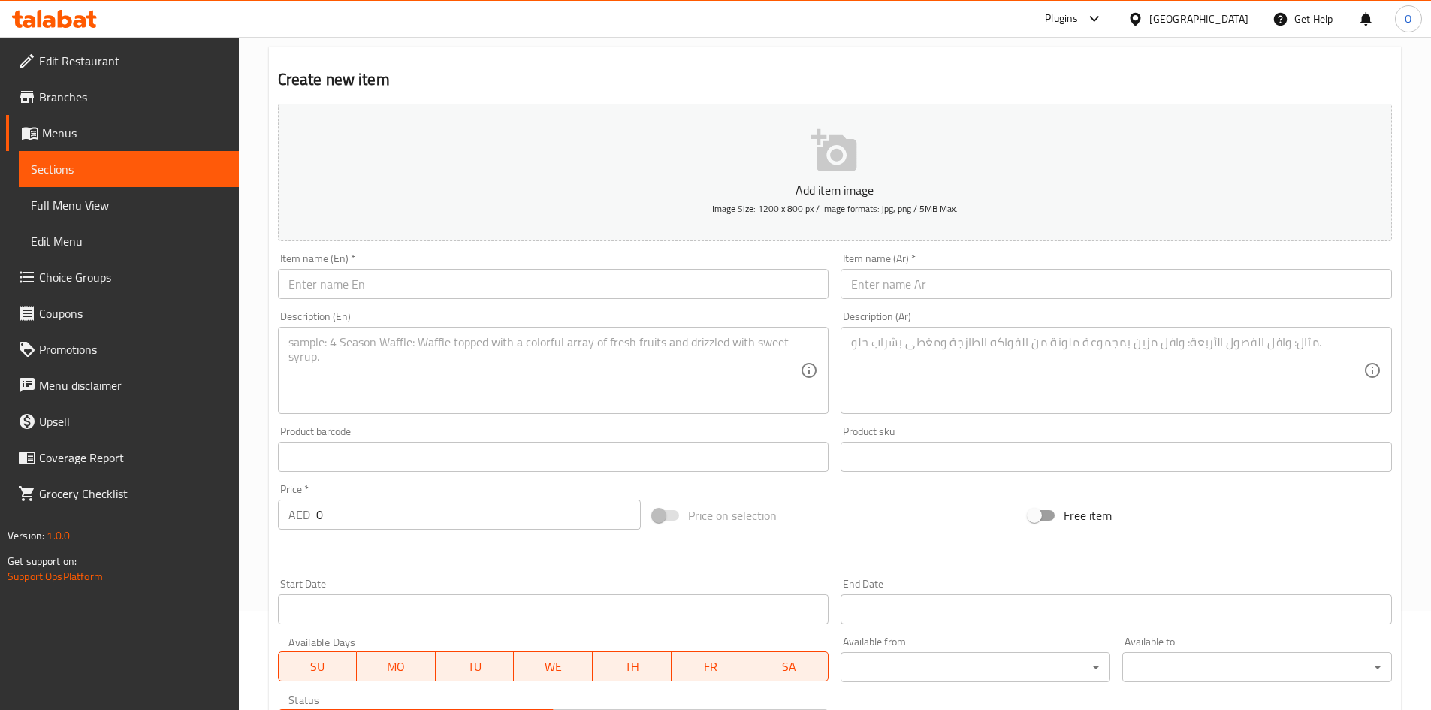
scroll to position [0, 0]
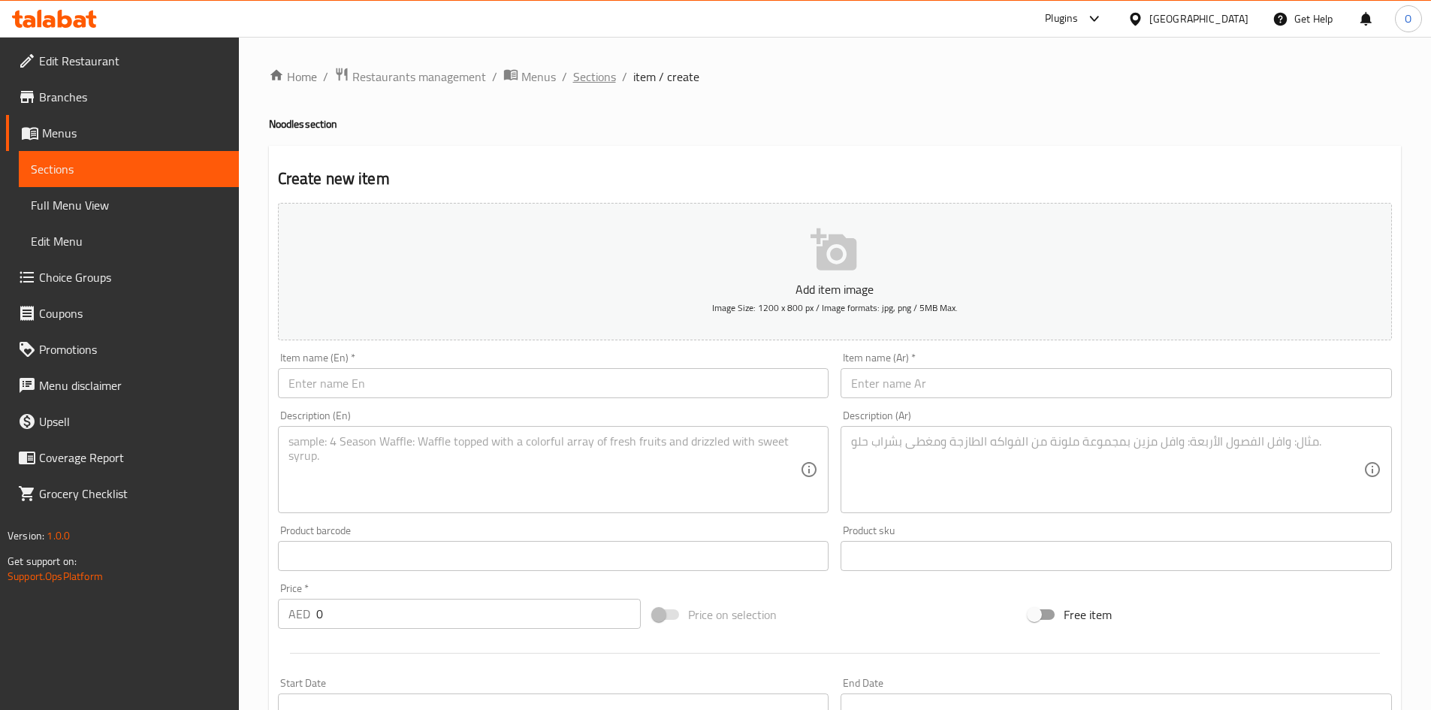
click at [582, 71] on span "Sections" at bounding box center [594, 77] width 43 height 18
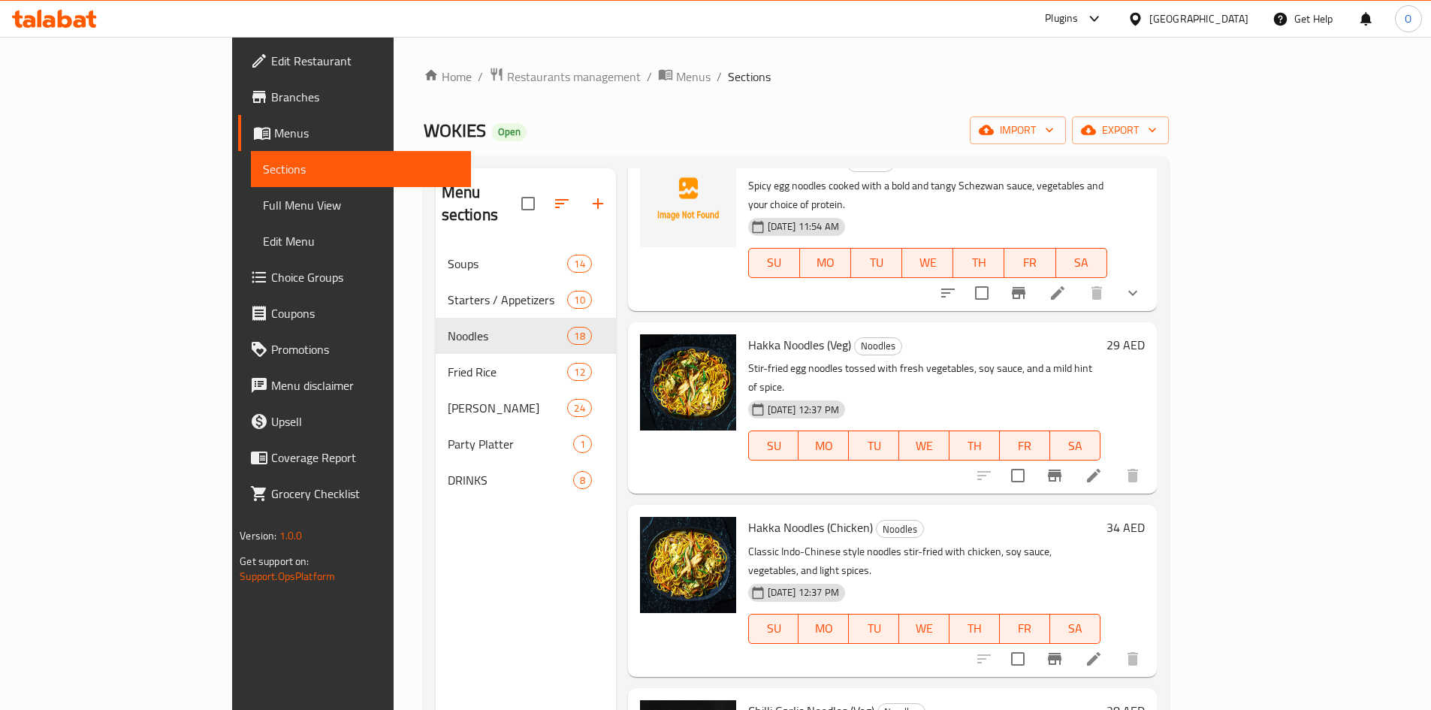
scroll to position [676, 0]
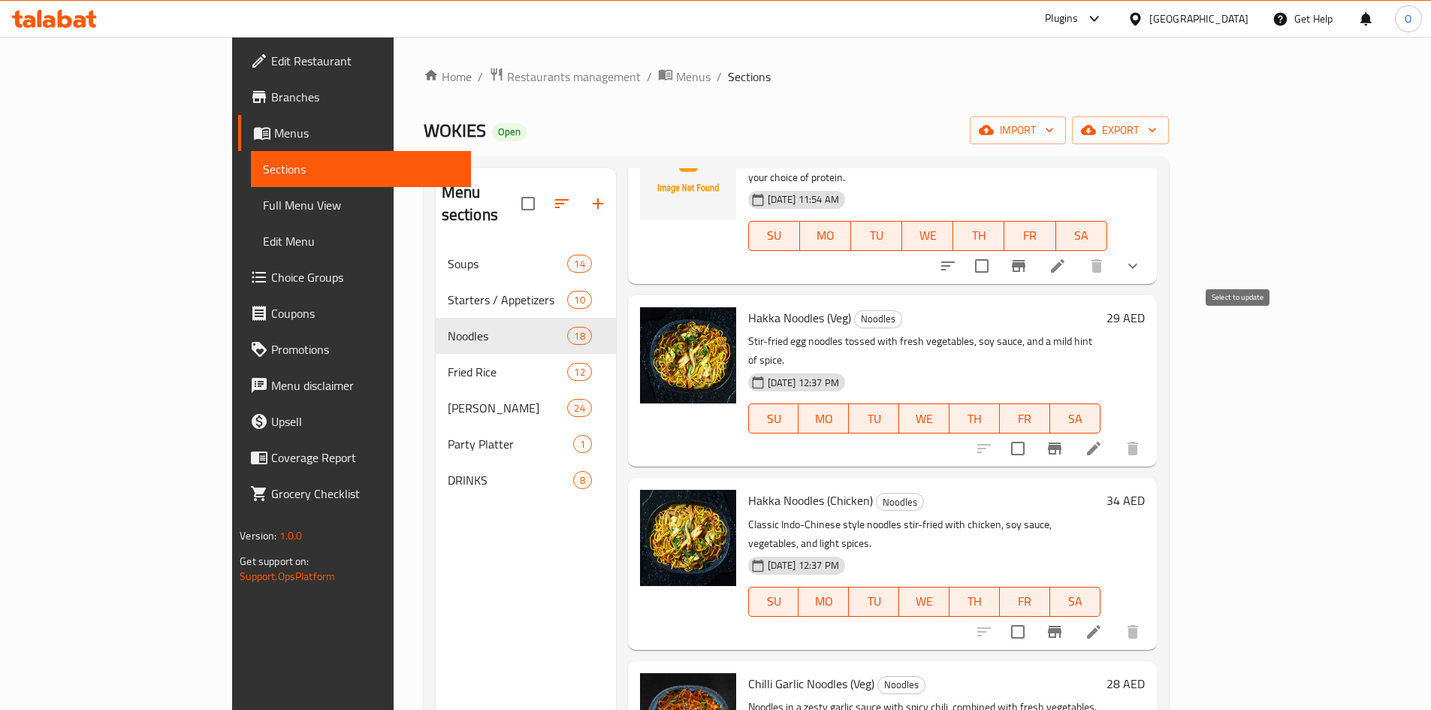
click at [1033, 433] on input "checkbox" at bounding box center [1018, 449] width 32 height 32
checkbox input "true"
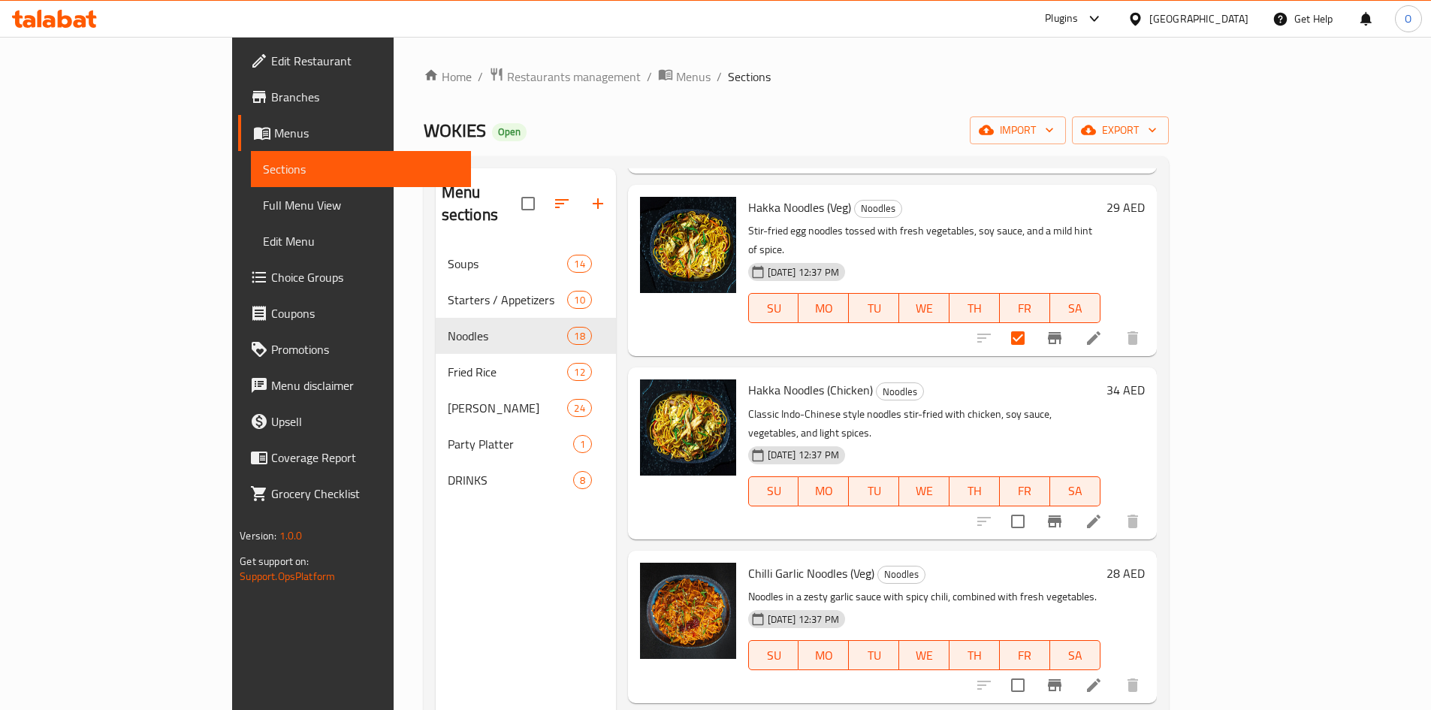
scroll to position [826, 0]
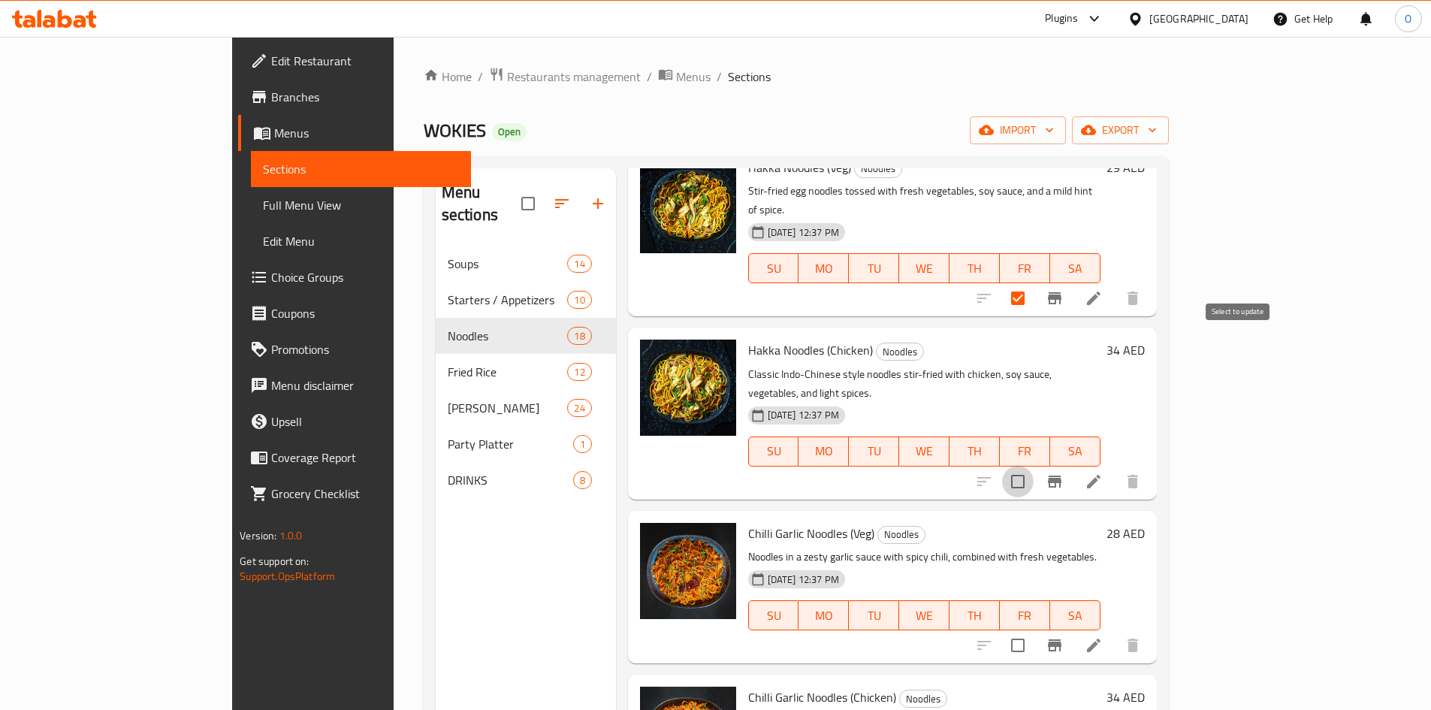
click at [1033, 466] on input "checkbox" at bounding box center [1018, 482] width 32 height 32
checkbox input "true"
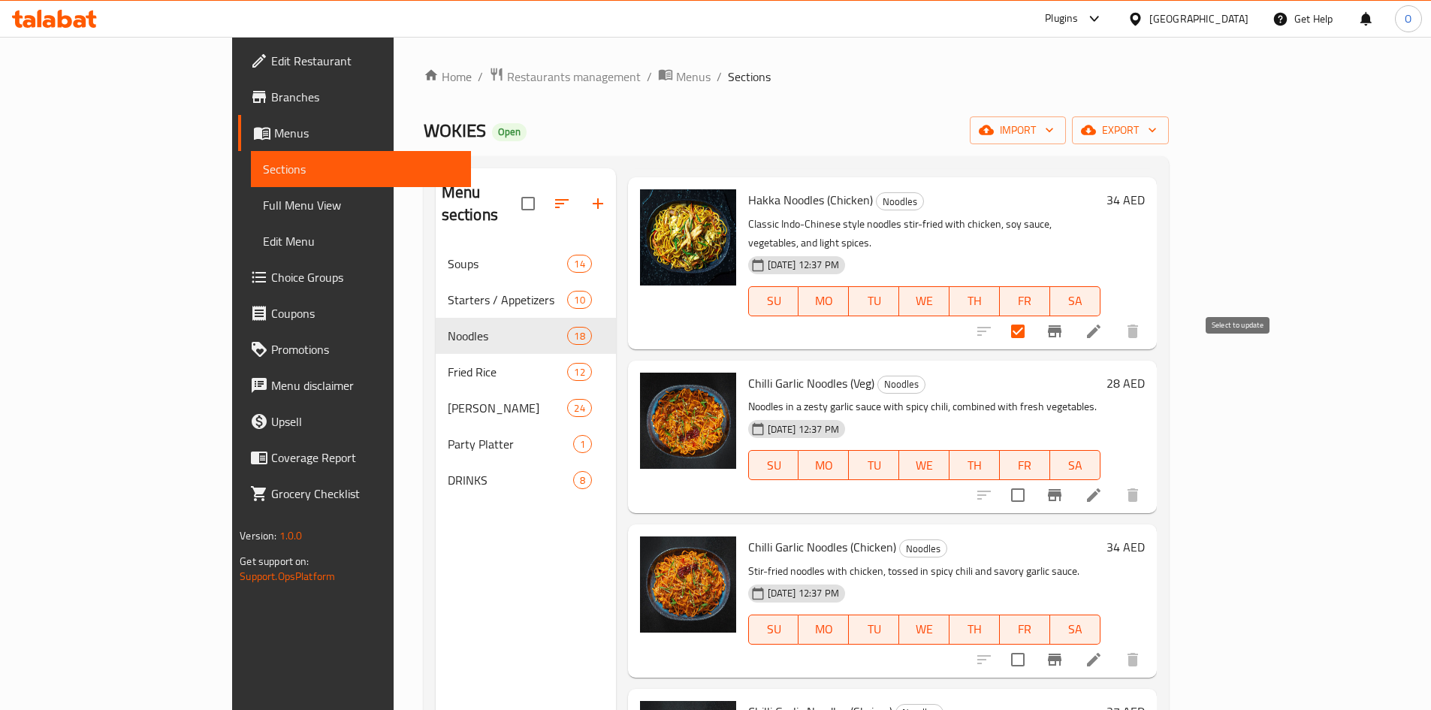
click at [1033, 479] on input "checkbox" at bounding box center [1018, 495] width 32 height 32
checkbox input "true"
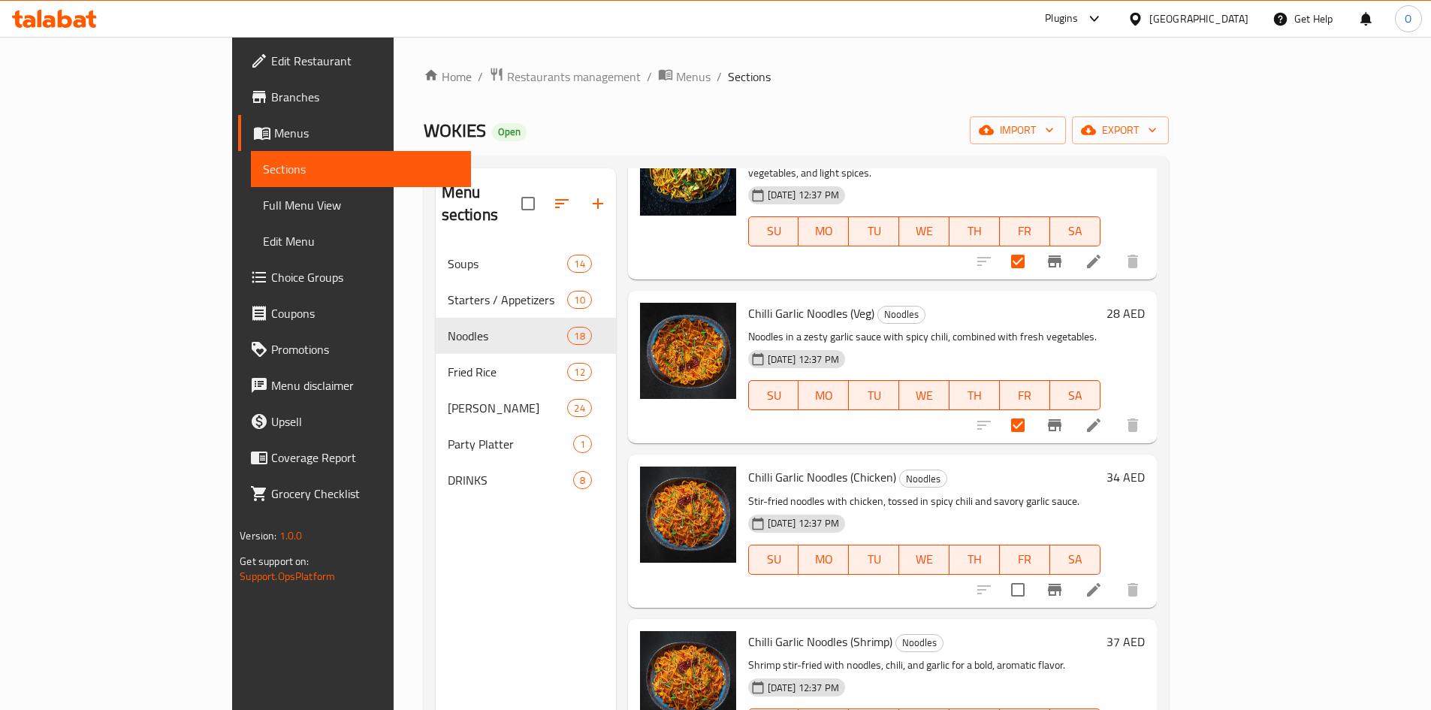
scroll to position [1126, 0]
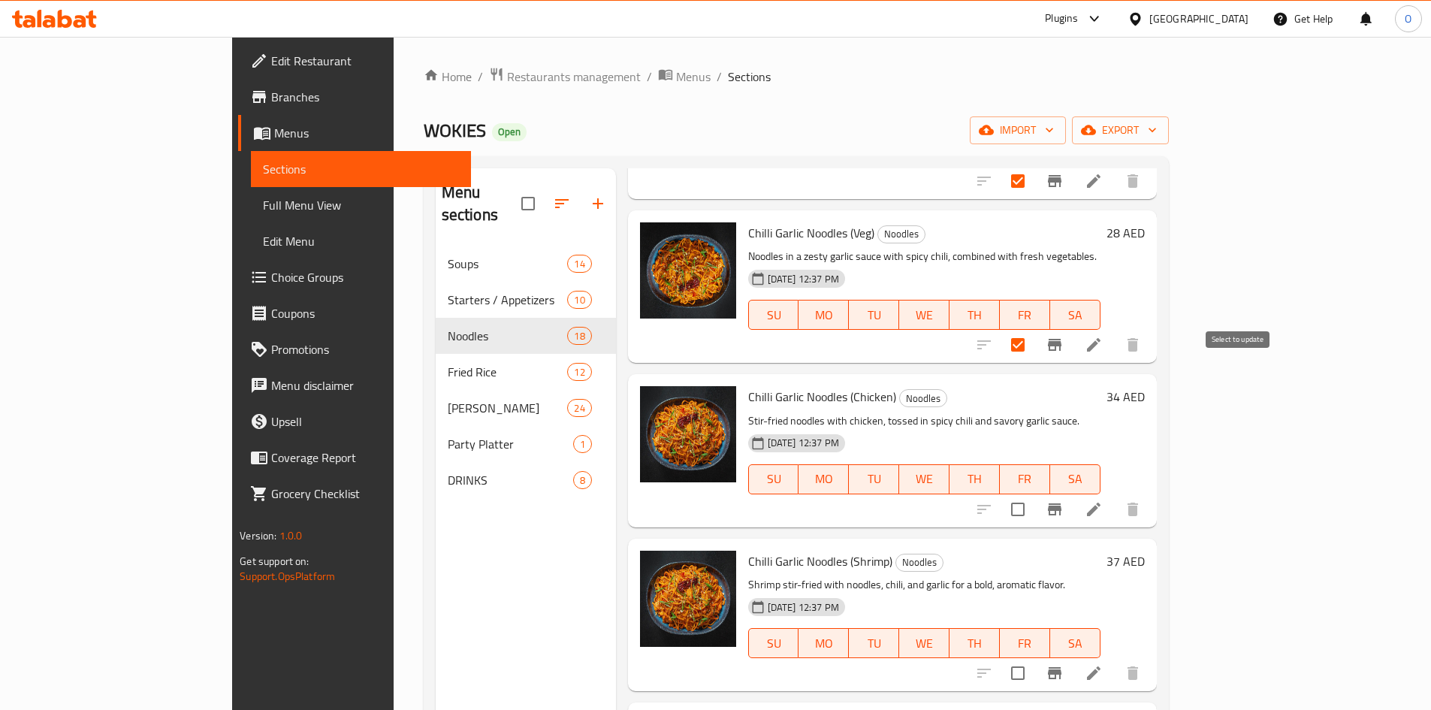
click at [1033, 493] on input "checkbox" at bounding box center [1018, 509] width 32 height 32
checkbox input "true"
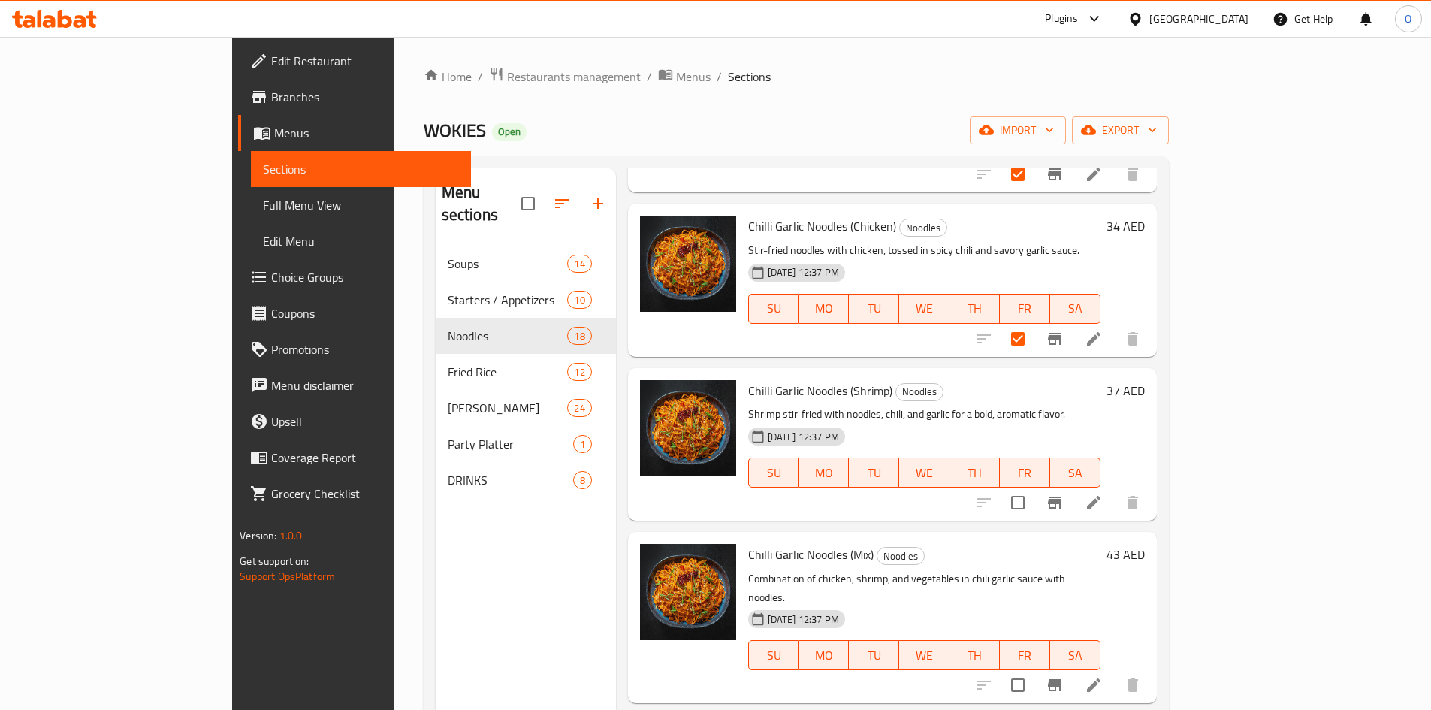
scroll to position [1352, 0]
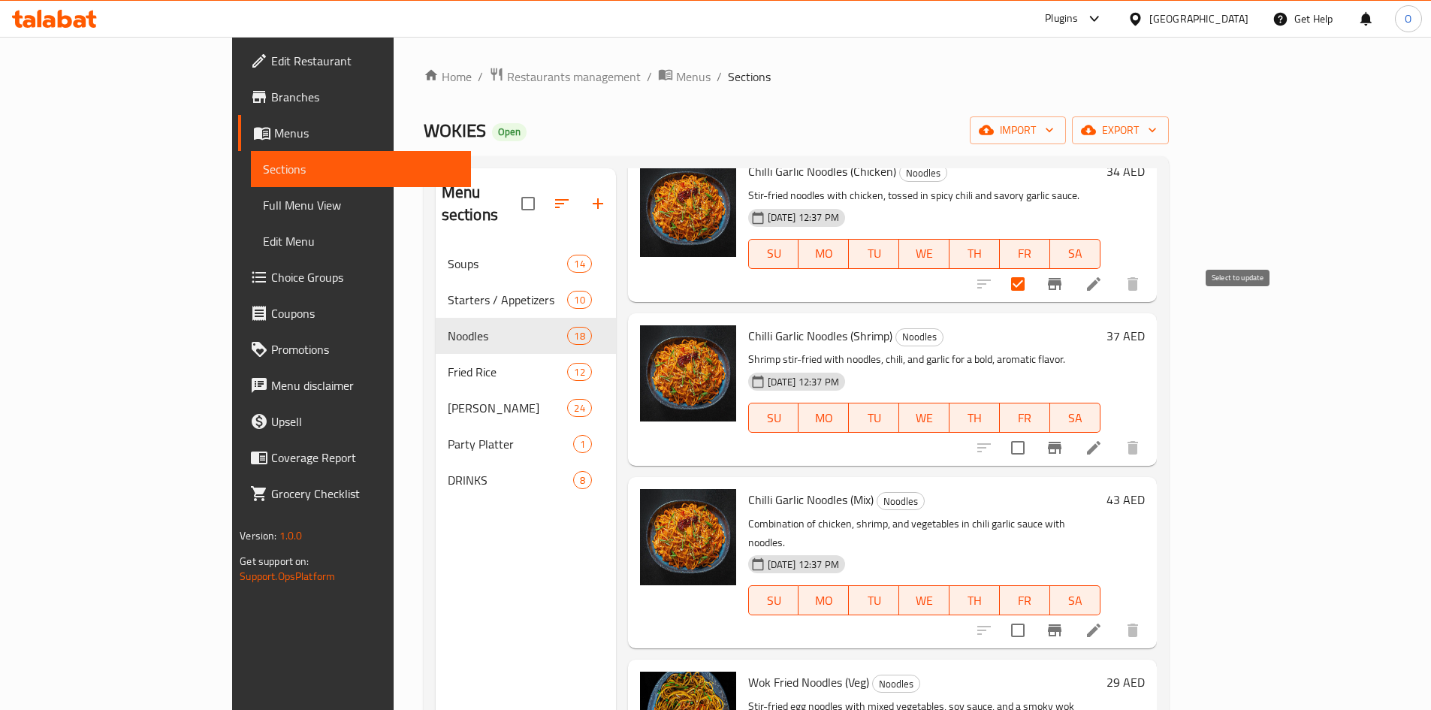
click at [1033, 432] on input "checkbox" at bounding box center [1018, 448] width 32 height 32
checkbox input "true"
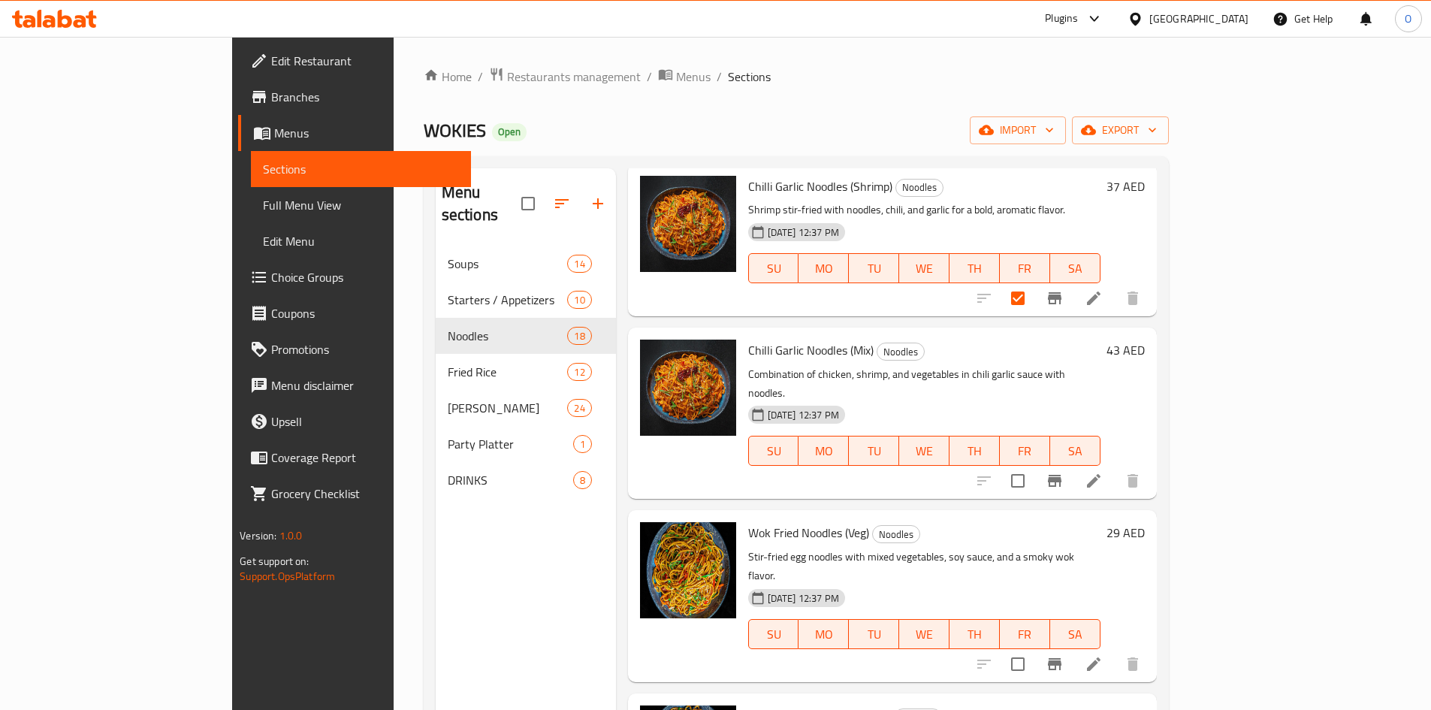
scroll to position [1502, 0]
click at [1033, 464] on input "checkbox" at bounding box center [1018, 480] width 32 height 32
checkbox input "true"
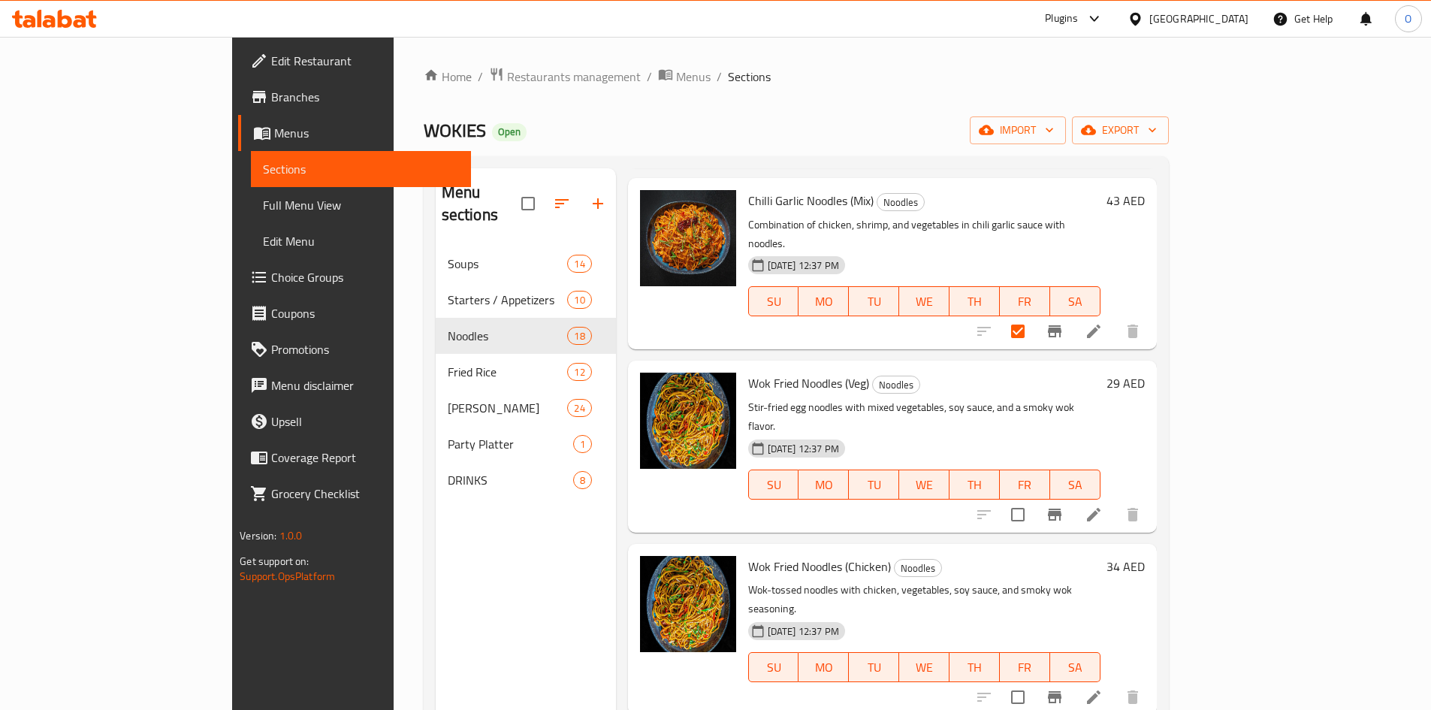
scroll to position [1652, 0]
click at [1033, 497] on input "checkbox" at bounding box center [1018, 513] width 32 height 32
checkbox input "true"
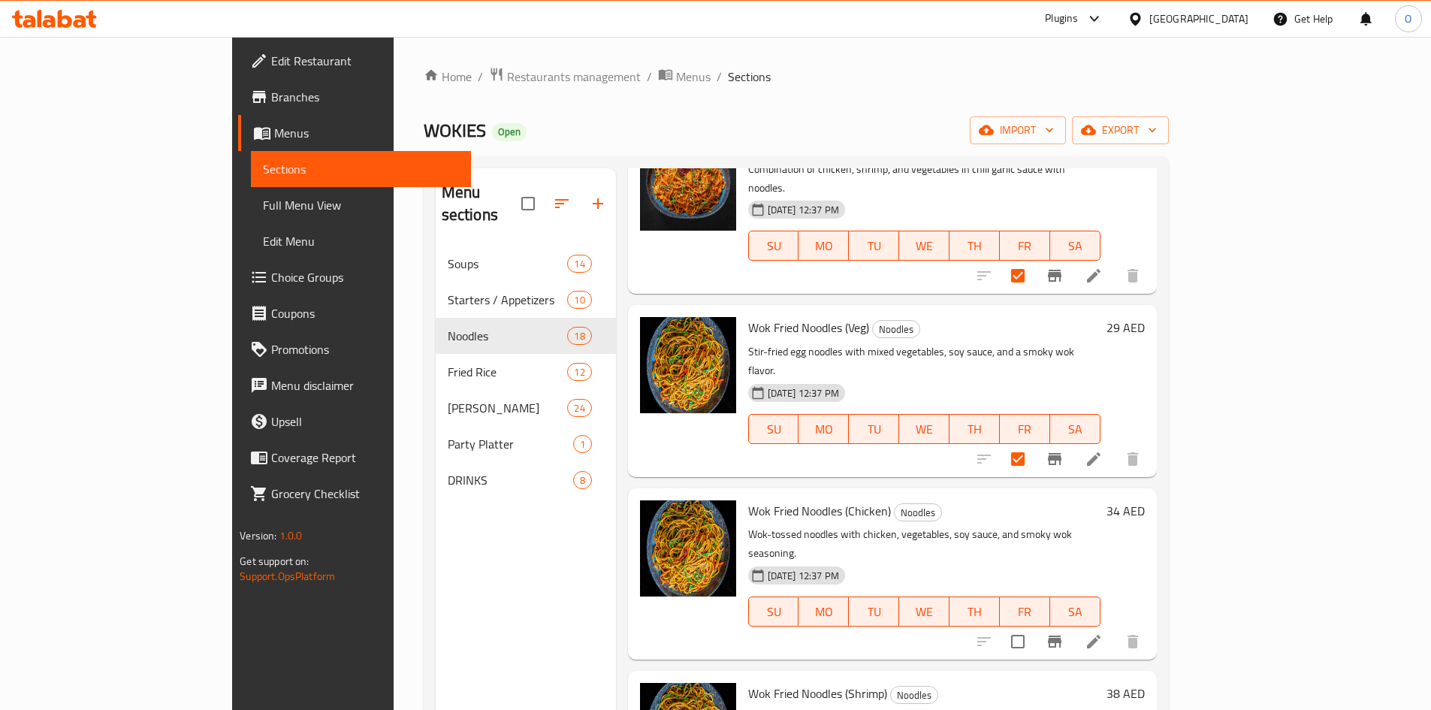
scroll to position [1802, 0]
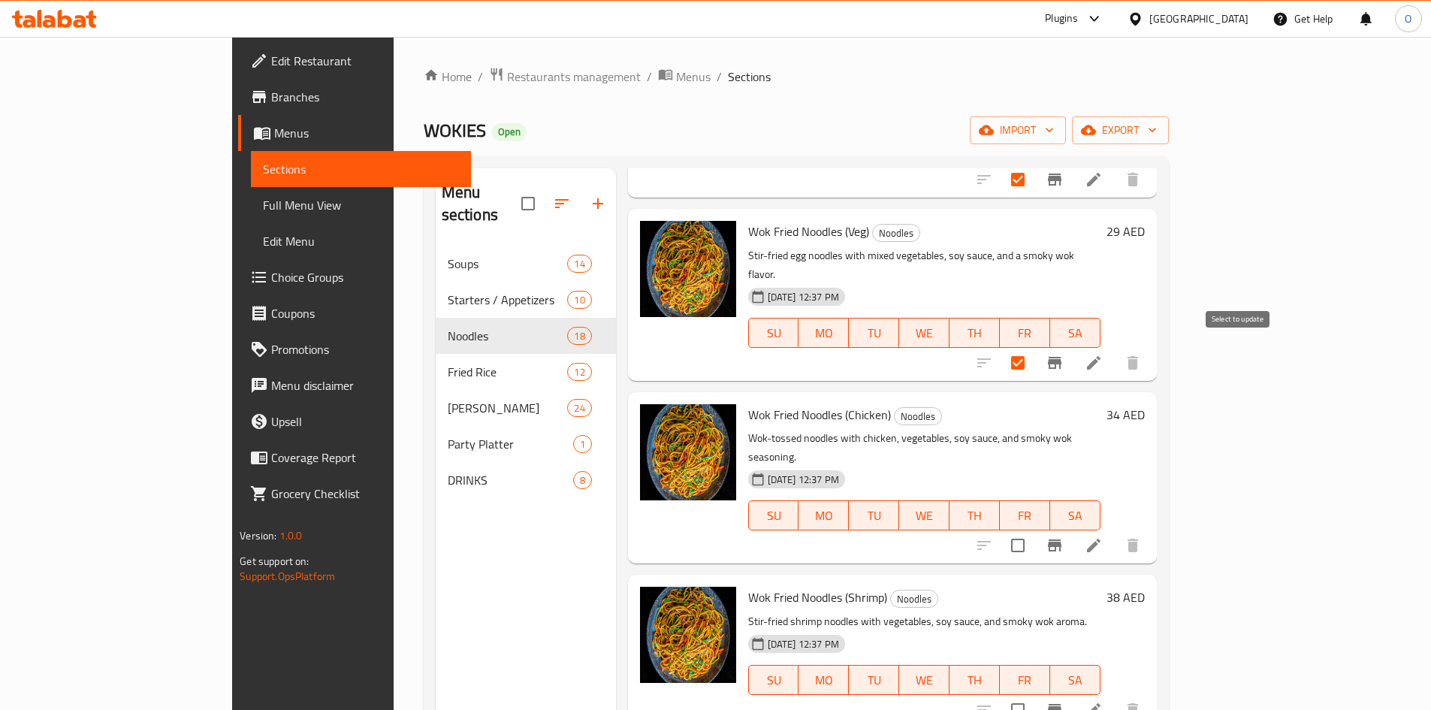
click at [1033, 529] on input "checkbox" at bounding box center [1018, 545] width 32 height 32
checkbox input "true"
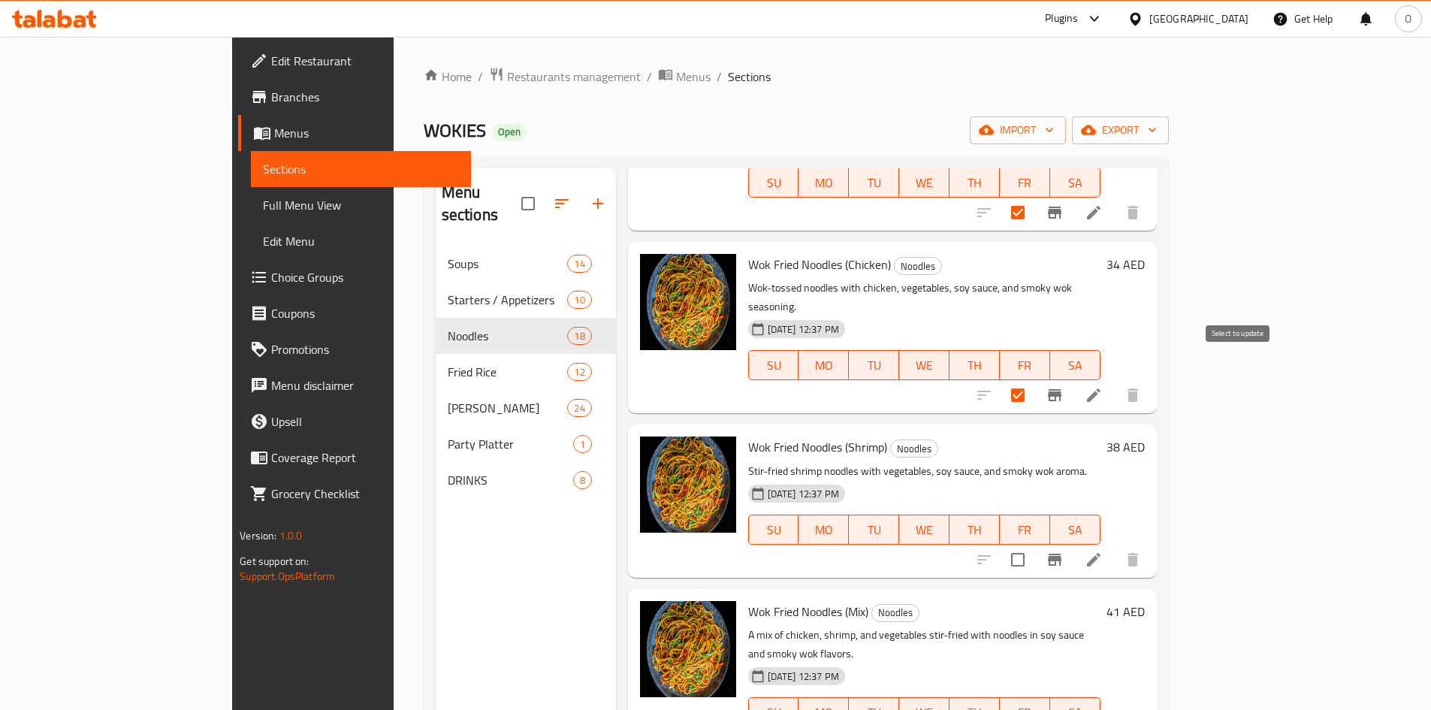
click at [1033, 544] on input "checkbox" at bounding box center [1018, 560] width 32 height 32
checkbox input "true"
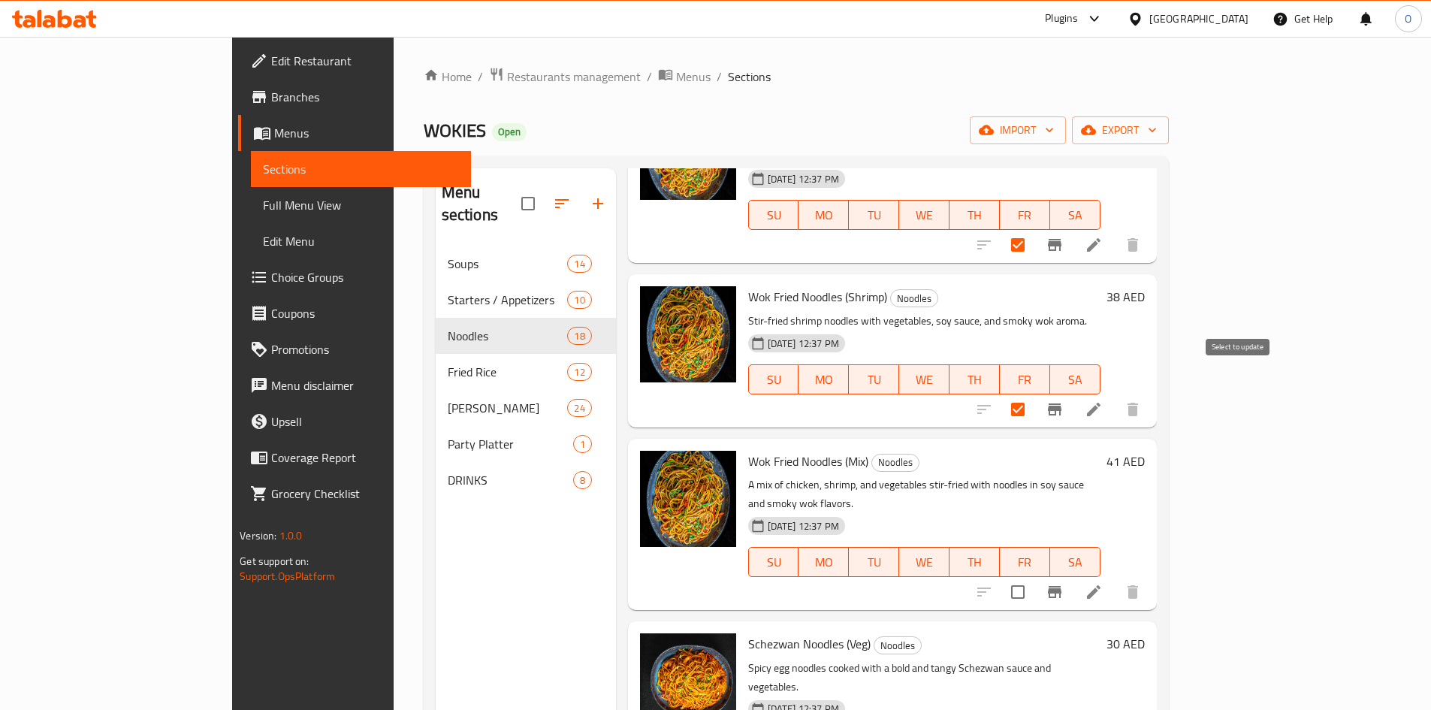
click at [1033, 576] on input "checkbox" at bounding box center [1018, 592] width 32 height 32
checkbox input "true"
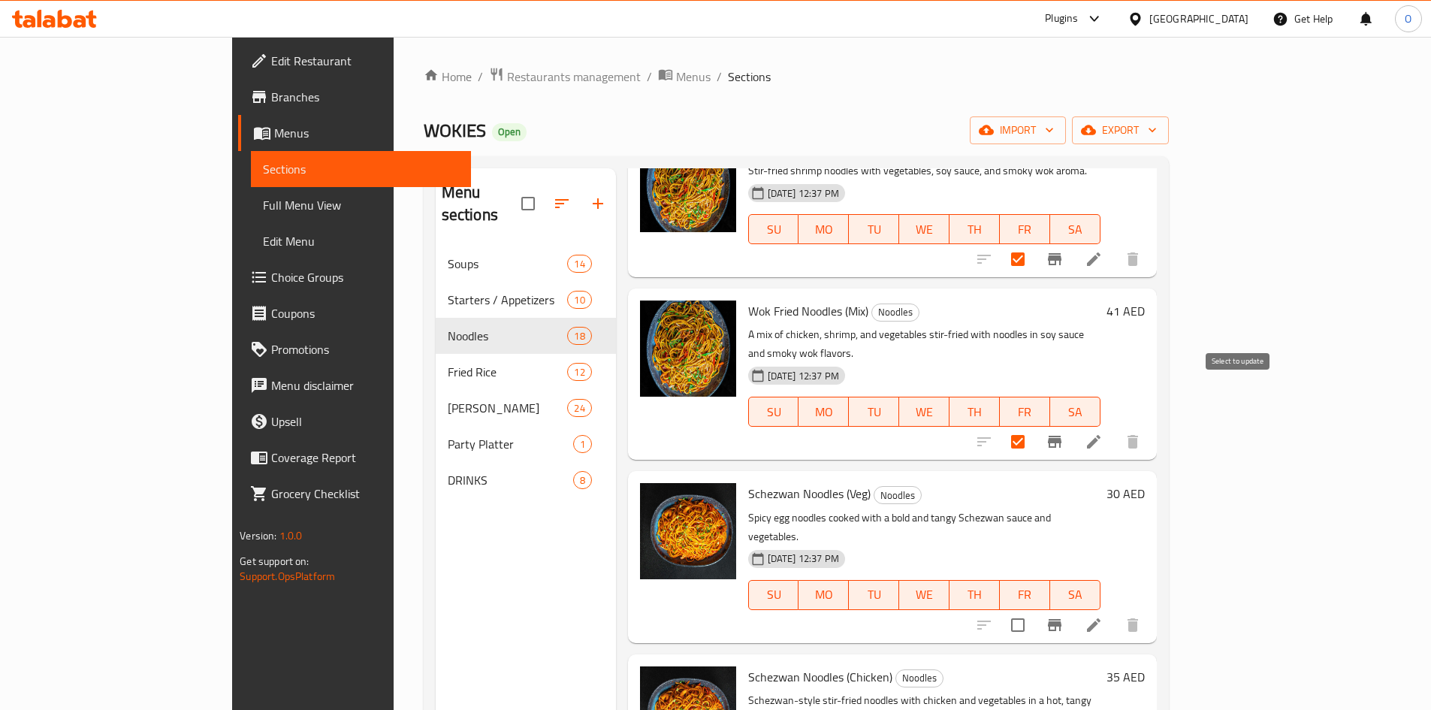
click at [1033, 609] on input "checkbox" at bounding box center [1018, 625] width 32 height 32
checkbox input "true"
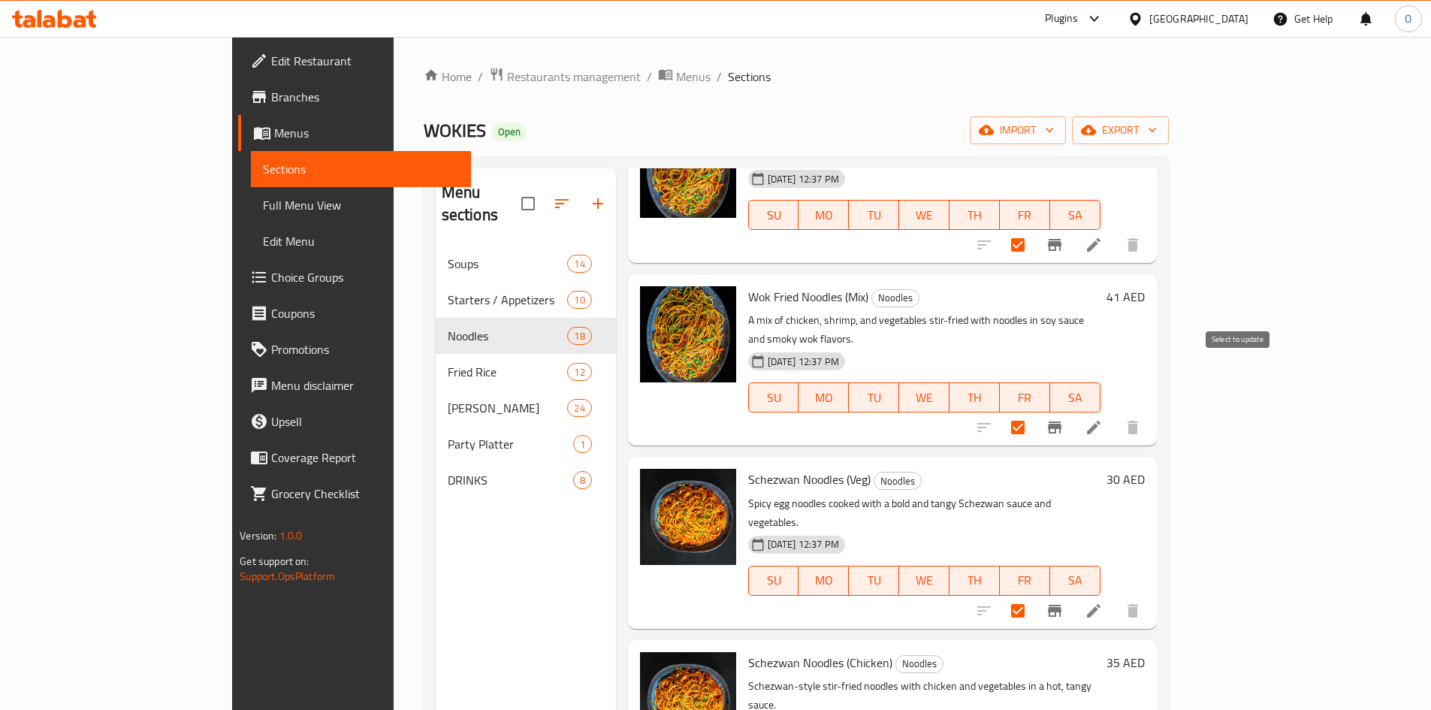
scroll to position [2281, 0]
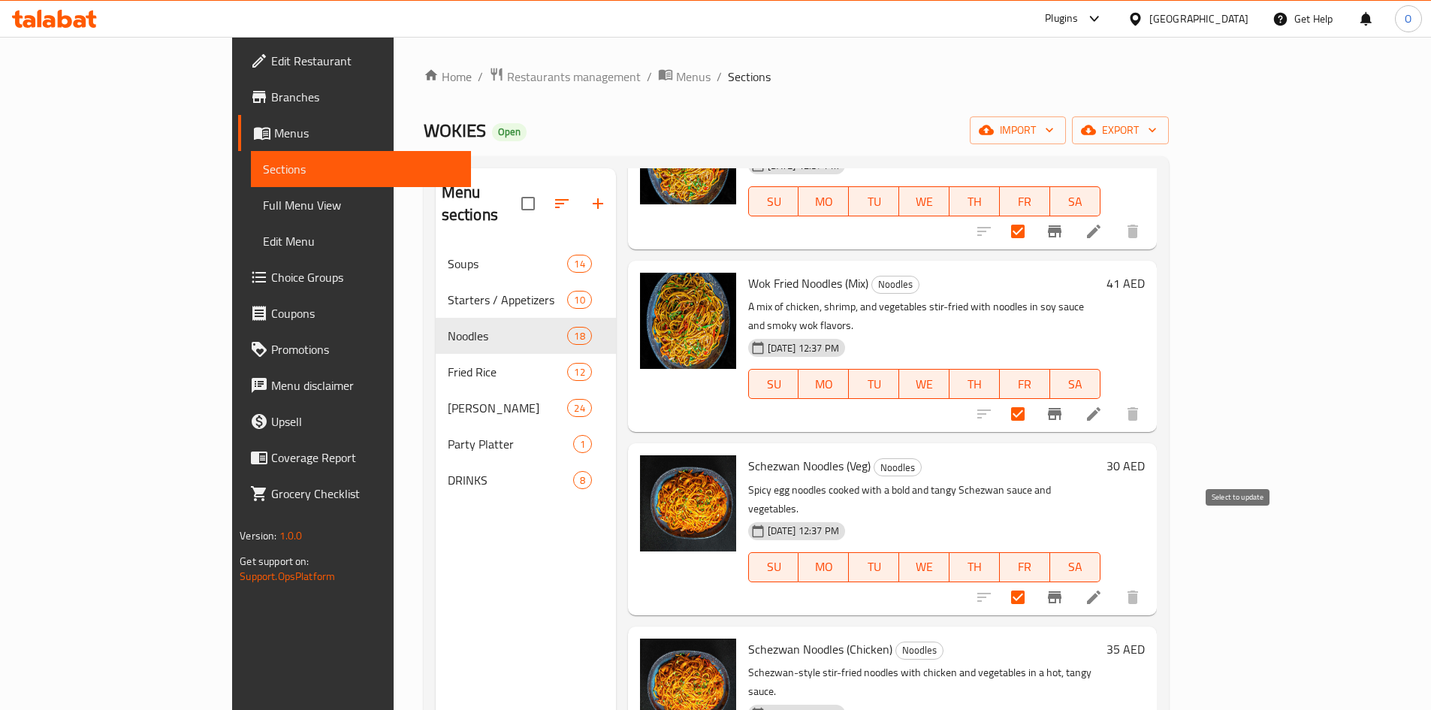
checkbox input "true"
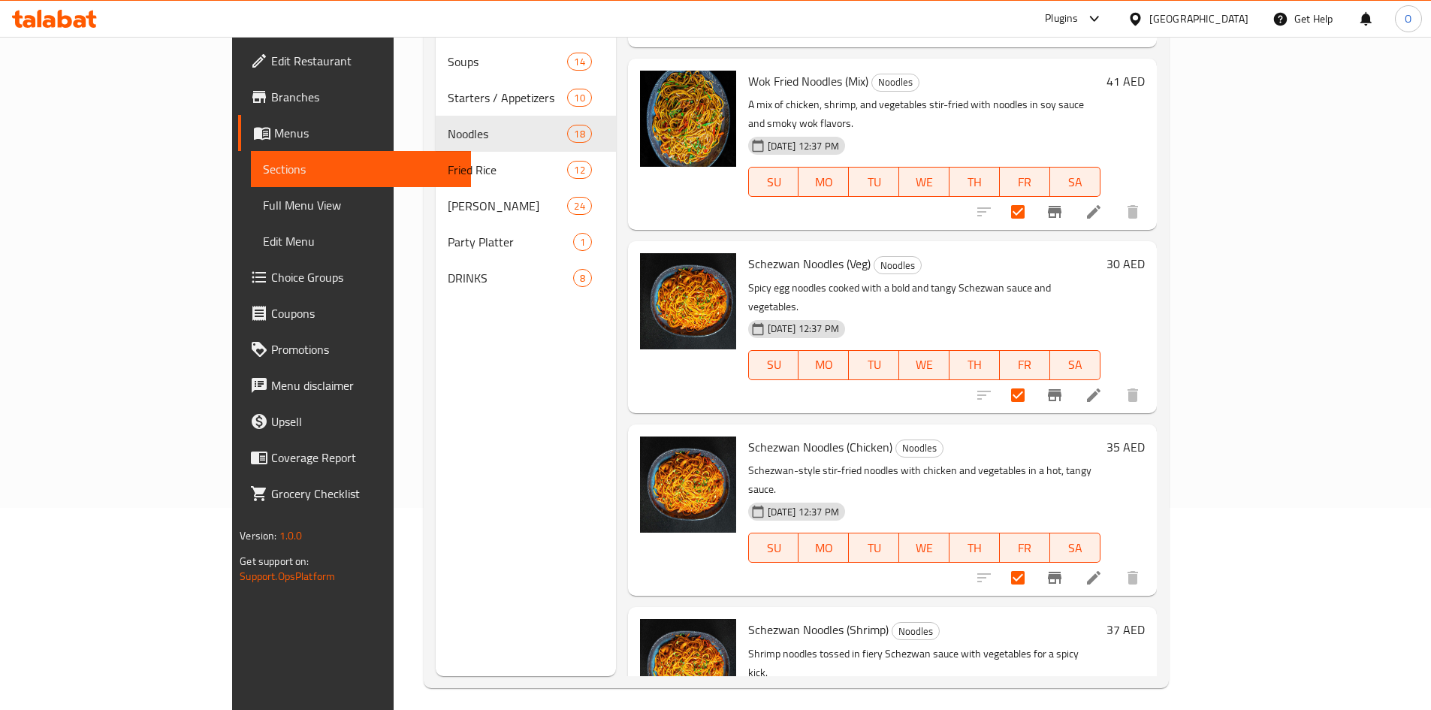
scroll to position [210, 0]
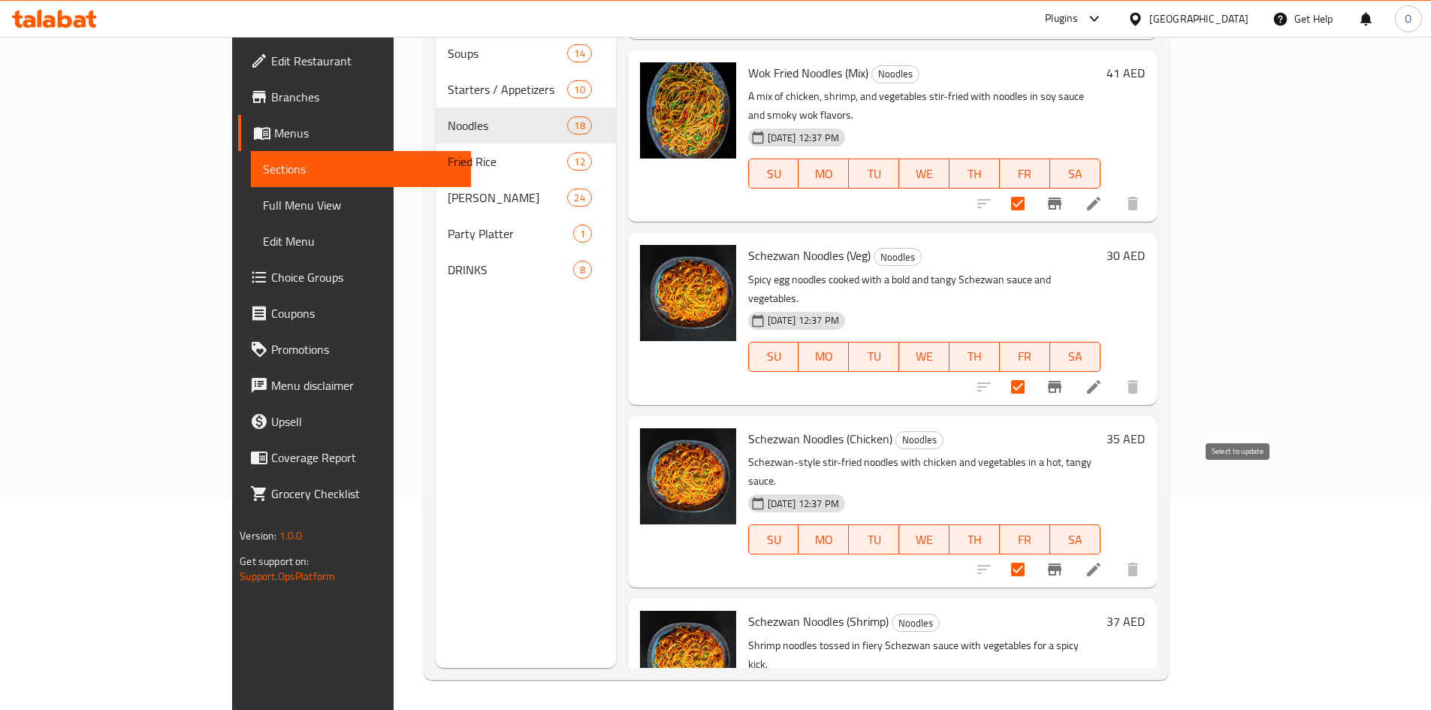
checkbox input "true"
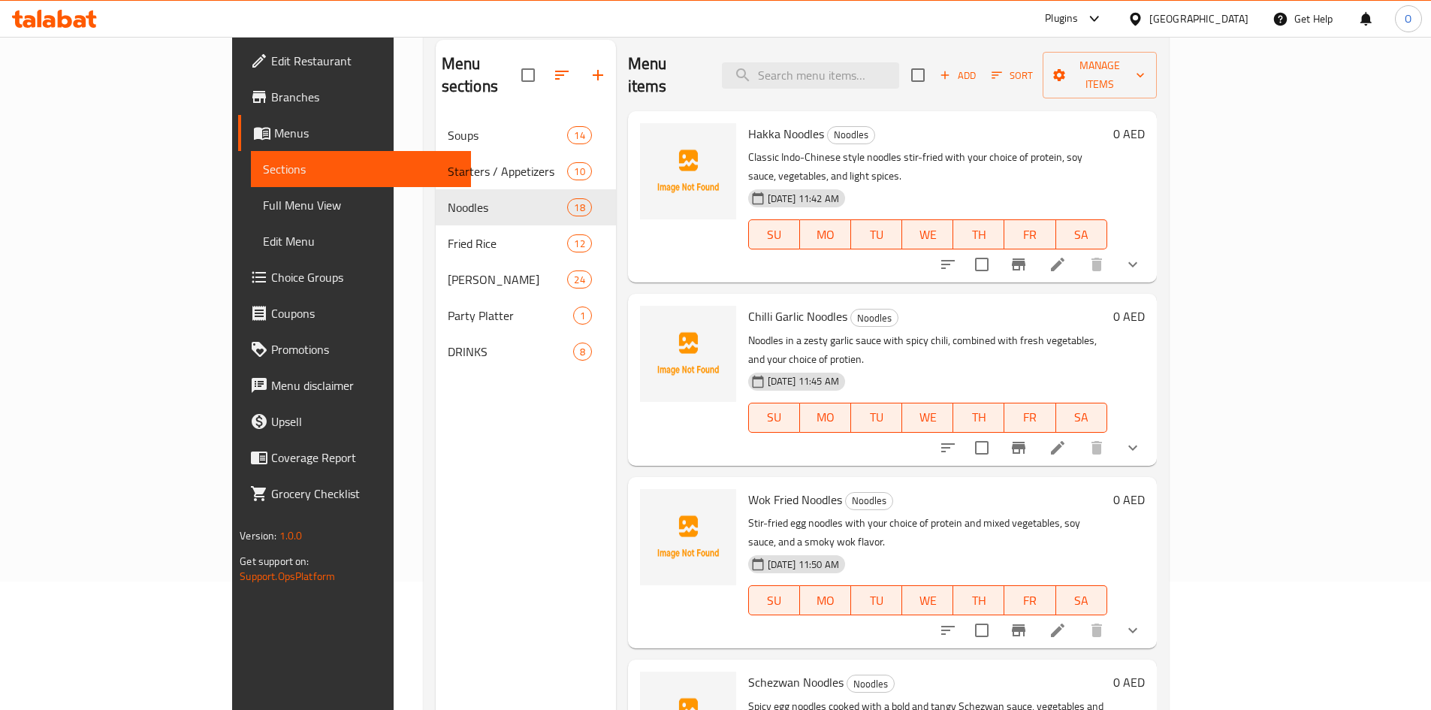
scroll to position [0, 0]
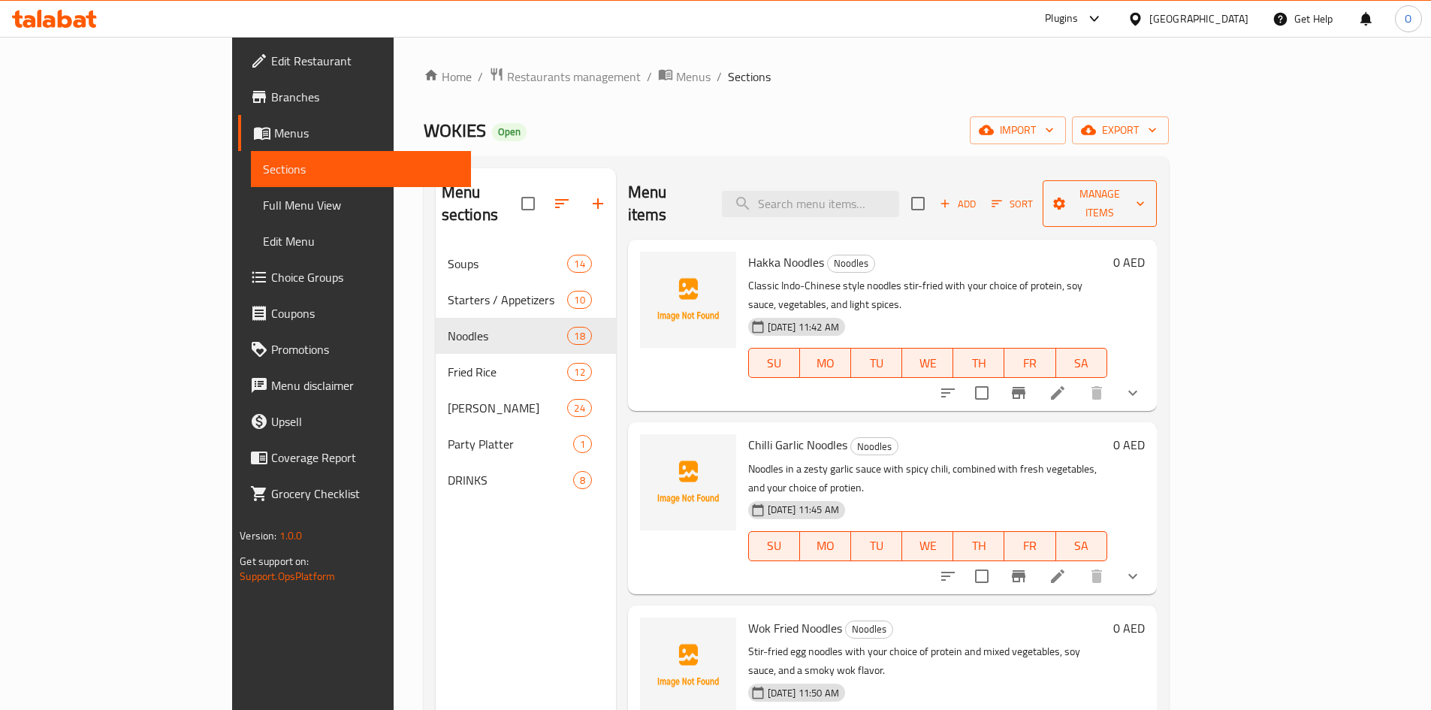
click at [1144, 185] on span "Manage items" at bounding box center [1099, 204] width 90 height 38
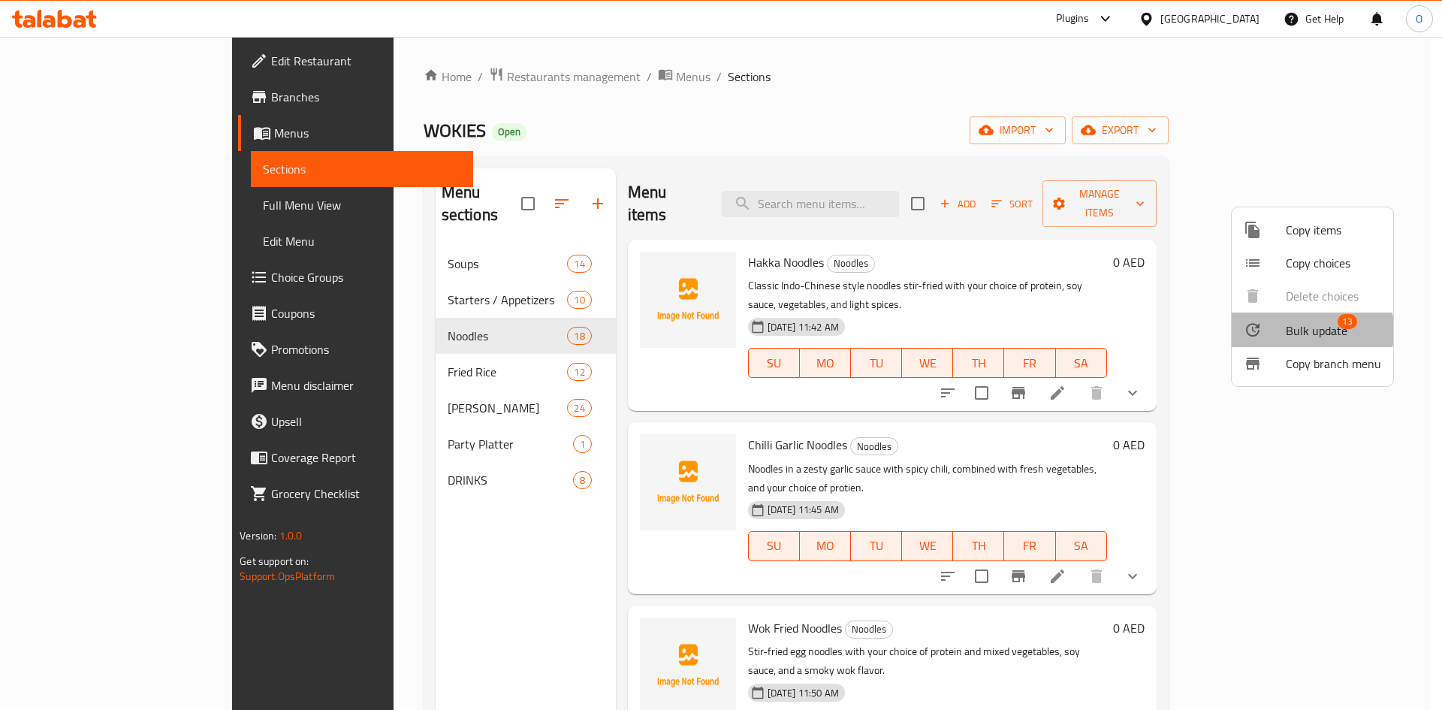
click at [1286, 330] on span "Bulk update" at bounding box center [1317, 330] width 62 height 18
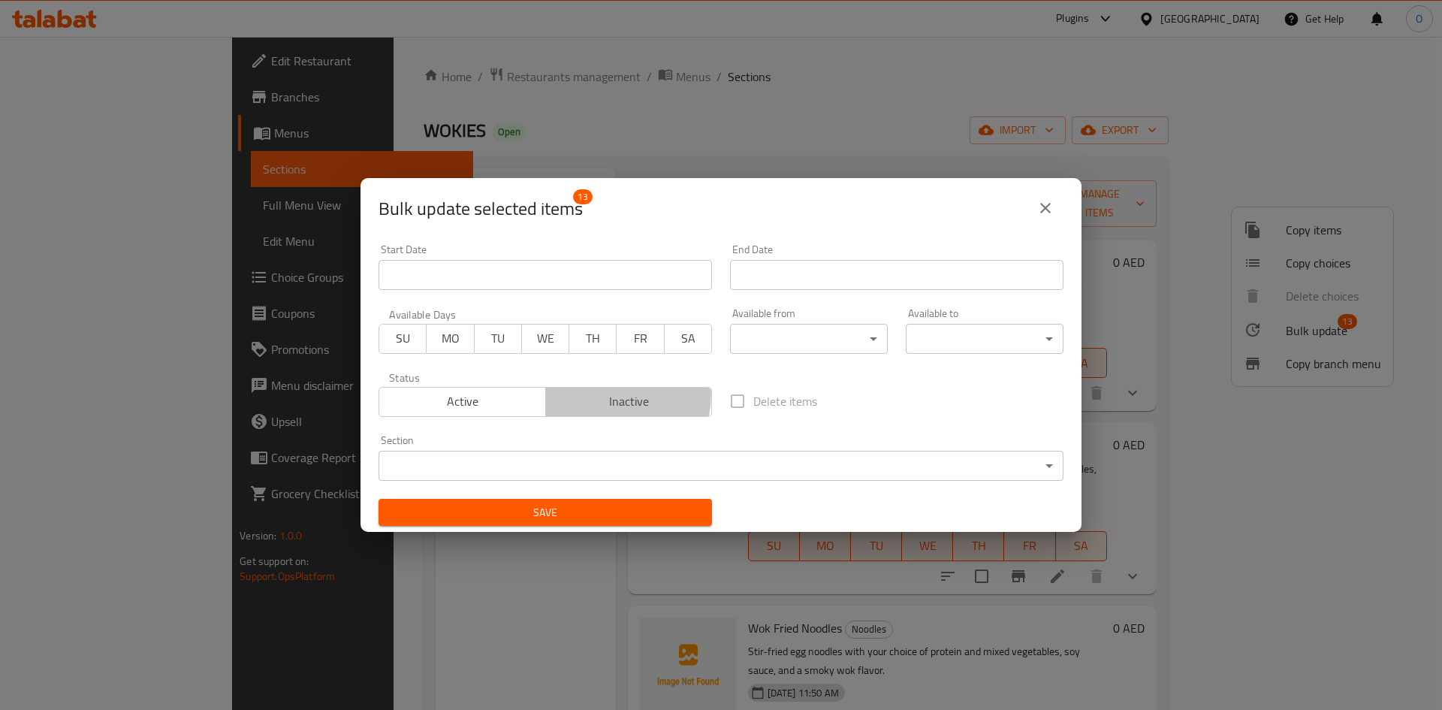
click at [560, 390] on span "Inactive" at bounding box center [629, 401] width 155 height 22
click at [604, 510] on span "Save" at bounding box center [544, 512] width 309 height 19
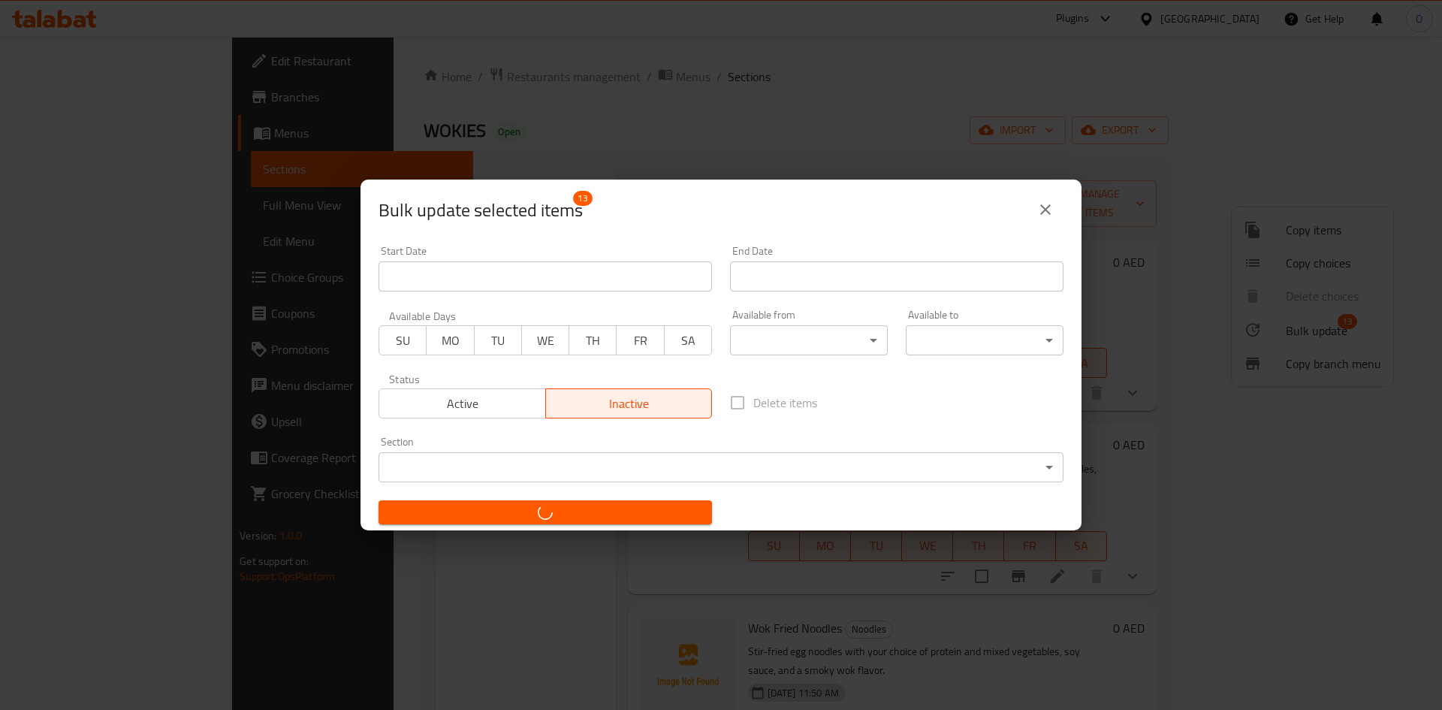
checkbox input "false"
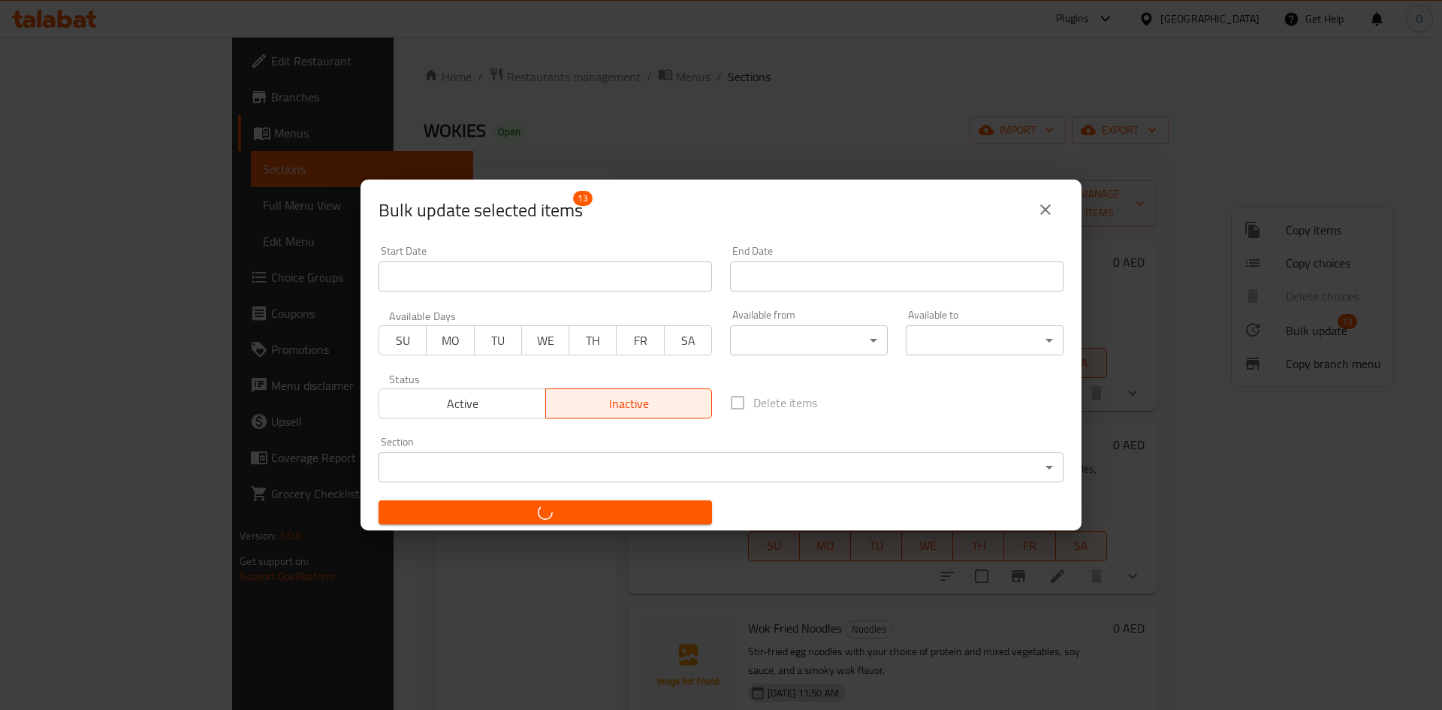
checkbox input "false"
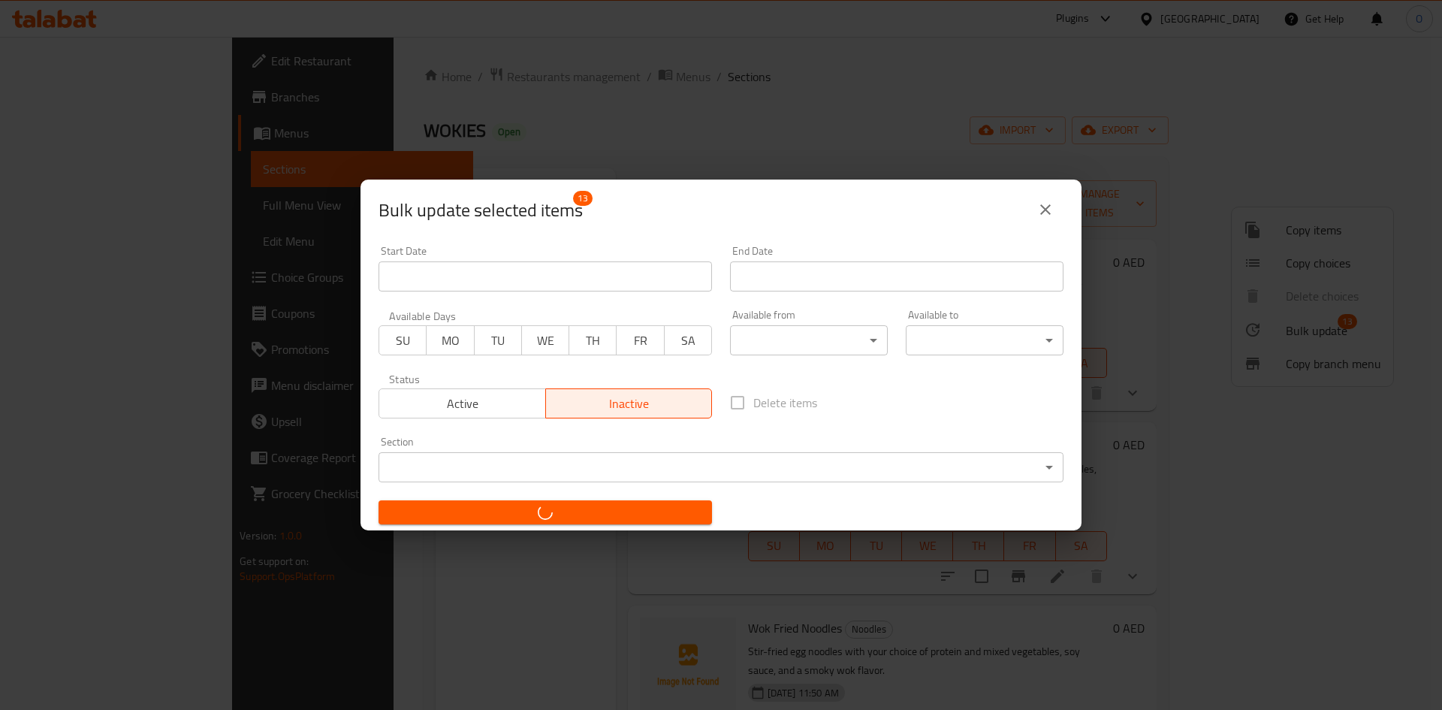
checkbox input "false"
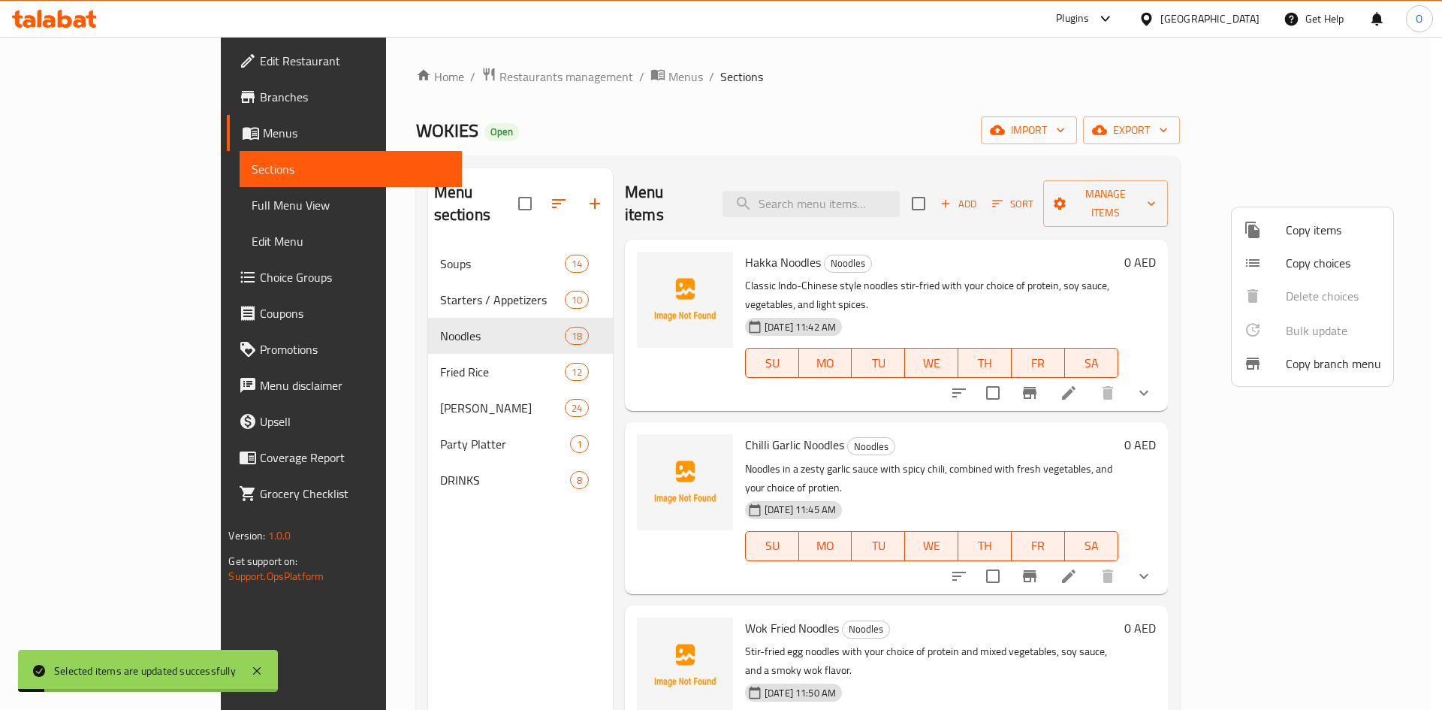
click at [922, 150] on div at bounding box center [721, 355] width 1442 height 710
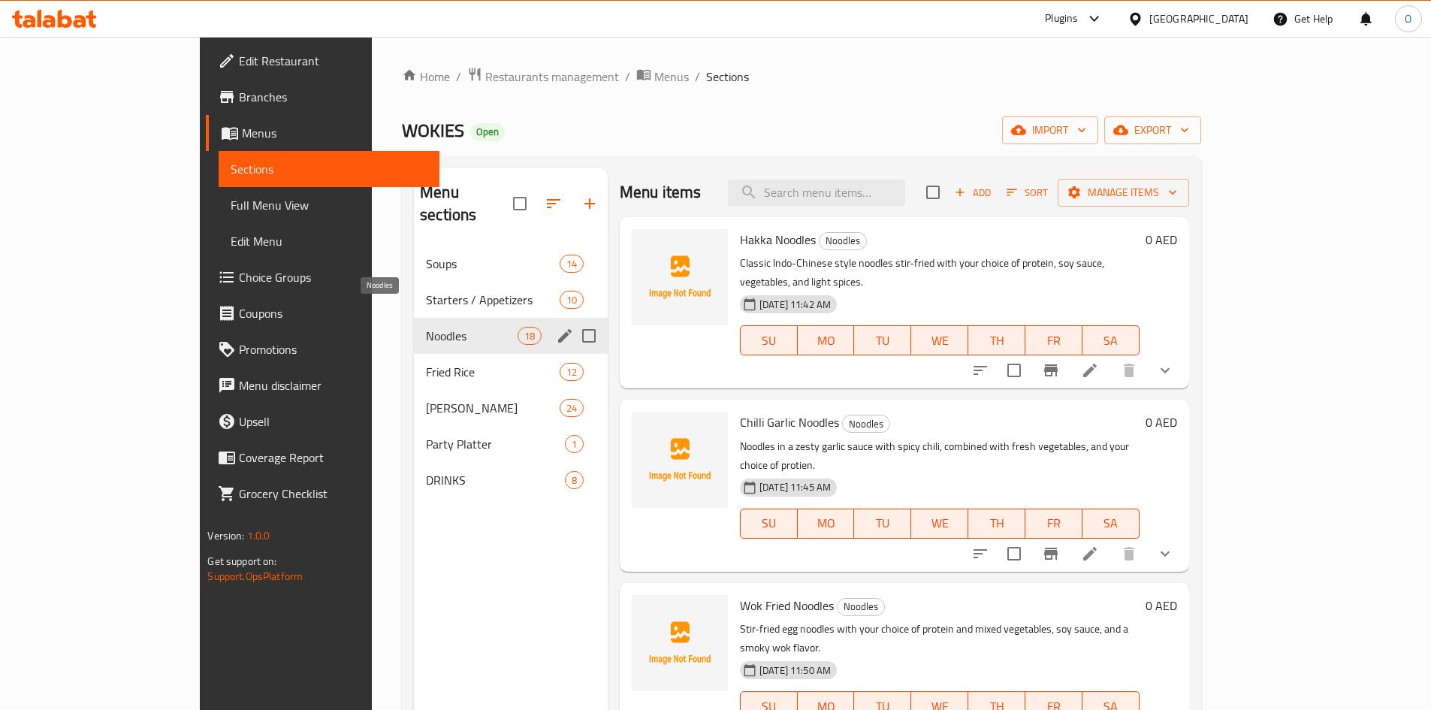
click at [426, 327] on span "Noodles" at bounding box center [472, 336] width 92 height 18
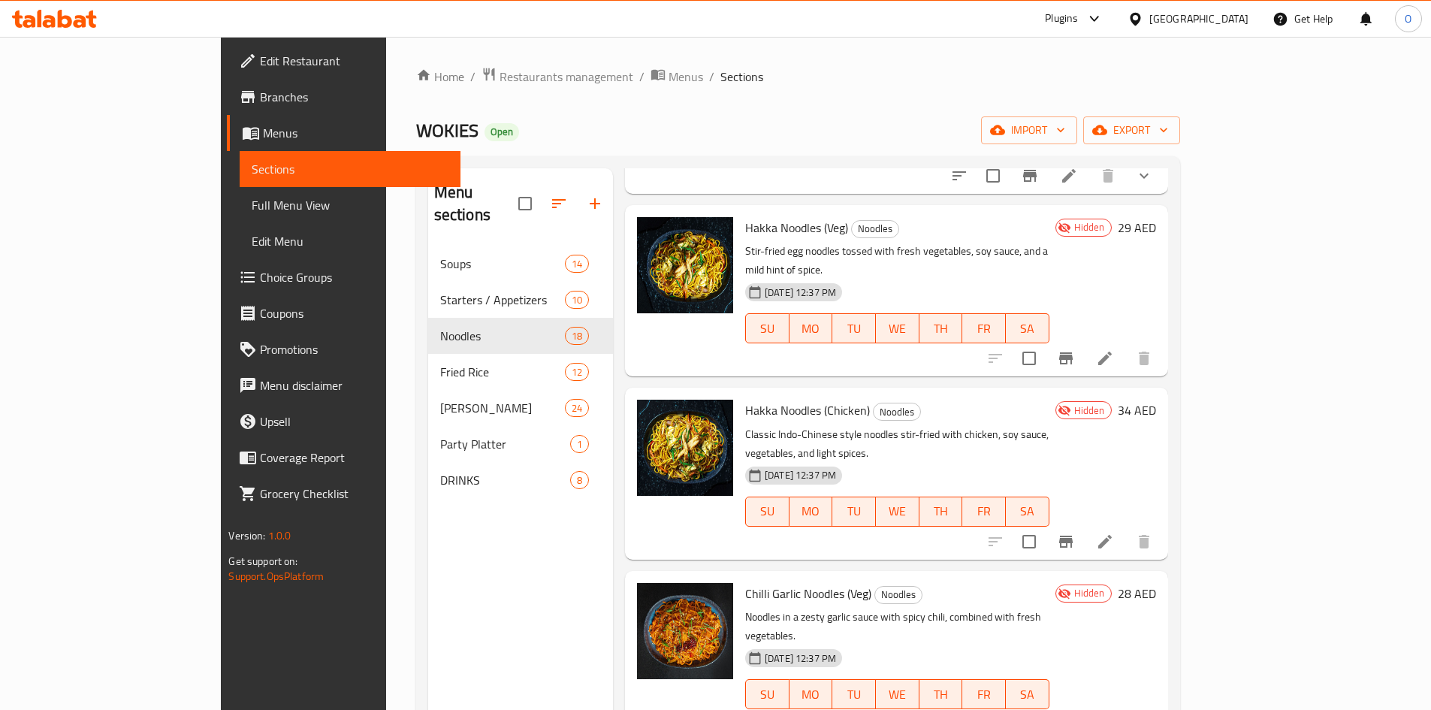
scroll to position [826, 0]
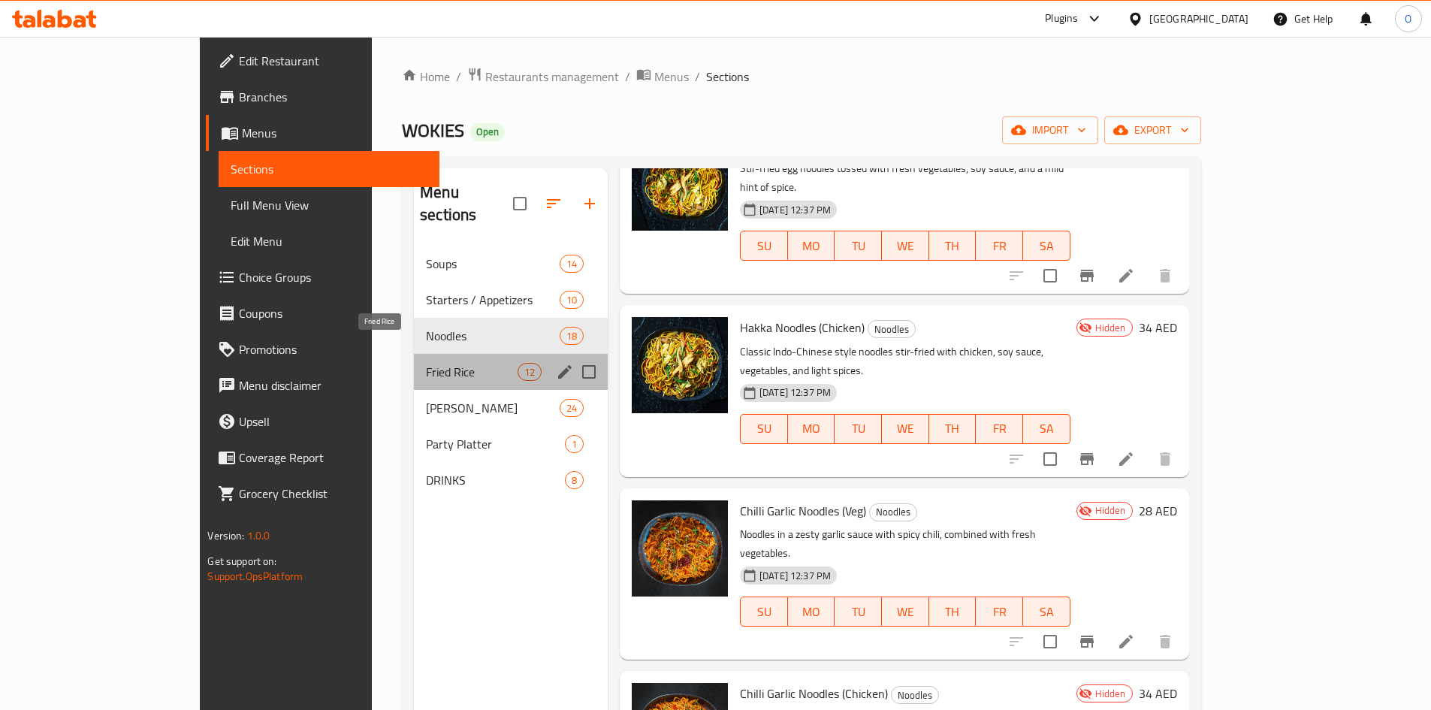
click at [430, 363] on span "Fried Rice" at bounding box center [472, 372] width 92 height 18
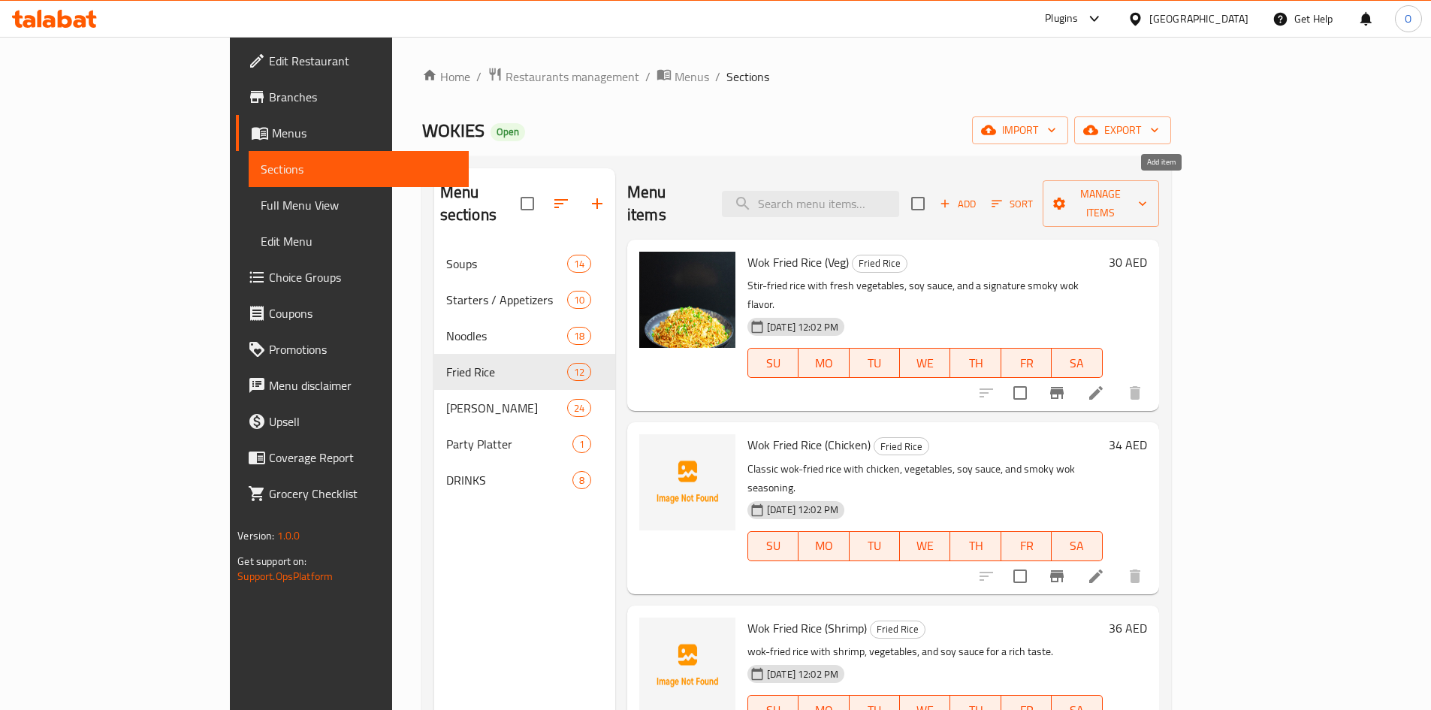
click at [978, 195] on span "Add" at bounding box center [957, 203] width 41 height 17
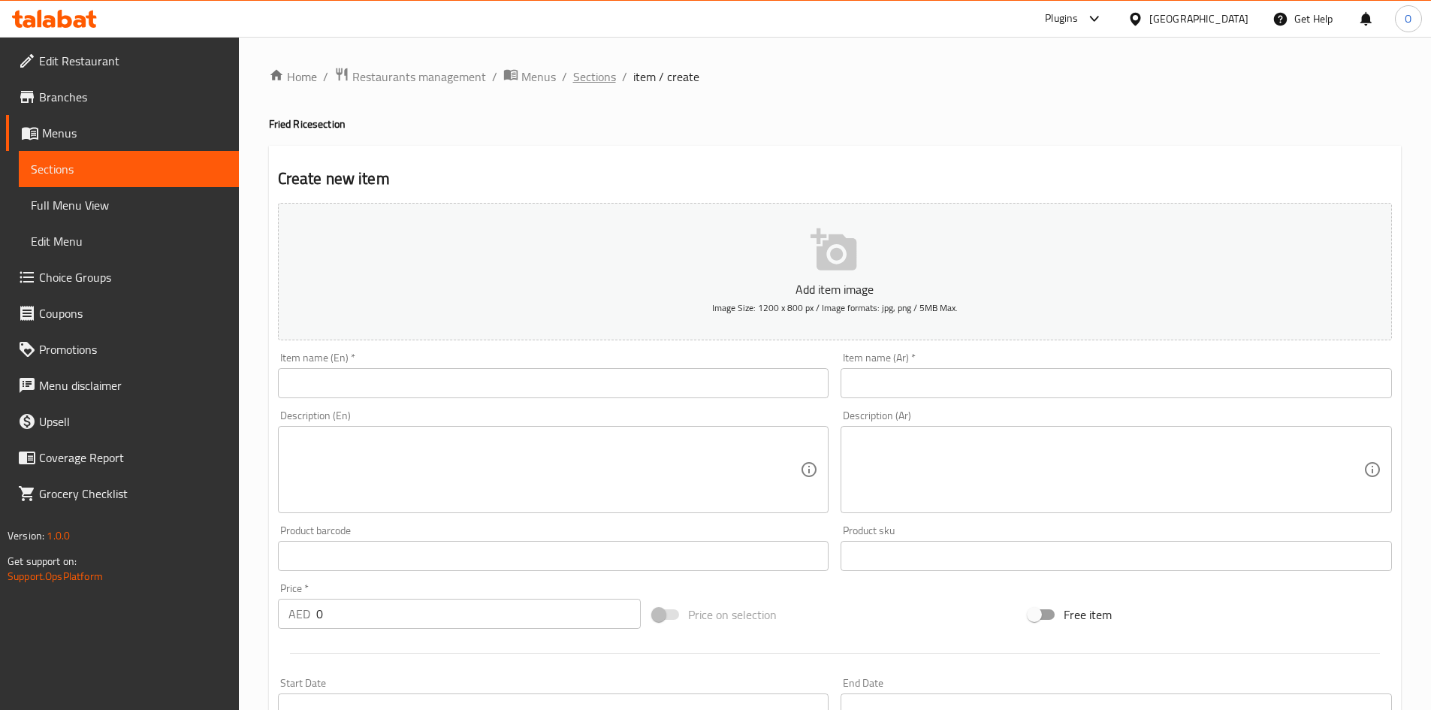
click at [594, 80] on span "Sections" at bounding box center [594, 77] width 43 height 18
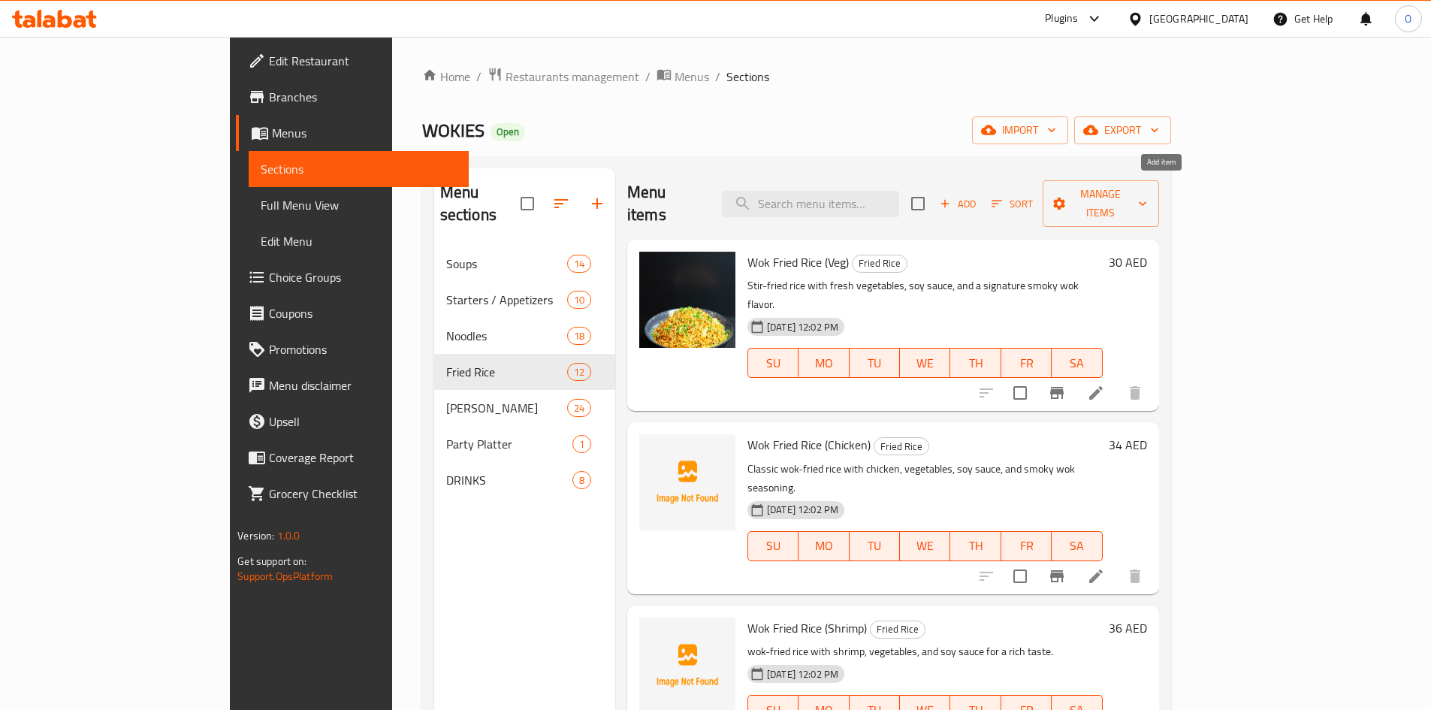
click at [981, 201] on button "Add" at bounding box center [957, 203] width 48 height 23
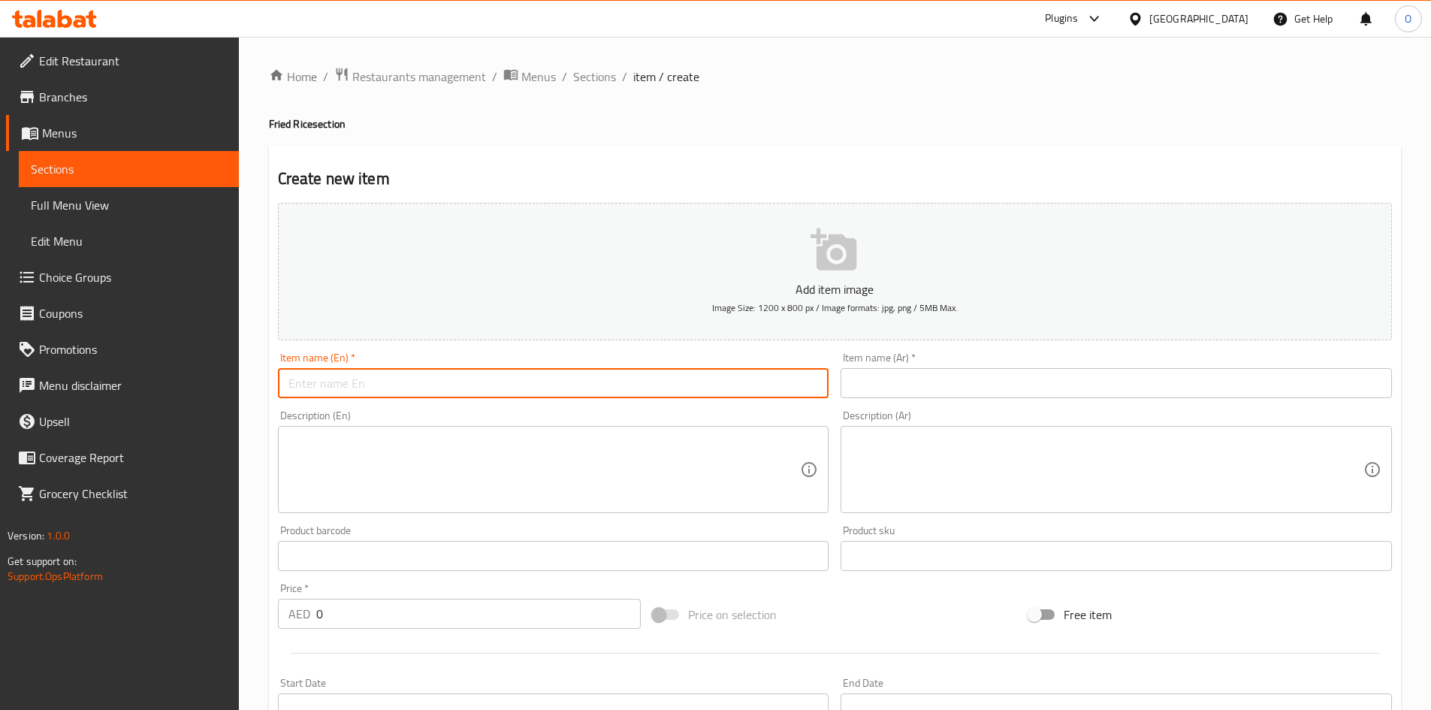
drag, startPoint x: 474, startPoint y: 366, endPoint x: 435, endPoint y: 387, distance: 44.0
click at [435, 387] on input "text" at bounding box center [553, 383] width 551 height 30
drag, startPoint x: 365, startPoint y: 384, endPoint x: 432, endPoint y: 381, distance: 66.9
click at [432, 381] on input "Wok Fried Rice (Veg)" at bounding box center [553, 383] width 551 height 30
click at [354, 394] on input "Wok Fried Rice" at bounding box center [553, 383] width 551 height 30
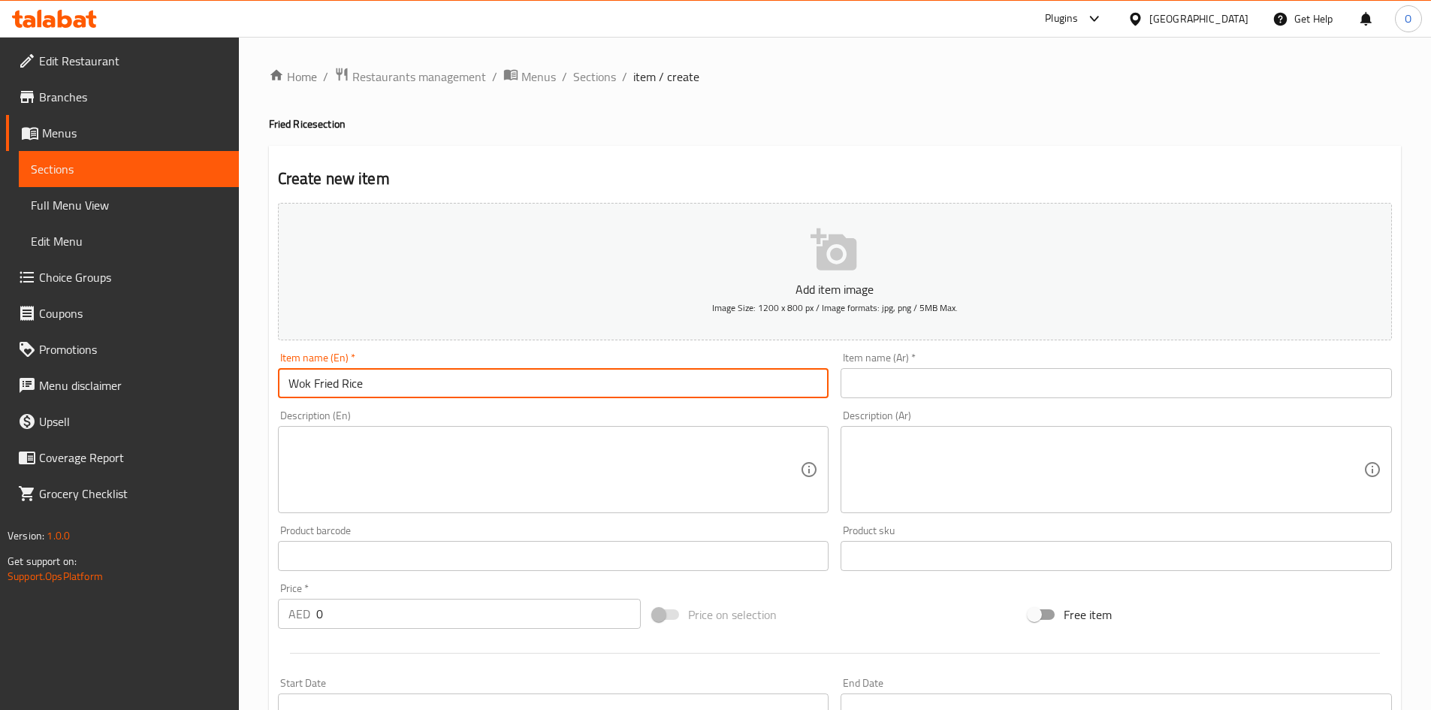
click at [354, 394] on input "Wok Fried Rice" at bounding box center [553, 383] width 551 height 30
type input "Wok Fried Rice"
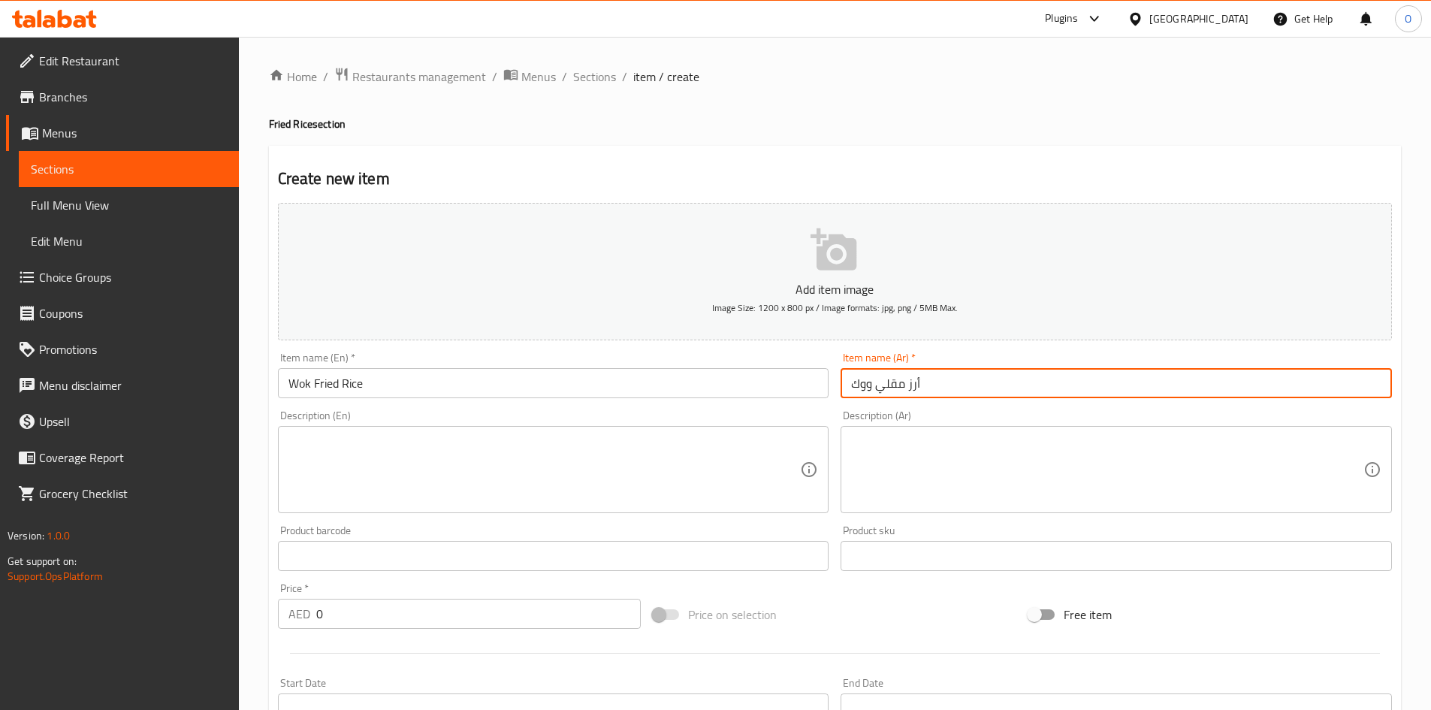
type input "أرز مقلي ووك"
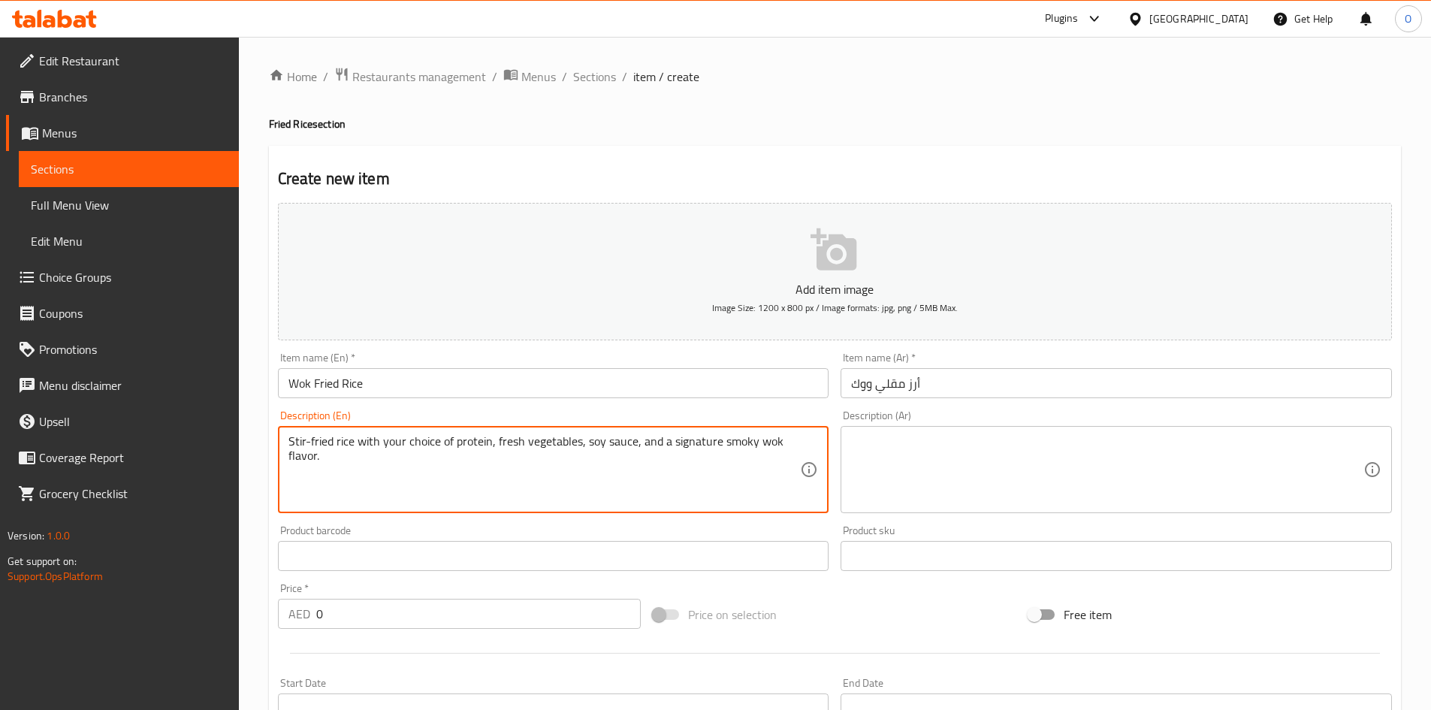
type textarea "Stir-fried rice with your choice of protein, fresh vegetables, soy sauce, and a…"
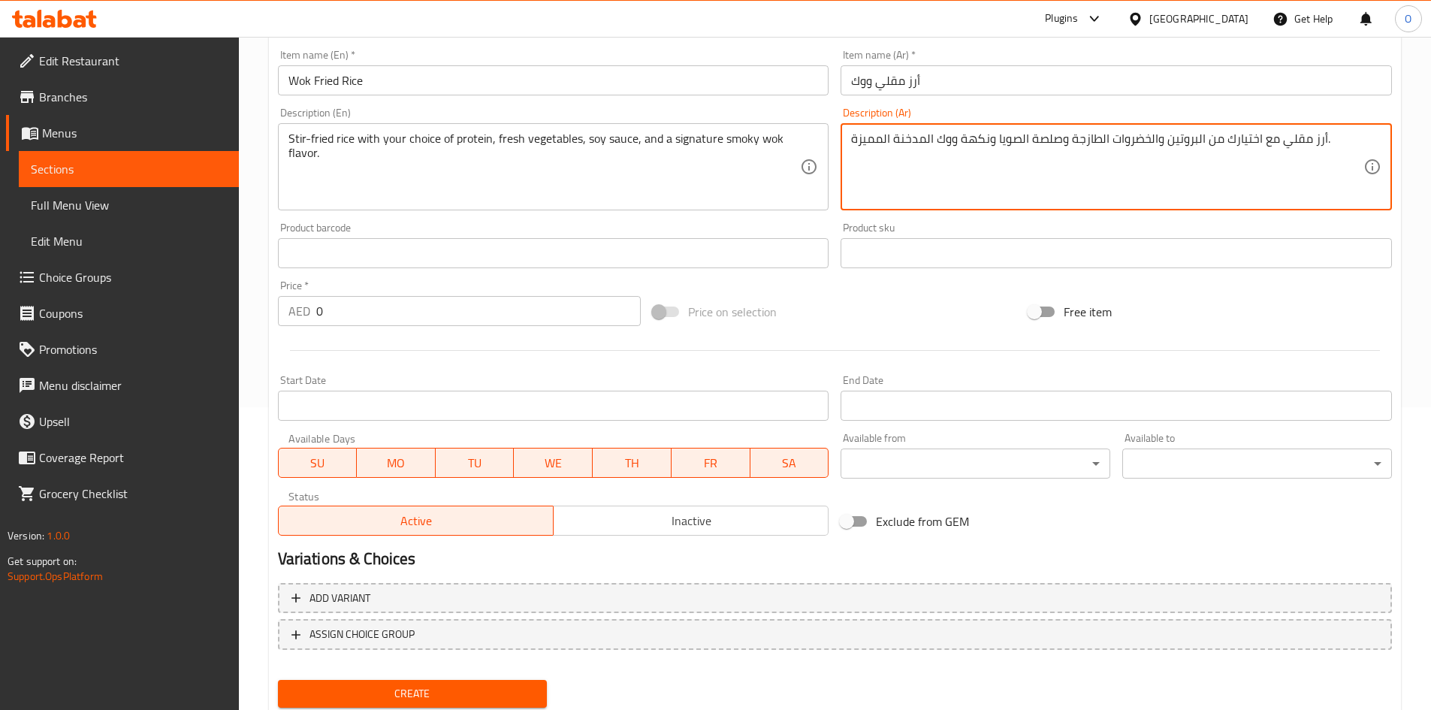
scroll to position [276, 0]
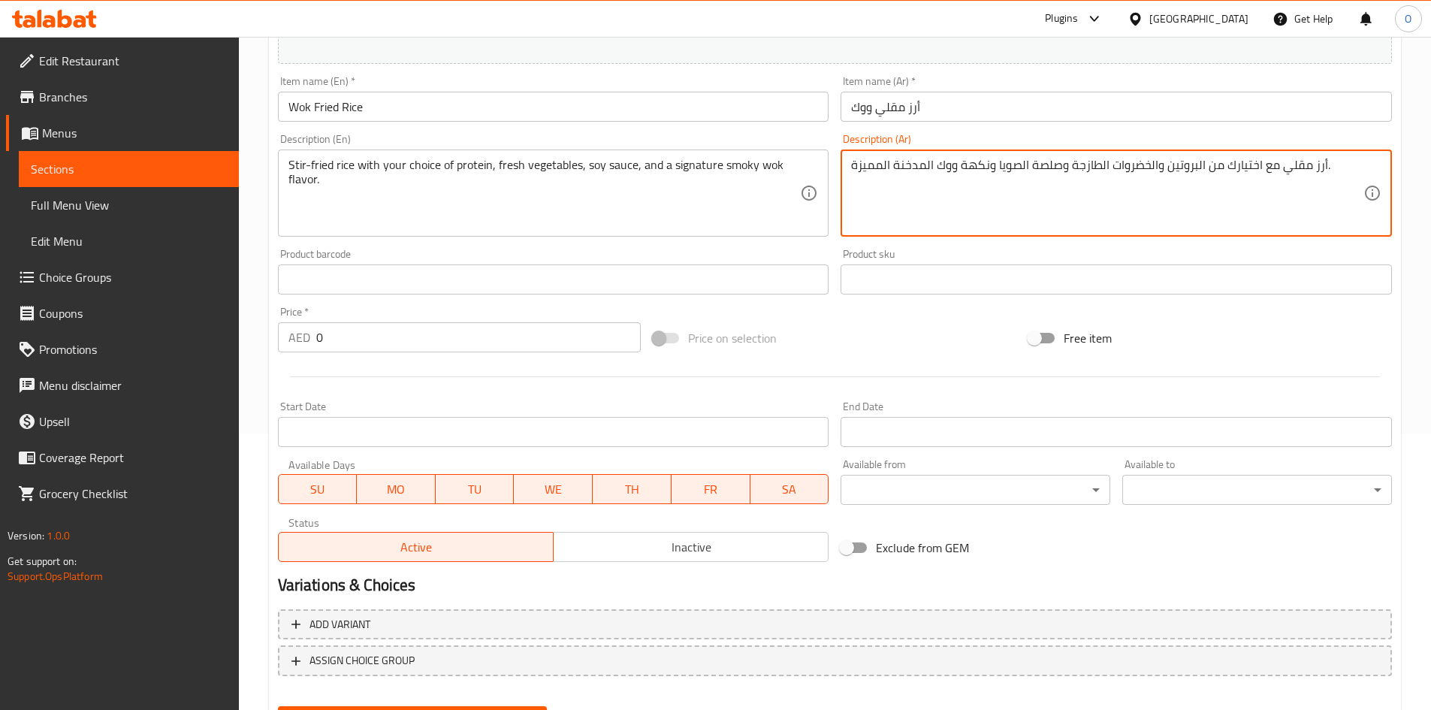
type textarea "أرز مقلي مع اختيارك من البروتين والخضروات الطازجة وصلصة الصويا ونكهة ووك المدخن…"
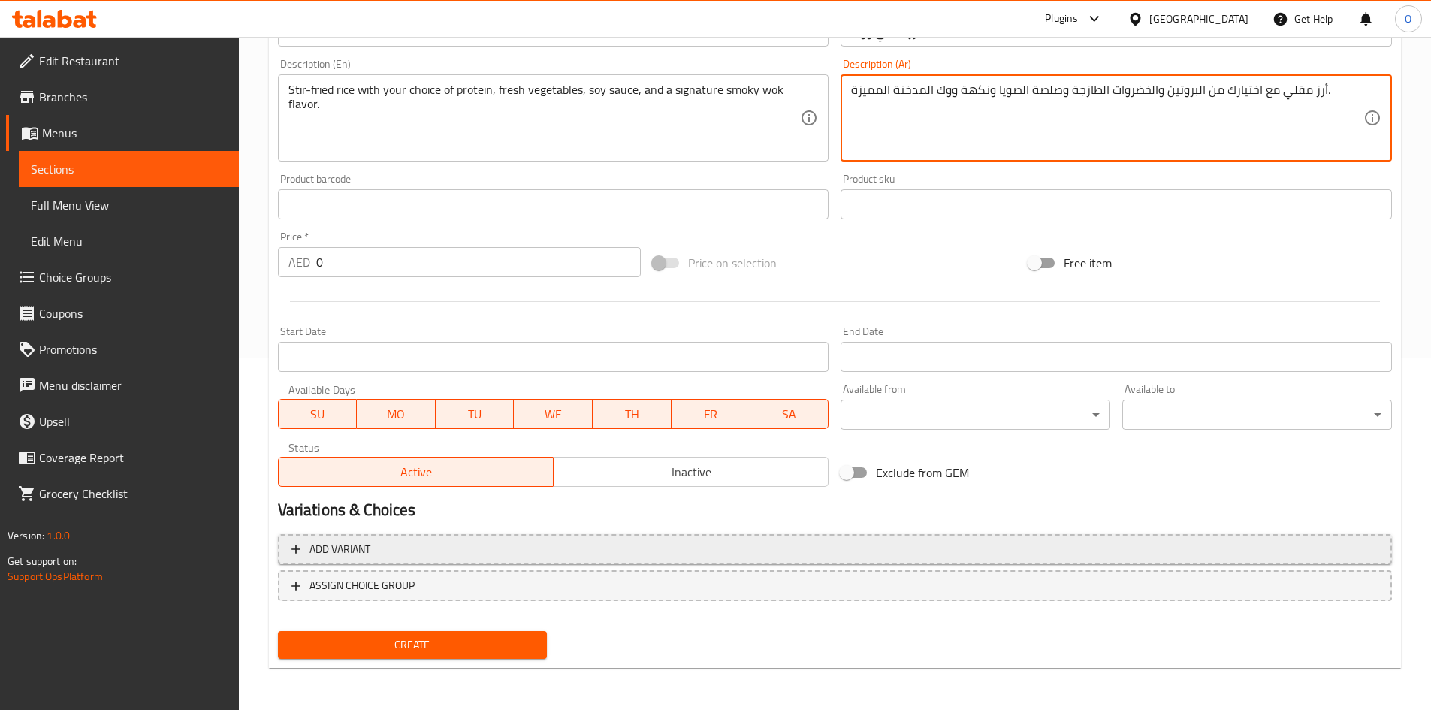
click at [1114, 560] on button "Add variant" at bounding box center [835, 549] width 1114 height 31
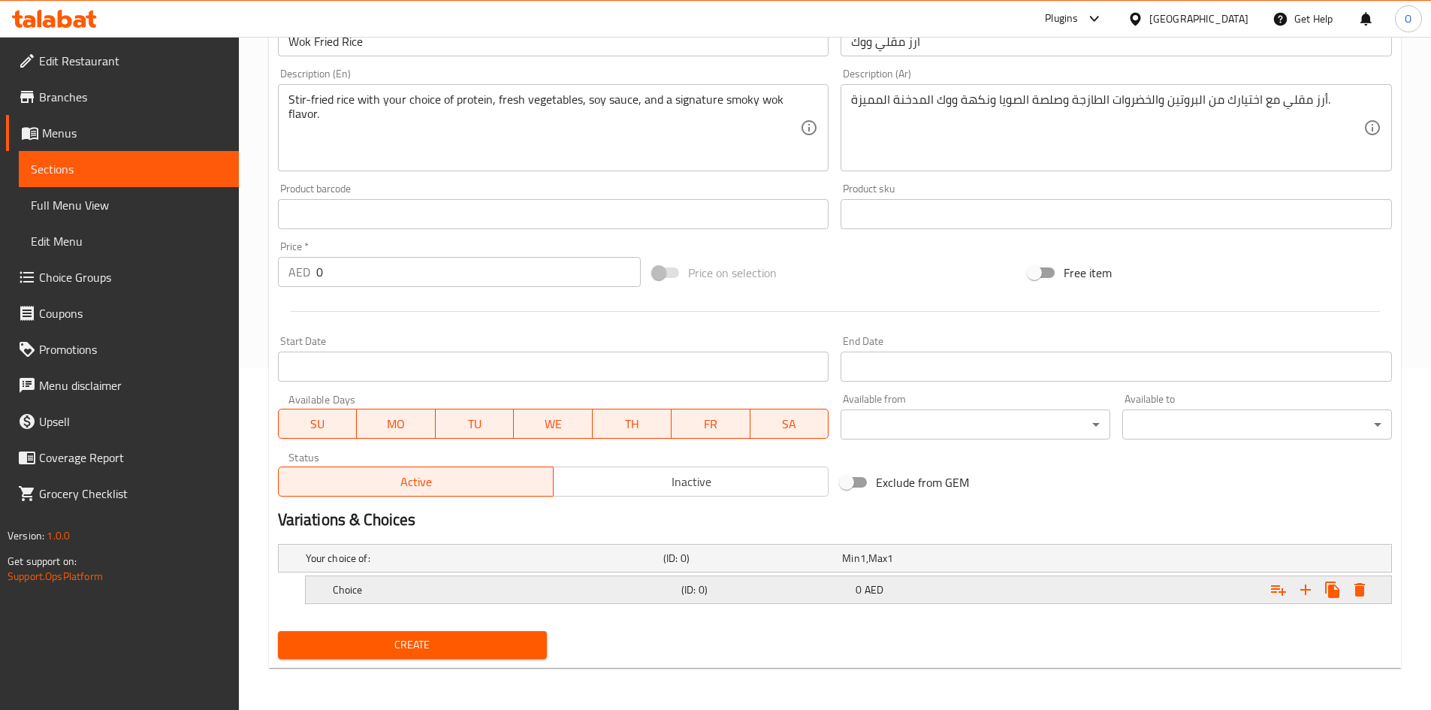
scroll to position [342, 0]
click at [1306, 598] on button "Expand" at bounding box center [1305, 589] width 27 height 27
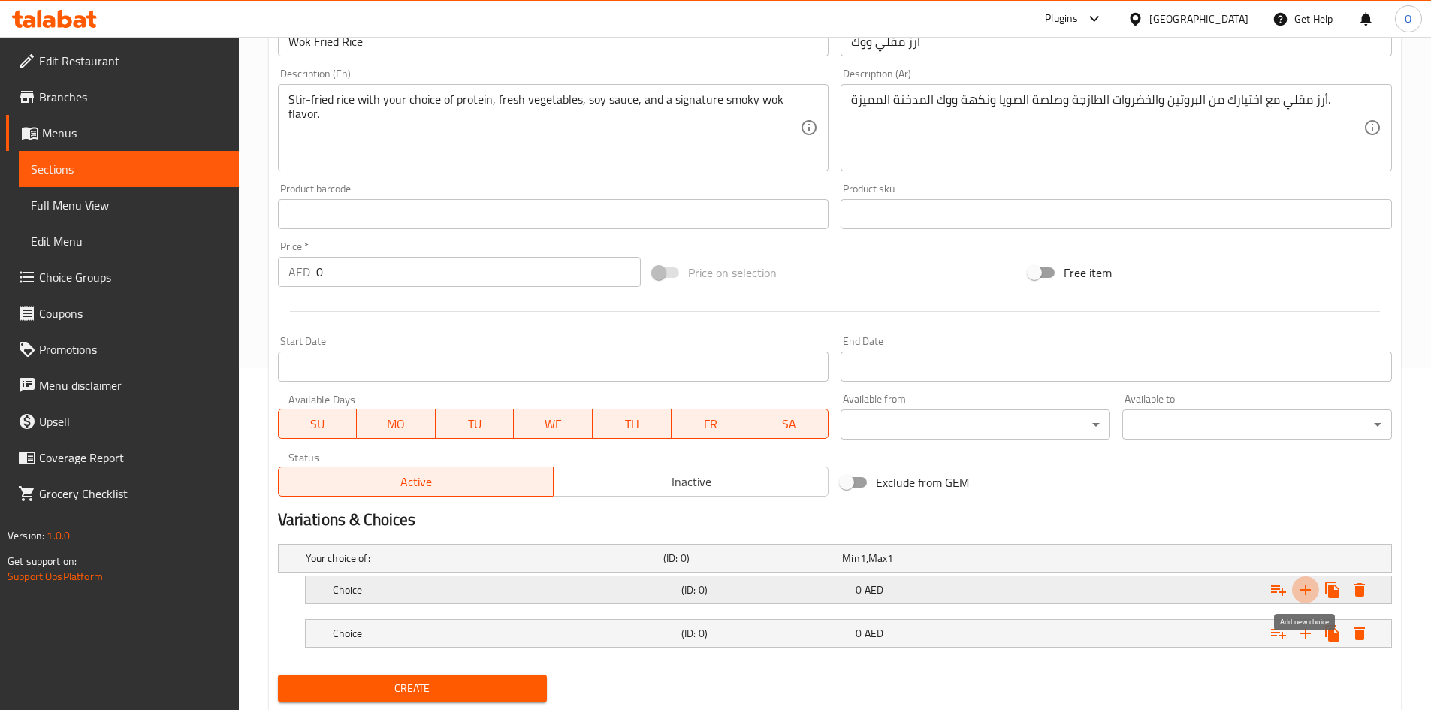
click at [1306, 598] on button "Expand" at bounding box center [1305, 589] width 27 height 27
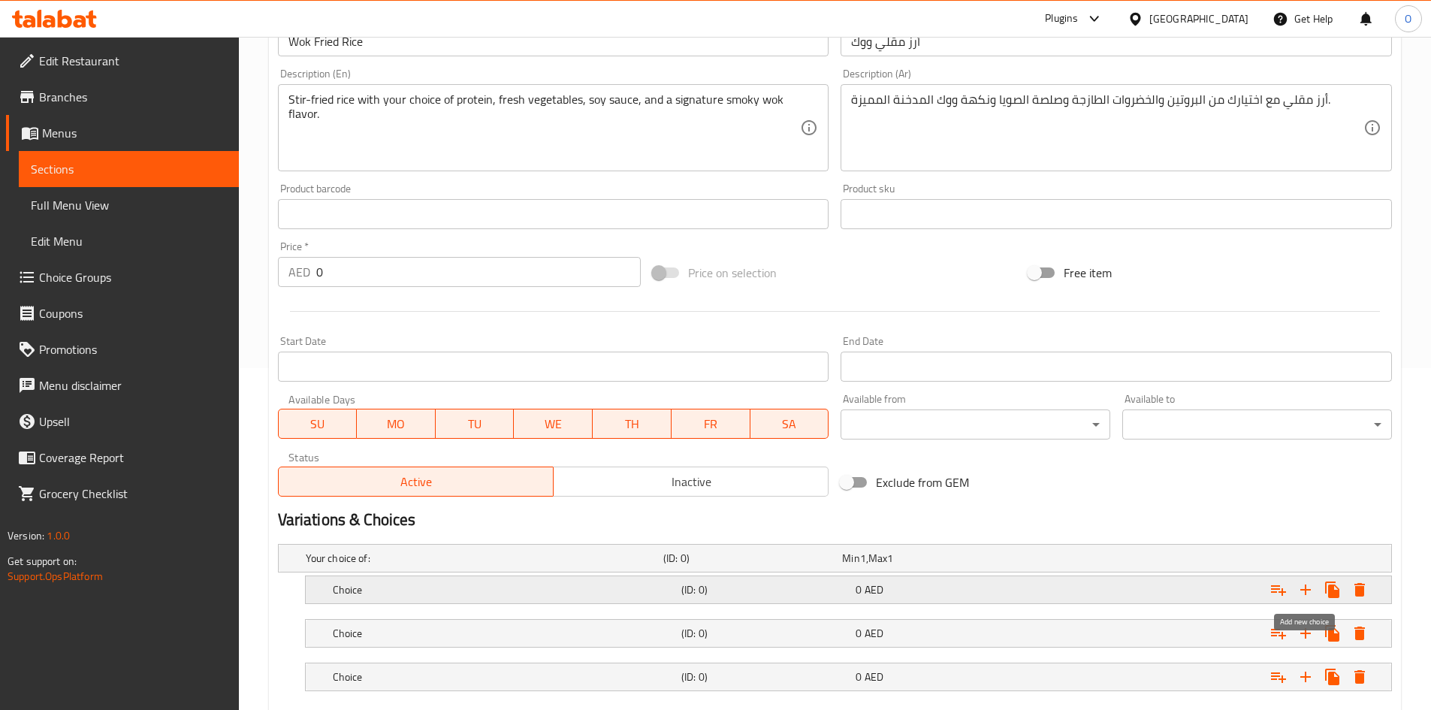
click at [1306, 598] on button "Expand" at bounding box center [1305, 589] width 27 height 27
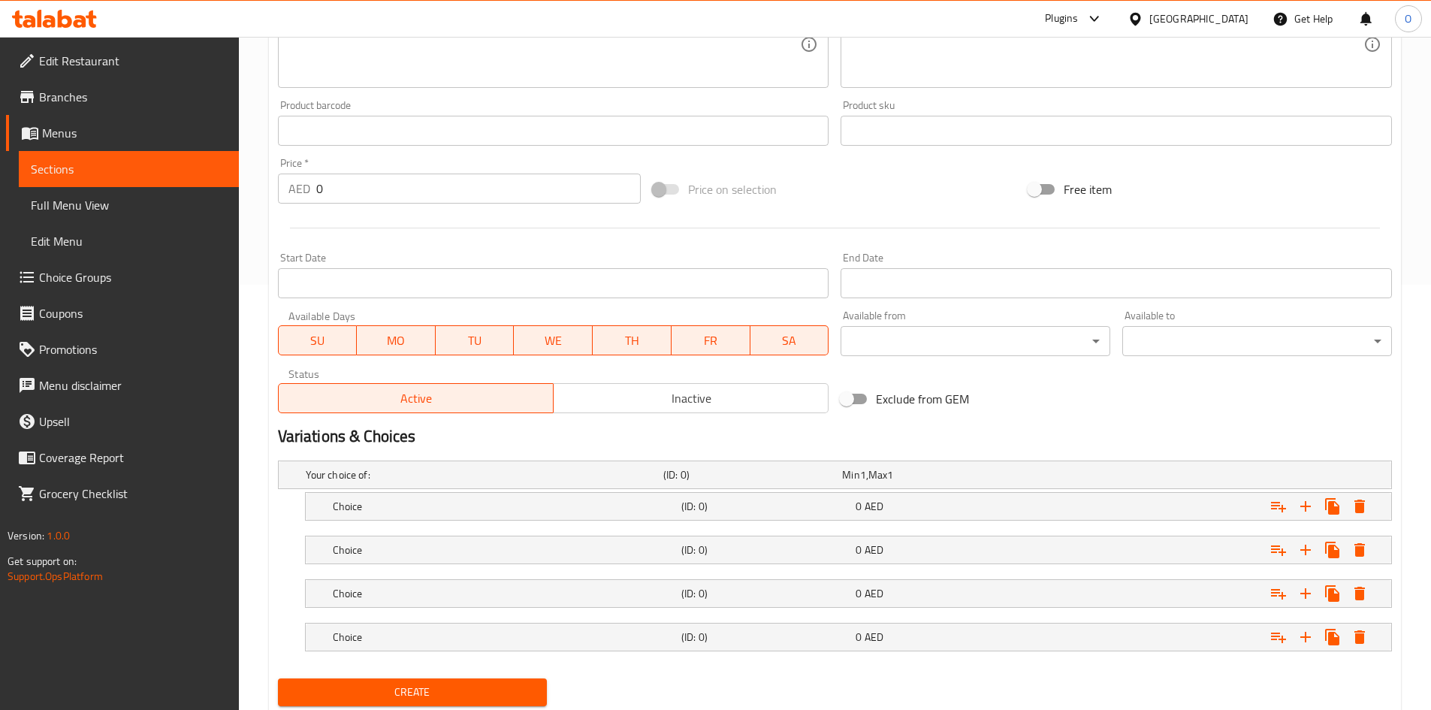
scroll to position [472, 0]
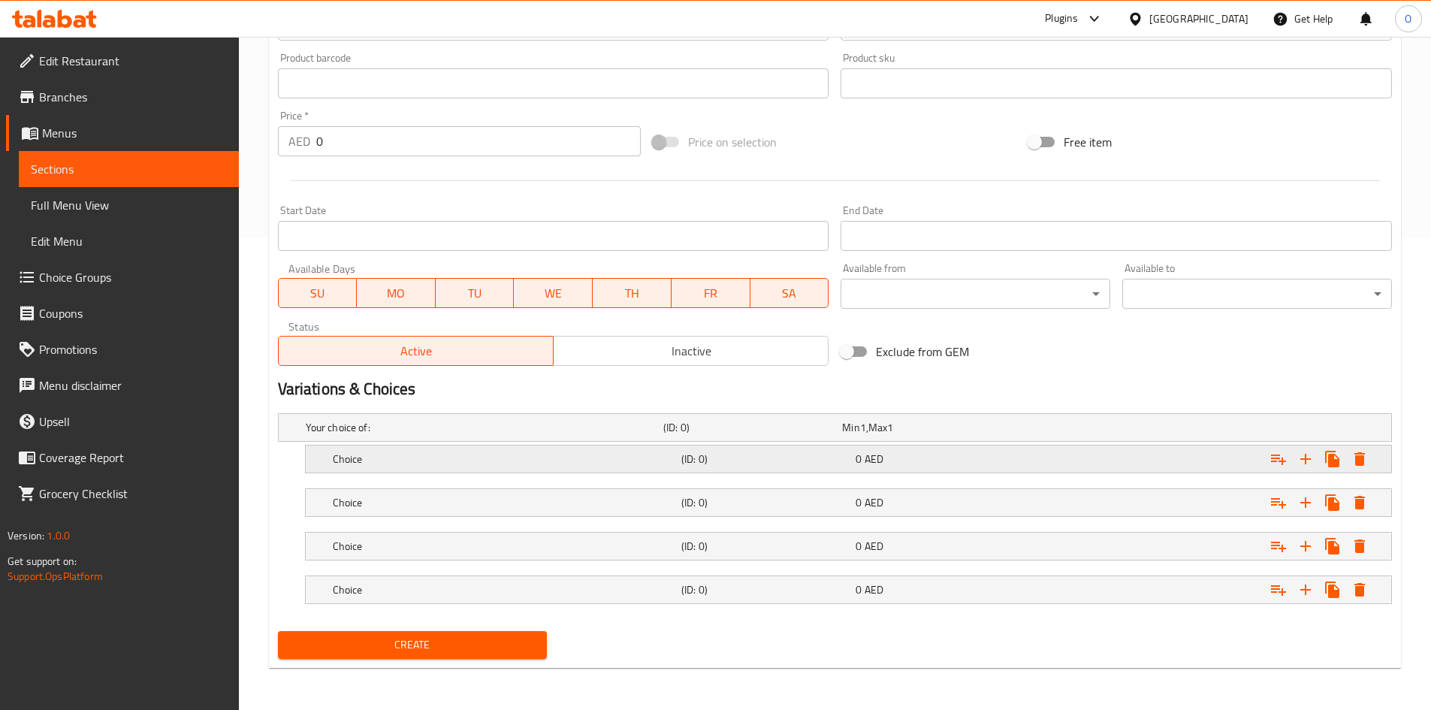
click at [607, 458] on h5 "Choice" at bounding box center [504, 458] width 342 height 15
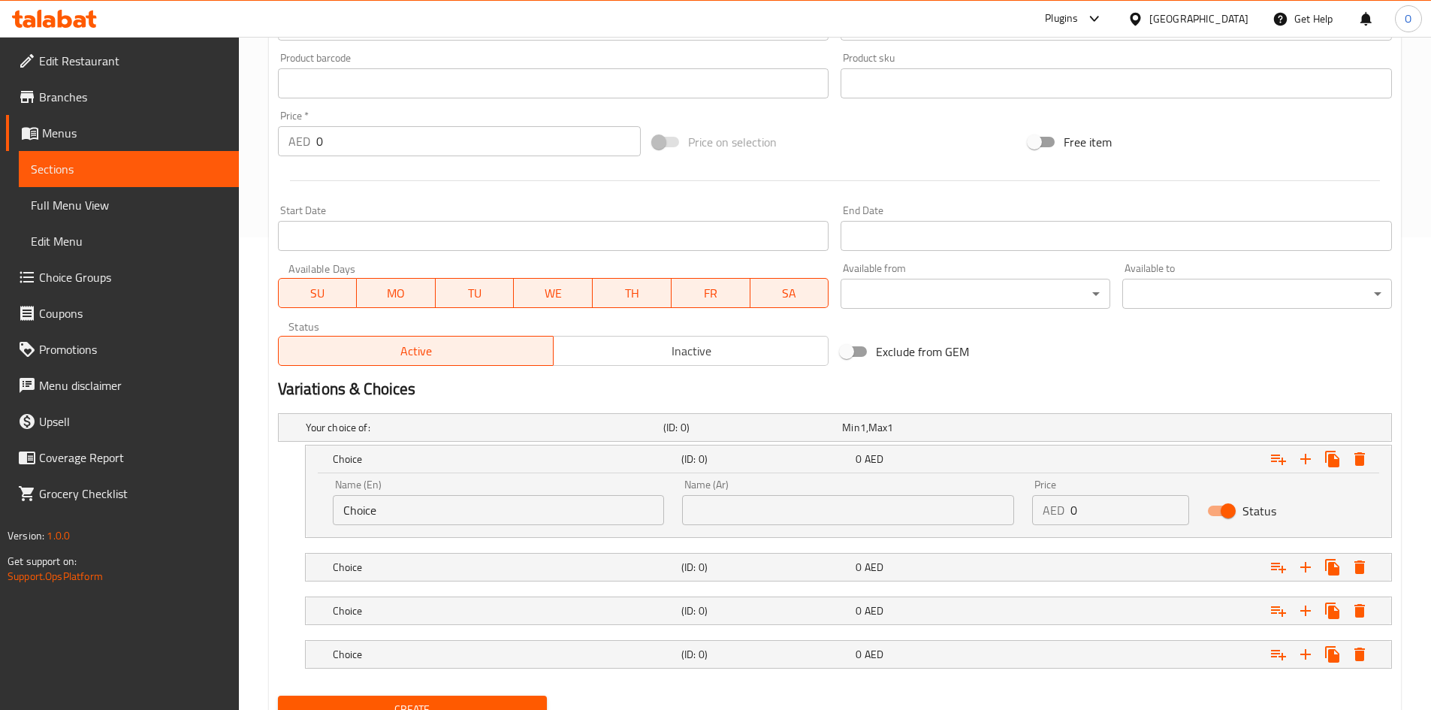
click at [544, 496] on input "Choice" at bounding box center [499, 510] width 332 height 30
click at [492, 520] on input "Choice" at bounding box center [499, 510] width 332 height 30
type input "Veg"
click at [478, 562] on h5 "Choice" at bounding box center [504, 566] width 342 height 15
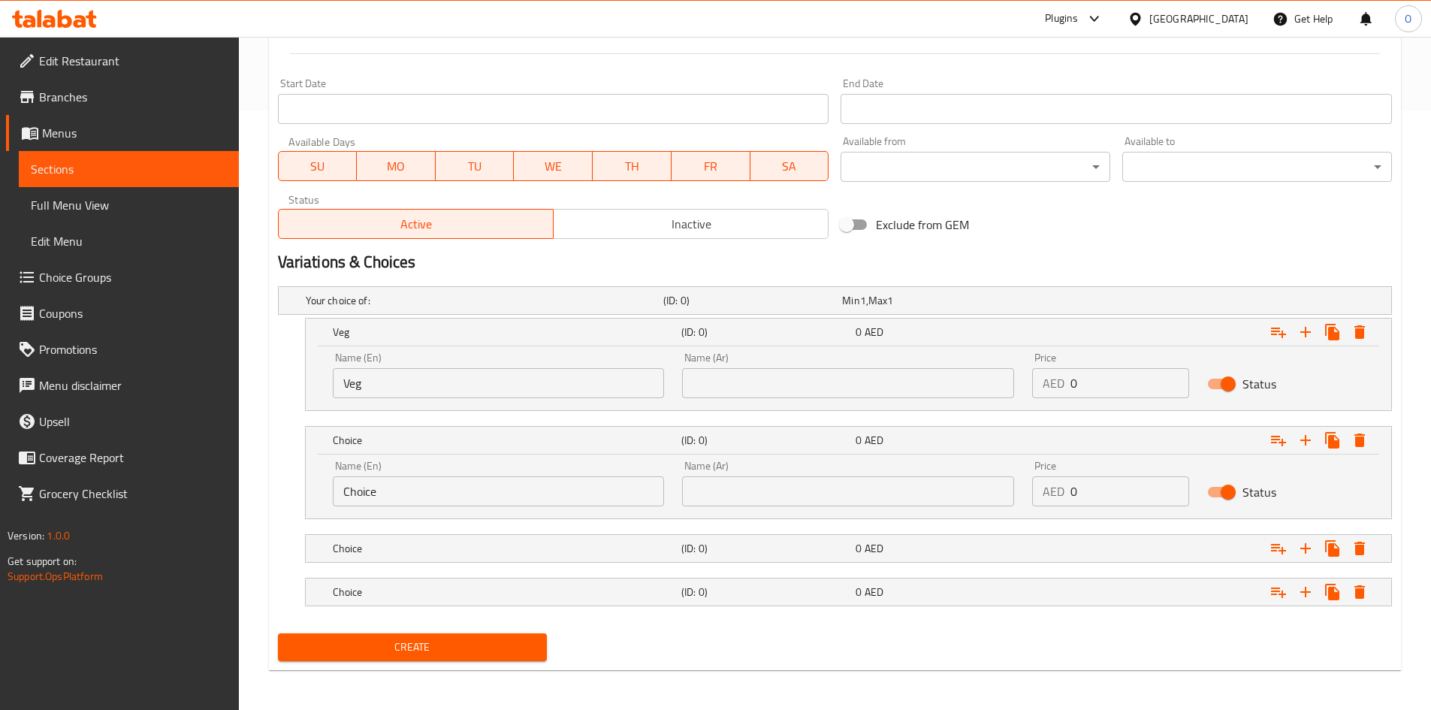
scroll to position [602, 0]
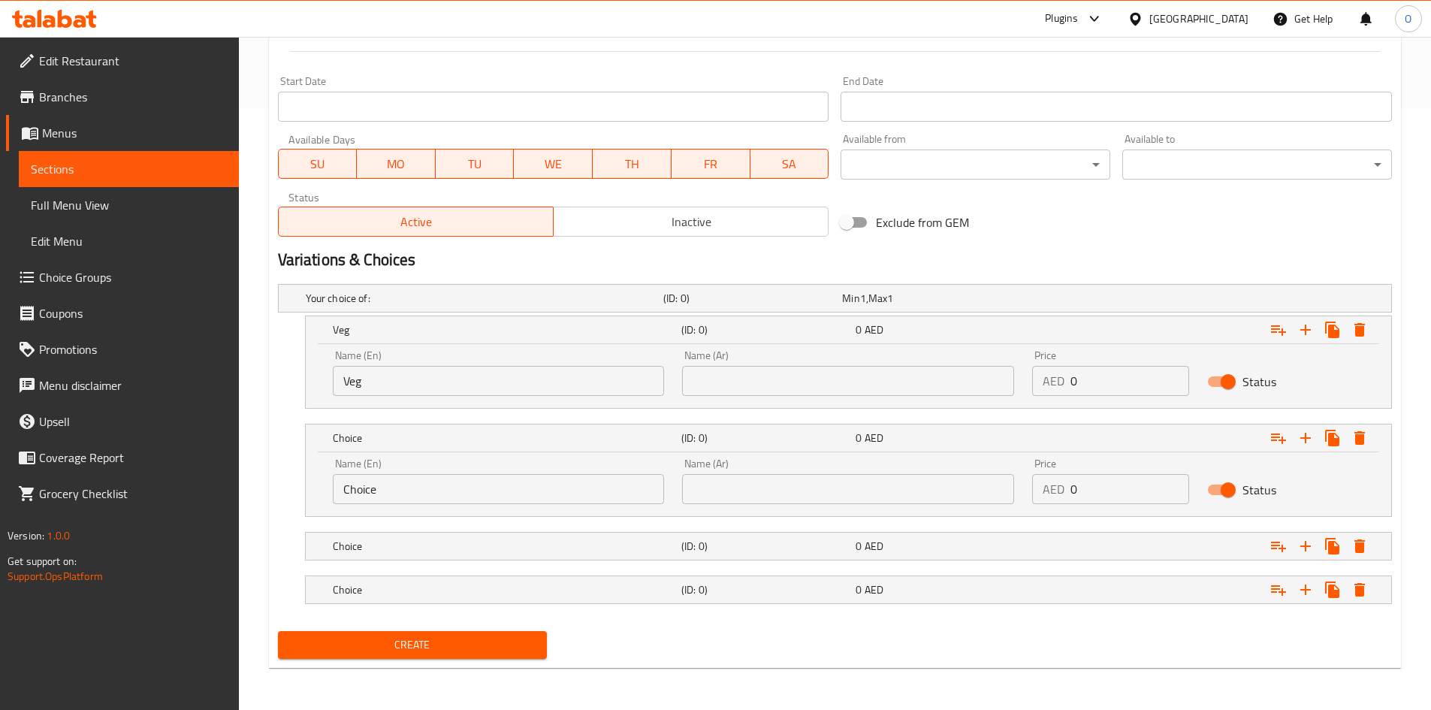
click at [409, 493] on input "Choice" at bounding box center [499, 489] width 332 height 30
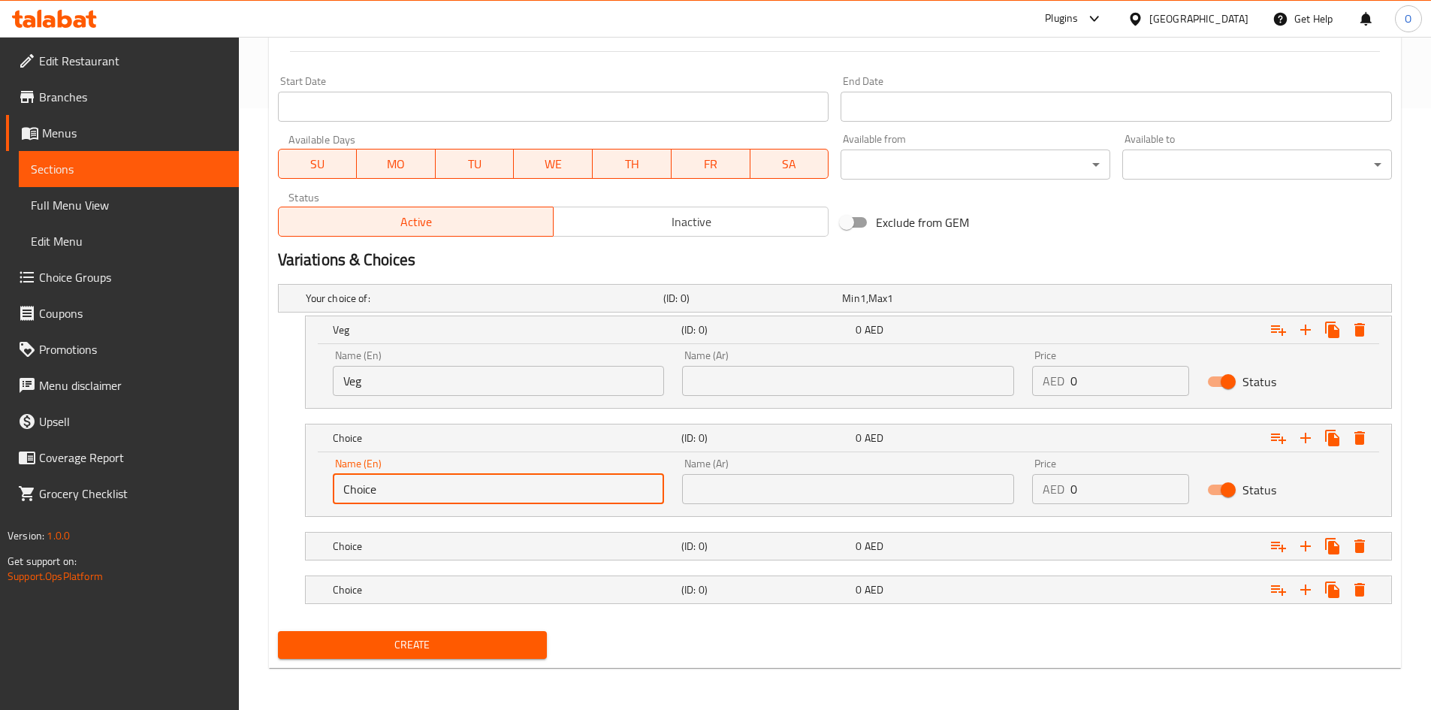
click at [408, 493] on input "Choice" at bounding box center [499, 489] width 332 height 30
type input "Chicken"
click at [525, 535] on div "Choice" at bounding box center [504, 545] width 348 height 21
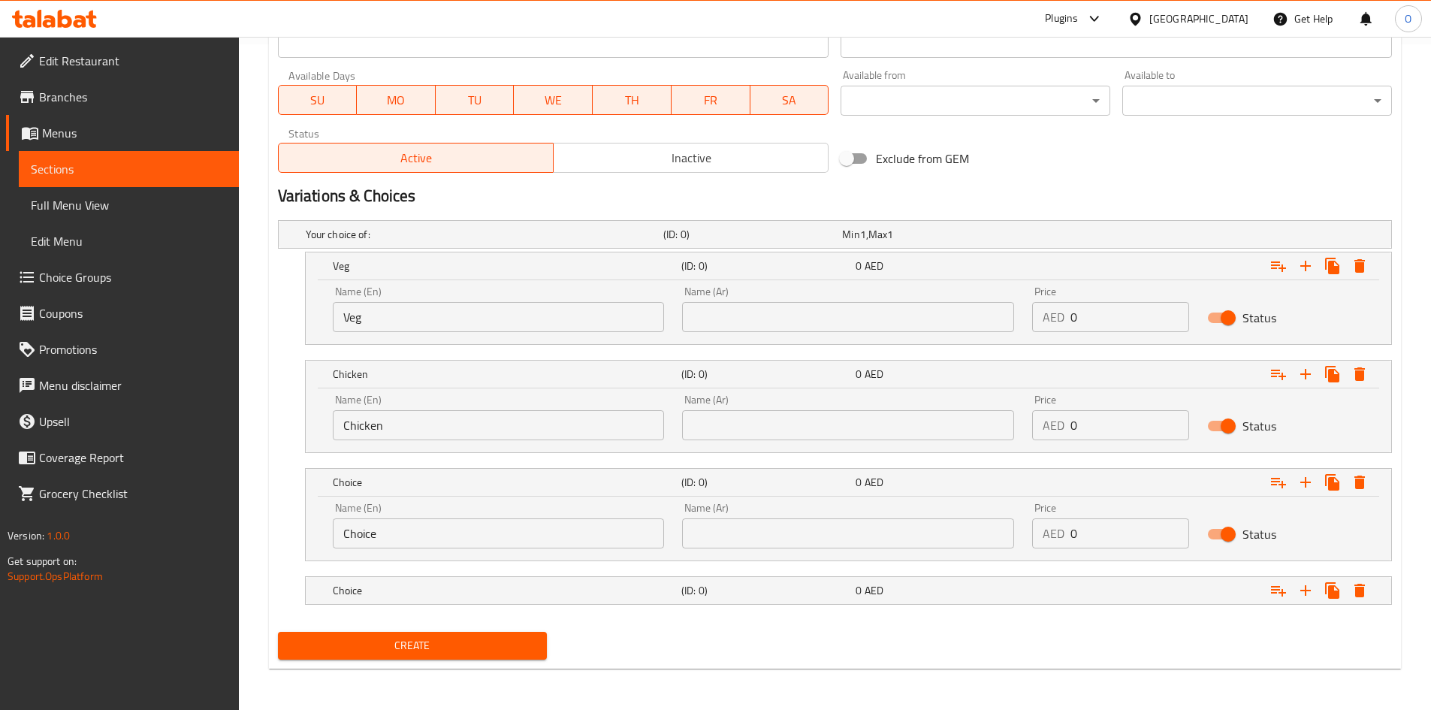
scroll to position [666, 0]
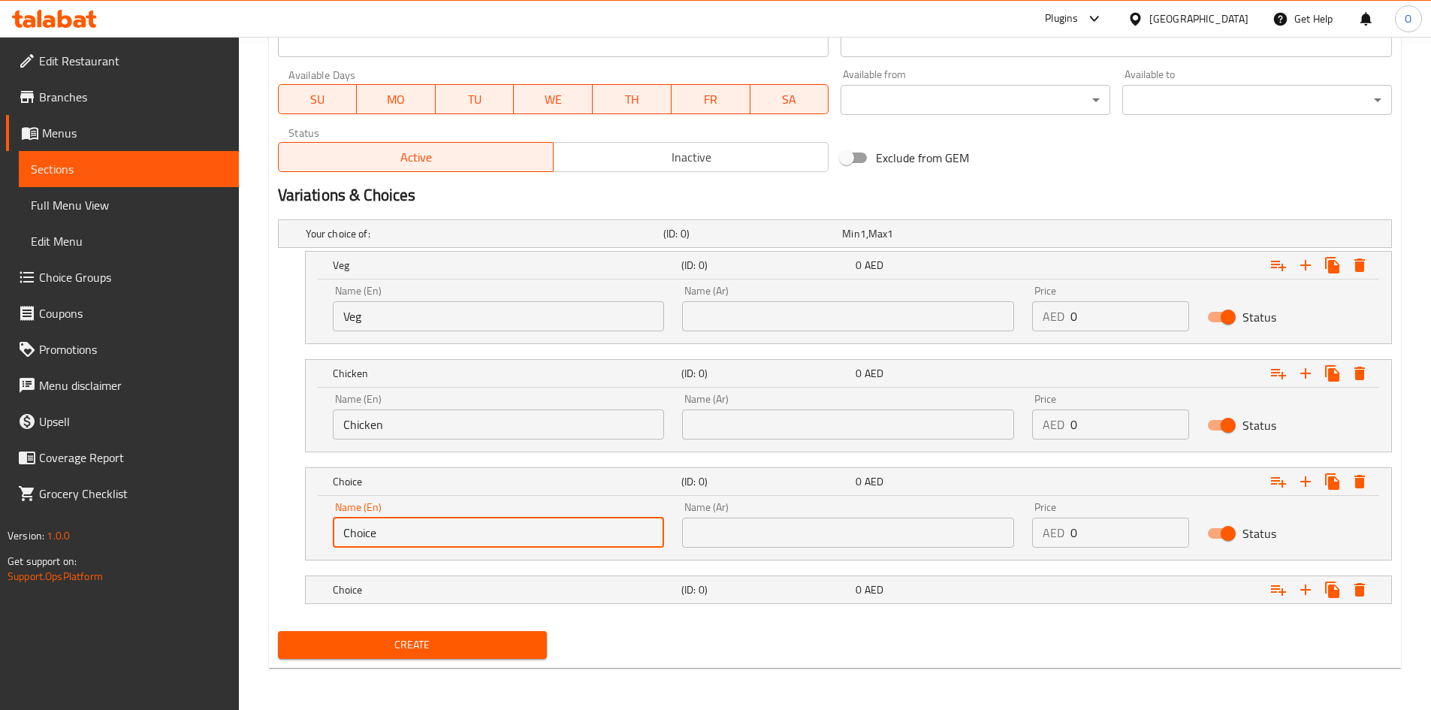
click at [394, 538] on input "Choice" at bounding box center [499, 532] width 332 height 30
type input "Shrimp"
click at [602, 585] on h5 "Choice" at bounding box center [504, 589] width 342 height 15
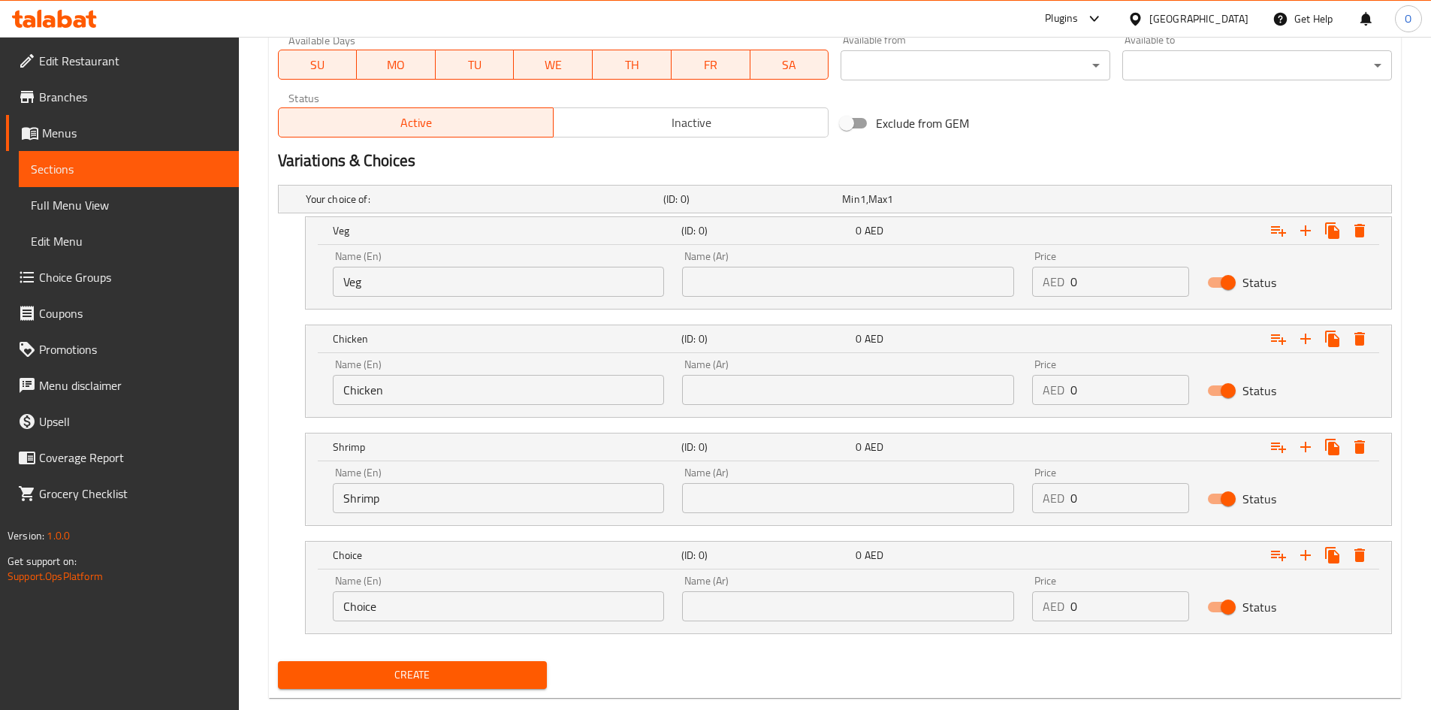
scroll to position [731, 0]
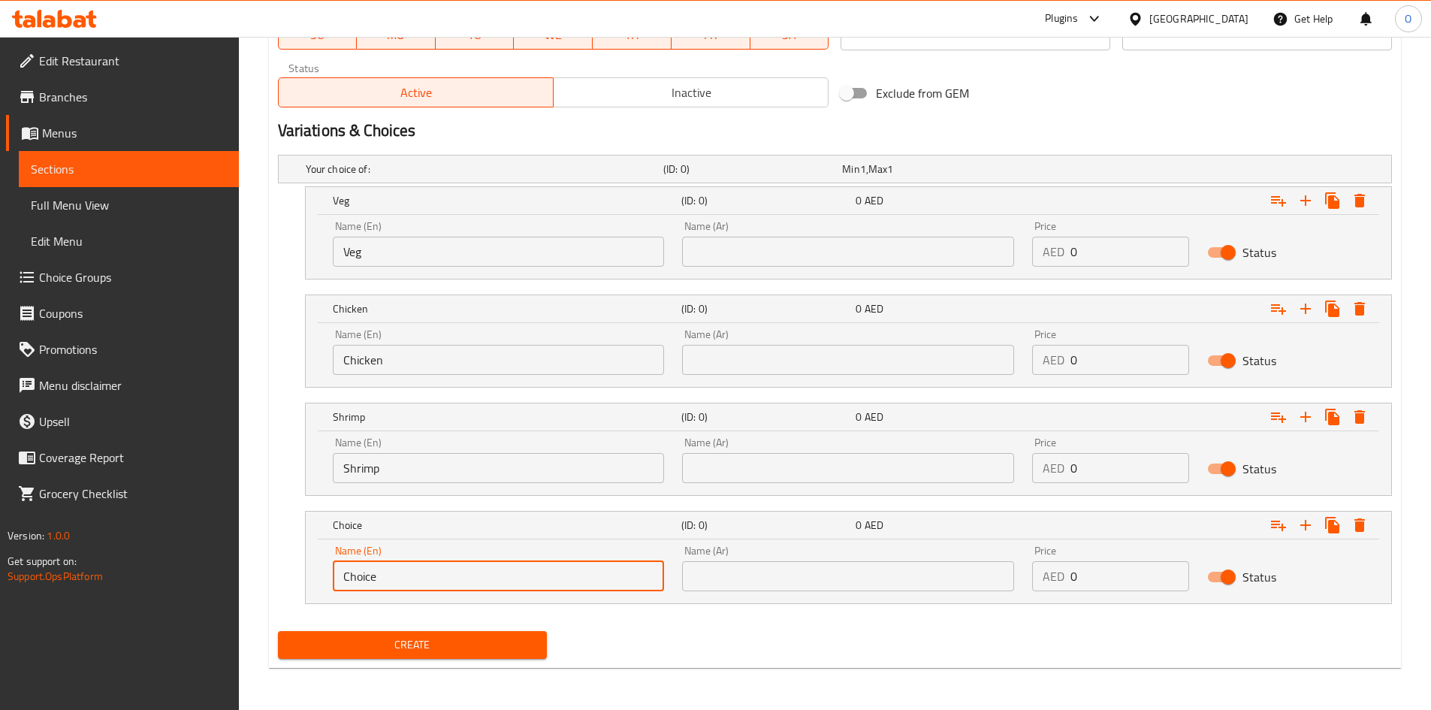
click at [454, 589] on input "Choice" at bounding box center [499, 576] width 332 height 30
type input "Mix"
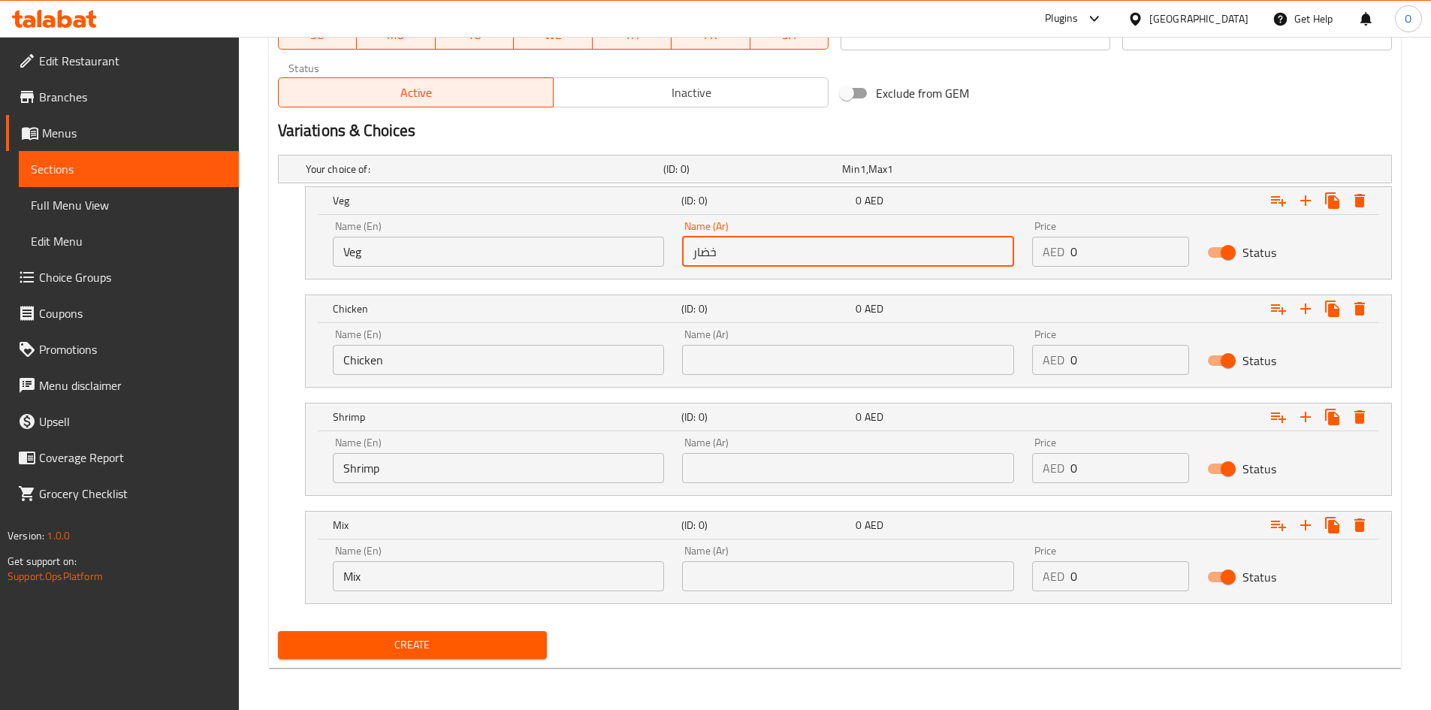
type input "خضار"
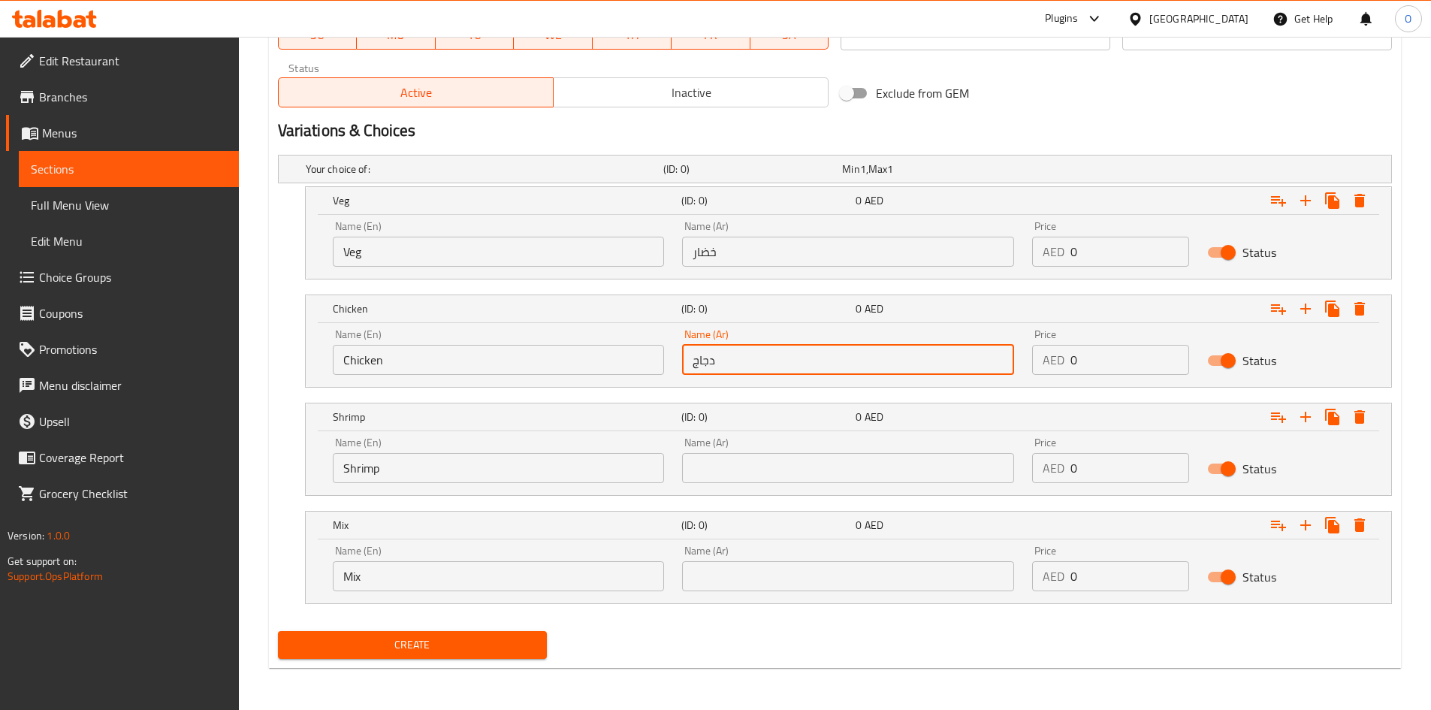
type input "دجاج"
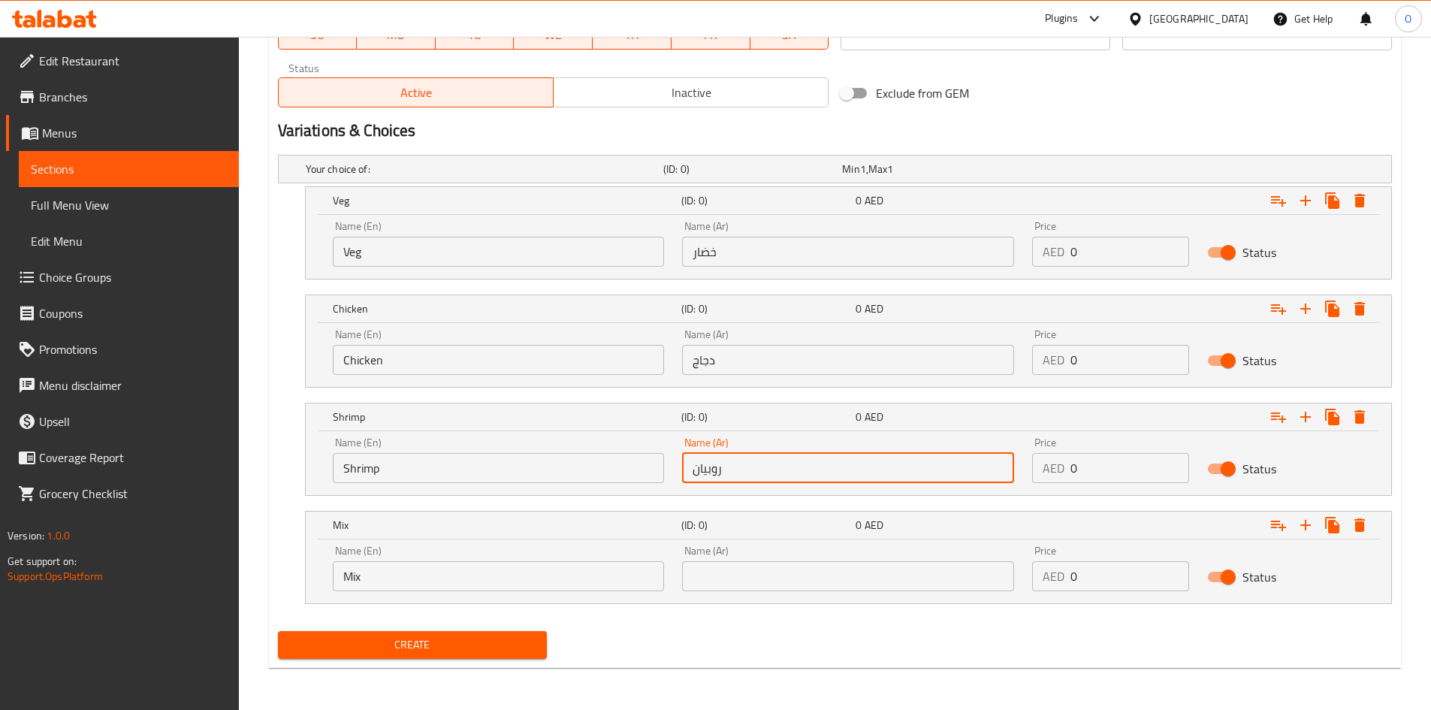
type input "روبيان"
click at [740, 575] on input "text" at bounding box center [848, 576] width 332 height 30
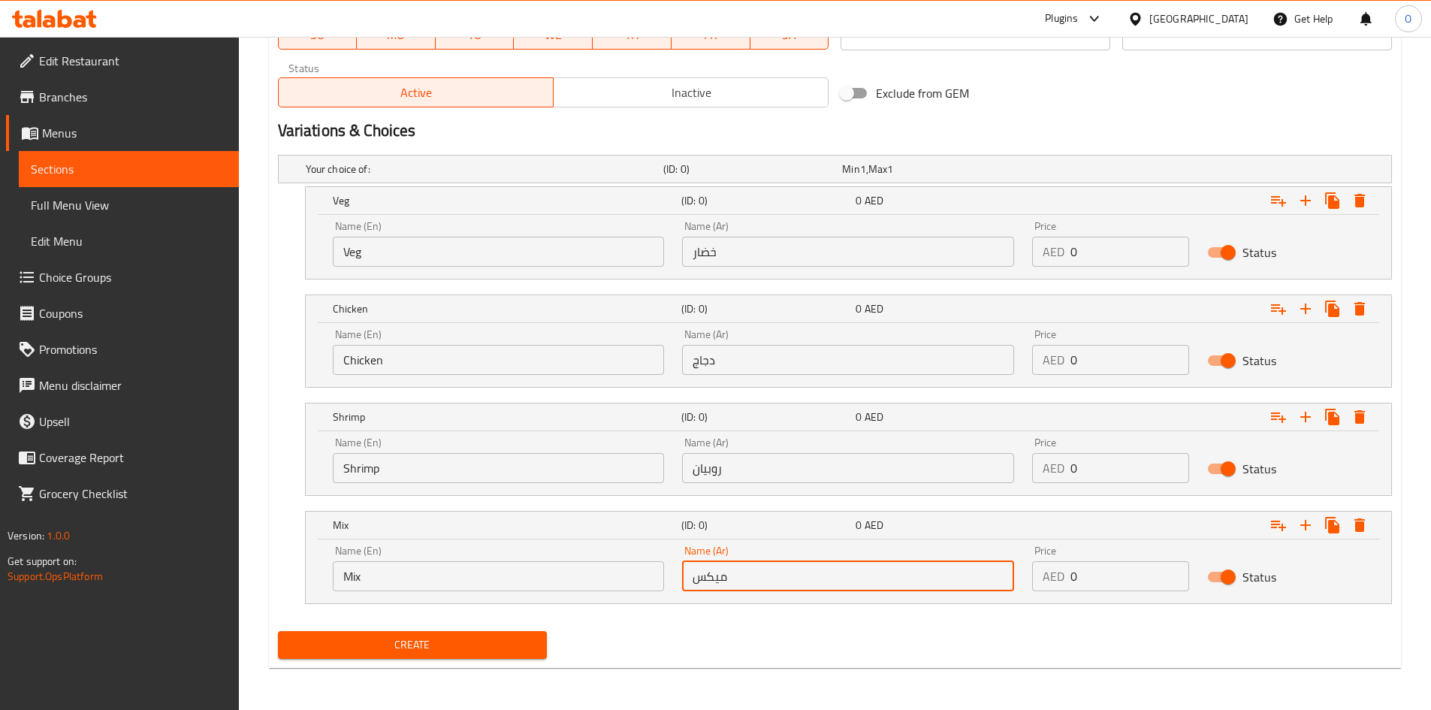
type input "ميكس"
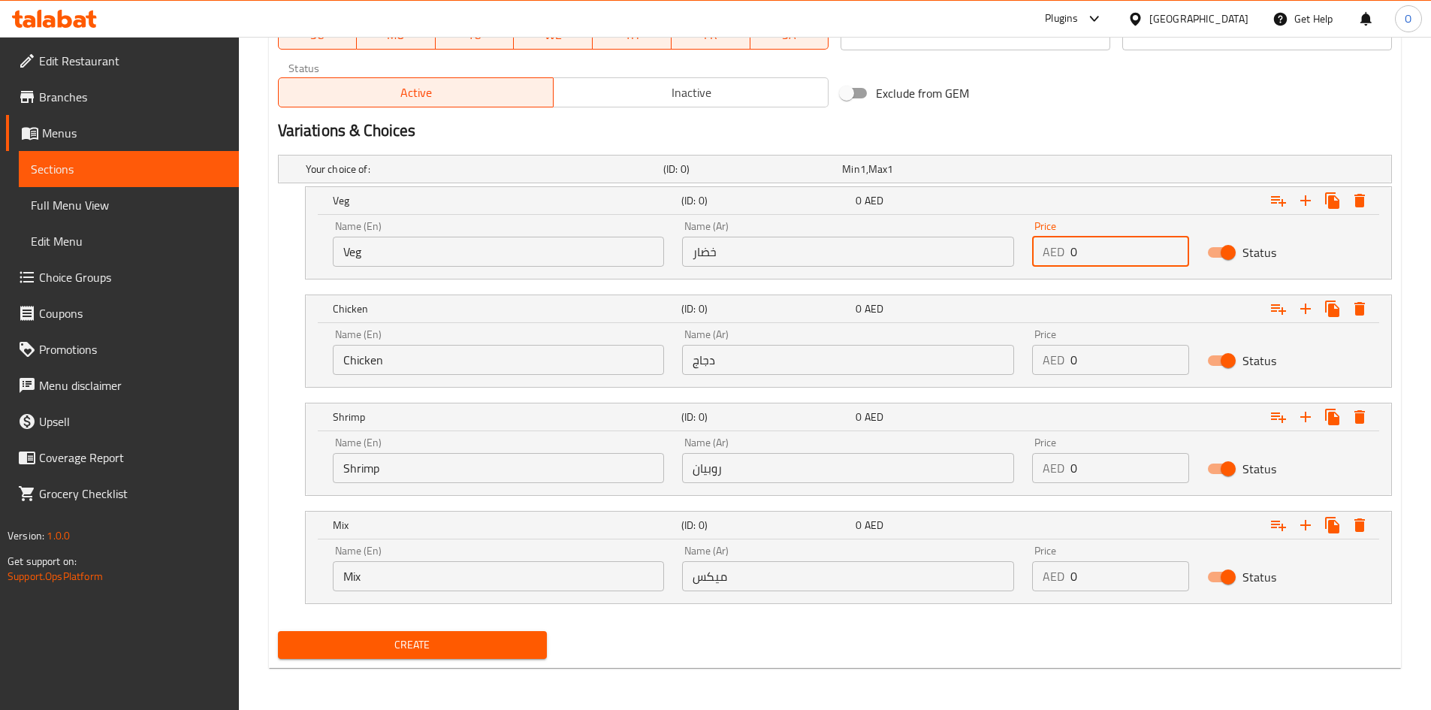
drag, startPoint x: 1084, startPoint y: 247, endPoint x: 1070, endPoint y: 256, distance: 16.2
click at [1070, 256] on input "0" at bounding box center [1129, 252] width 119 height 30
type input "30"
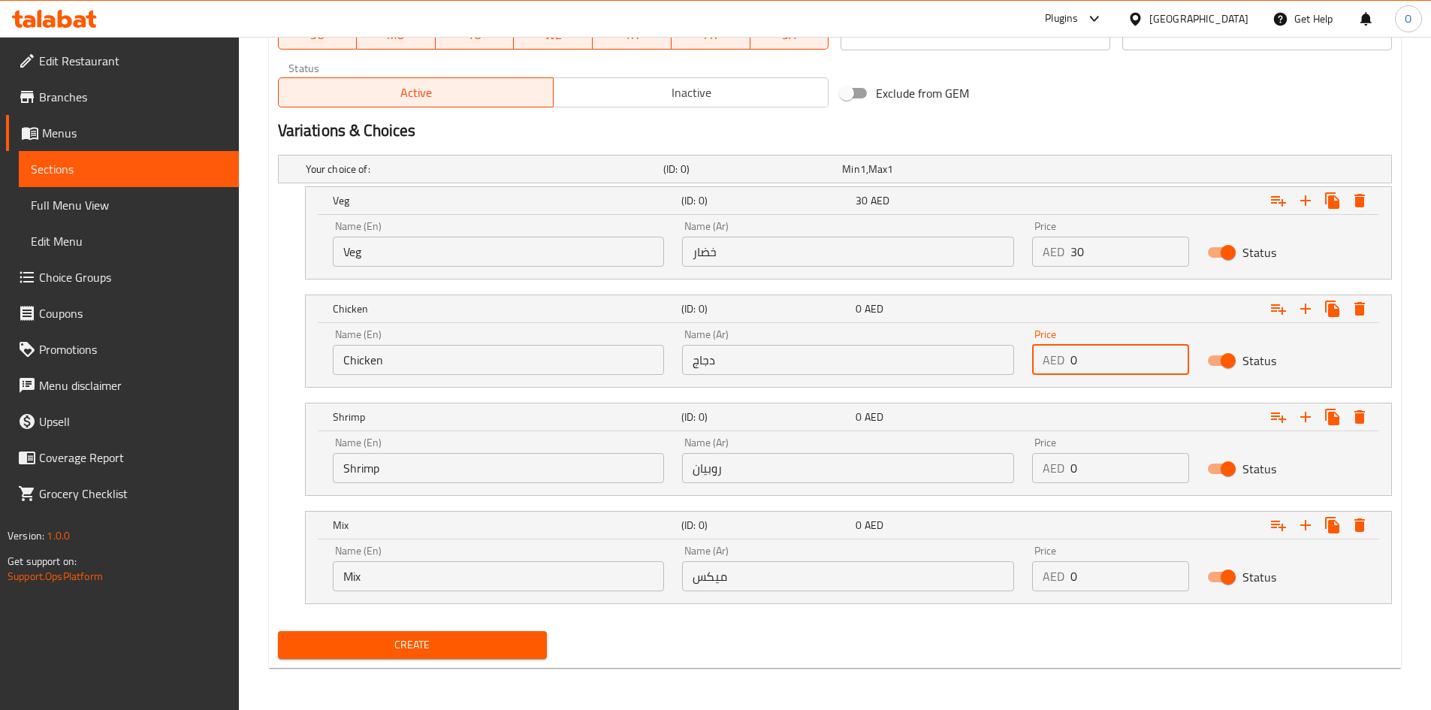
drag, startPoint x: 1060, startPoint y: 355, endPoint x: 1044, endPoint y: 349, distance: 16.9
click at [1044, 349] on div "AED 0 Price" at bounding box center [1110, 360] width 157 height 30
drag, startPoint x: 1093, startPoint y: 464, endPoint x: 1066, endPoint y: 465, distance: 27.0
click at [1059, 463] on div "AED 0 Price" at bounding box center [1110, 468] width 157 height 30
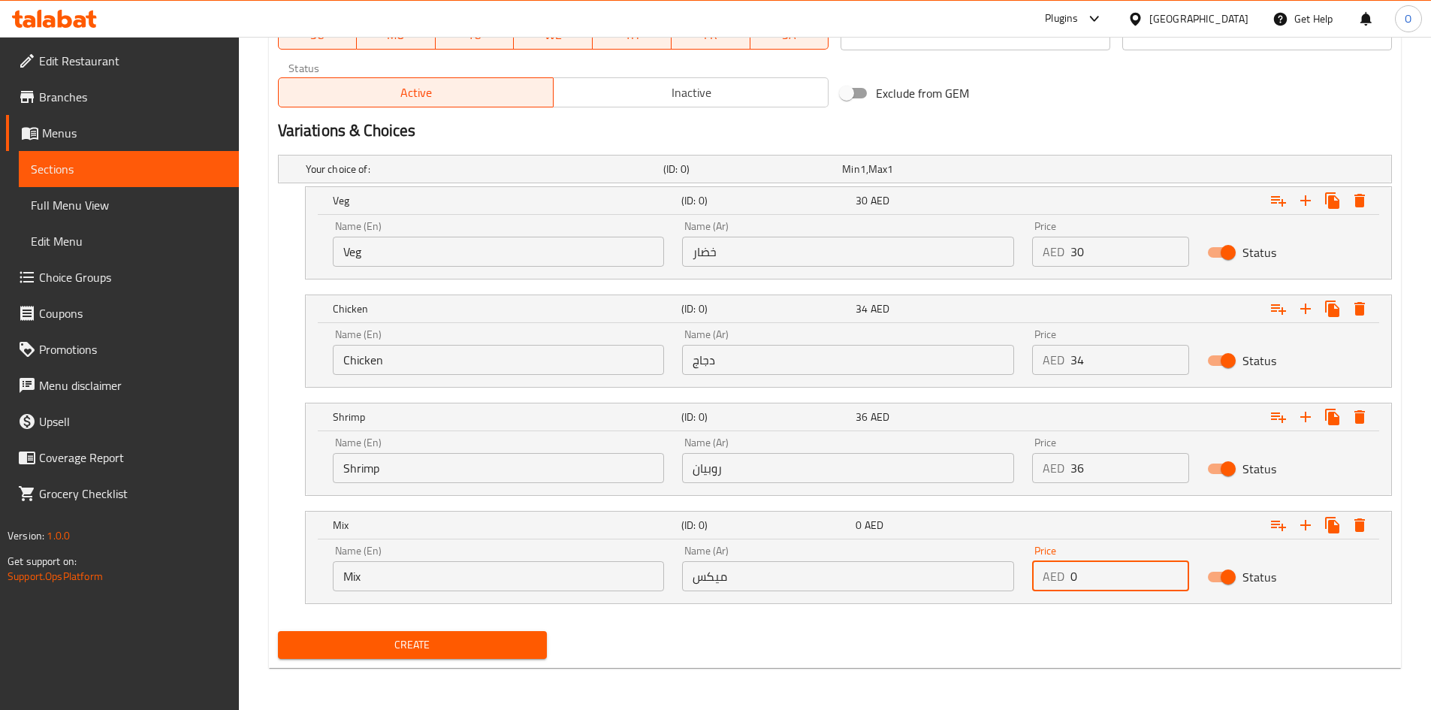
drag, startPoint x: 1086, startPoint y: 570, endPoint x: 1045, endPoint y: 570, distance: 40.6
click at [1045, 570] on div "AED 0 Price" at bounding box center [1110, 576] width 157 height 30
click at [903, 617] on nav at bounding box center [835, 613] width 1114 height 12
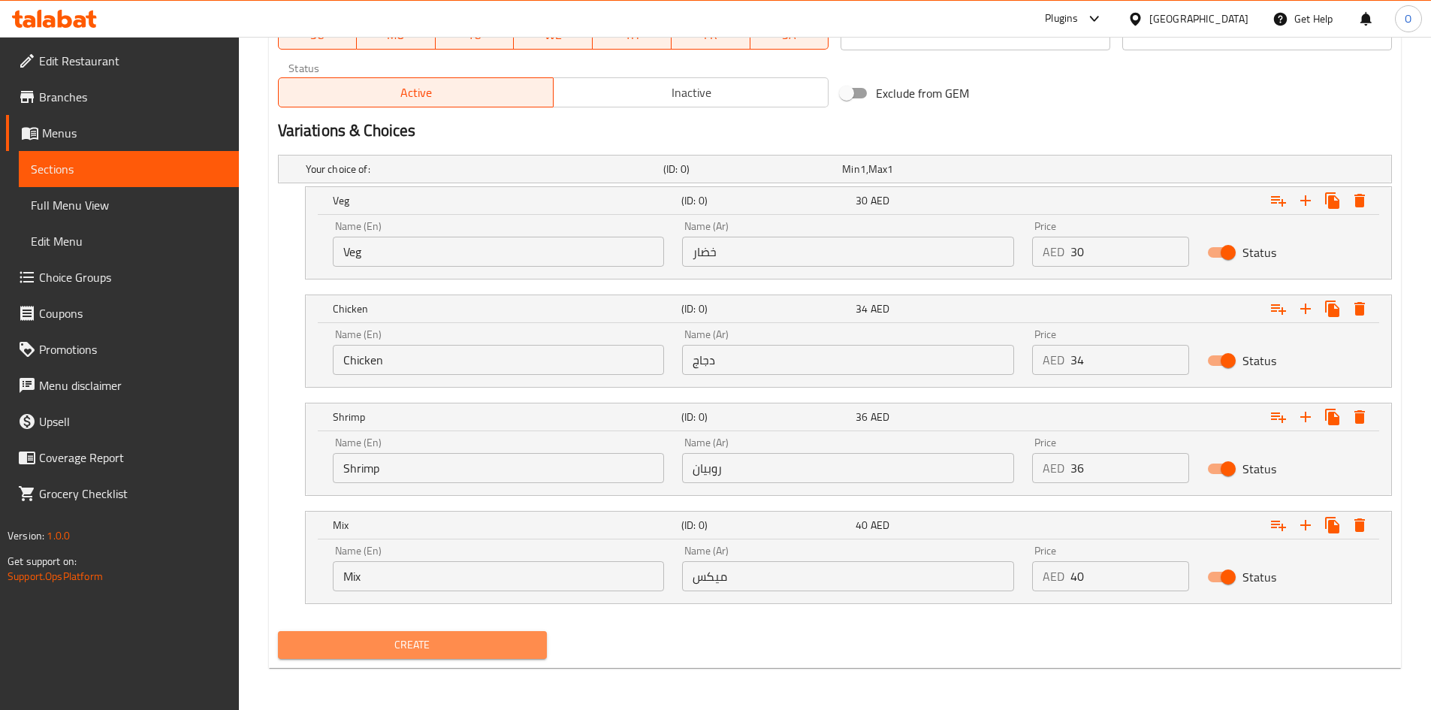
click at [476, 632] on button "Create" at bounding box center [413, 645] width 270 height 28
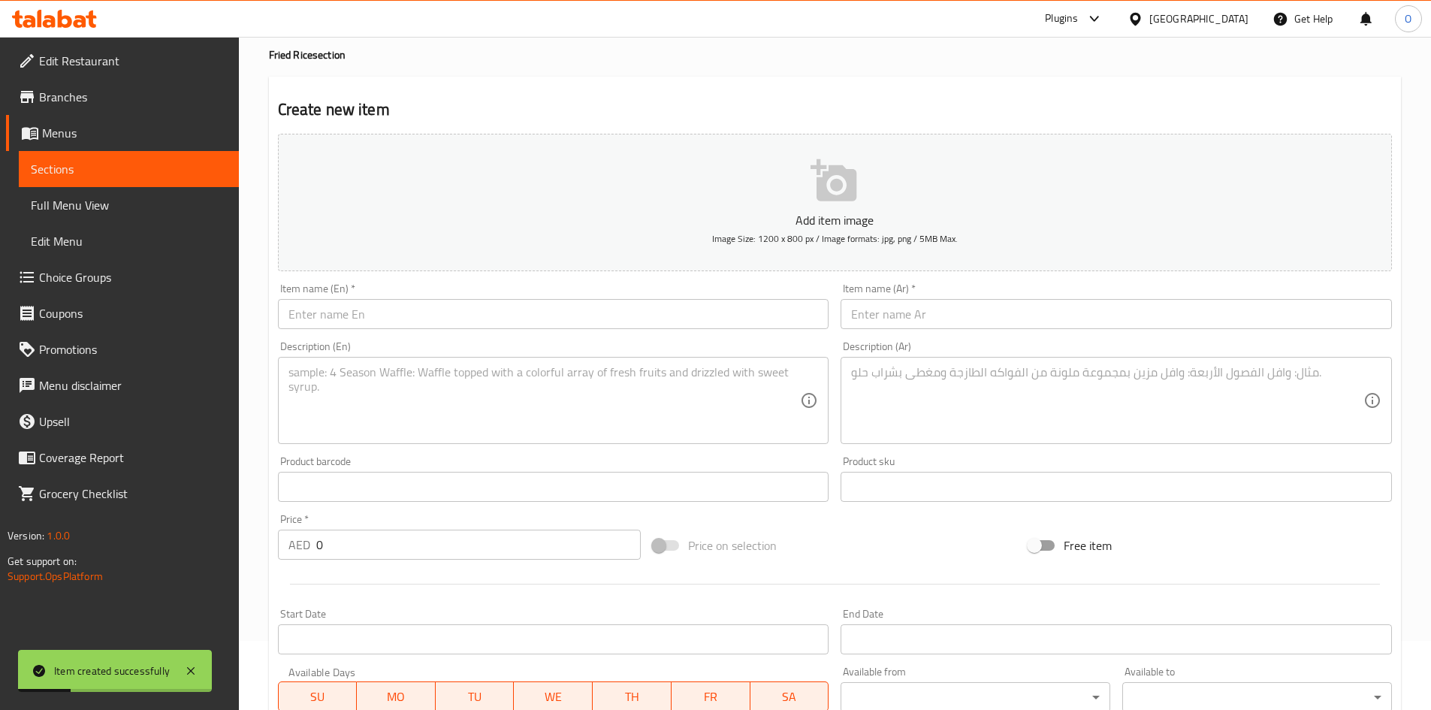
scroll to position [55, 0]
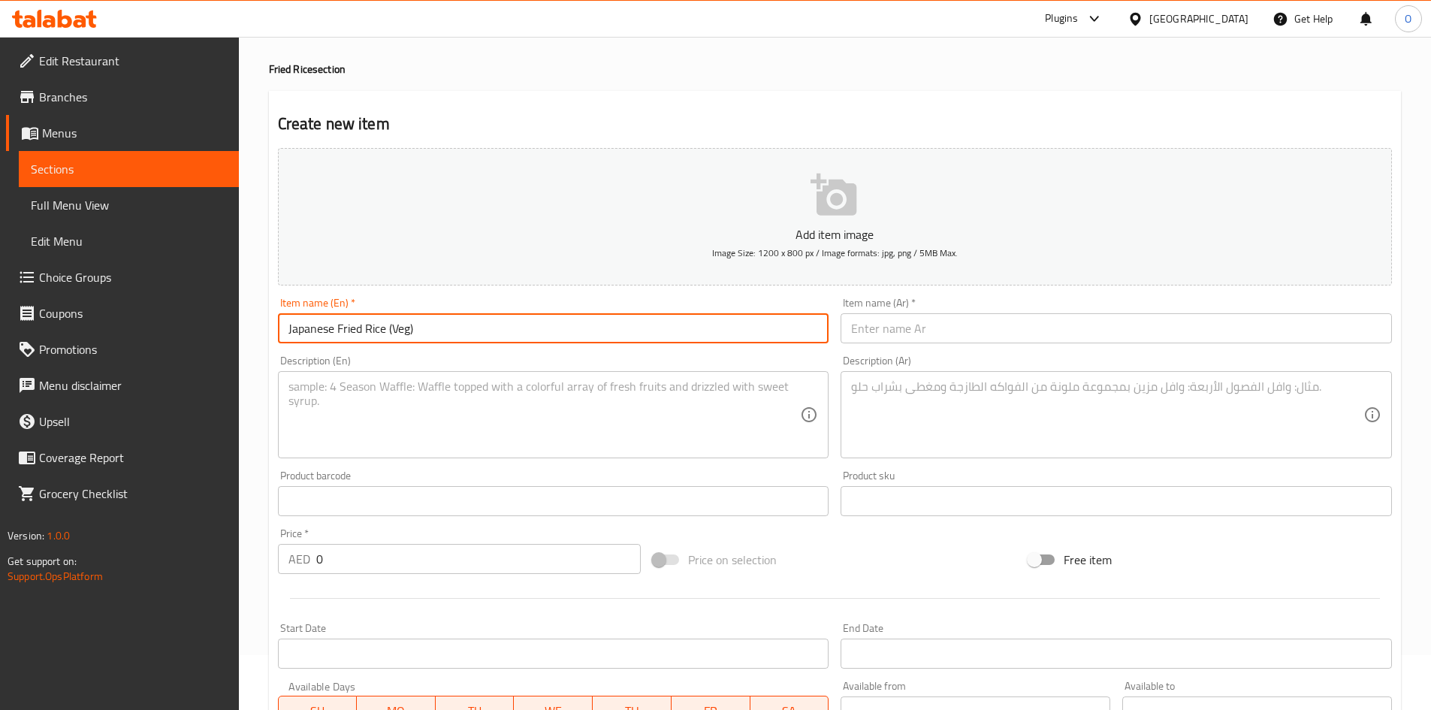
drag, startPoint x: 385, startPoint y: 330, endPoint x: 469, endPoint y: 332, distance: 83.4
click at [469, 332] on input "Japanese Fried Rice (Veg)" at bounding box center [553, 328] width 551 height 30
click at [450, 328] on input "Japanese Fried Rice" at bounding box center [553, 328] width 551 height 30
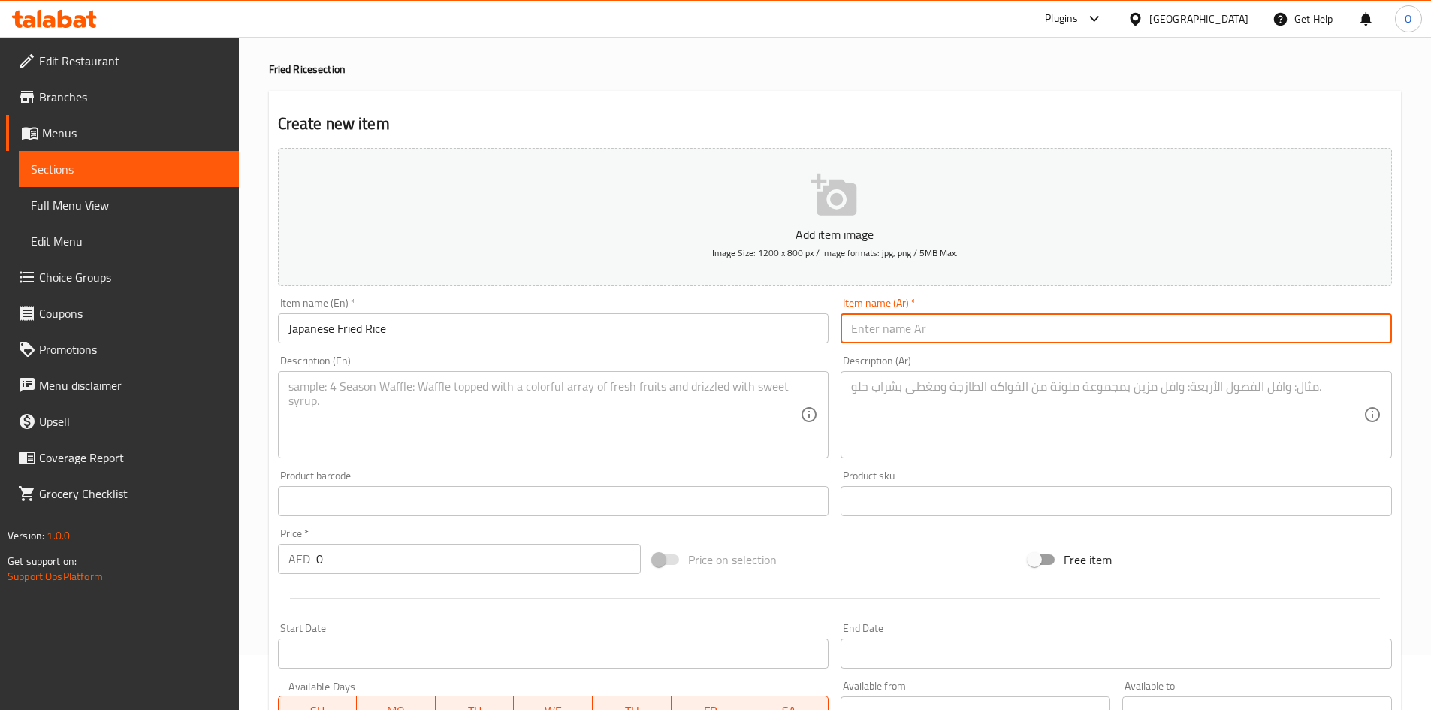
click at [933, 322] on input "text" at bounding box center [1115, 328] width 551 height 30
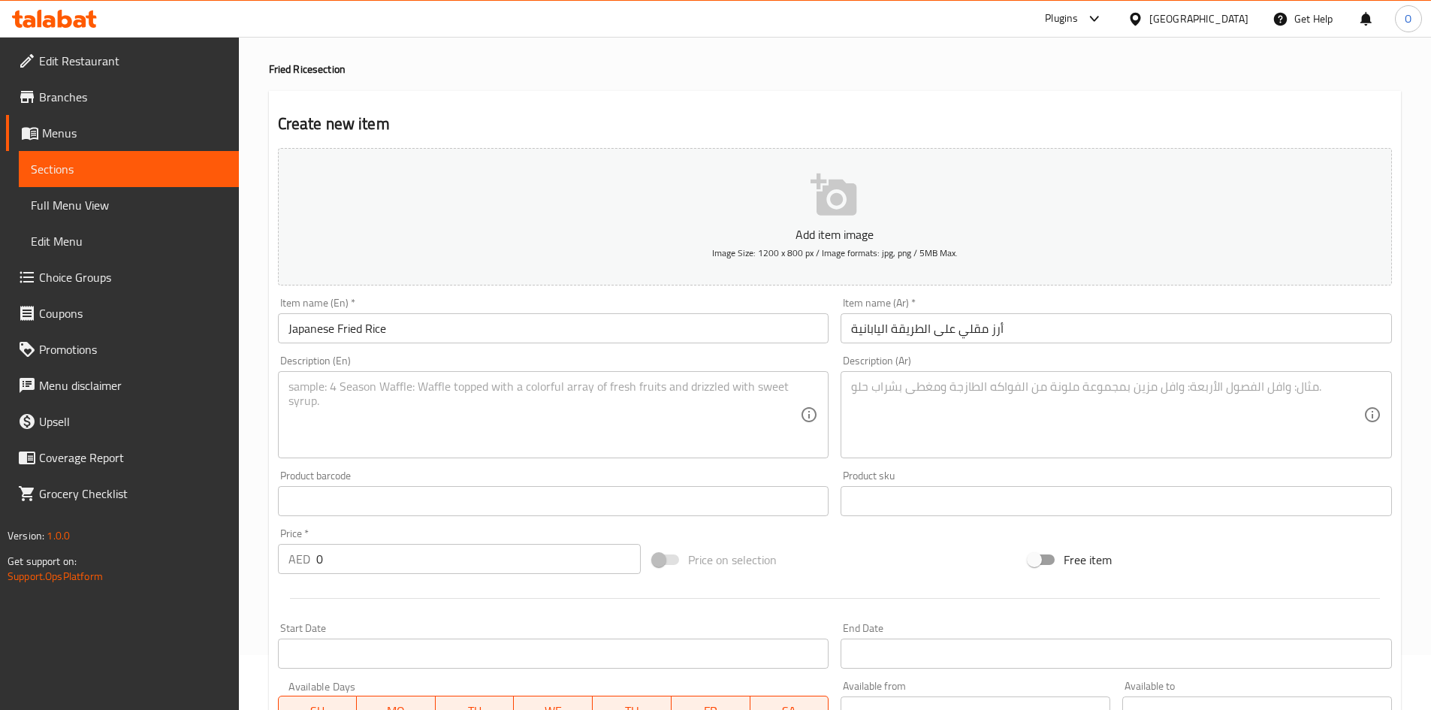
click at [359, 451] on div "Description (En)" at bounding box center [553, 414] width 551 height 87
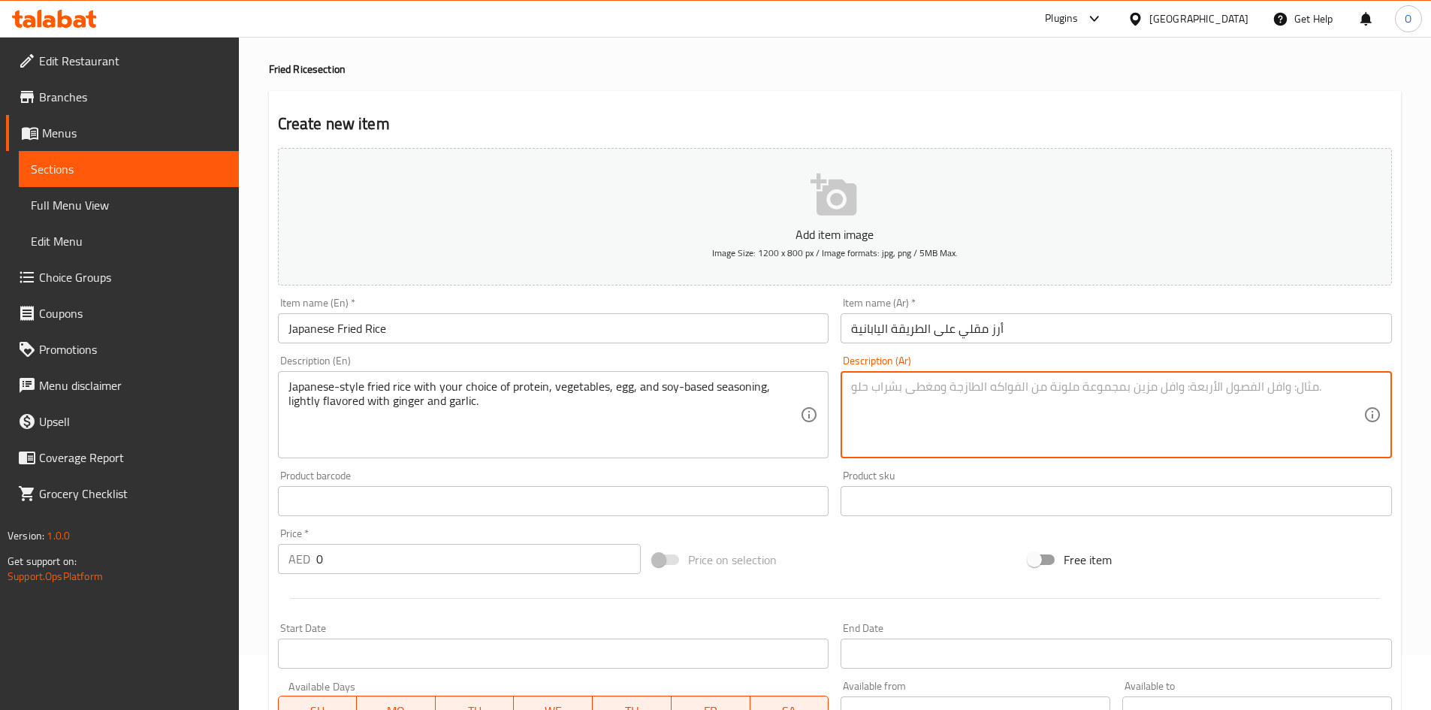
click at [888, 421] on textarea at bounding box center [1107, 414] width 512 height 71
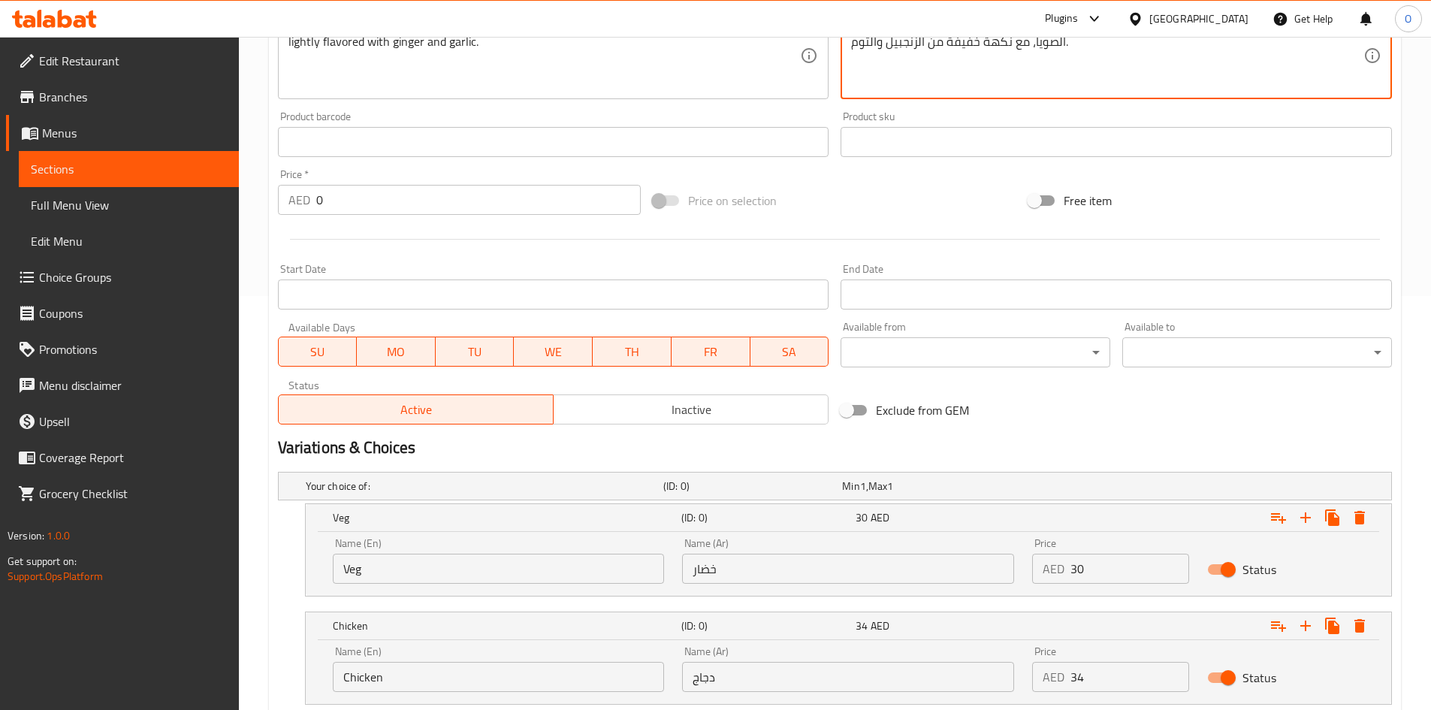
scroll to position [430, 0]
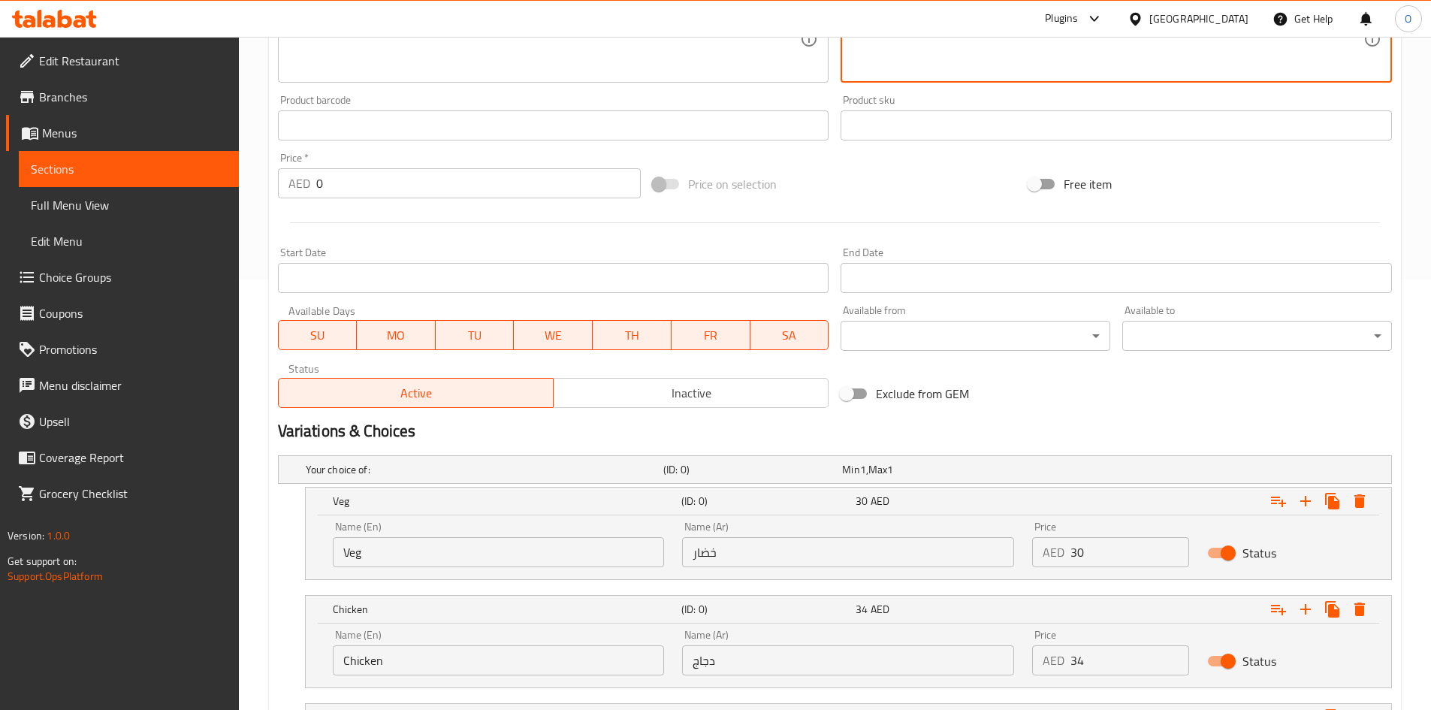
click at [473, 559] on input "Veg" at bounding box center [499, 552] width 332 height 30
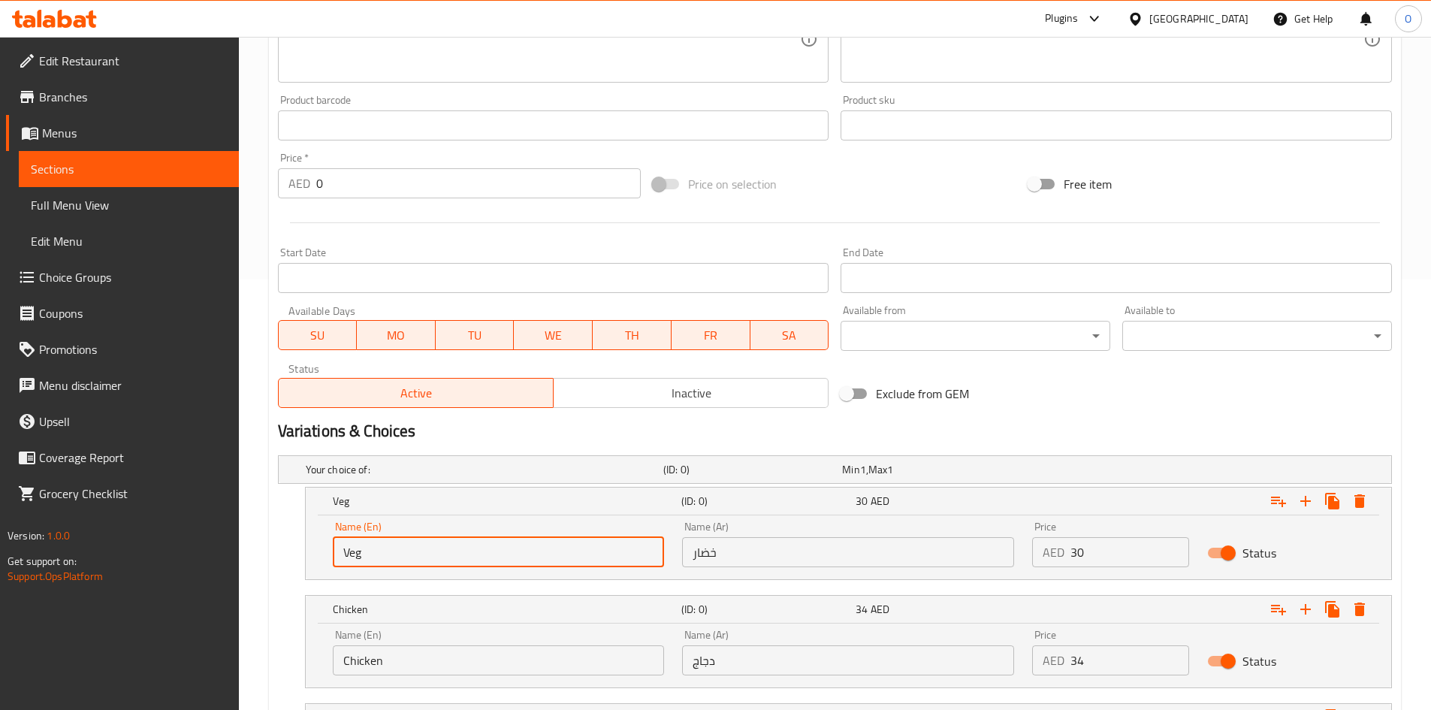
click at [473, 559] on input "Veg" at bounding box center [499, 552] width 332 height 30
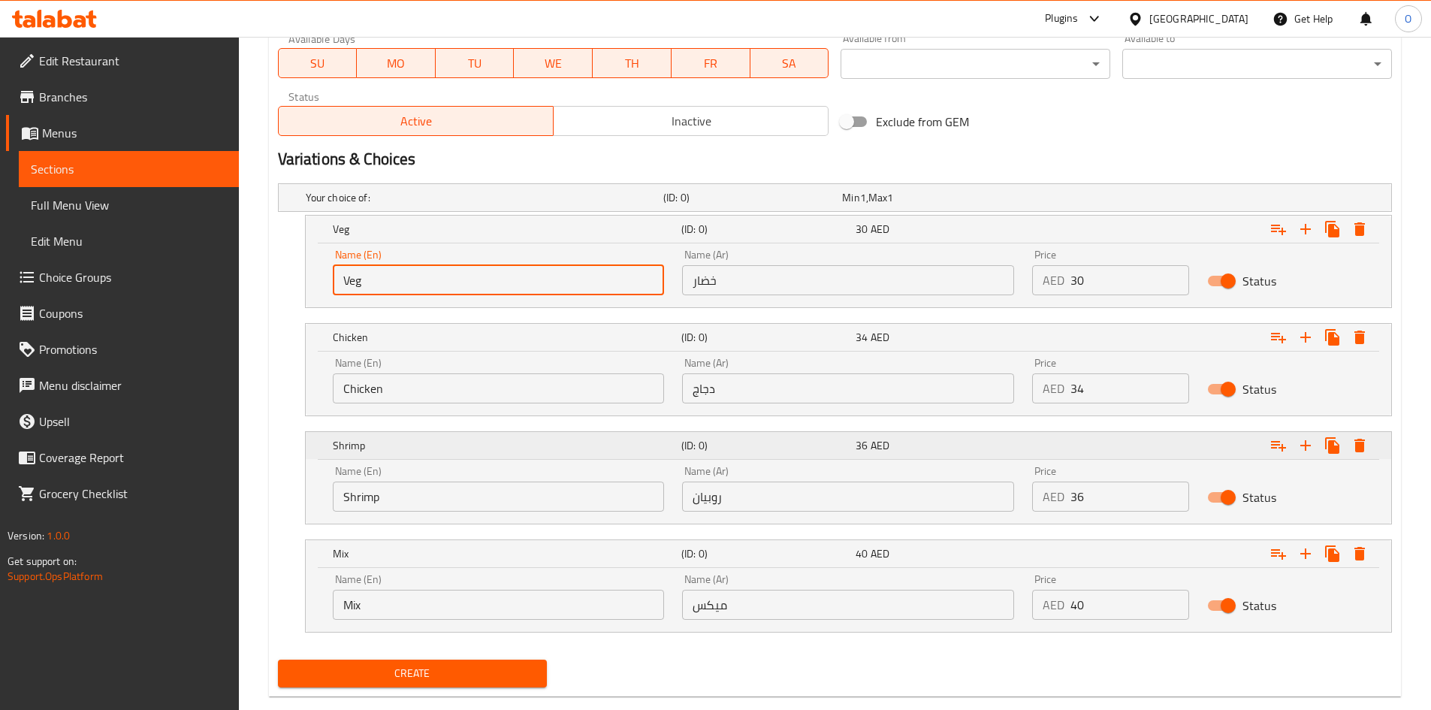
scroll to position [731, 0]
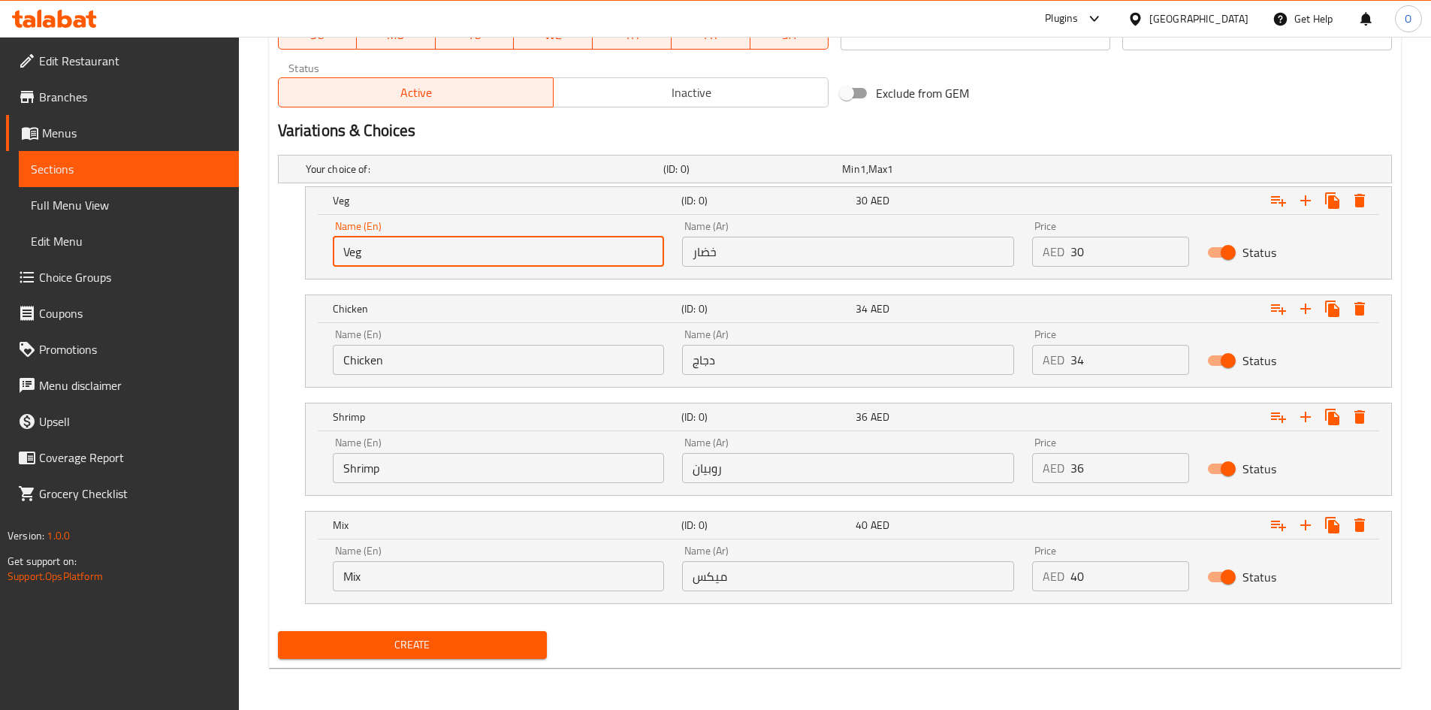
click at [445, 363] on input "Chicken" at bounding box center [499, 360] width 332 height 30
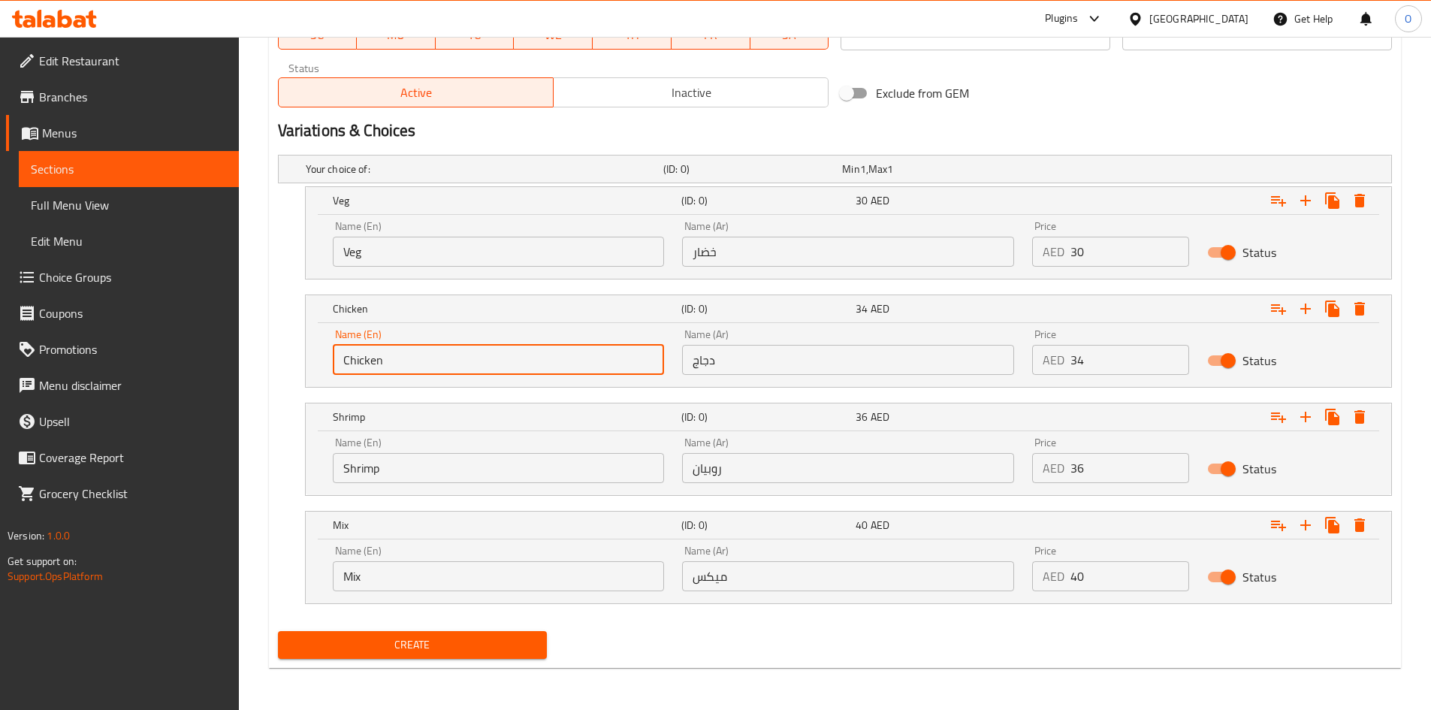
click at [445, 363] on input "Chicken" at bounding box center [499, 360] width 332 height 30
click at [403, 448] on div "Name (En) Shrimp Name (En)" at bounding box center [499, 460] width 332 height 46
click at [398, 460] on input "Shrimp" at bounding box center [499, 468] width 332 height 30
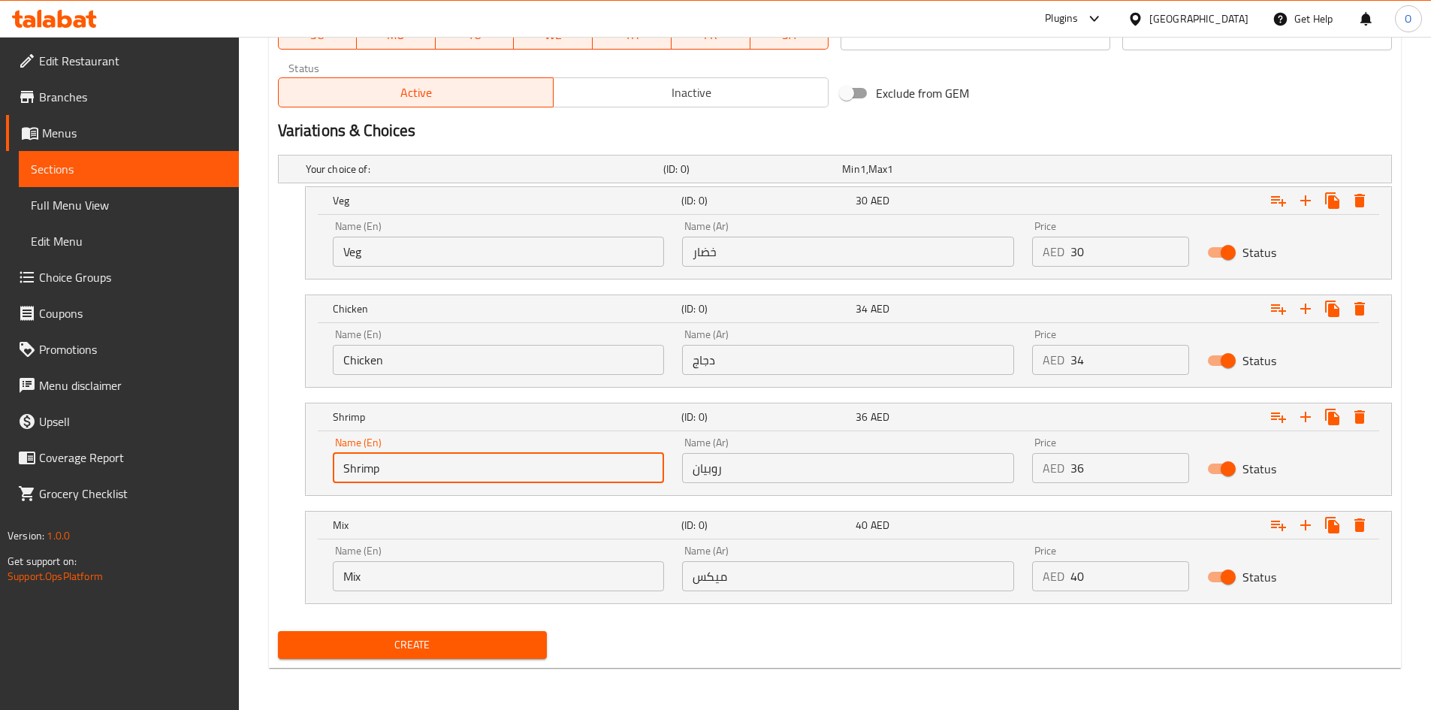
click at [398, 460] on input "Shrimp" at bounding box center [499, 468] width 332 height 30
click at [509, 584] on input "Mix" at bounding box center [499, 576] width 332 height 30
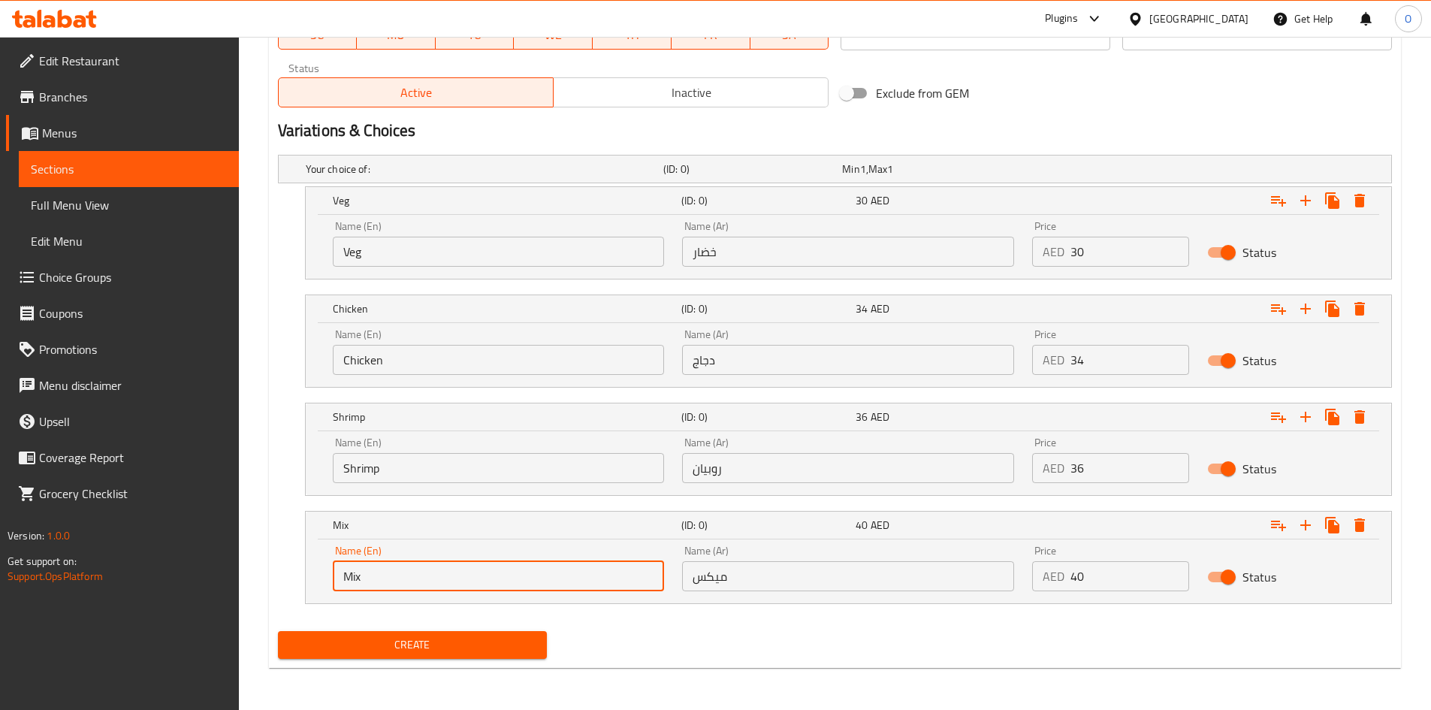
click at [509, 584] on input "Mix" at bounding box center [499, 576] width 332 height 30
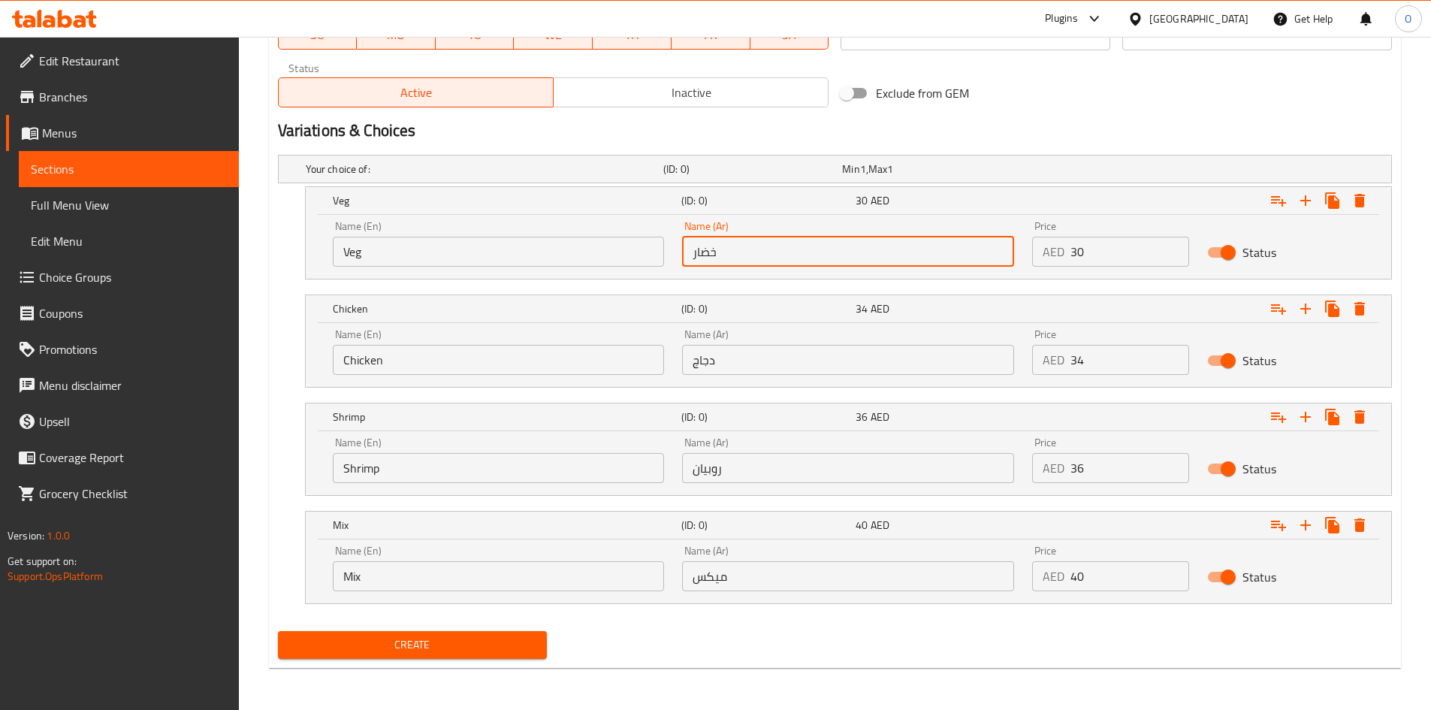
click at [807, 246] on input "خضار" at bounding box center [848, 252] width 332 height 30
click at [771, 363] on input "دجاج" at bounding box center [848, 360] width 332 height 30
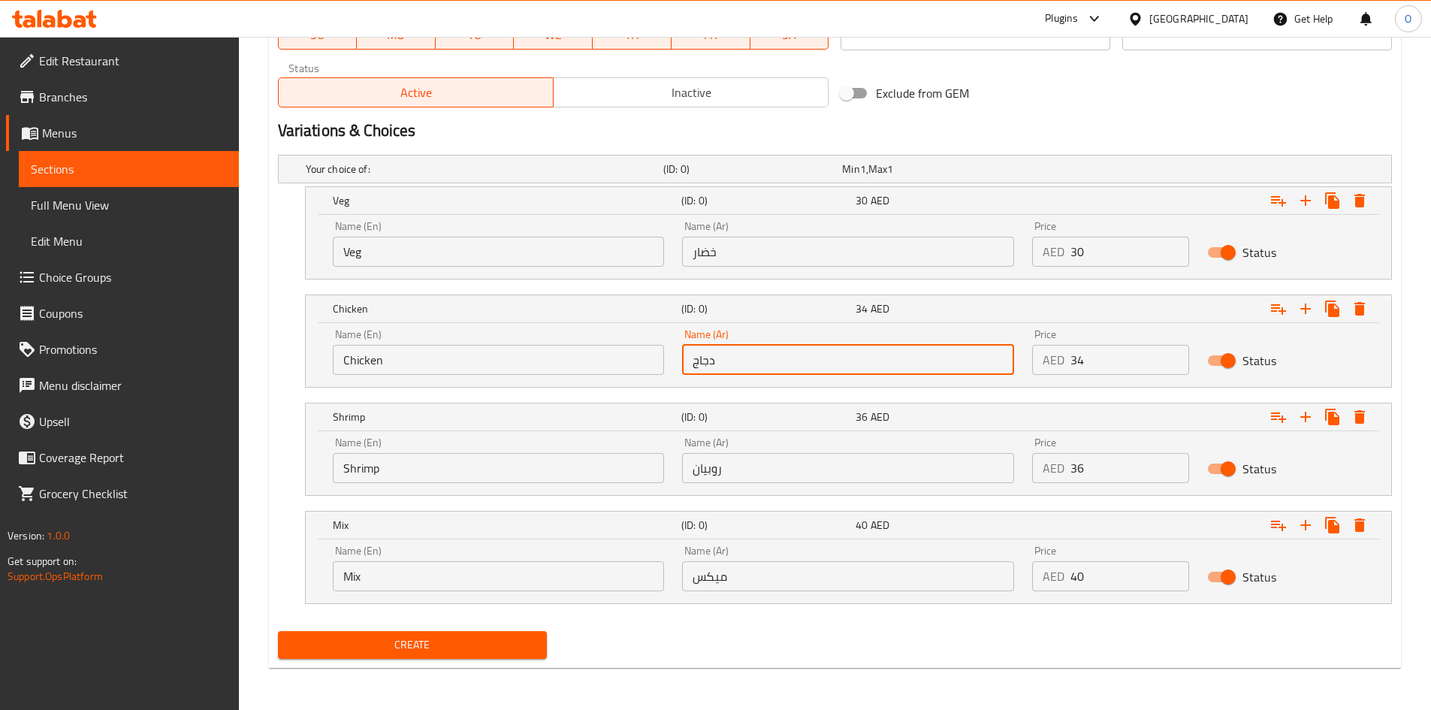
click at [766, 460] on input "روبيان" at bounding box center [848, 468] width 332 height 30
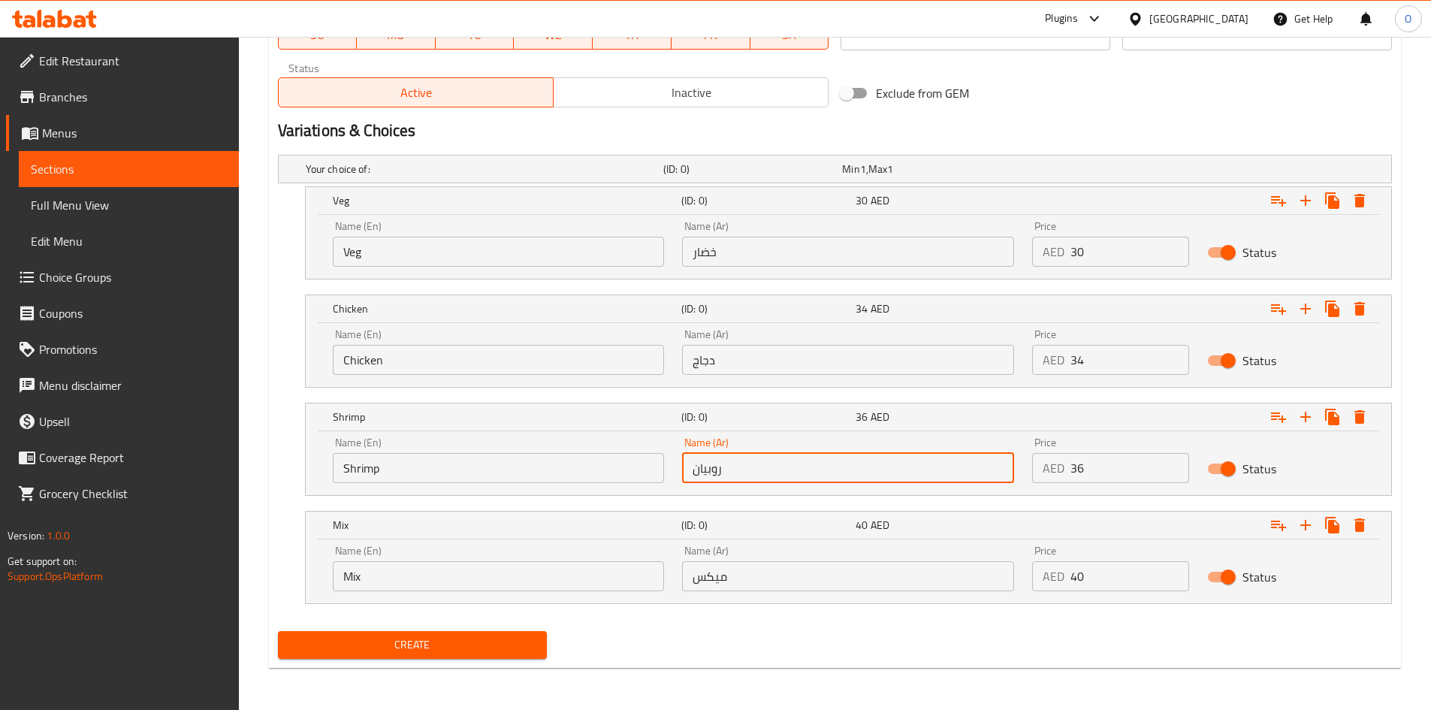
click at [754, 567] on input "ميكس" at bounding box center [848, 576] width 332 height 30
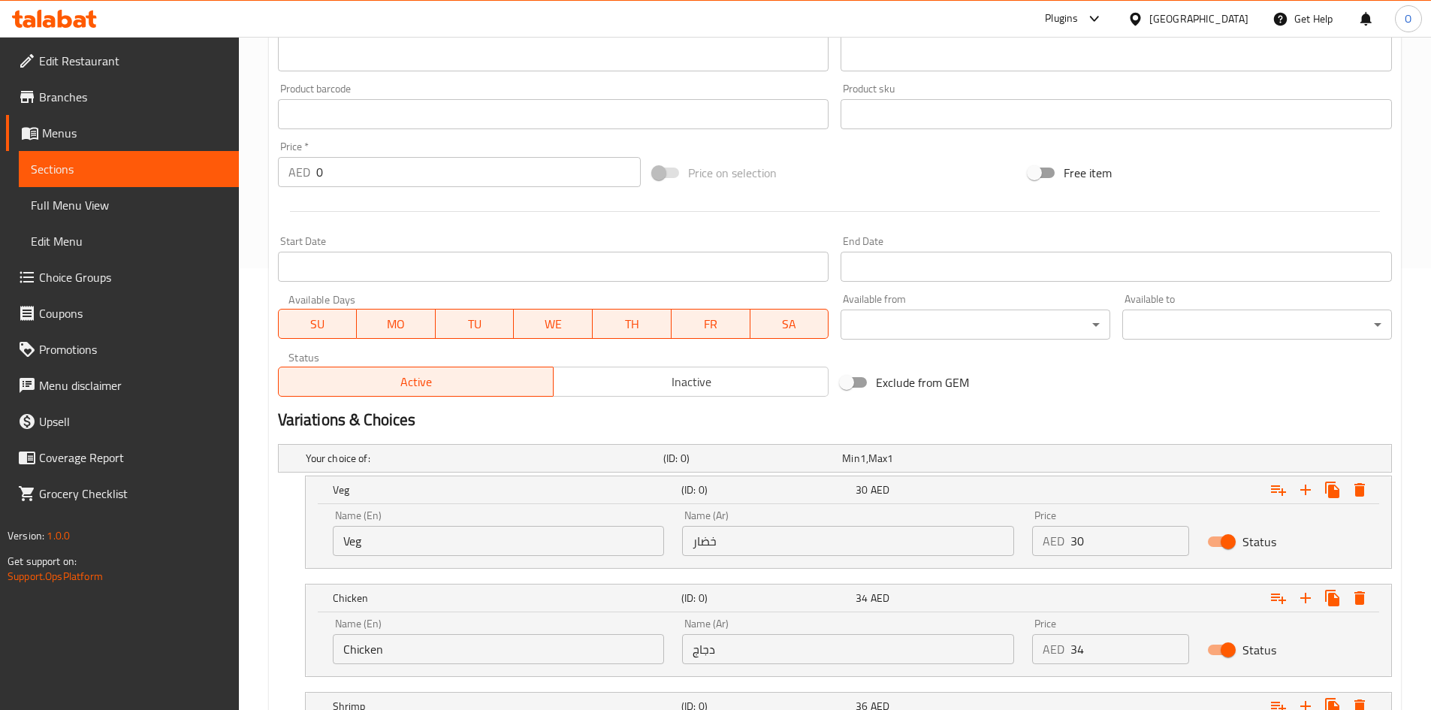
scroll to position [656, 0]
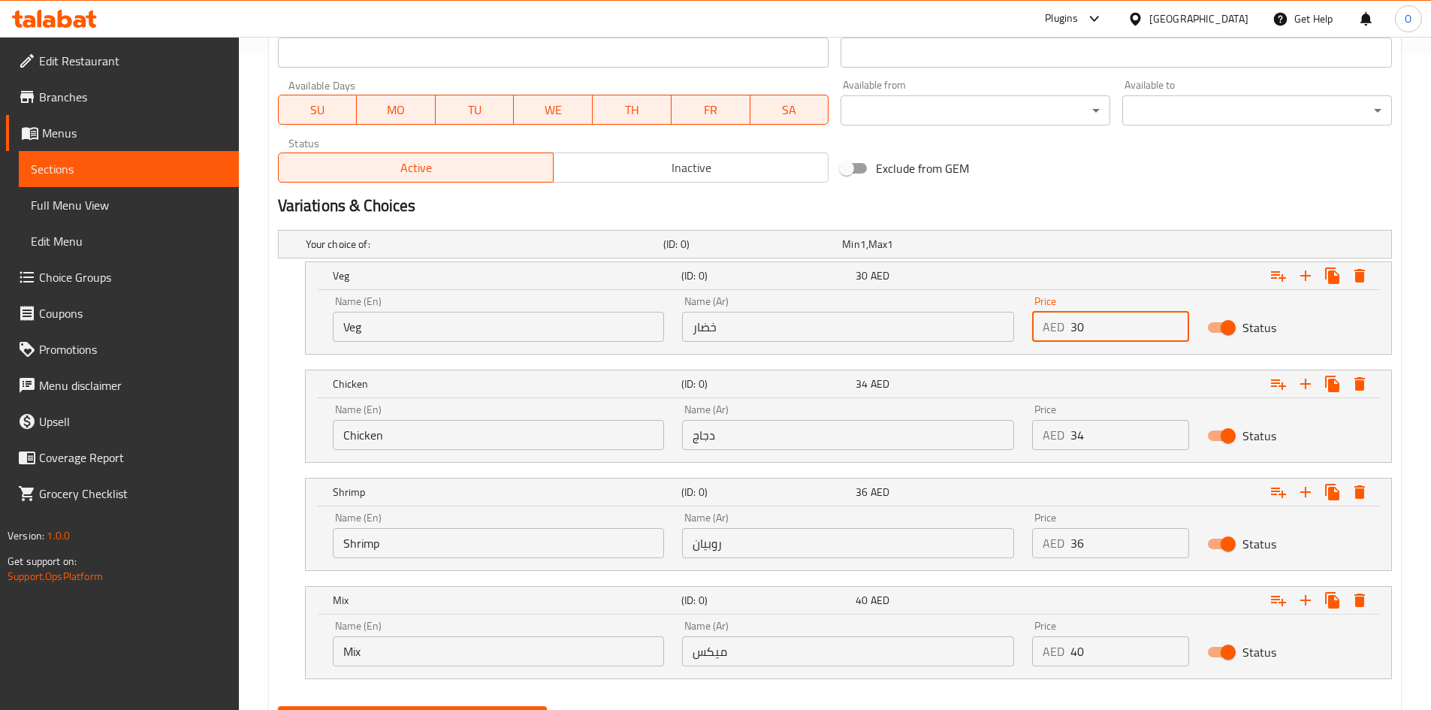
drag, startPoint x: 1084, startPoint y: 321, endPoint x: 1066, endPoint y: 330, distance: 20.5
click at [1018, 326] on div "Name (En) Veg Name (En) Name (Ar) خضار Name (Ar) Price AED 30 Price Status" at bounding box center [848, 319] width 1049 height 64
drag, startPoint x: 1099, startPoint y: 433, endPoint x: 1041, endPoint y: 433, distance: 58.6
click at [1041, 433] on div "AED 34 Price" at bounding box center [1110, 435] width 157 height 30
drag, startPoint x: 1090, startPoint y: 536, endPoint x: 1026, endPoint y: 547, distance: 65.6
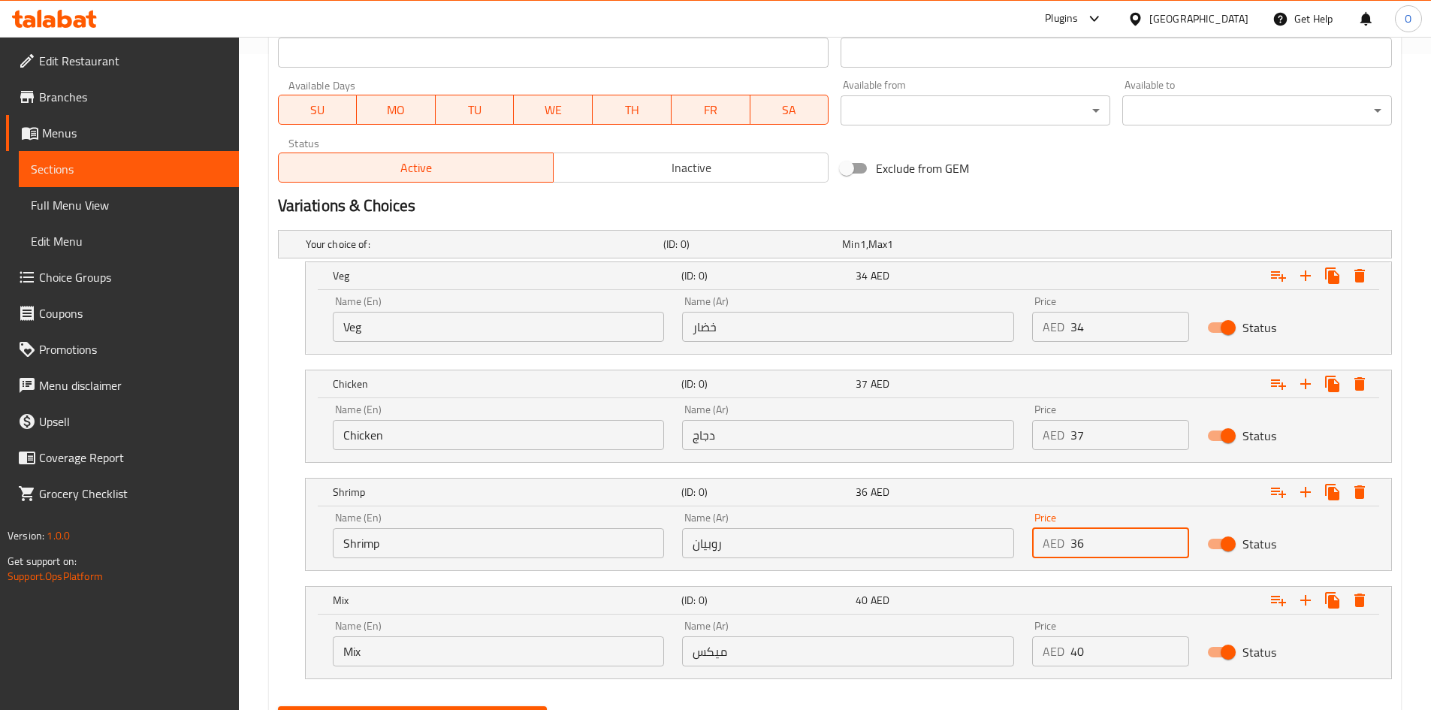
click at [1005, 540] on div "Name (En) Shrimp Name (En) Name (Ar) روبيان Name (Ar) Price AED 36 Price Status" at bounding box center [848, 535] width 1049 height 64
drag, startPoint x: 1081, startPoint y: 645, endPoint x: 1048, endPoint y: 650, distance: 33.3
click at [1048, 650] on div "AED 40 Price" at bounding box center [1110, 651] width 157 height 30
click at [1148, 200] on h2 "Variations & Choices" at bounding box center [835, 205] width 1114 height 23
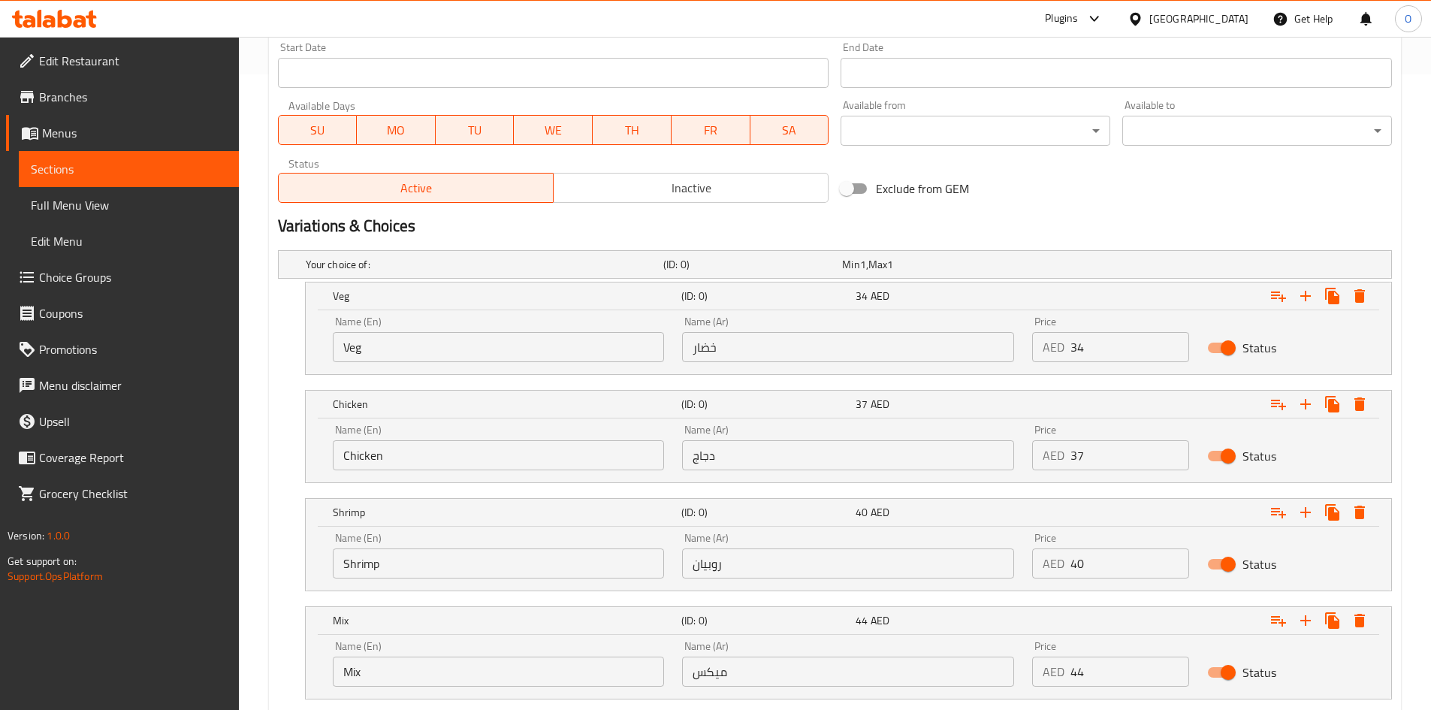
scroll to position [731, 0]
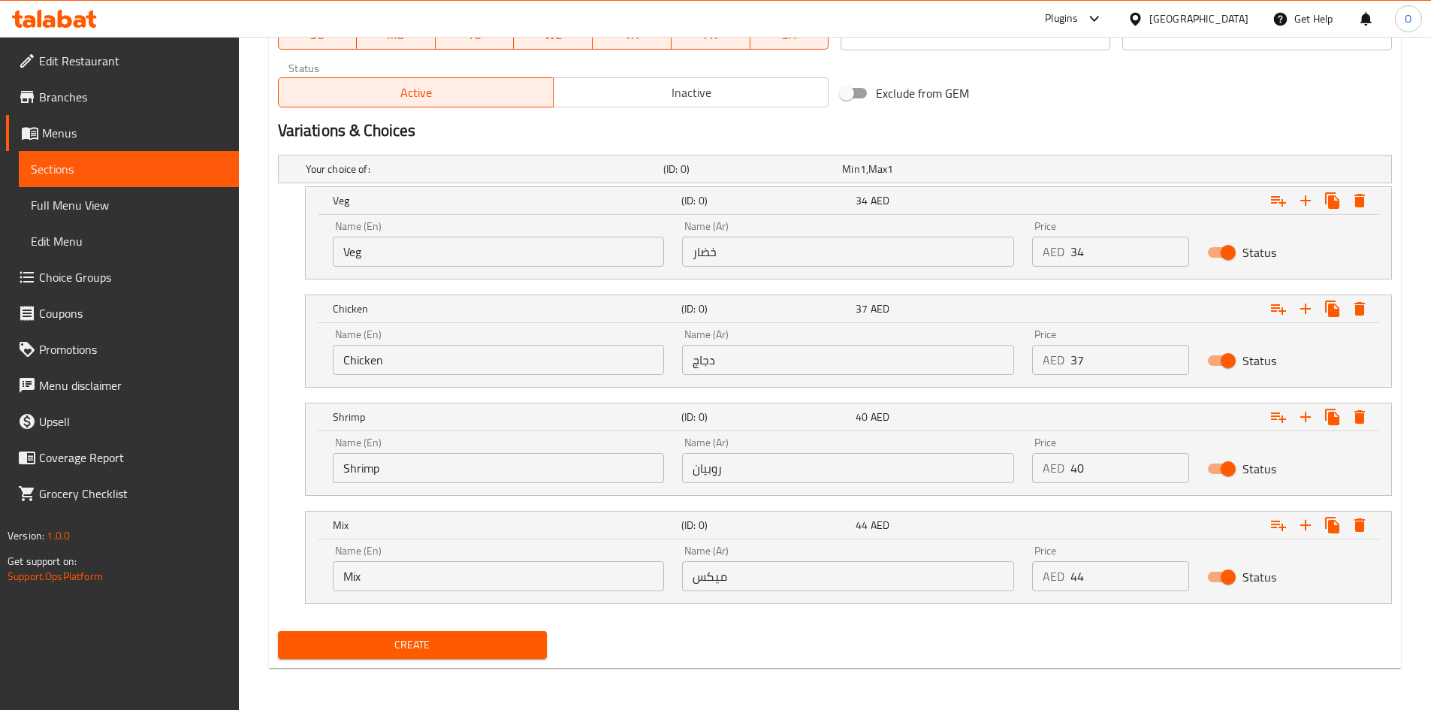
click at [520, 644] on span "Create" at bounding box center [413, 644] width 246 height 19
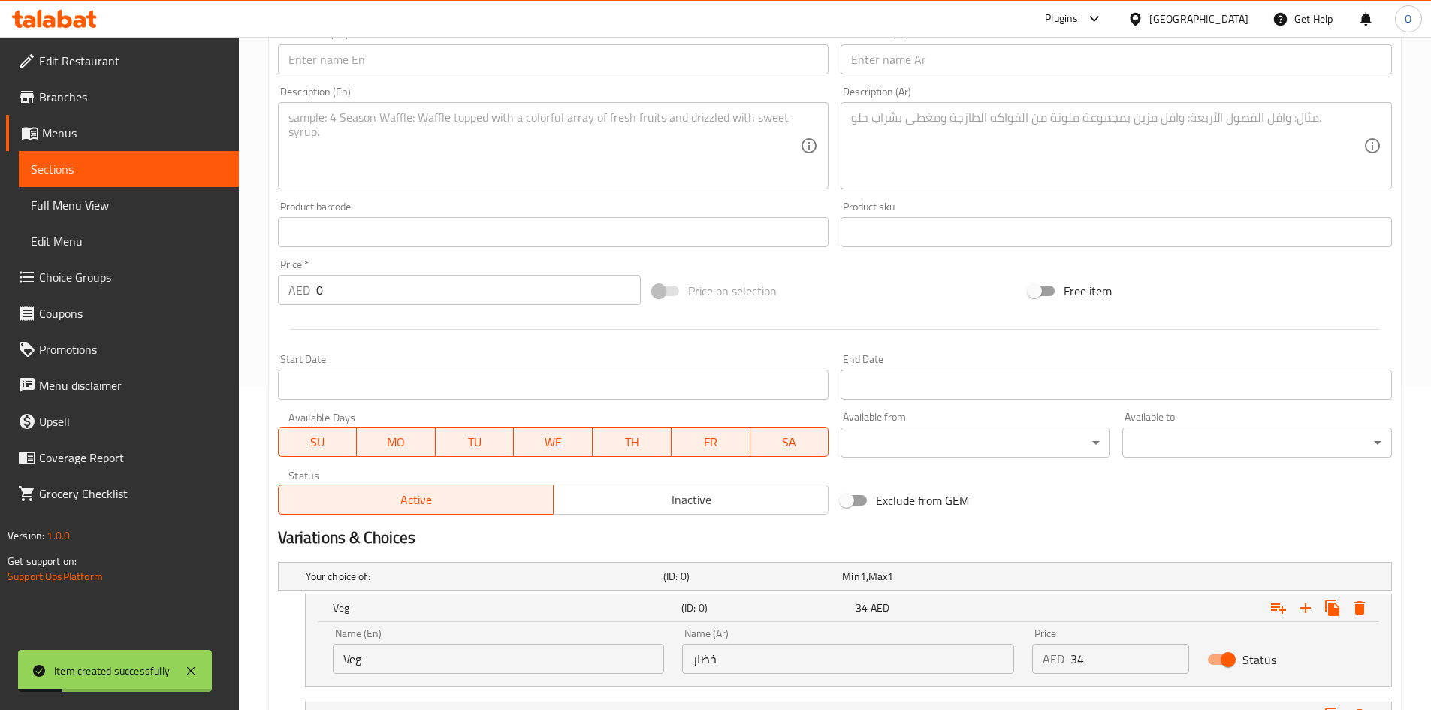
scroll to position [280, 0]
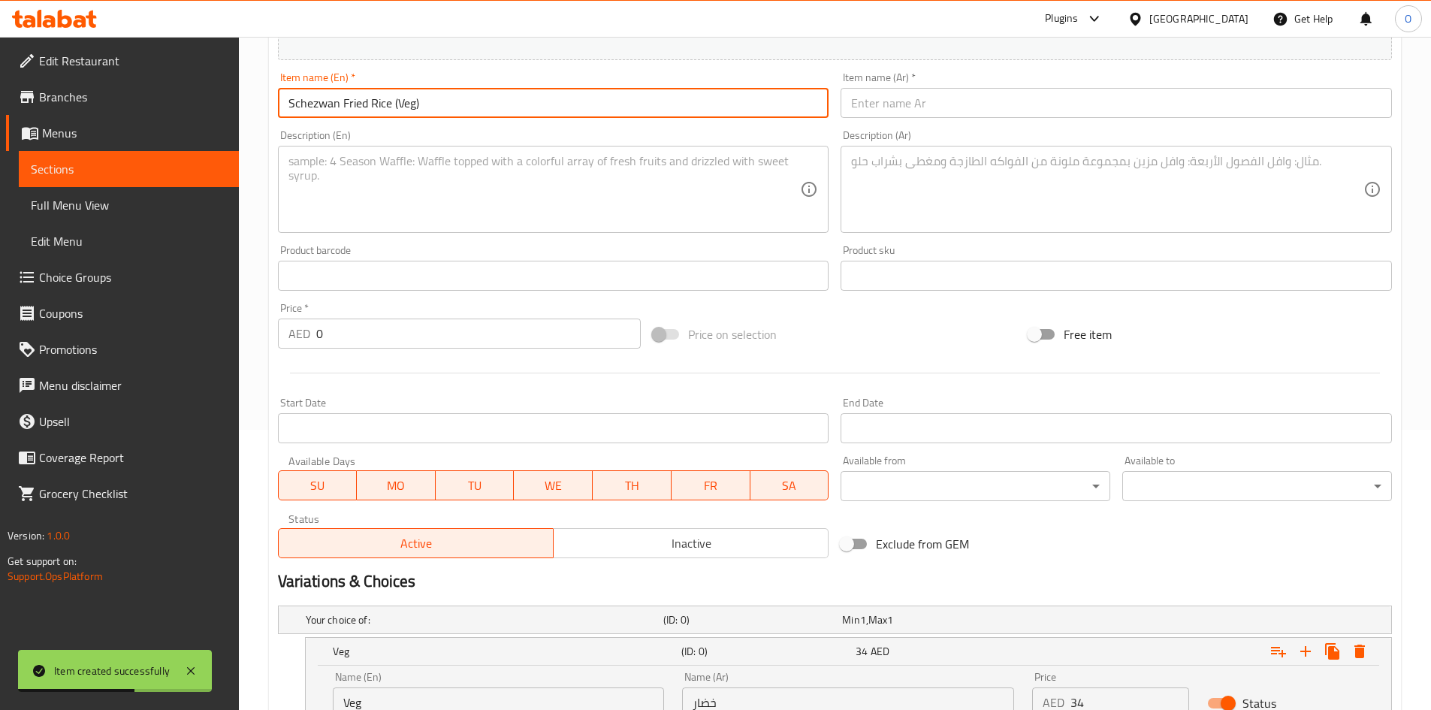
drag, startPoint x: 395, startPoint y: 104, endPoint x: 523, endPoint y: 96, distance: 127.9
click at [523, 96] on input "Schezwan Fried Rice (Veg)" at bounding box center [553, 103] width 551 height 30
click at [521, 96] on input "Schezwan Fried Rice" at bounding box center [553, 103] width 551 height 30
click at [520, 97] on input "Schezwan Fried Rice" at bounding box center [553, 103] width 551 height 30
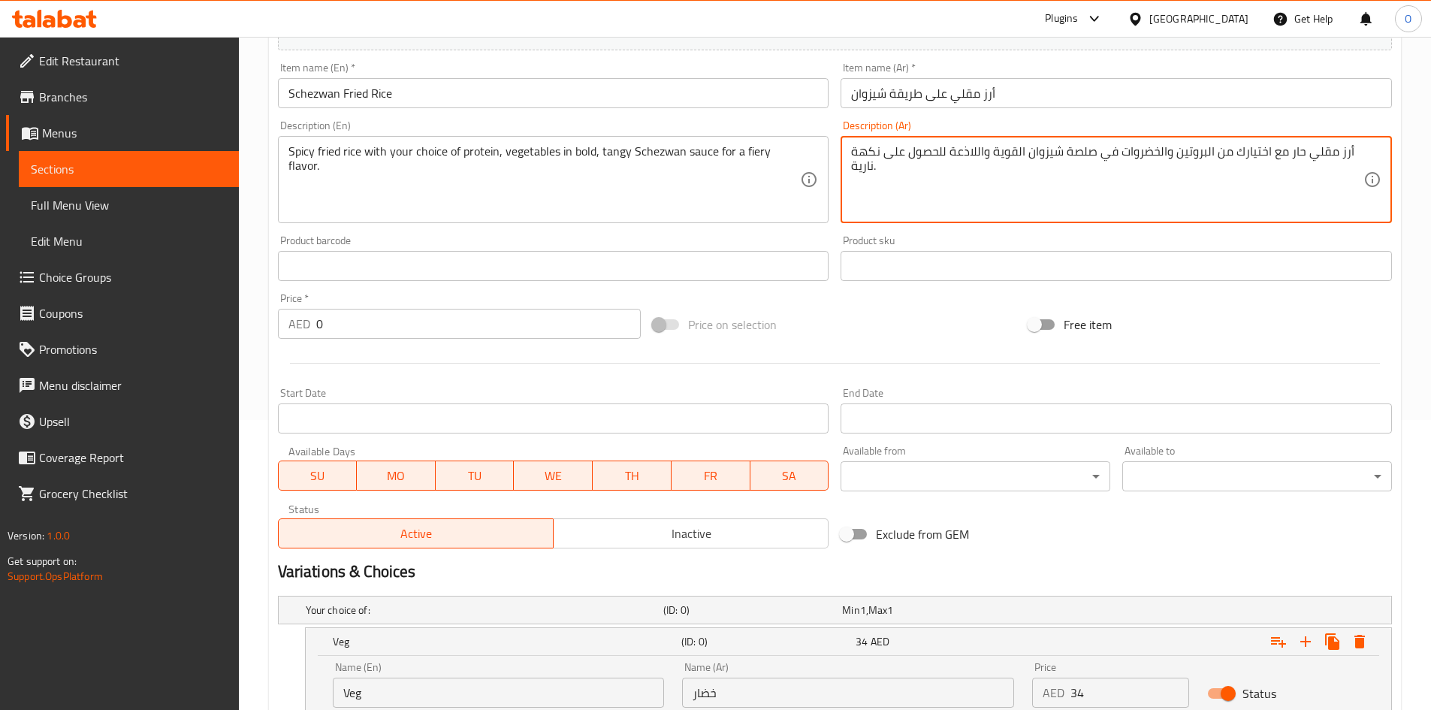
scroll to position [580, 0]
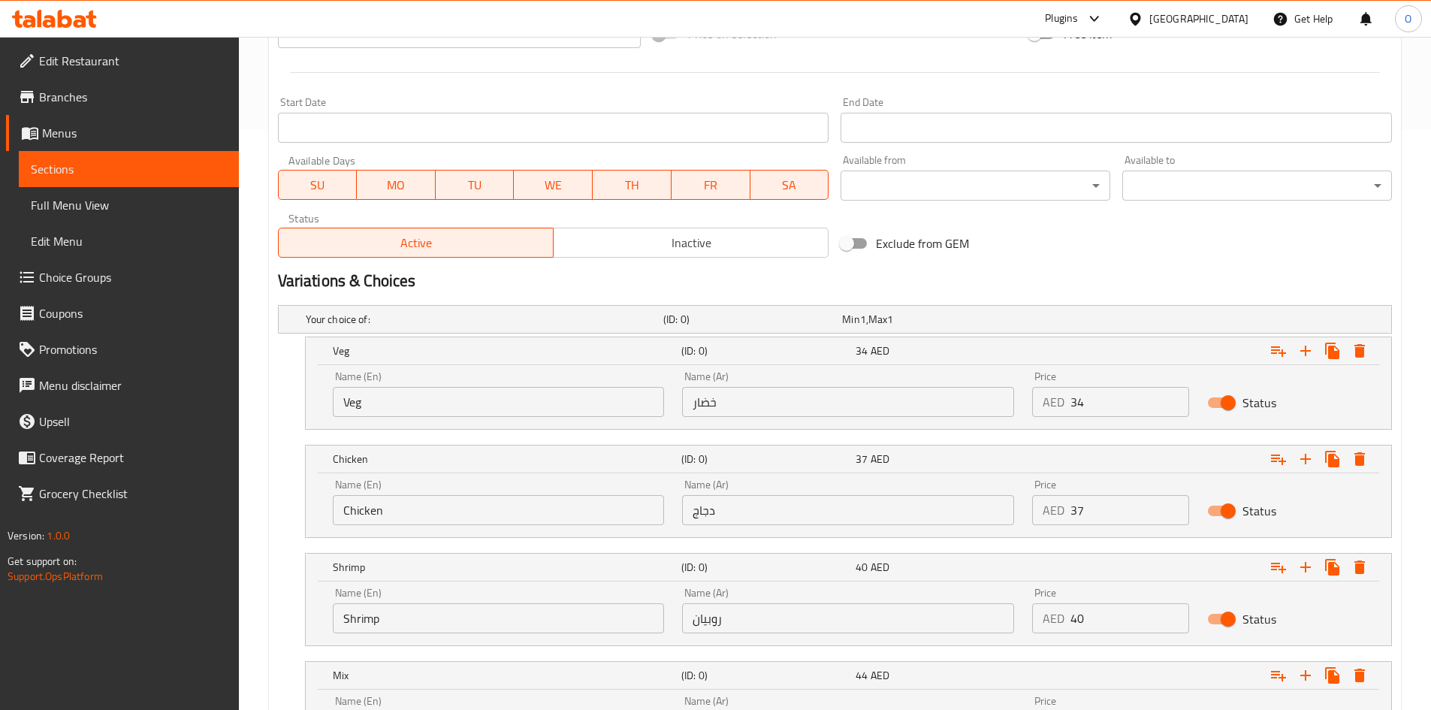
click at [520, 385] on div "Name (En) Veg Name (En)" at bounding box center [499, 394] width 332 height 46
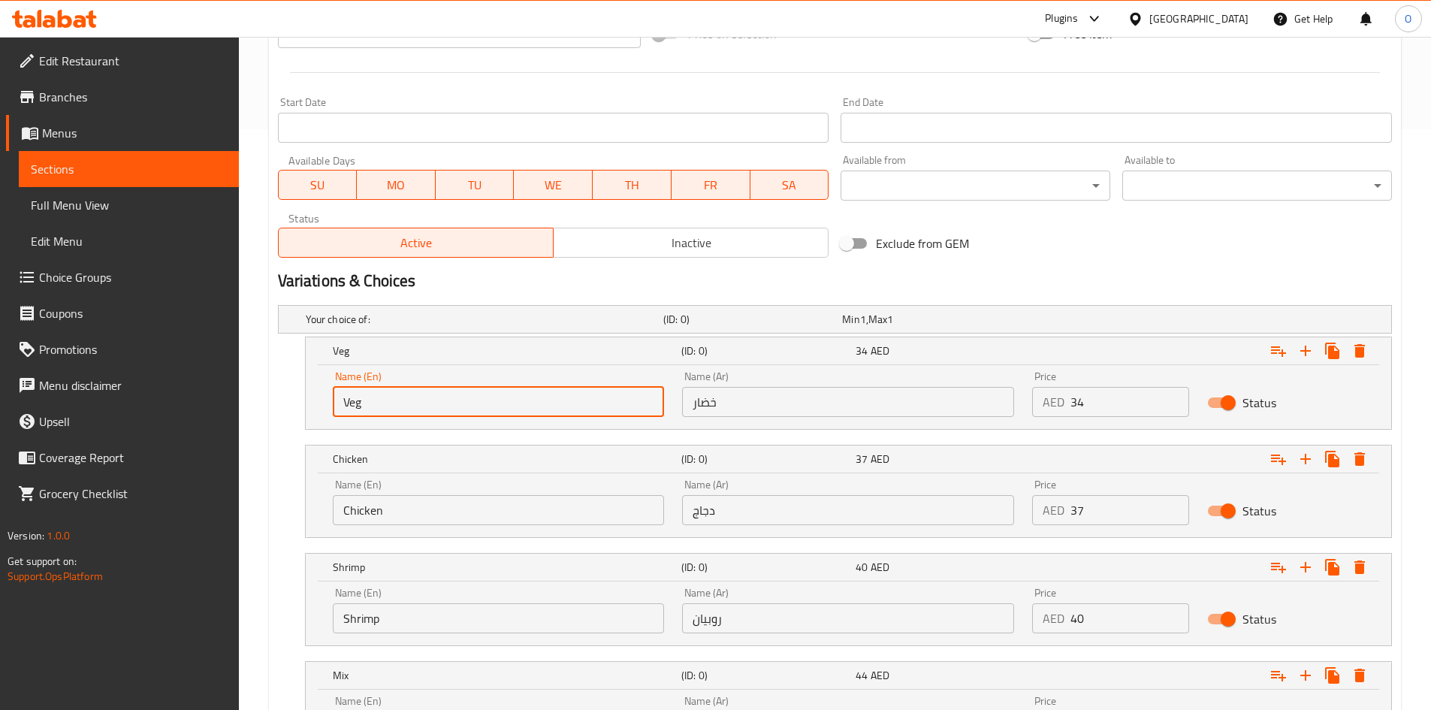
click at [508, 396] on input "Veg" at bounding box center [499, 402] width 332 height 30
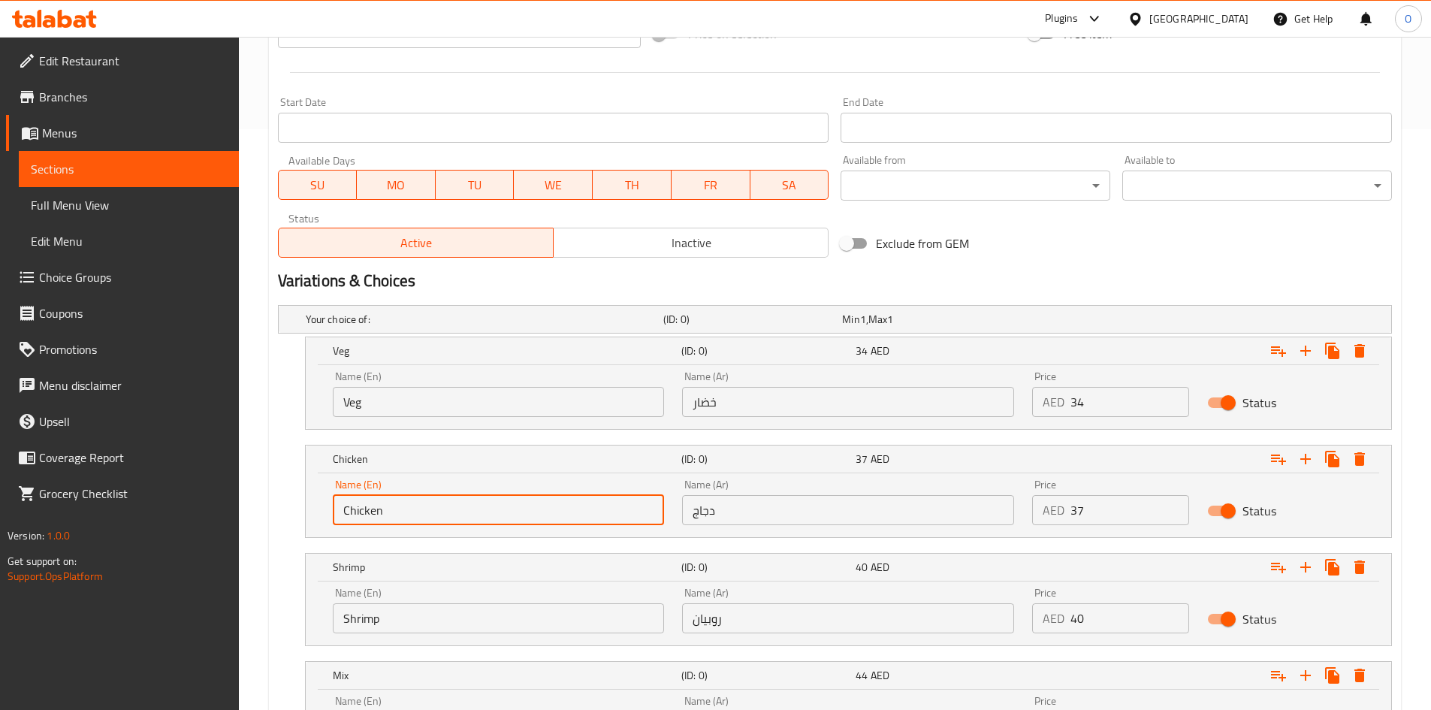
click at [387, 511] on input "Chicken" at bounding box center [499, 510] width 332 height 30
click at [387, 622] on input "Shrimp" at bounding box center [499, 618] width 332 height 30
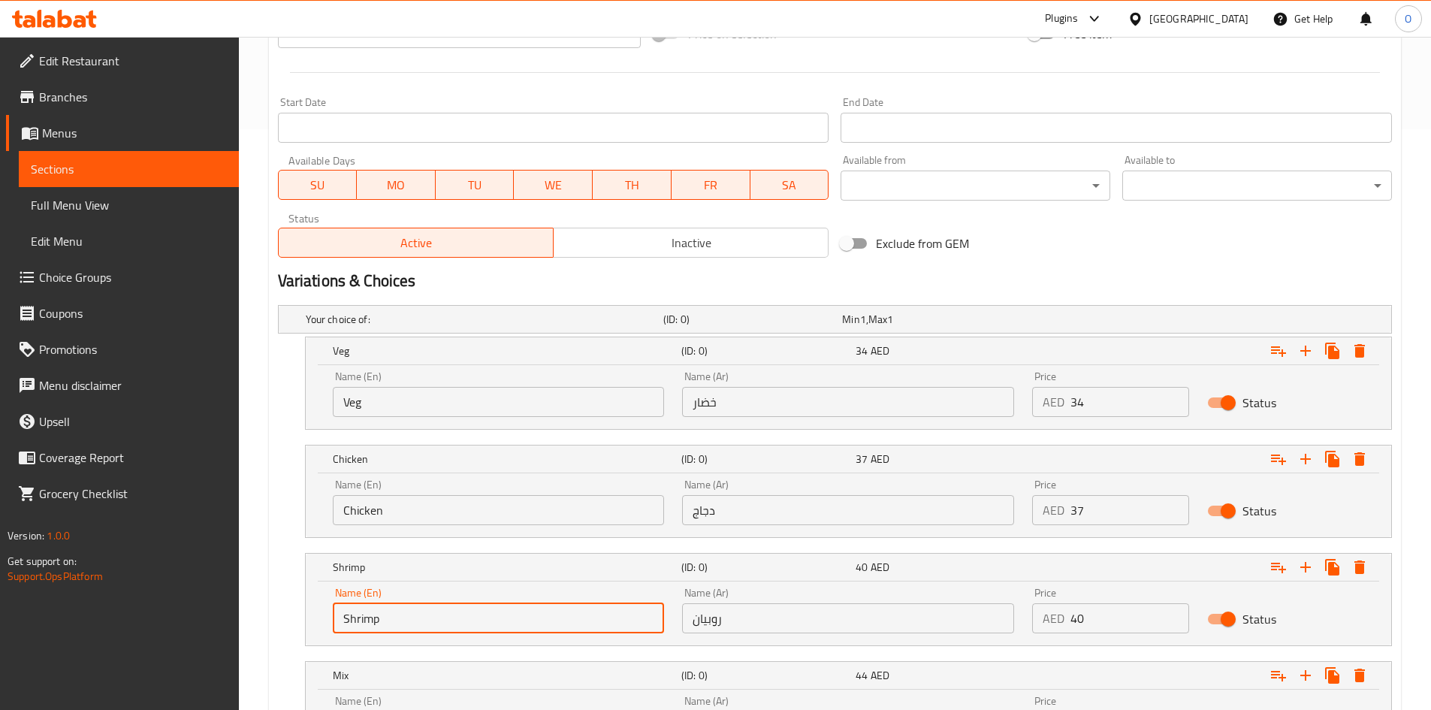
click at [387, 622] on input "Shrimp" at bounding box center [499, 618] width 332 height 30
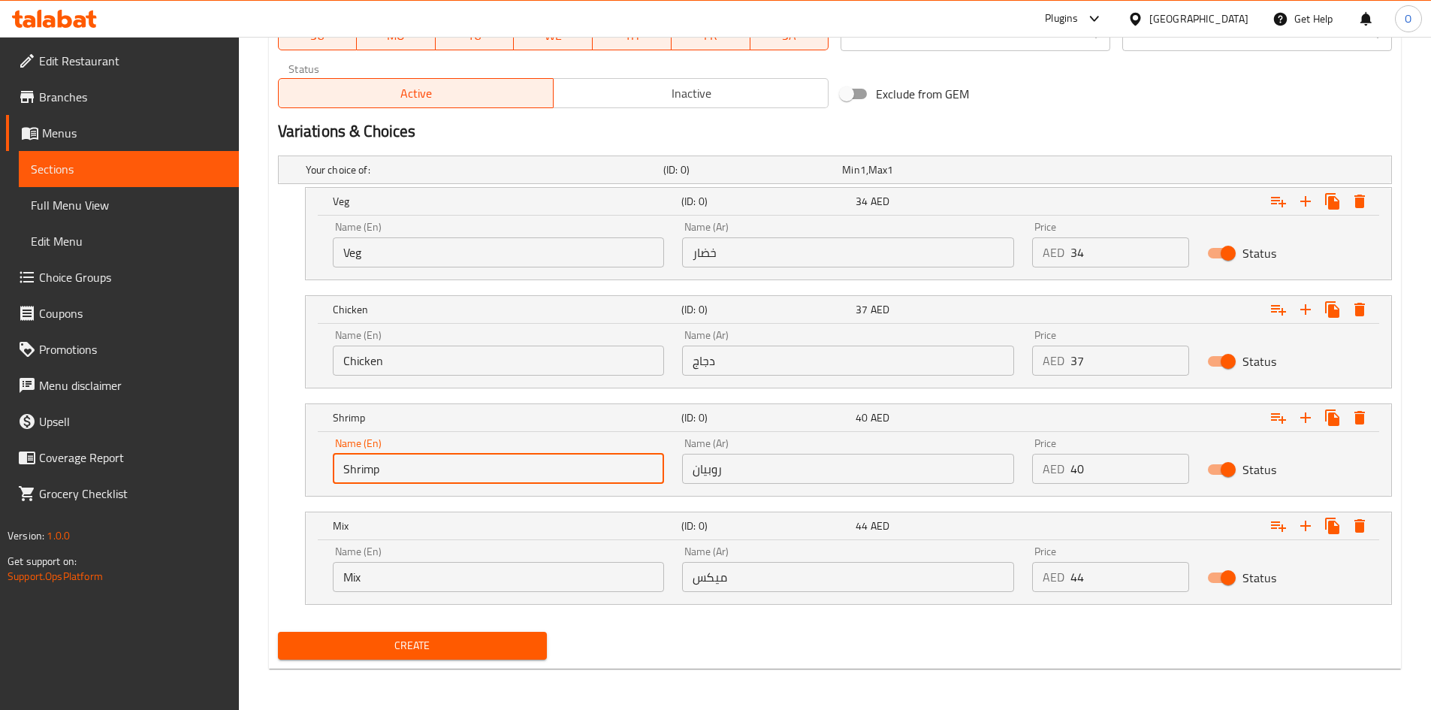
scroll to position [731, 0]
click at [454, 568] on input "Mix" at bounding box center [499, 576] width 332 height 30
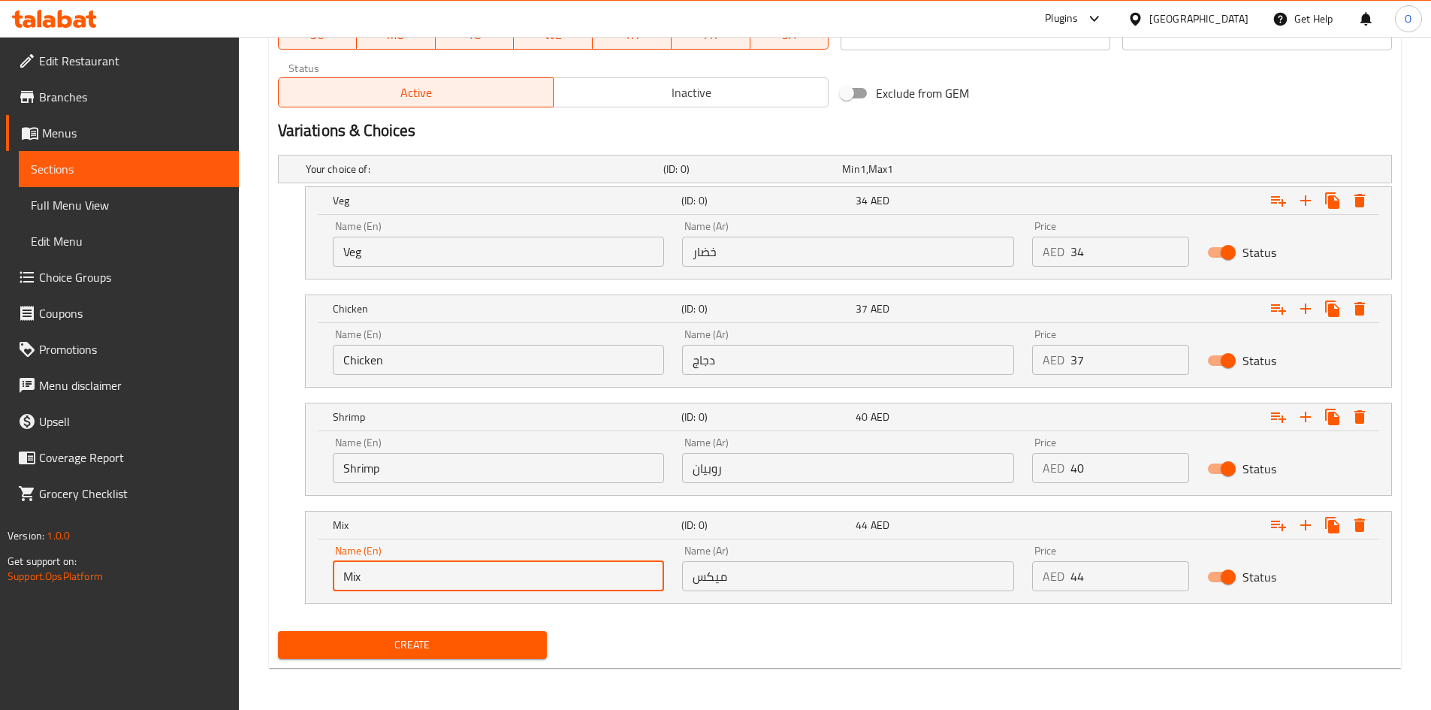
click at [454, 568] on input "Mix" at bounding box center [499, 576] width 332 height 30
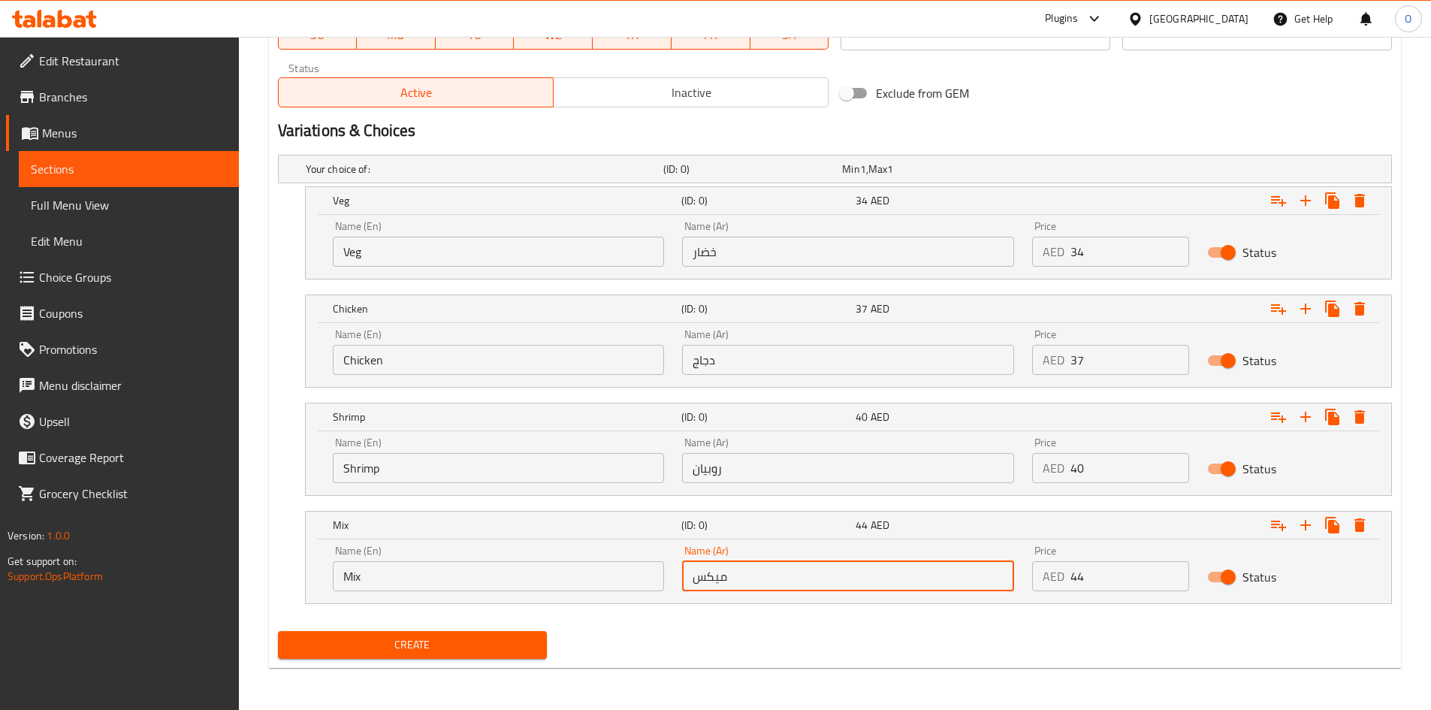
click at [724, 569] on input "ميكس" at bounding box center [848, 576] width 332 height 30
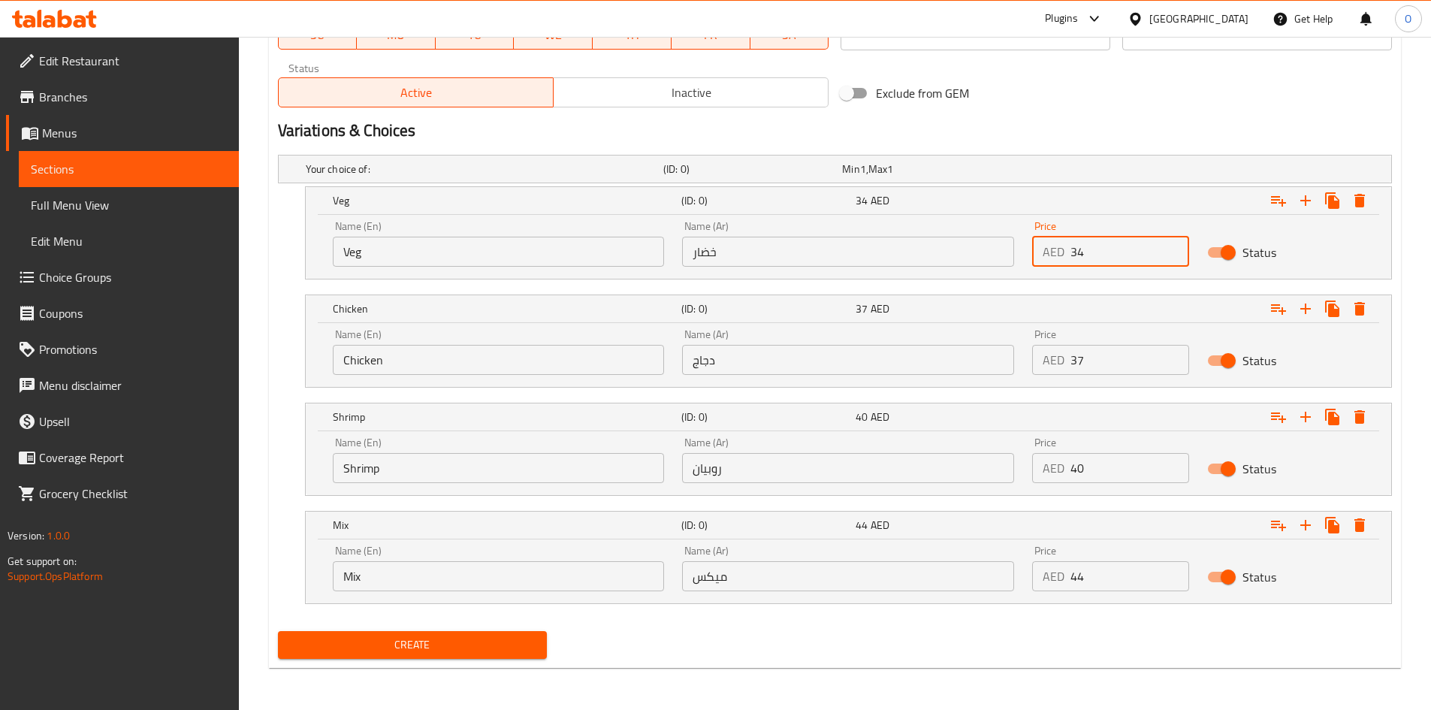
drag, startPoint x: 1093, startPoint y: 250, endPoint x: 1052, endPoint y: 241, distance: 41.5
click at [1052, 241] on div "AED 34 Price" at bounding box center [1110, 252] width 157 height 30
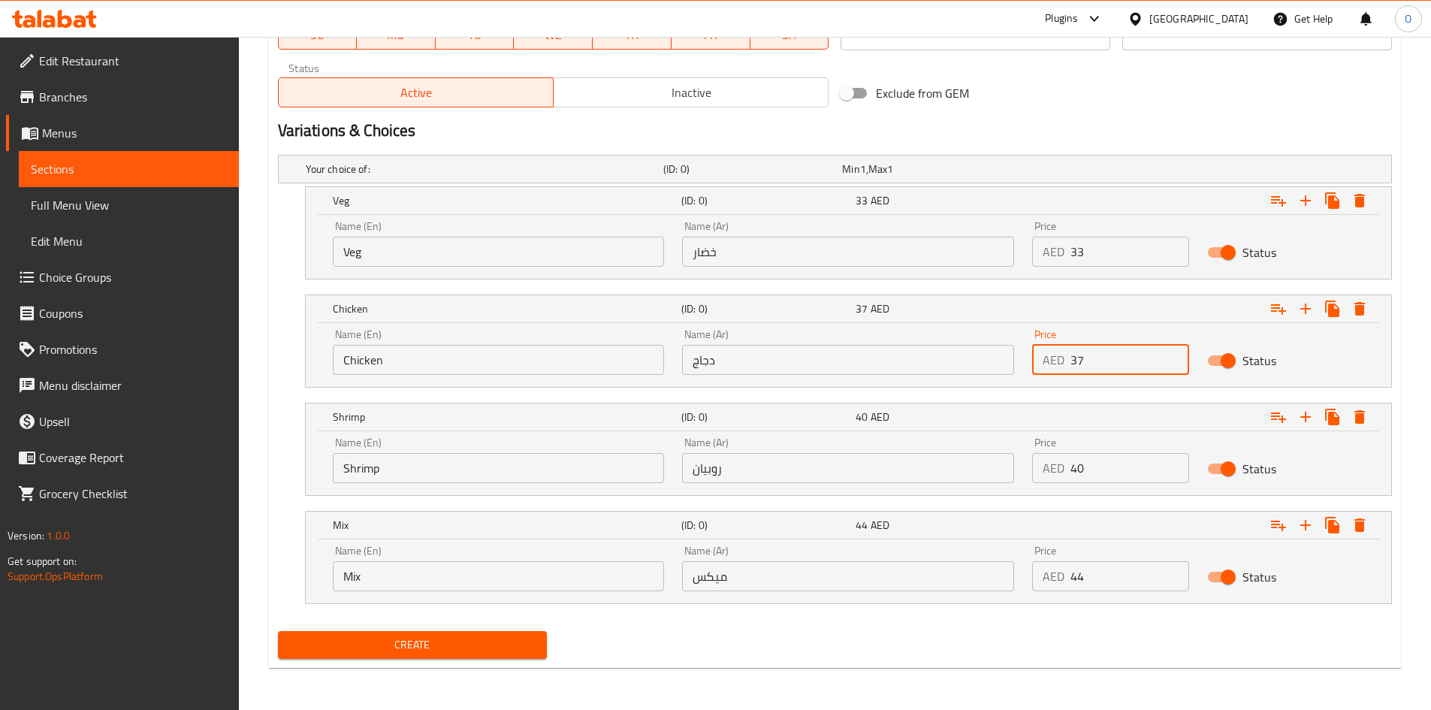
drag, startPoint x: 1073, startPoint y: 360, endPoint x: 1091, endPoint y: 363, distance: 18.3
click at [1091, 363] on input "37" at bounding box center [1129, 360] width 119 height 30
drag, startPoint x: 1088, startPoint y: 464, endPoint x: 1053, endPoint y: 455, distance: 36.4
click at [1053, 455] on div "AED 40 Price" at bounding box center [1110, 468] width 157 height 30
drag, startPoint x: 1096, startPoint y: 579, endPoint x: 1045, endPoint y: 559, distance: 54.7
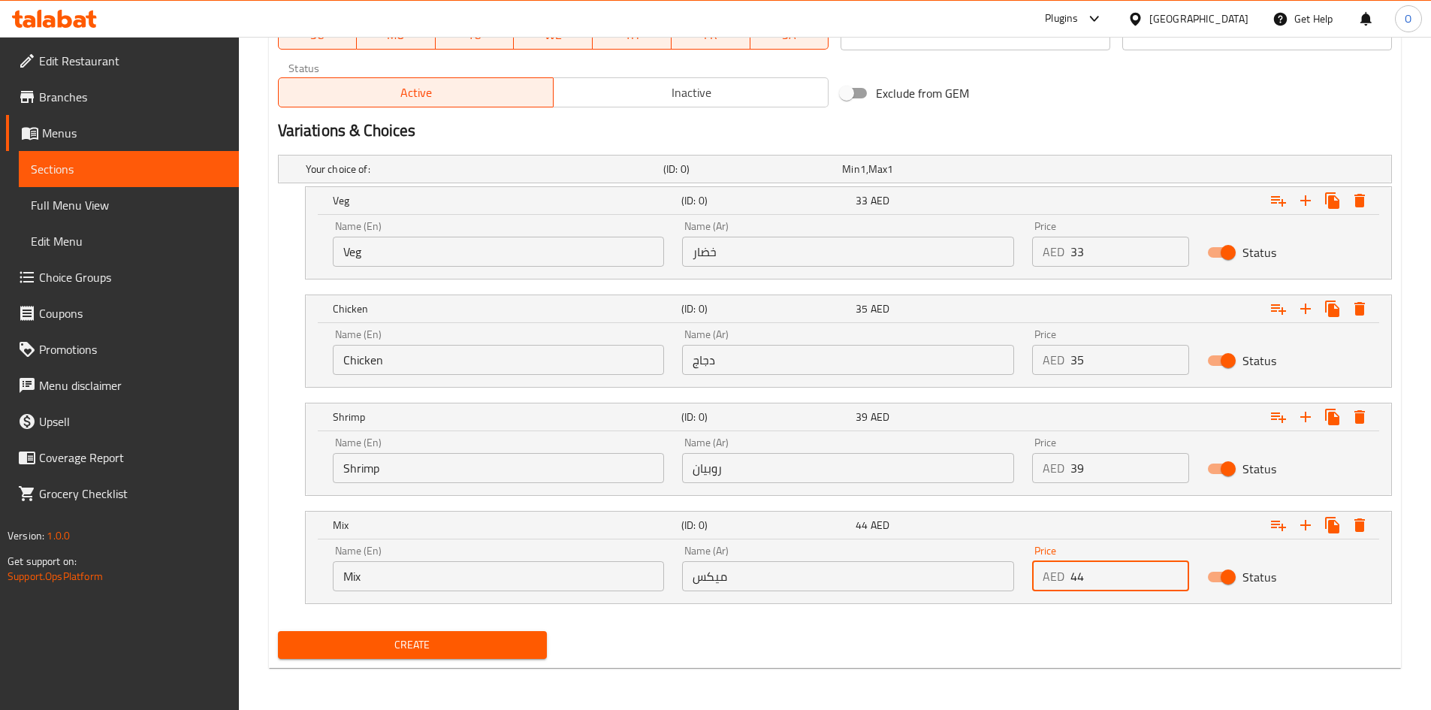
click at [1045, 559] on div "Price AED 44 Price" at bounding box center [1110, 568] width 157 height 46
click at [406, 649] on span "Create" at bounding box center [413, 644] width 246 height 19
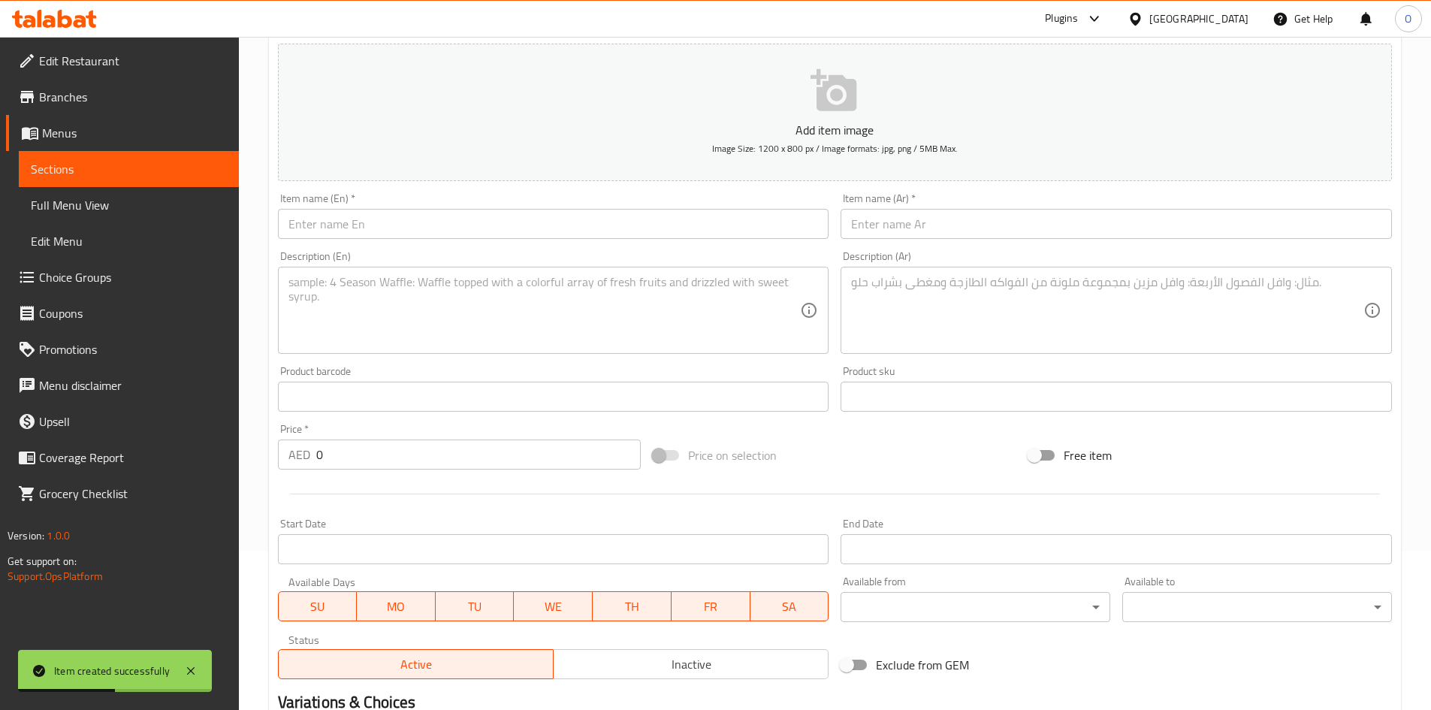
scroll to position [0, 0]
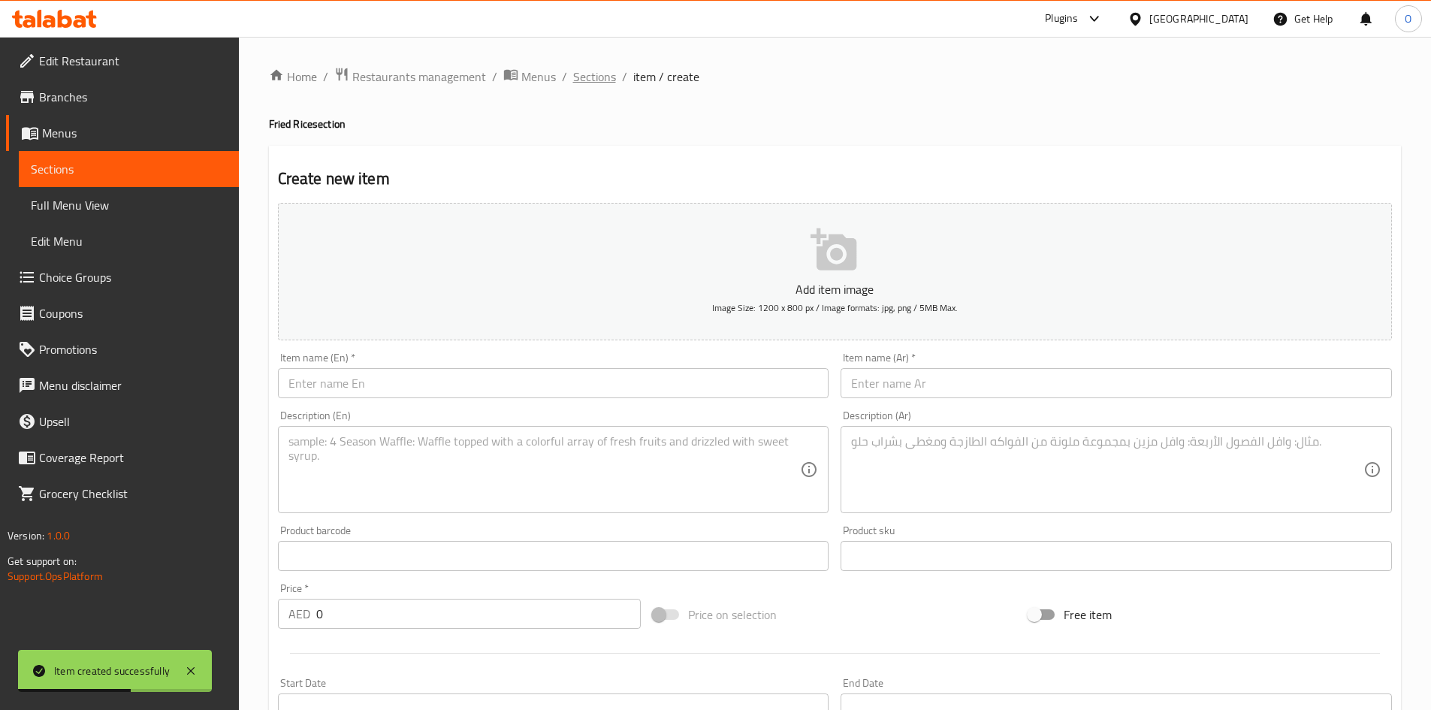
click at [610, 86] on span "Sections" at bounding box center [594, 77] width 43 height 18
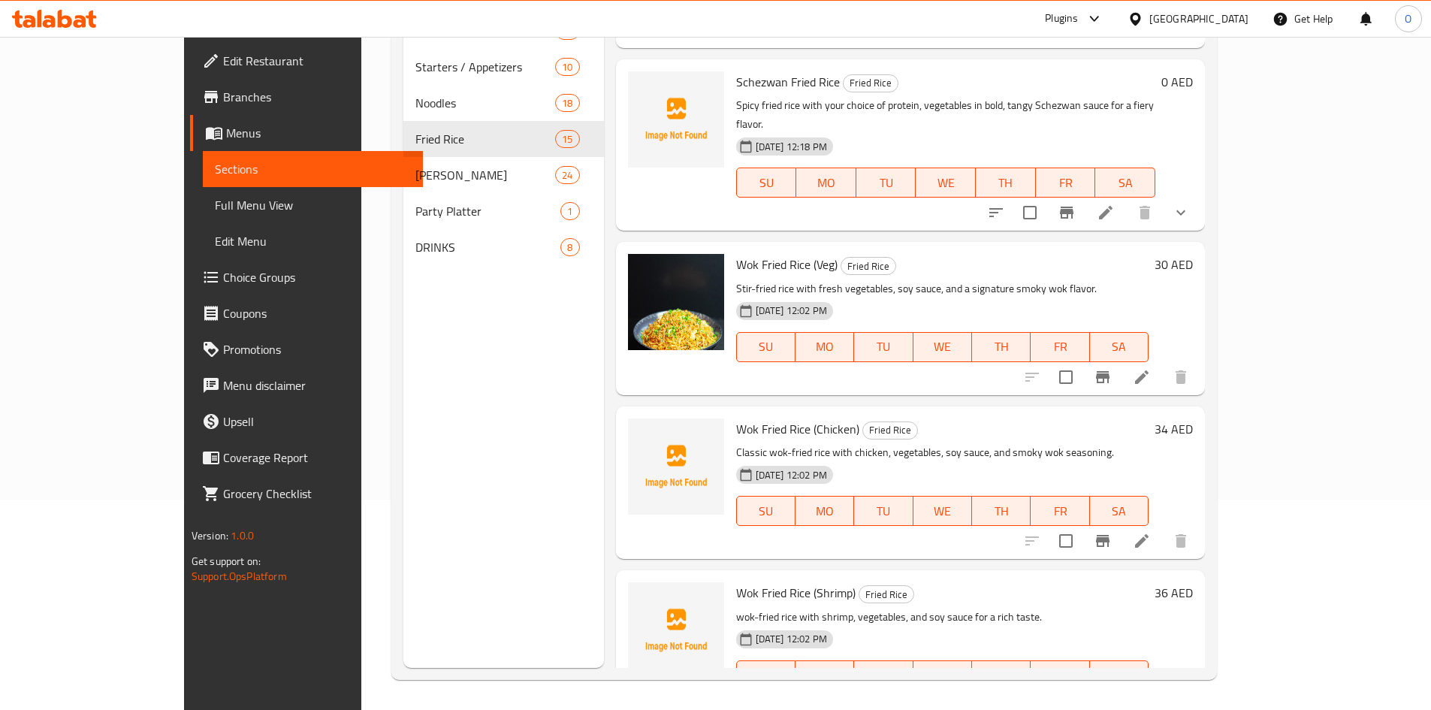
scroll to position [300, 0]
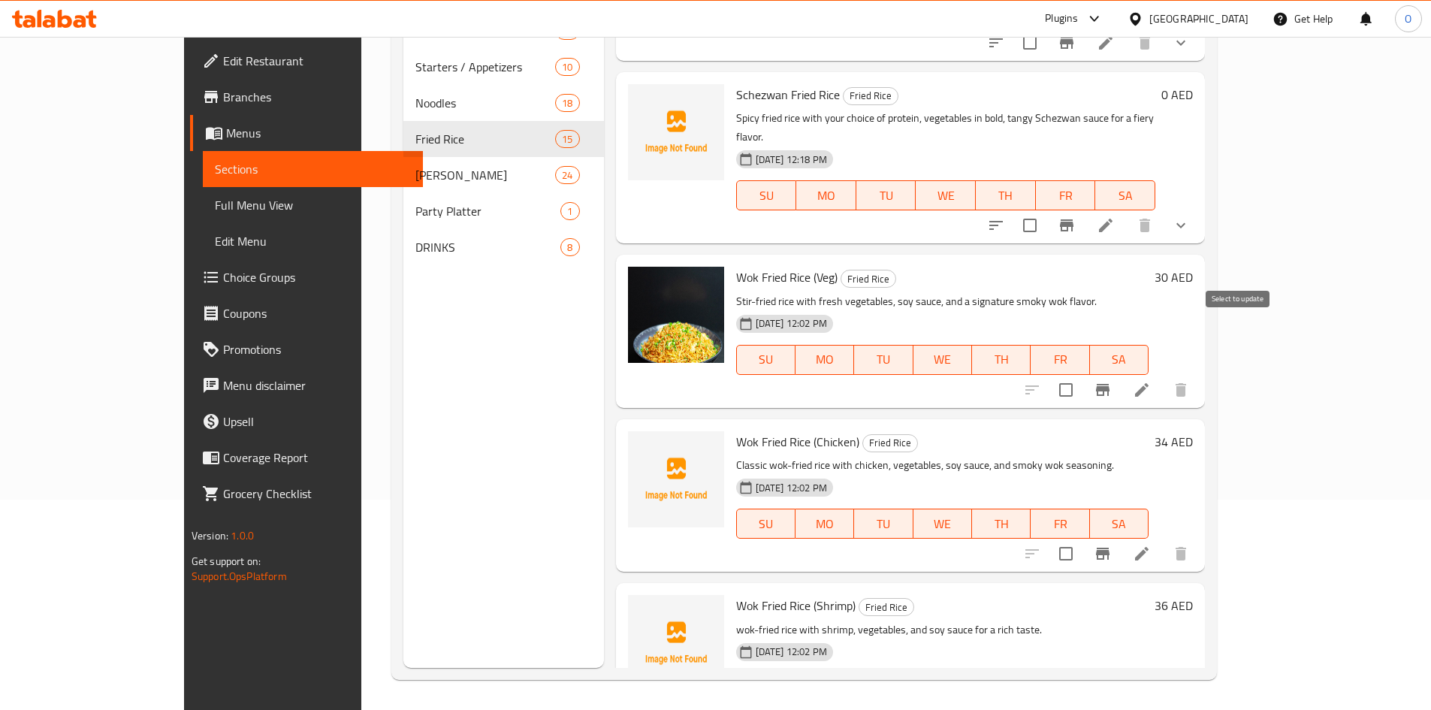
click at [1081, 374] on input "checkbox" at bounding box center [1066, 390] width 32 height 32
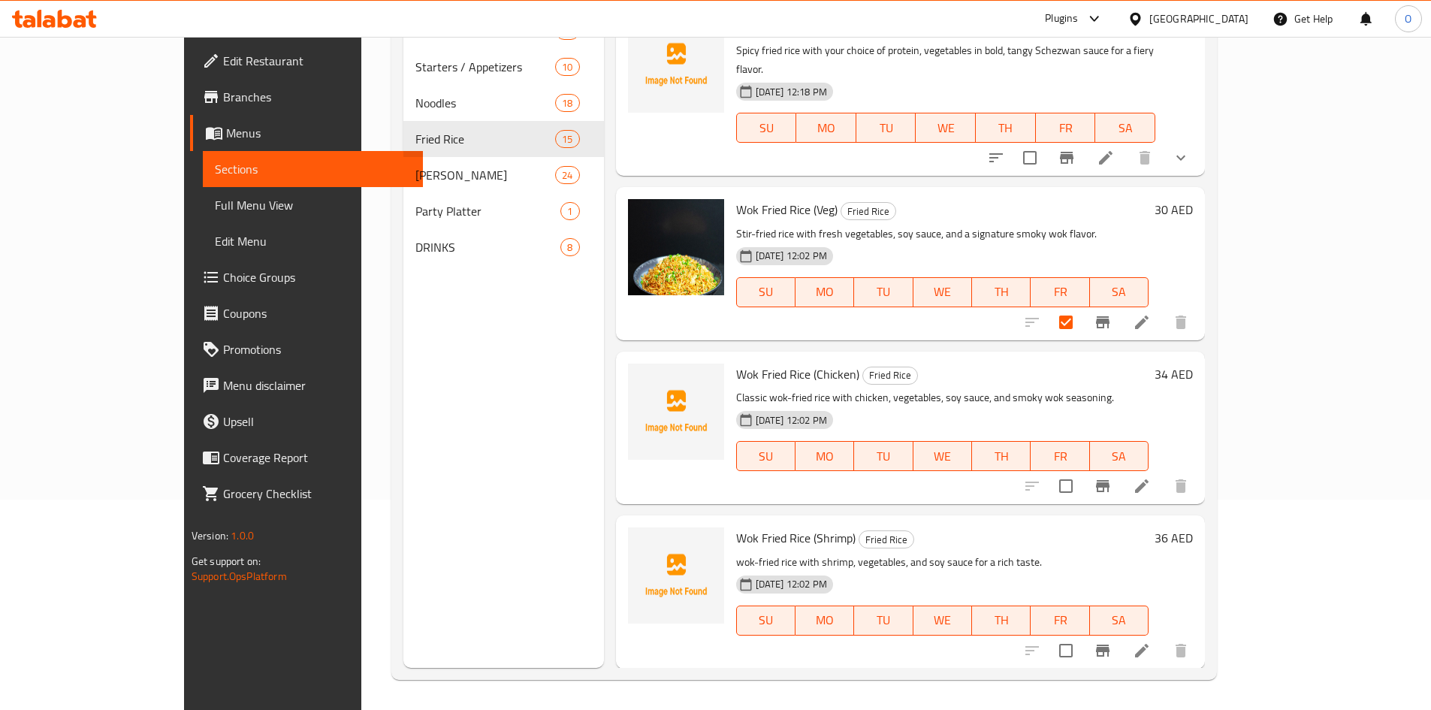
scroll to position [451, 0]
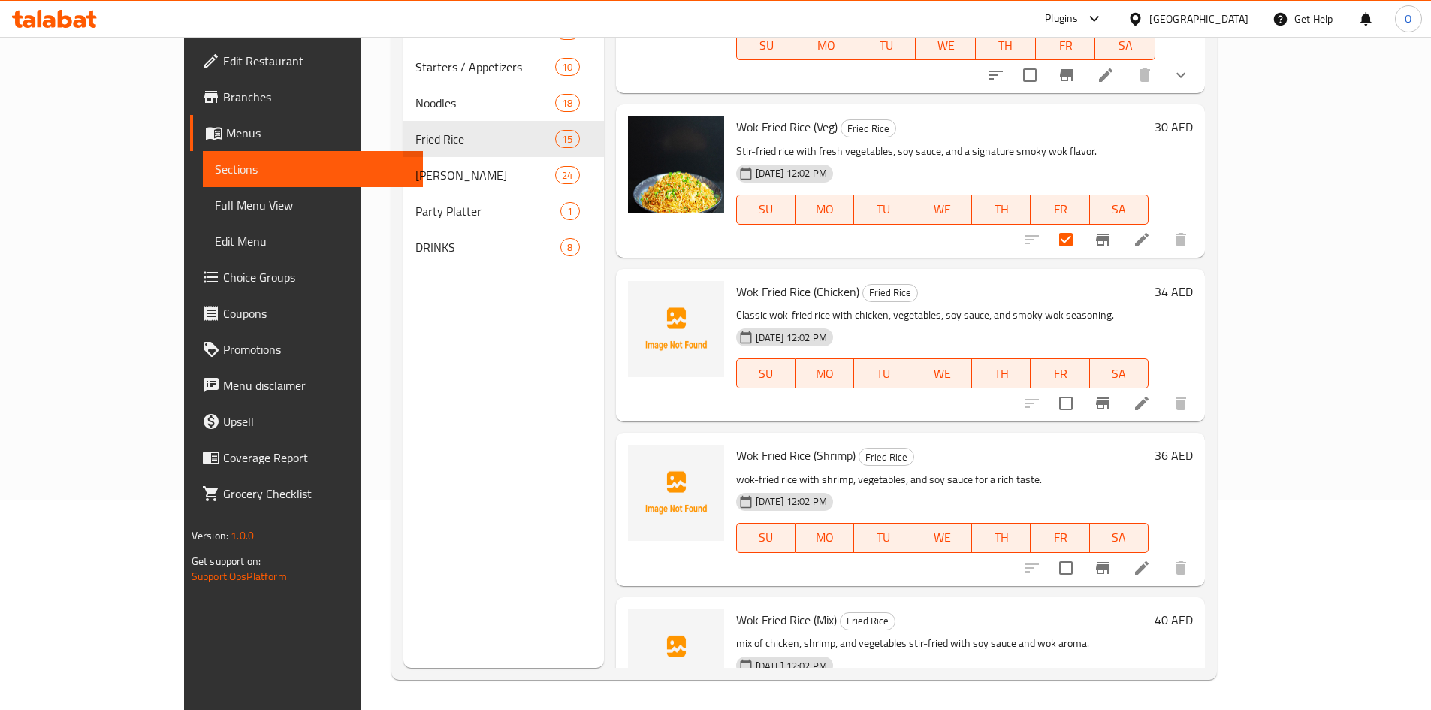
click at [1081, 387] on input "checkbox" at bounding box center [1066, 403] width 32 height 32
click at [1081, 552] on input "checkbox" at bounding box center [1066, 568] width 32 height 32
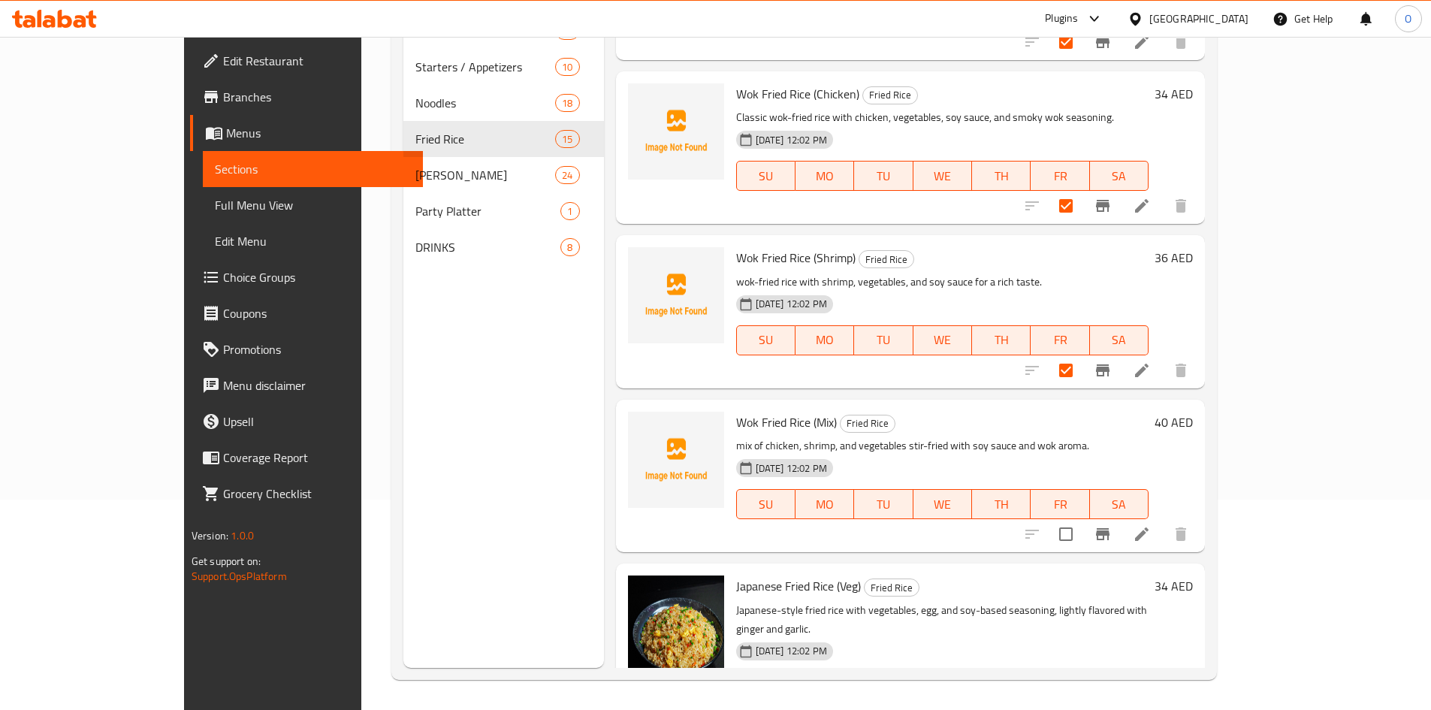
scroll to position [751, 0]
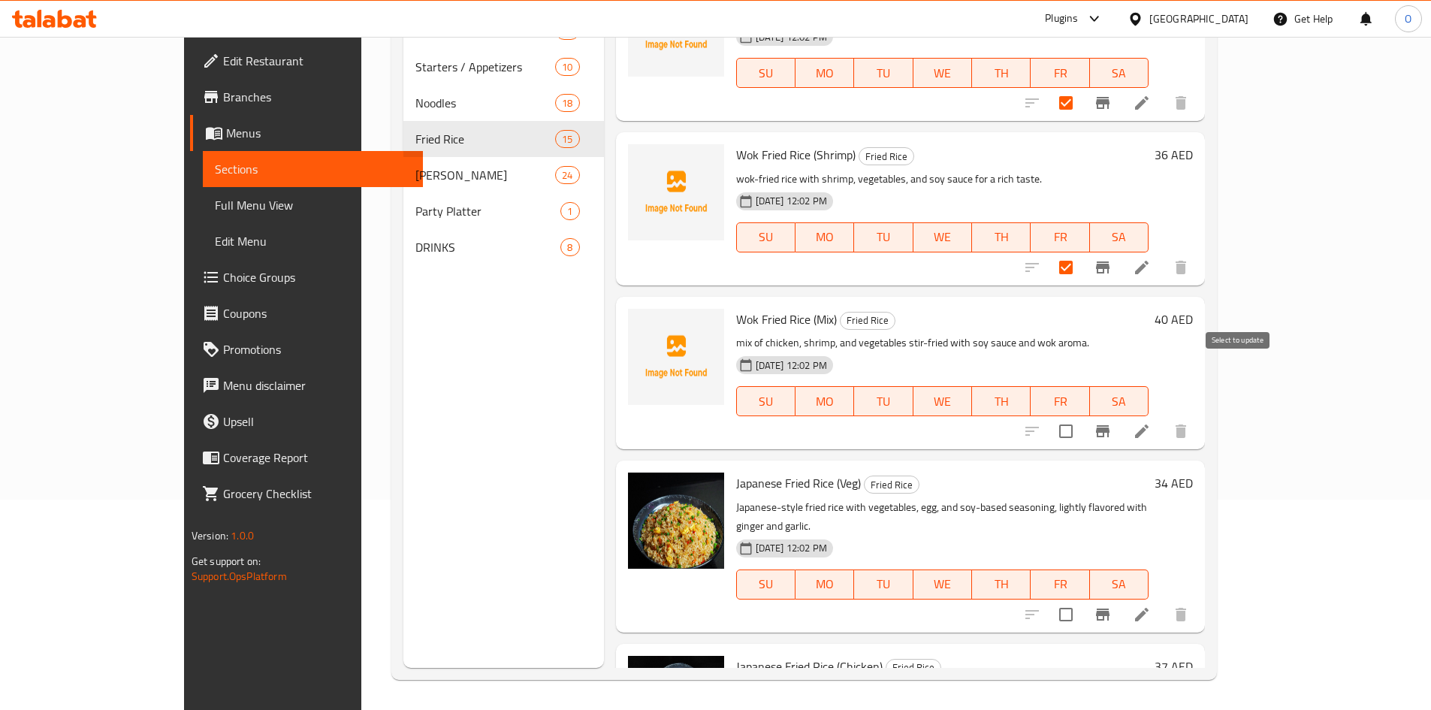
click at [1081, 415] on input "checkbox" at bounding box center [1066, 431] width 32 height 32
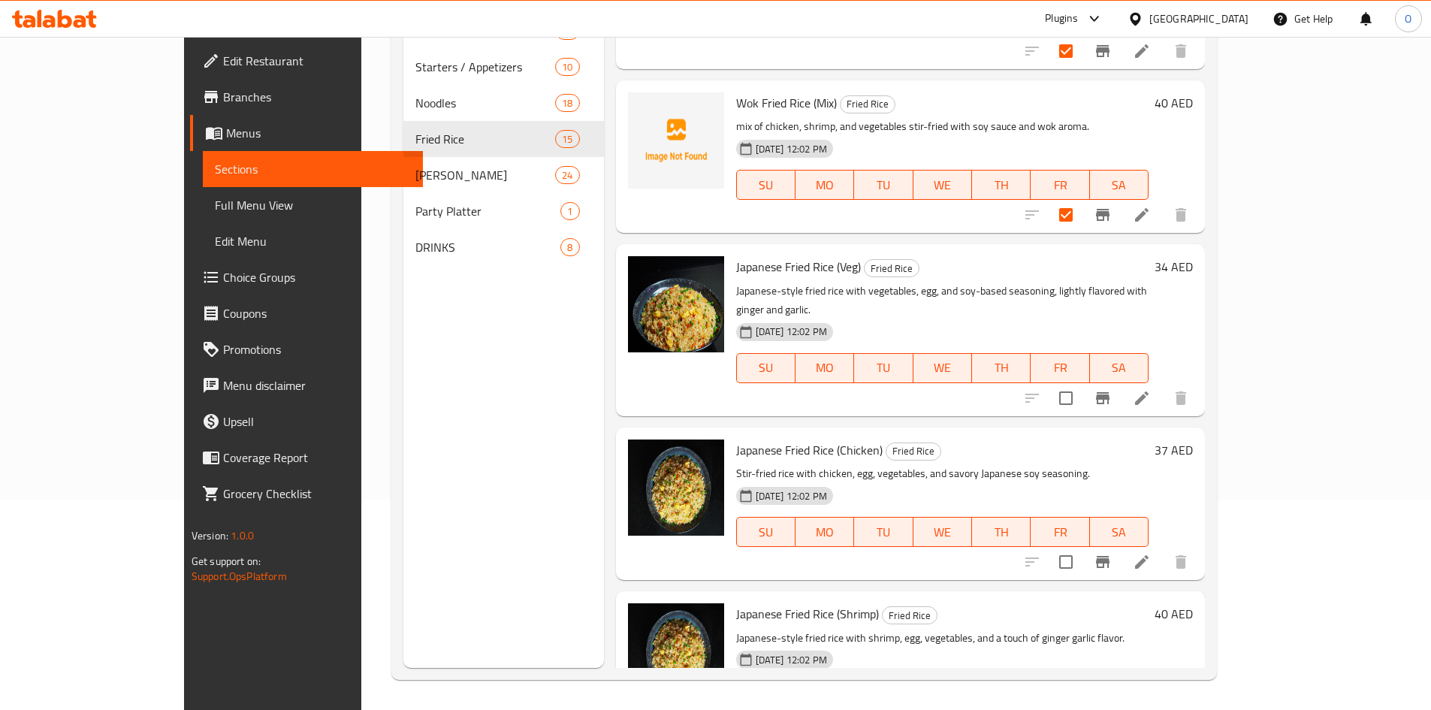
scroll to position [976, 0]
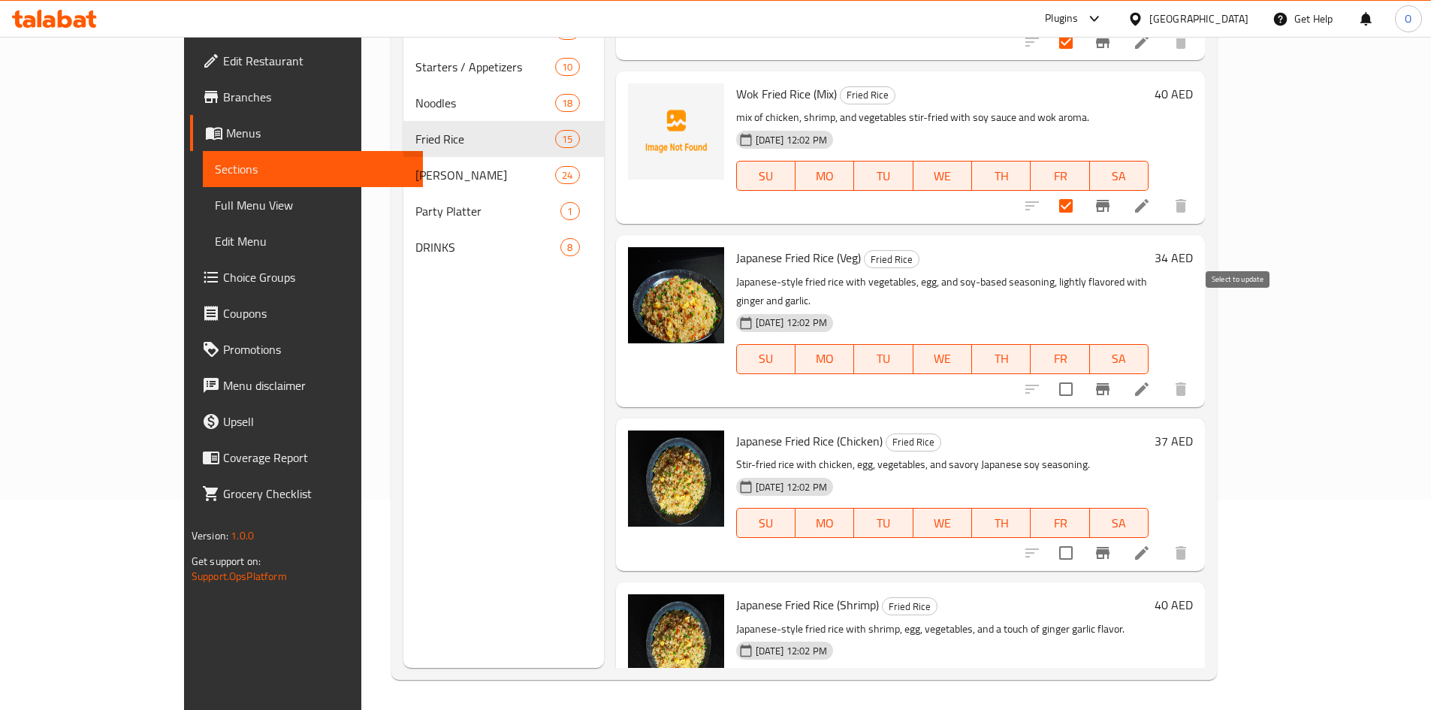
click at [1081, 373] on input "checkbox" at bounding box center [1066, 389] width 32 height 32
click at [1081, 537] on input "checkbox" at bounding box center [1066, 553] width 32 height 32
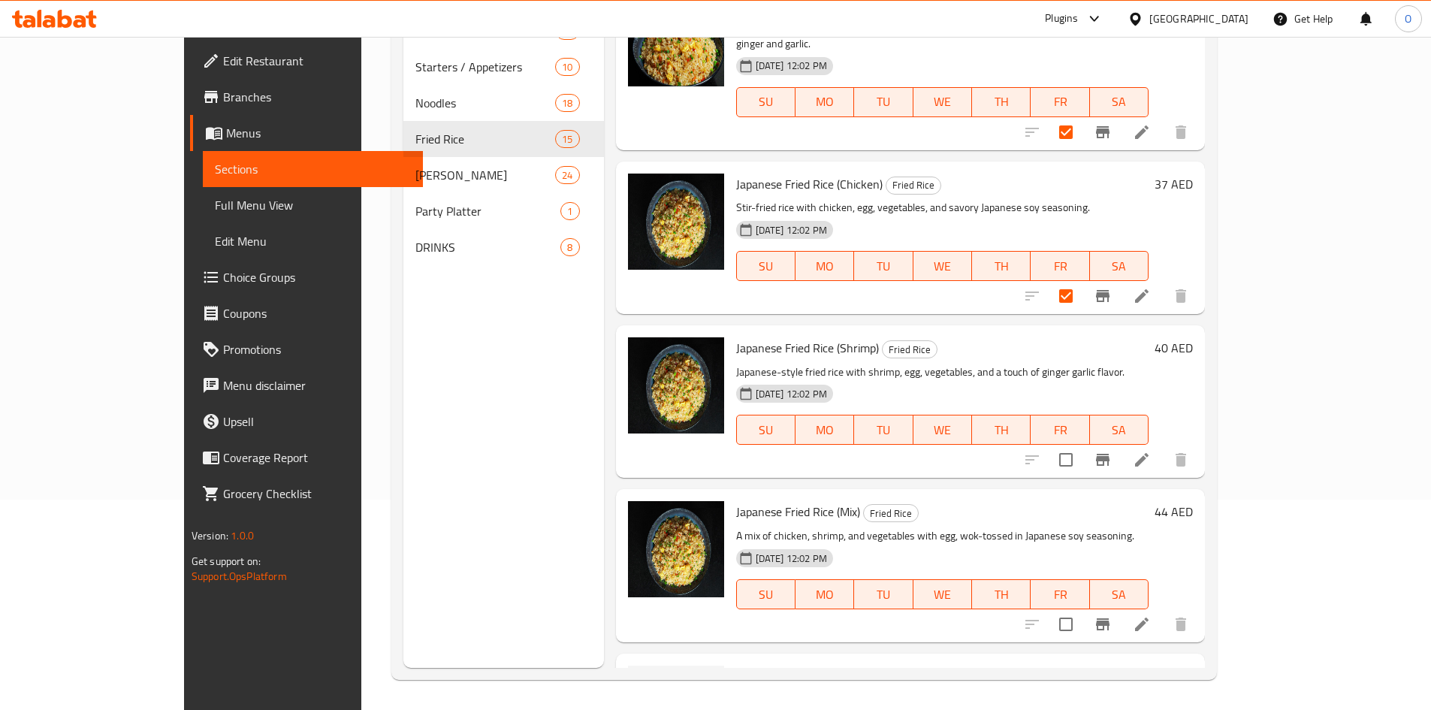
scroll to position [1352, 0]
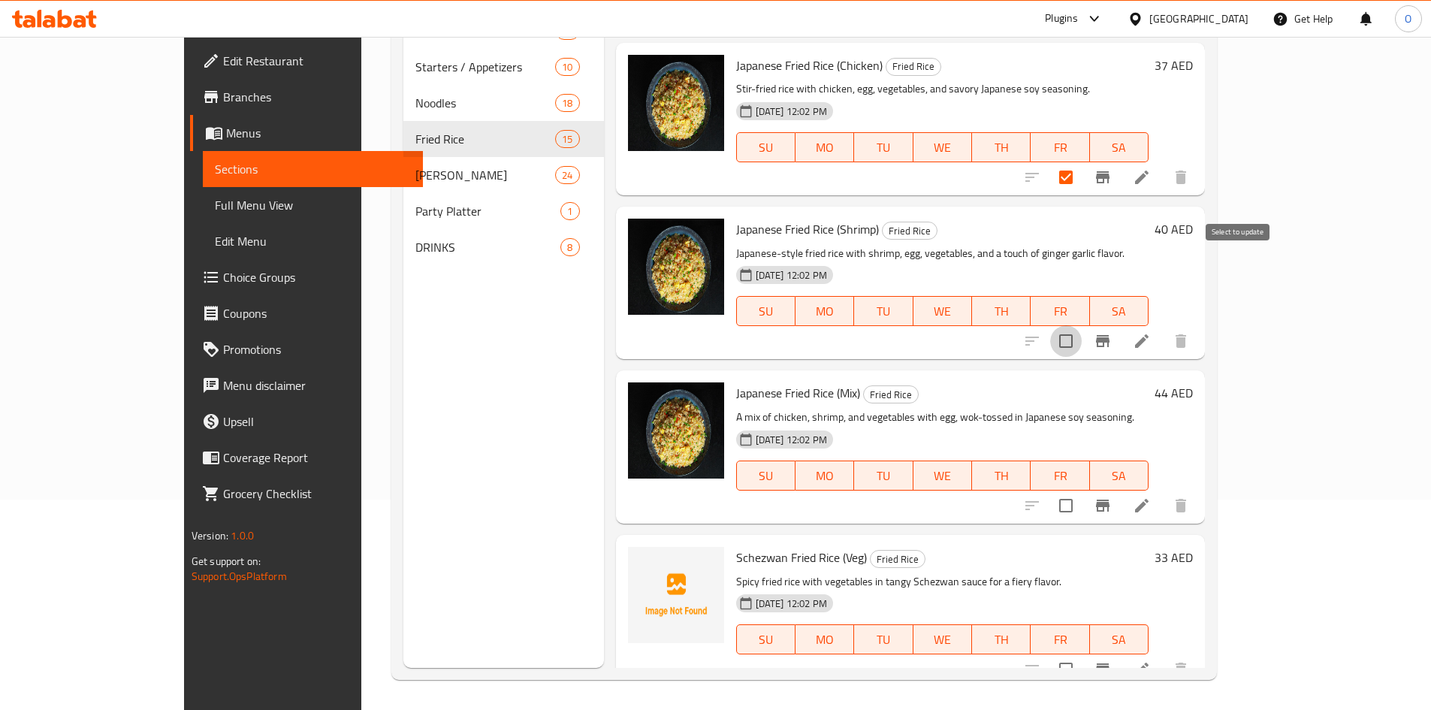
click at [1081, 325] on input "checkbox" at bounding box center [1066, 341] width 32 height 32
click at [1081, 490] on input "checkbox" at bounding box center [1066, 506] width 32 height 32
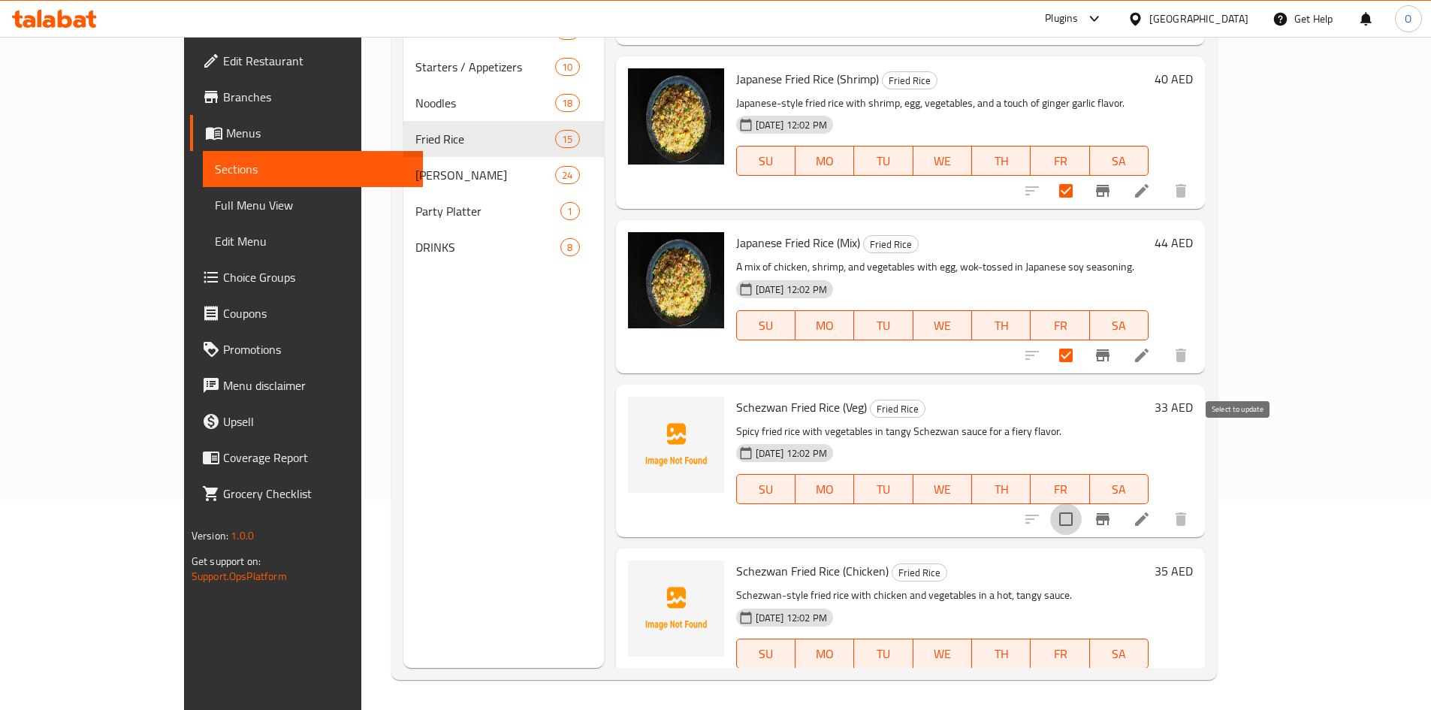
click at [1081, 503] on input "checkbox" at bounding box center [1066, 519] width 32 height 32
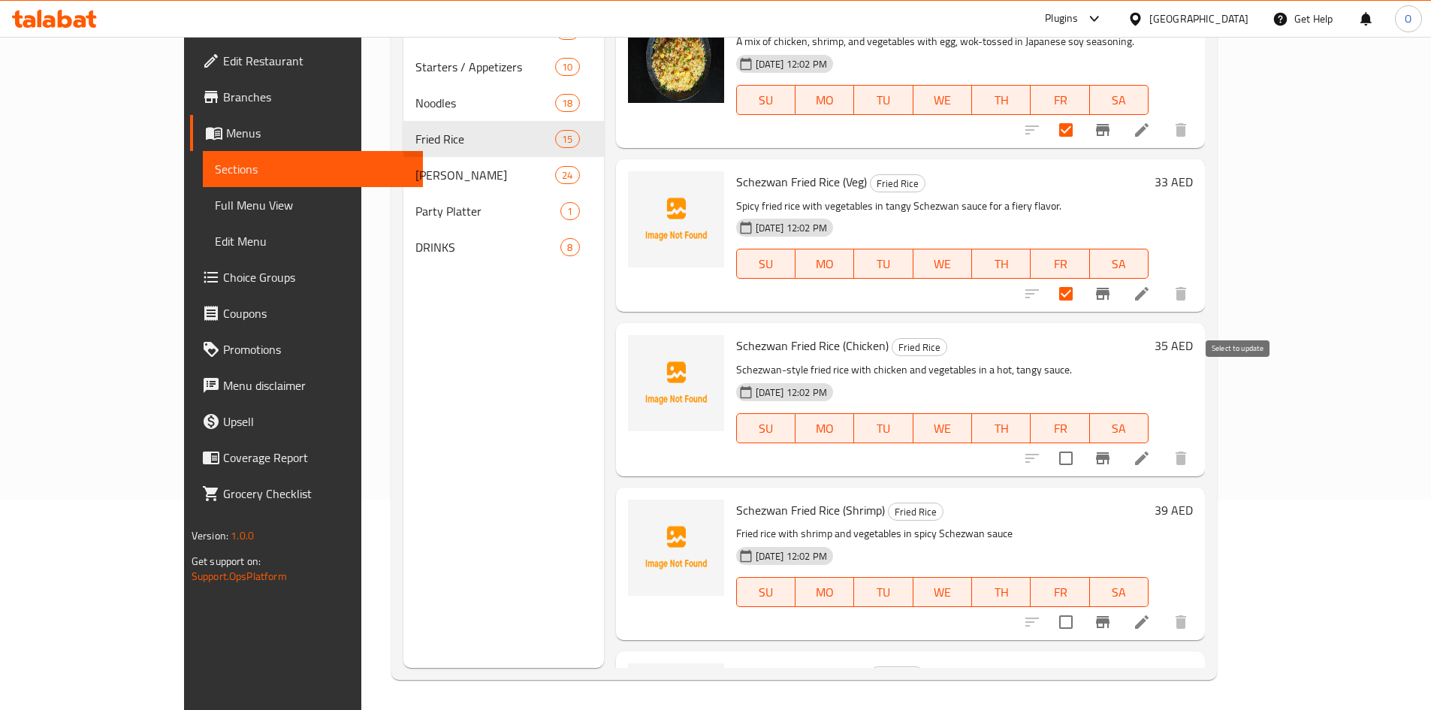
click at [1081, 442] on input "checkbox" at bounding box center [1066, 458] width 32 height 32
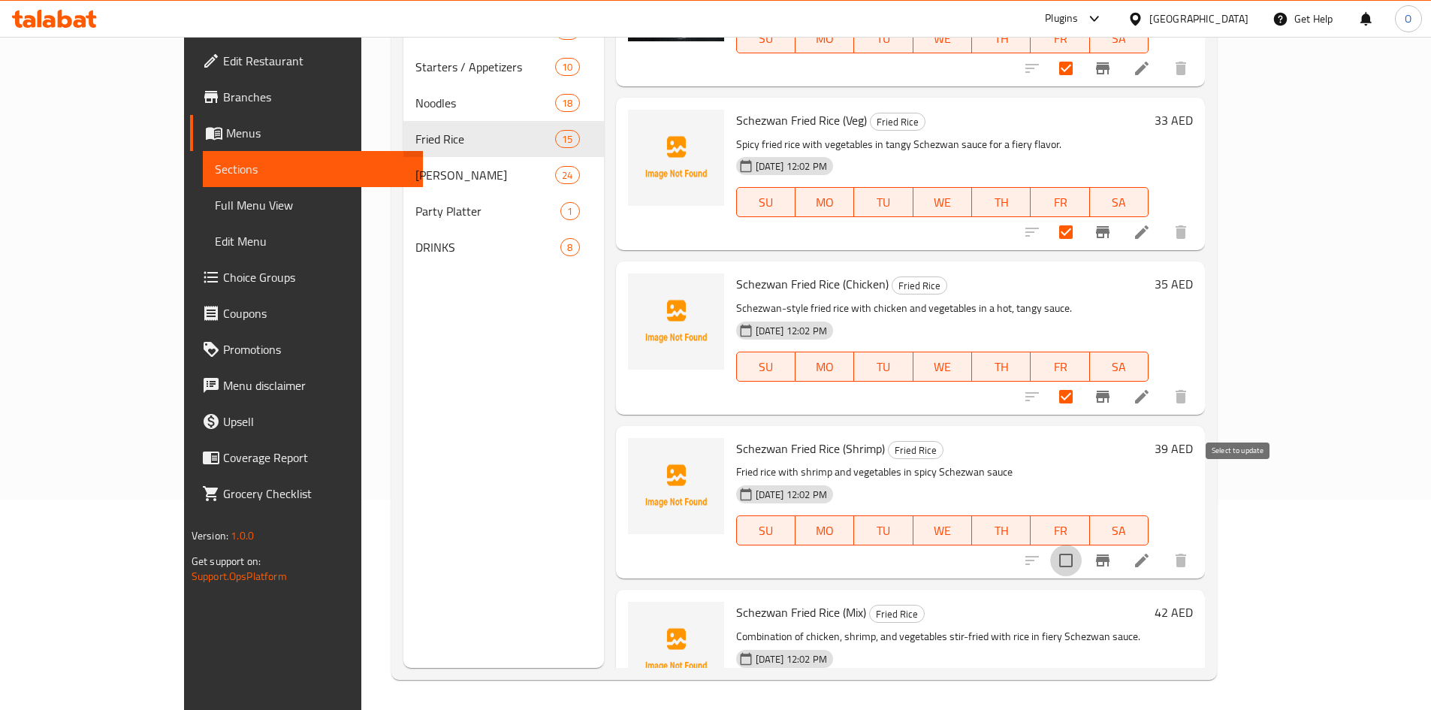
click at [1081, 544] on input "checkbox" at bounding box center [1066, 560] width 32 height 32
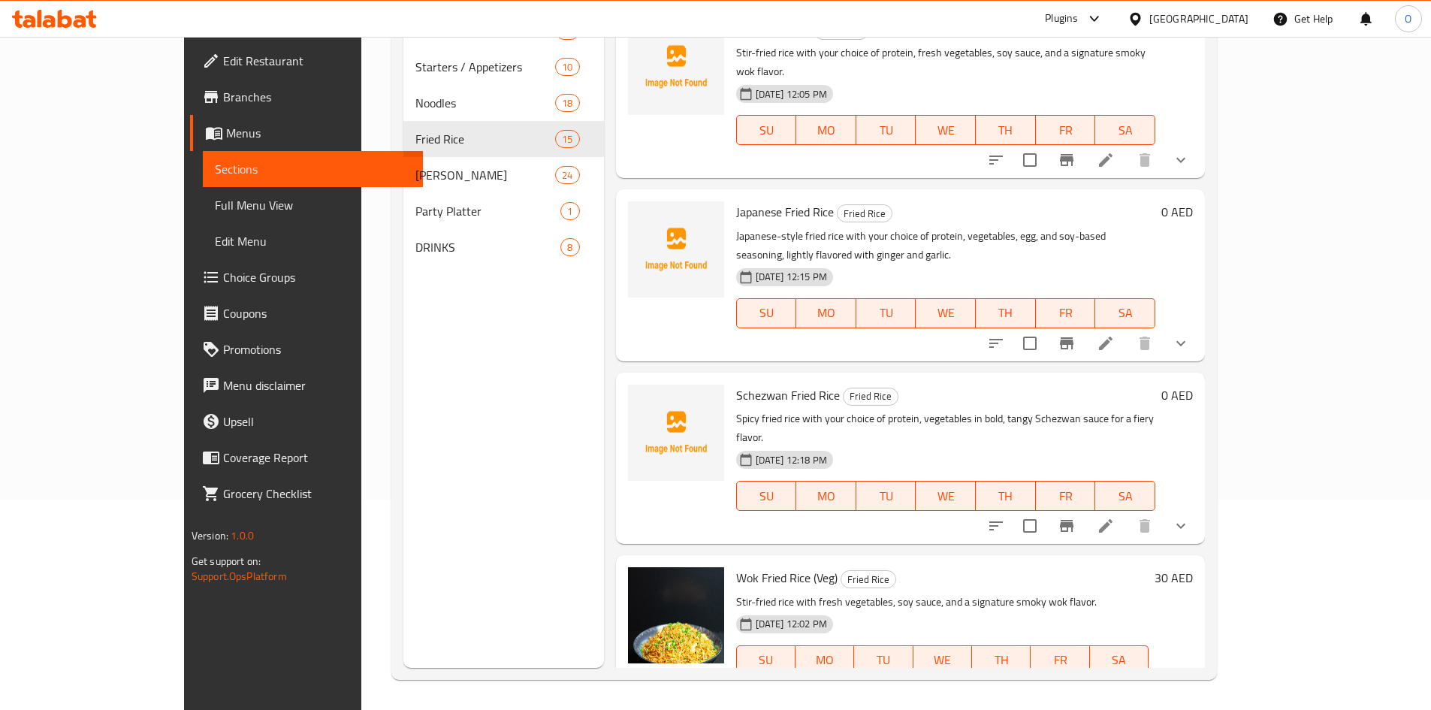
scroll to position [0, 0]
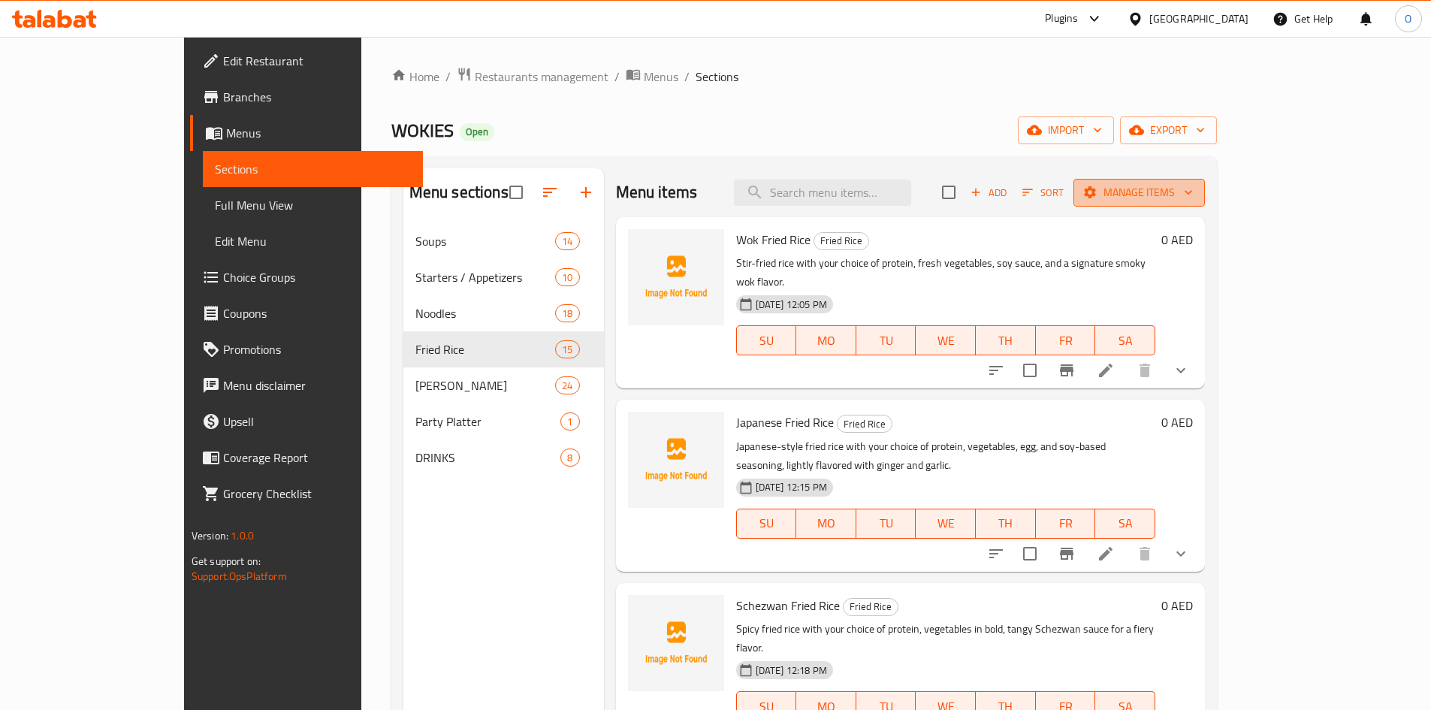
click at [1192, 191] on span "Manage items" at bounding box center [1138, 192] width 107 height 19
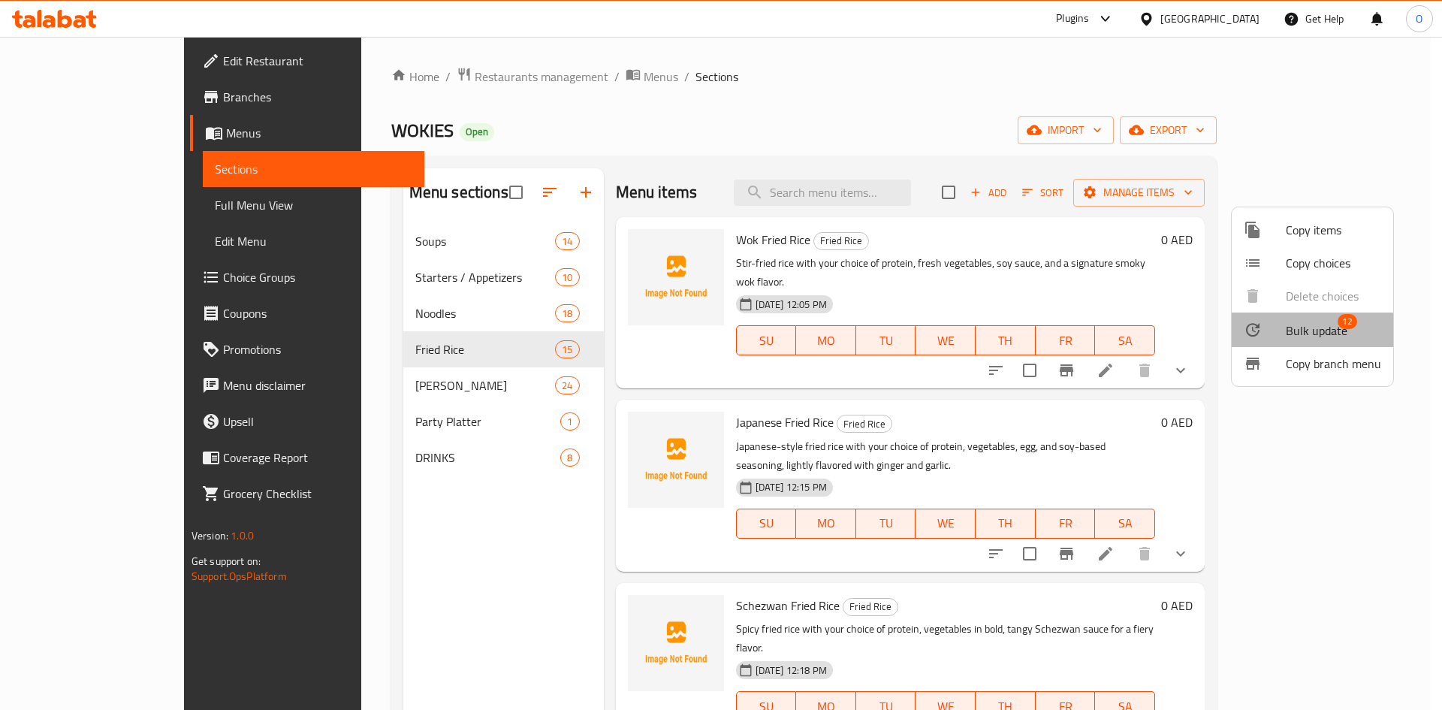
click at [1297, 331] on span "Bulk update" at bounding box center [1317, 330] width 62 height 18
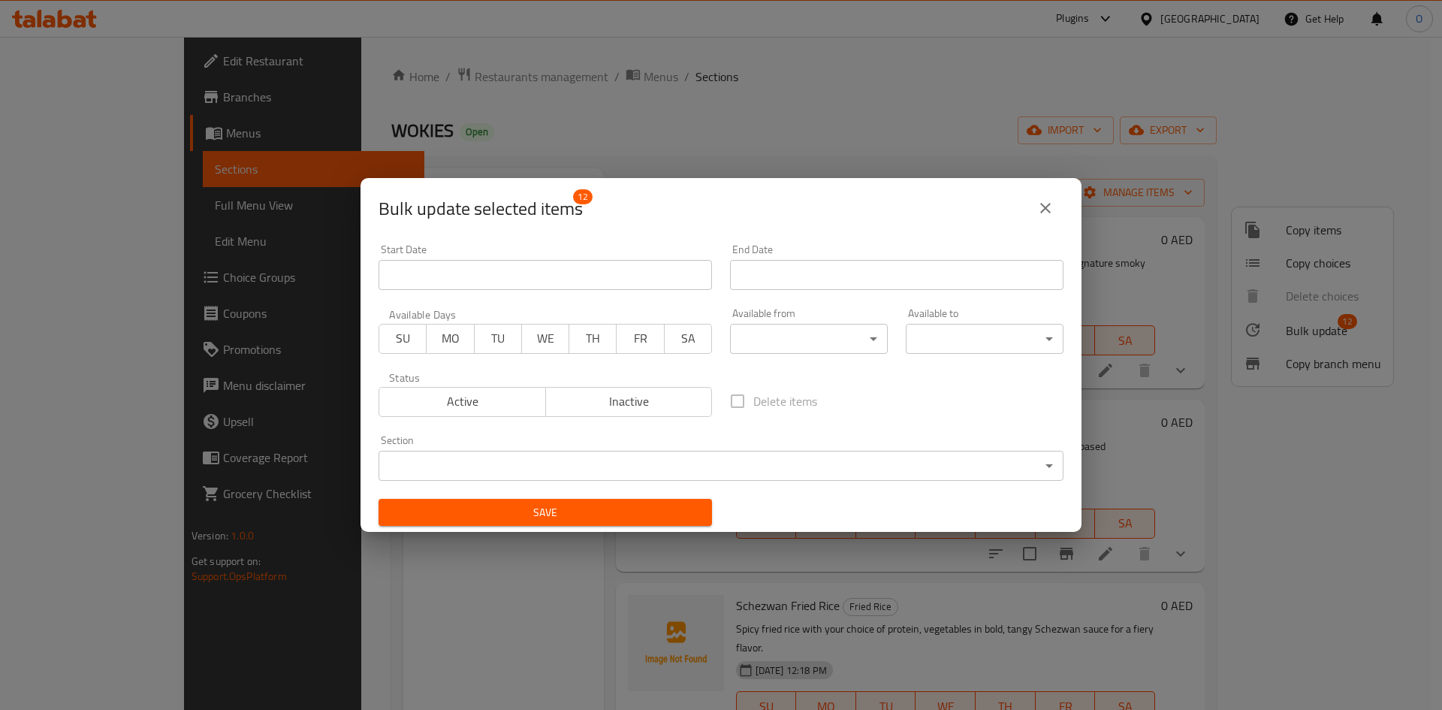
click at [595, 403] on span "Inactive" at bounding box center [629, 401] width 155 height 22
click at [548, 514] on span "Save" at bounding box center [544, 512] width 309 height 19
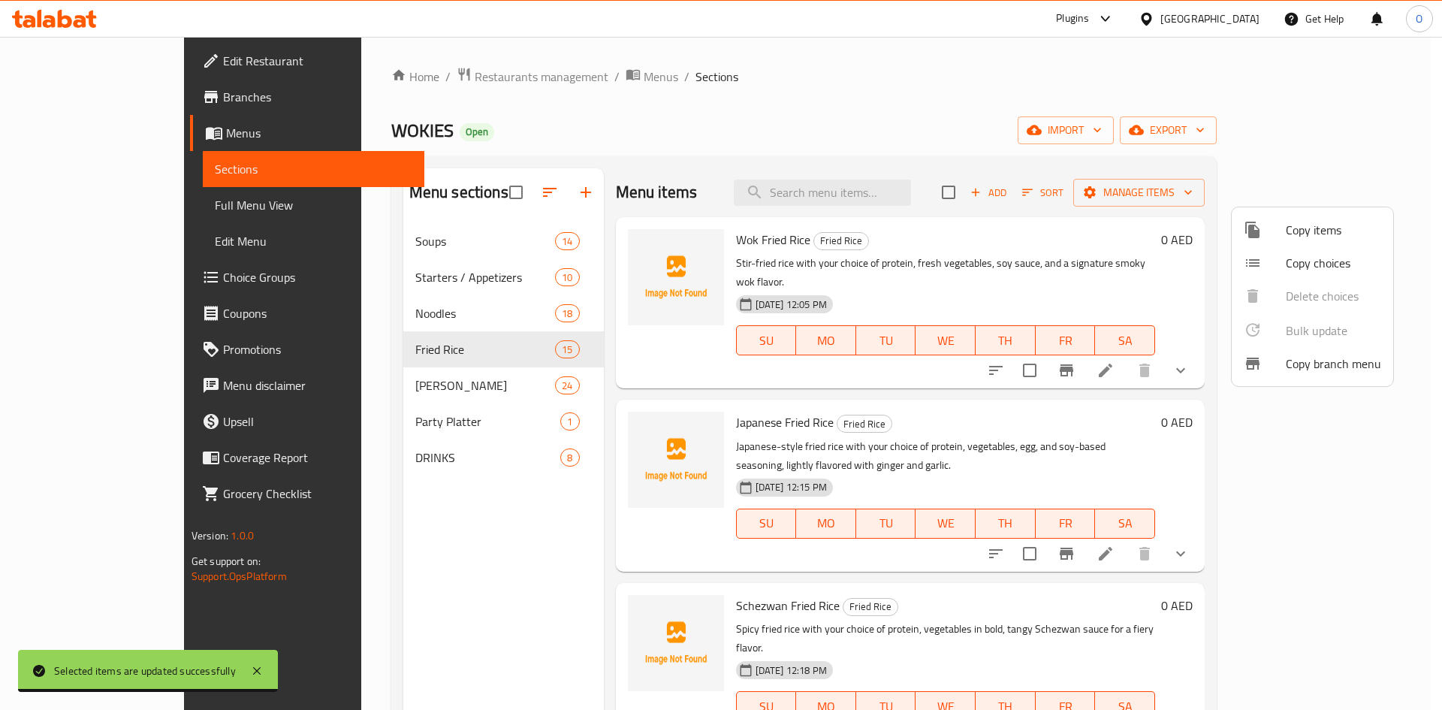
click at [383, 389] on div at bounding box center [721, 355] width 1442 height 710
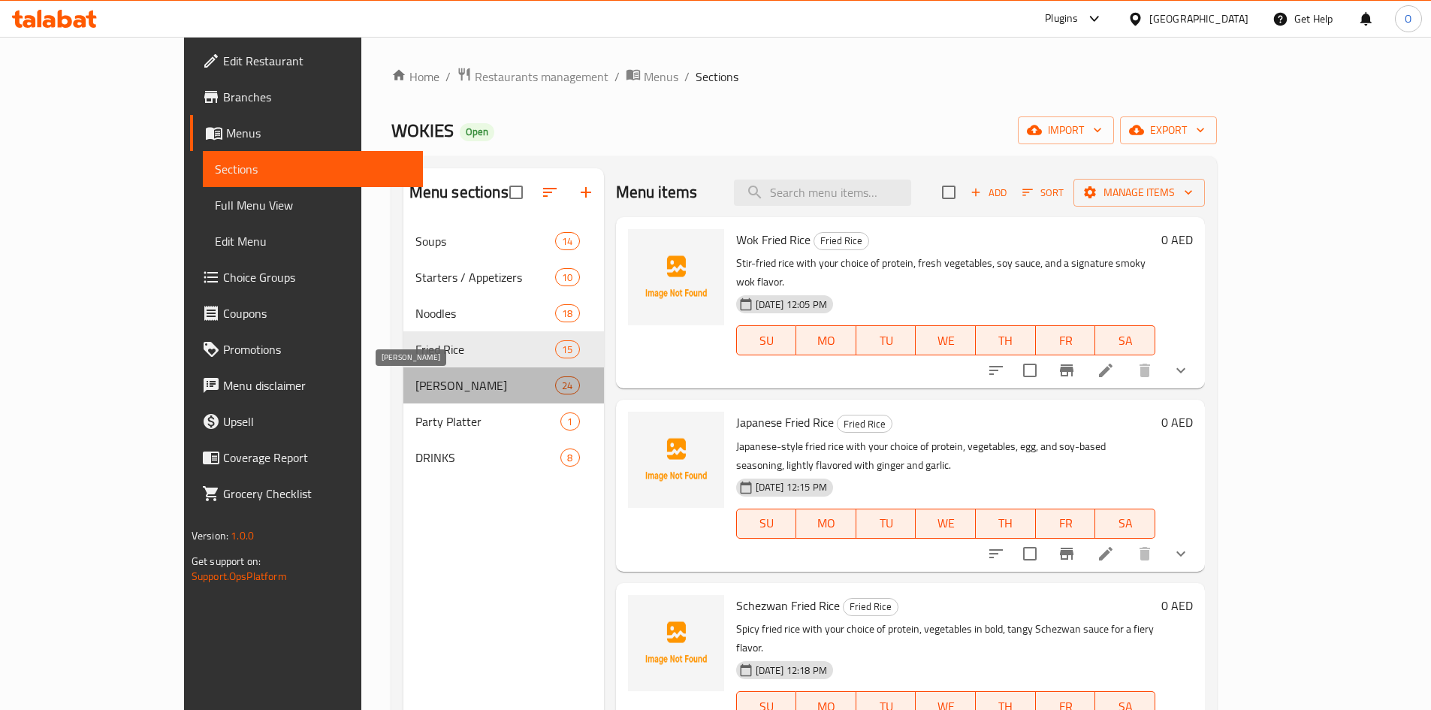
click at [415, 389] on span "[PERSON_NAME]" at bounding box center [485, 385] width 140 height 18
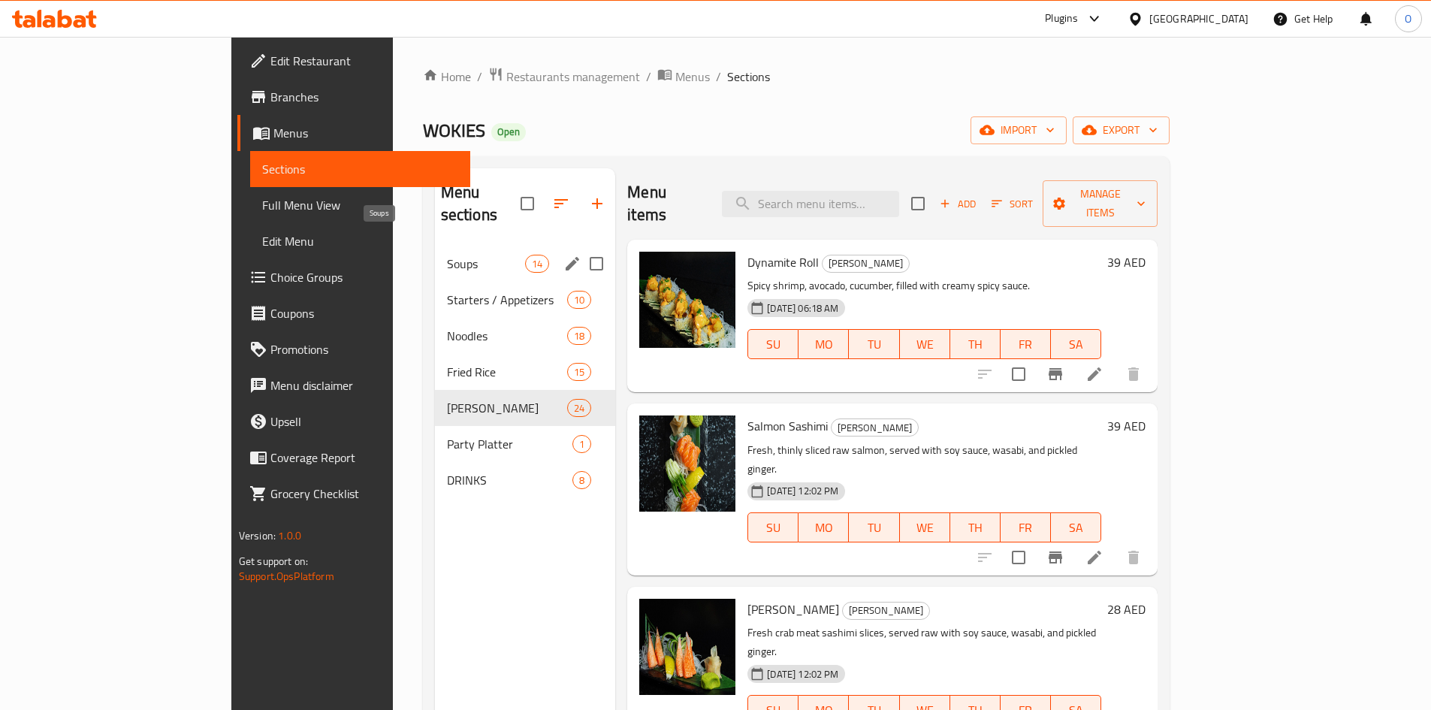
click at [447, 255] on span "Soups" at bounding box center [486, 264] width 78 height 18
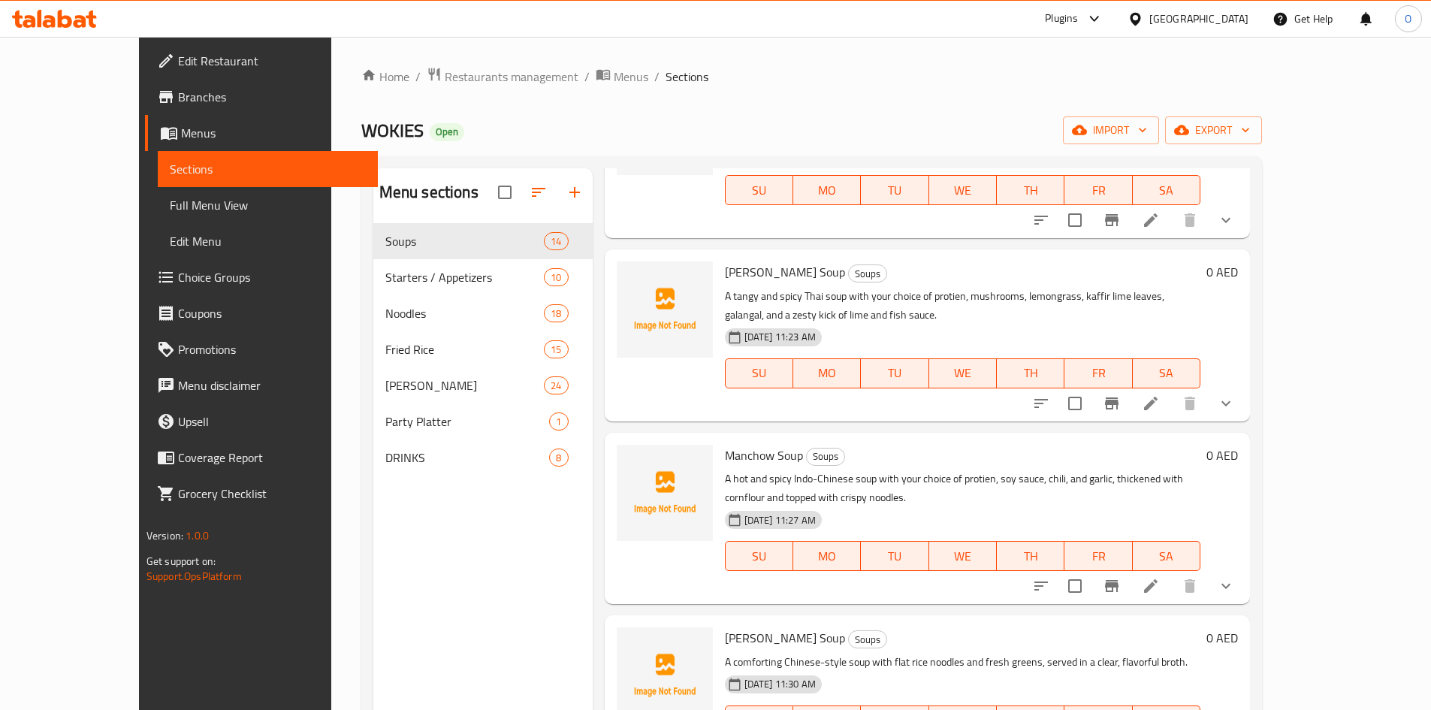
scroll to position [225, 0]
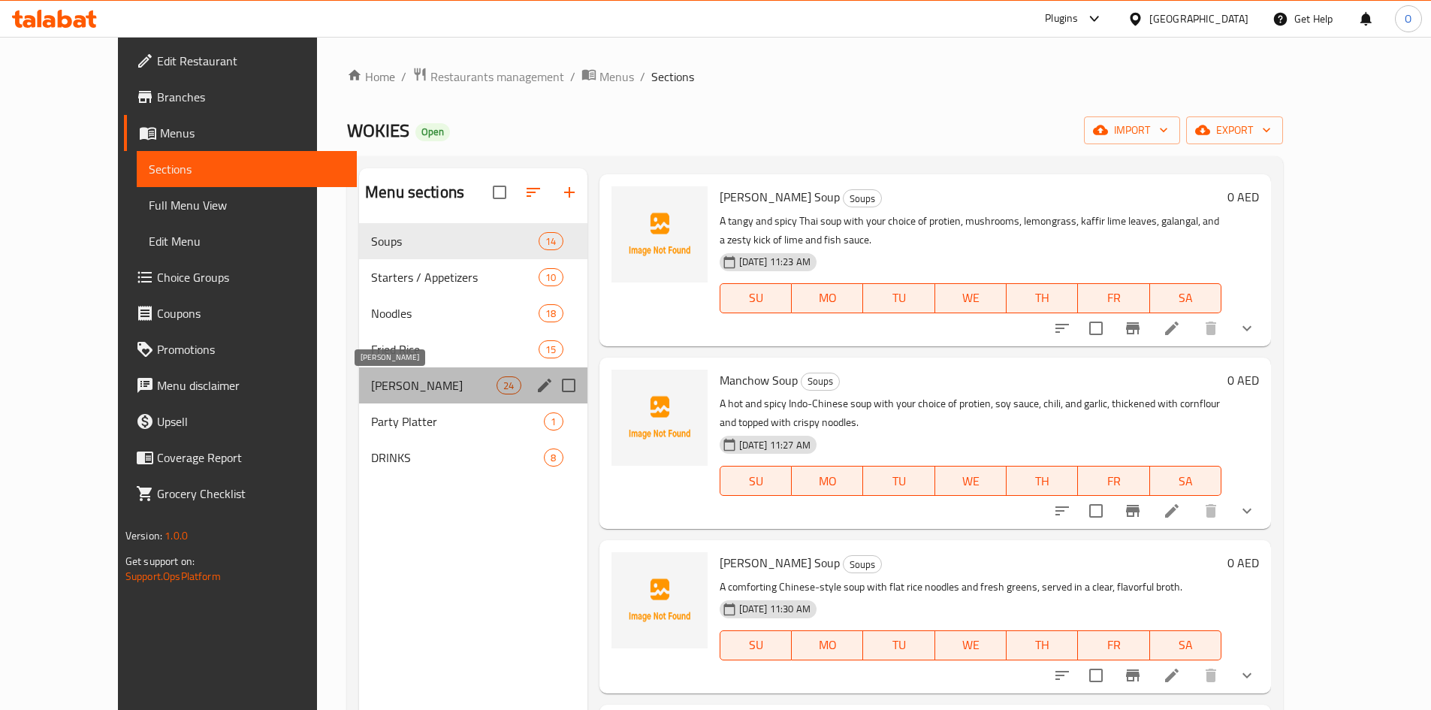
click at [396, 380] on span "[PERSON_NAME]" at bounding box center [433, 385] width 125 height 18
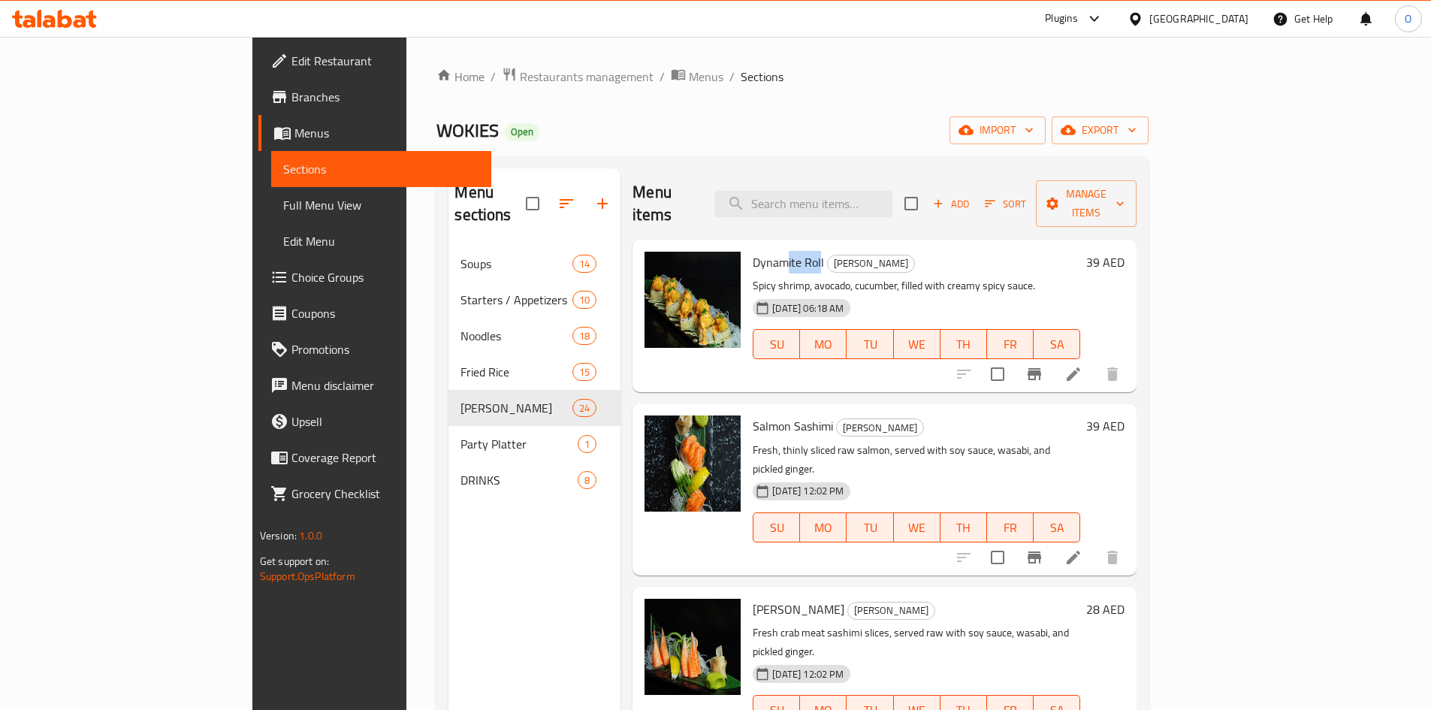
drag, startPoint x: 724, startPoint y: 233, endPoint x: 757, endPoint y: 235, distance: 33.1
click at [757, 251] on span "Dynamite Roll" at bounding box center [787, 262] width 71 height 23
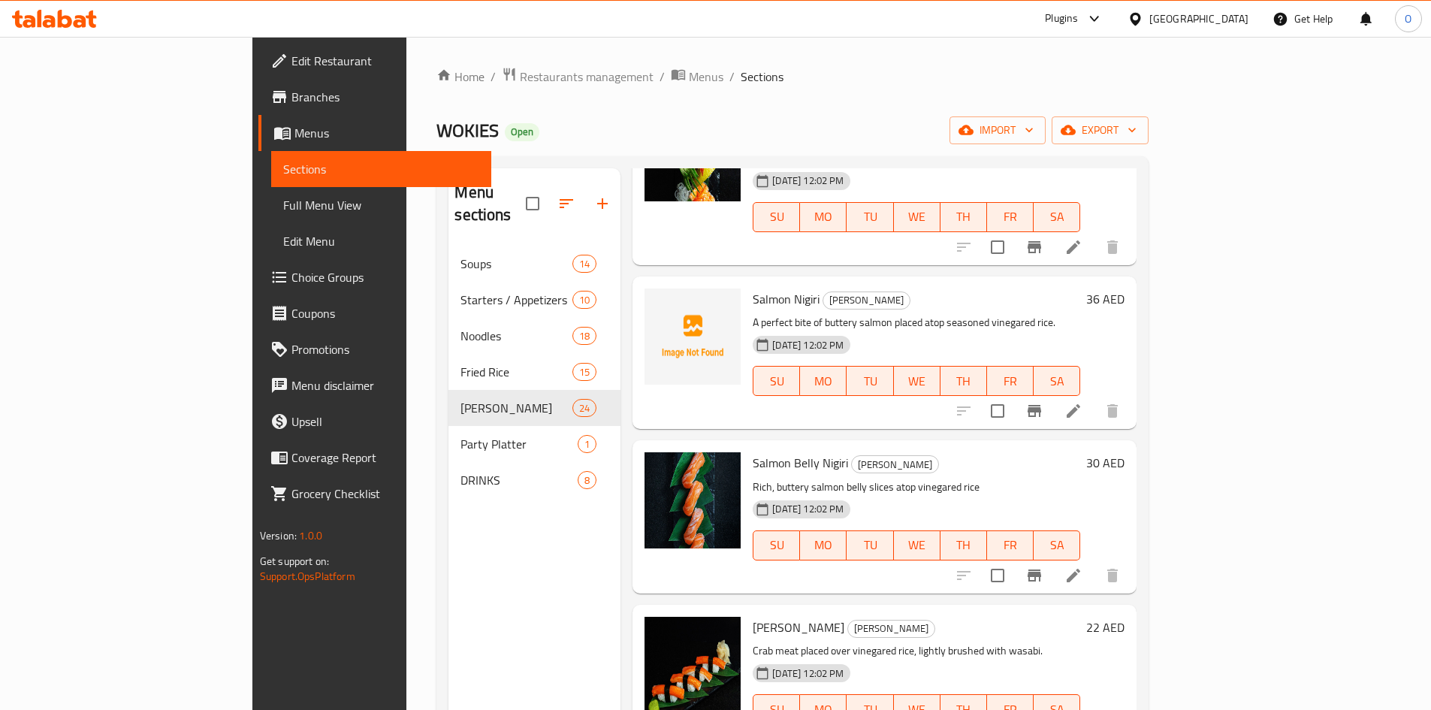
scroll to position [751, 0]
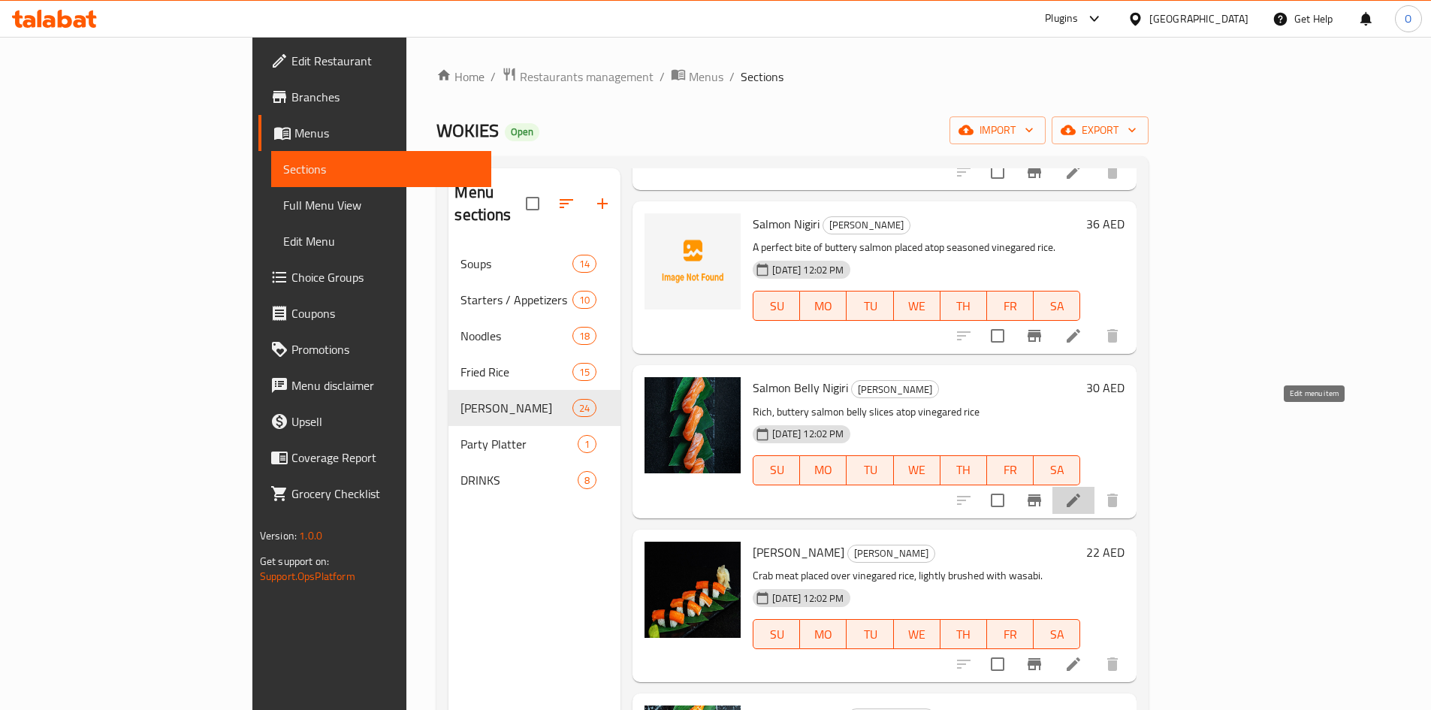
click at [1080, 493] on icon at bounding box center [1073, 500] width 14 height 14
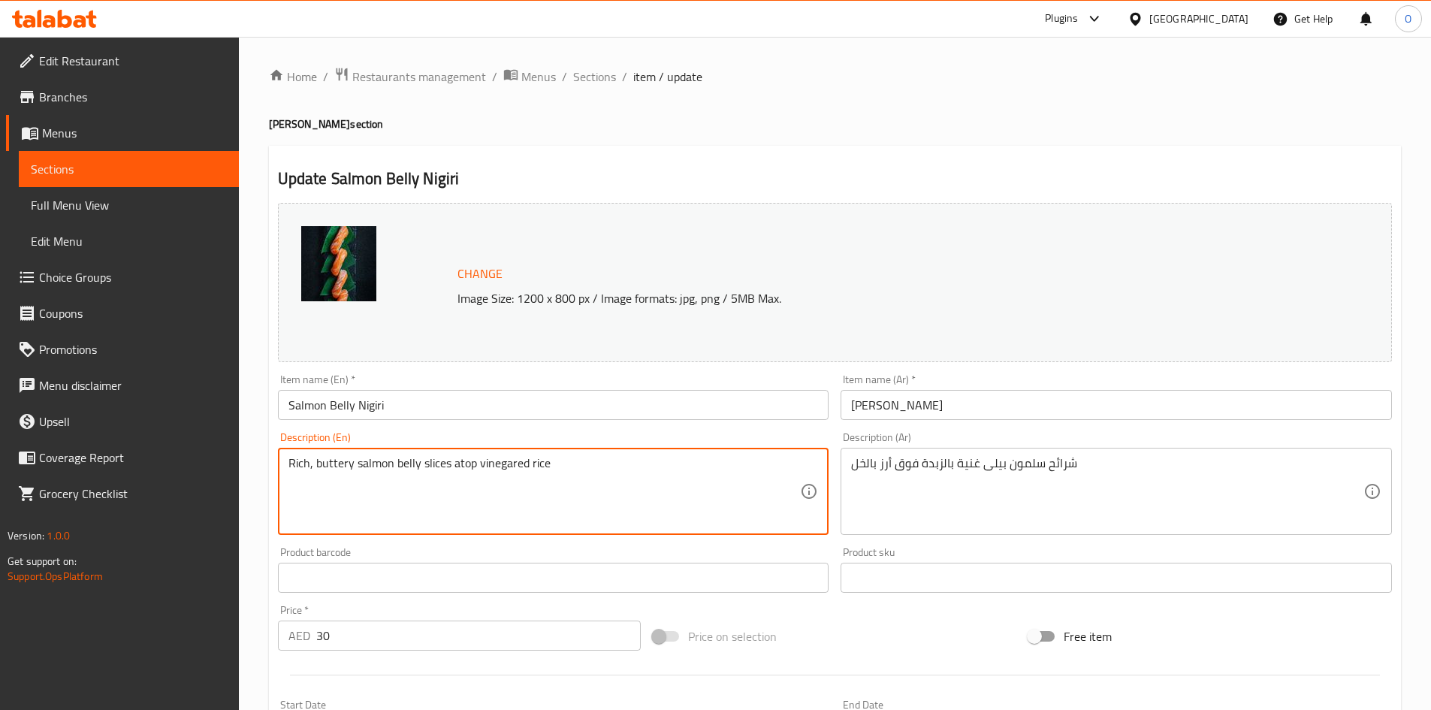
click at [585, 472] on textarea "Rich, buttery salmon belly slices atop vinegared rice" at bounding box center [544, 491] width 512 height 71
drag, startPoint x: 553, startPoint y: 464, endPoint x: 674, endPoint y: 460, distance: 120.2
click at [674, 460] on textarea "Rich, buttery salmon belly slices atop vinegared rice, indulgent and delicate." at bounding box center [544, 491] width 512 height 71
click at [596, 65] on div "Home / Restaurants management / Menus / Sections / item / update Sushi Menu sec…" at bounding box center [835, 560] width 1192 height 1046
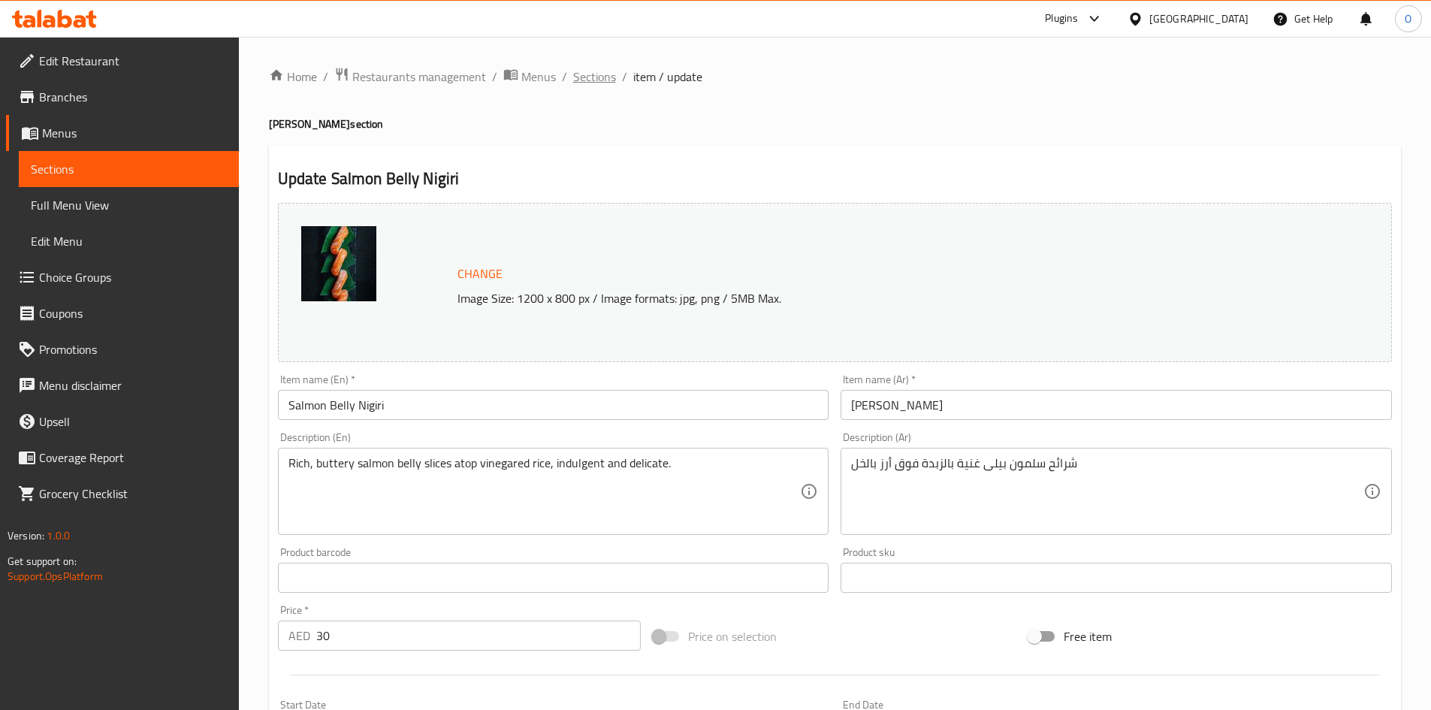
click at [596, 68] on span "Sections" at bounding box center [594, 77] width 43 height 18
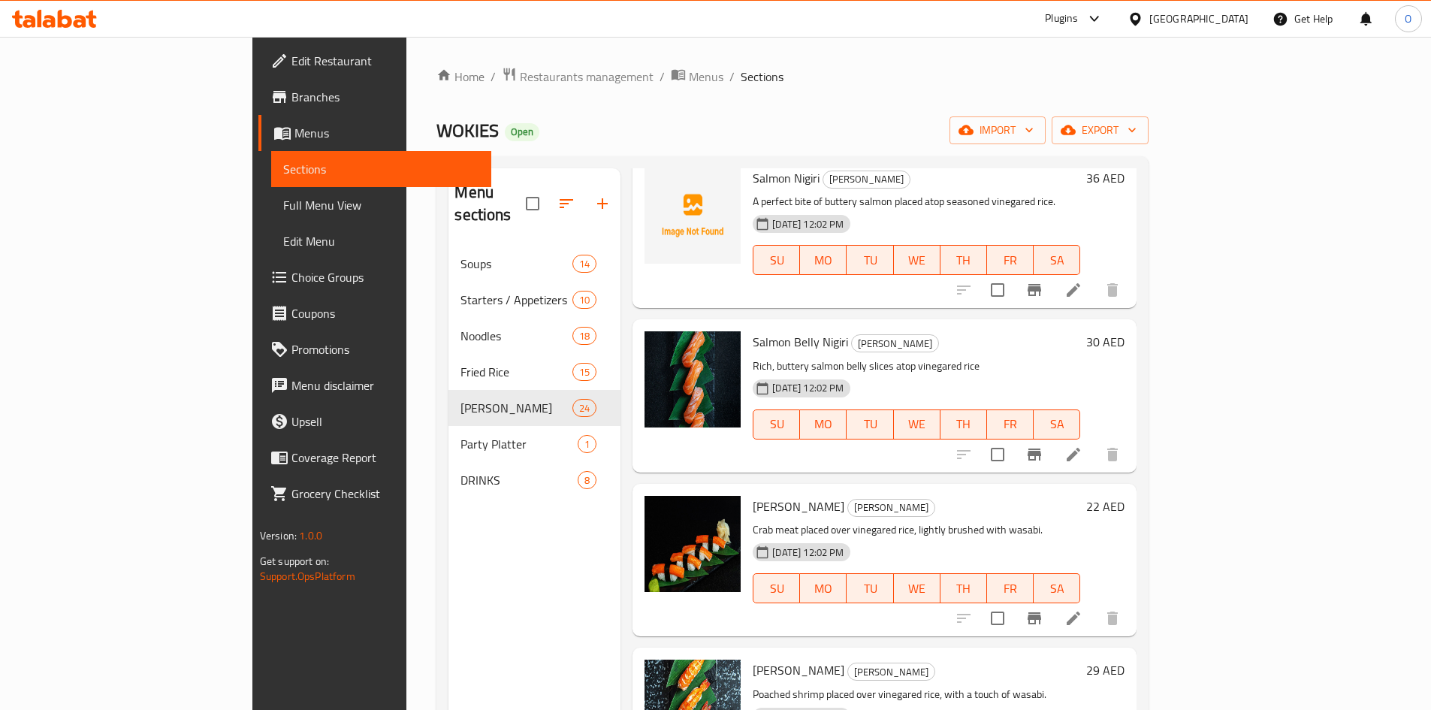
scroll to position [1001, 0]
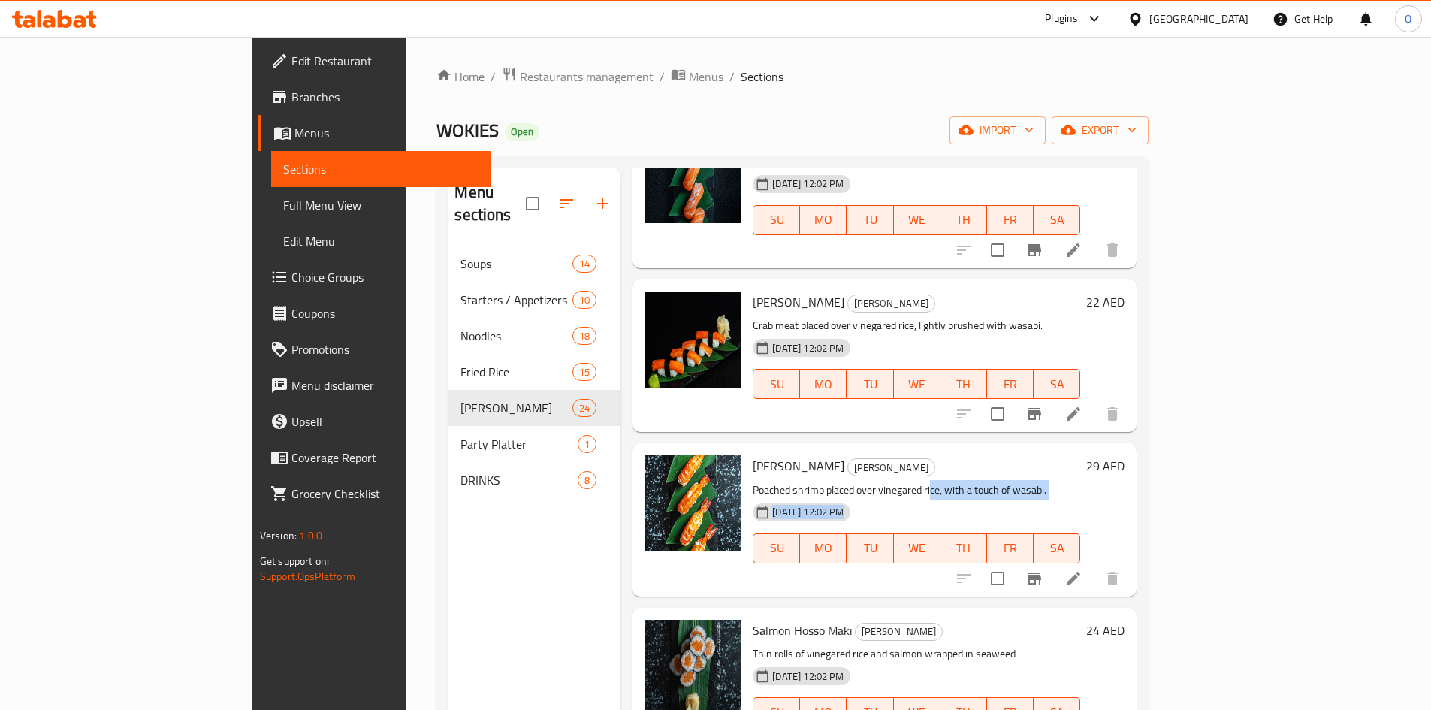
drag, startPoint x: 867, startPoint y: 409, endPoint x: 1003, endPoint y: 418, distance: 137.0
click at [1003, 449] on div "Ebi Nigiri Sushi Menu Poached shrimp placed over vinegared rice, with a touch o…" at bounding box center [915, 519] width 339 height 140
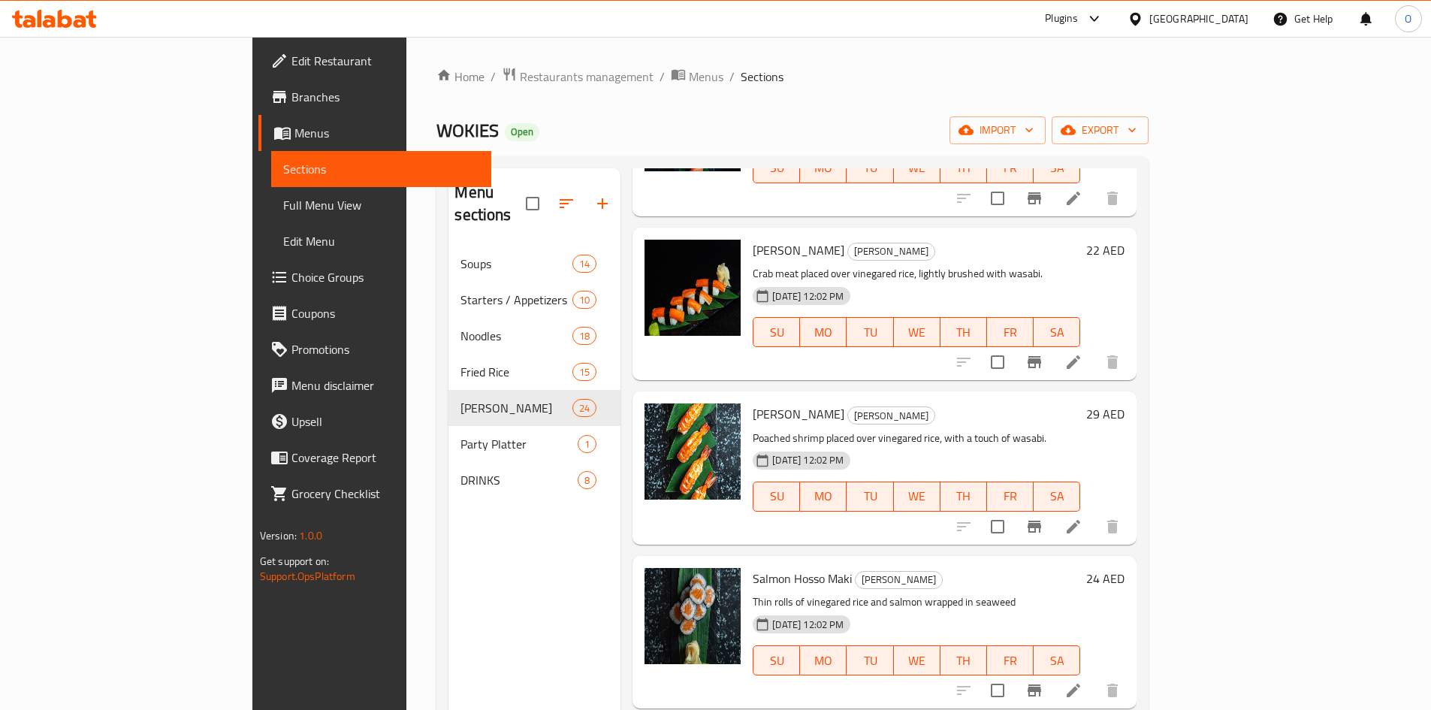
scroll to position [1151, 0]
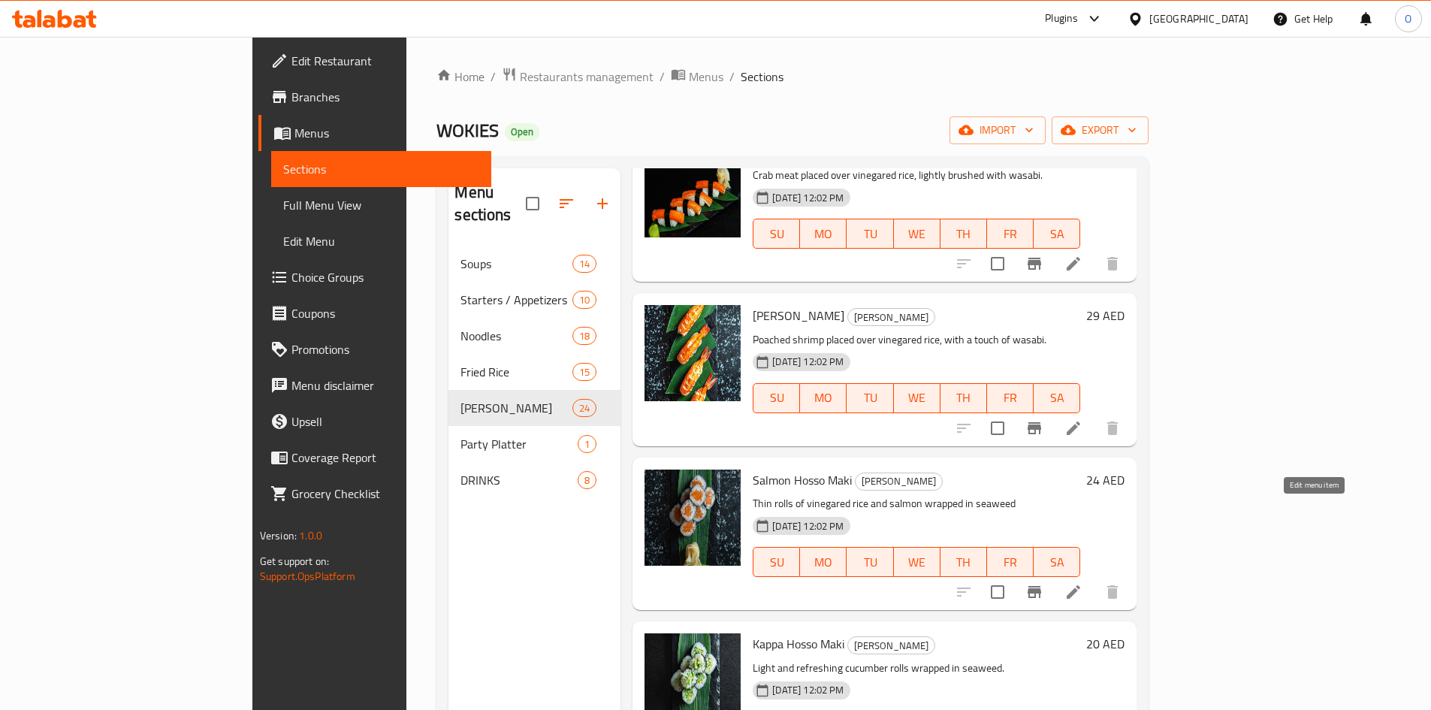
click at [1080, 585] on icon at bounding box center [1073, 592] width 14 height 14
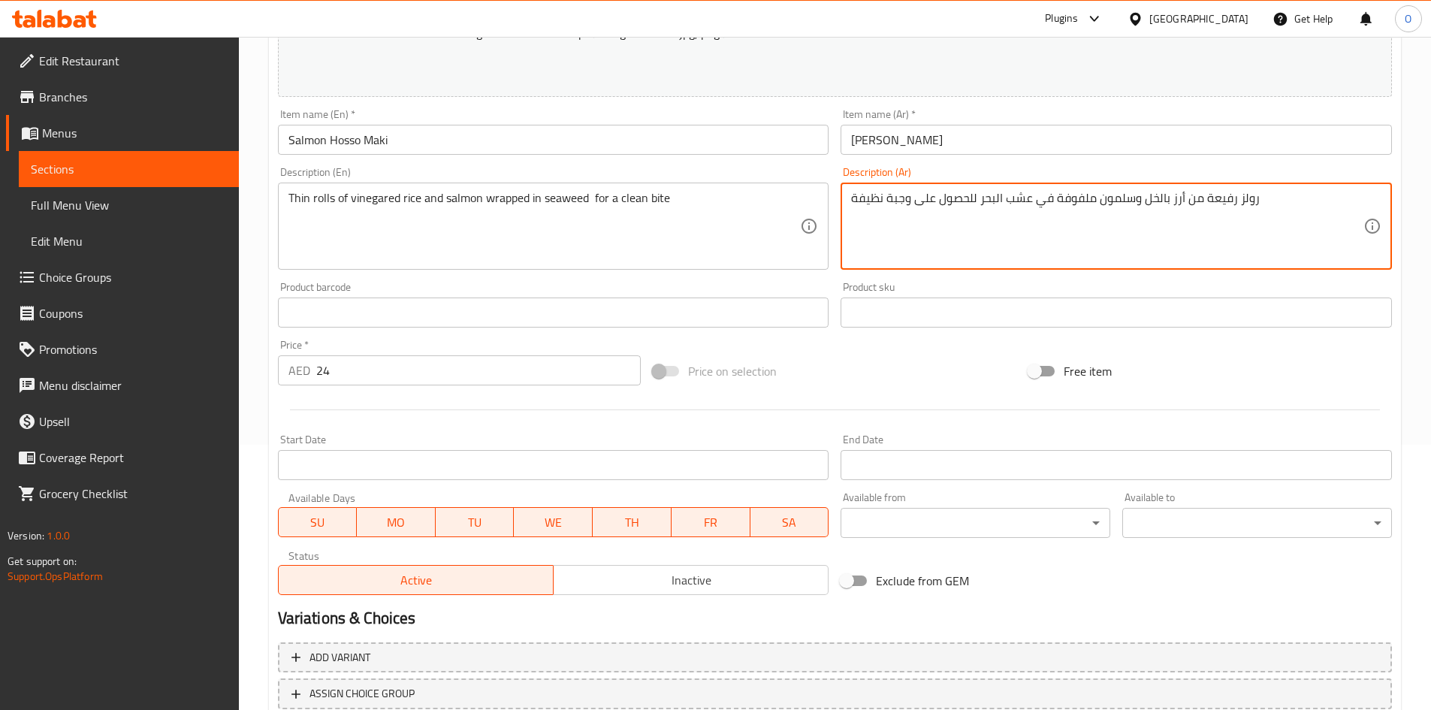
scroll to position [373, 0]
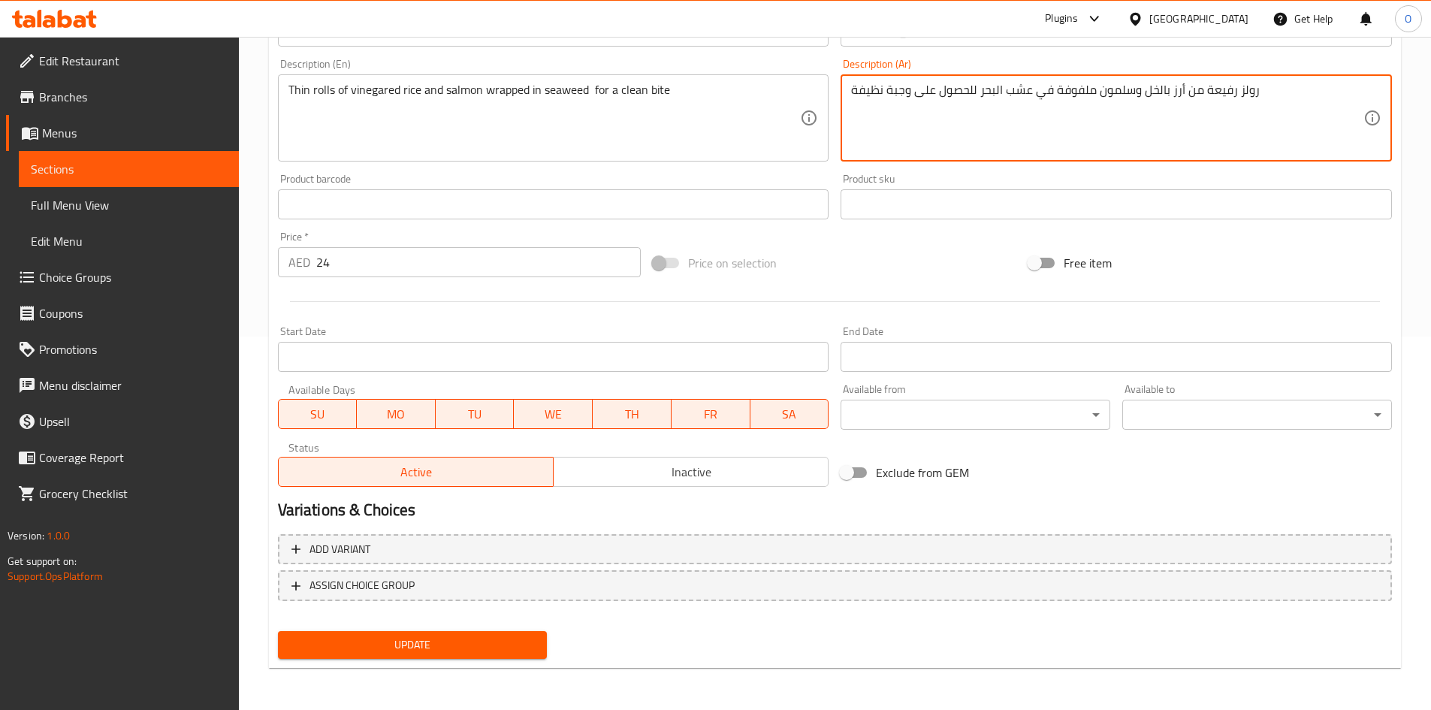
click at [443, 657] on button "Update" at bounding box center [413, 645] width 270 height 28
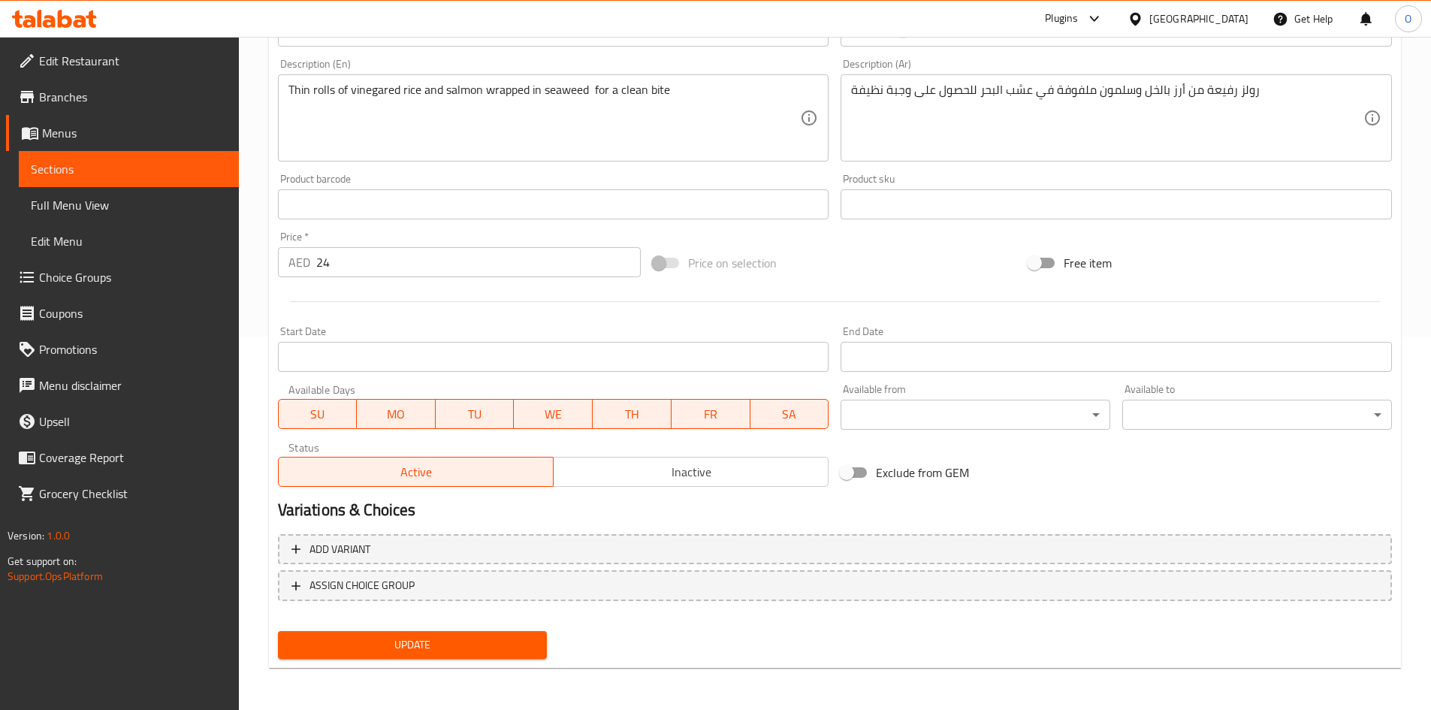
click at [449, 645] on span "Update" at bounding box center [413, 644] width 246 height 19
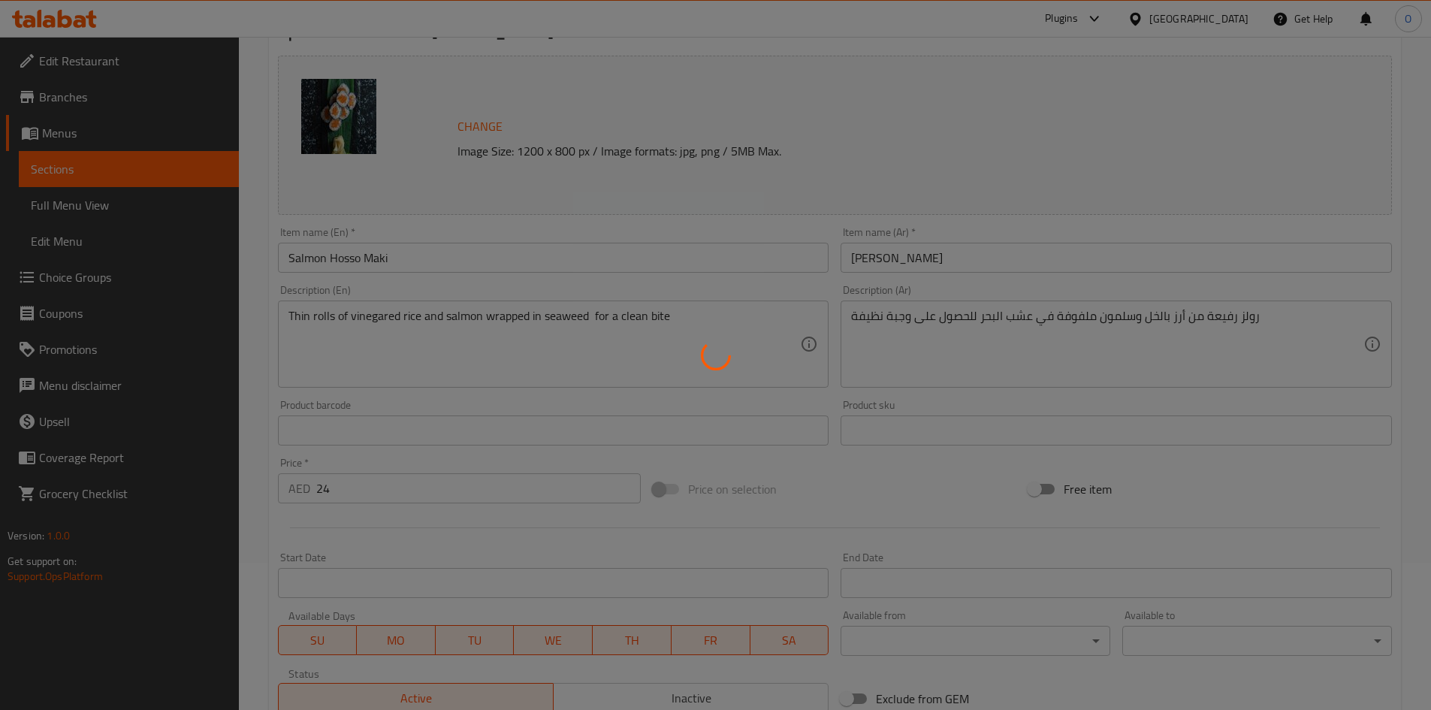
scroll to position [0, 0]
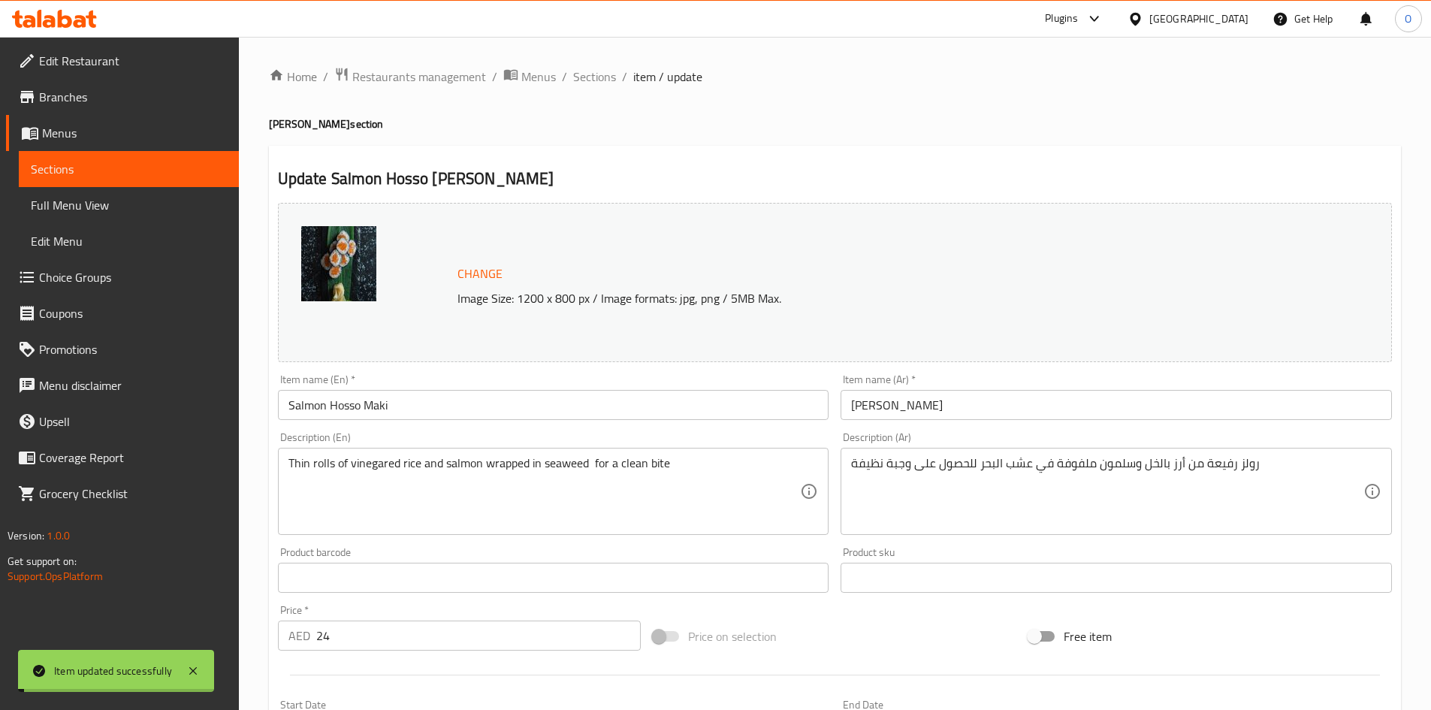
click at [590, 72] on span "Sections" at bounding box center [594, 77] width 43 height 18
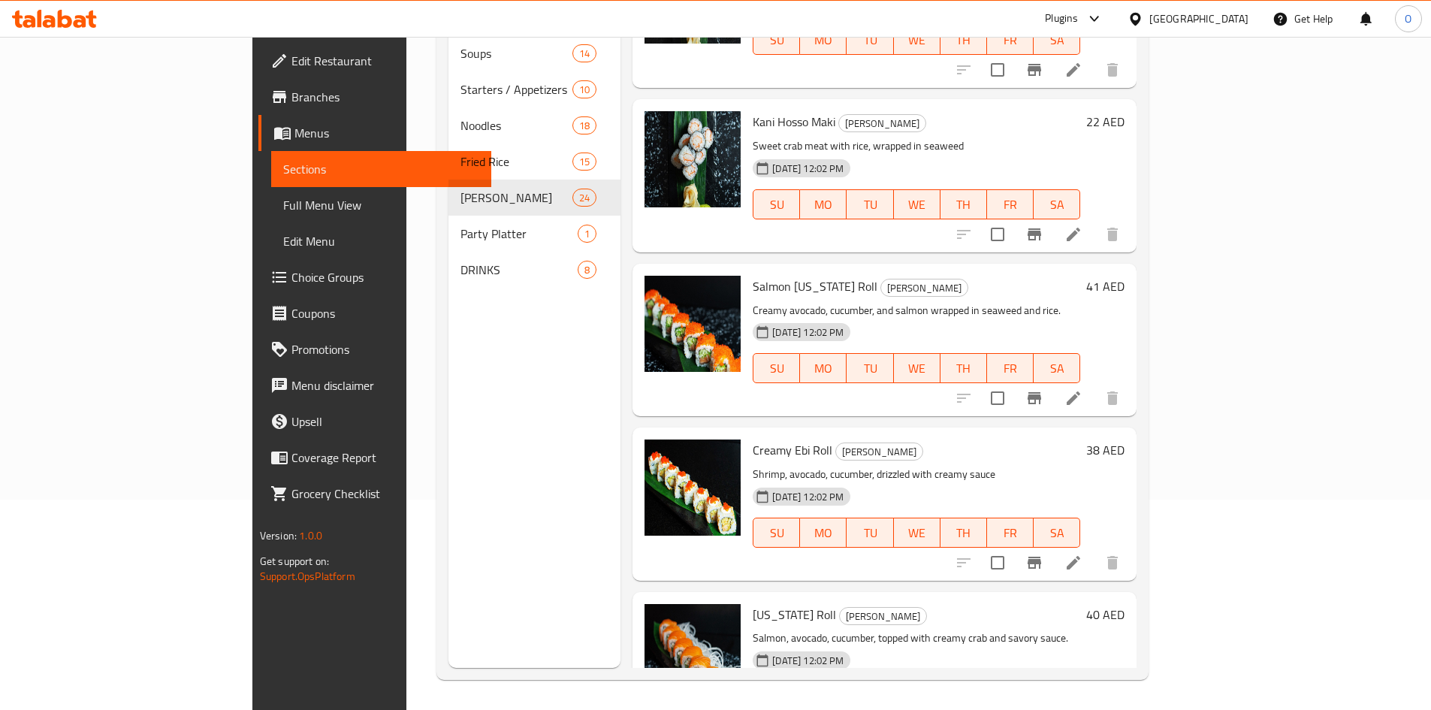
scroll to position [1644, 0]
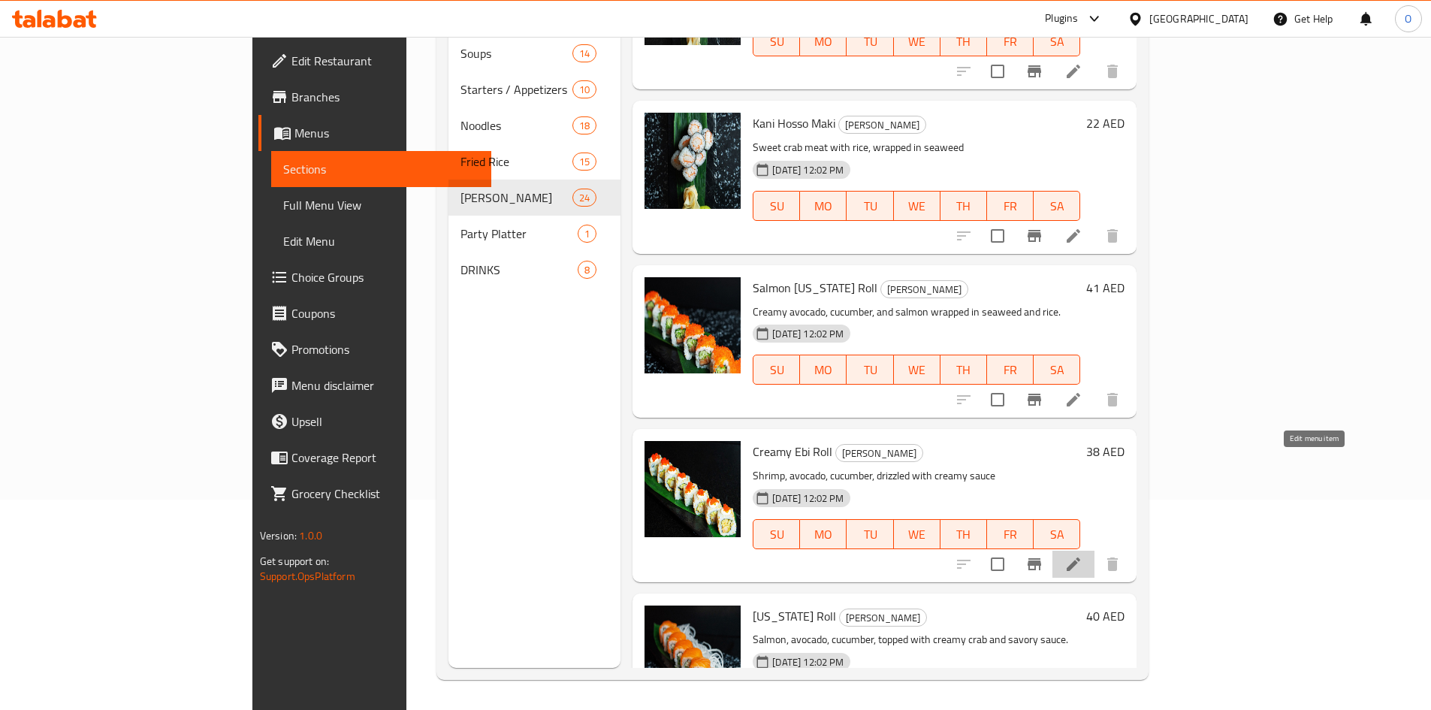
click at [1082, 555] on icon at bounding box center [1073, 564] width 18 height 18
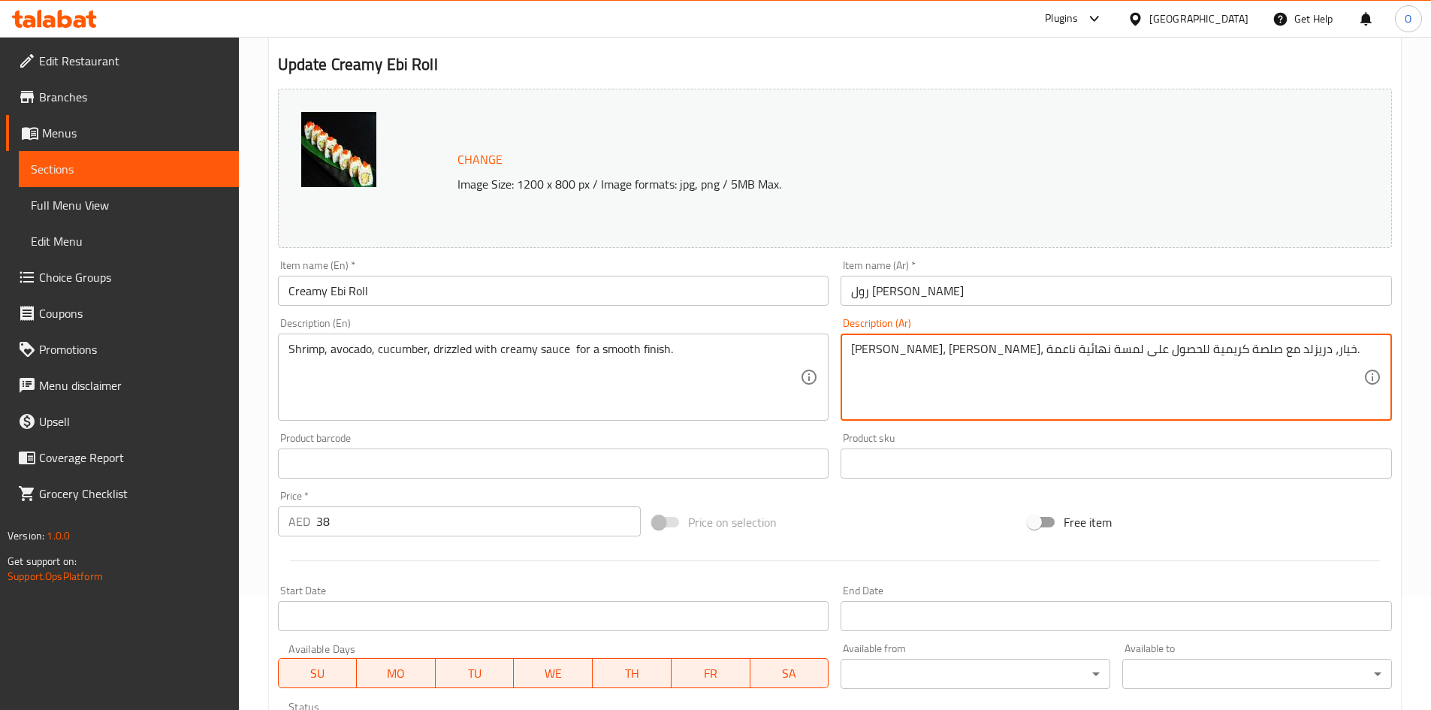
scroll to position [373, 0]
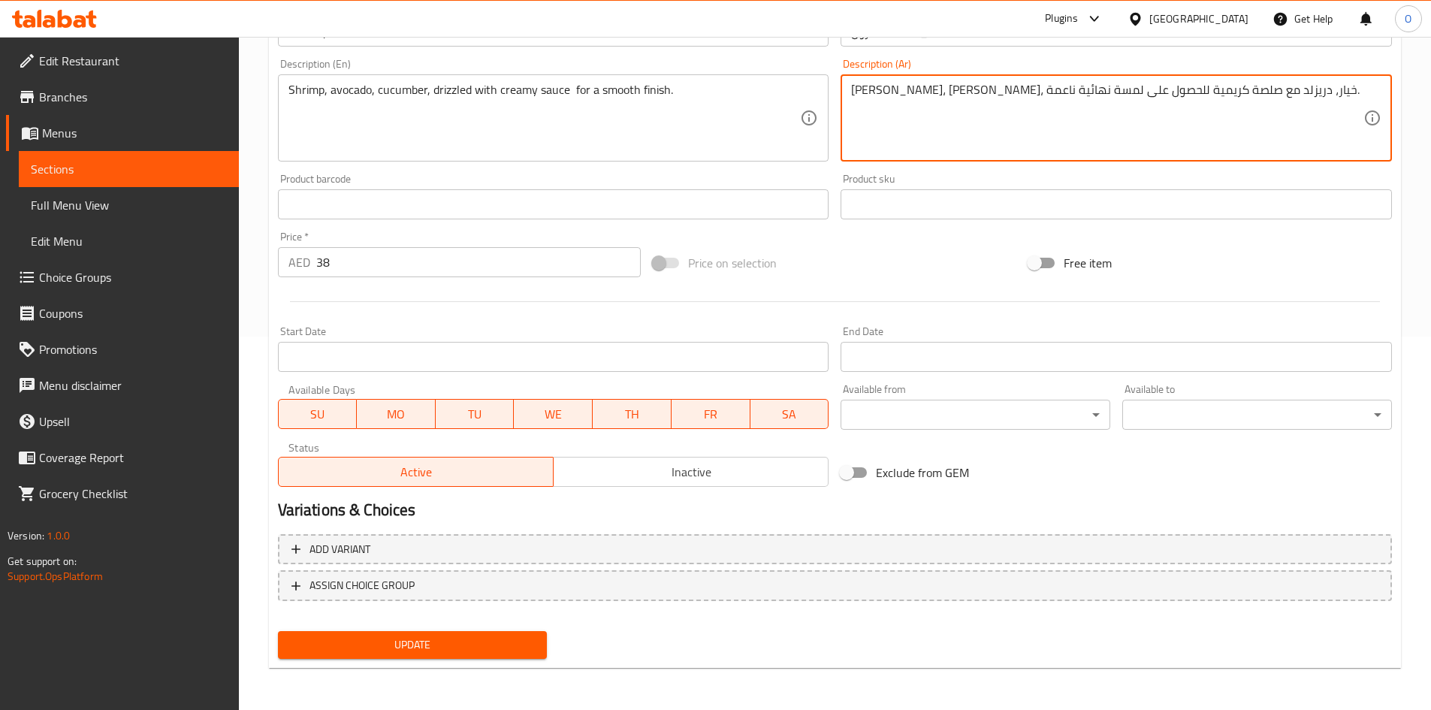
click at [378, 660] on div "Update" at bounding box center [413, 645] width 282 height 40
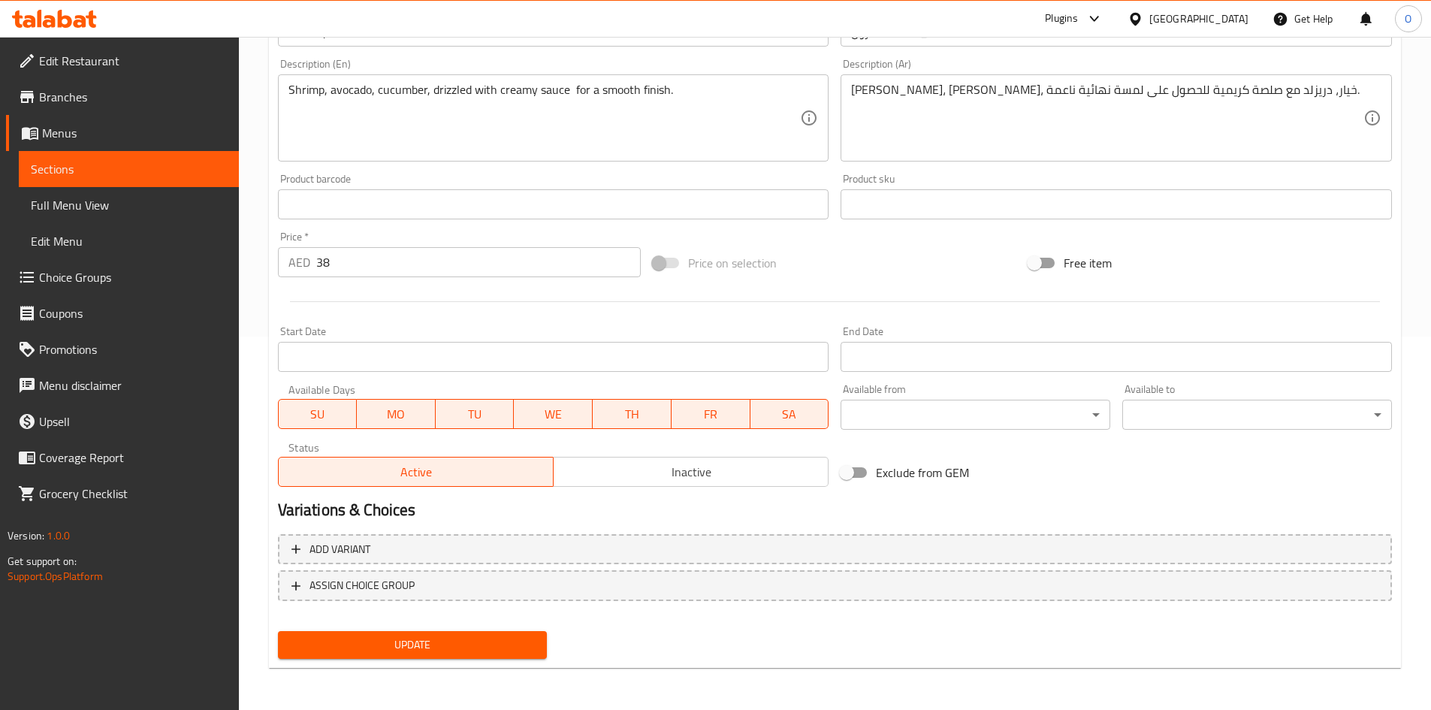
click at [381, 652] on span "Update" at bounding box center [413, 644] width 246 height 19
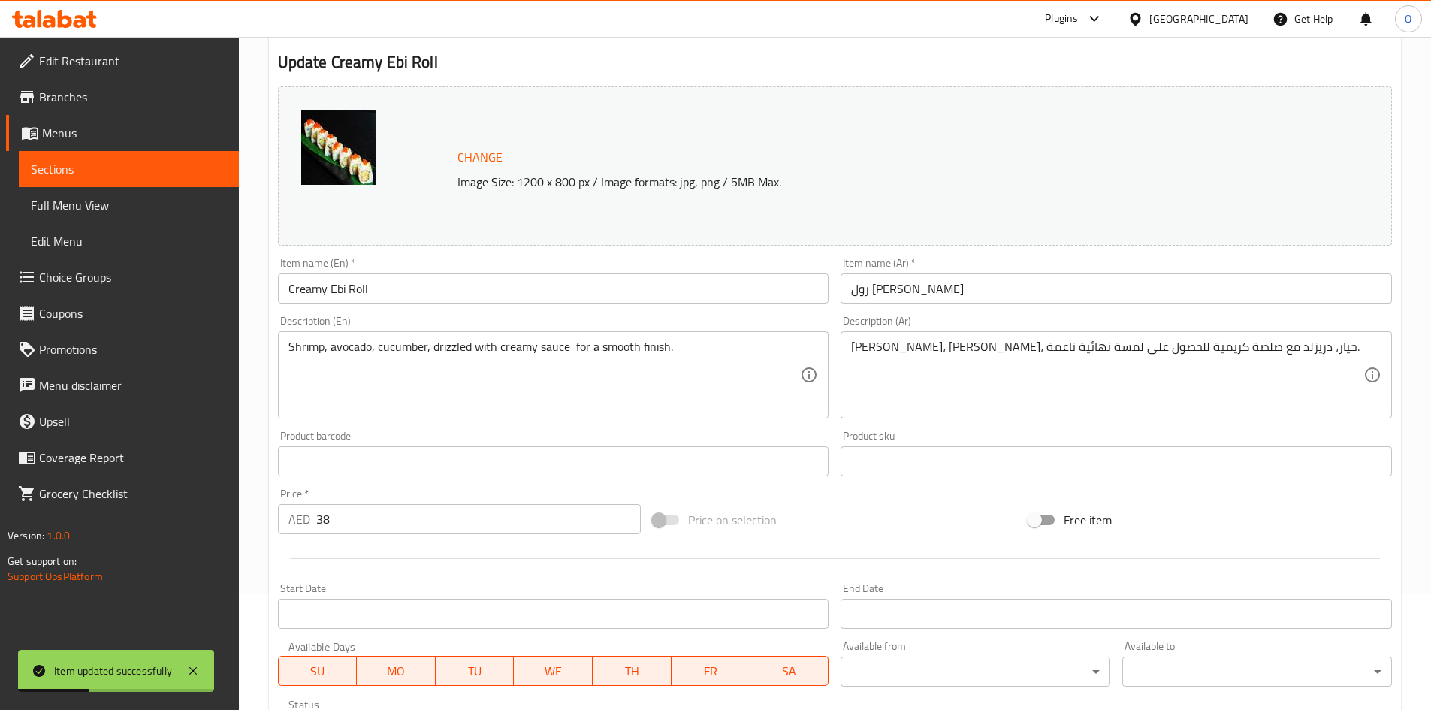
scroll to position [0, 0]
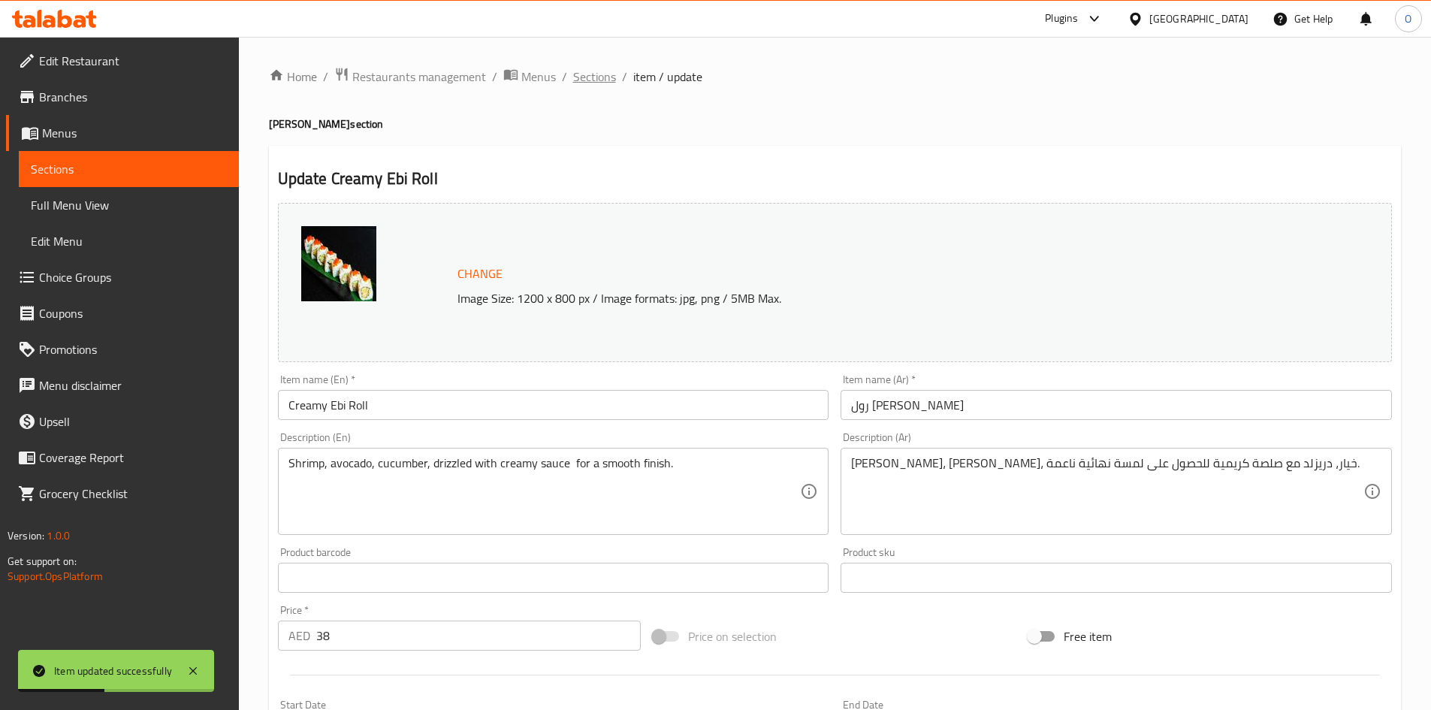
click at [577, 68] on span "Sections" at bounding box center [594, 77] width 43 height 18
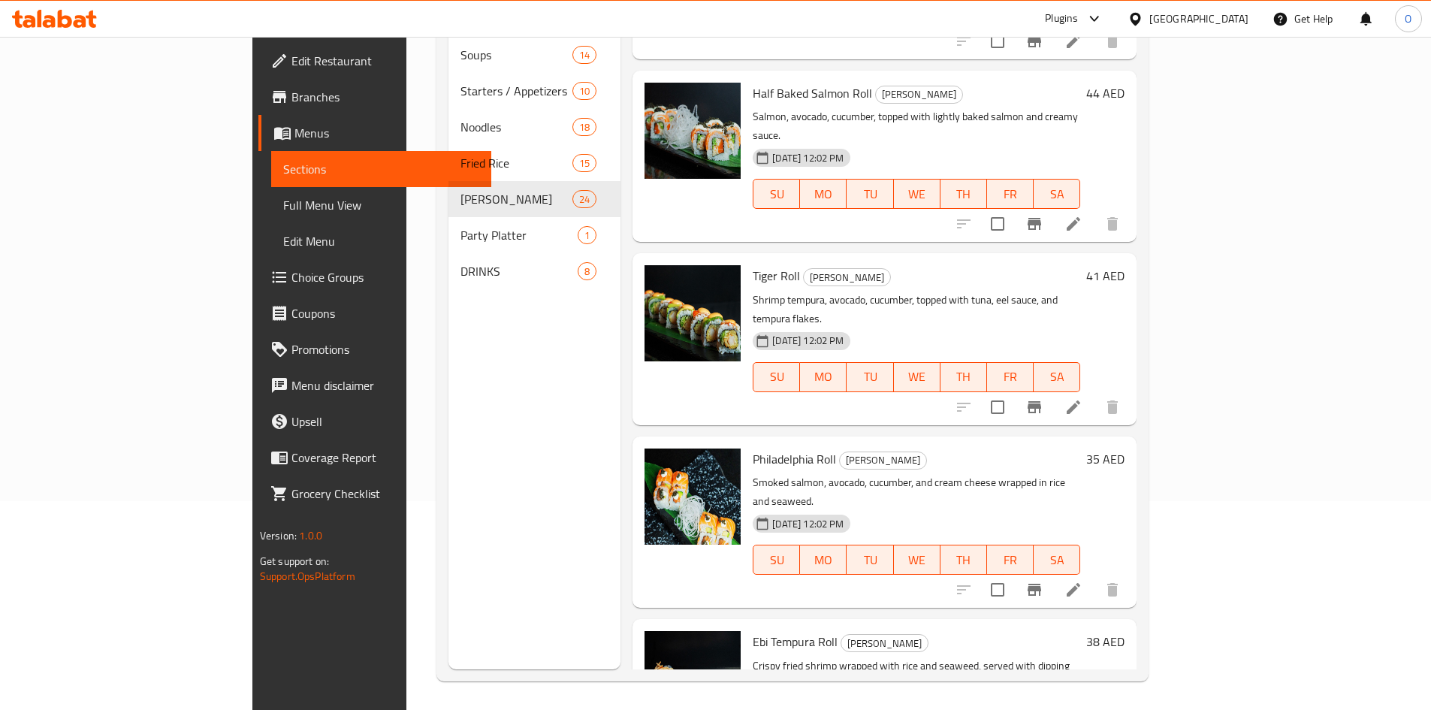
scroll to position [210, 0]
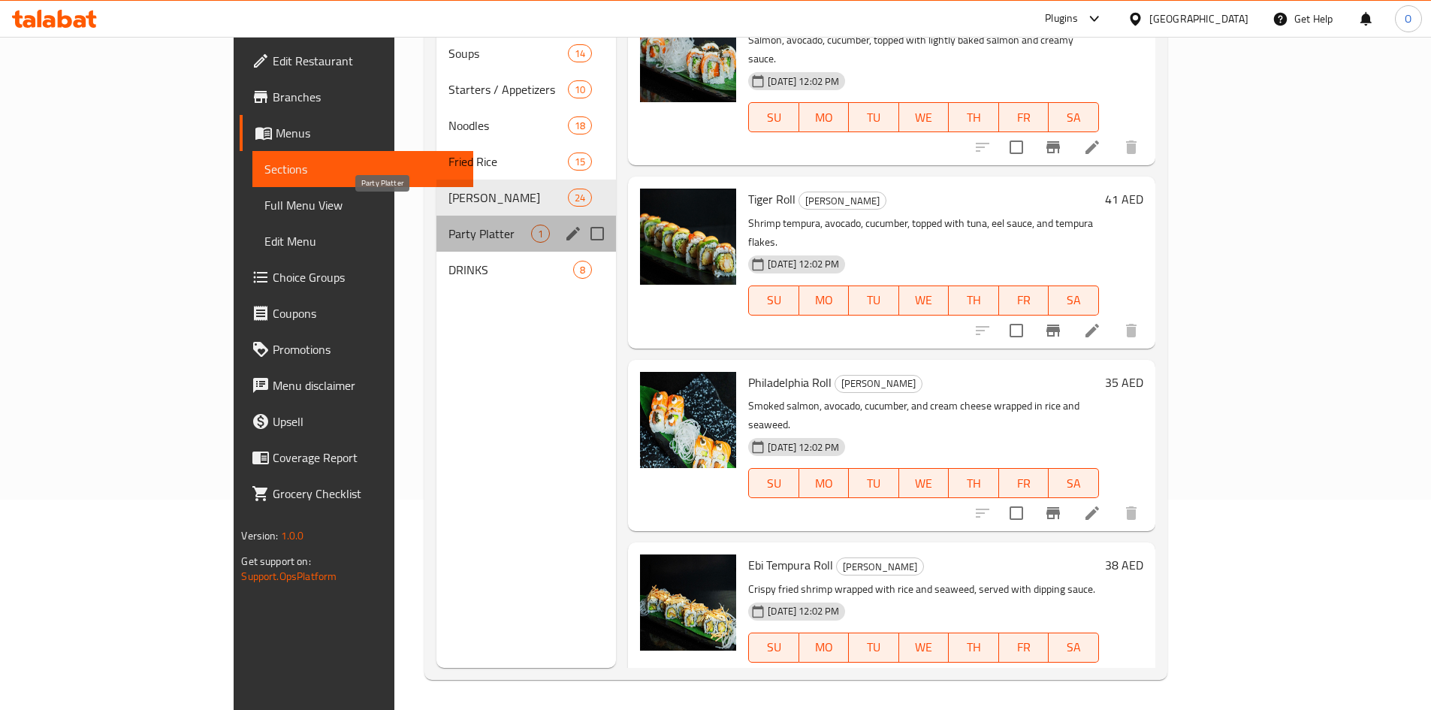
click at [448, 225] on span "Party Platter" at bounding box center [489, 234] width 83 height 18
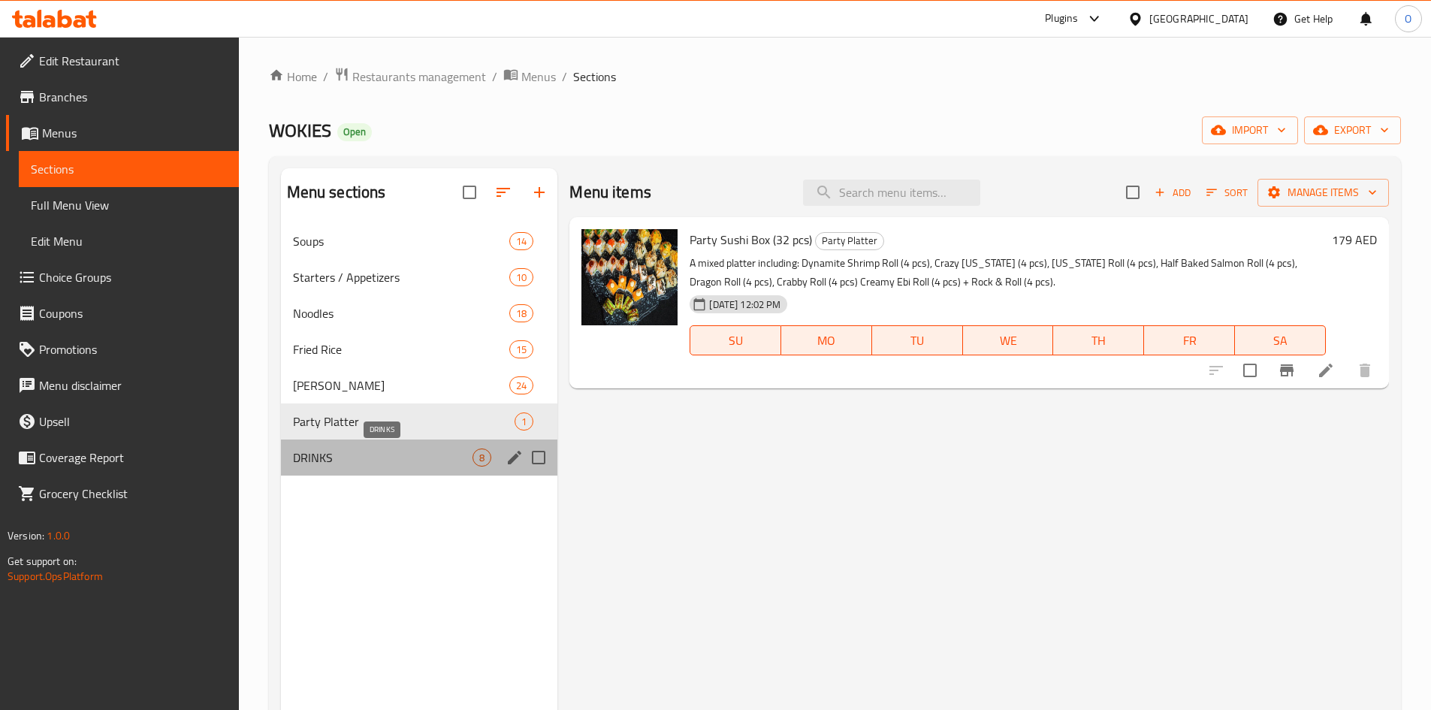
click at [322, 463] on span "DRINKS" at bounding box center [383, 457] width 180 height 18
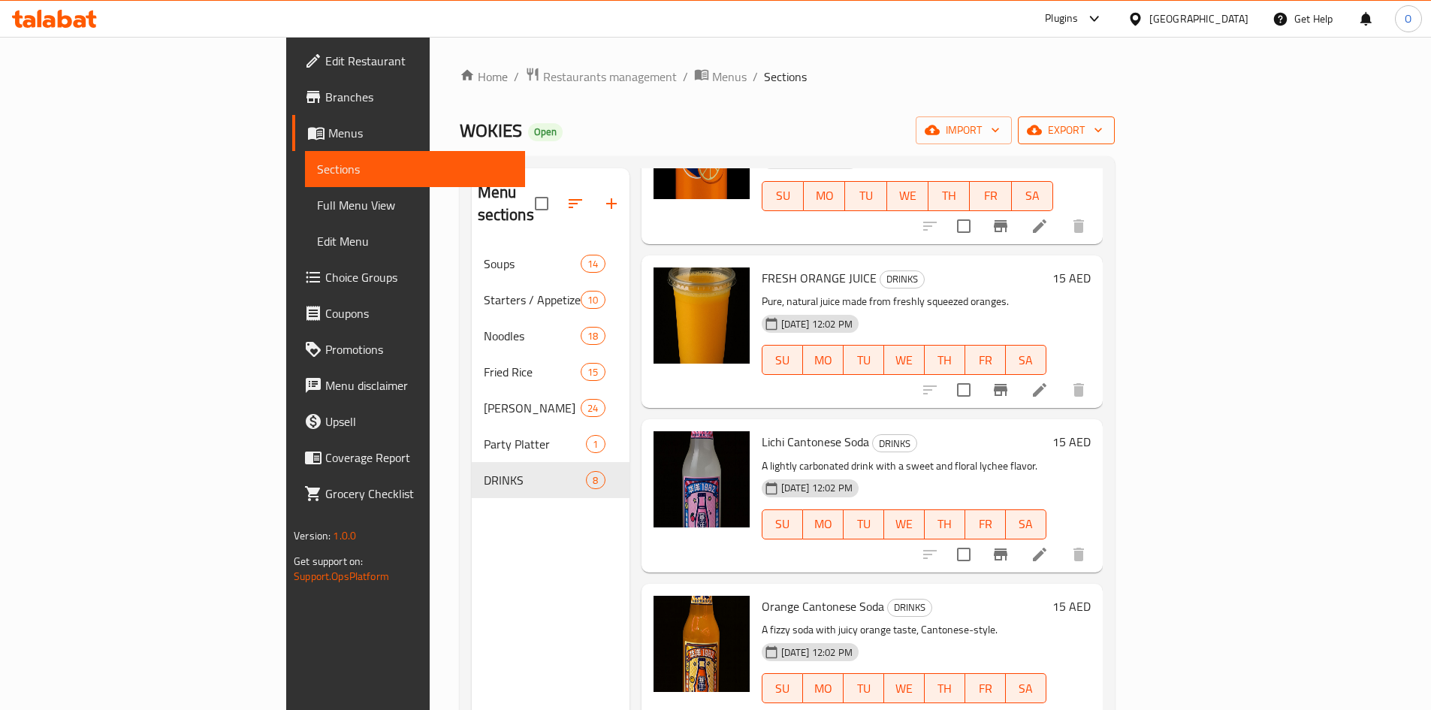
click at [1114, 119] on button "export" at bounding box center [1066, 130] width 97 height 28
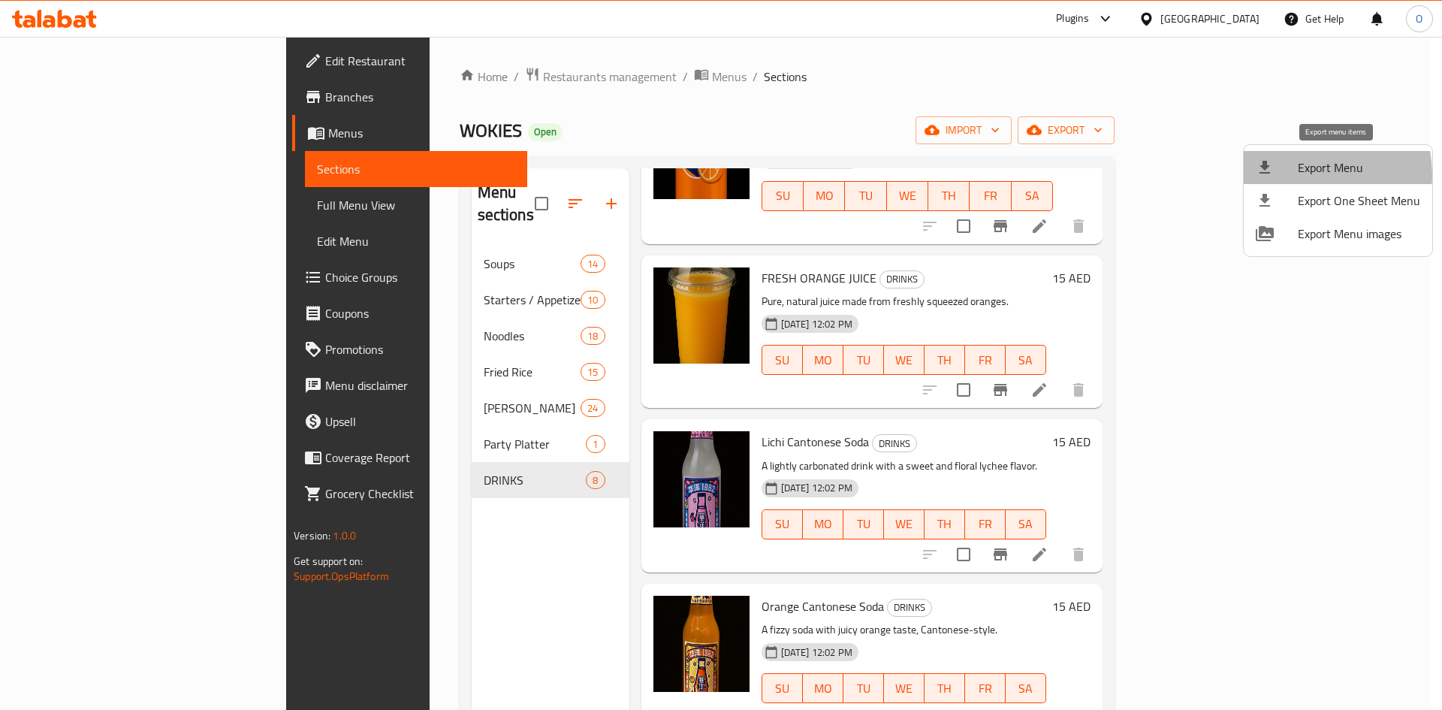
click at [1307, 174] on span "Export Menu" at bounding box center [1359, 167] width 122 height 18
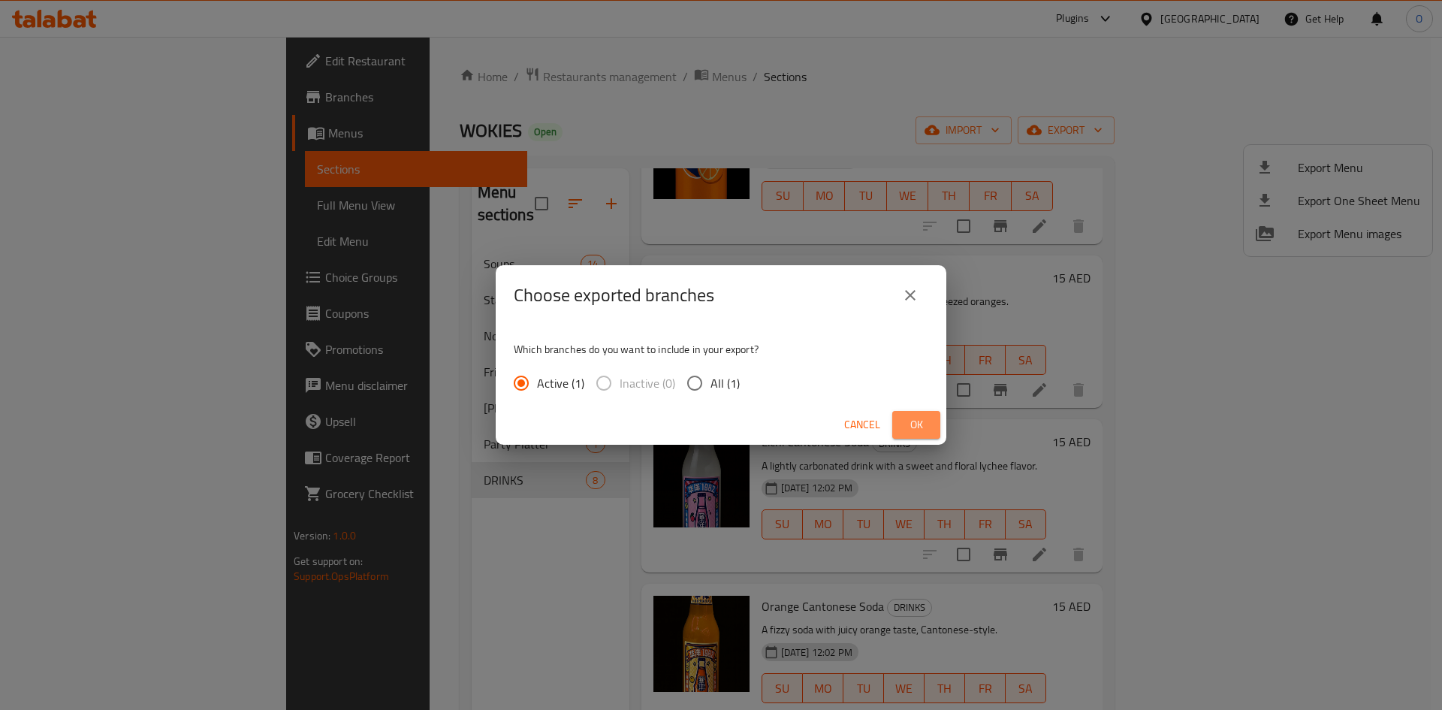
click at [919, 420] on span "Ok" at bounding box center [916, 424] width 24 height 19
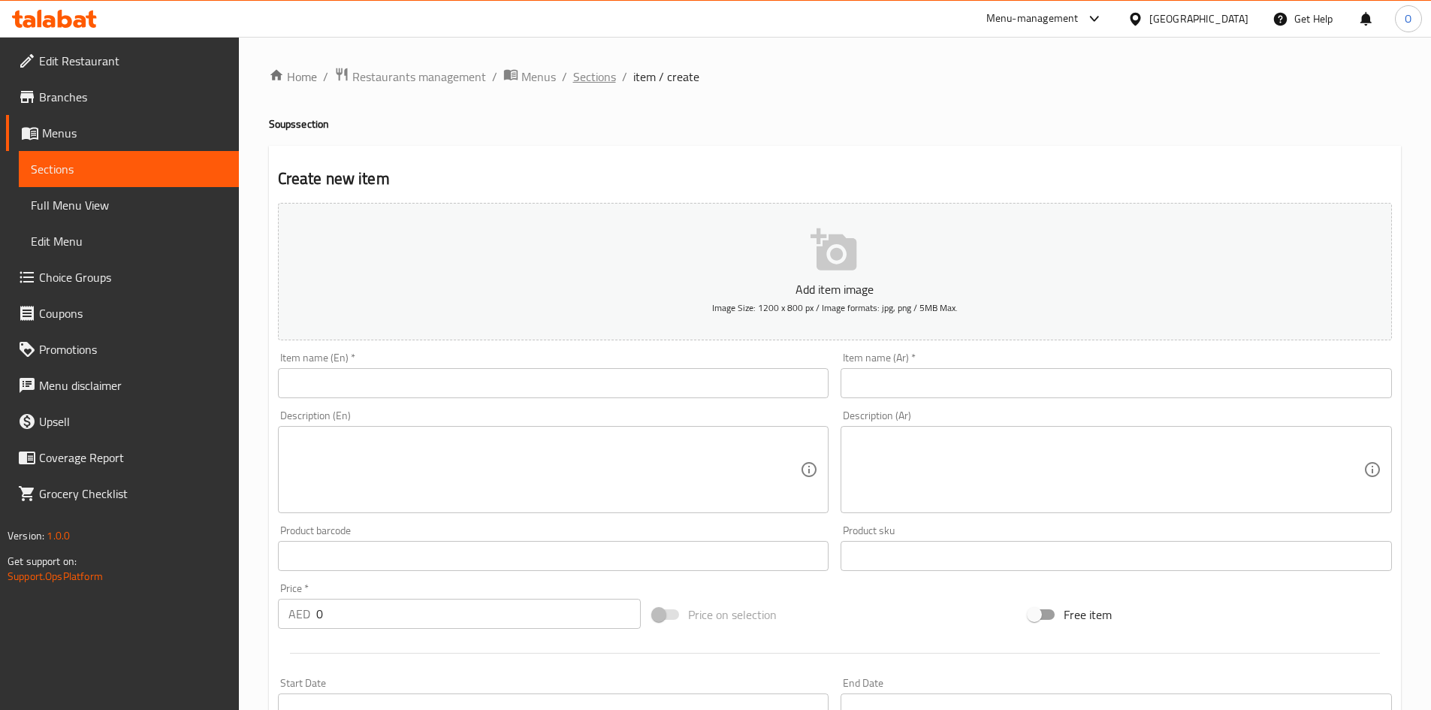
click at [583, 84] on span "Sections" at bounding box center [594, 77] width 43 height 18
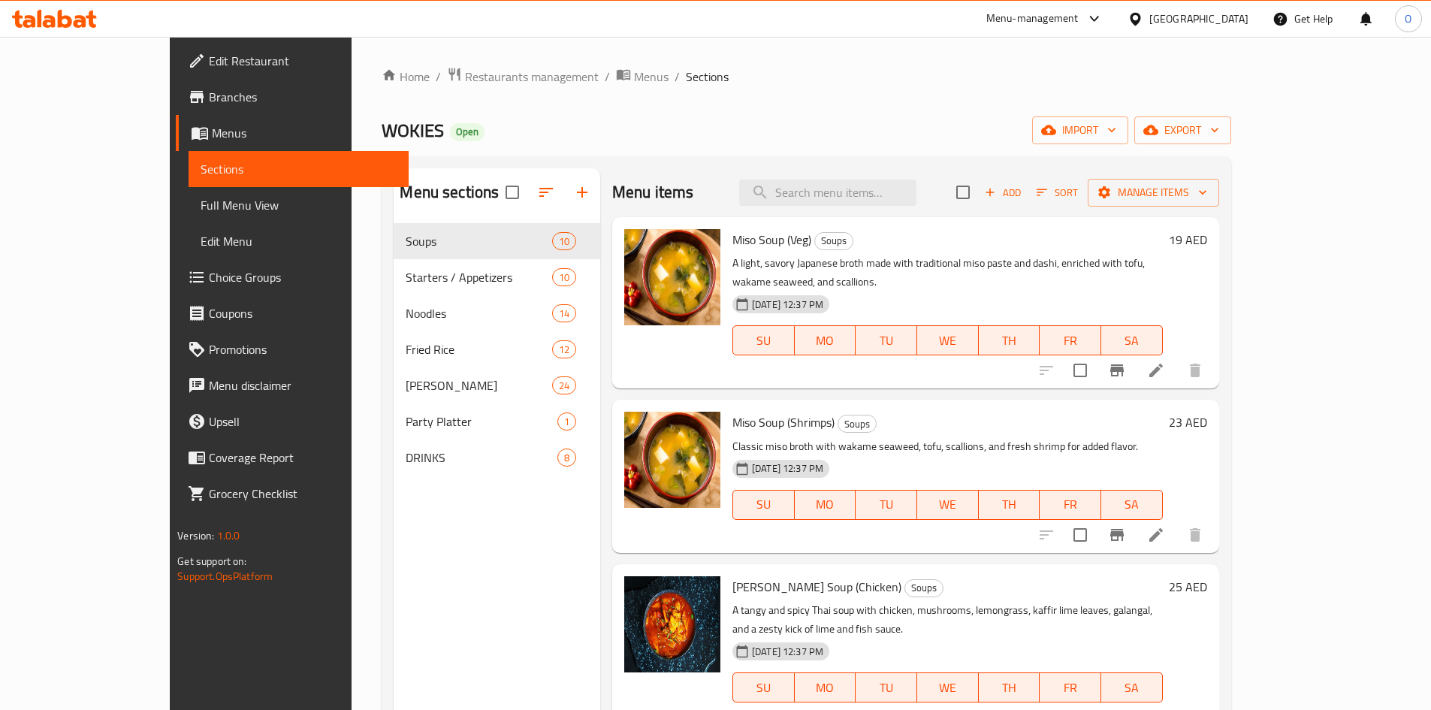
click at [1177, 361] on li at bounding box center [1156, 370] width 42 height 27
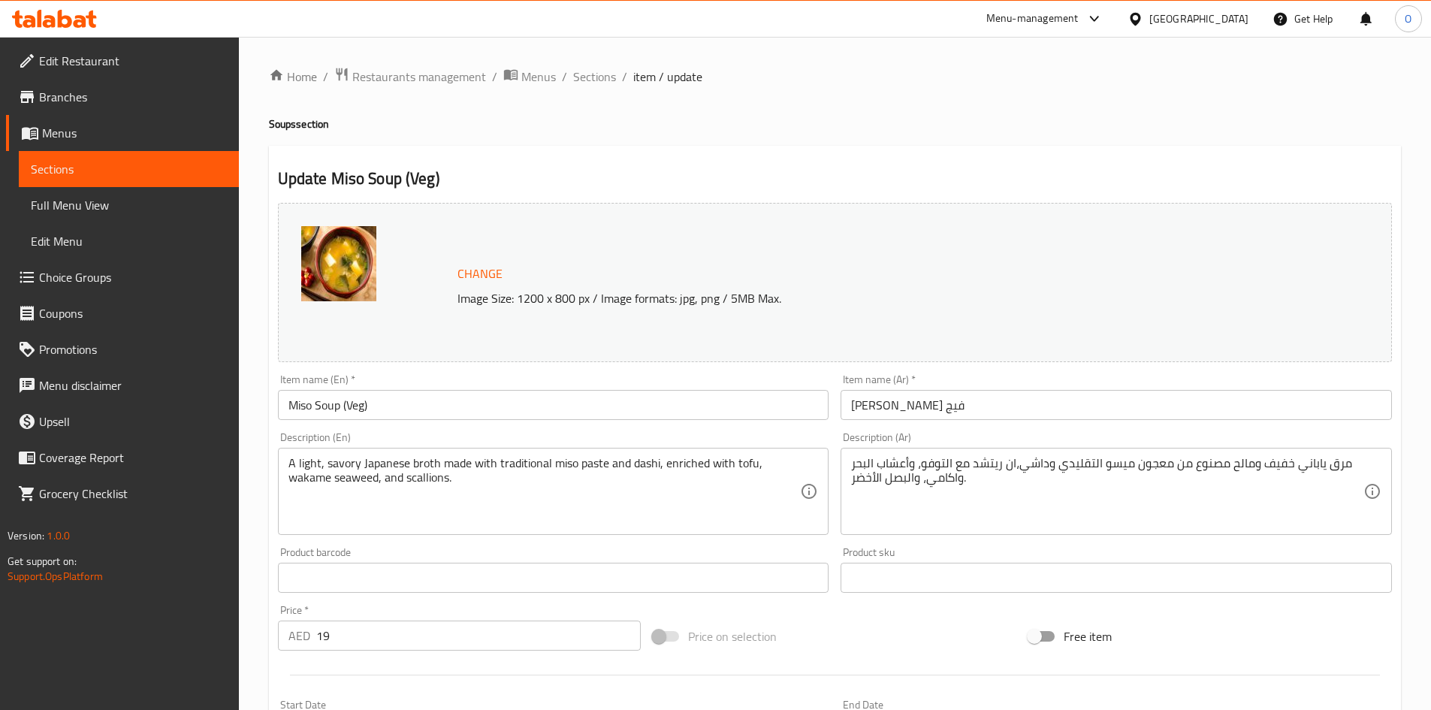
click at [603, 74] on span "Sections" at bounding box center [594, 77] width 43 height 18
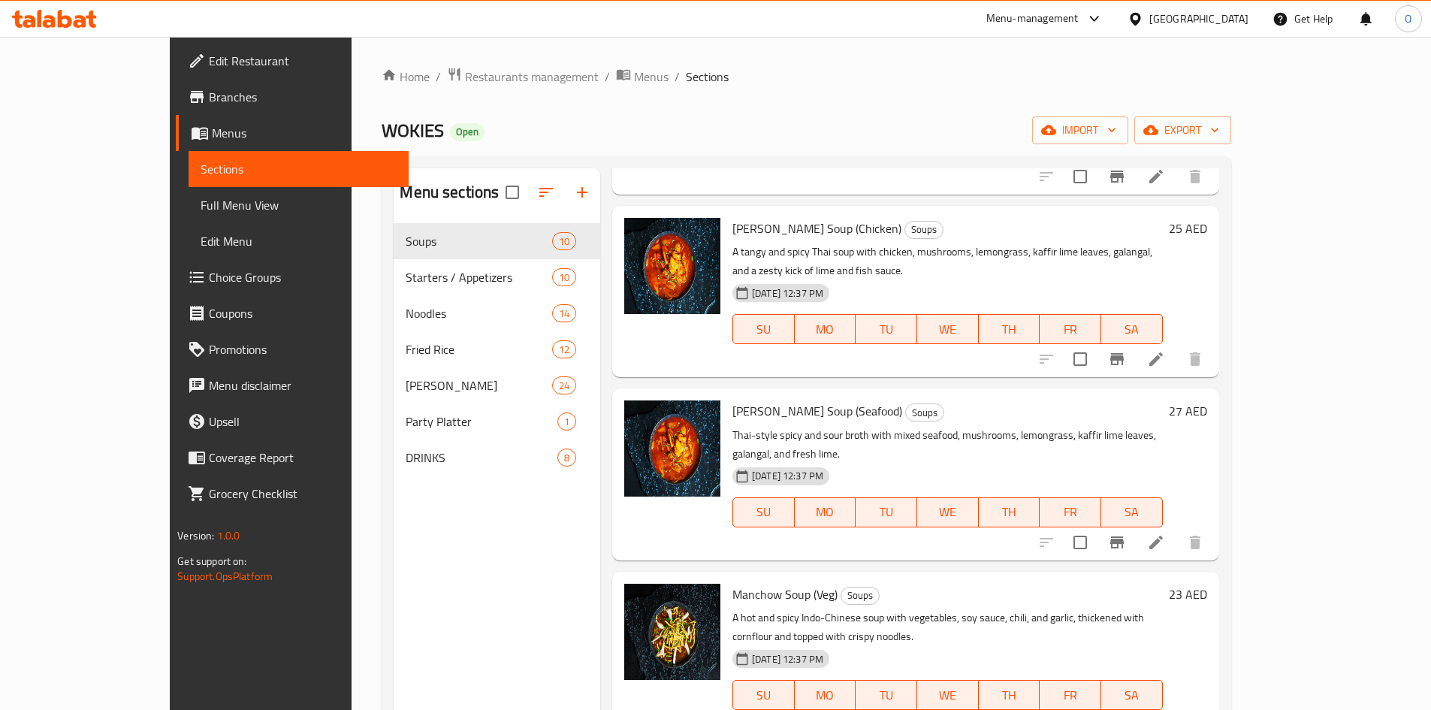
scroll to position [375, 0]
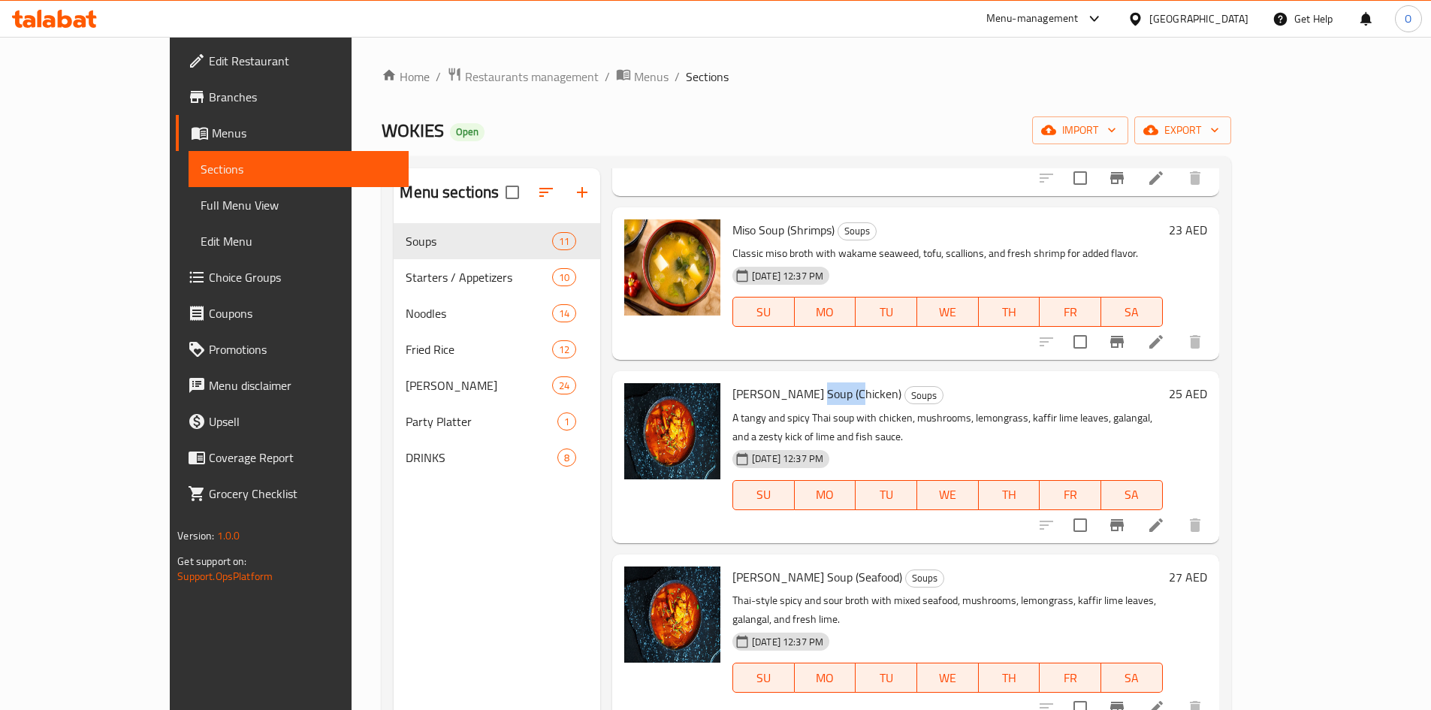
drag, startPoint x: 770, startPoint y: 350, endPoint x: 807, endPoint y: 360, distance: 37.5
click at [807, 382] on span "[PERSON_NAME] Soup (Chicken)" at bounding box center [816, 393] width 169 height 23
copy span "Chicken"
drag, startPoint x: 769, startPoint y: 519, endPoint x: 810, endPoint y: 524, distance: 40.9
click at [810, 565] on span "[PERSON_NAME] Soup (Seafood)" at bounding box center [817, 576] width 170 height 23
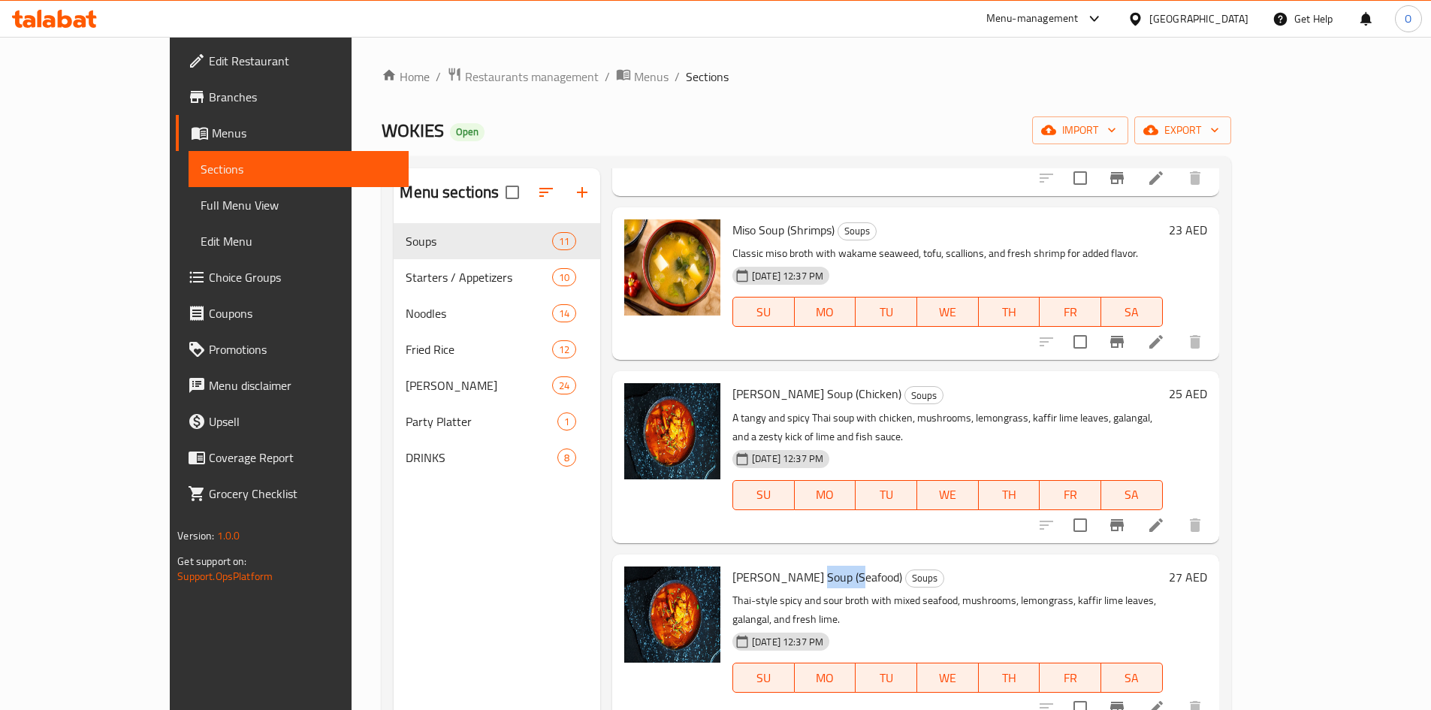
copy span "Seafood"
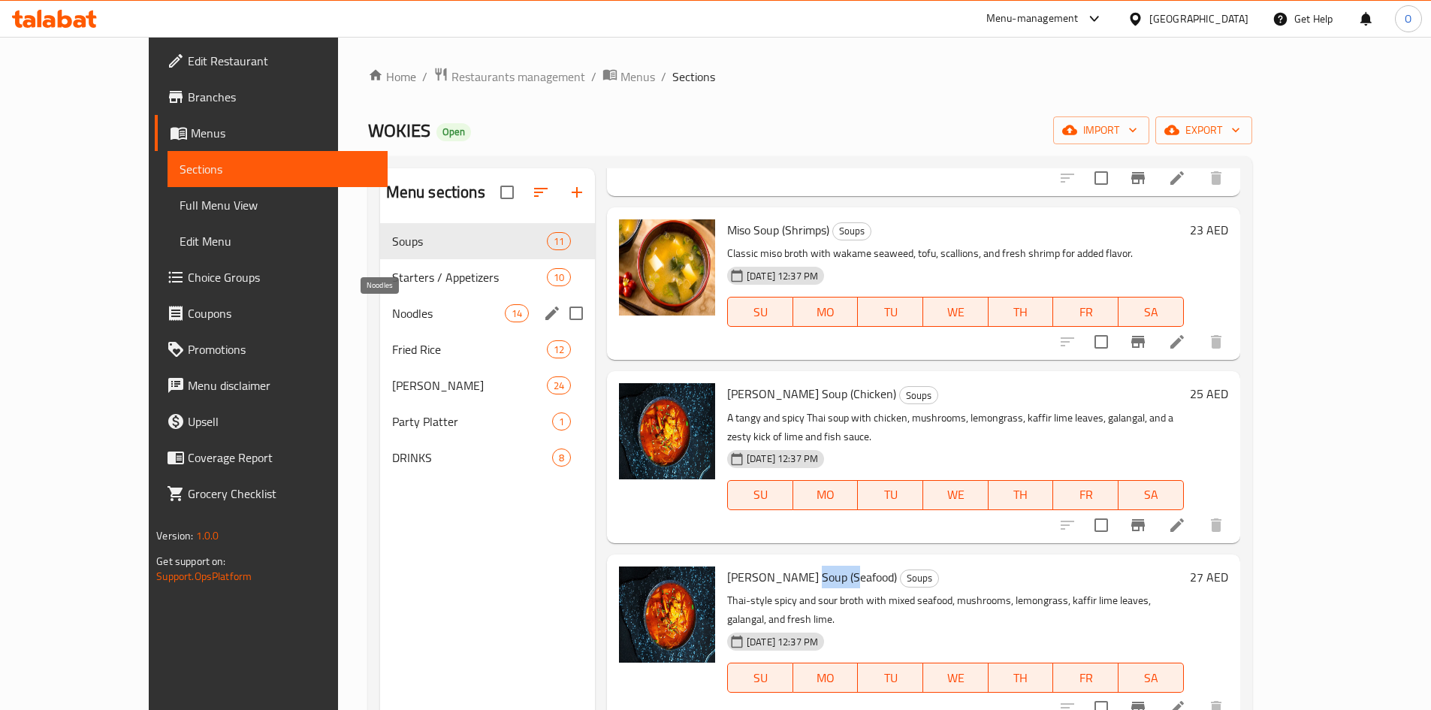
drag, startPoint x: 357, startPoint y: 316, endPoint x: 324, endPoint y: 318, distance: 32.4
click at [392, 316] on span "Noodles" at bounding box center [448, 313] width 113 height 18
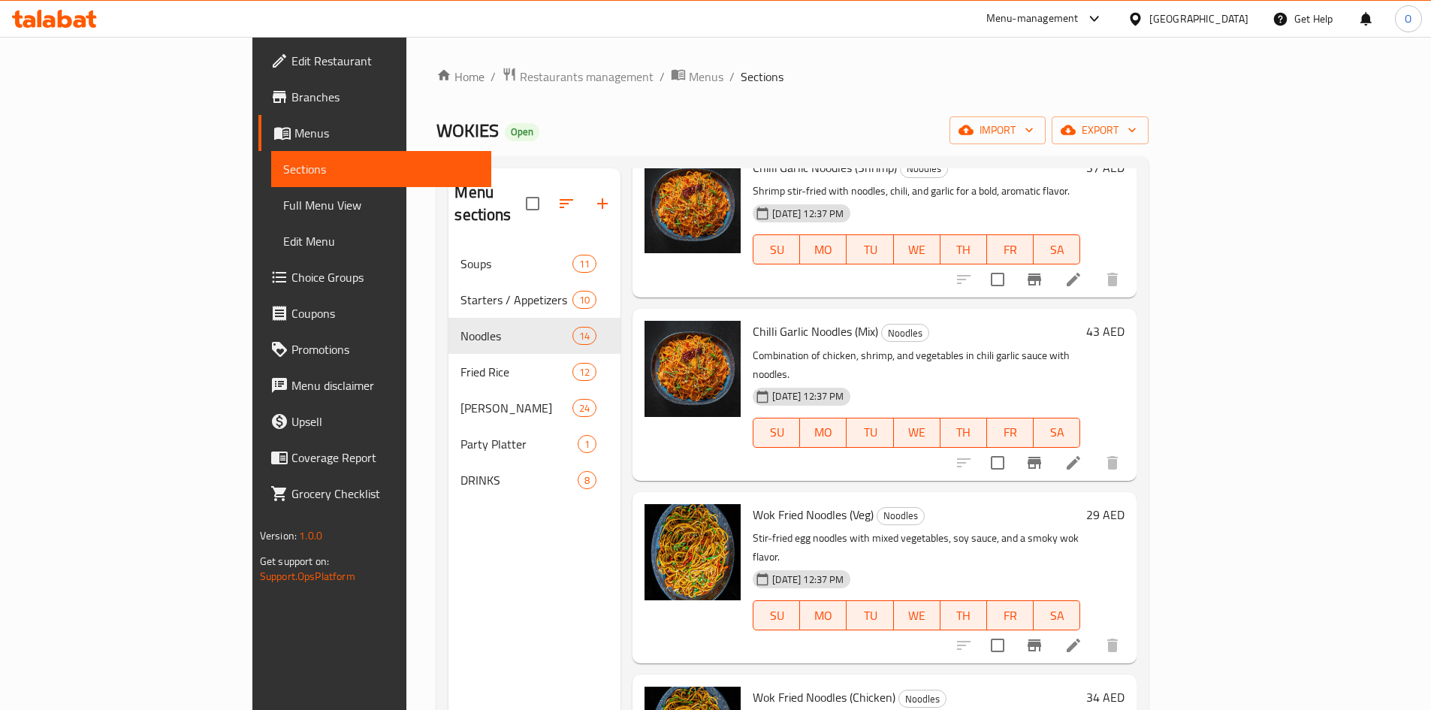
scroll to position [901, 0]
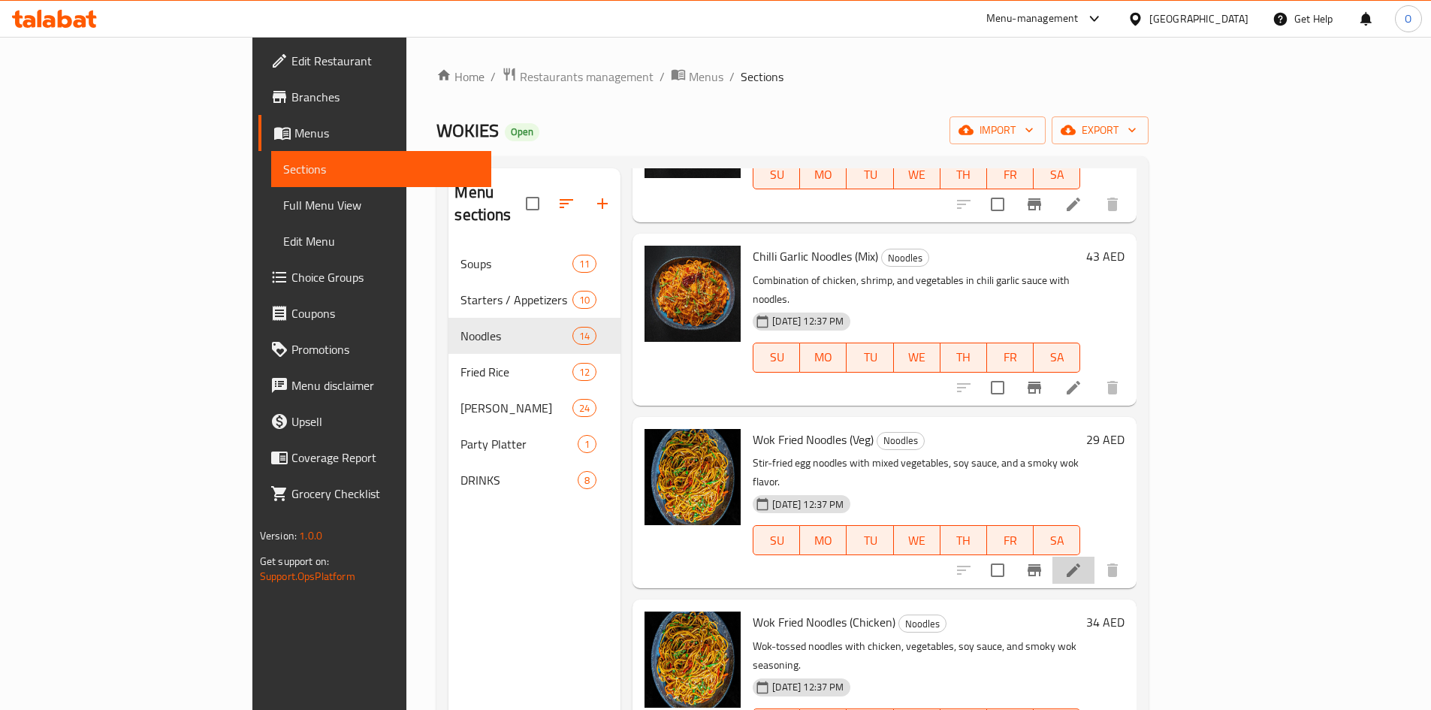
click at [1094, 556] on li at bounding box center [1073, 569] width 42 height 27
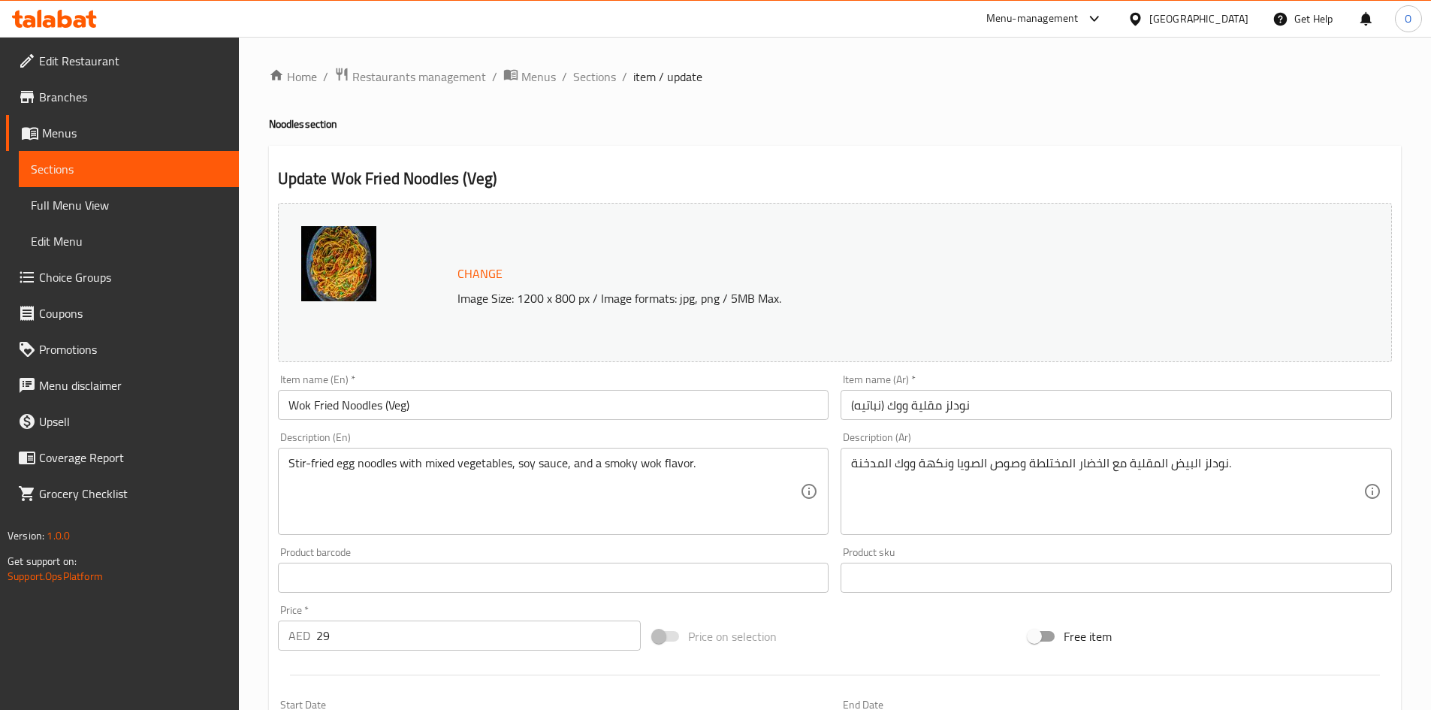
click at [611, 65] on div "Home / Restaurants management / Menus / Sections / item / update Noodles sectio…" at bounding box center [835, 560] width 1192 height 1046
click at [598, 74] on span "Sections" at bounding box center [594, 77] width 43 height 18
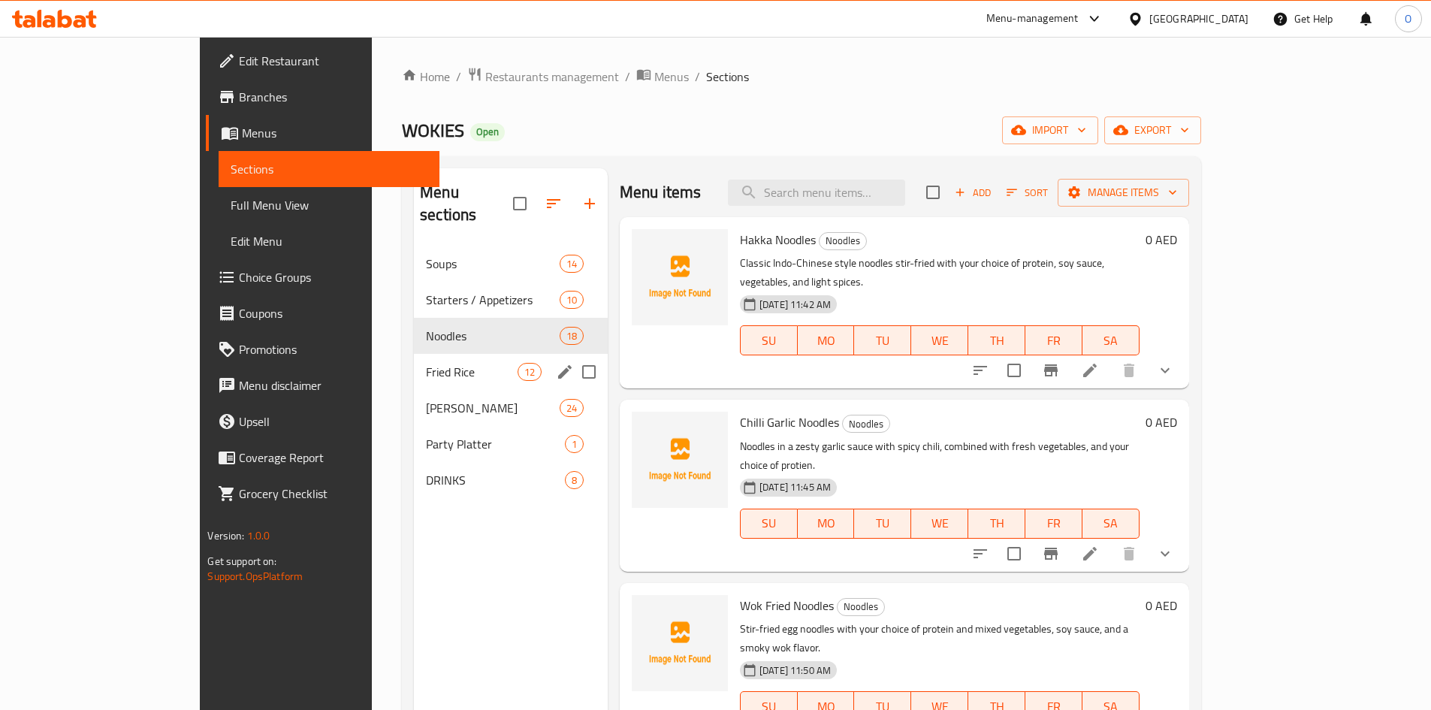
drag, startPoint x: 401, startPoint y: 336, endPoint x: 406, endPoint y: 366, distance: 29.8
click at [414, 354] on div "Fried Rice 12" at bounding box center [511, 372] width 194 height 36
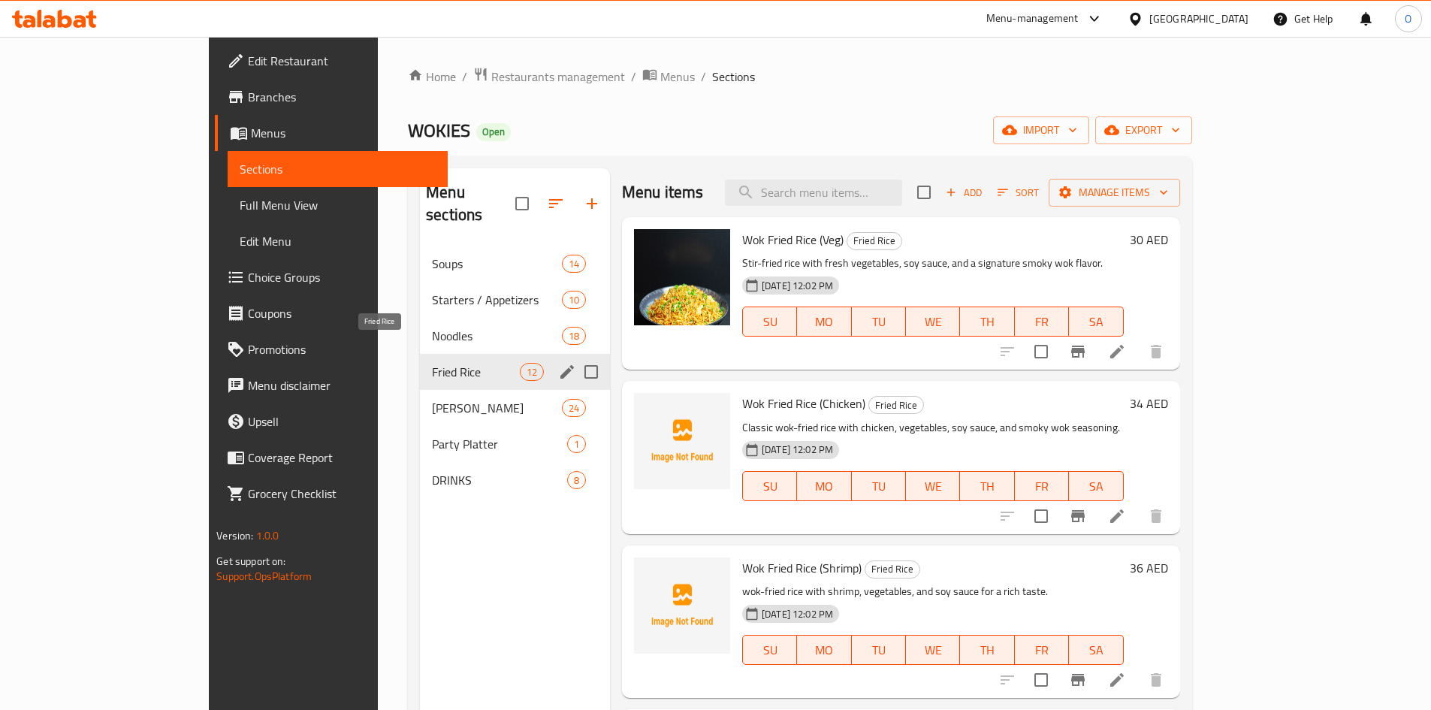
click at [432, 363] on span "Fried Rice" at bounding box center [476, 372] width 88 height 18
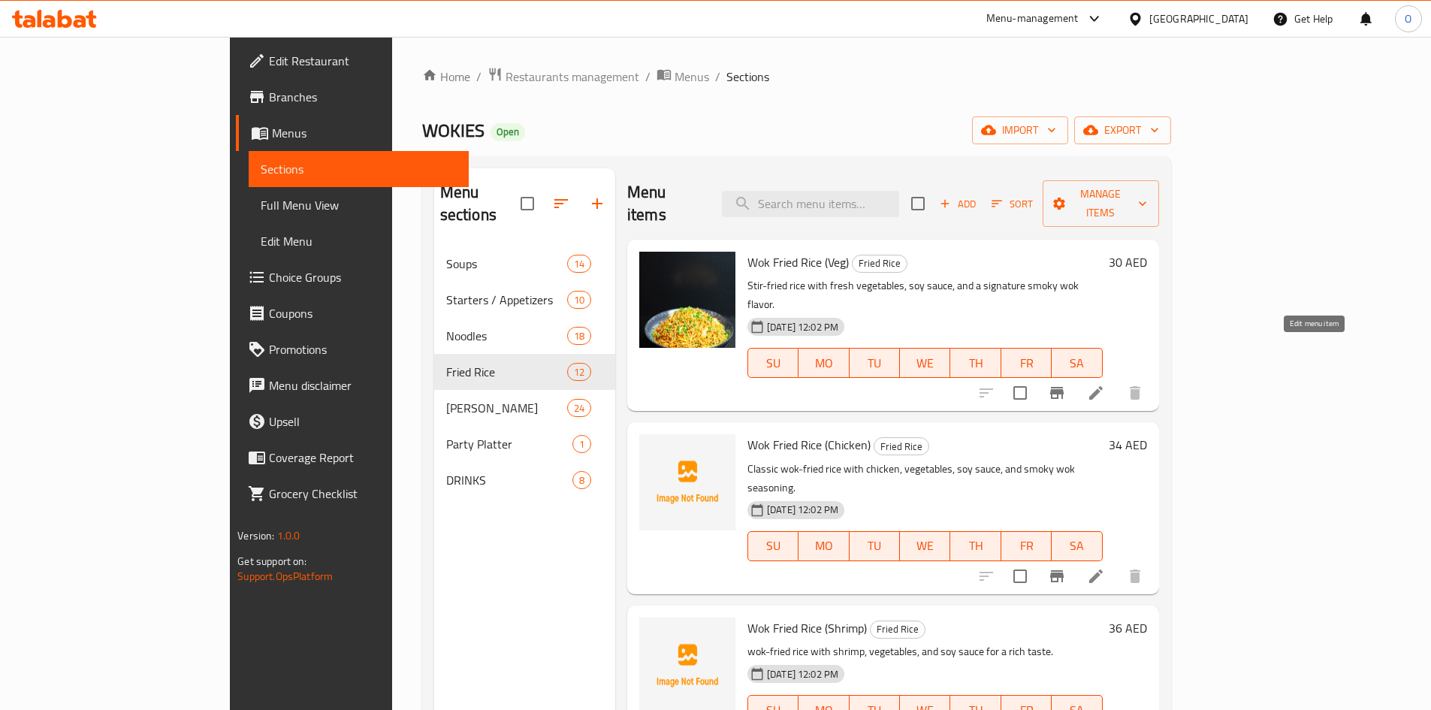
click at [1105, 384] on icon at bounding box center [1096, 393] width 18 height 18
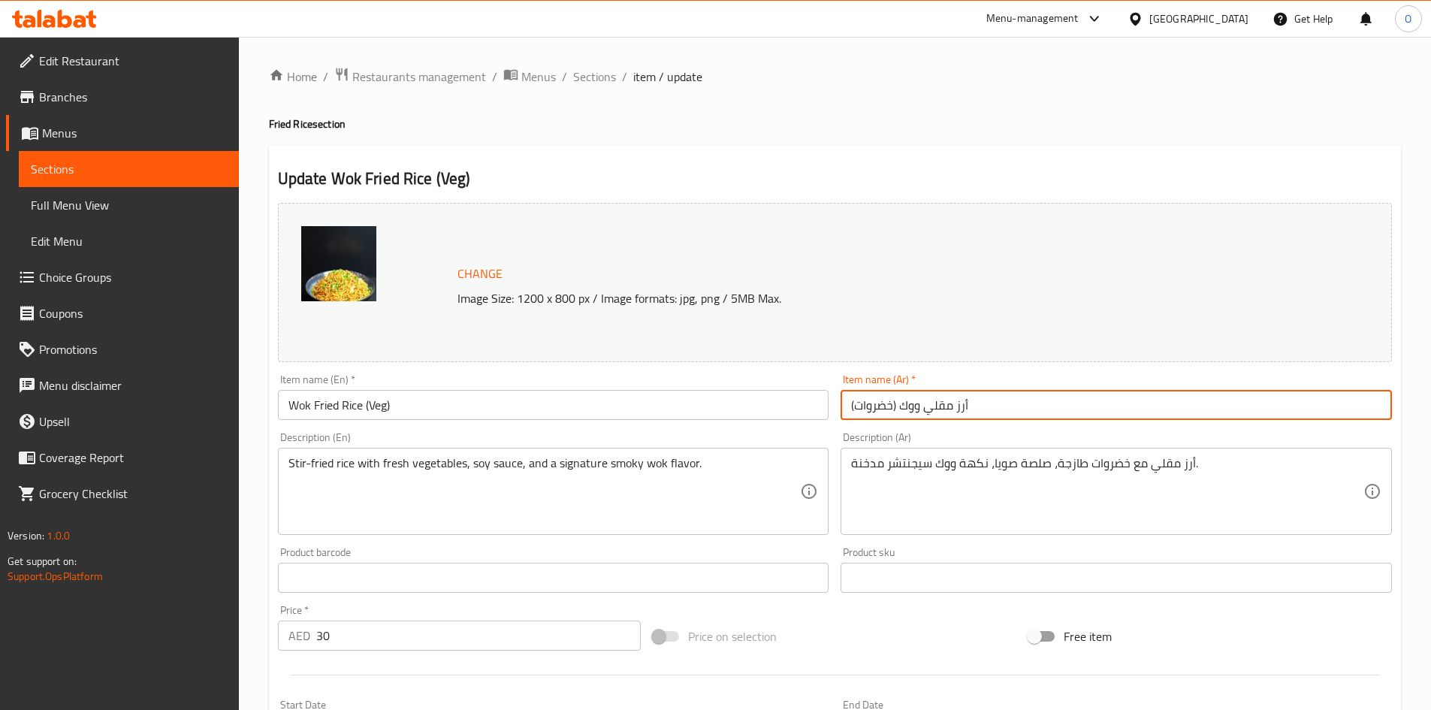
drag, startPoint x: 901, startPoint y: 404, endPoint x: 1009, endPoint y: 404, distance: 108.1
click at [1009, 404] on input "أرز مقلي ووك (خضروات)" at bounding box center [1115, 405] width 551 height 30
